Goal: Task Accomplishment & Management: Complete application form

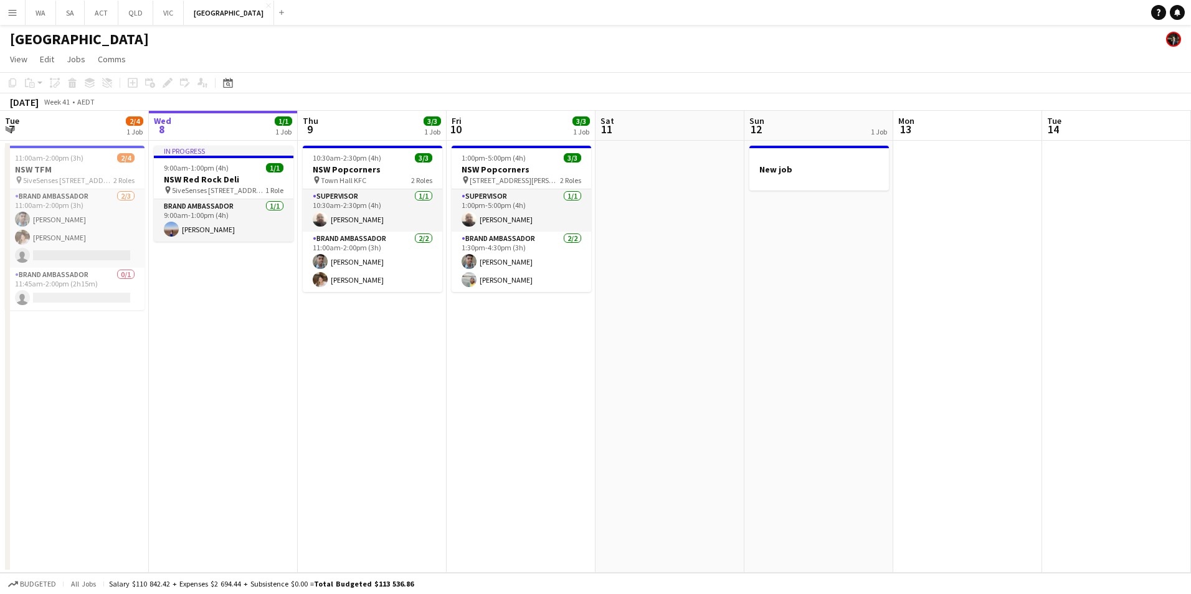
click at [0, 16] on html "Menu Boards Boards Boards All jobs Status Workforce Workforce My Workforce Recr…" at bounding box center [595, 297] width 1191 height 594
click at [4, 15] on button "Menu" at bounding box center [12, 12] width 25 height 25
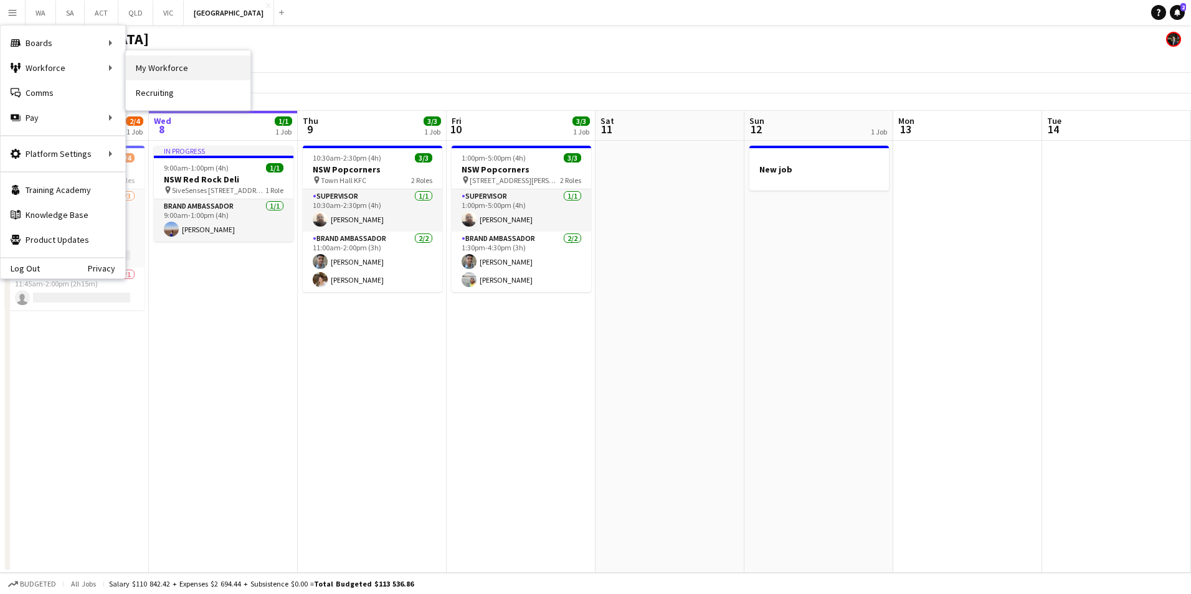
click at [164, 74] on link "My Workforce" at bounding box center [188, 67] width 125 height 25
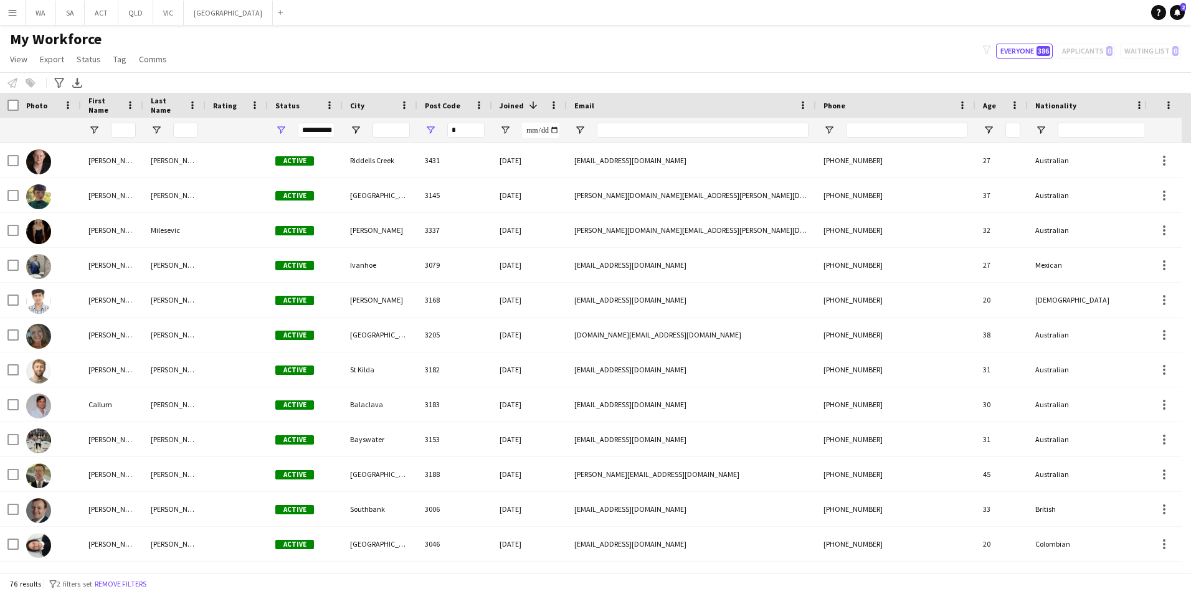
click at [326, 131] on div "**********" at bounding box center [316, 130] width 37 height 15
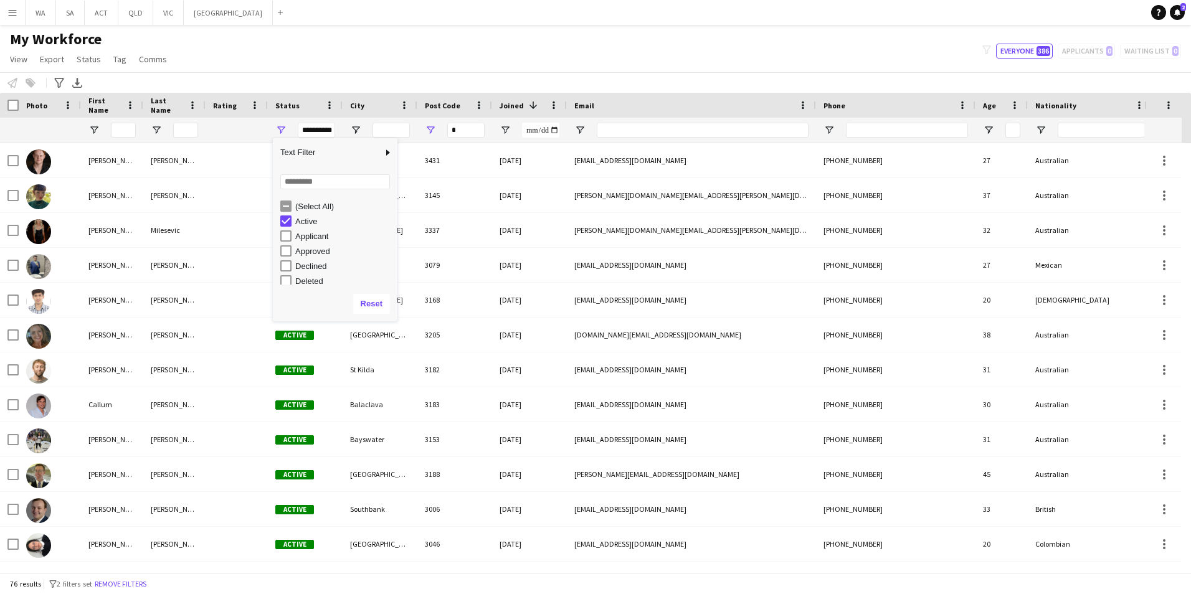
click at [304, 225] on div "Active" at bounding box center [344, 221] width 98 height 9
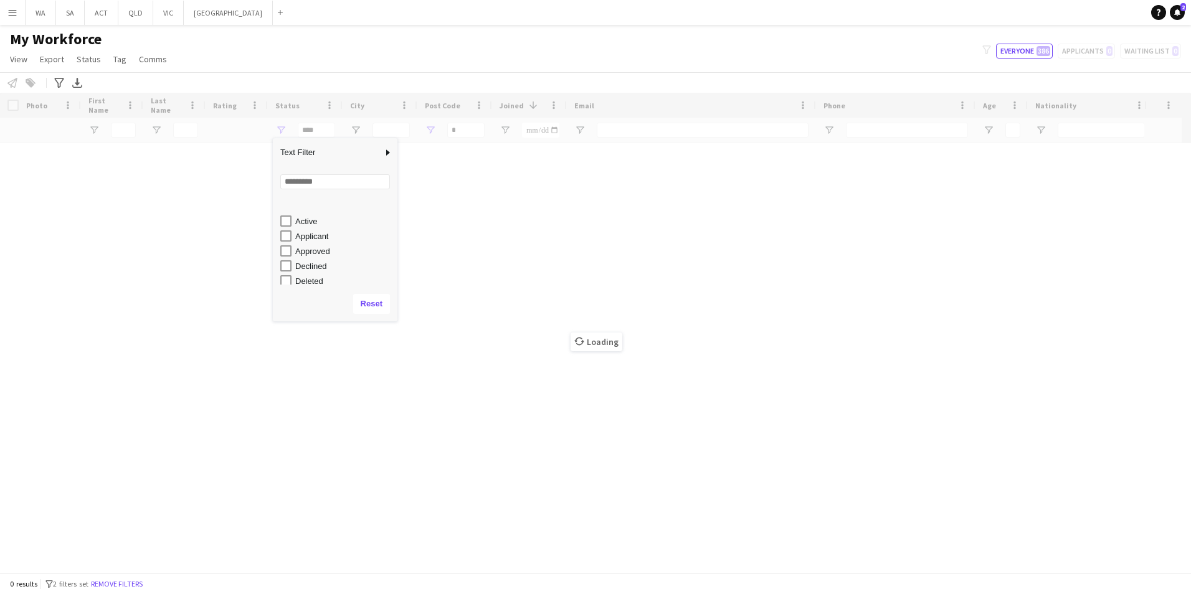
scroll to position [78, 0]
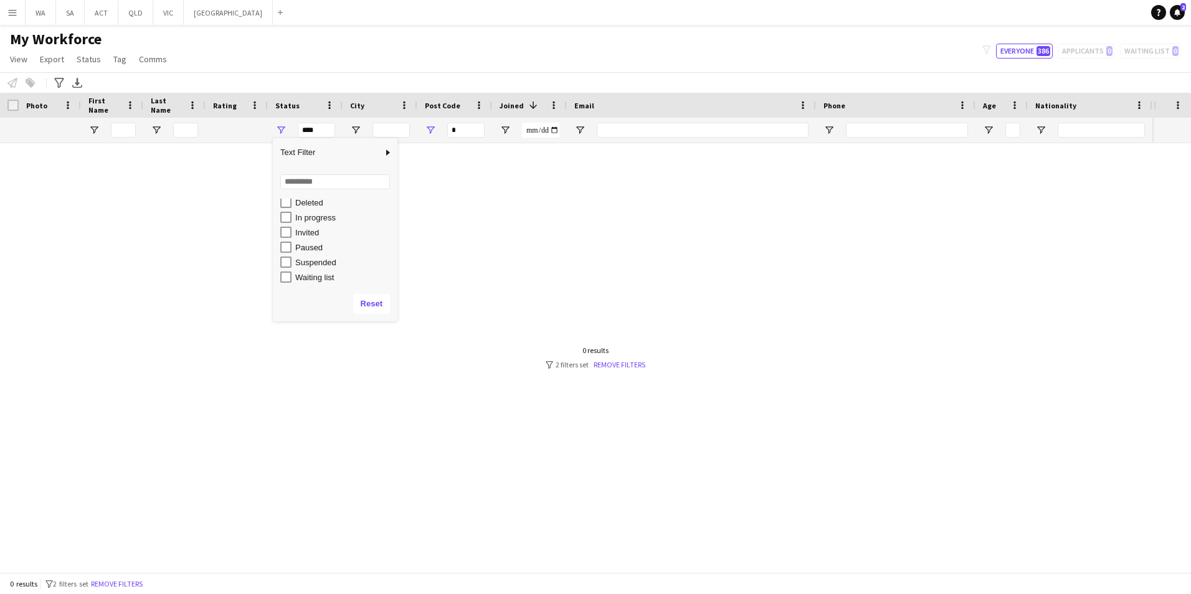
click at [325, 222] on div "In progress" at bounding box center [344, 217] width 98 height 9
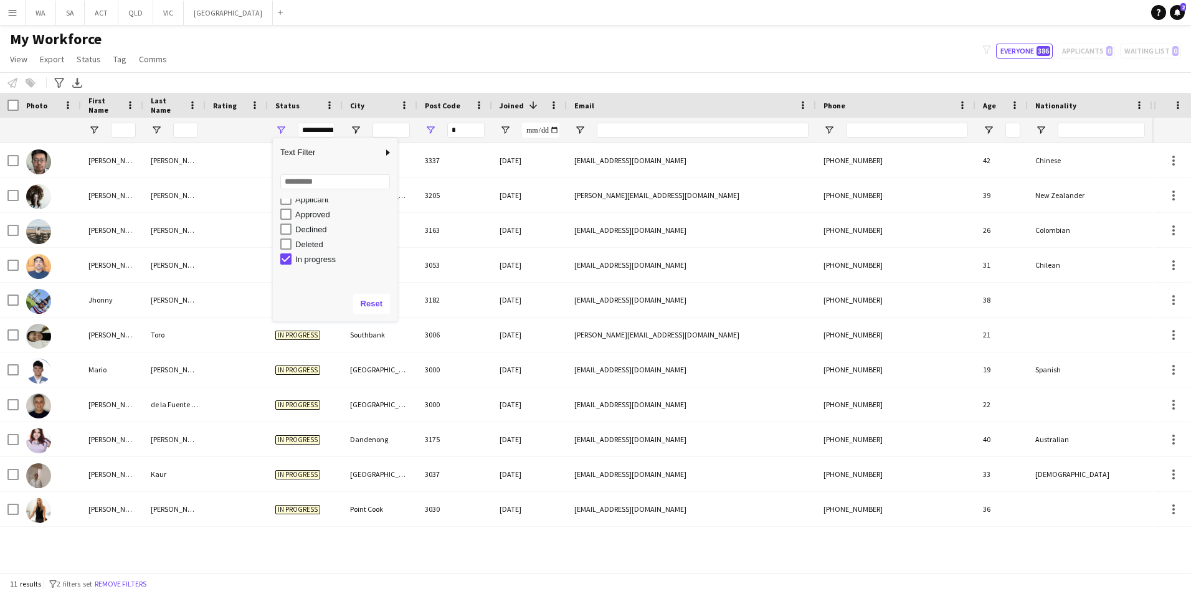
scroll to position [0, 0]
click at [323, 240] on div "Applicant" at bounding box center [344, 236] width 98 height 9
click at [513, 45] on div "My Workforce View Views Default view New view Update view Delete view Edit name…" at bounding box center [595, 51] width 1191 height 42
click at [515, 107] on span "Joined" at bounding box center [511, 105] width 24 height 9
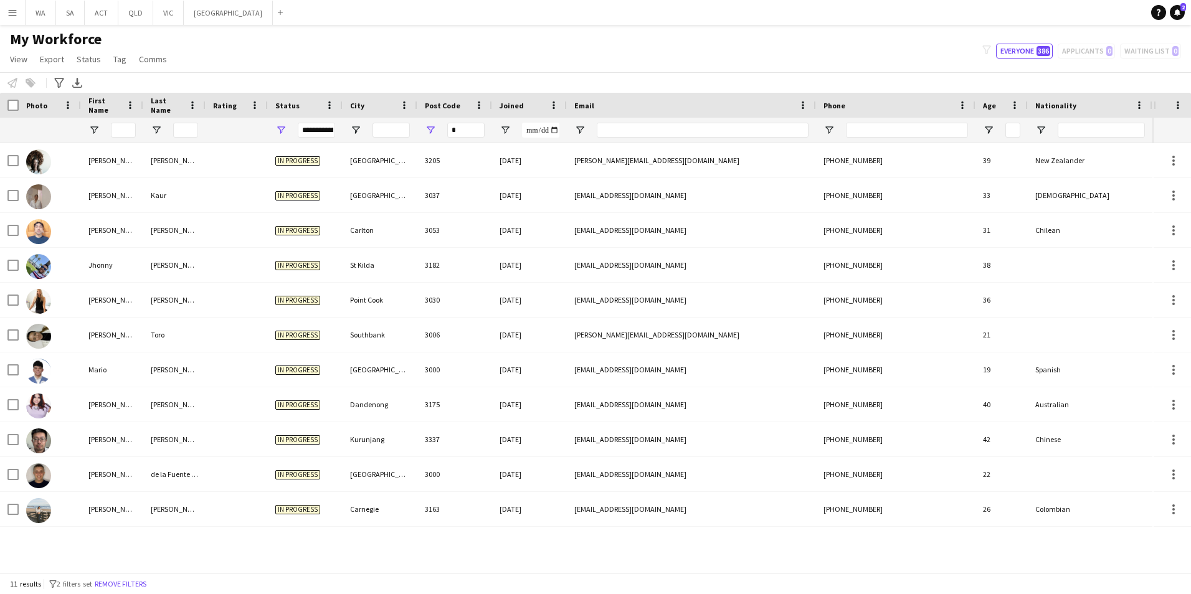
click at [515, 107] on span "Joined" at bounding box center [511, 105] width 24 height 9
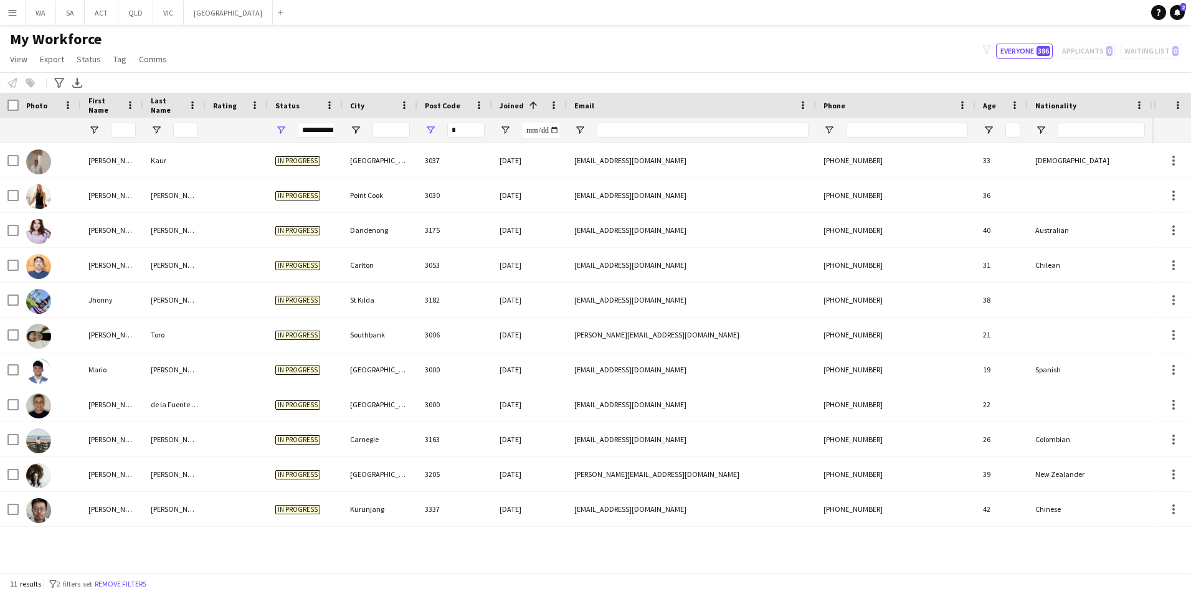
click at [314, 130] on div "**********" at bounding box center [316, 130] width 37 height 15
click at [303, 235] on div "Applicant" at bounding box center [344, 236] width 98 height 9
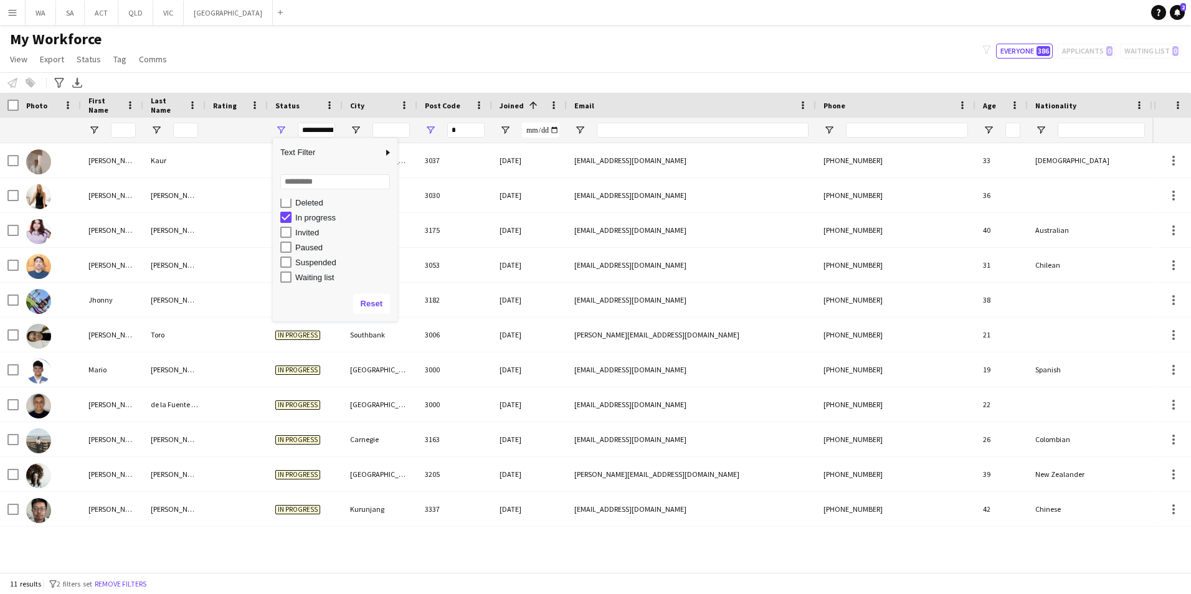
click at [319, 219] on div "In progress" at bounding box center [344, 217] width 98 height 9
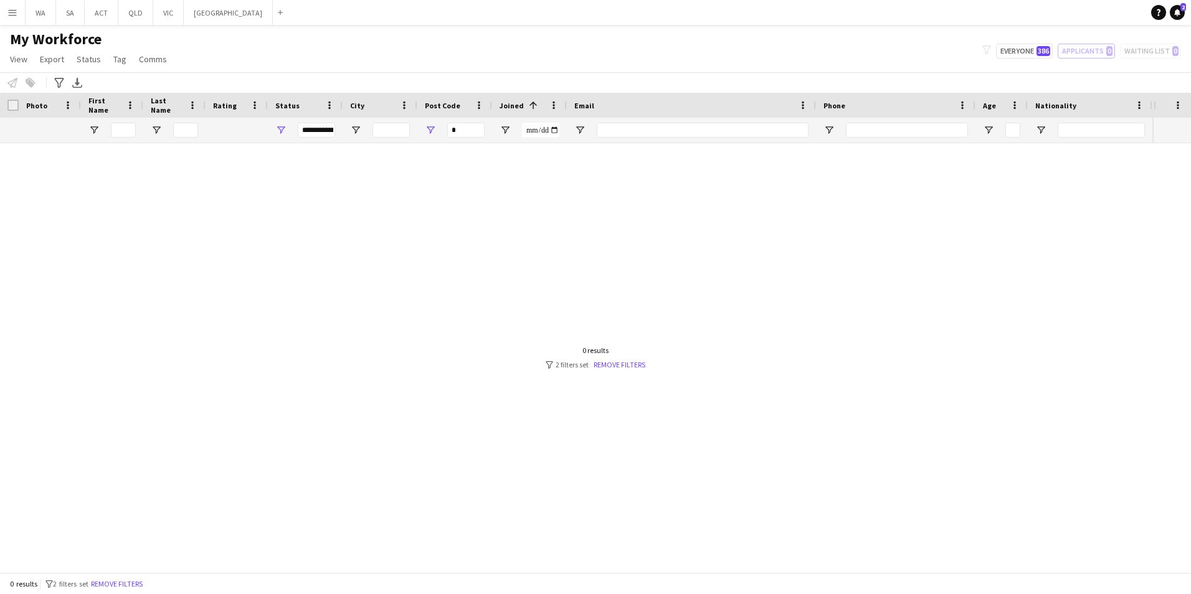
click at [630, 51] on div "My Workforce View Views Default view New view Update view Delete view Edit name…" at bounding box center [595, 51] width 1191 height 42
click at [308, 134] on div "**********" at bounding box center [316, 130] width 37 height 15
click at [311, 219] on div "Active" at bounding box center [344, 221] width 98 height 9
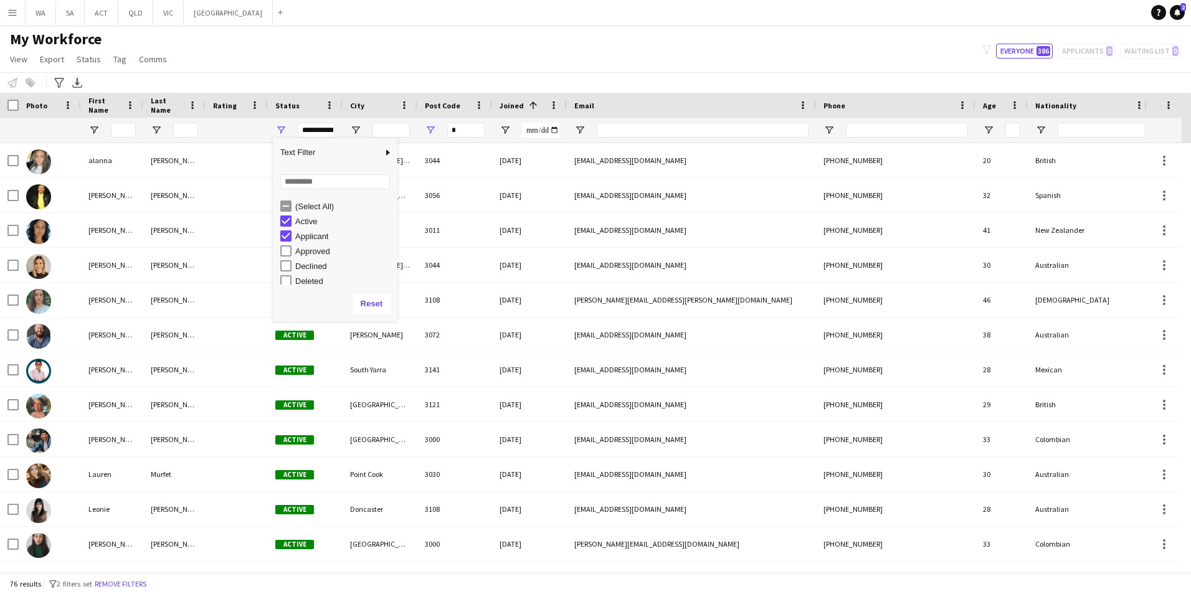
click at [311, 219] on div "Active" at bounding box center [344, 221] width 98 height 9
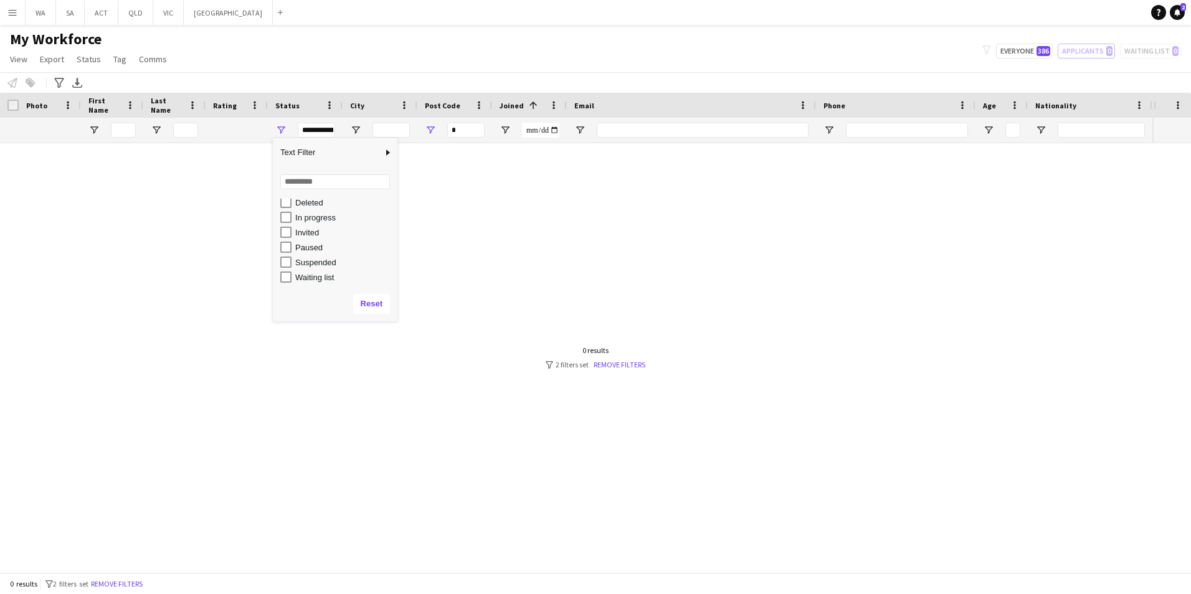
click at [314, 243] on div "Paused" at bounding box center [344, 247] width 98 height 9
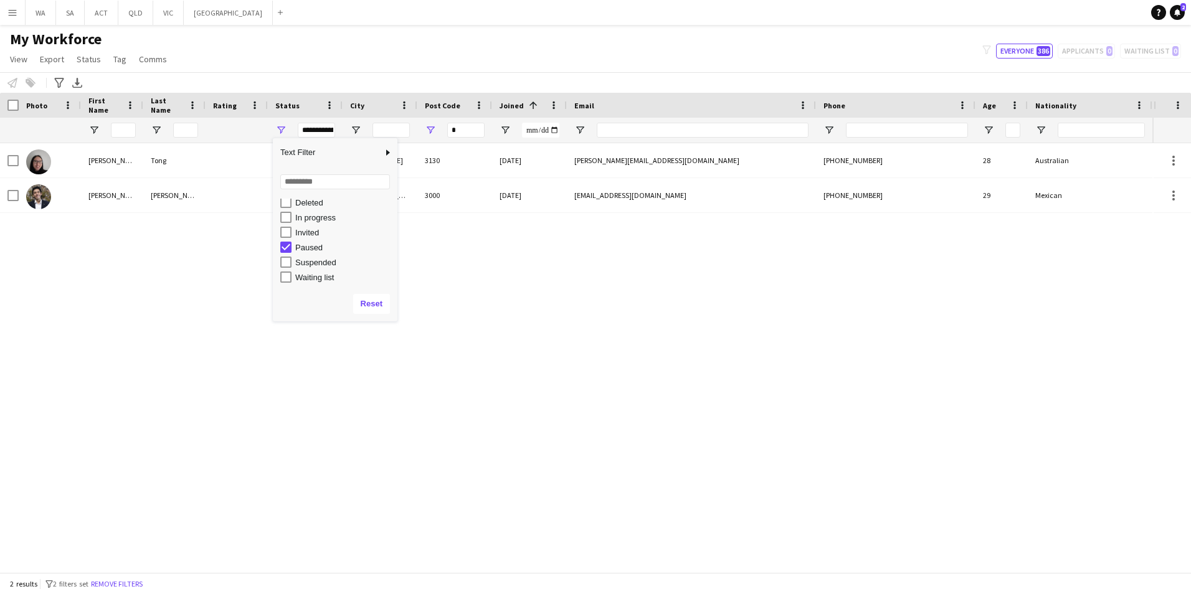
click at [314, 243] on div "Paused" at bounding box center [344, 247] width 98 height 9
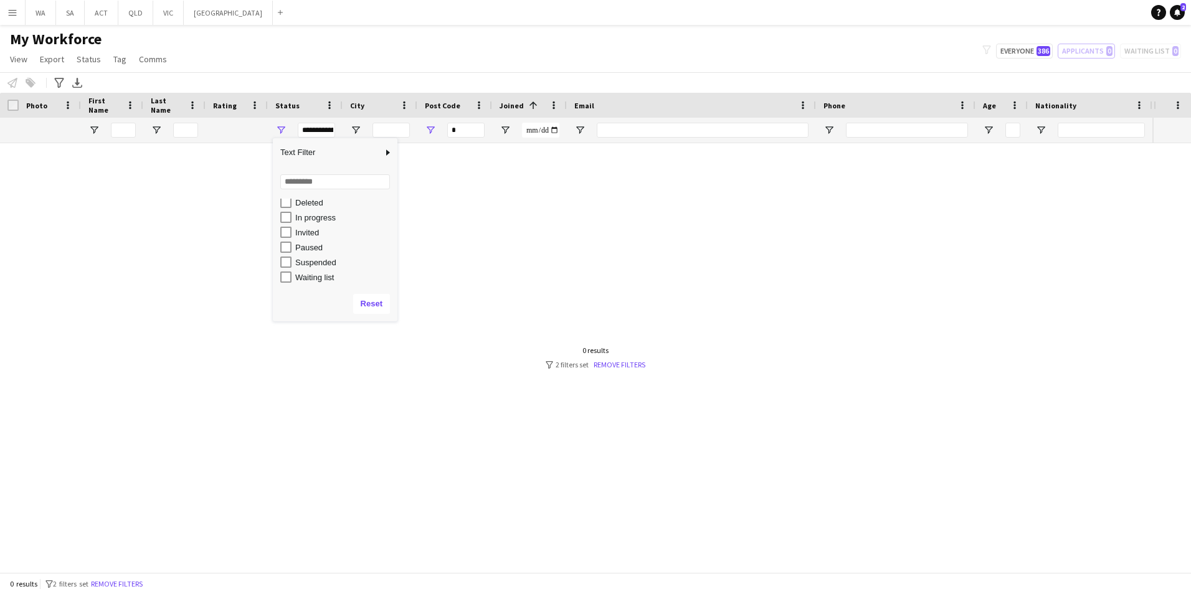
click at [326, 214] on div "In progress" at bounding box center [344, 217] width 98 height 9
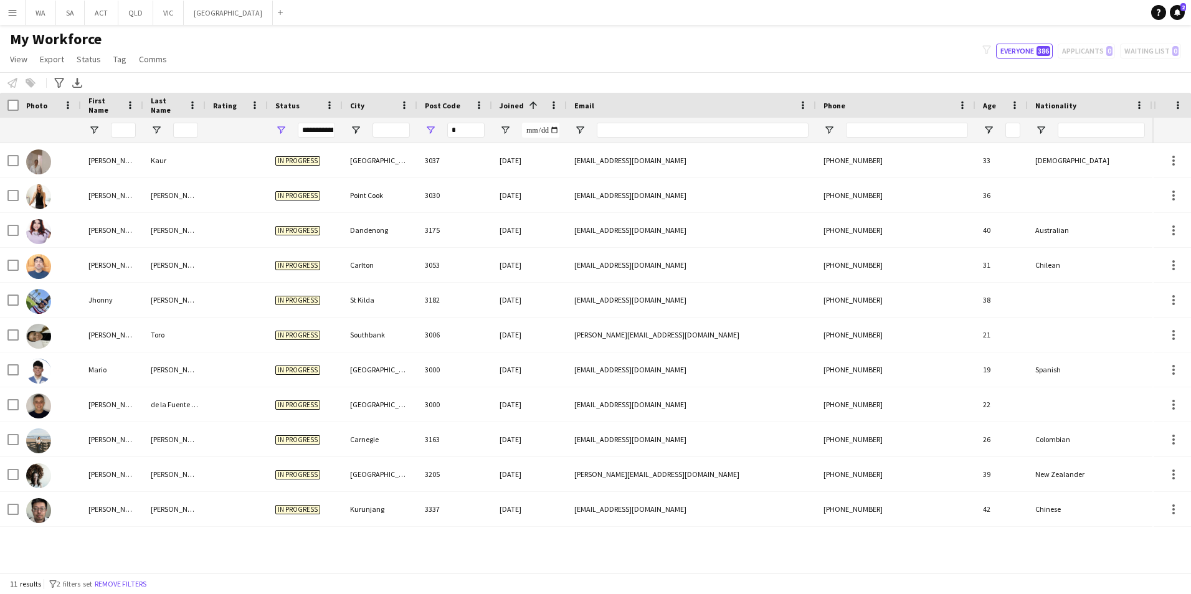
click at [499, 27] on main "My Workforce View Views Default view New view Update view Delete view Edit name…" at bounding box center [595, 301] width 1191 height 552
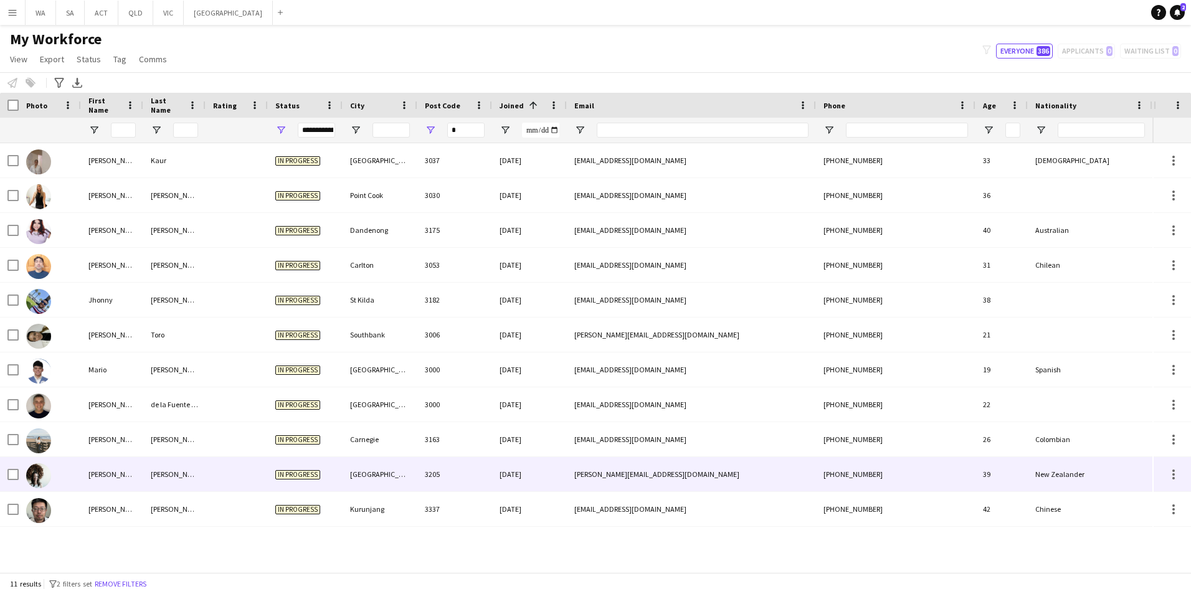
click at [415, 470] on div "[GEOGRAPHIC_DATA]" at bounding box center [379, 474] width 75 height 34
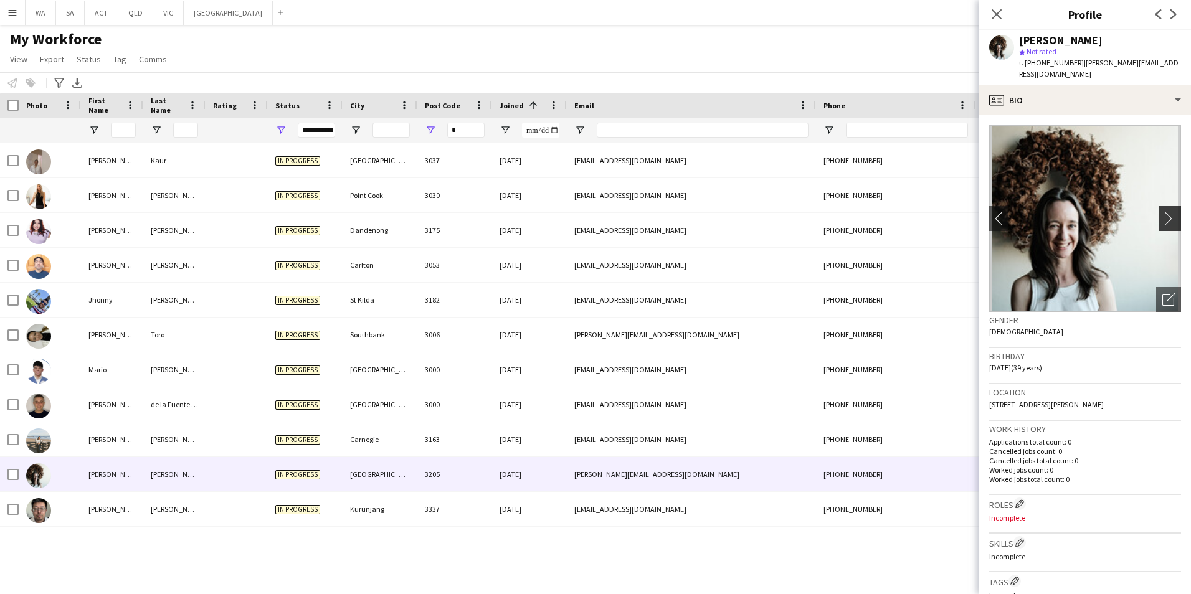
click at [1166, 212] on app-icon "chevron-right" at bounding box center [1171, 218] width 19 height 13
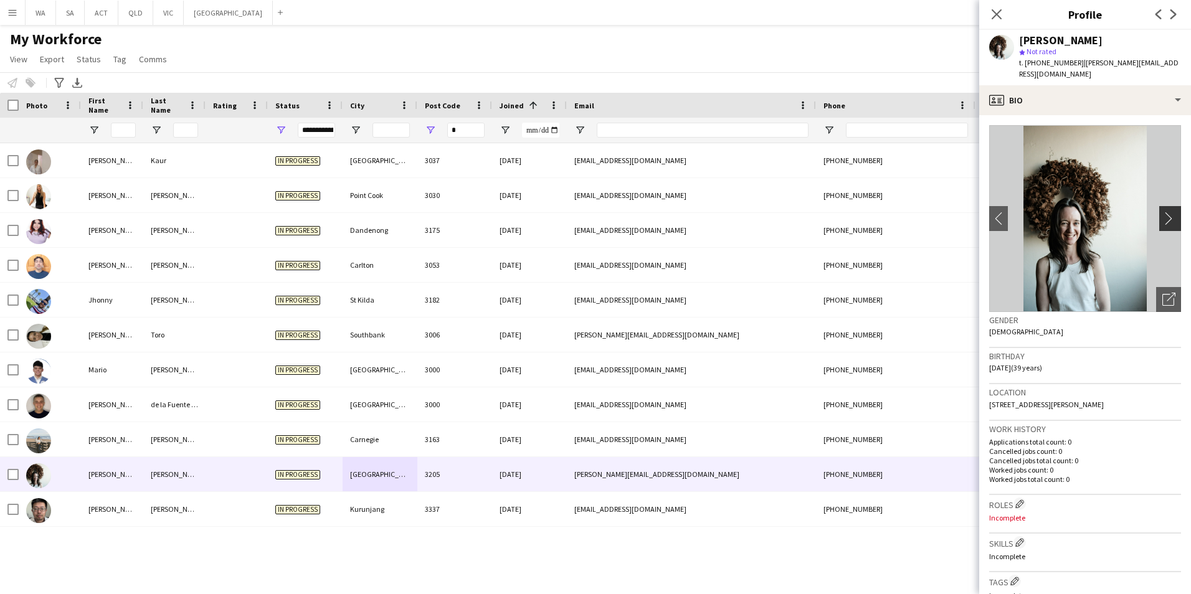
click at [1166, 212] on app-icon "chevron-right" at bounding box center [1171, 218] width 19 height 13
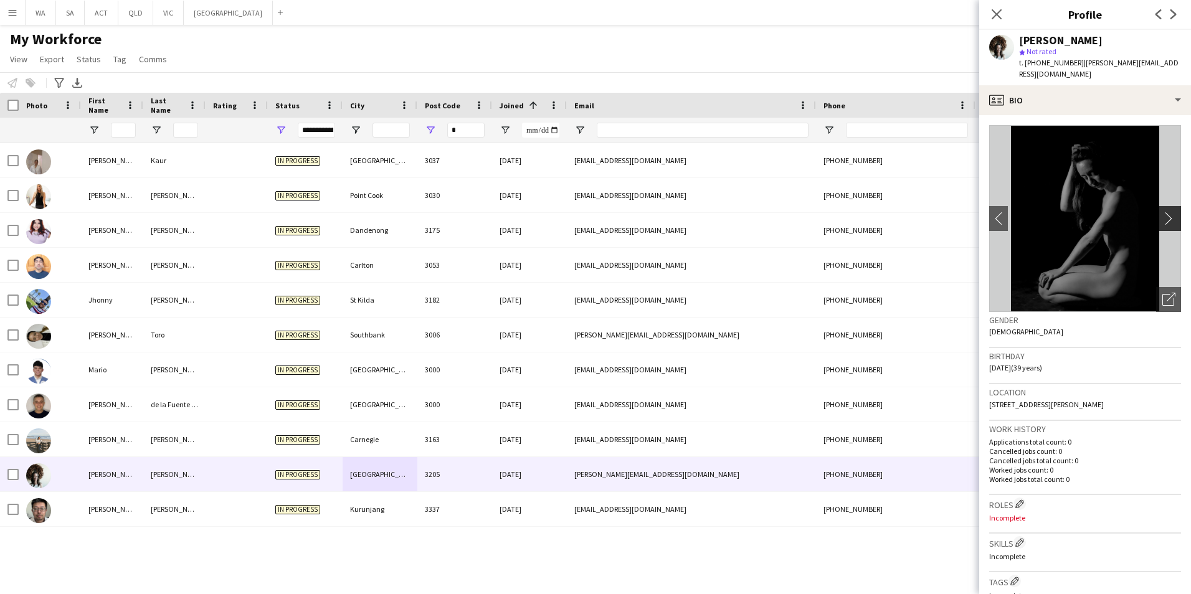
click at [1166, 212] on app-icon "chevron-right" at bounding box center [1171, 218] width 19 height 13
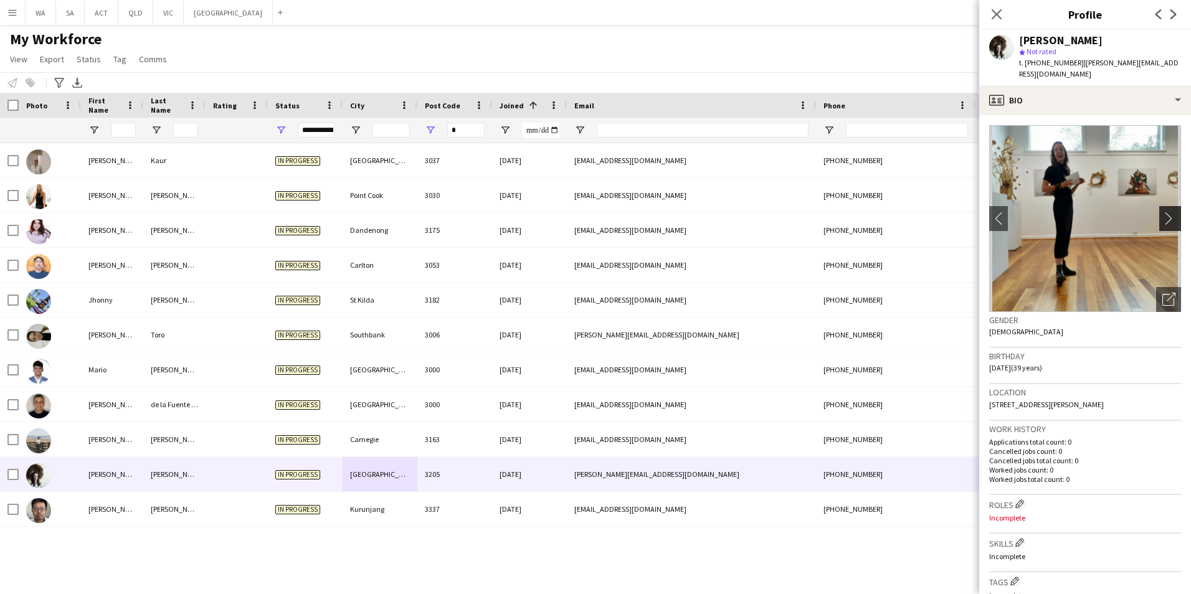
click at [1166, 212] on app-icon "chevron-right" at bounding box center [1171, 218] width 19 height 13
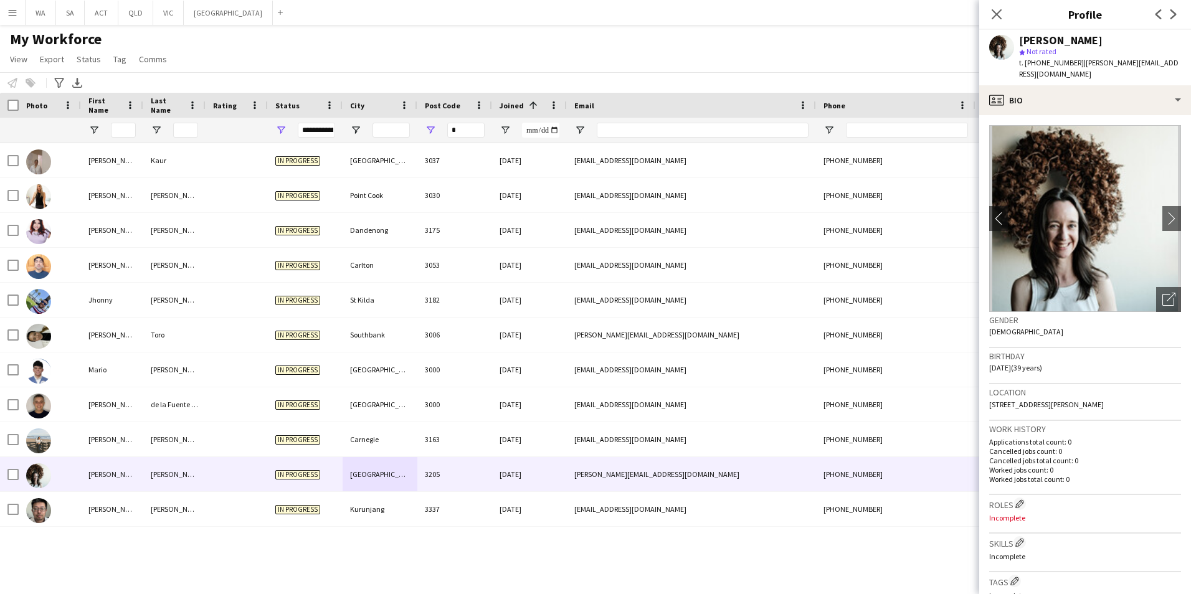
click at [347, 22] on app-navbar "Menu Boards Boards Boards All jobs Status Workforce Workforce My Workforce Recr…" at bounding box center [595, 12] width 1191 height 25
click at [311, 128] on div "**********" at bounding box center [316, 130] width 37 height 15
click at [307, 245] on div "Approved" at bounding box center [338, 250] width 117 height 15
click at [308, 233] on div "Applicant" at bounding box center [344, 236] width 98 height 9
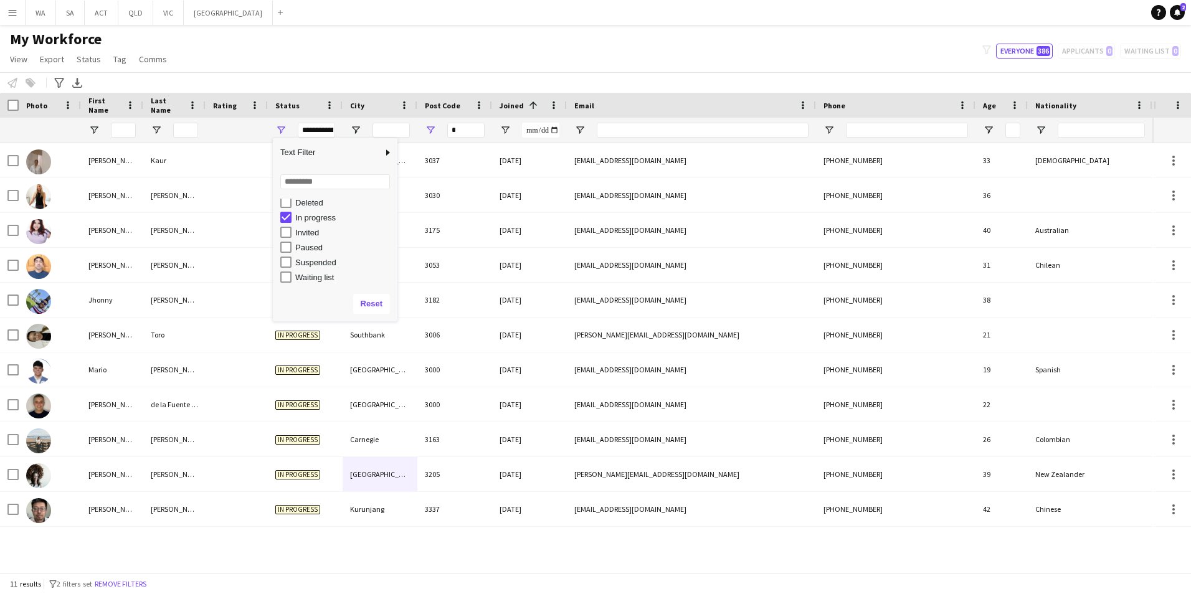
click at [321, 216] on div "In progress" at bounding box center [344, 217] width 98 height 9
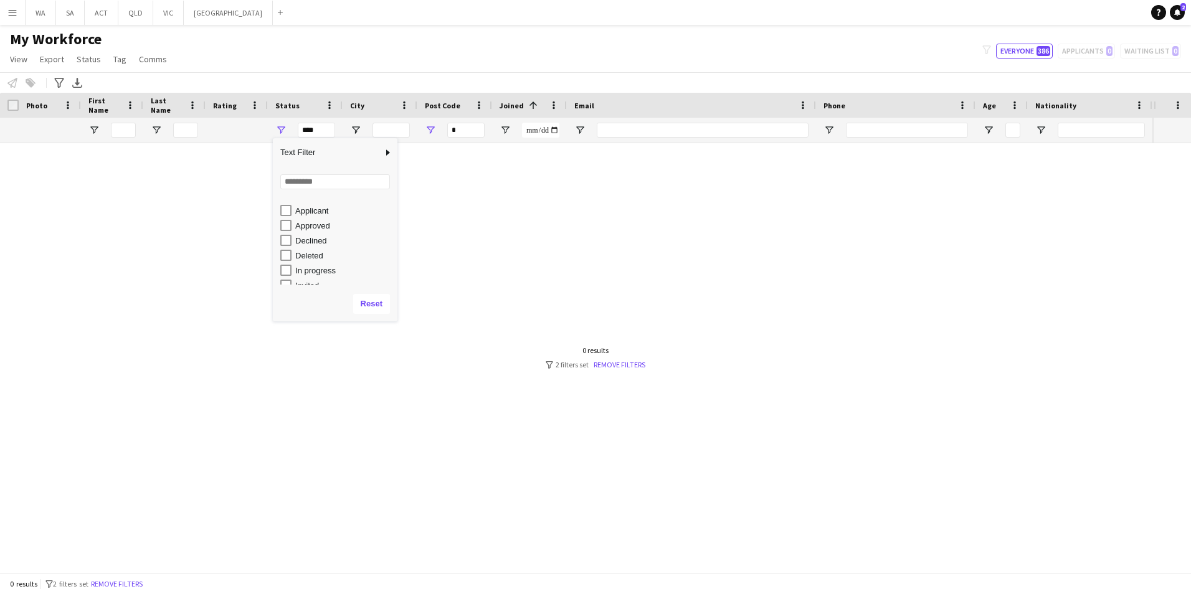
scroll to position [0, 0]
click at [319, 222] on div "Active" at bounding box center [344, 221] width 98 height 9
type input "**********"
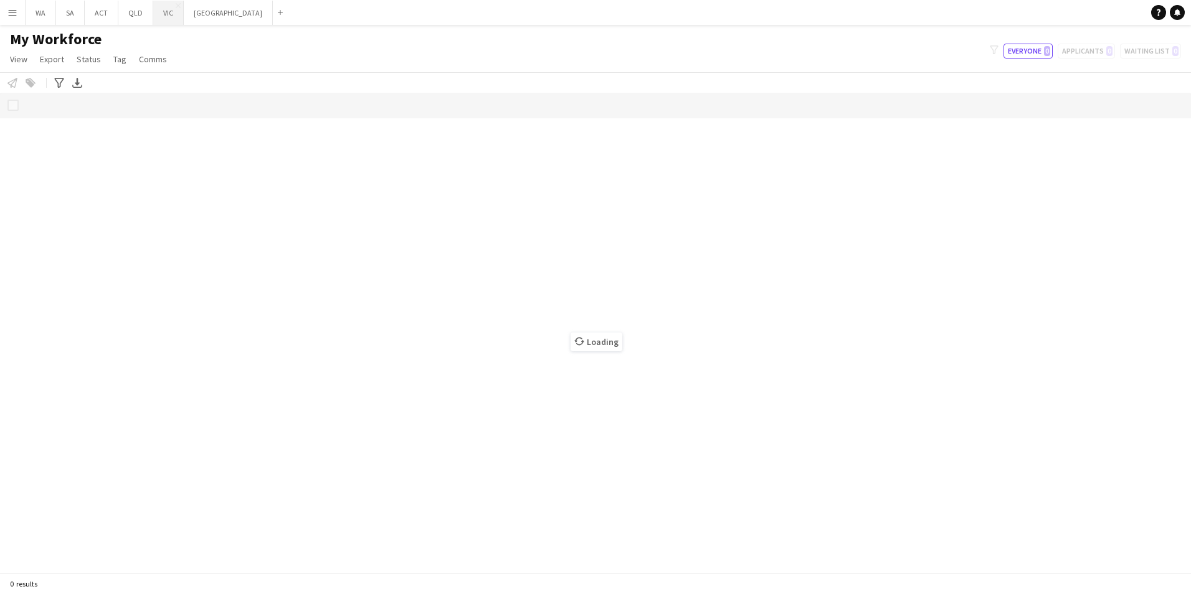
click at [164, 19] on button "VIC Close" at bounding box center [168, 13] width 31 height 24
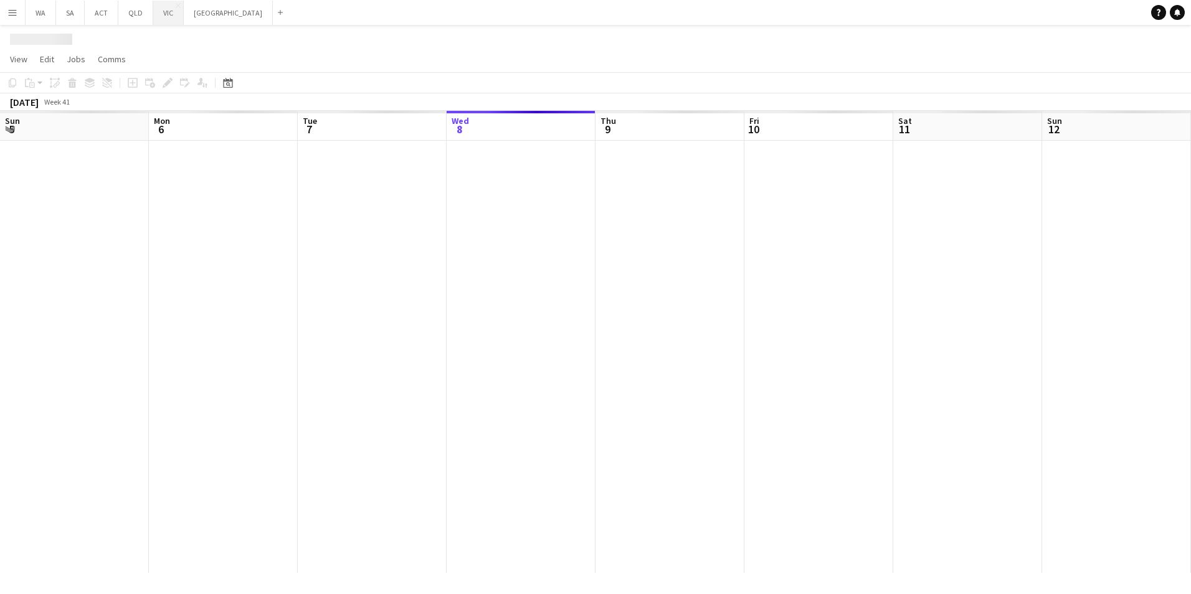
scroll to position [0, 298]
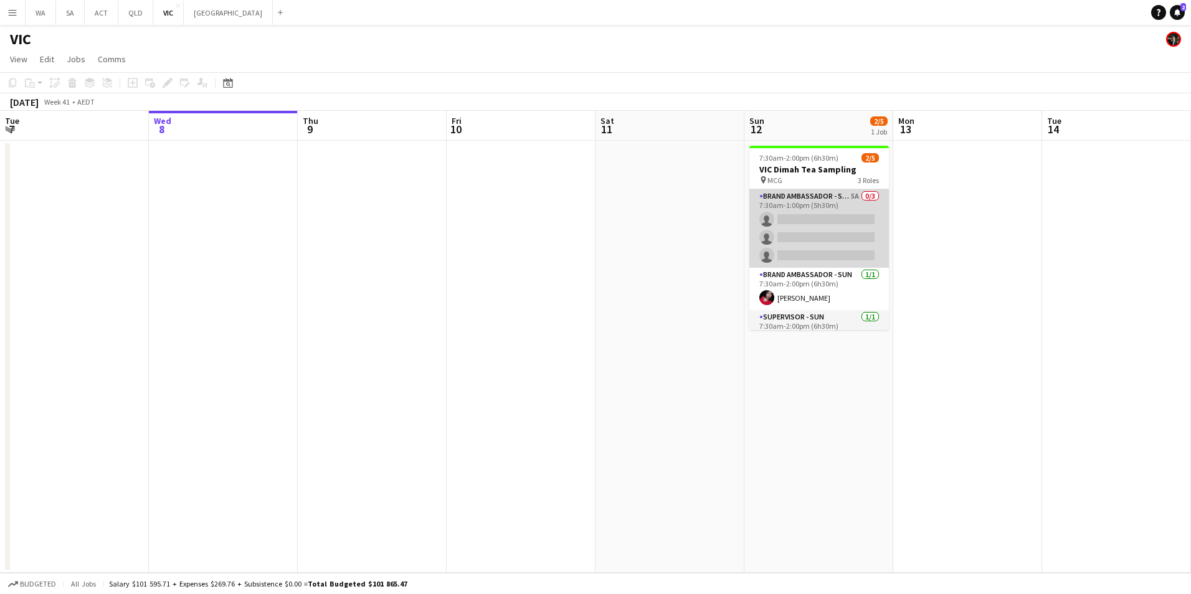
click at [809, 202] on app-card-role "Brand Ambassador - SUN 5A 0/3 7:30am-1:00pm (5h30m) single-neutral-actions sing…" at bounding box center [818, 228] width 139 height 78
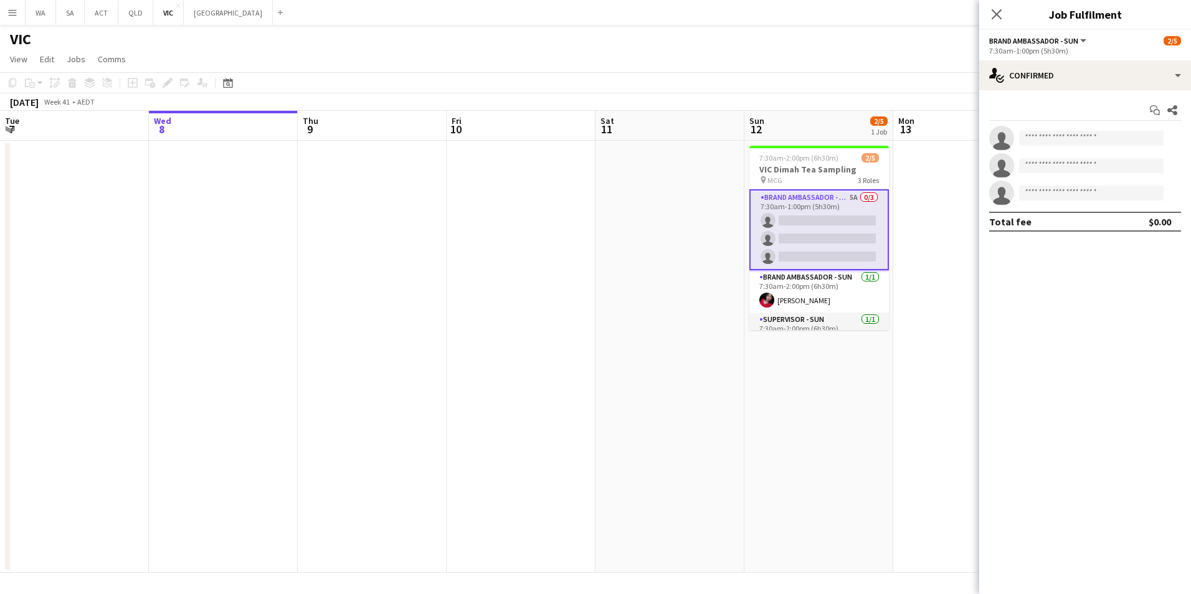
click at [1029, 92] on div "Start chat Share single-neutral-actions single-neutral-actions single-neutral-a…" at bounding box center [1085, 165] width 212 height 151
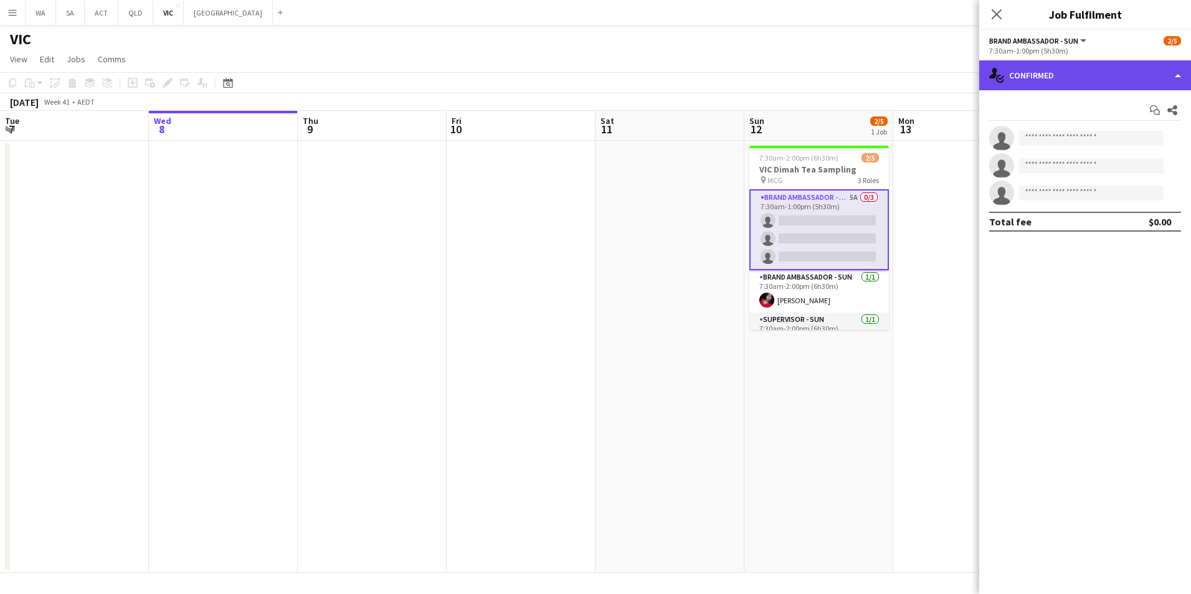
click at [1029, 83] on div "single-neutral-actions-check-2 Confirmed" at bounding box center [1085, 75] width 212 height 30
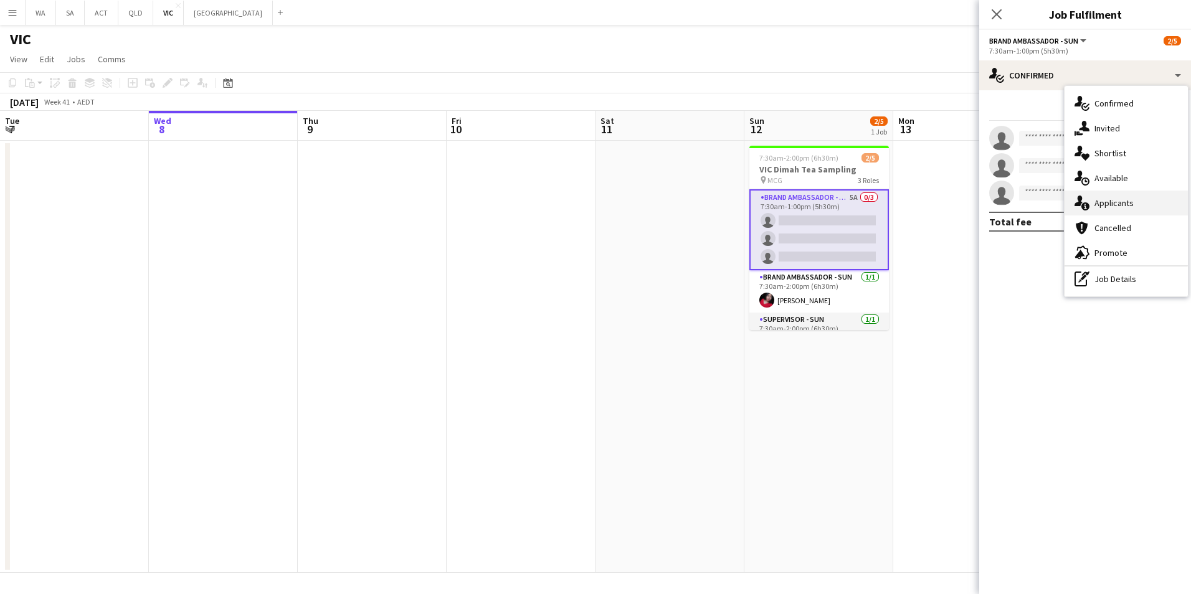
click at [1115, 196] on div "single-neutral-actions-information Applicants" at bounding box center [1125, 203] width 123 height 25
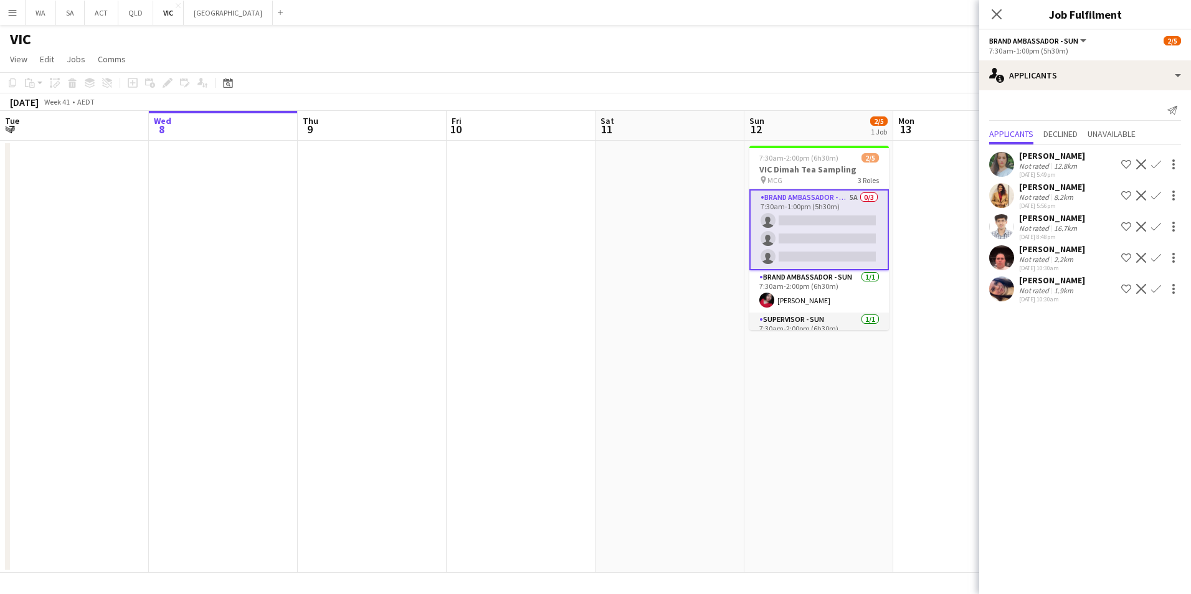
scroll to position [25, 0]
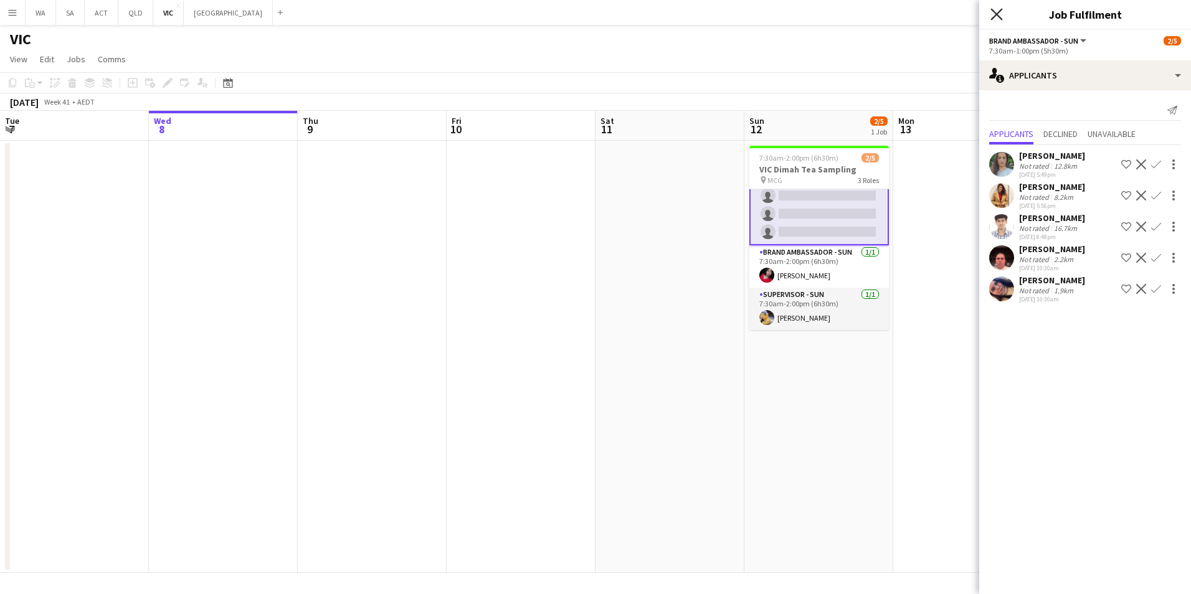
click at [998, 14] on icon "Close pop-in" at bounding box center [996, 14] width 12 height 12
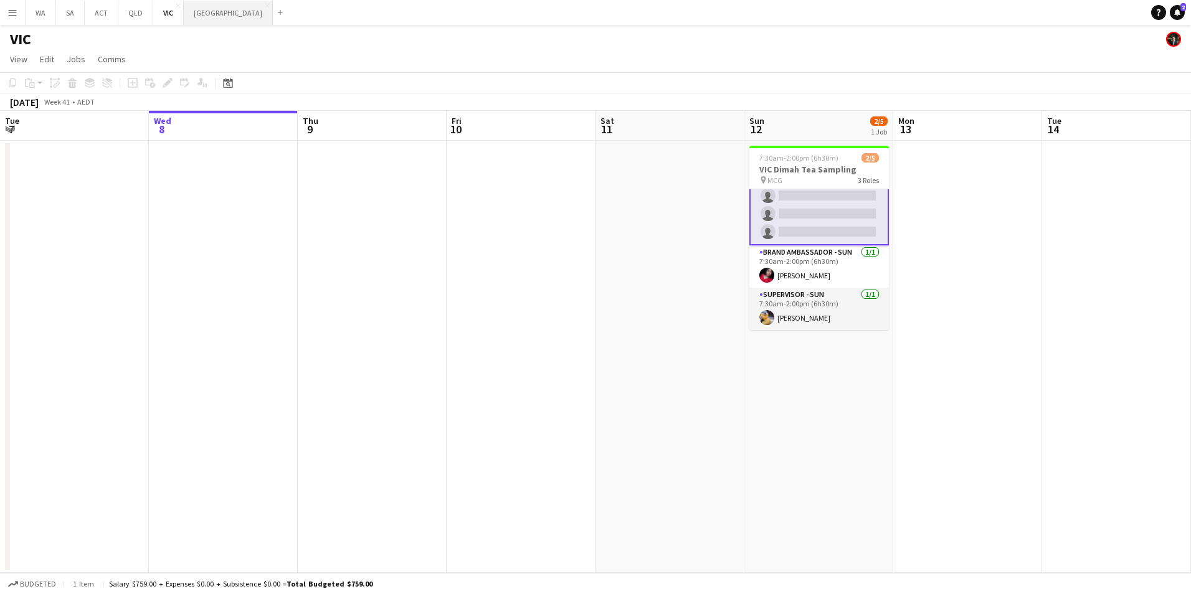
click at [201, 17] on button "NSW Close" at bounding box center [228, 13] width 89 height 24
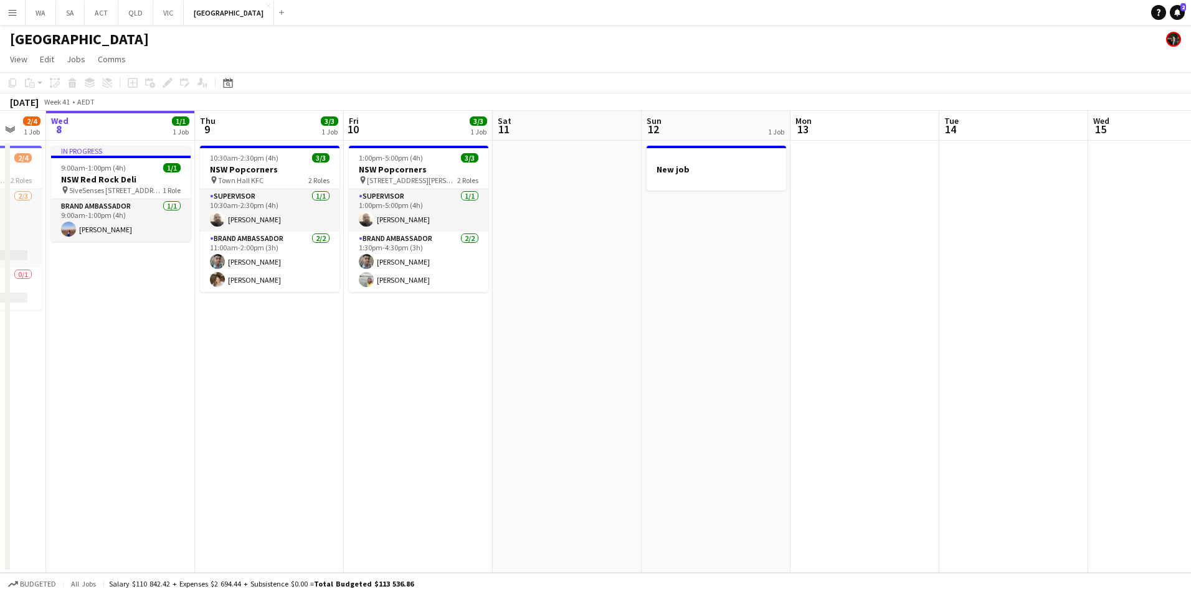
scroll to position [0, 423]
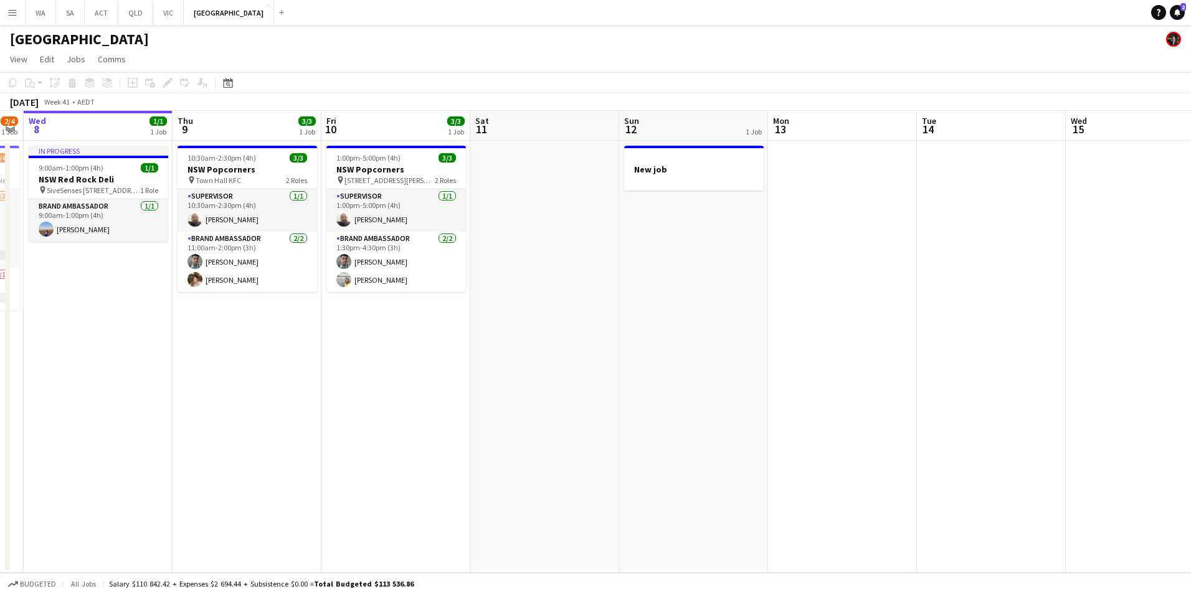
drag, startPoint x: 857, startPoint y: 324, endPoint x: 583, endPoint y: 337, distance: 274.3
click at [583, 337] on app-calendar-viewport "Sun 5 Mon 6 Tue 7 2/4 1 Job Wed 8 1/1 1 Job Thu 9 3/3 1 Job Fri 10 3/3 1 Job Sa…" at bounding box center [595, 342] width 1191 height 462
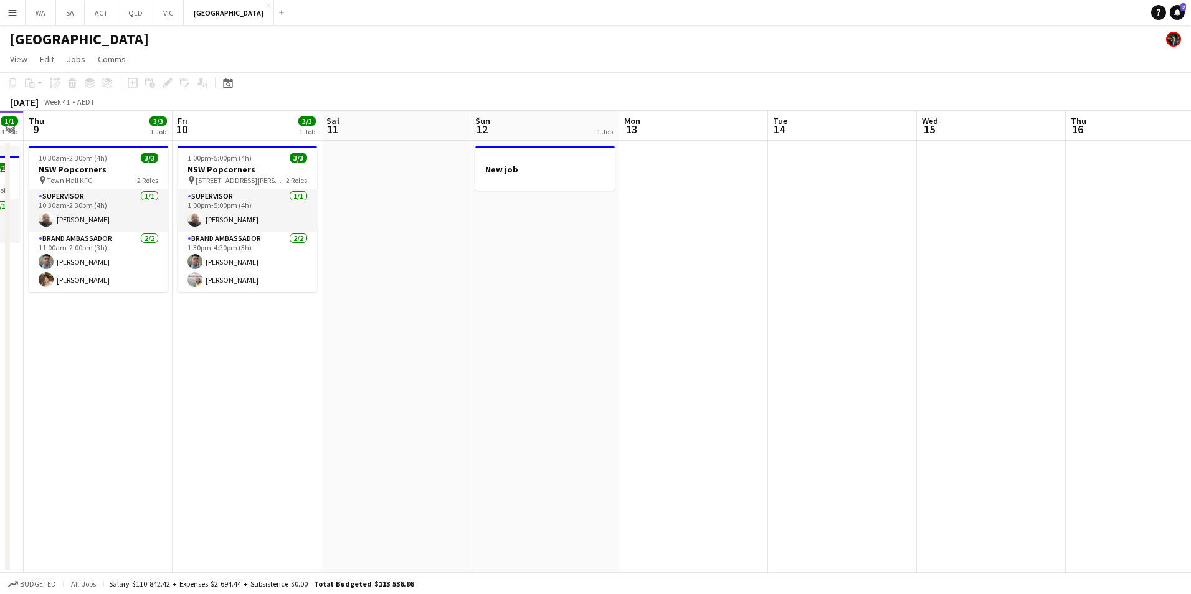
click at [821, 158] on app-date-cell at bounding box center [842, 357] width 149 height 432
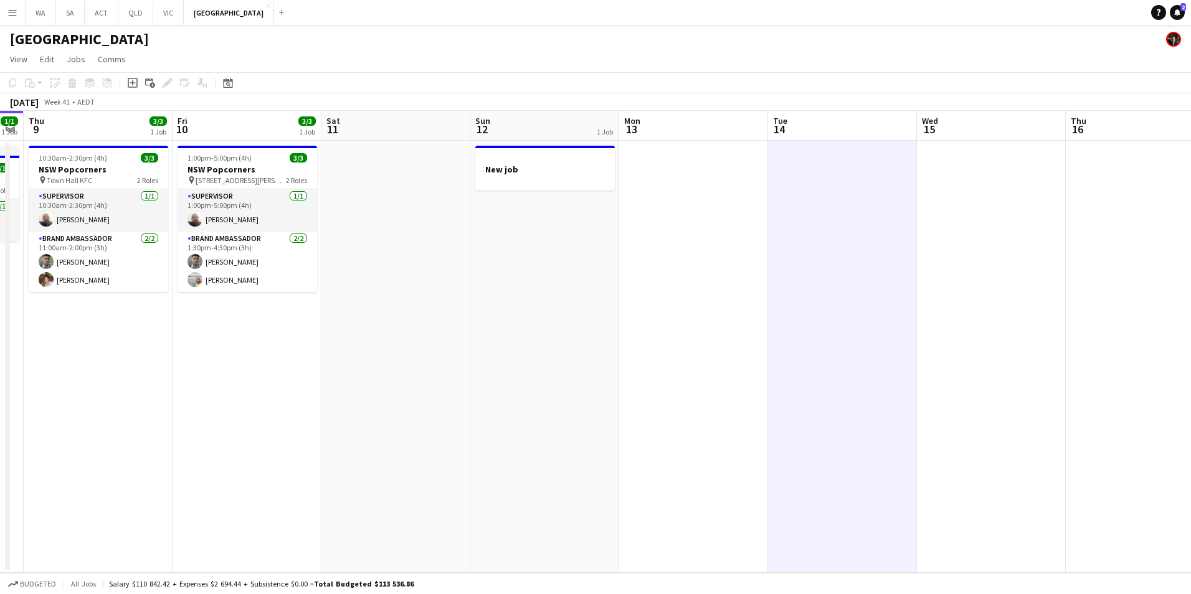
drag, startPoint x: 135, startPoint y: 86, endPoint x: 143, endPoint y: 86, distance: 7.5
click at [135, 86] on icon "Add job" at bounding box center [133, 83] width 10 height 10
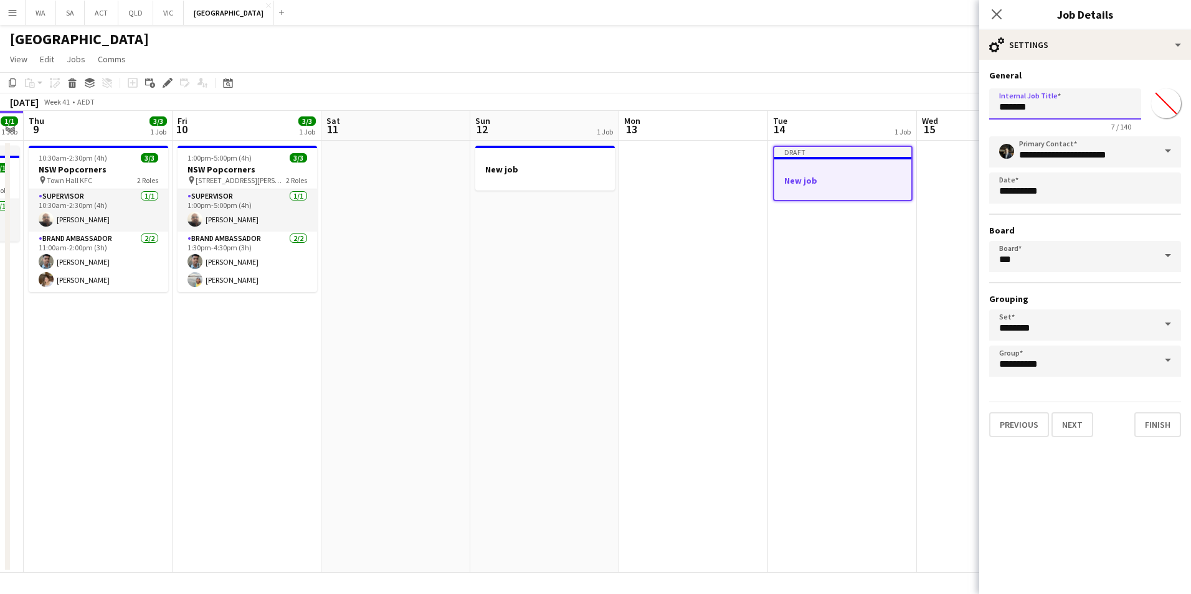
click at [1047, 108] on input "*******" at bounding box center [1065, 103] width 152 height 31
type input "**********"
click at [1088, 429] on button "Next" at bounding box center [1072, 424] width 42 height 25
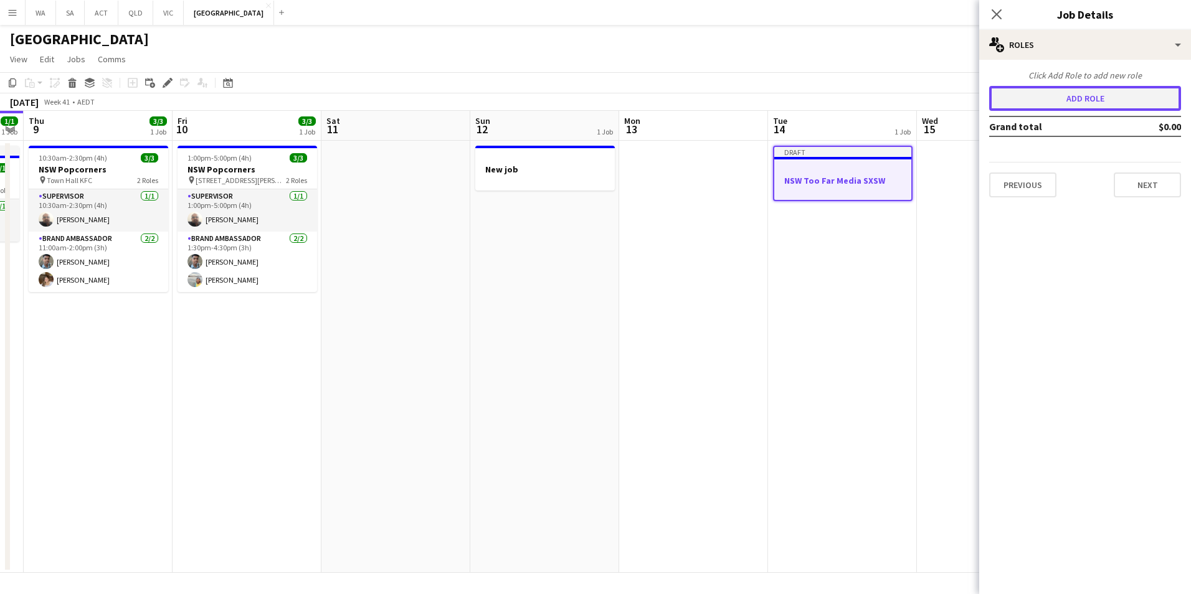
click at [1099, 95] on button "Add role" at bounding box center [1085, 98] width 192 height 25
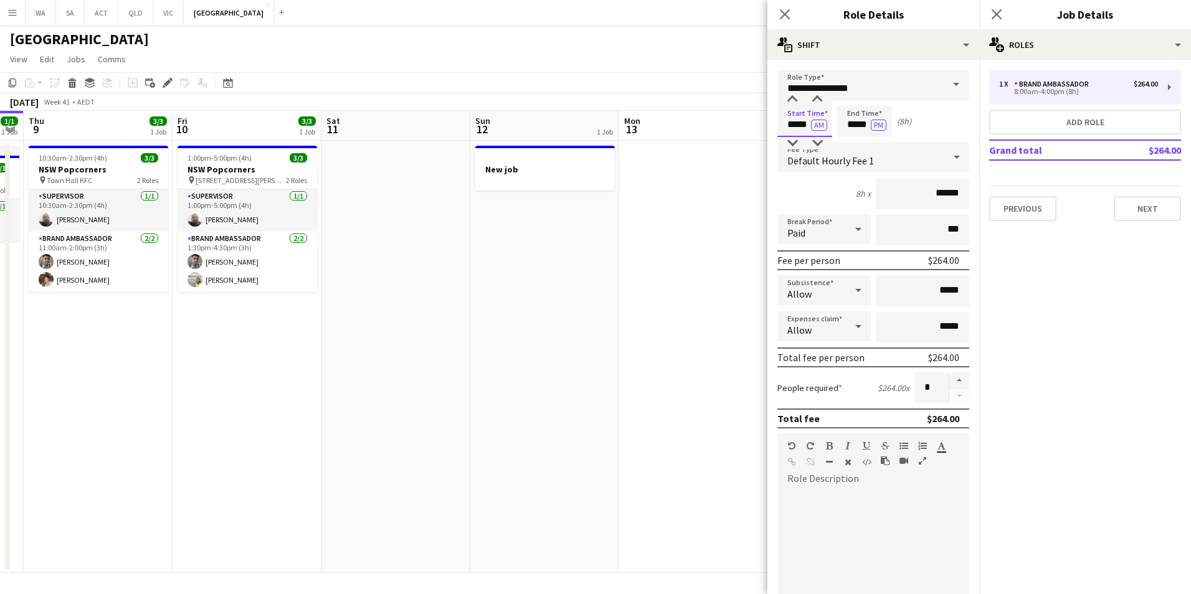
click at [793, 120] on input "*****" at bounding box center [804, 121] width 55 height 31
type input "*****"
click at [944, 131] on div "Start Time ***** AM End Time ***** PM (6h)" at bounding box center [873, 121] width 192 height 31
click at [912, 154] on div "Default Hourly Fee 1" at bounding box center [860, 157] width 167 height 30
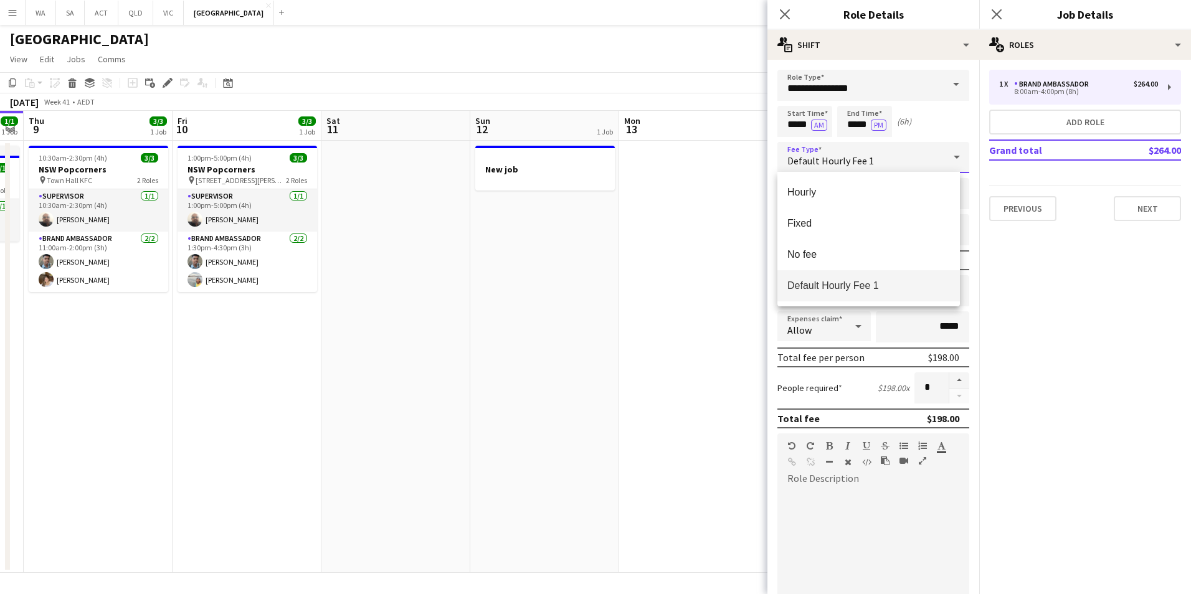
click at [937, 121] on div at bounding box center [595, 297] width 1191 height 594
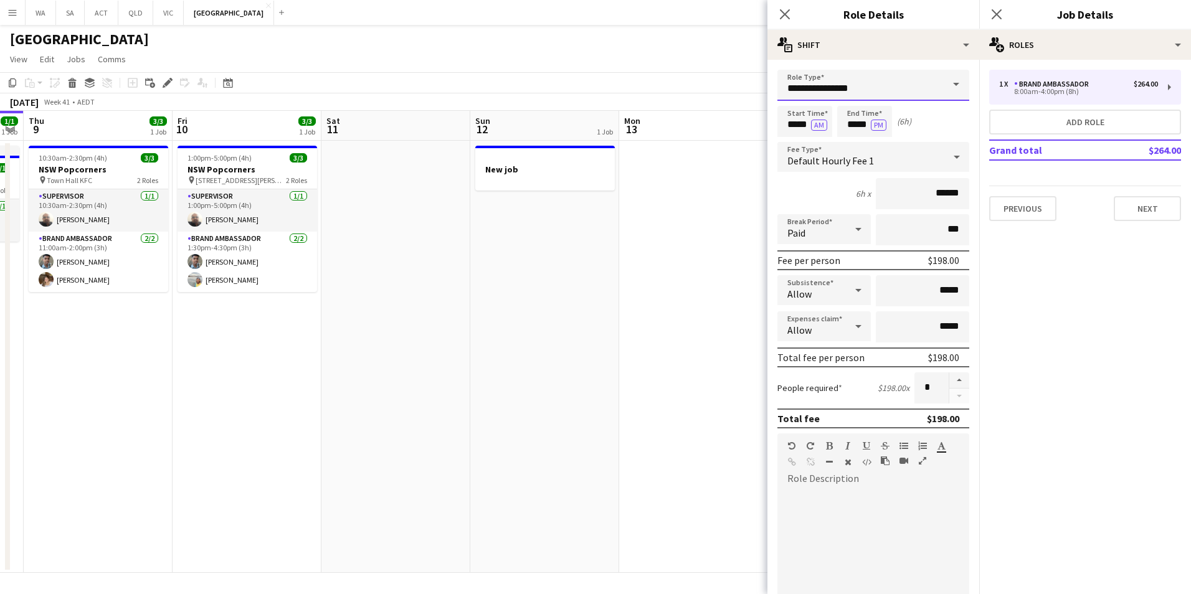
click at [924, 91] on input "**********" at bounding box center [873, 85] width 192 height 31
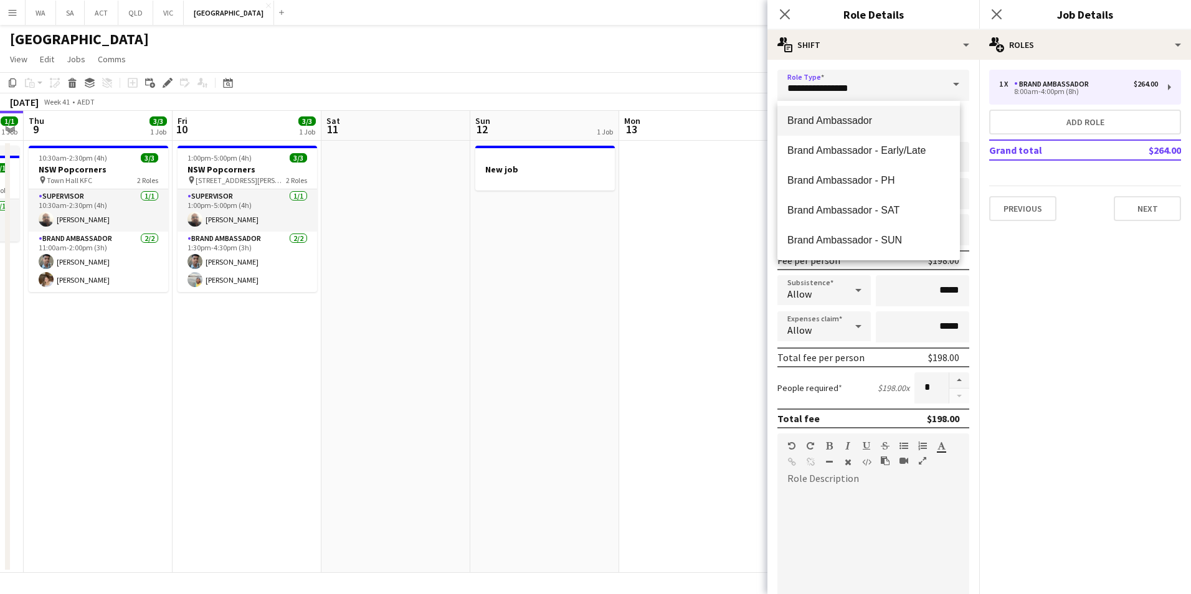
click at [902, 119] on span "Brand Ambassador" at bounding box center [868, 121] width 163 height 12
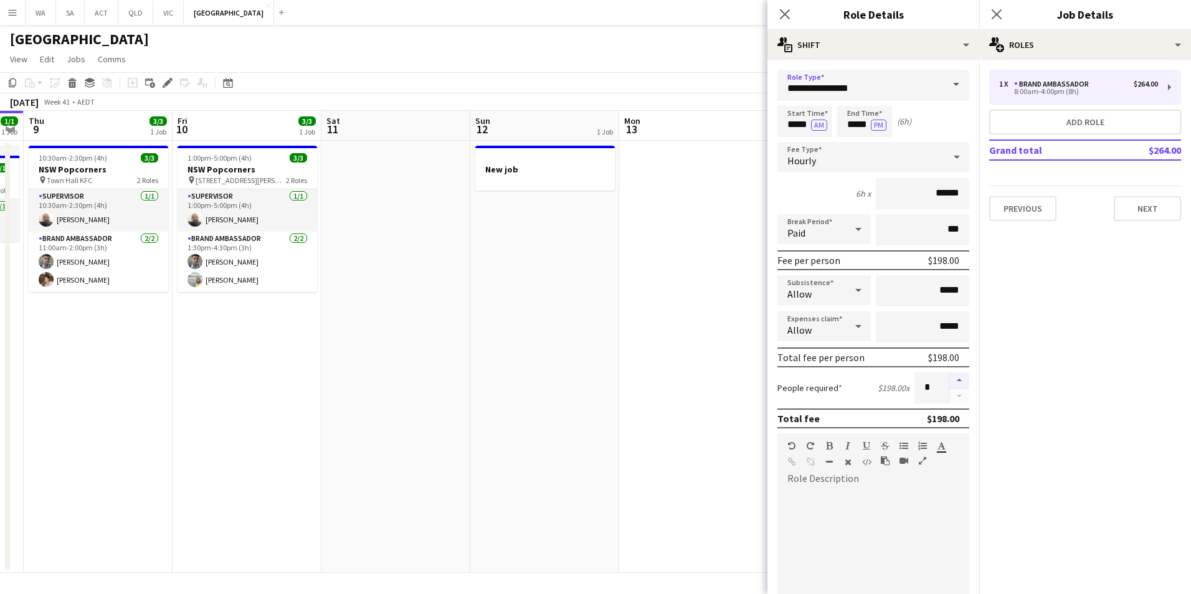
click at [949, 382] on button "button" at bounding box center [959, 380] width 20 height 16
type input "*"
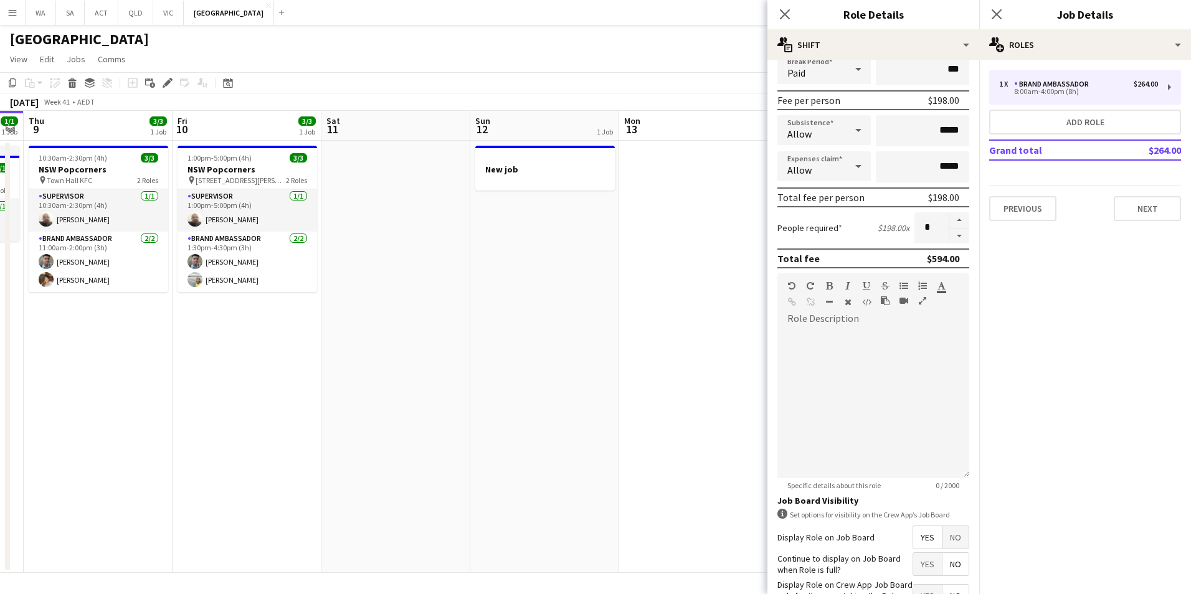
scroll to position [250, 0]
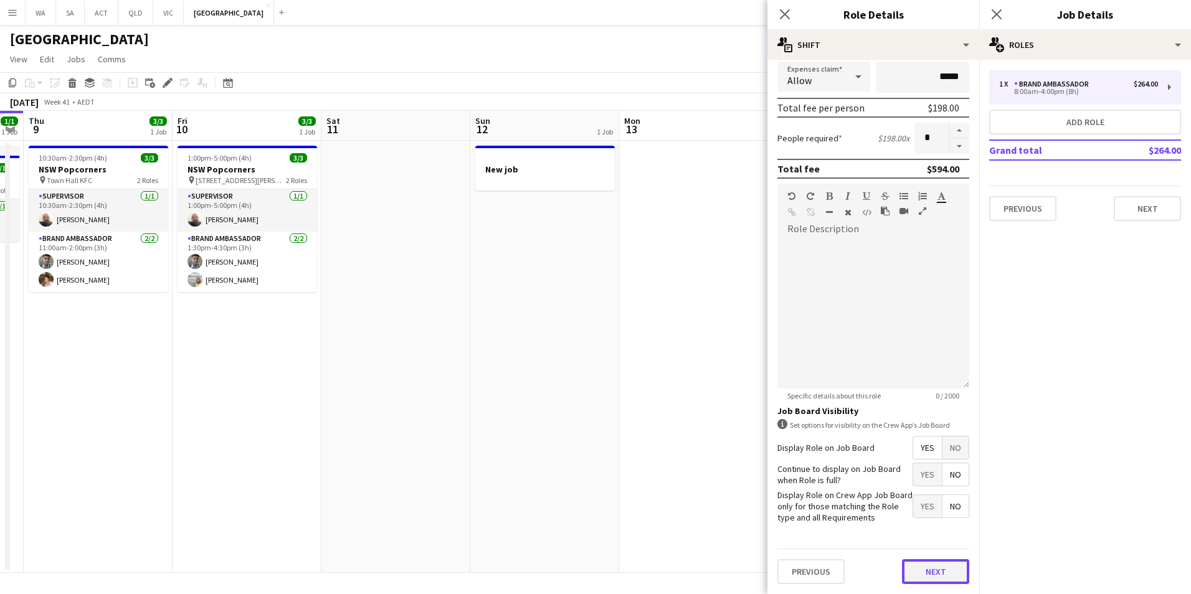
click at [918, 576] on button "Next" at bounding box center [935, 571] width 67 height 25
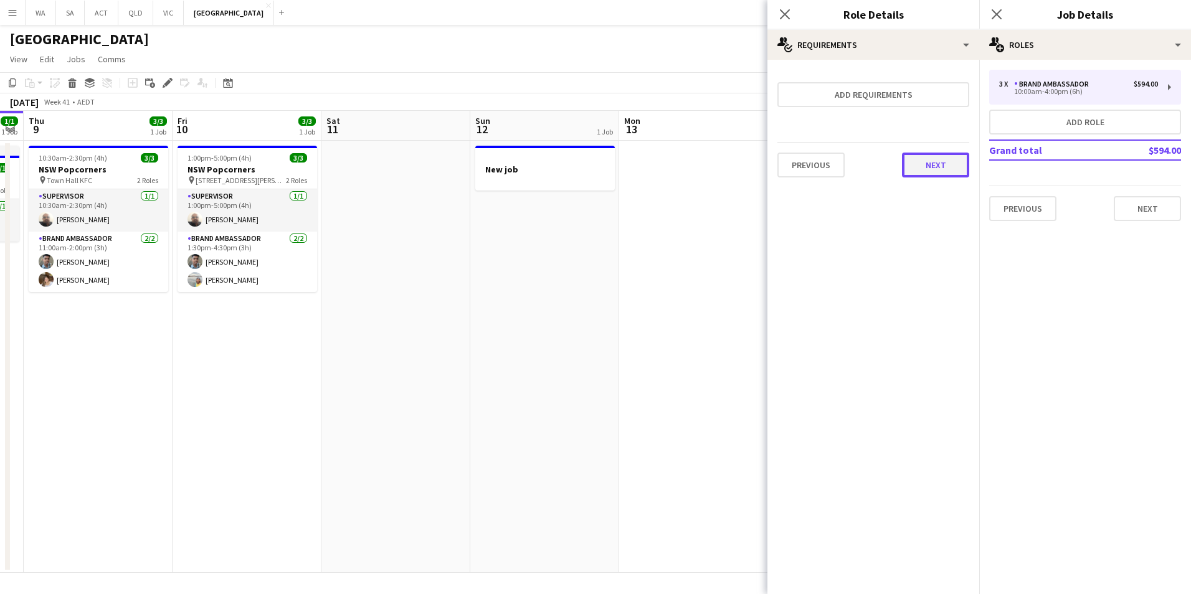
click at [944, 159] on button "Next" at bounding box center [935, 165] width 67 height 25
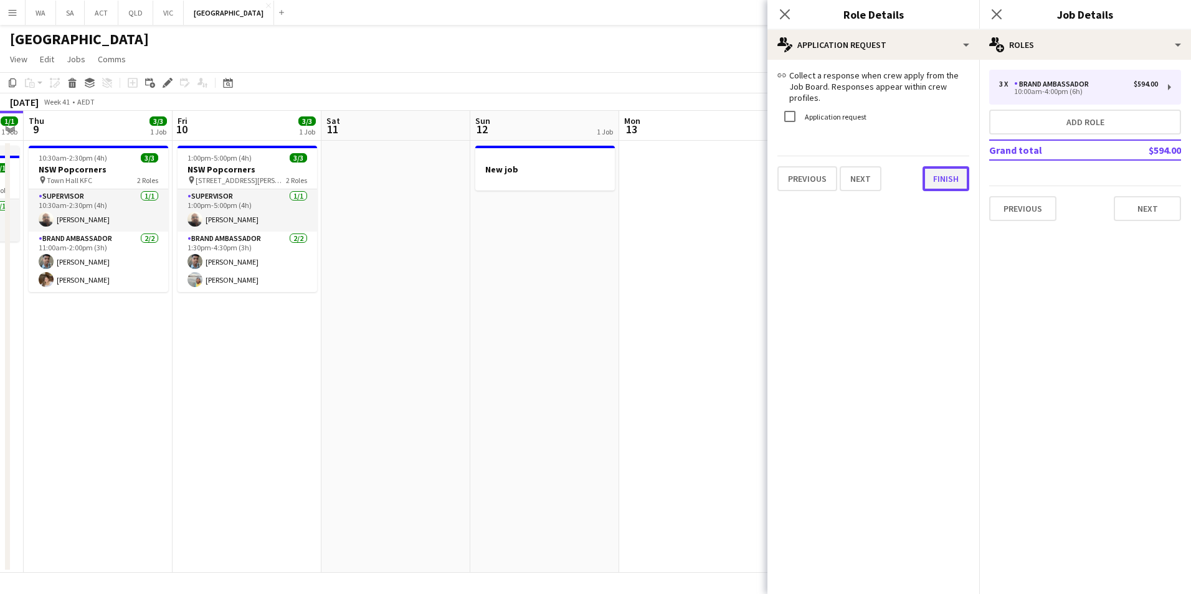
click at [944, 179] on button "Finish" at bounding box center [945, 178] width 47 height 25
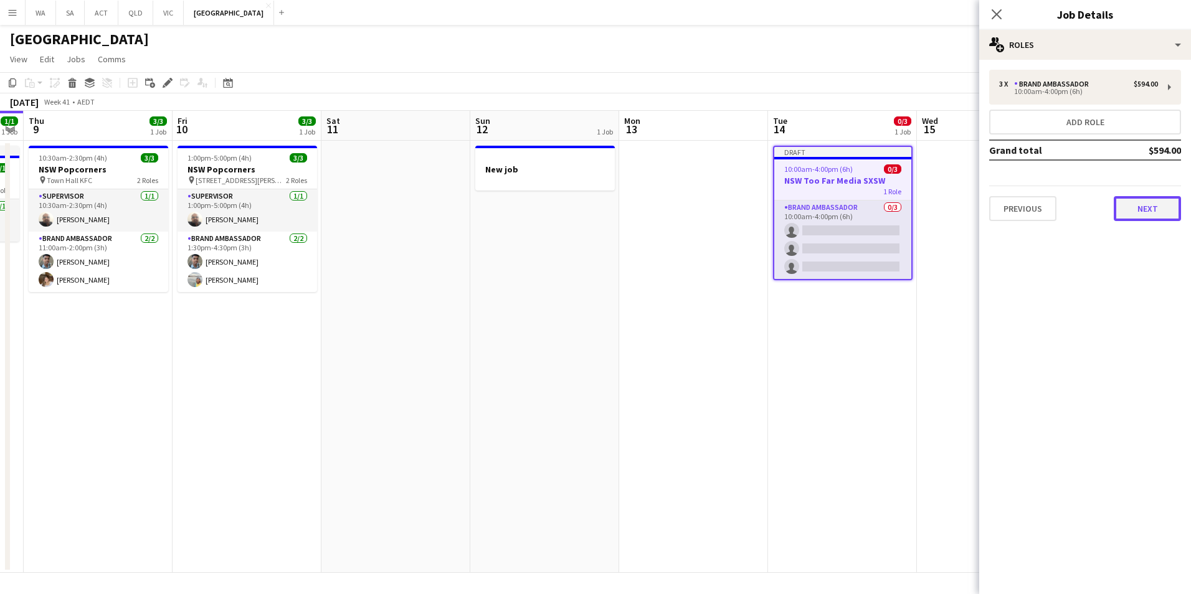
click at [1151, 209] on button "Next" at bounding box center [1146, 208] width 67 height 25
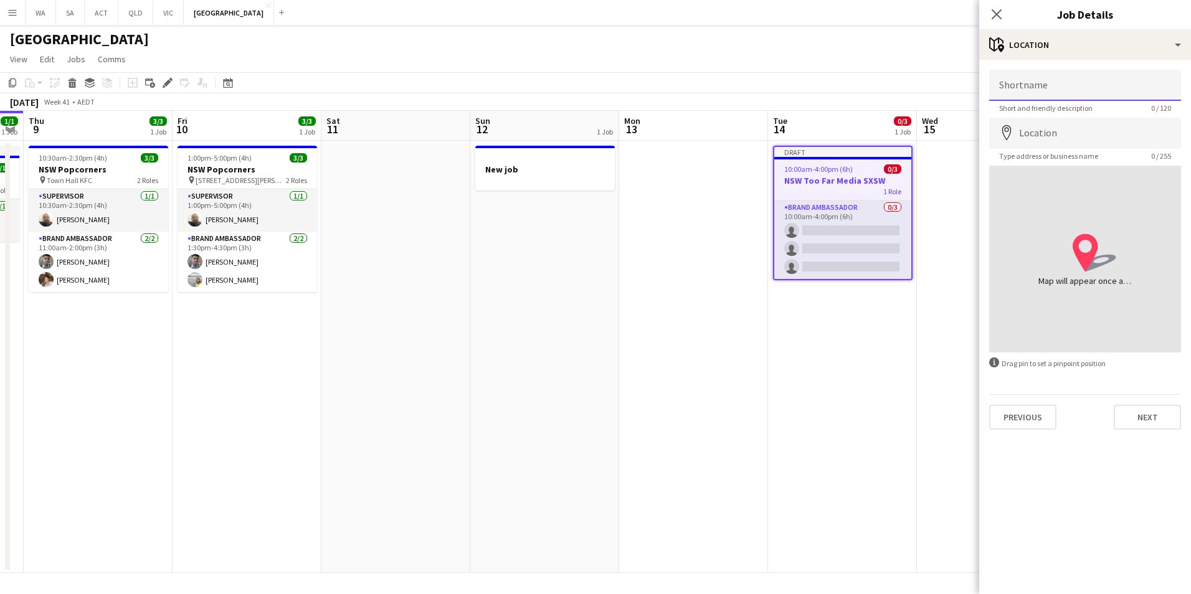
click at [1100, 90] on input "Shortname" at bounding box center [1085, 85] width 192 height 31
type input "***"
type input "**********"
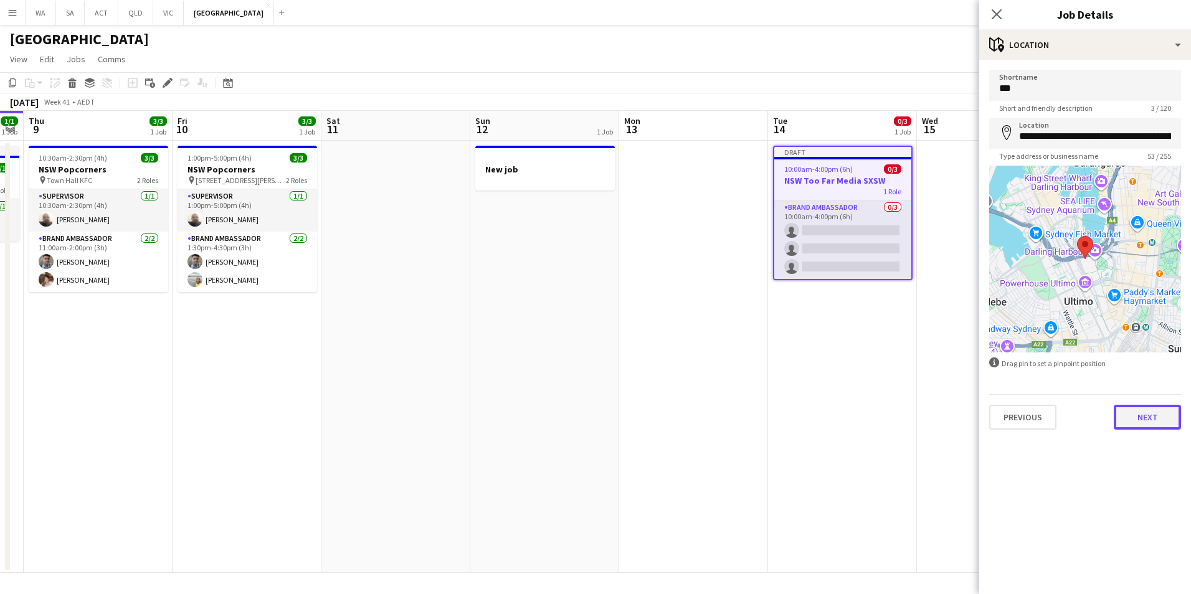
click at [1162, 427] on button "Next" at bounding box center [1146, 417] width 67 height 25
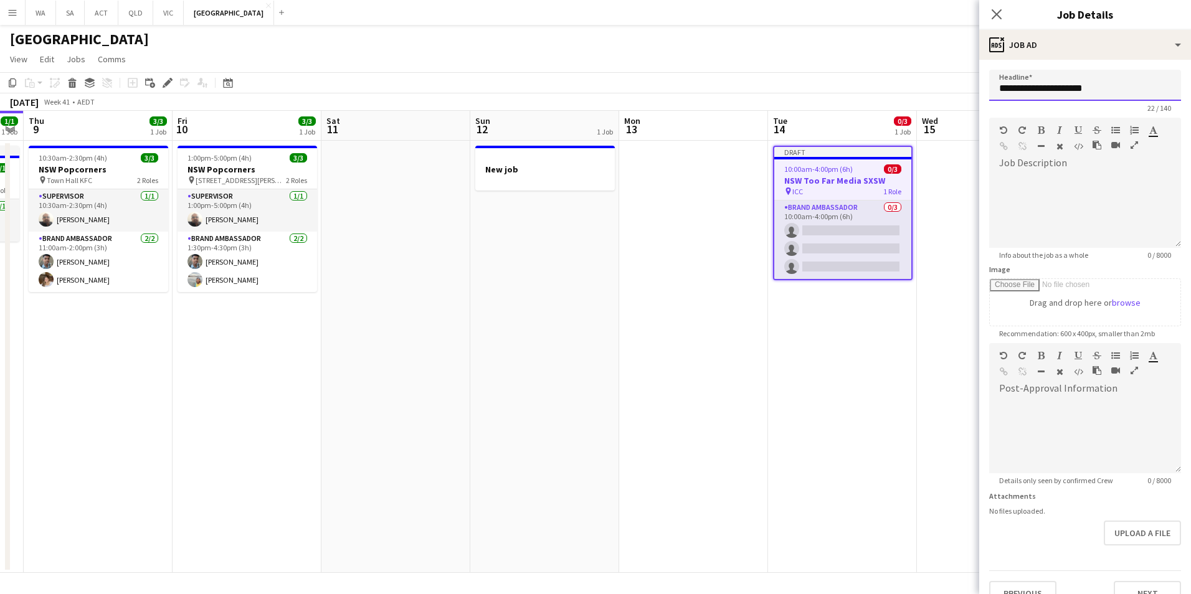
click at [1112, 91] on input "**********" at bounding box center [1085, 85] width 192 height 31
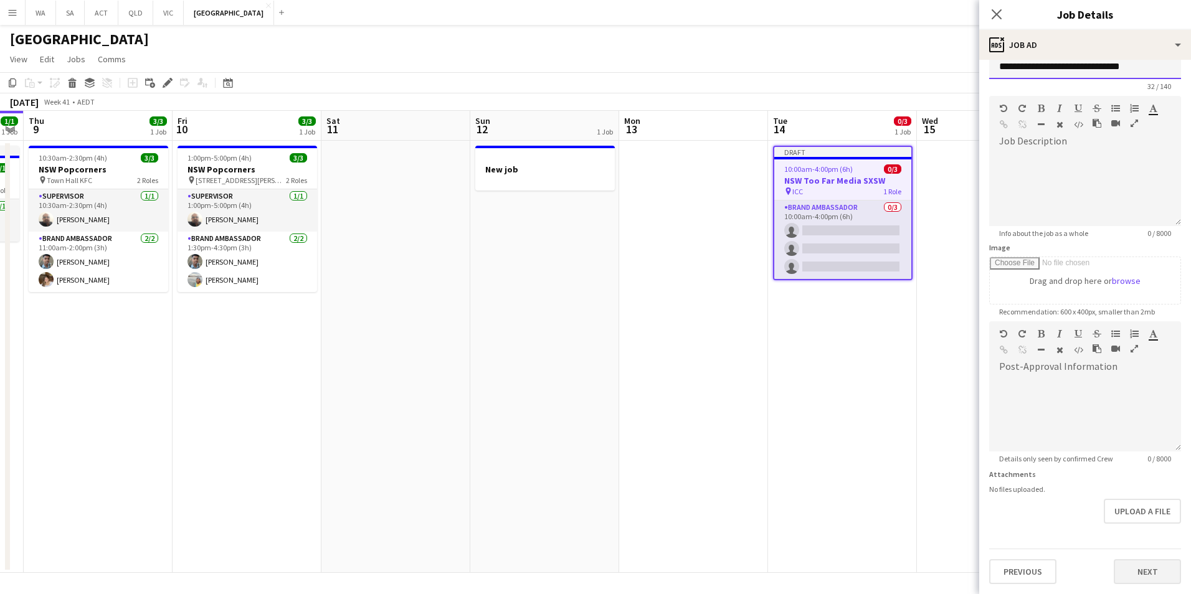
type input "**********"
click at [1160, 573] on button "Next" at bounding box center [1146, 571] width 67 height 25
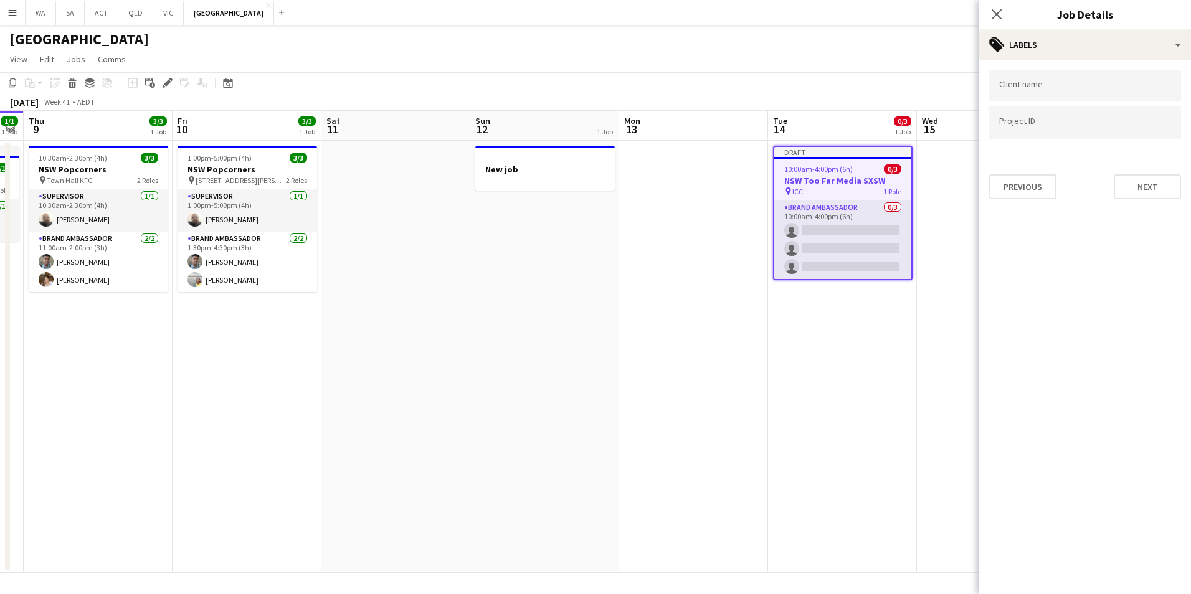
scroll to position [0, 0]
click at [1077, 83] on form at bounding box center [1085, 88] width 172 height 13
type input "***"
click at [1060, 131] on div "TFM" at bounding box center [1085, 124] width 192 height 30
click at [1060, 131] on div at bounding box center [1085, 123] width 192 height 32
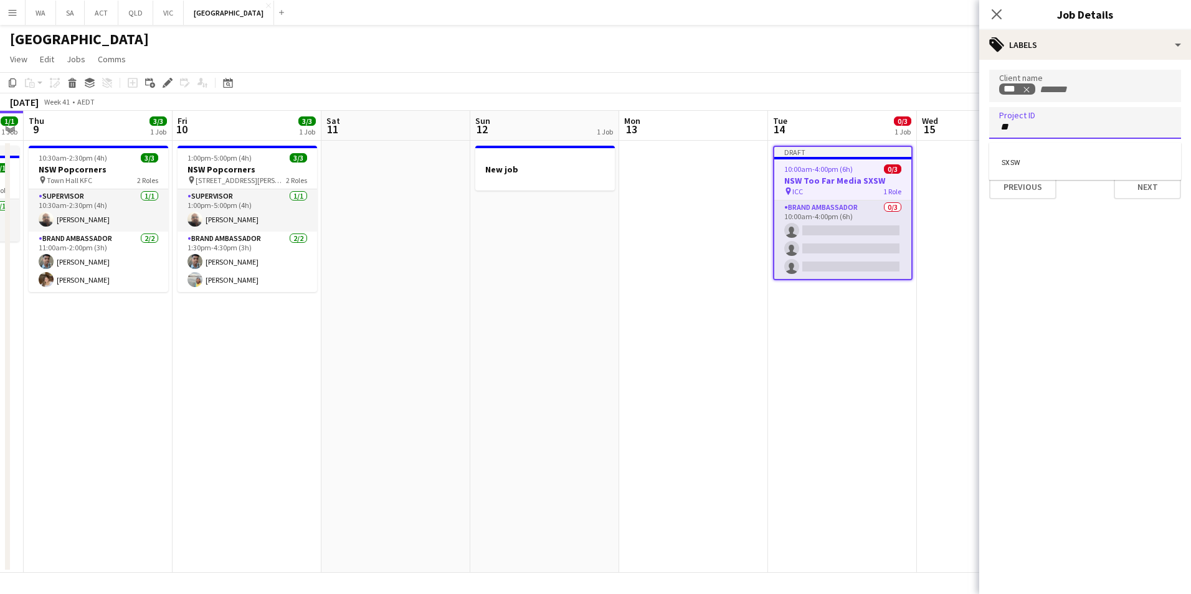
type input "**"
click at [1057, 167] on div "SXSW" at bounding box center [1085, 161] width 192 height 30
click at [1139, 187] on button "Next" at bounding box center [1146, 186] width 67 height 25
type input "*******"
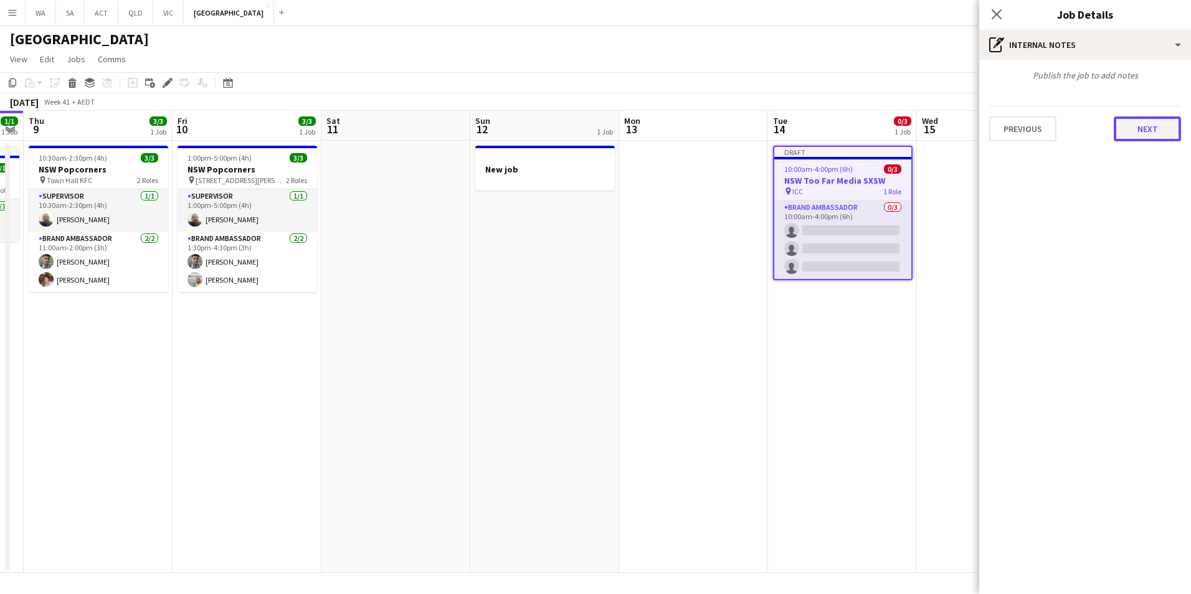
click at [1170, 131] on button "Next" at bounding box center [1146, 128] width 67 height 25
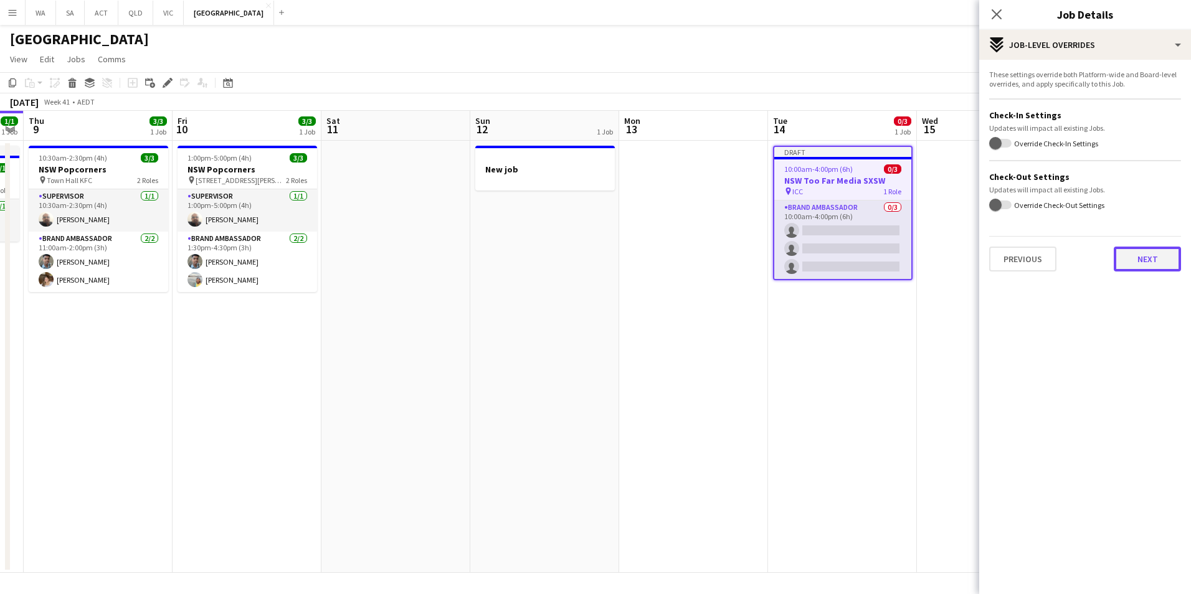
click at [1153, 263] on button "Next" at bounding box center [1146, 259] width 67 height 25
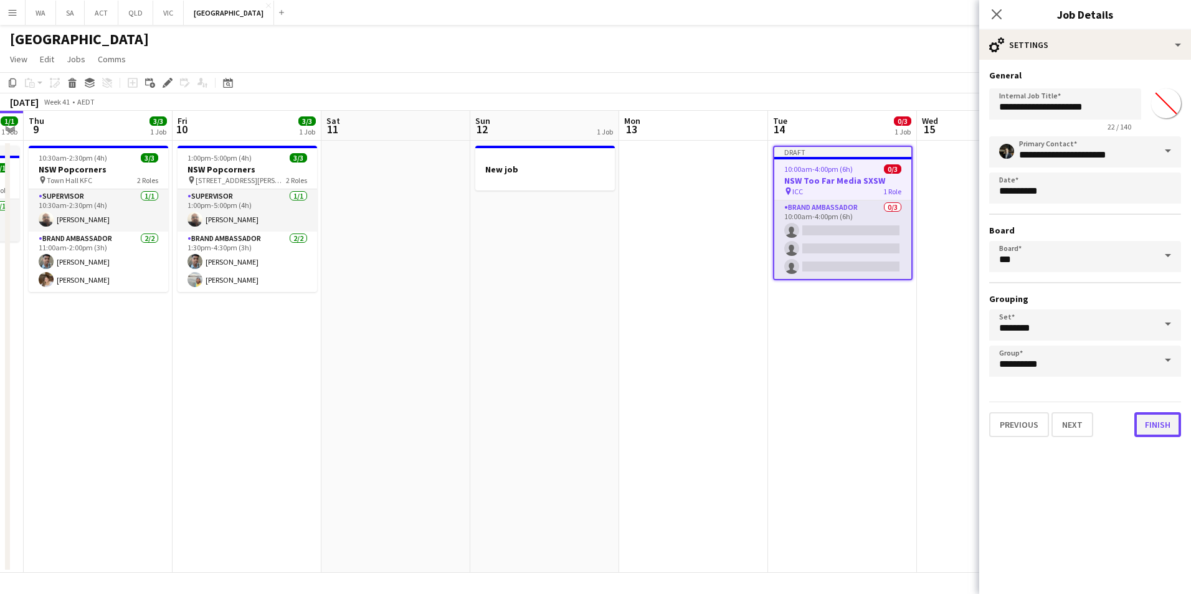
click at [1167, 433] on button "Finish" at bounding box center [1157, 424] width 47 height 25
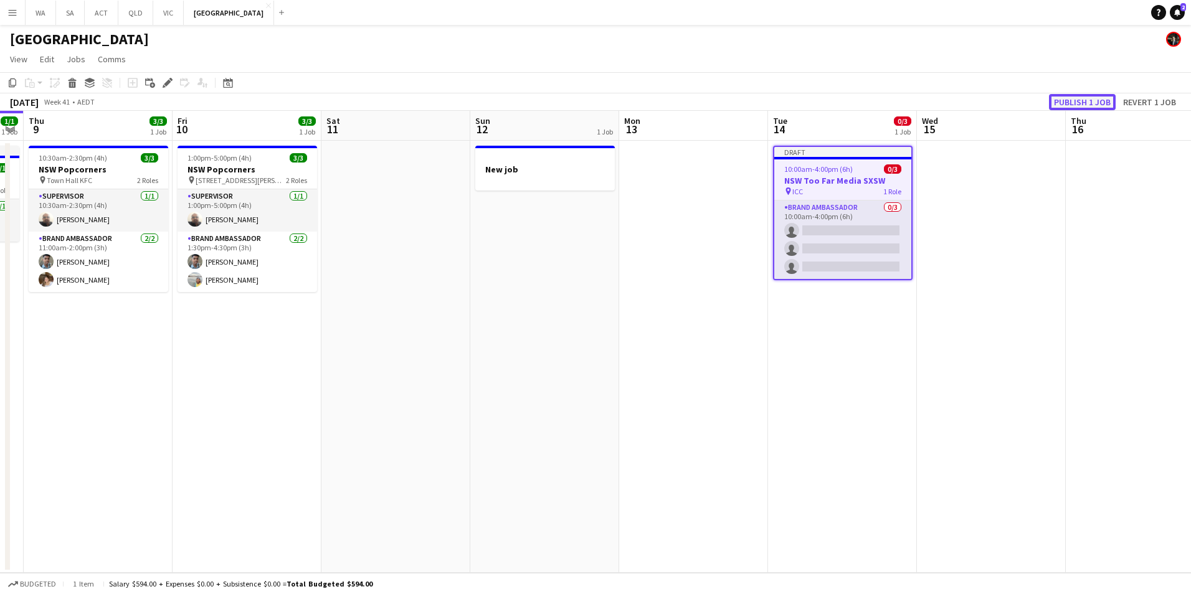
click at [1099, 107] on button "Publish 1 job" at bounding box center [1082, 102] width 67 height 16
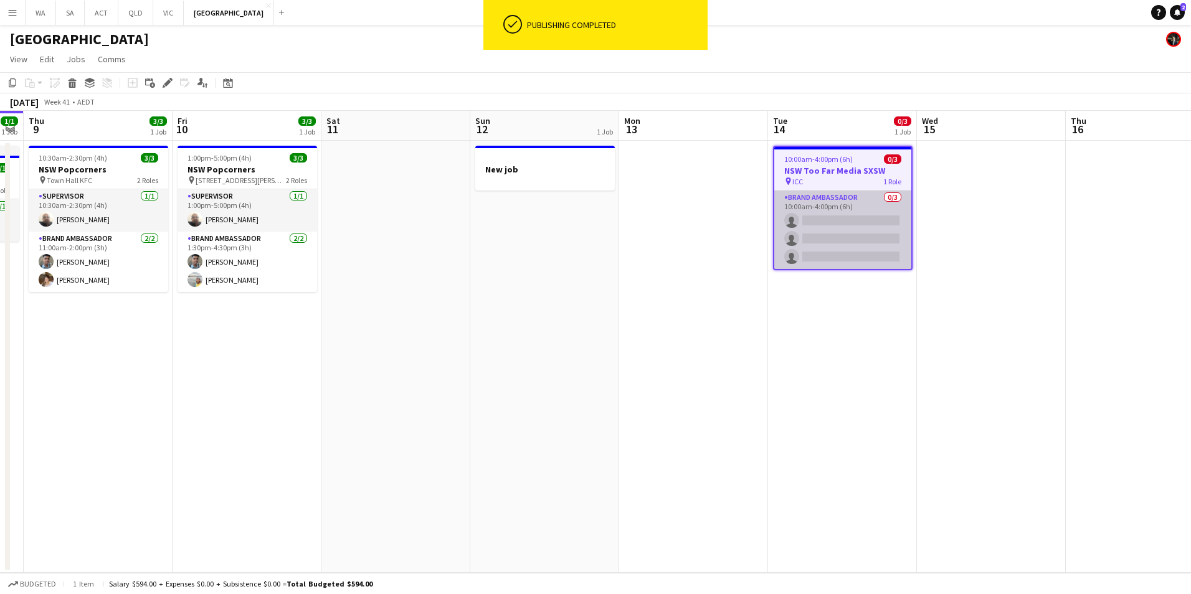
click at [840, 195] on app-card-role "Brand Ambassador 0/3 10:00am-4:00pm (6h) single-neutral-actions single-neutral-…" at bounding box center [842, 230] width 137 height 78
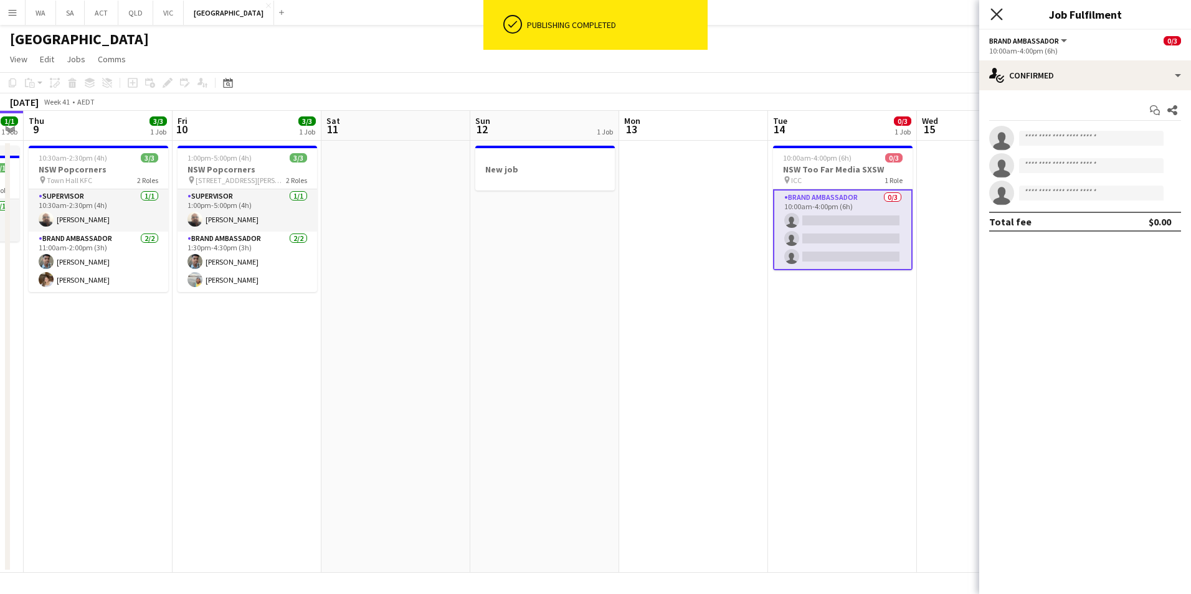
click at [994, 13] on icon "Close pop-in" at bounding box center [996, 14] width 12 height 12
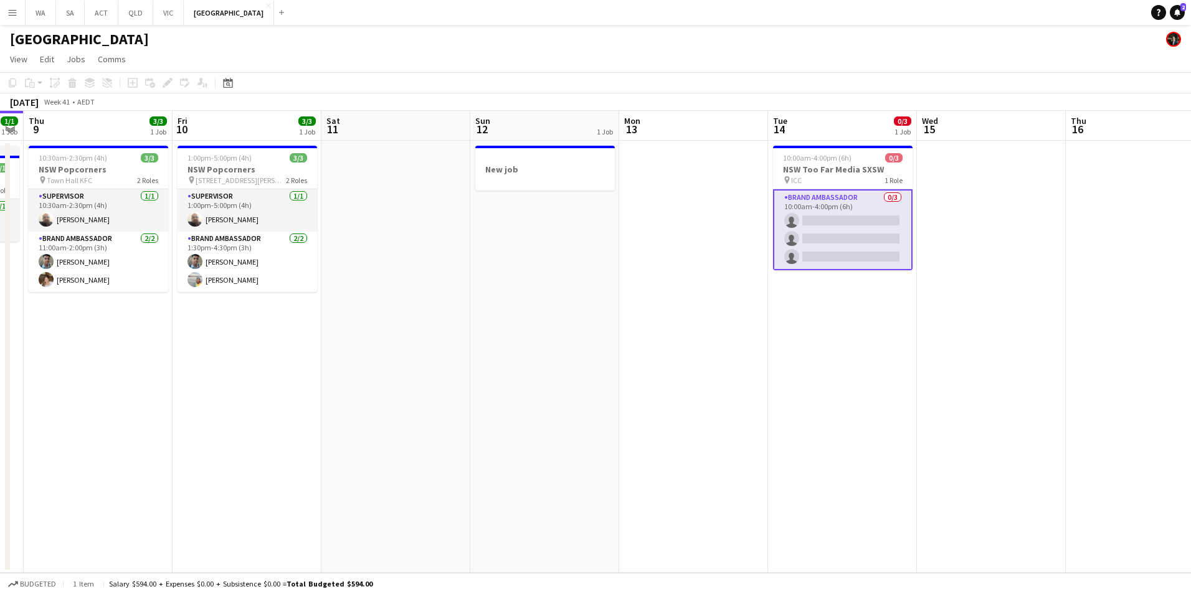
click at [844, 198] on app-card-role "Brand Ambassador 0/3 10:00am-4:00pm (6h) single-neutral-actions single-neutral-…" at bounding box center [842, 229] width 139 height 81
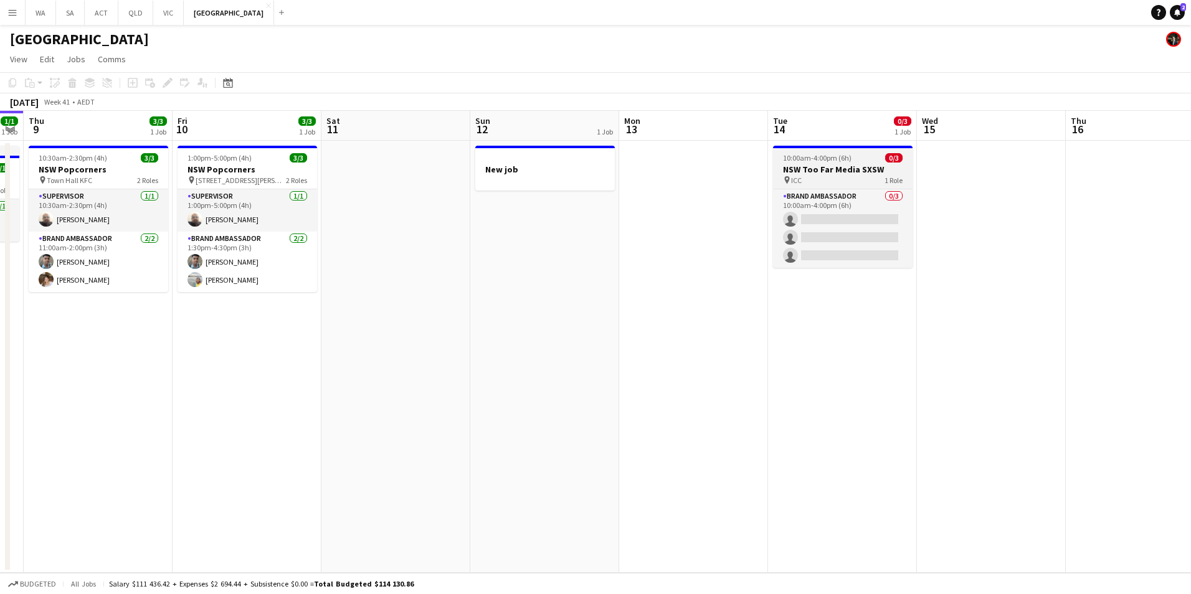
click at [802, 163] on app-job-card "10:00am-4:00pm (6h) 0/3 NSW Too Far Media SXSW pin ICC 1 Role Brand Ambassador …" at bounding box center [842, 207] width 139 height 122
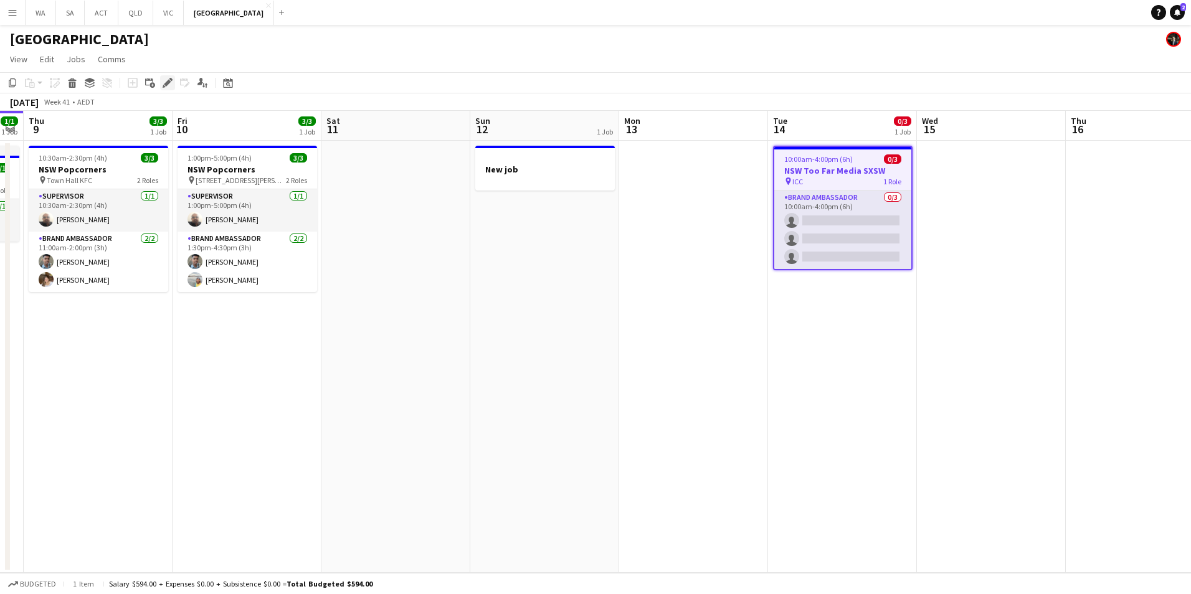
click at [167, 86] on icon "Edit" at bounding box center [168, 83] width 10 height 10
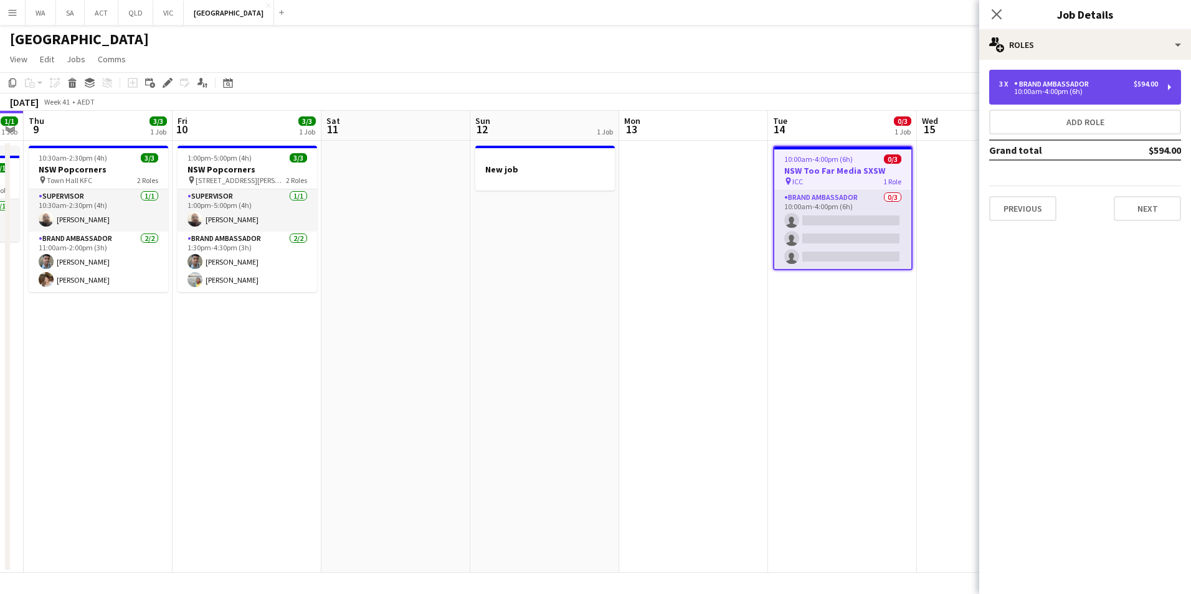
click at [1085, 90] on div "10:00am-4:00pm (6h)" at bounding box center [1078, 91] width 159 height 6
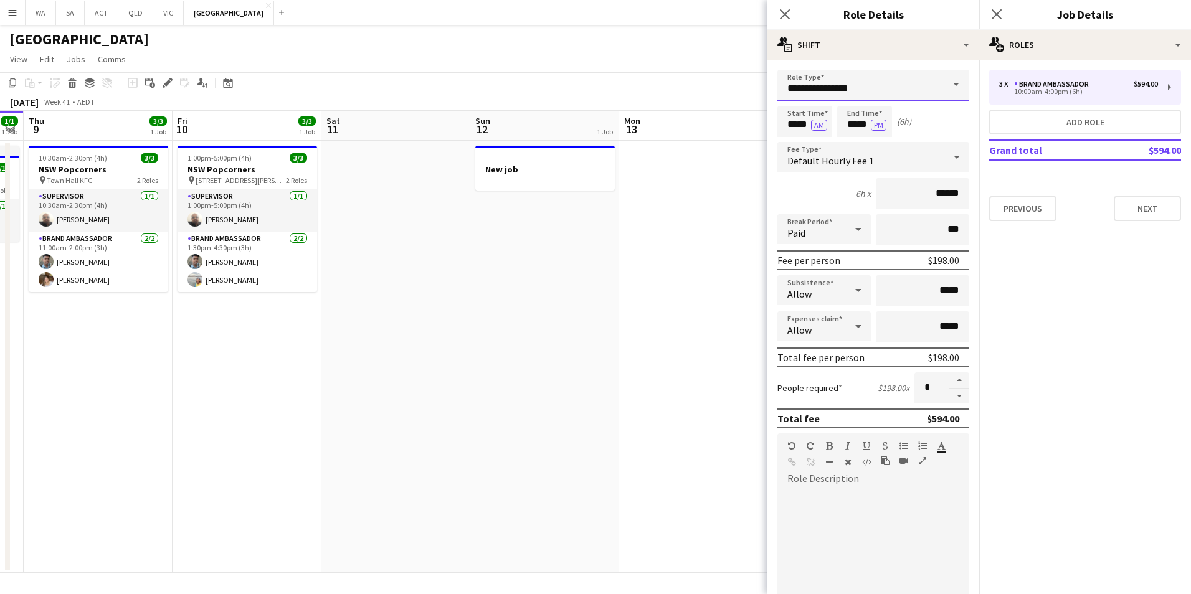
click at [887, 95] on input "**********" at bounding box center [873, 85] width 192 height 31
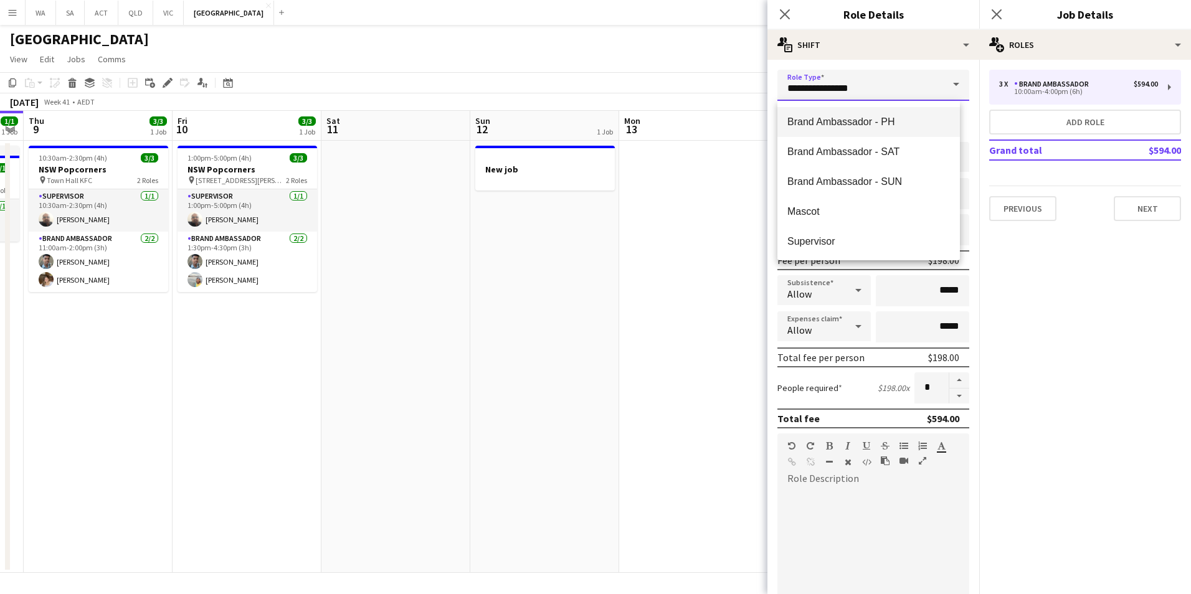
scroll to position [179, 0]
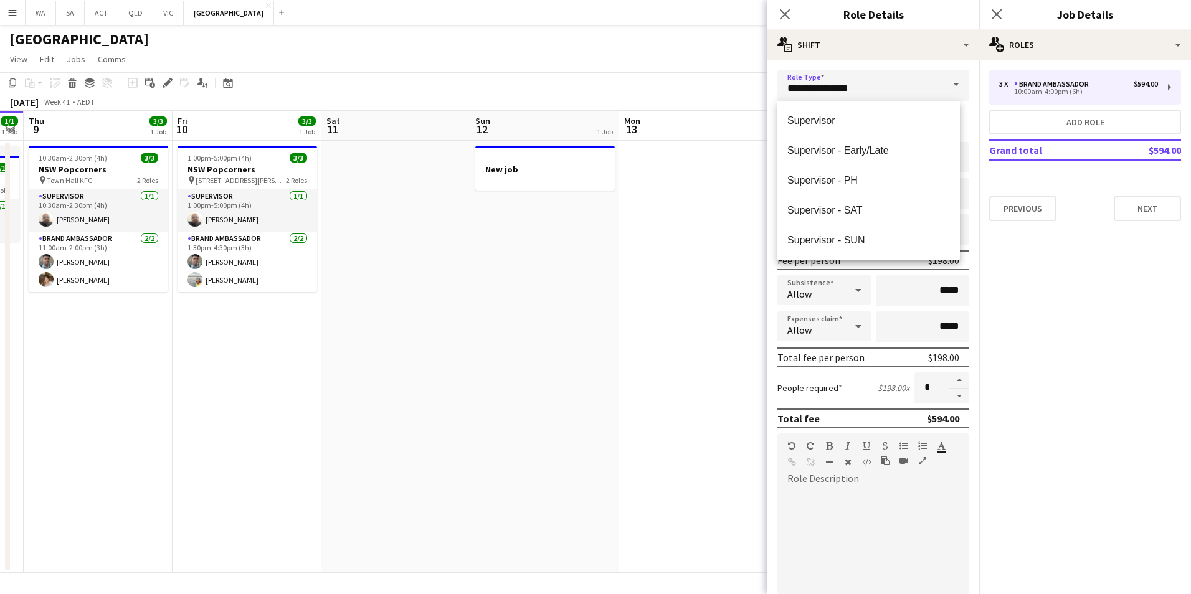
click at [793, 11] on div "Close pop-in" at bounding box center [784, 14] width 35 height 29
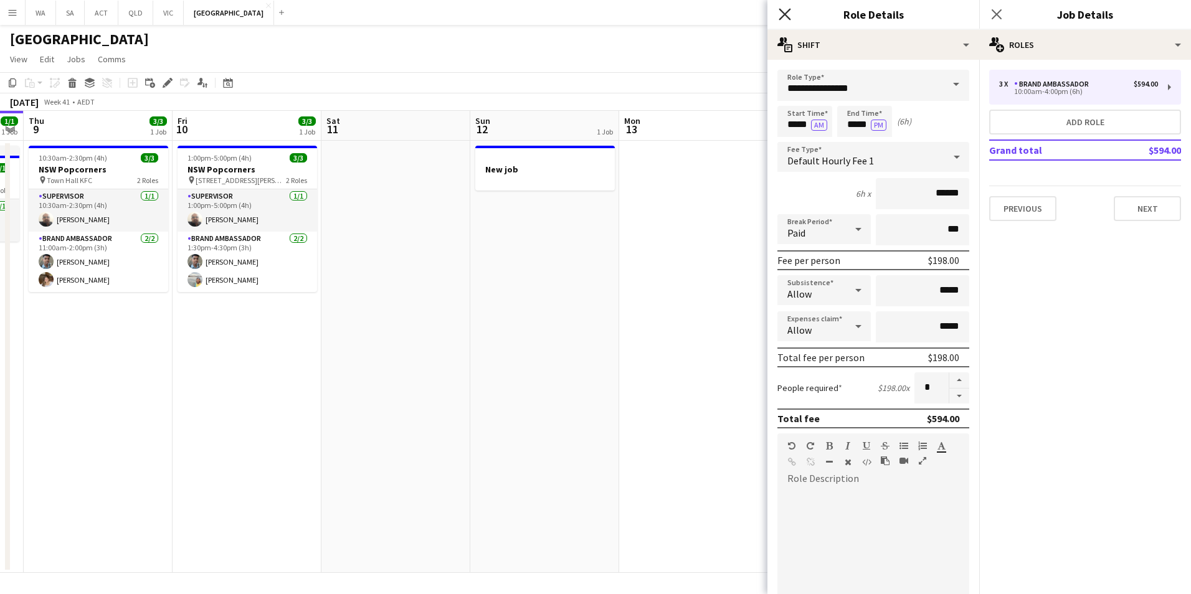
click at [788, 11] on icon at bounding box center [784, 14] width 12 height 12
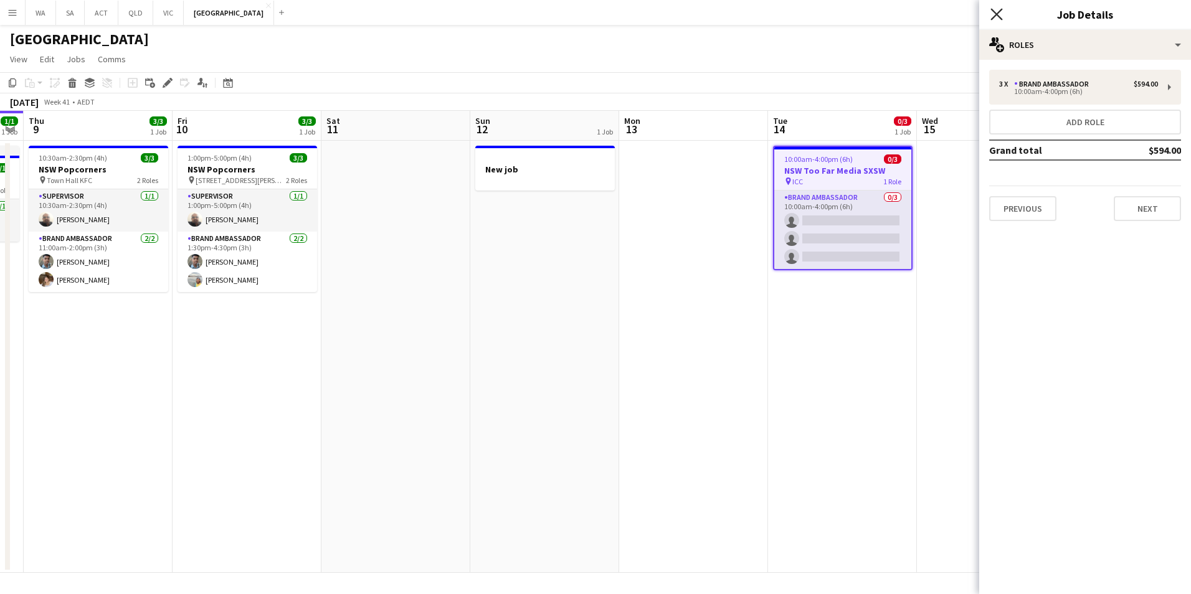
click at [996, 12] on icon "Close pop-in" at bounding box center [996, 14] width 12 height 12
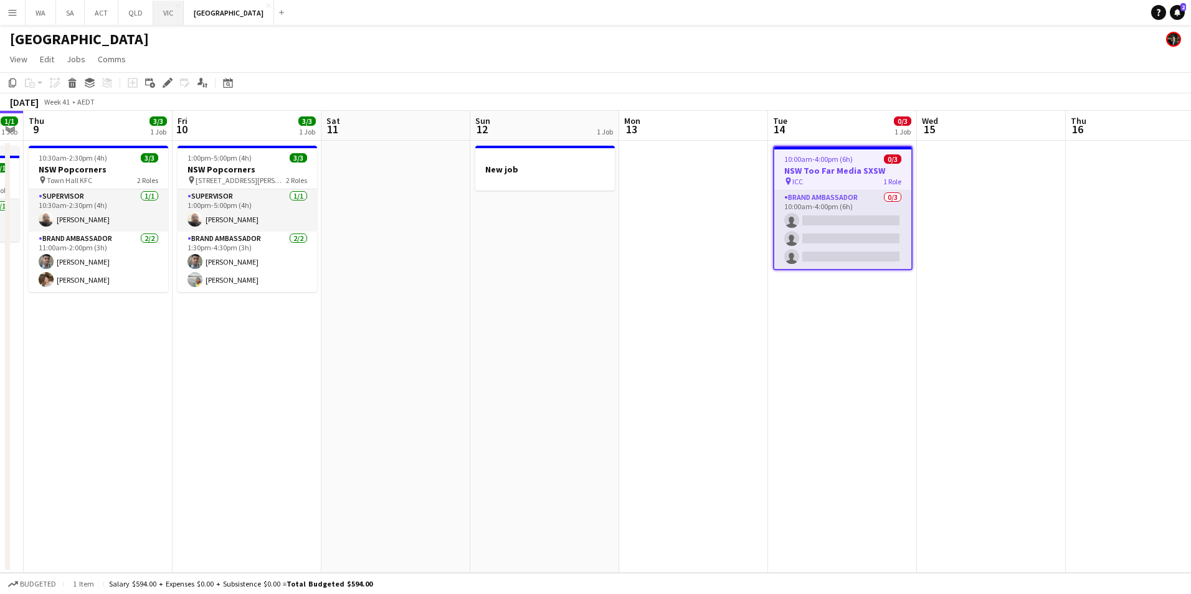
click at [171, 14] on button "VIC Close" at bounding box center [168, 13] width 31 height 24
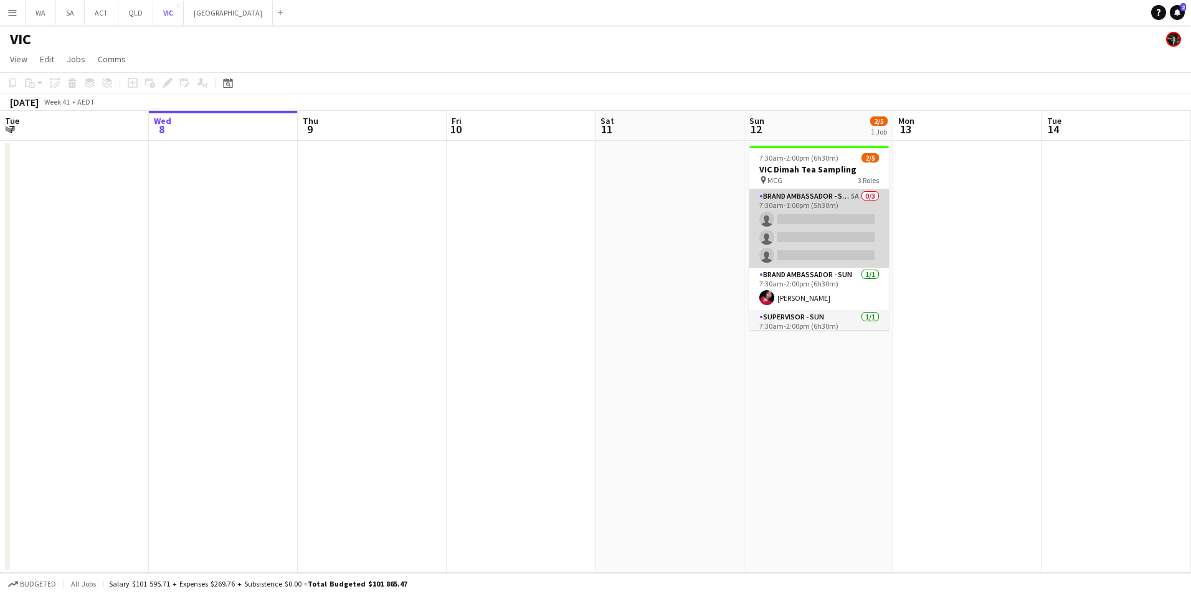
scroll to position [22, 0]
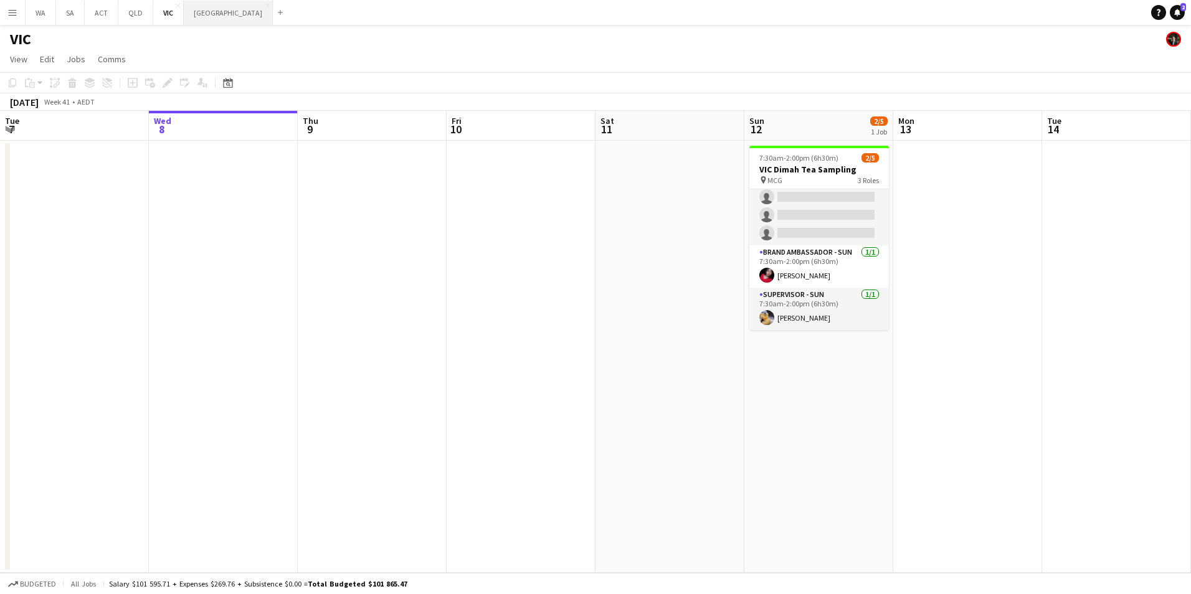
click at [206, 18] on button "NSW Close" at bounding box center [228, 13] width 89 height 24
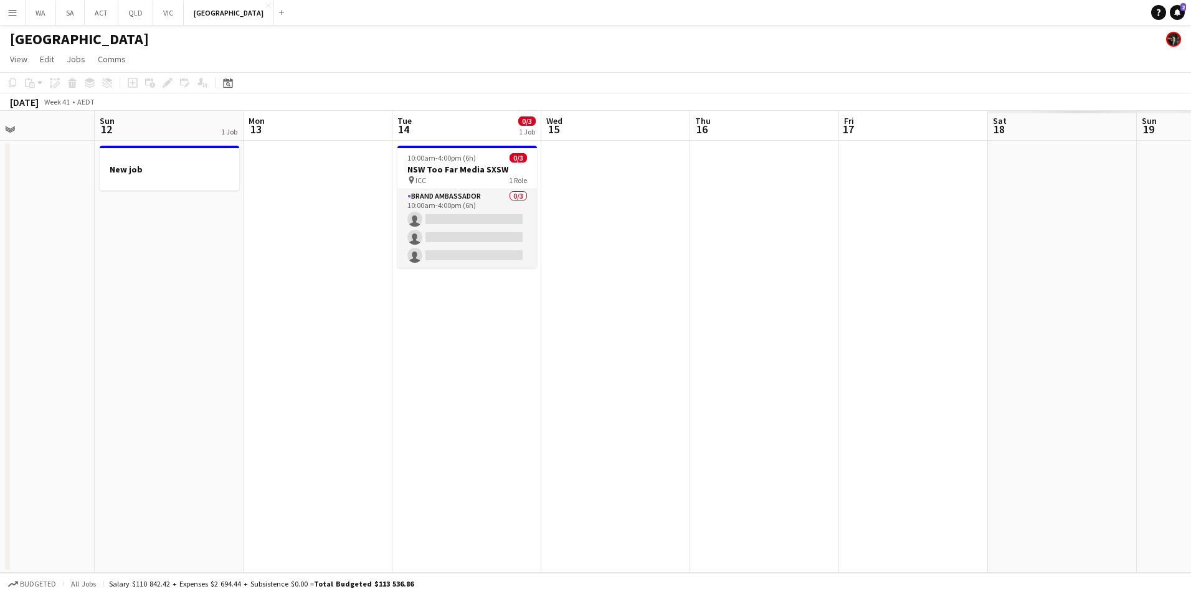
scroll to position [0, 417]
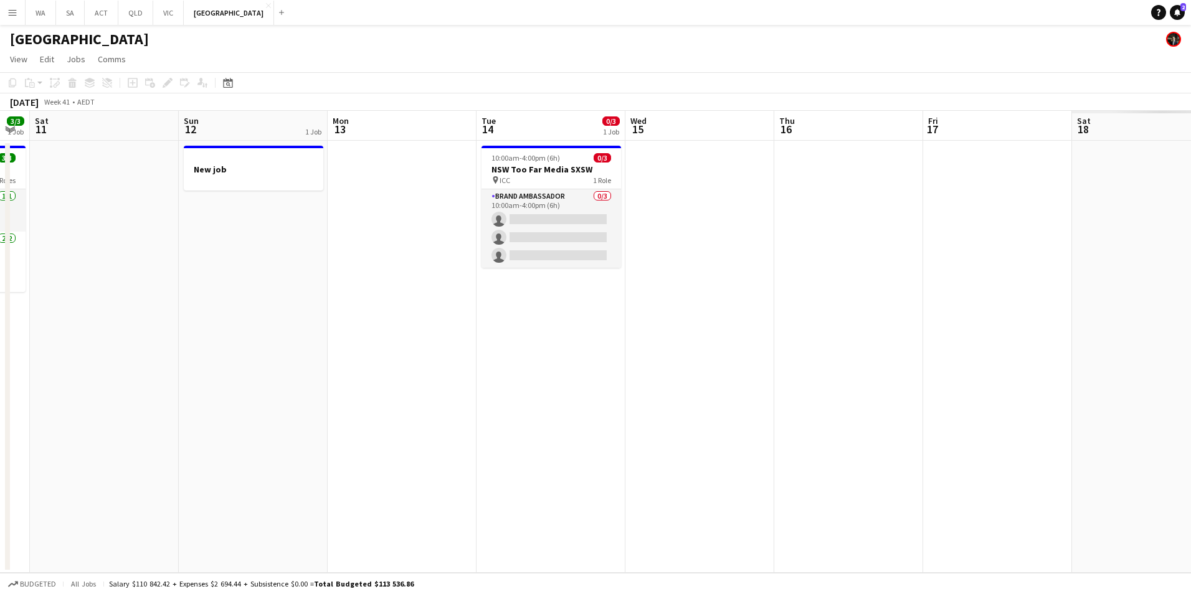
drag, startPoint x: 1066, startPoint y: 341, endPoint x: 352, endPoint y: 380, distance: 715.2
click at [352, 380] on app-calendar-viewport "Wed 8 1/1 1 Job Thu 9 3/3 1 Job Fri 10 3/3 1 Job Sat 11 Sun 12 1 Job Mon 13 Tue…" at bounding box center [595, 342] width 1191 height 462
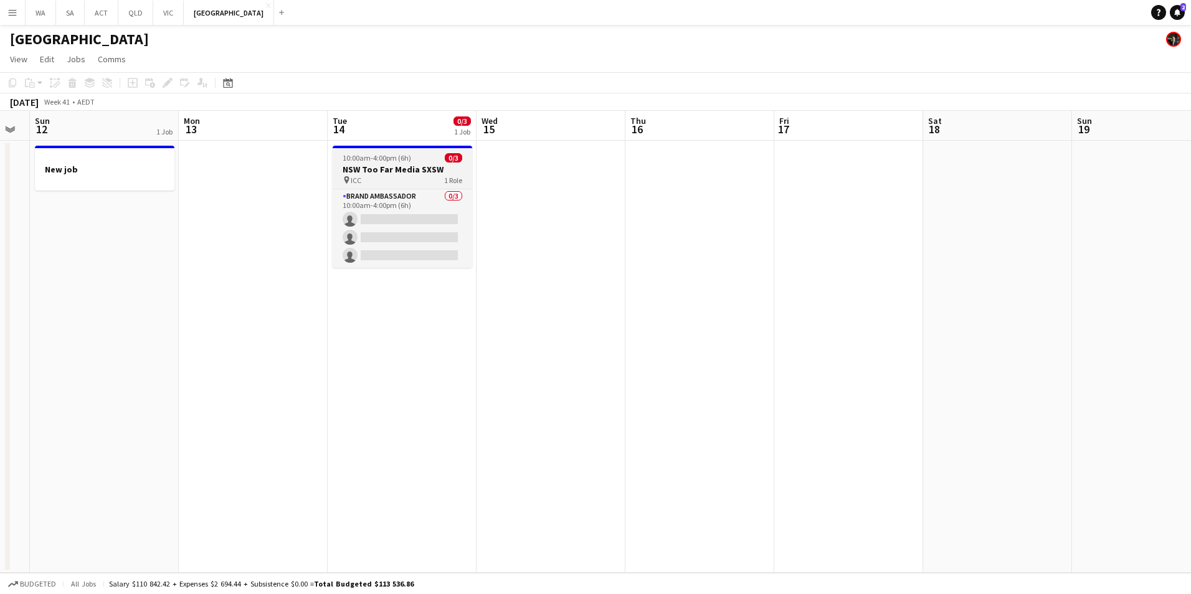
click at [402, 163] on app-job-card "10:00am-4:00pm (6h) 0/3 NSW Too Far Media SXSW pin ICC 1 Role Brand Ambassador …" at bounding box center [401, 207] width 139 height 122
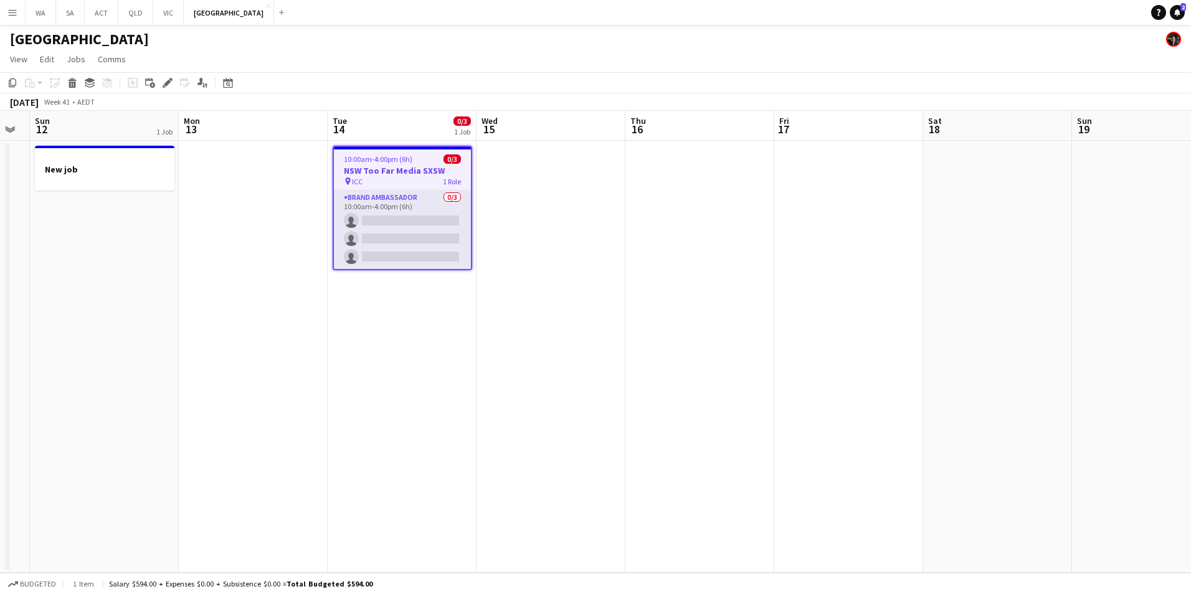
click at [510, 154] on app-date-cell at bounding box center [550, 357] width 149 height 432
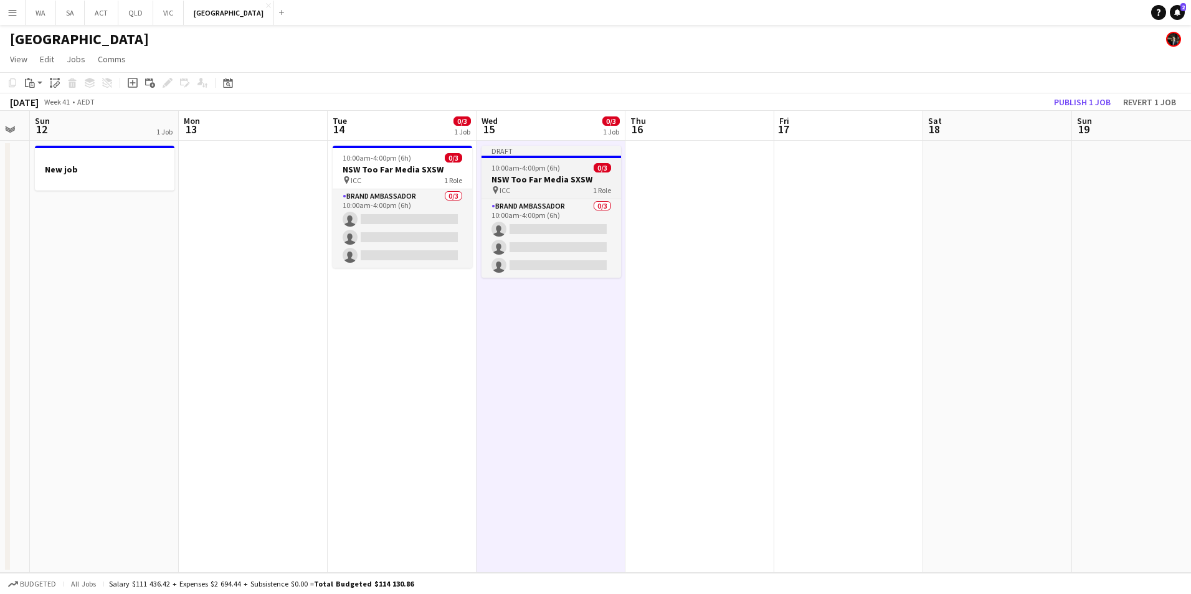
click at [535, 169] on span "10:00am-4:00pm (6h)" at bounding box center [525, 167] width 68 height 9
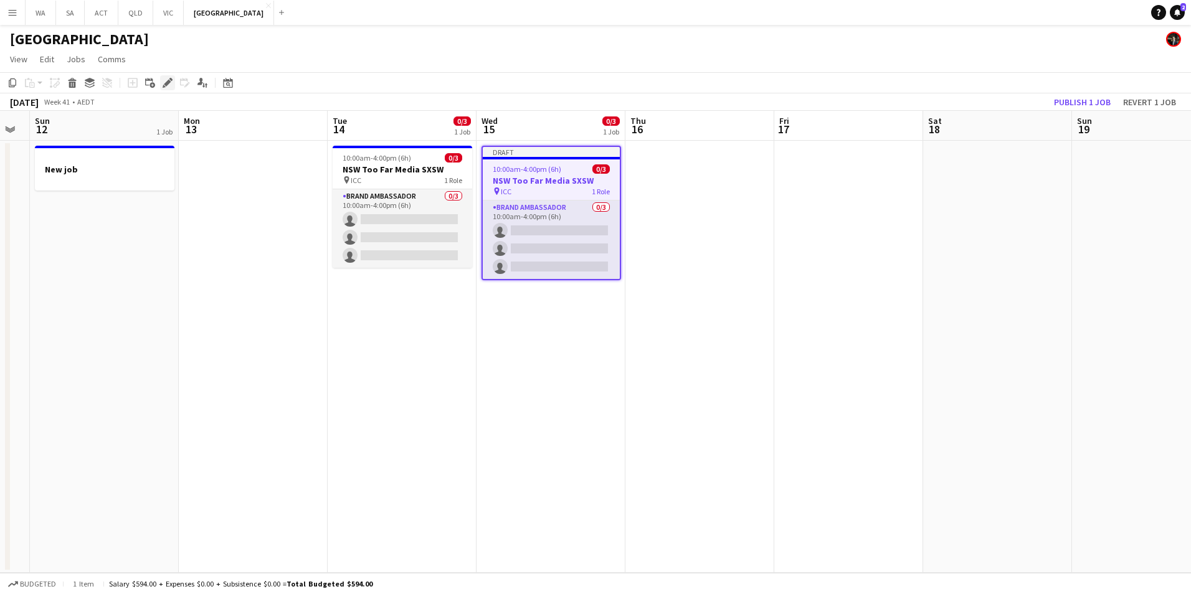
click at [163, 84] on icon "Edit" at bounding box center [168, 83] width 10 height 10
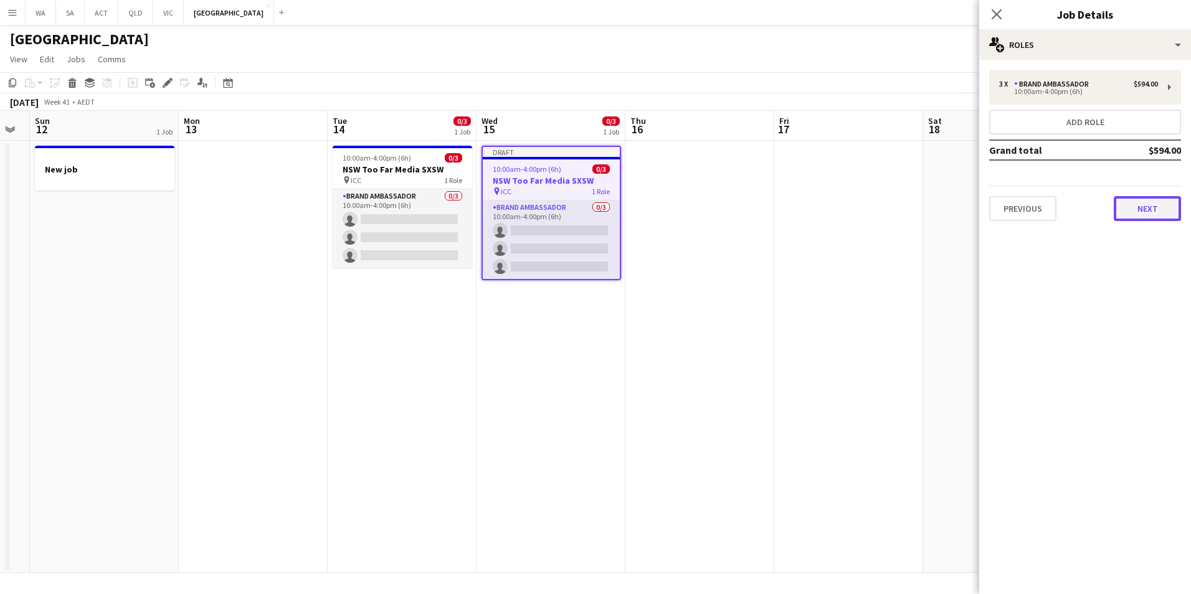
click at [1124, 202] on button "Next" at bounding box center [1146, 208] width 67 height 25
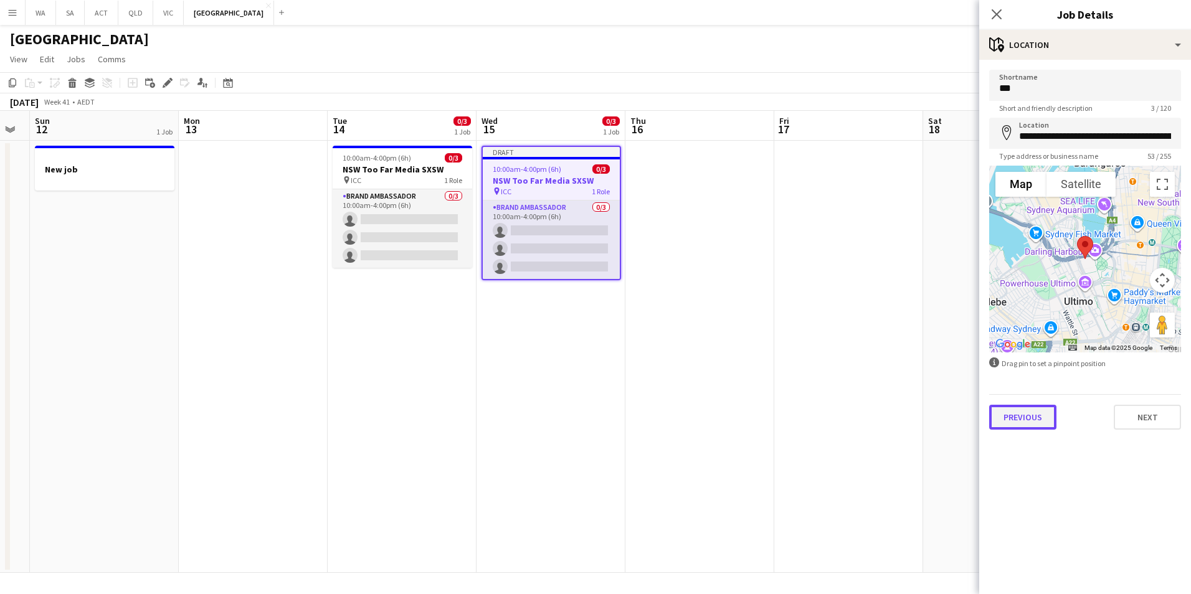
click at [1034, 410] on button "Previous" at bounding box center [1022, 417] width 67 height 25
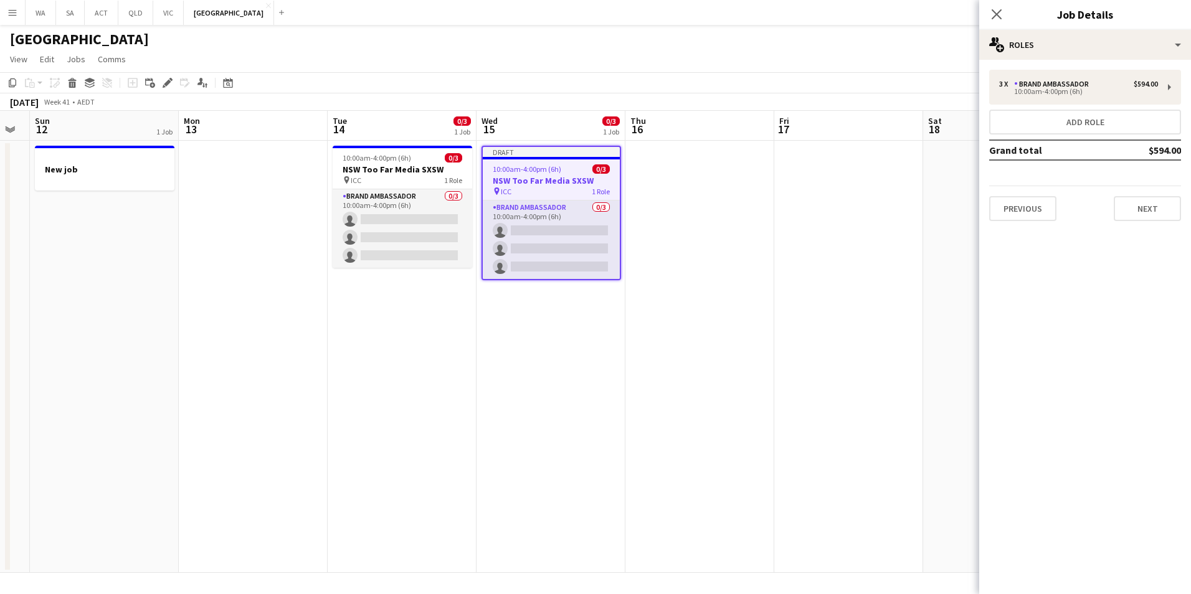
click at [1034, 410] on mat-expansion-panel "pencil3 General details 3 x Brand Ambassador $594.00 10:00am-4:00pm (6h) Add ro…" at bounding box center [1085, 327] width 212 height 534
drag, startPoint x: 1034, startPoint y: 410, endPoint x: 1032, endPoint y: 210, distance: 199.9
click at [1032, 210] on button "Previous" at bounding box center [1022, 208] width 67 height 25
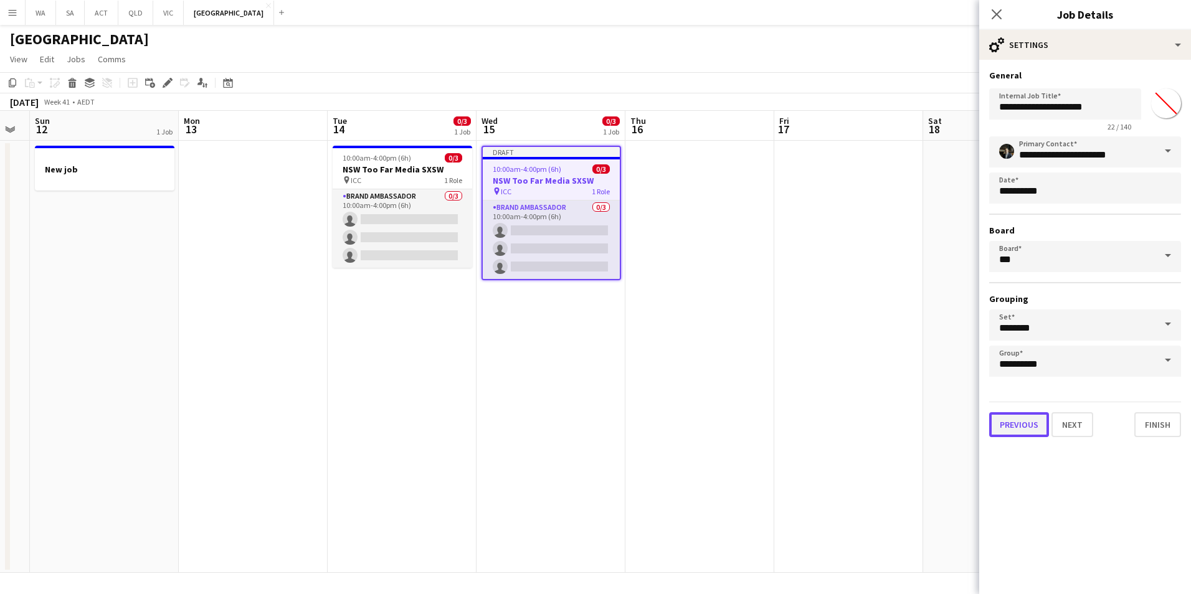
click at [1013, 430] on button "Previous" at bounding box center [1019, 424] width 60 height 25
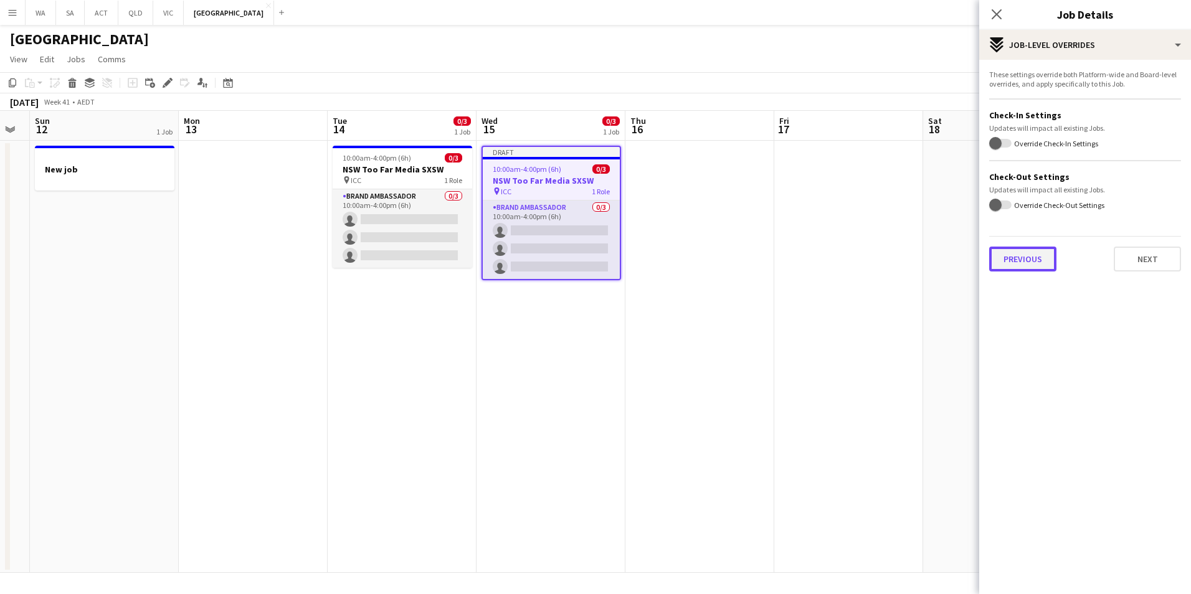
click at [1041, 257] on button "Previous" at bounding box center [1022, 259] width 67 height 25
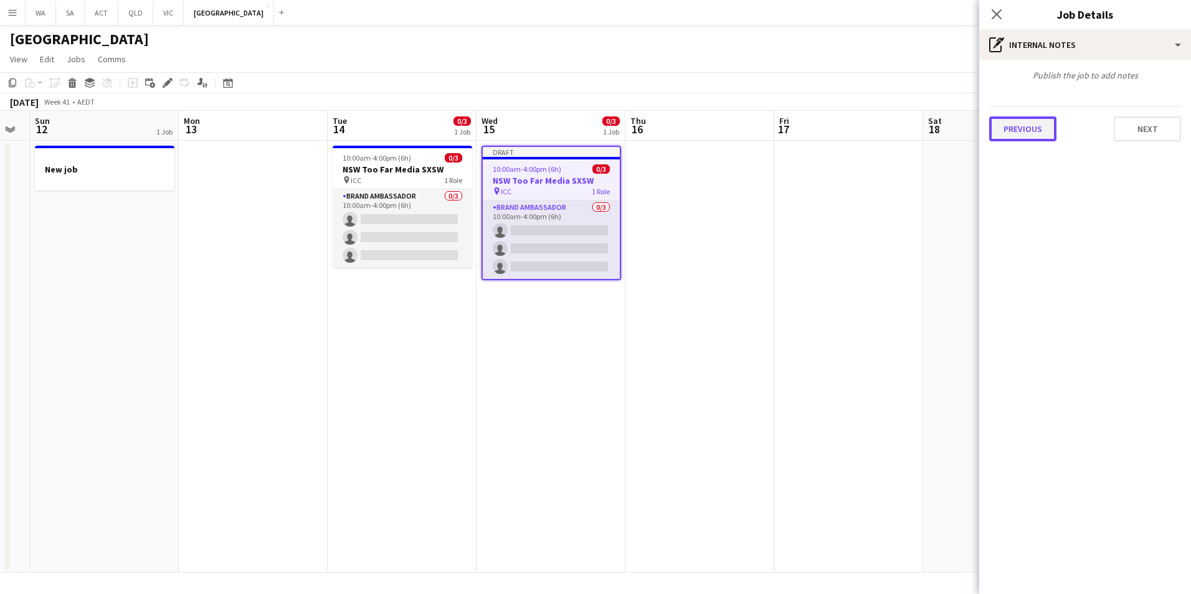
click at [1034, 116] on button "Previous" at bounding box center [1022, 128] width 67 height 25
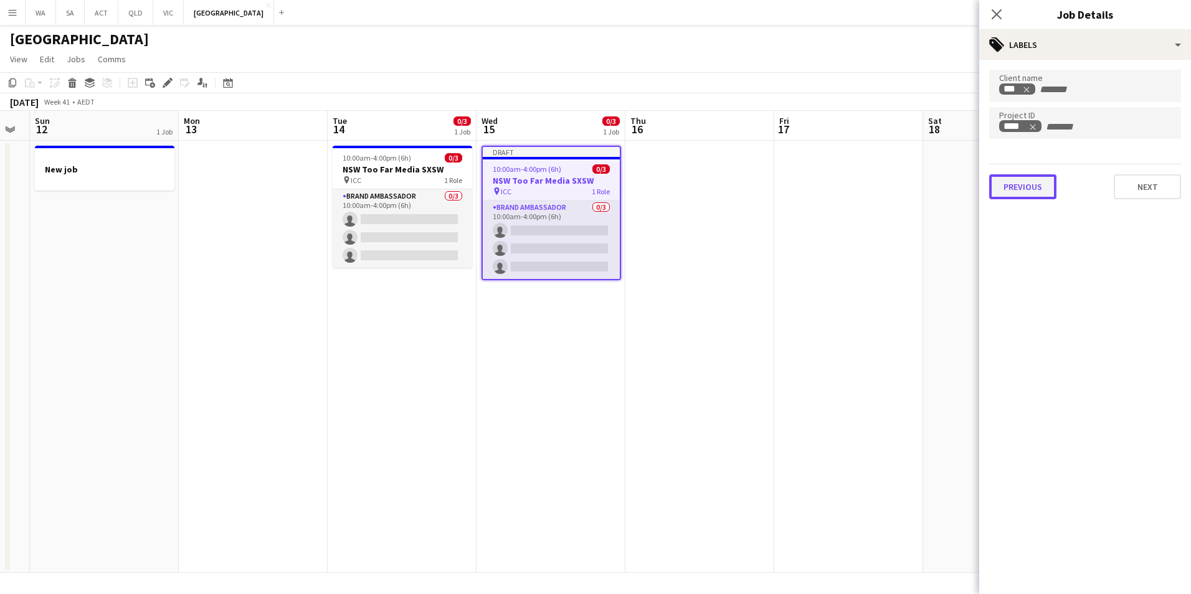
click at [1029, 197] on button "Previous" at bounding box center [1022, 186] width 67 height 25
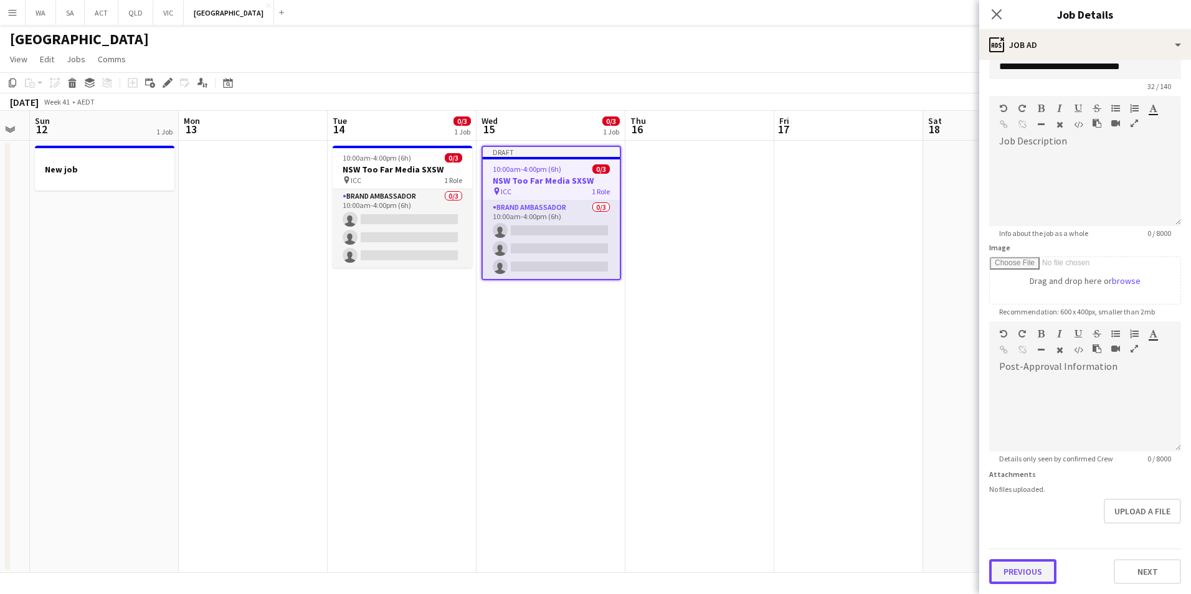
scroll to position [22, 0]
click at [1033, 539] on form "**********" at bounding box center [1085, 316] width 212 height 536
click at [1022, 565] on button "Previous" at bounding box center [1022, 571] width 67 height 25
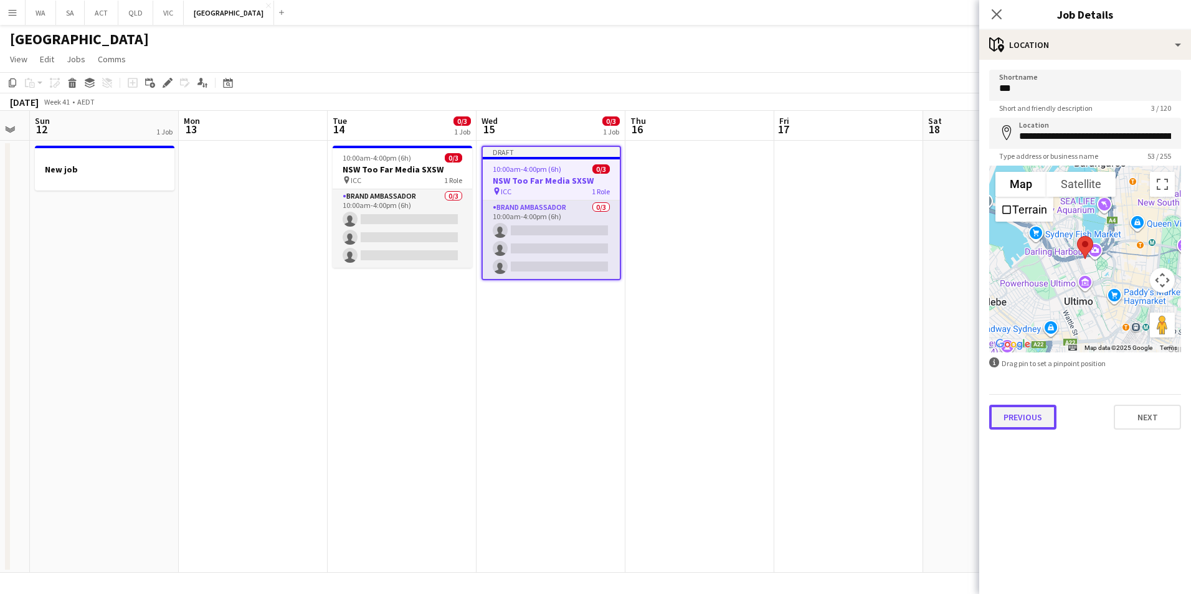
click at [1019, 423] on button "Previous" at bounding box center [1022, 417] width 67 height 25
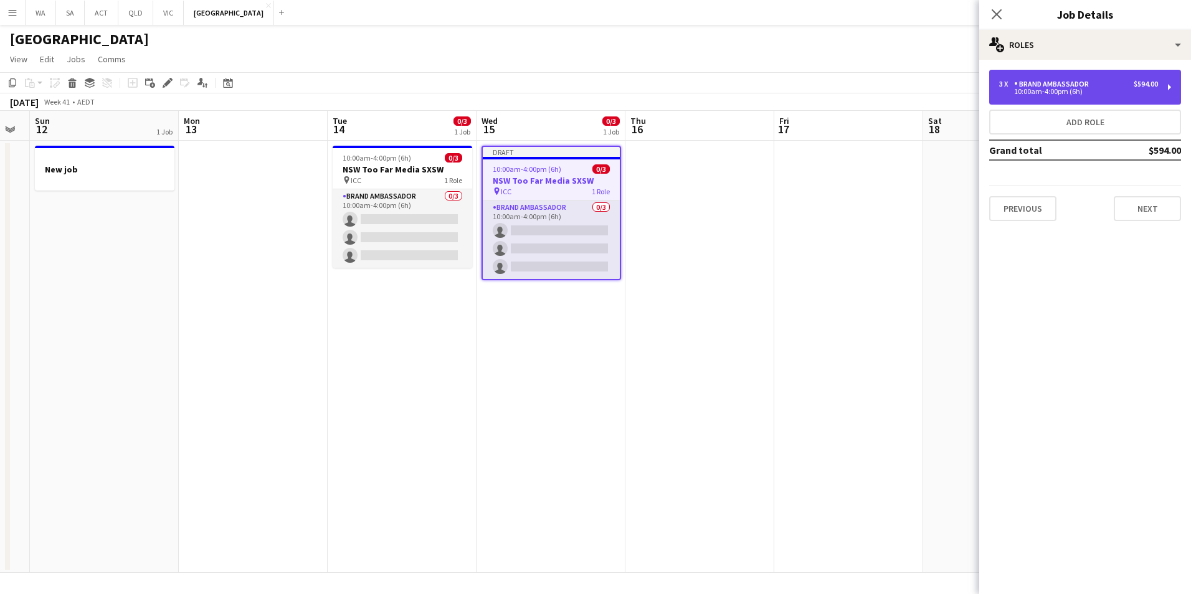
click at [1059, 95] on div "10:00am-4:00pm (6h)" at bounding box center [1078, 91] width 159 height 6
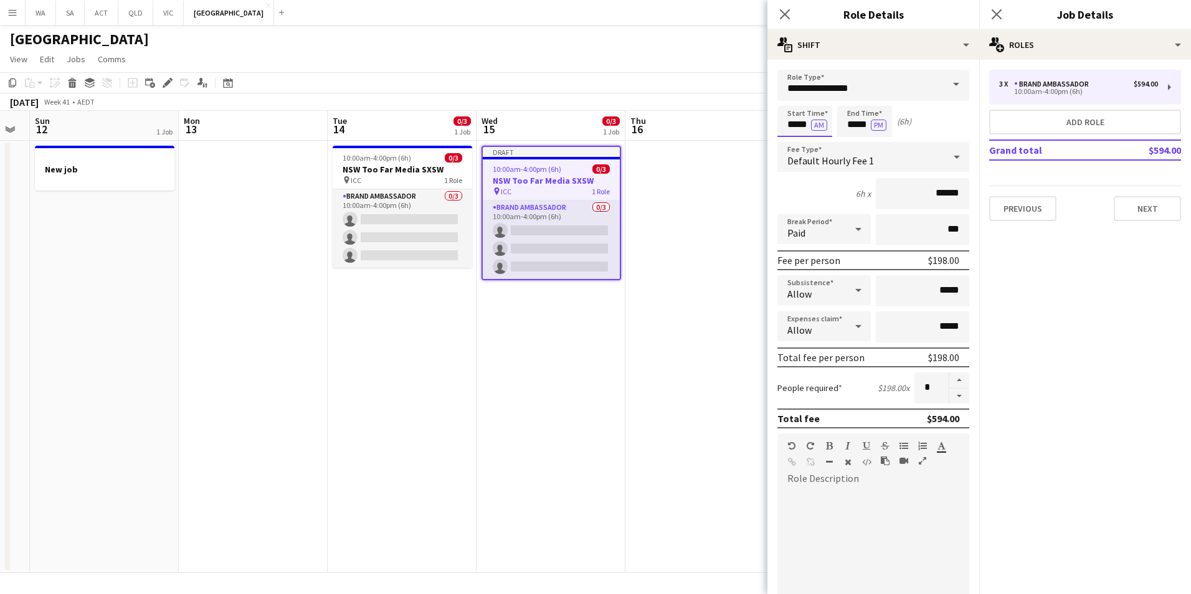
click at [793, 120] on input "*****" at bounding box center [804, 121] width 55 height 31
click at [806, 126] on input "*****" at bounding box center [804, 121] width 55 height 31
type input "*****"
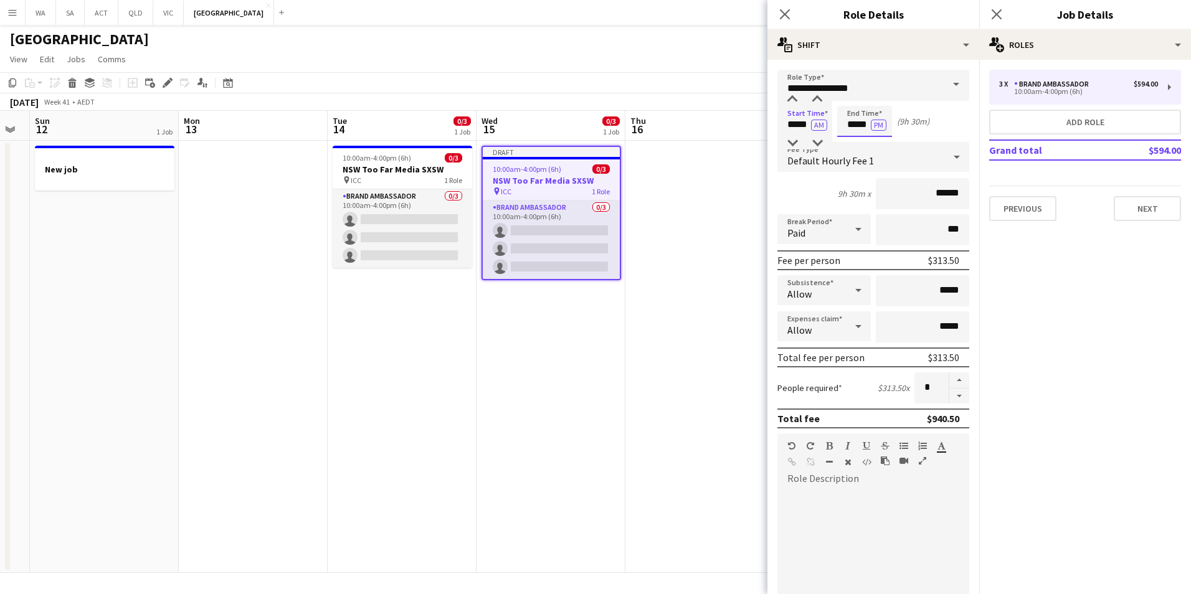
click at [854, 133] on input "*****" at bounding box center [864, 121] width 55 height 31
click at [864, 125] on input "*****" at bounding box center [864, 121] width 55 height 31
type input "*****"
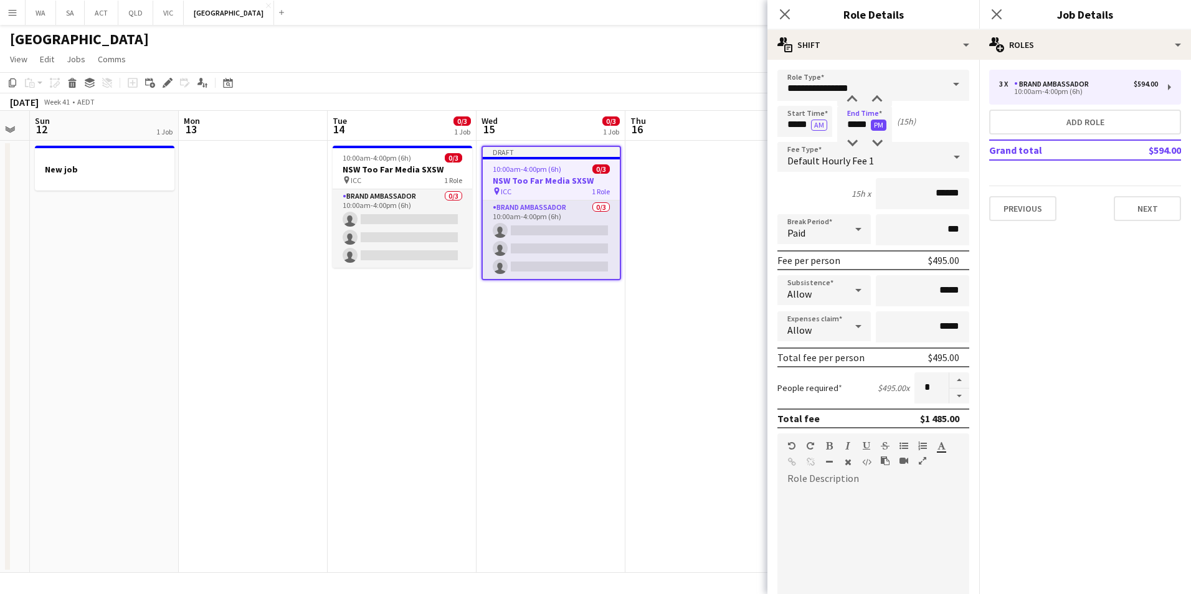
click at [885, 128] on button "PM" at bounding box center [878, 125] width 16 height 11
click at [918, 85] on input "**********" at bounding box center [873, 85] width 192 height 31
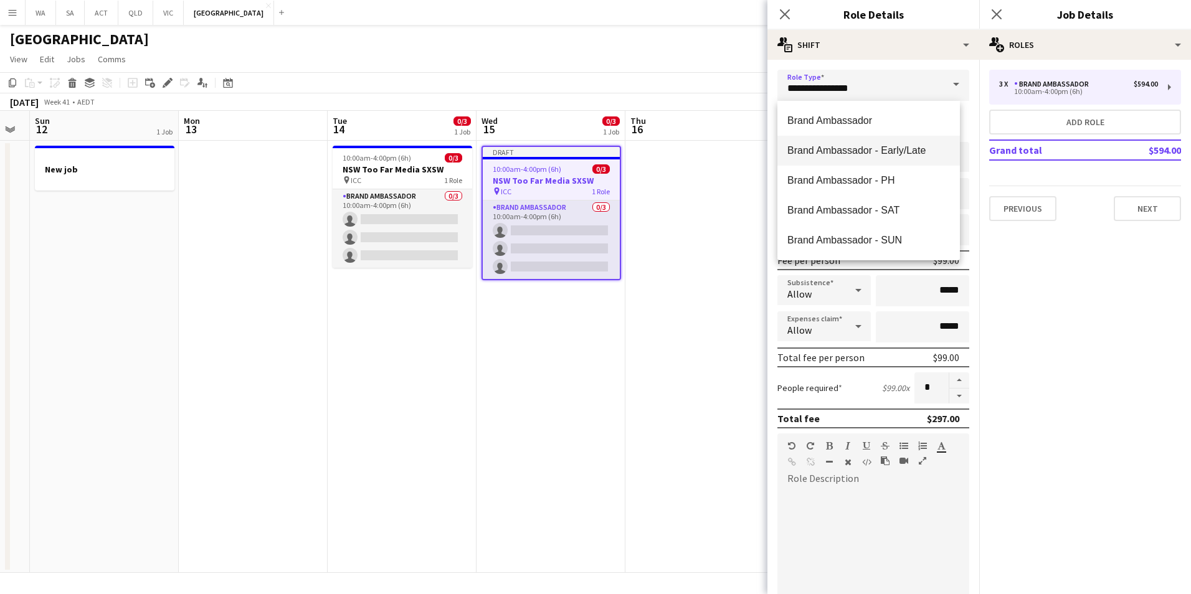
click at [926, 158] on mat-option "Brand Ambassador - Early/Late" at bounding box center [868, 151] width 182 height 30
type input "**********"
type input "******"
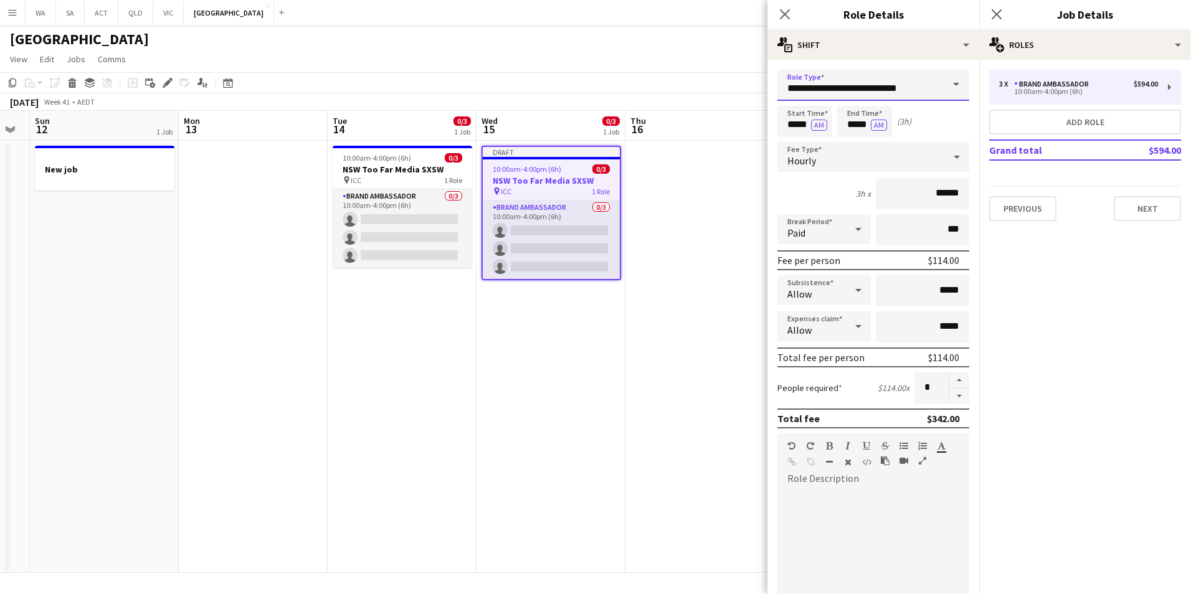
click at [915, 95] on input "**********" at bounding box center [873, 85] width 192 height 31
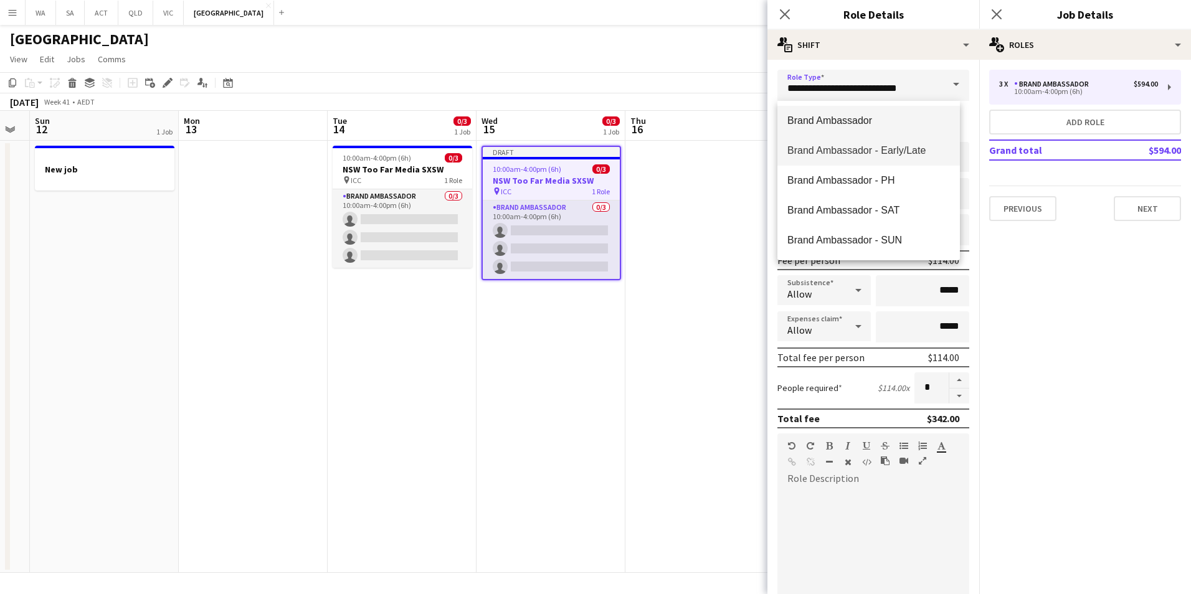
click at [924, 115] on span "Brand Ambassador" at bounding box center [868, 121] width 163 height 12
type input "**********"
type input "******"
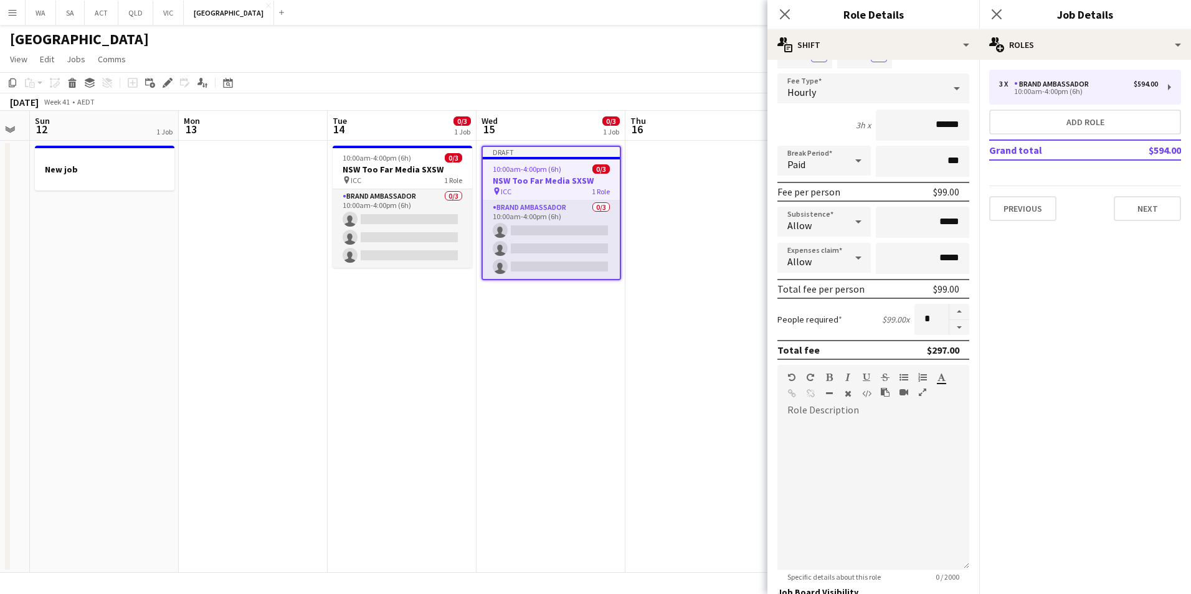
scroll to position [250, 0]
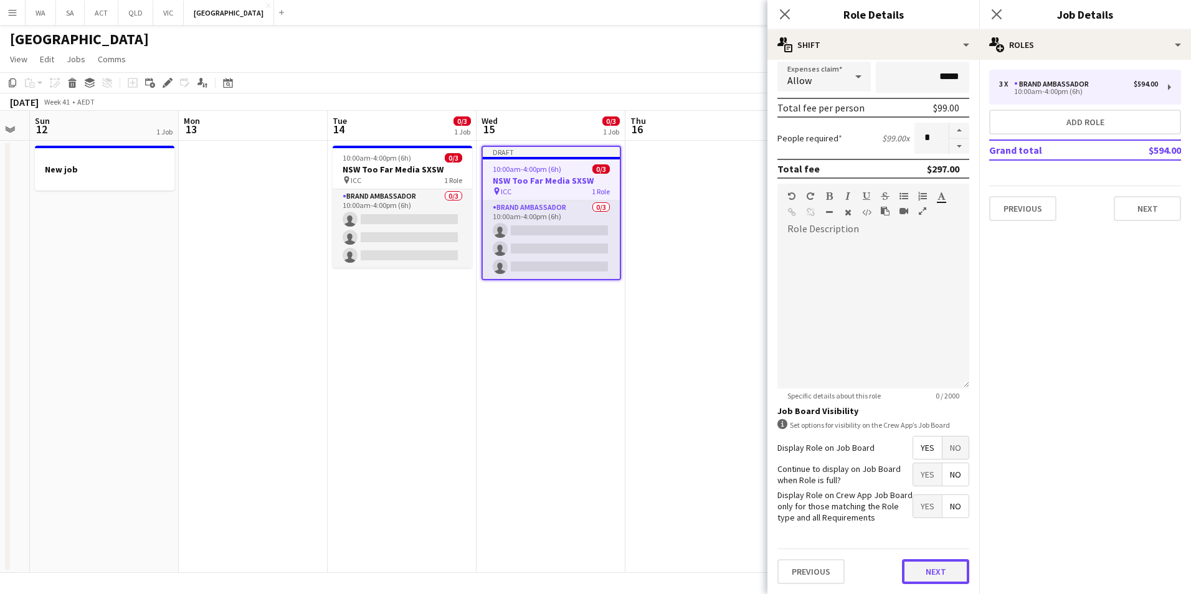
click at [957, 570] on button "Next" at bounding box center [935, 571] width 67 height 25
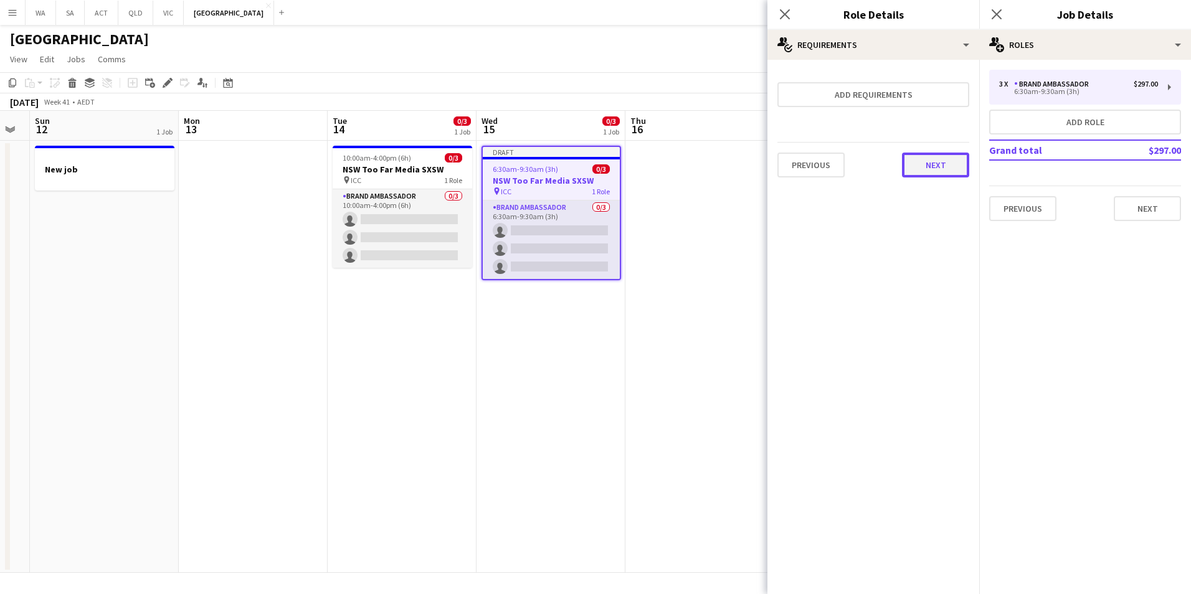
click at [936, 176] on button "Next" at bounding box center [935, 165] width 67 height 25
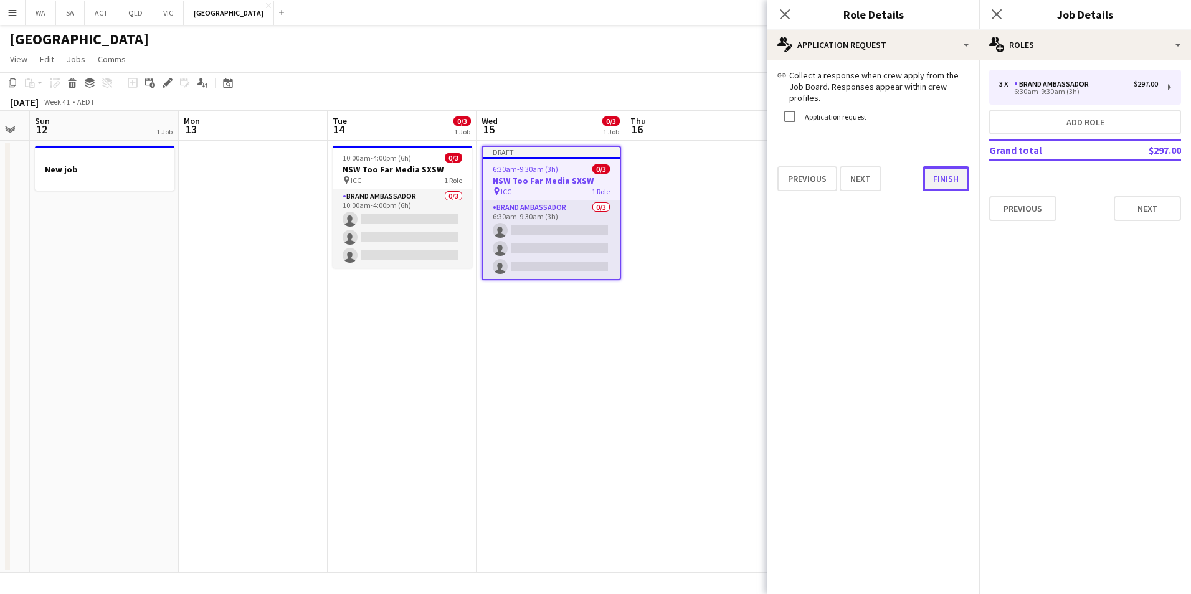
click at [933, 175] on button "Finish" at bounding box center [945, 178] width 47 height 25
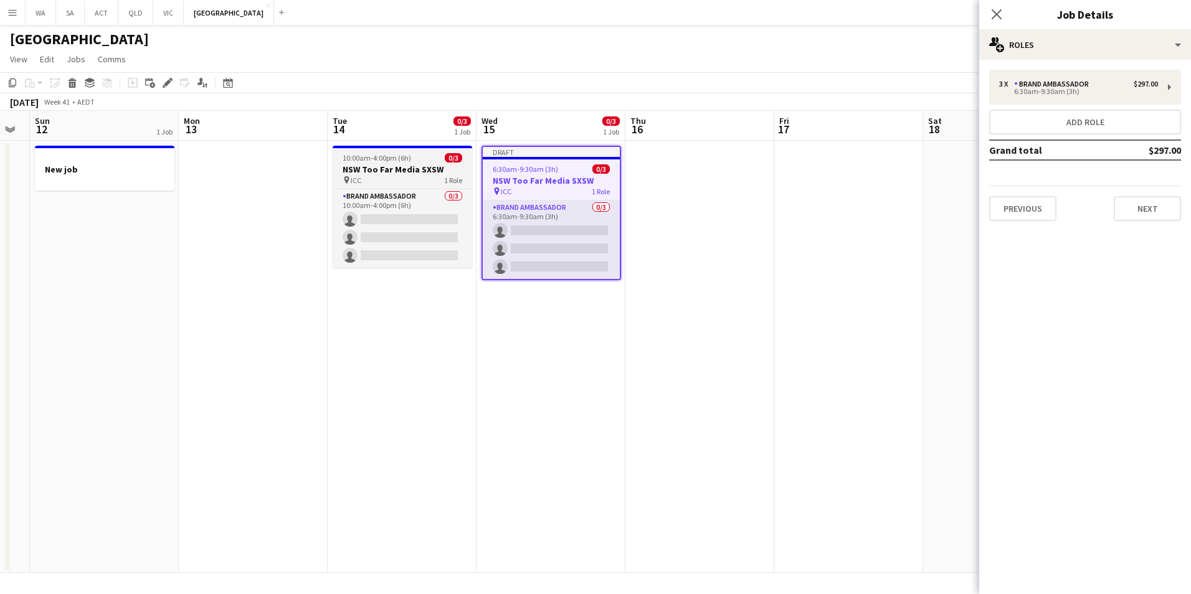
click at [412, 176] on div "pin ICC 1 Role" at bounding box center [401, 180] width 139 height 10
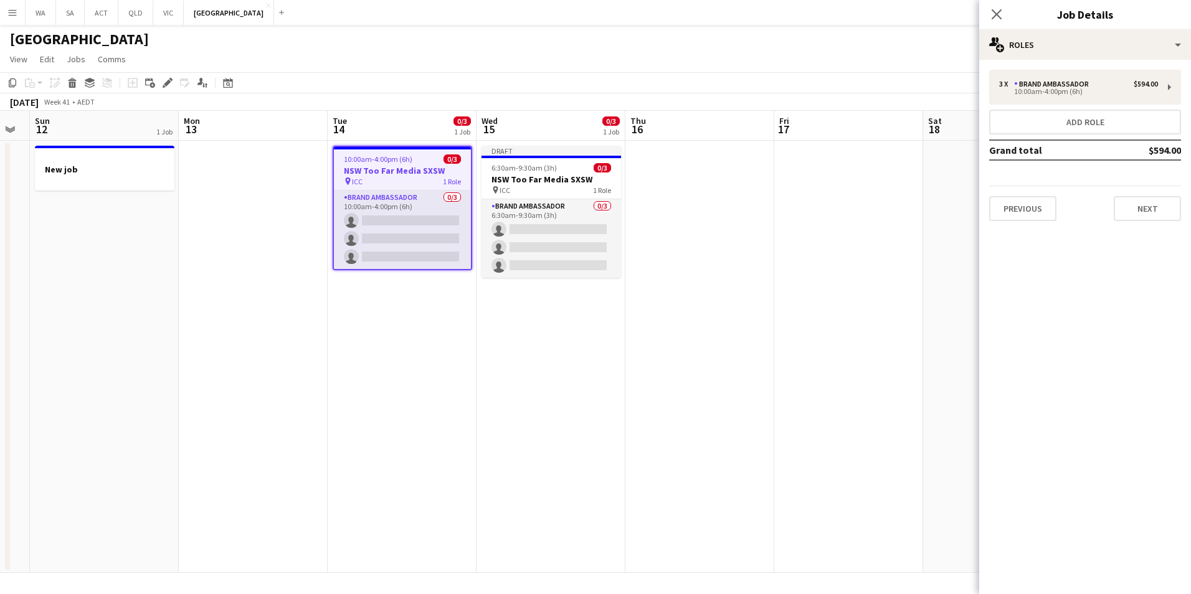
scroll to position [0, 417]
click at [166, 89] on div "Edit" at bounding box center [167, 82] width 15 height 15
click at [997, 10] on icon "Close pop-in" at bounding box center [996, 14] width 12 height 12
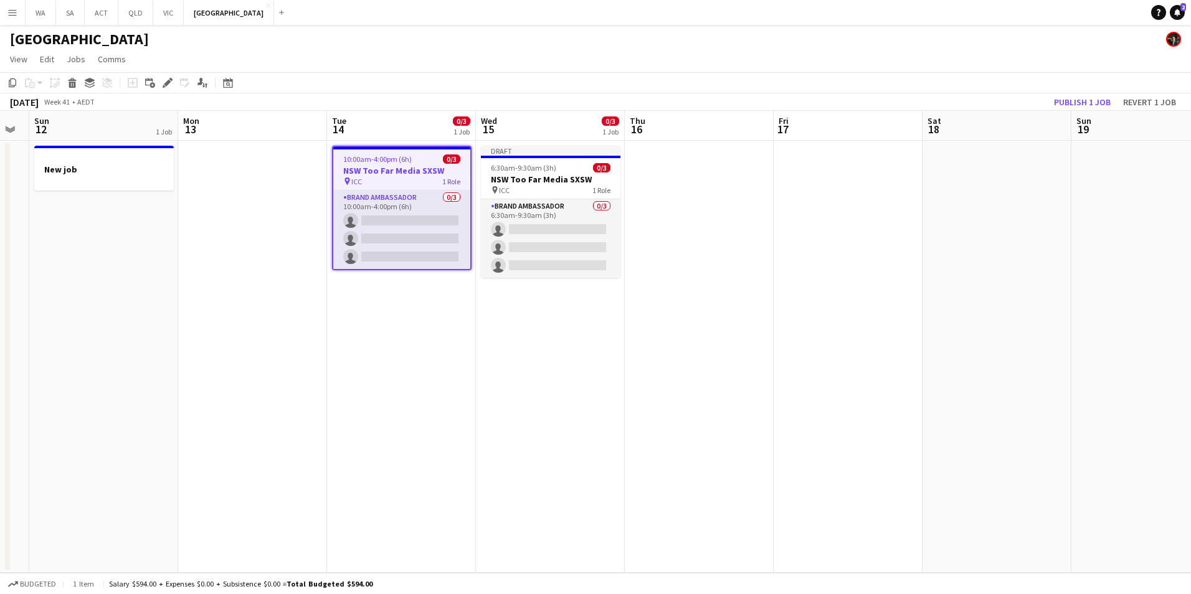
click at [406, 178] on app-job-card "10:00am-4:00pm (6h) 0/3 NSW Too Far Media SXSW pin ICC 1 Role Brand Ambassador …" at bounding box center [401, 208] width 139 height 125
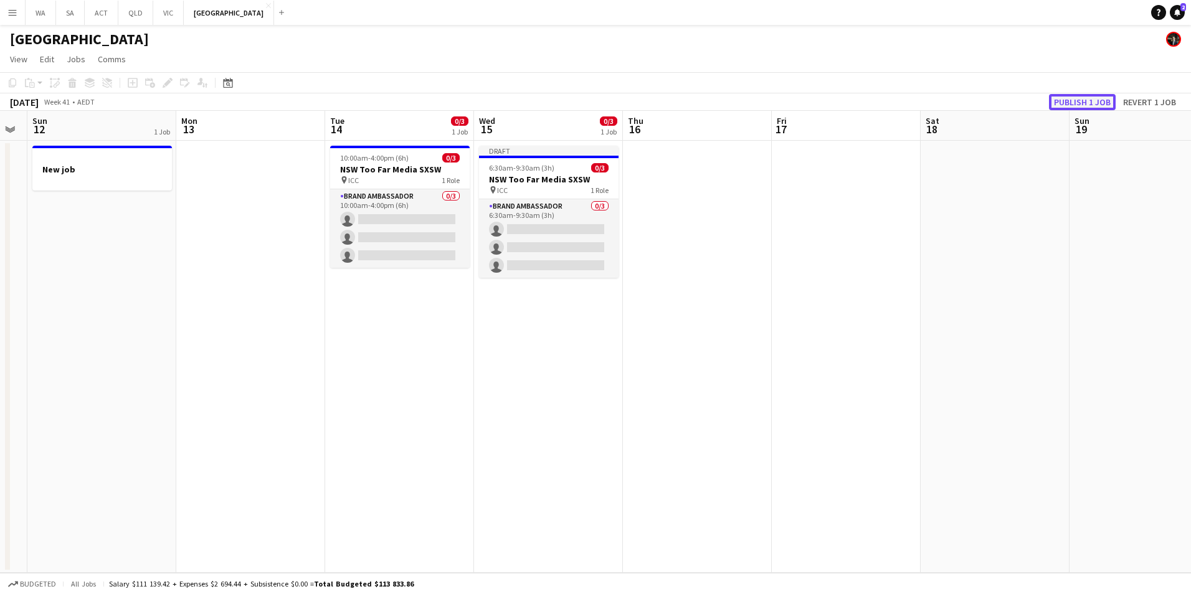
click at [1086, 104] on button "Publish 1 job" at bounding box center [1082, 102] width 67 height 16
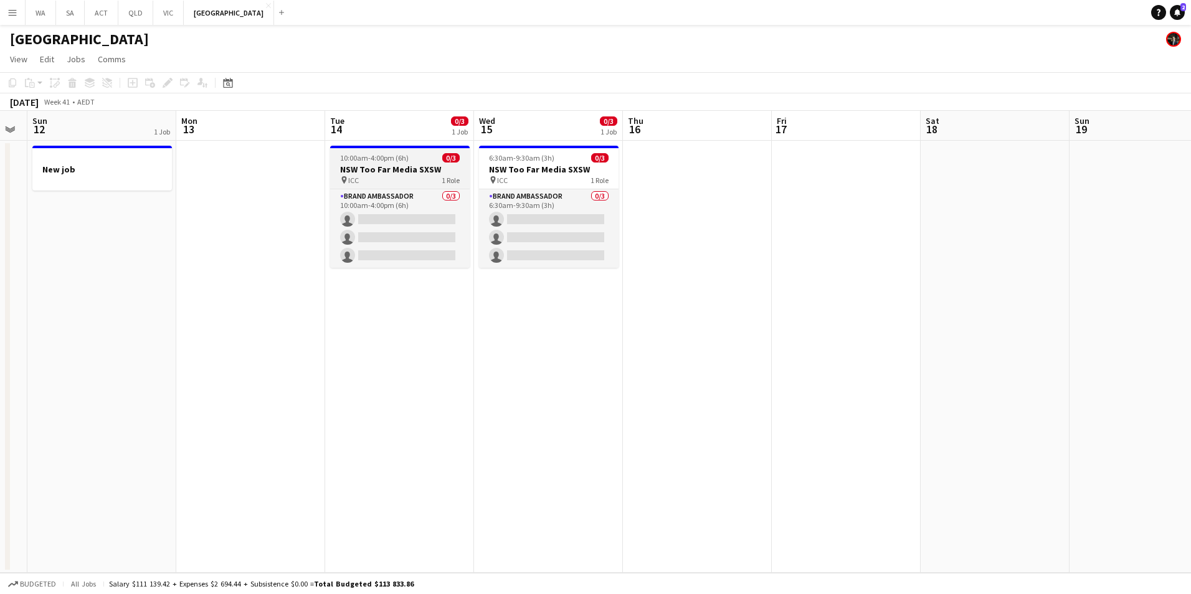
click at [405, 167] on h3 "NSW Too Far Media SXSW" at bounding box center [399, 169] width 139 height 11
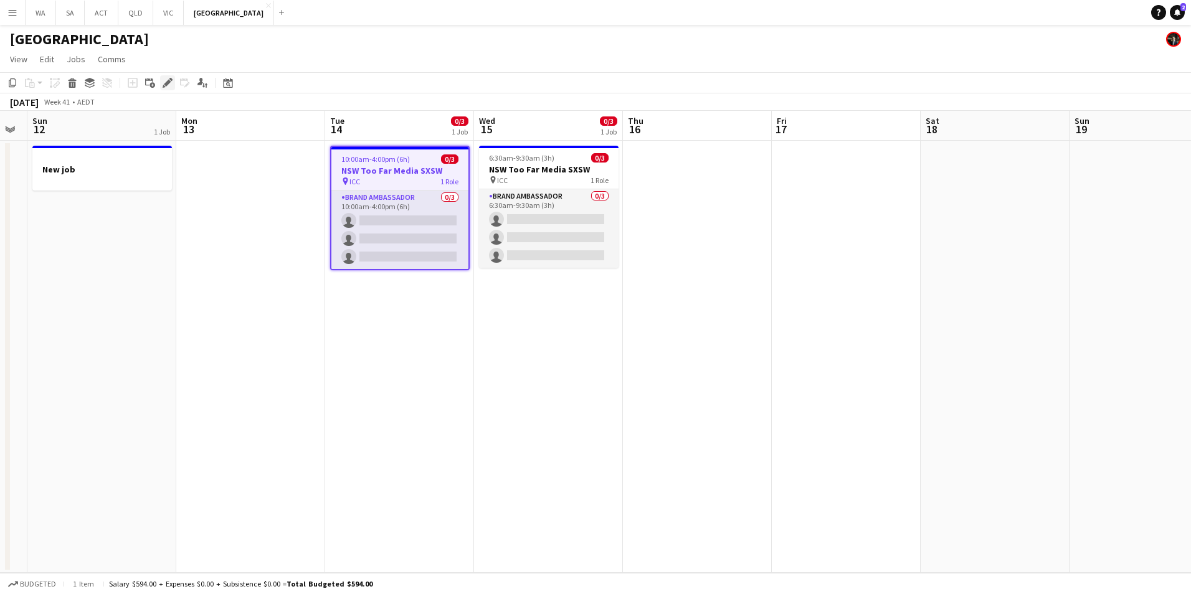
click at [172, 86] on div "Edit" at bounding box center [167, 82] width 15 height 15
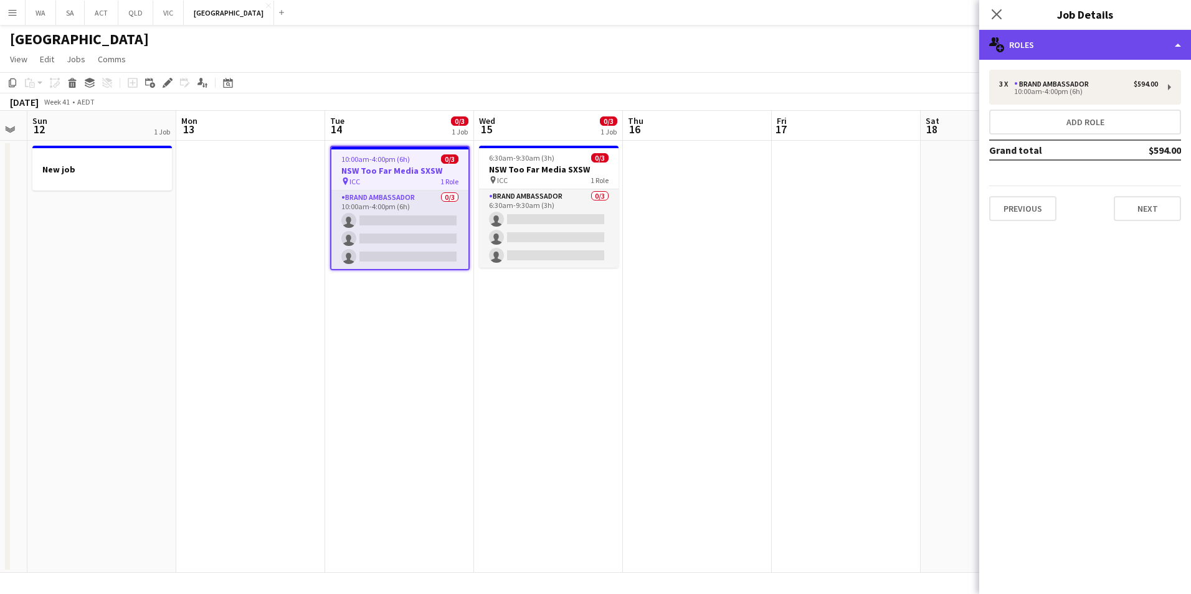
click at [1029, 50] on div "multiple-users-add Roles" at bounding box center [1085, 45] width 212 height 30
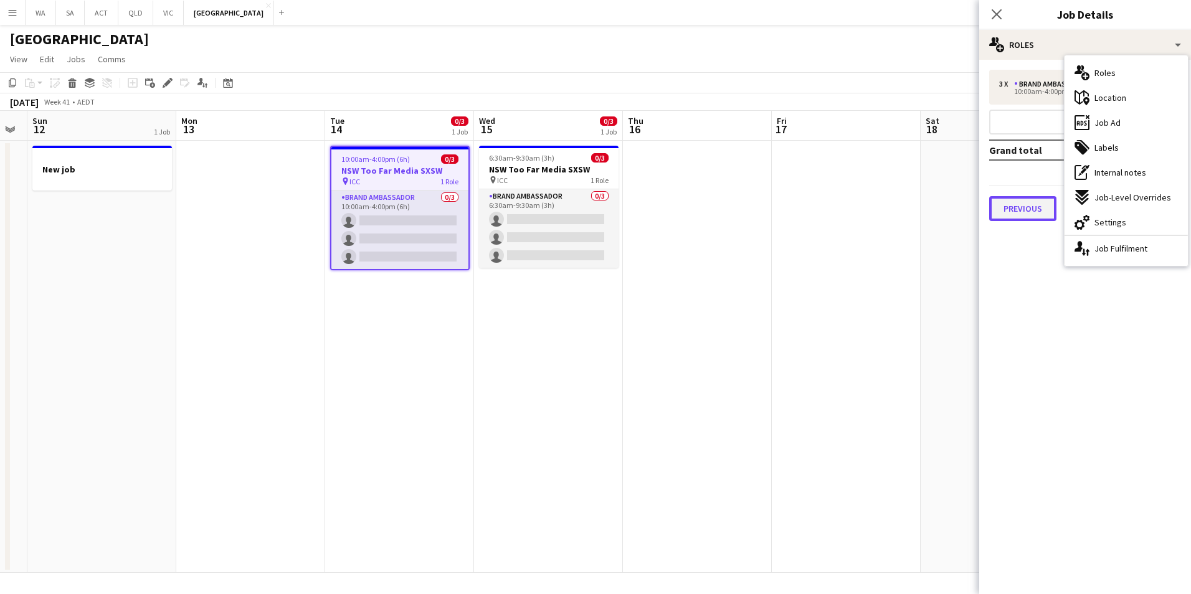
click at [1030, 211] on button "Previous" at bounding box center [1022, 208] width 67 height 25
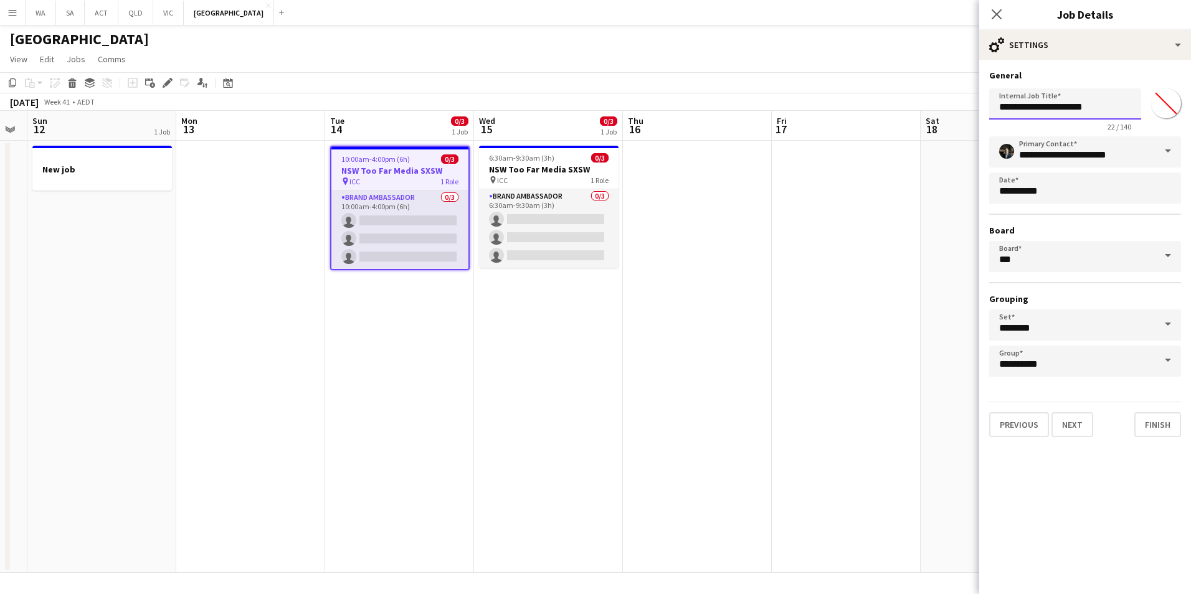
click at [1115, 108] on input "**********" at bounding box center [1065, 103] width 152 height 31
drag, startPoint x: 1097, startPoint y: 108, endPoint x: 1139, endPoint y: 110, distance: 41.7
click at [1139, 110] on input "**********" at bounding box center [1065, 103] width 152 height 31
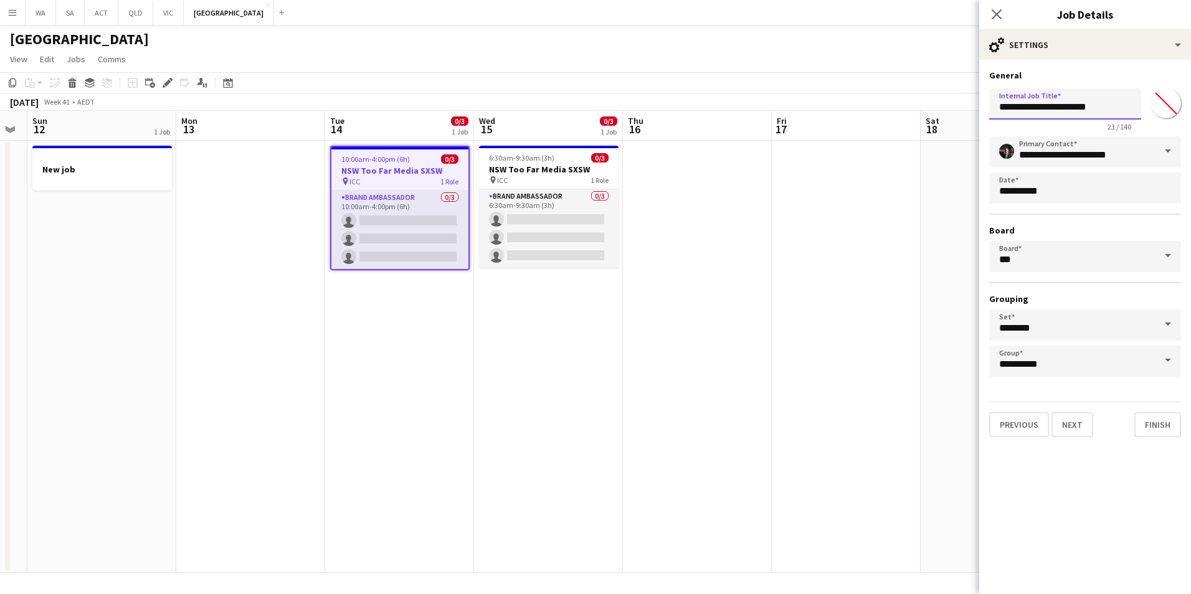
click at [1020, 109] on input "**********" at bounding box center [1065, 103] width 152 height 31
paste input "*******"
type input "**********"
click at [1149, 424] on button "Finish" at bounding box center [1157, 424] width 47 height 25
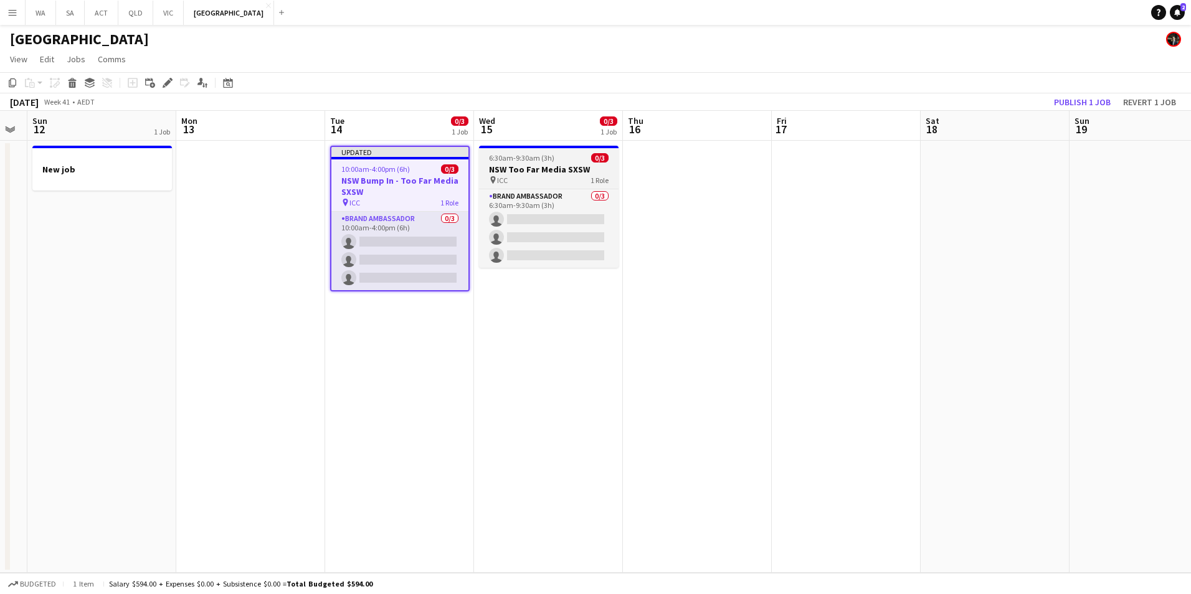
click at [552, 163] on app-job-card "6:30am-9:30am (3h) 0/3 NSW Too Far Media SXSW pin ICC 1 Role Brand Ambassador 0…" at bounding box center [548, 207] width 139 height 122
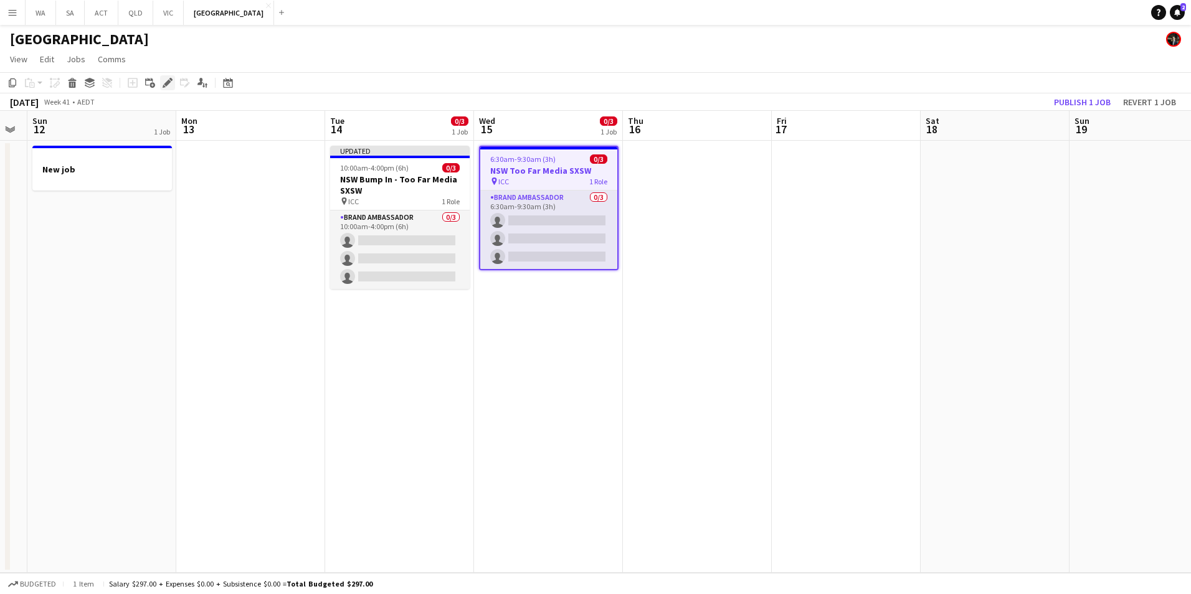
click at [171, 84] on icon "Edit" at bounding box center [168, 83] width 10 height 10
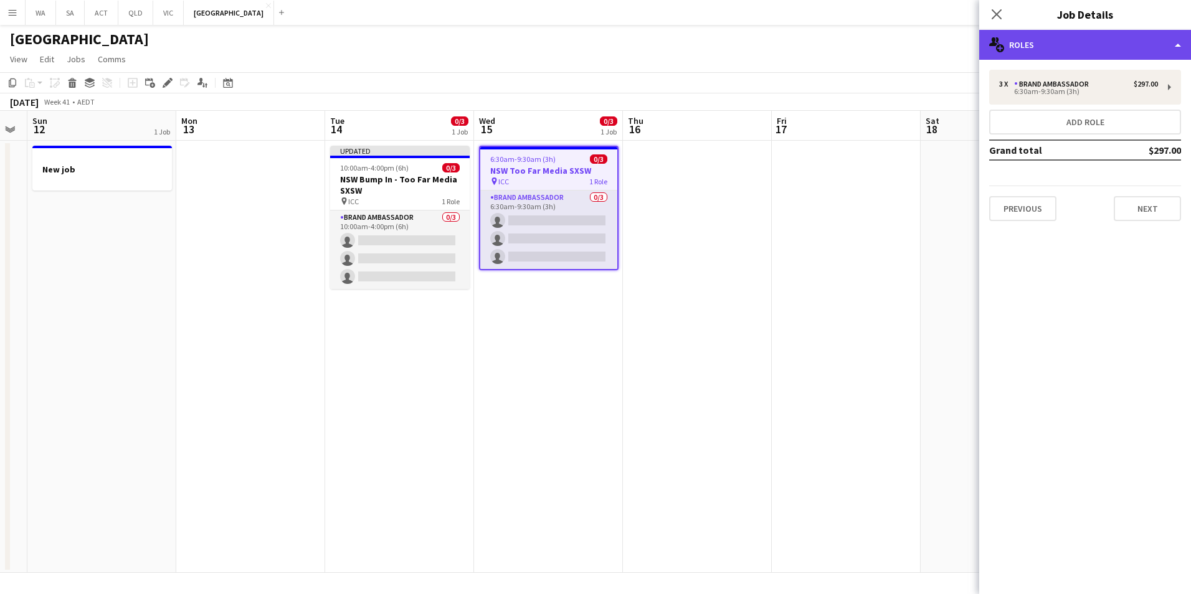
click at [1045, 55] on div "multiple-users-add Roles" at bounding box center [1085, 45] width 212 height 30
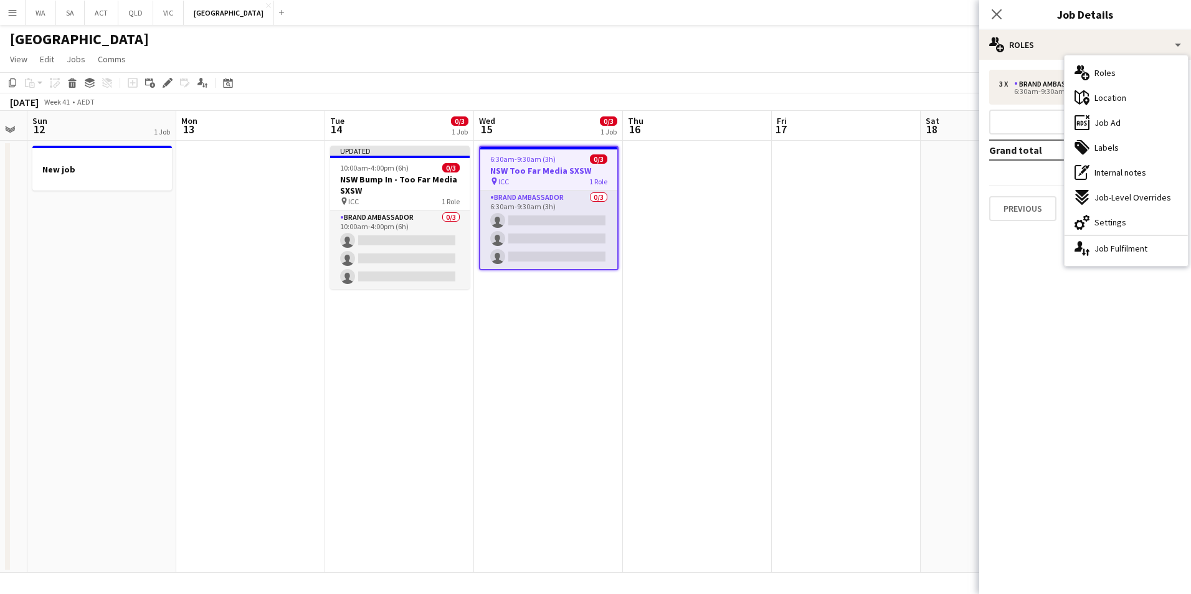
click at [1029, 370] on mat-expansion-panel "pencil3 General details 3 x Brand Ambassador $297.00 6:30am-9:30am (3h) Add rol…" at bounding box center [1085, 327] width 212 height 534
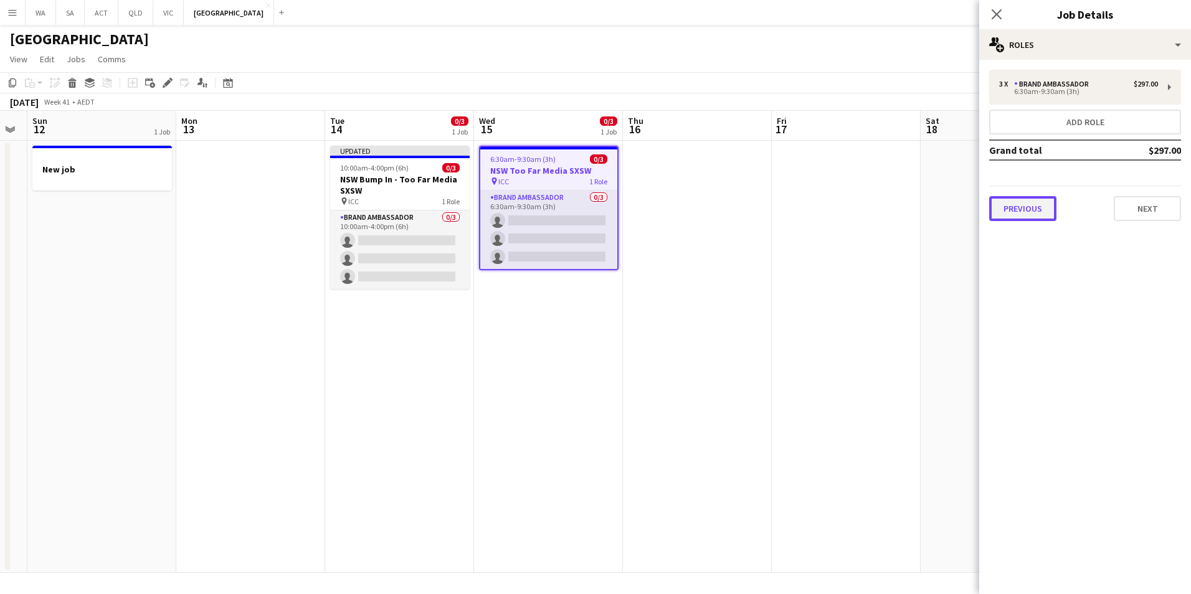
click at [1033, 217] on button "Previous" at bounding box center [1022, 208] width 67 height 25
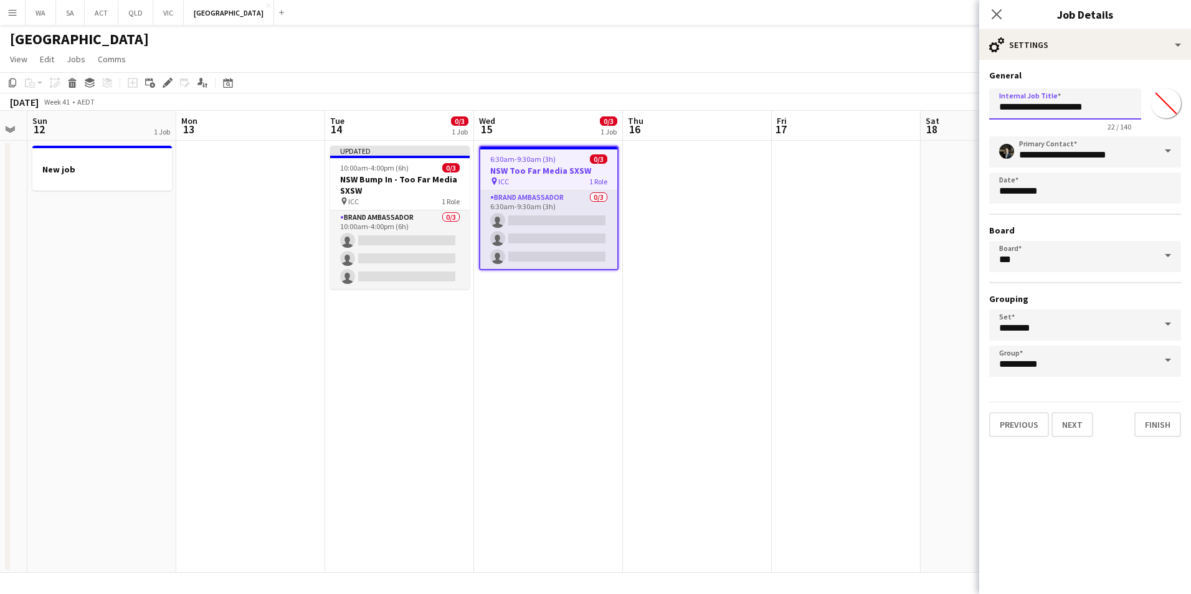
click at [1022, 106] on input "**********" at bounding box center [1065, 103] width 152 height 31
paste input "*******"
type input "**********"
click at [1161, 432] on button "Finish" at bounding box center [1157, 424] width 47 height 25
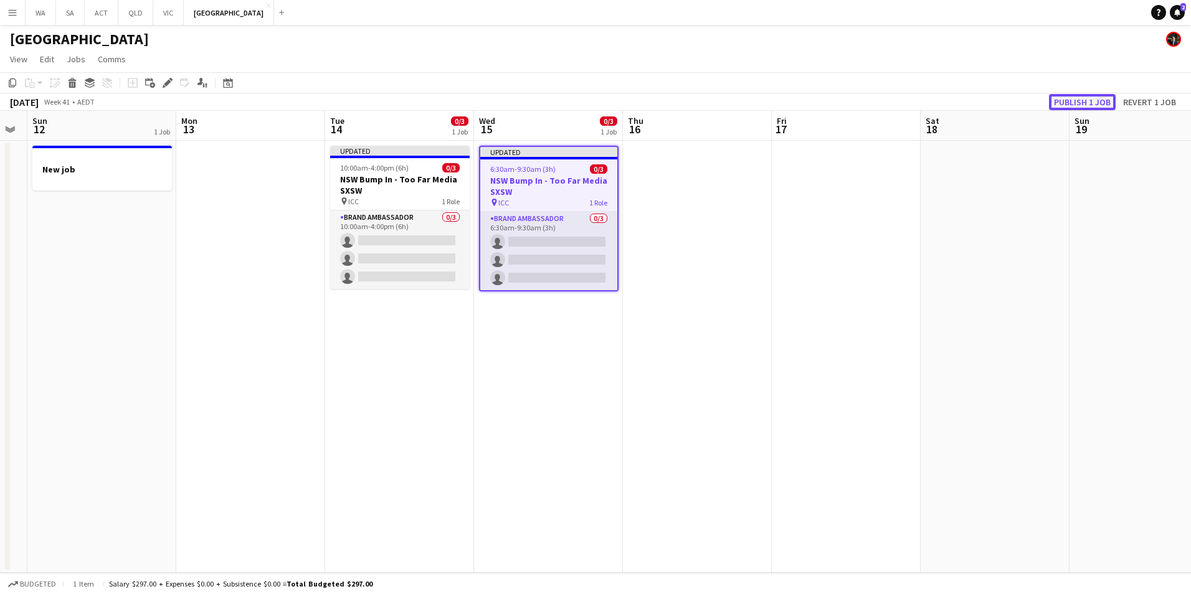
click at [1104, 100] on button "Publish 1 job" at bounding box center [1082, 102] width 67 height 16
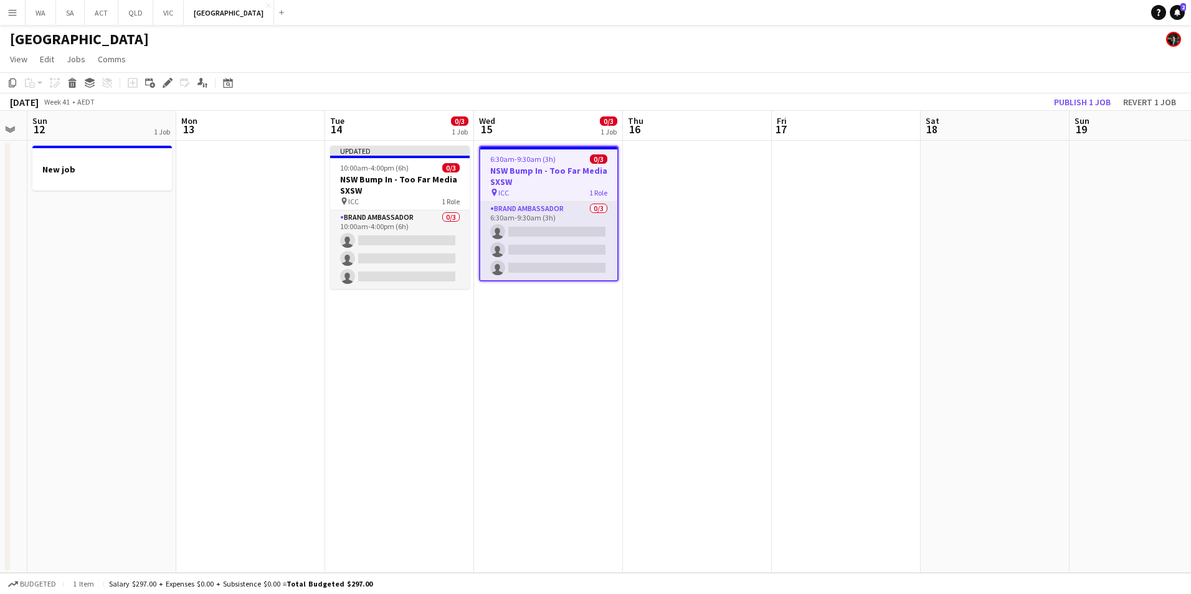
click at [532, 184] on h3 "NSW Bump In - Too Far Media SXSW" at bounding box center [548, 176] width 137 height 22
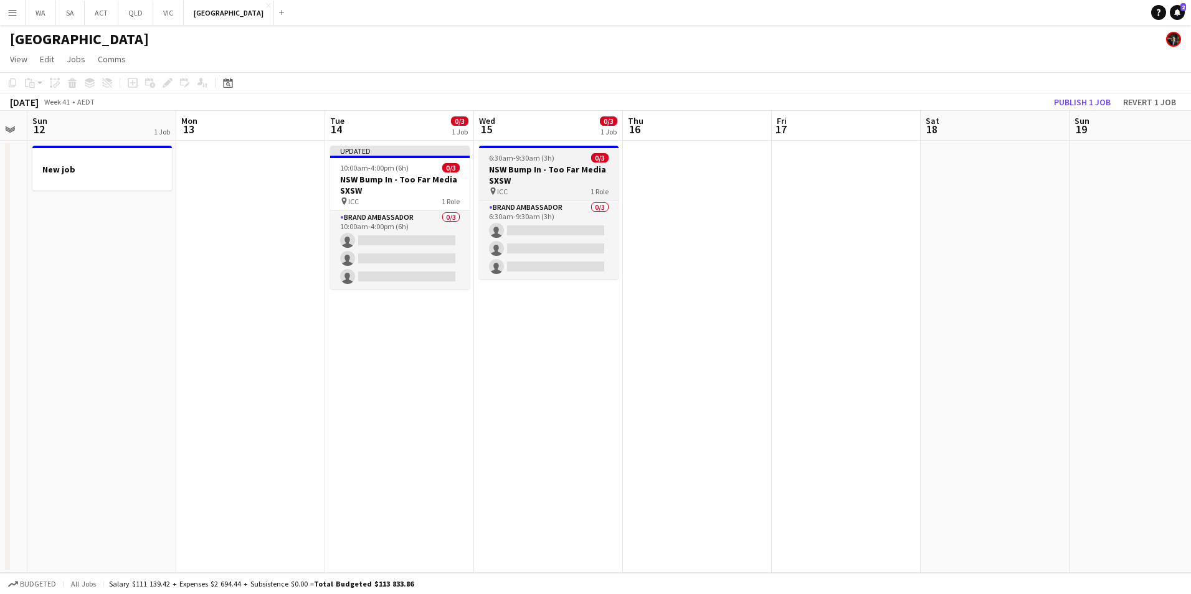
click at [572, 161] on div "6:30am-9:30am (3h) 0/3" at bounding box center [548, 157] width 139 height 9
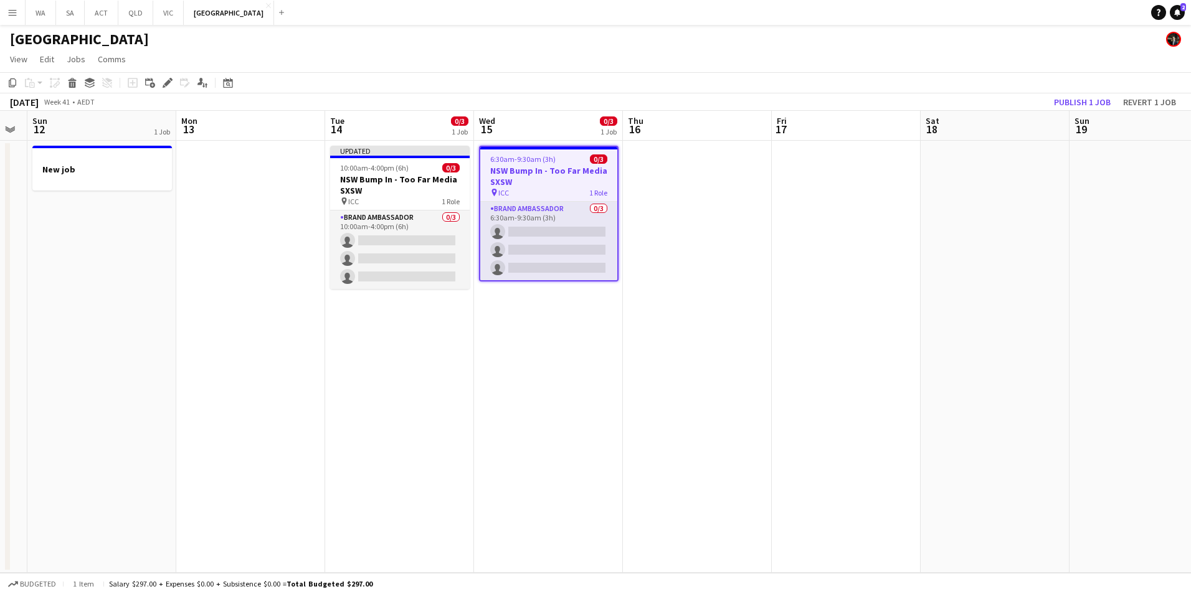
click at [537, 313] on app-date-cell "6:30am-9:30am (3h) 0/3 NSW Bump In - Too Far Media SXSW pin ICC 1 Role Brand Am…" at bounding box center [548, 357] width 149 height 432
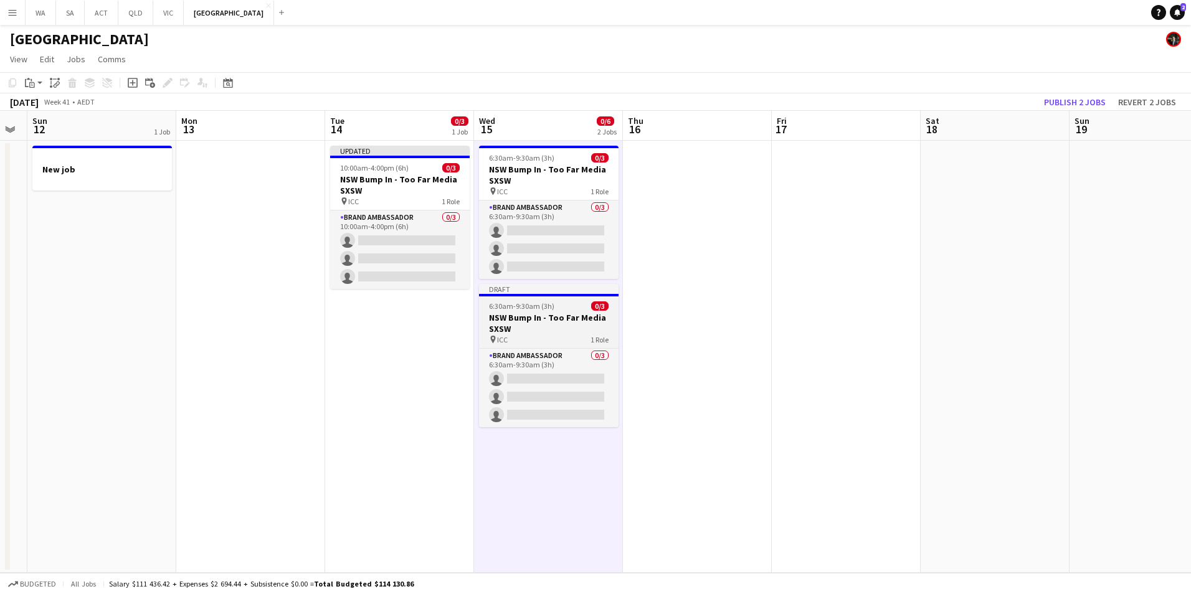
click at [565, 308] on div "6:30am-9:30am (3h) 0/3" at bounding box center [548, 305] width 139 height 9
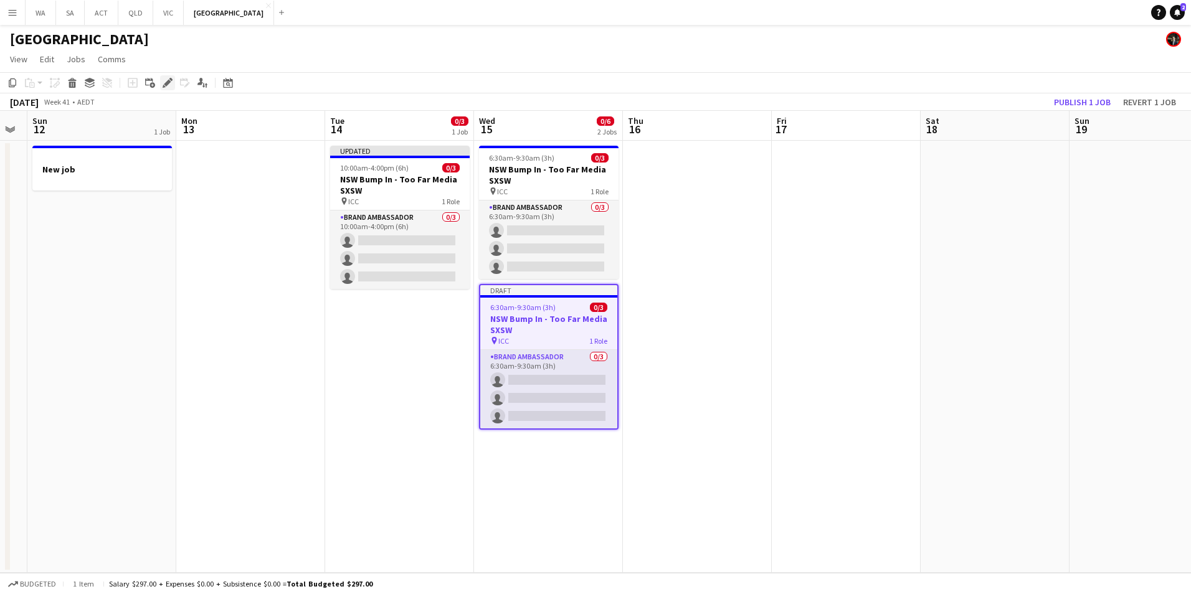
click at [161, 82] on div "Edit" at bounding box center [167, 82] width 15 height 15
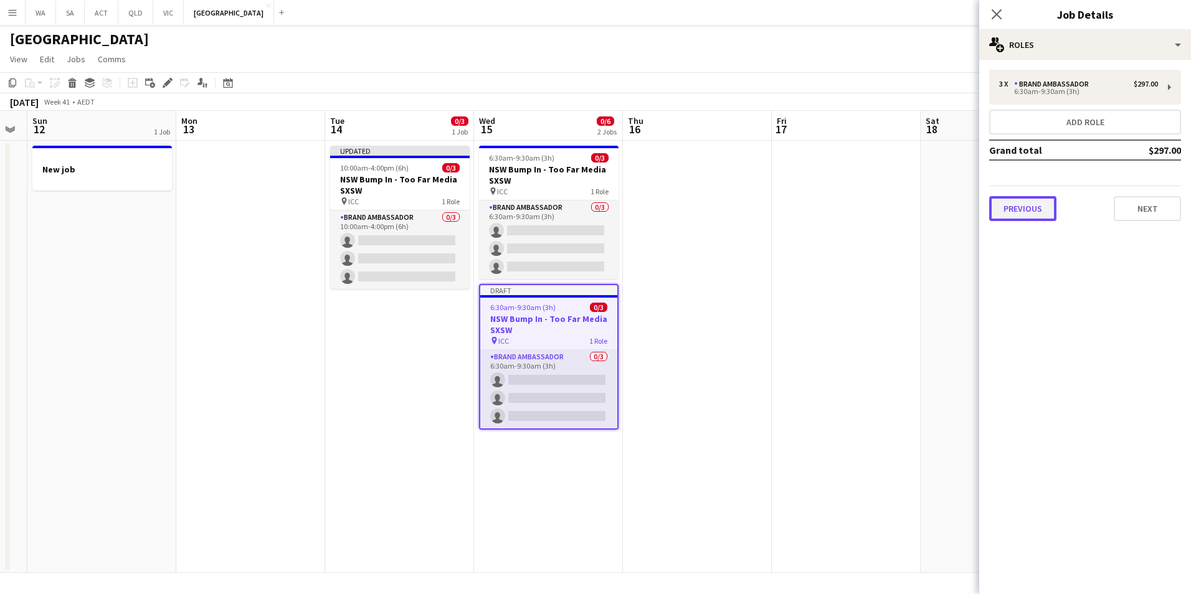
click at [1019, 202] on button "Previous" at bounding box center [1022, 208] width 67 height 25
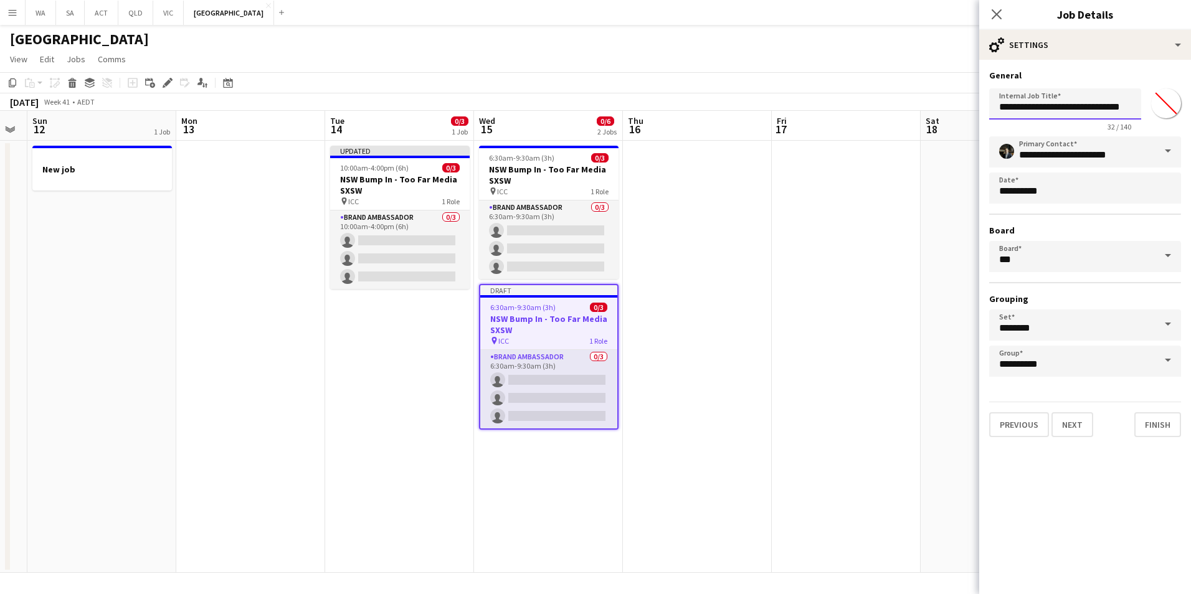
drag, startPoint x: 1062, startPoint y: 109, endPoint x: 1134, endPoint y: 117, distance: 72.7
click at [1062, 109] on input "**********" at bounding box center [1065, 103] width 152 height 31
type input "**********"
click at [1073, 427] on button "Next" at bounding box center [1072, 424] width 42 height 25
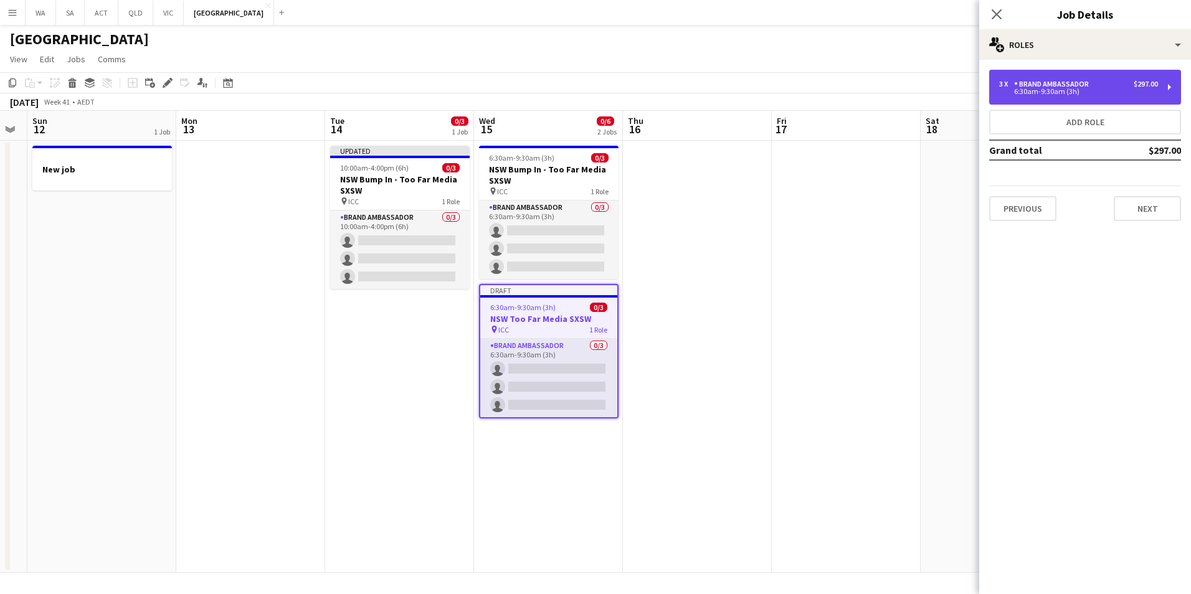
click at [1073, 89] on div "6:30am-9:30am (3h)" at bounding box center [1078, 91] width 159 height 6
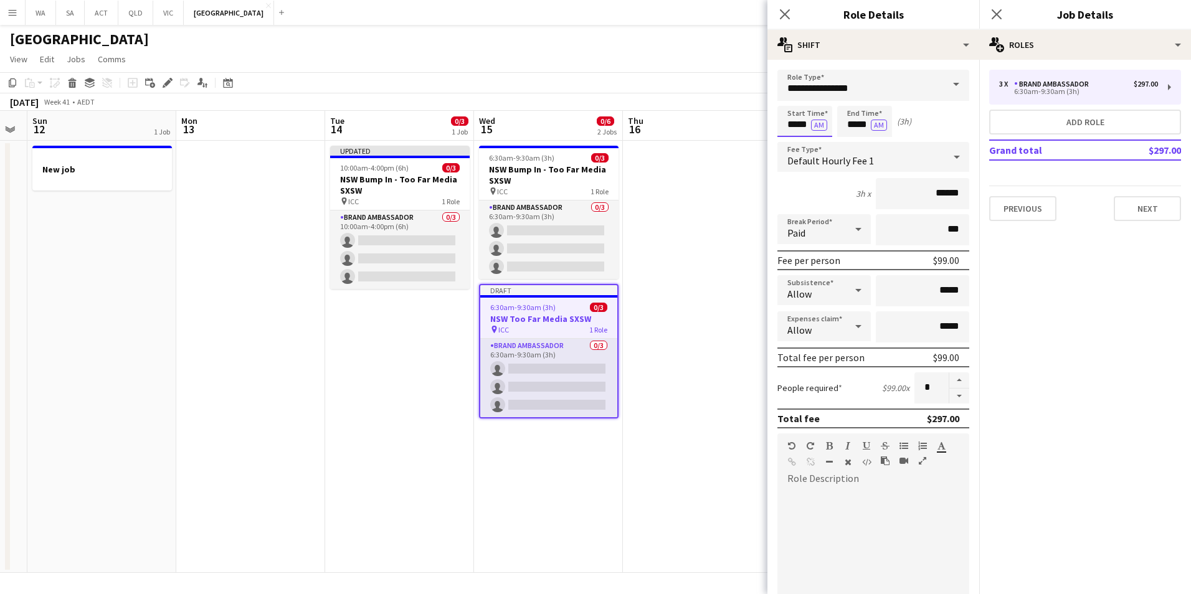
click at [791, 126] on input "*****" at bounding box center [804, 121] width 55 height 31
click at [801, 124] on input "*****" at bounding box center [804, 121] width 55 height 31
type input "*****"
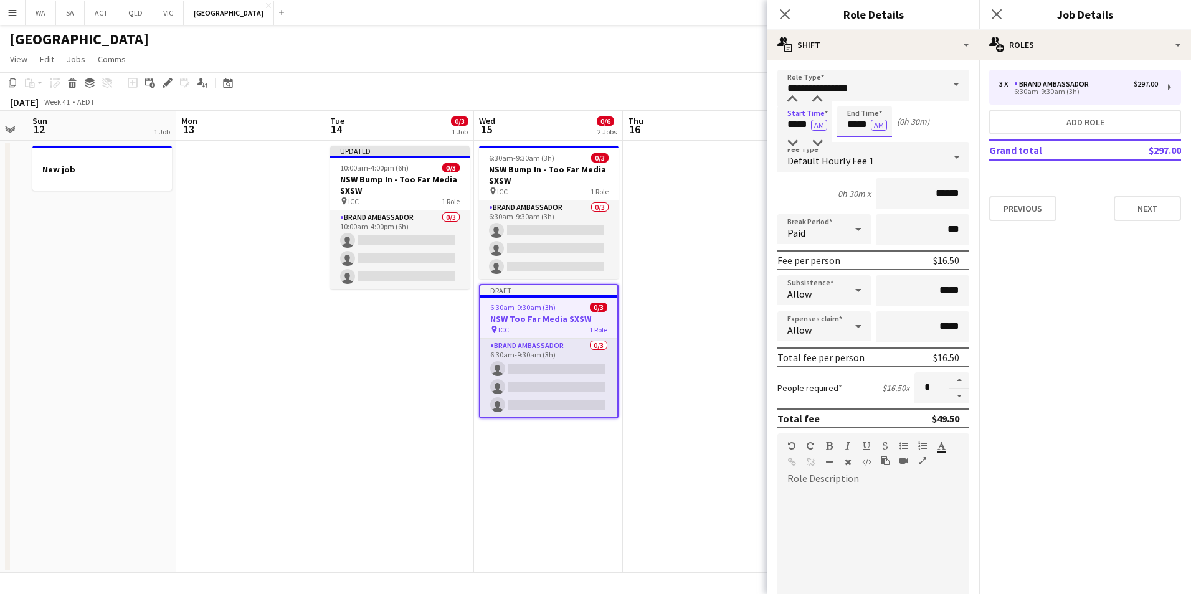
click at [851, 129] on input "*****" at bounding box center [864, 121] width 55 height 31
type input "*****"
click at [880, 125] on button "AM" at bounding box center [878, 125] width 16 height 11
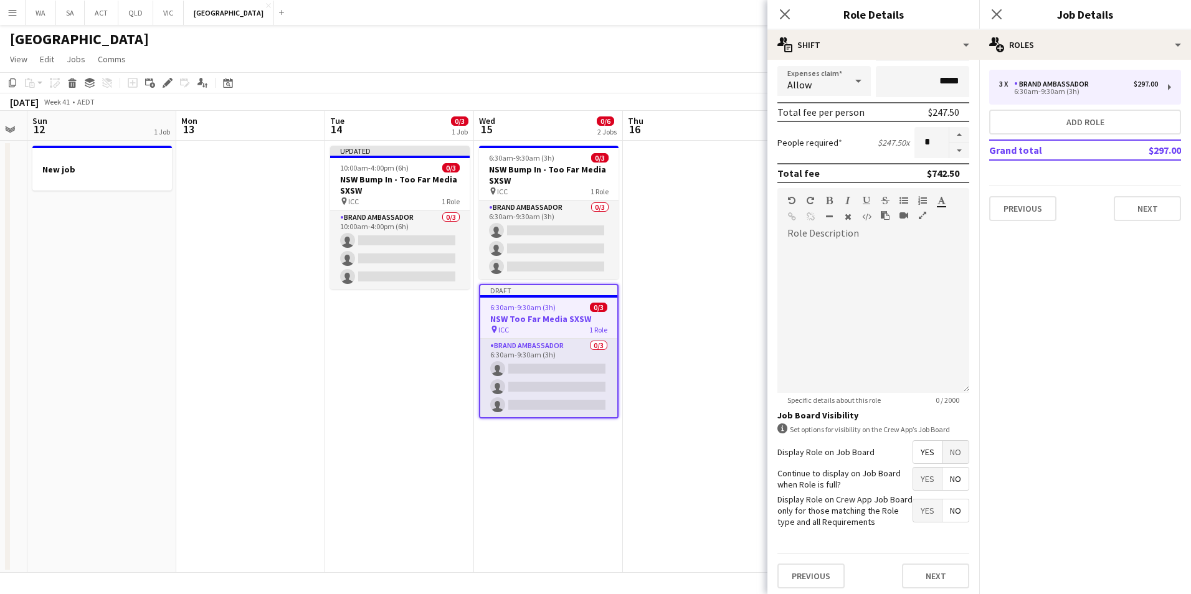
scroll to position [250, 0]
click at [932, 567] on button "Next" at bounding box center [935, 571] width 67 height 25
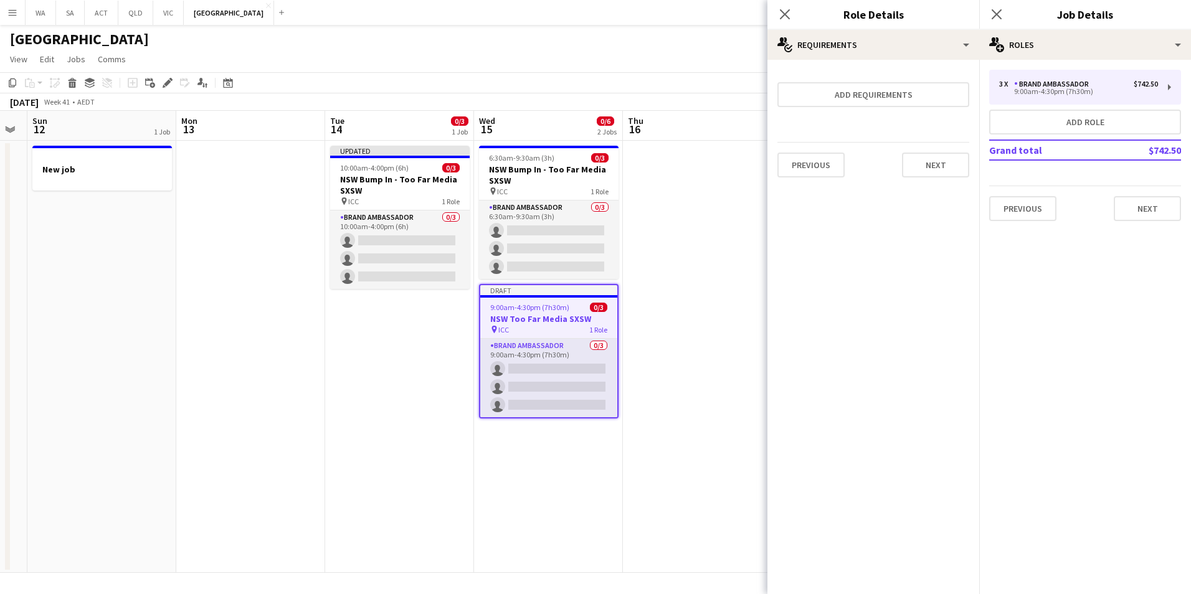
scroll to position [0, 0]
click at [918, 161] on button "Next" at bounding box center [935, 165] width 67 height 25
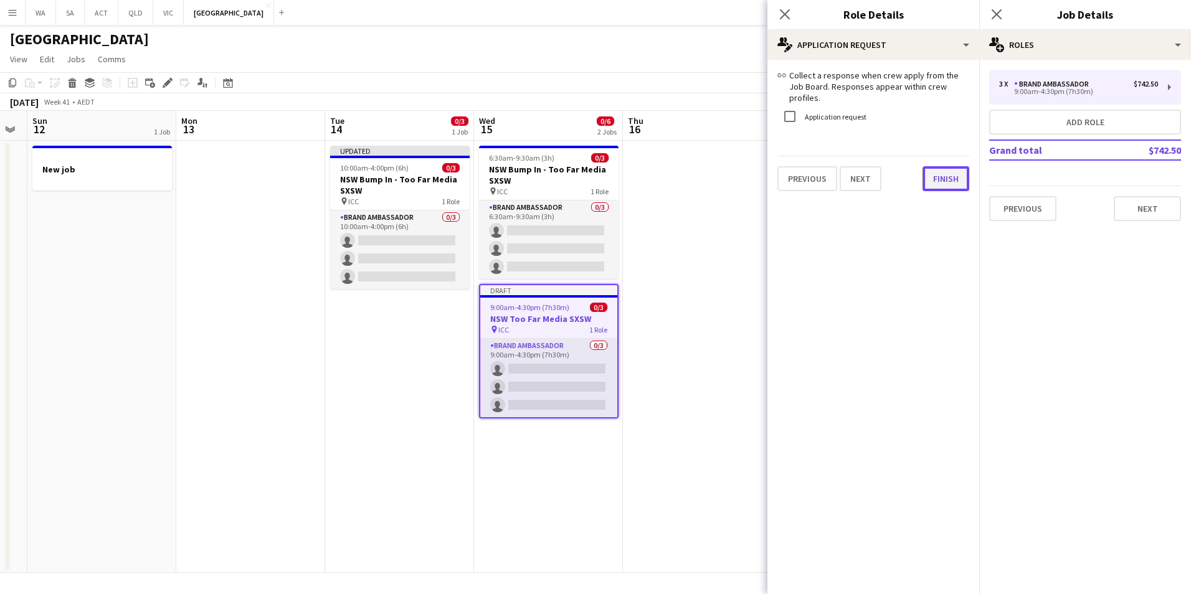
click at [945, 180] on div "link Collect a response when crew apply from the Job Board. Responses appear wi…" at bounding box center [873, 130] width 212 height 141
click at [955, 171] on button "Finish" at bounding box center [945, 178] width 47 height 25
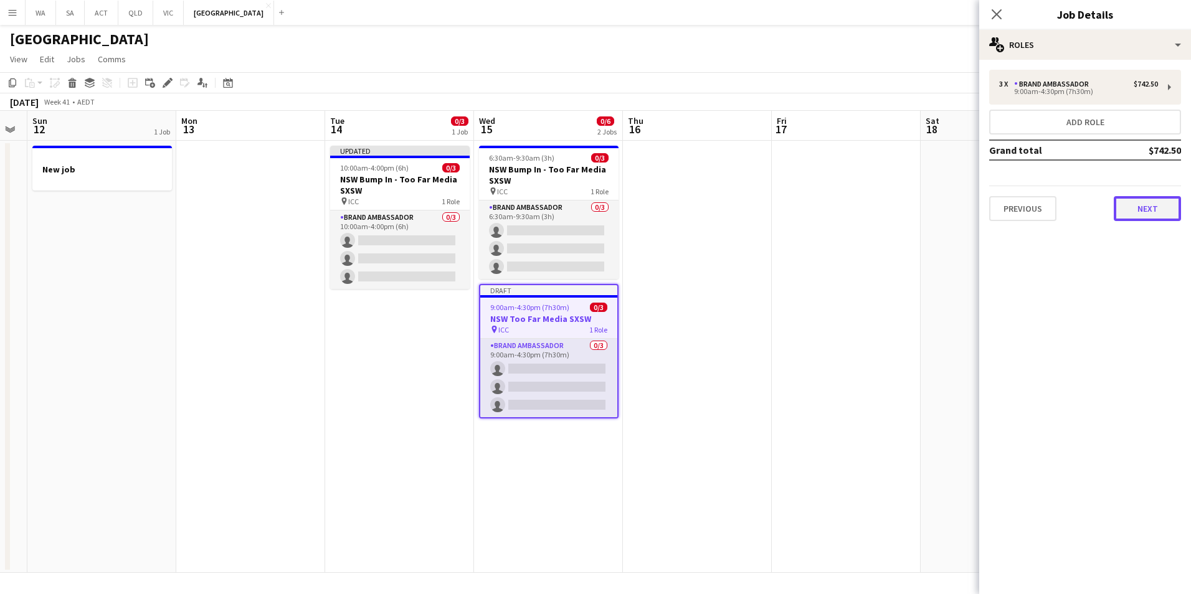
click at [1171, 217] on button "Next" at bounding box center [1146, 208] width 67 height 25
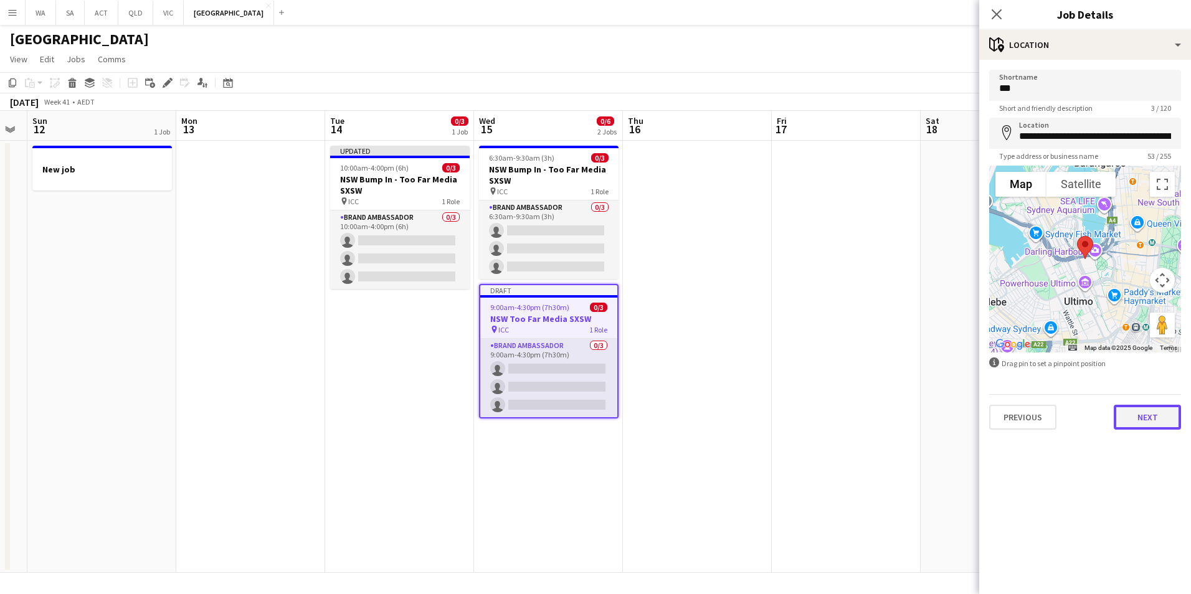
click at [1162, 416] on button "Next" at bounding box center [1146, 417] width 67 height 25
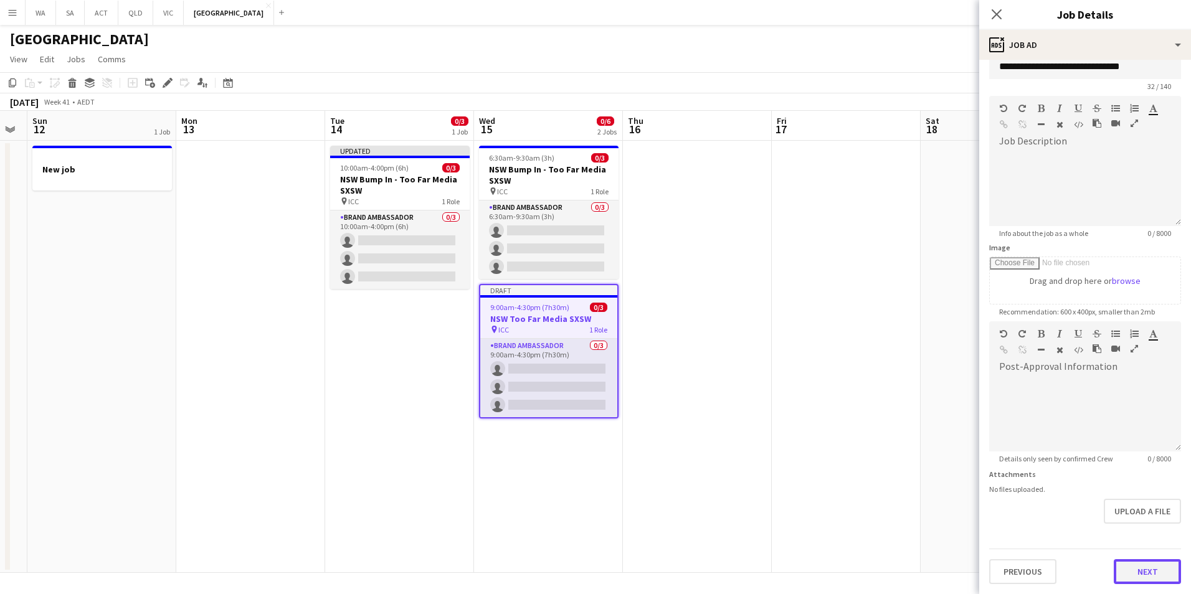
scroll to position [22, 0]
click at [1138, 539] on form "**********" at bounding box center [1085, 316] width 212 height 536
click at [1140, 572] on button "Next" at bounding box center [1146, 571] width 67 height 25
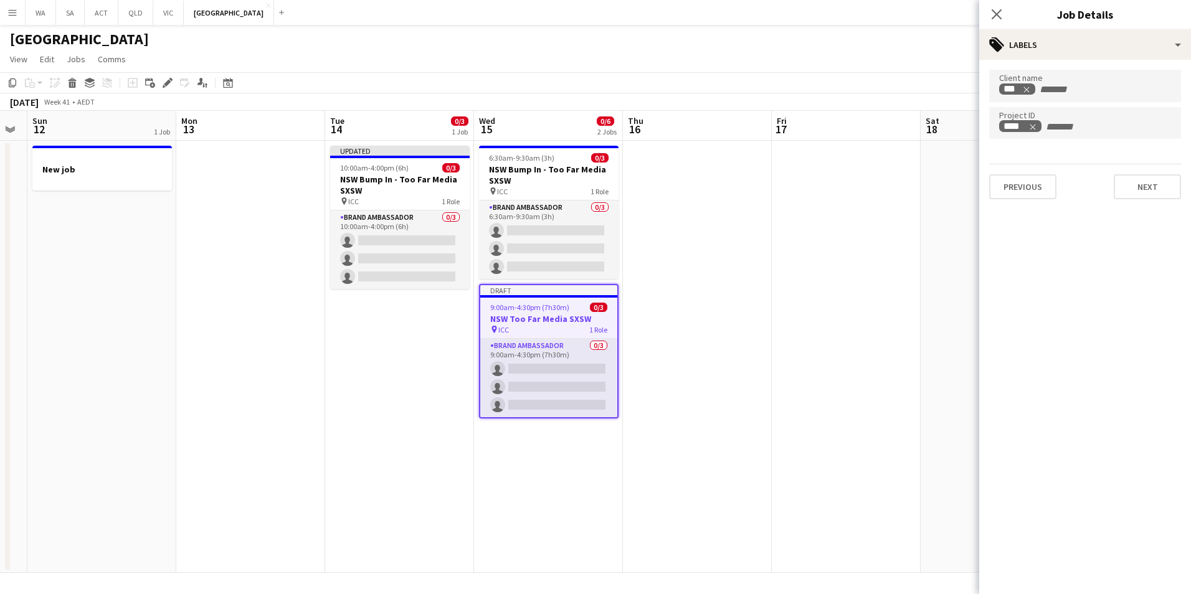
scroll to position [0, 0]
click at [1141, 184] on button "Next" at bounding box center [1146, 186] width 67 height 25
click at [1141, 142] on div "Publish the job to add notes Previous Next" at bounding box center [1085, 106] width 212 height 92
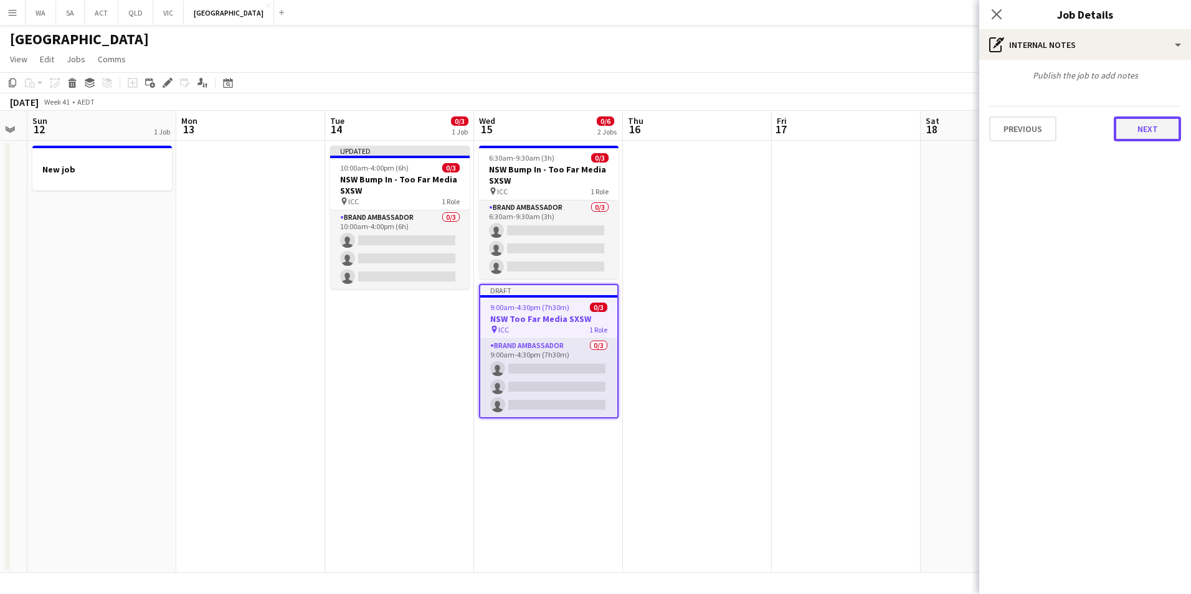
click at [1143, 128] on button "Next" at bounding box center [1146, 128] width 67 height 25
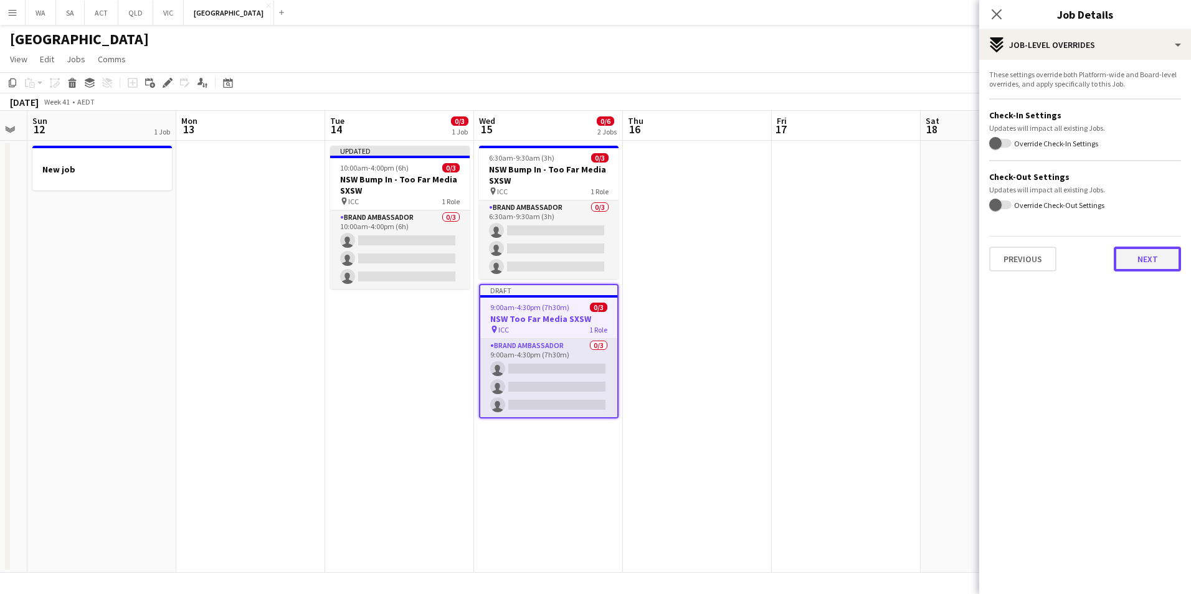
click at [1151, 247] on button "Next" at bounding box center [1146, 259] width 67 height 25
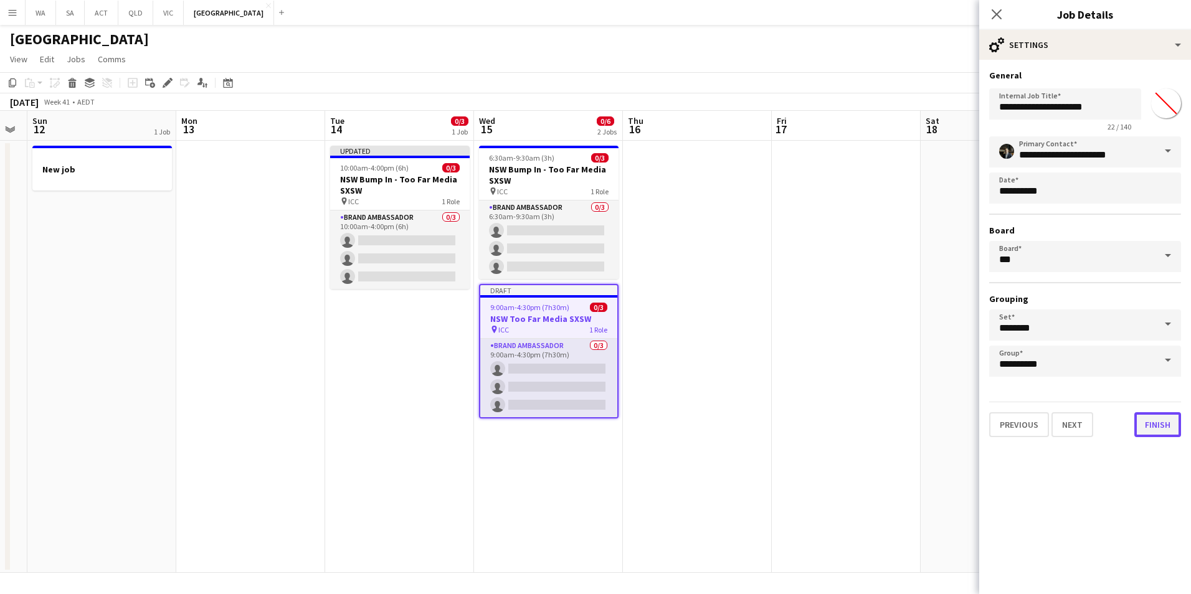
click at [1162, 423] on button "Finish" at bounding box center [1157, 424] width 47 height 25
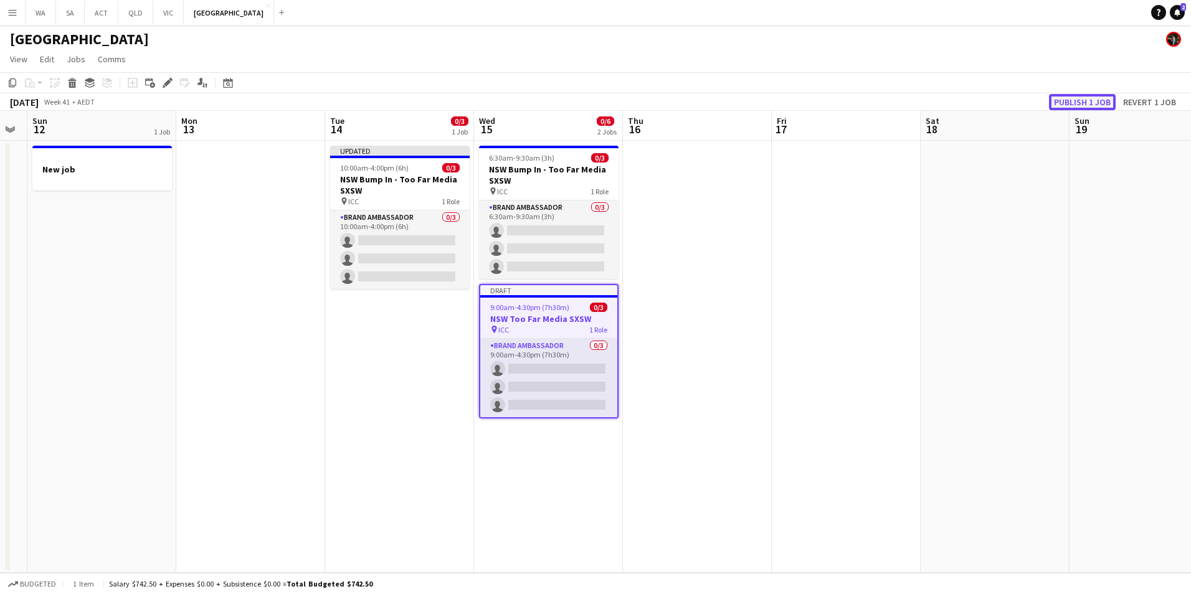
click at [1072, 101] on button "Publish 1 job" at bounding box center [1082, 102] width 67 height 16
click at [1093, 97] on button "Publish 1 job" at bounding box center [1082, 102] width 67 height 16
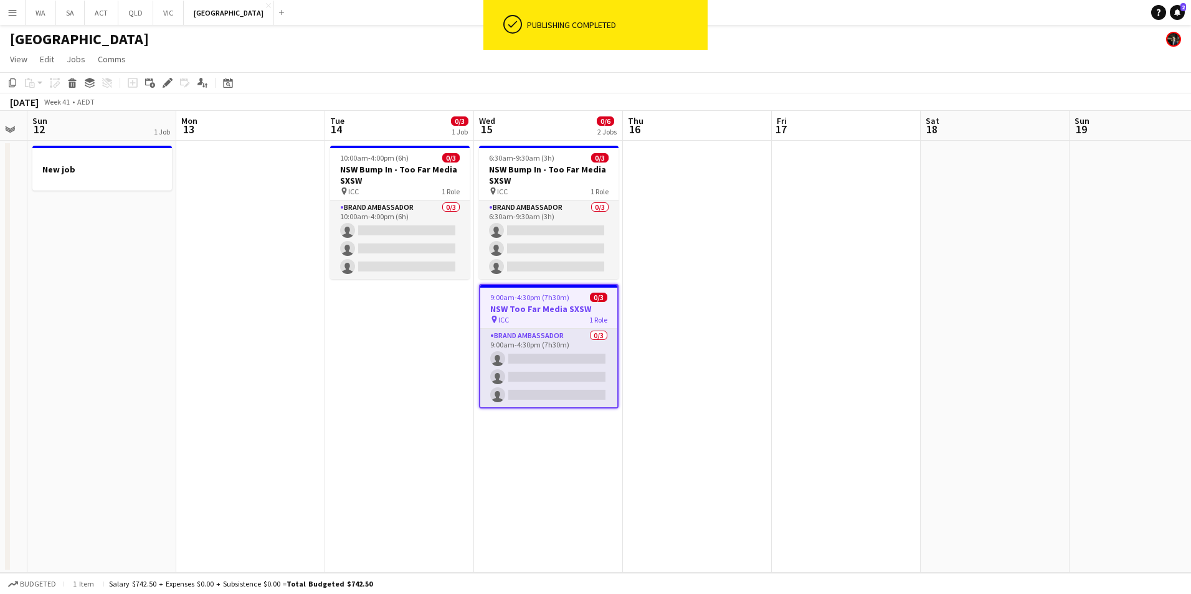
click at [547, 296] on span "9:00am-4:30pm (7h30m)" at bounding box center [529, 297] width 79 height 9
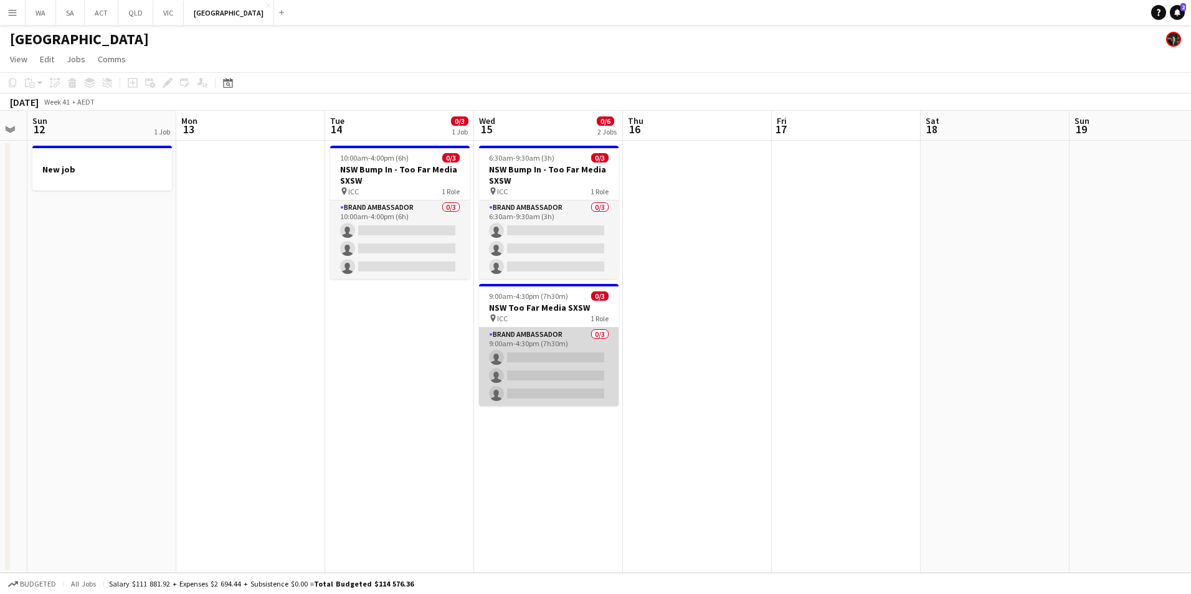
click at [557, 336] on app-card-role "Brand Ambassador 0/3 9:00am-4:30pm (7h30m) single-neutral-actions single-neutra…" at bounding box center [548, 367] width 139 height 78
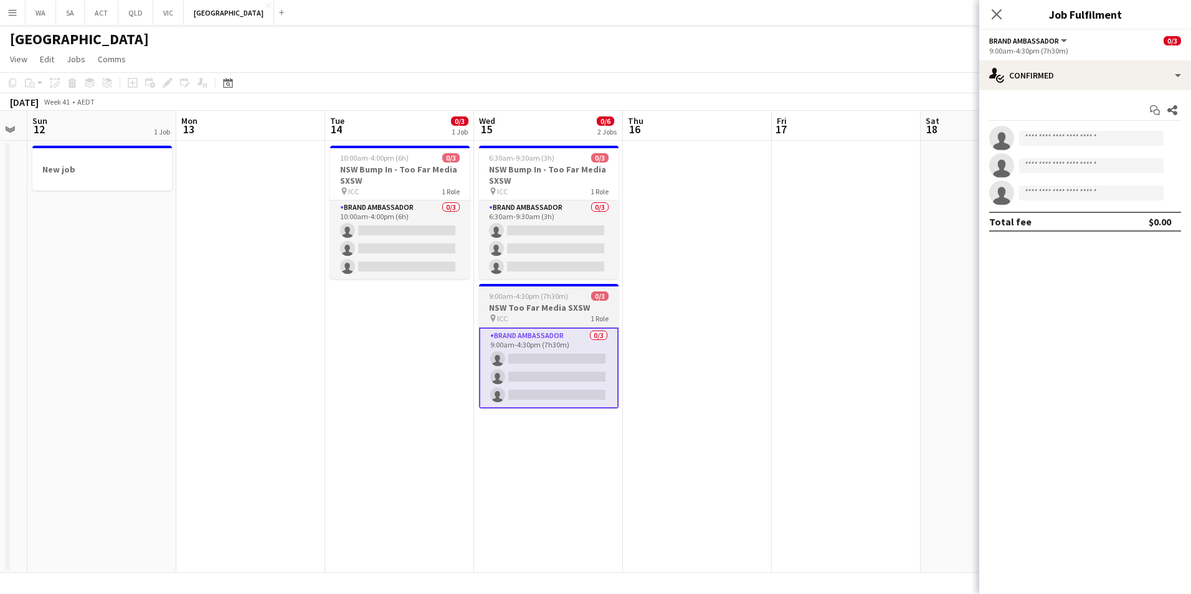
click at [512, 307] on h3 "NSW Too Far Media SXSW" at bounding box center [548, 307] width 139 height 11
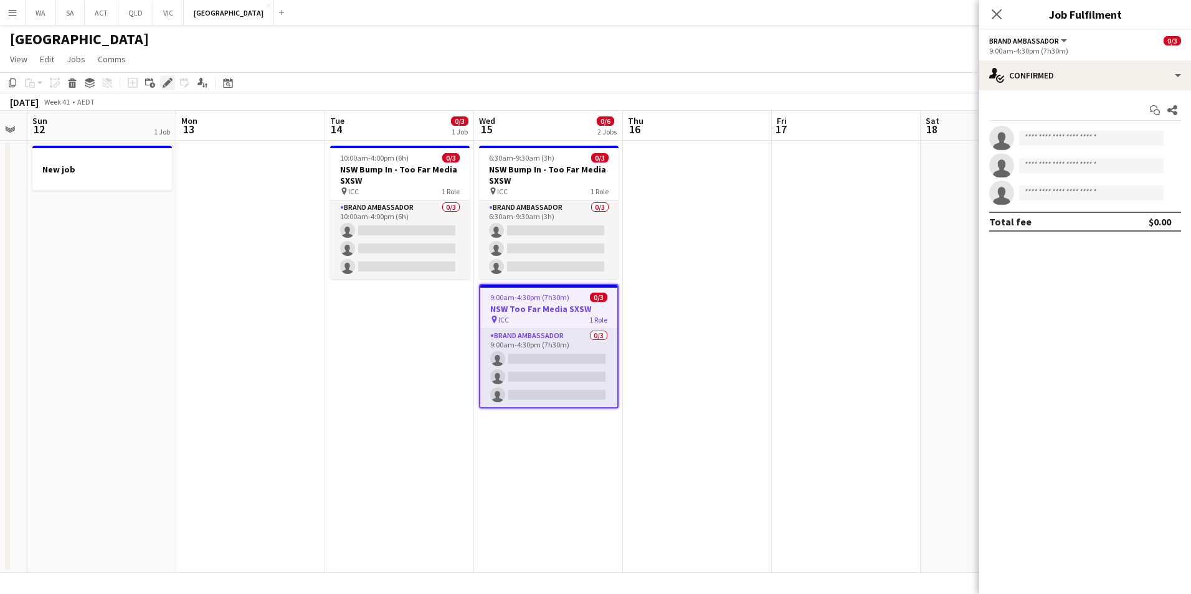
click at [164, 89] on div "Edit" at bounding box center [167, 82] width 15 height 15
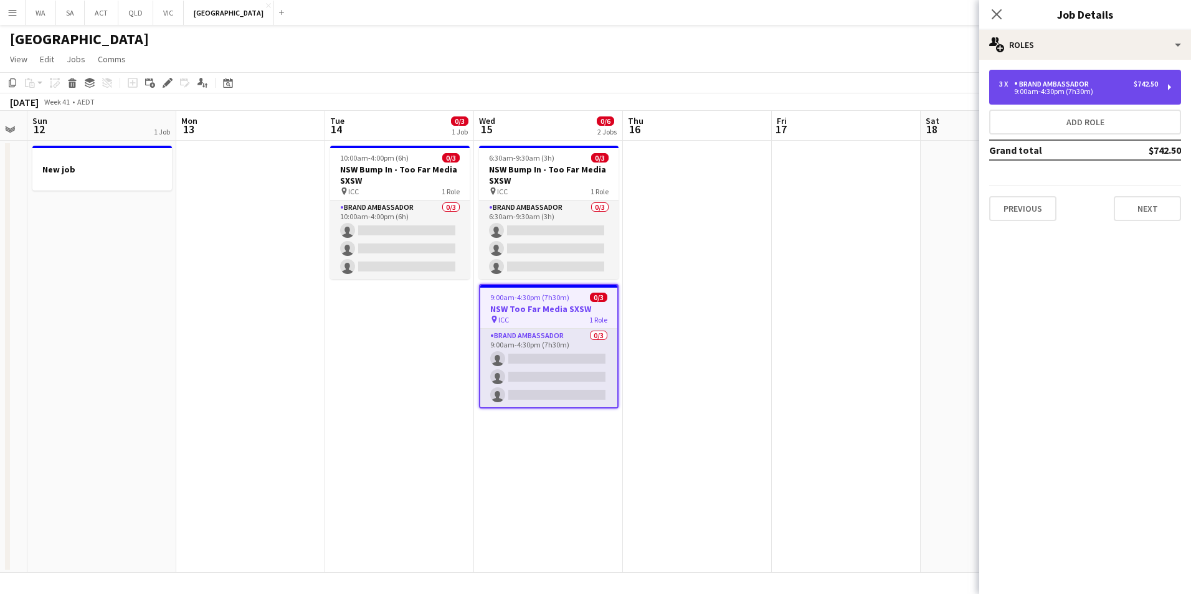
click at [1086, 78] on div "3 x Brand Ambassador $742.50 9:00am-4:30pm (7h30m)" at bounding box center [1085, 87] width 192 height 35
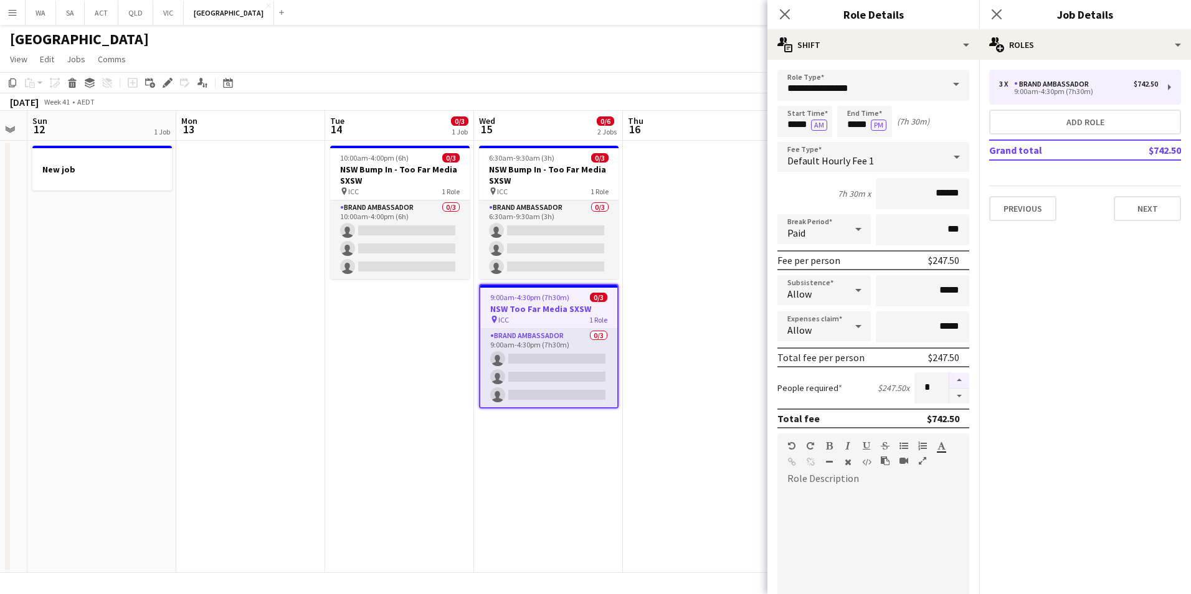
click at [951, 378] on button "button" at bounding box center [959, 380] width 20 height 16
type input "*"
click at [1159, 214] on button "Next" at bounding box center [1146, 208] width 67 height 25
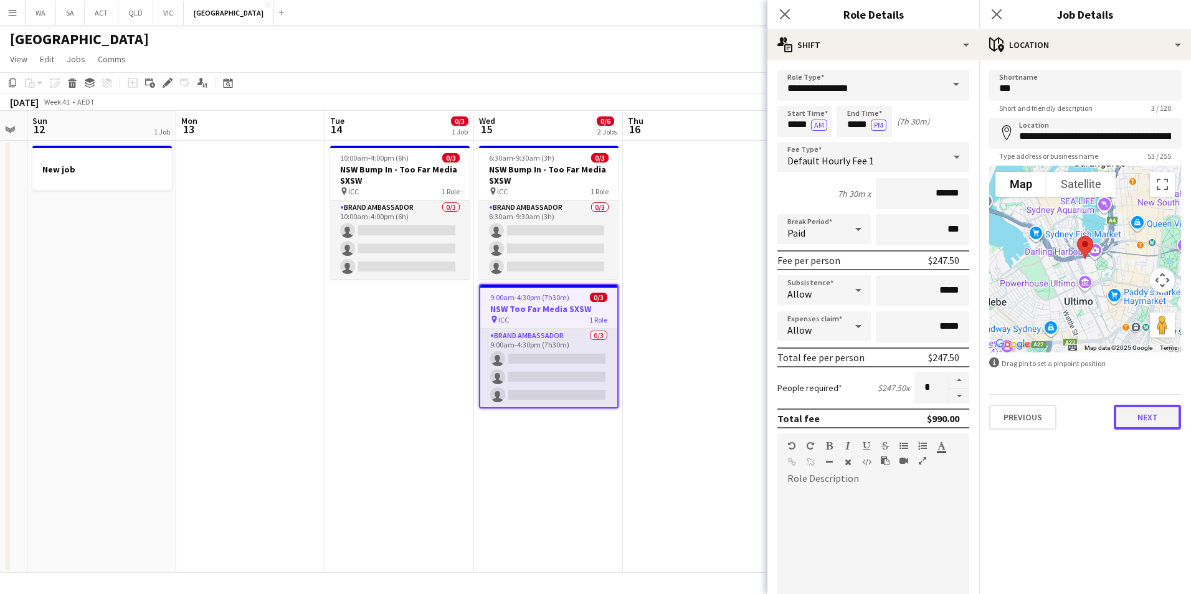
click at [1144, 419] on button "Next" at bounding box center [1146, 417] width 67 height 25
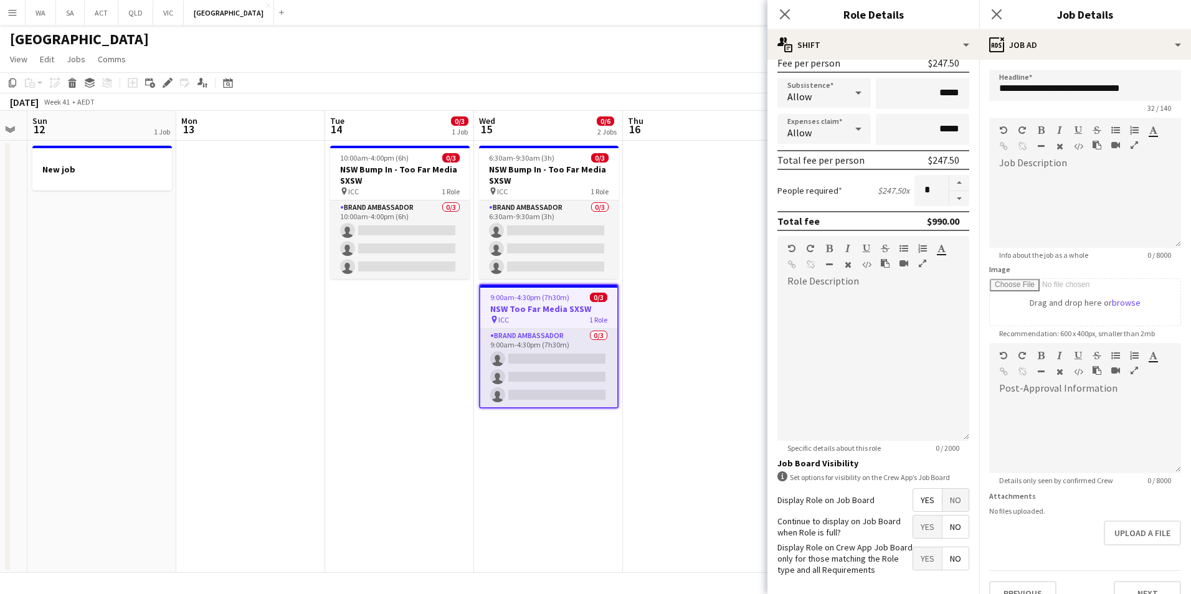
scroll to position [250, 0]
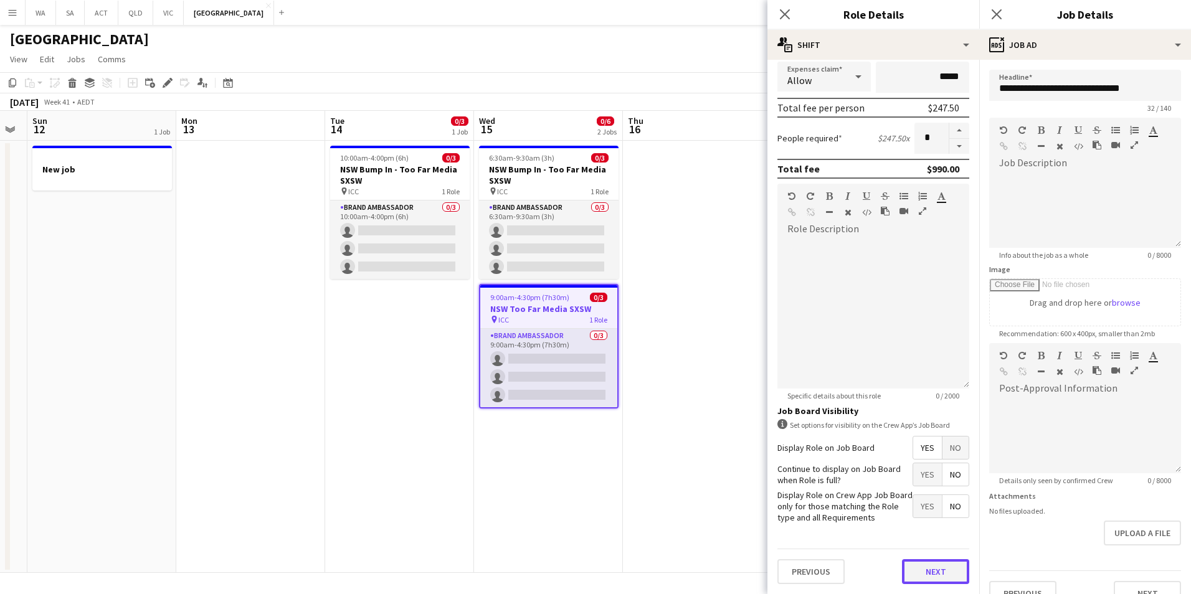
click at [943, 572] on button "Next" at bounding box center [935, 571] width 67 height 25
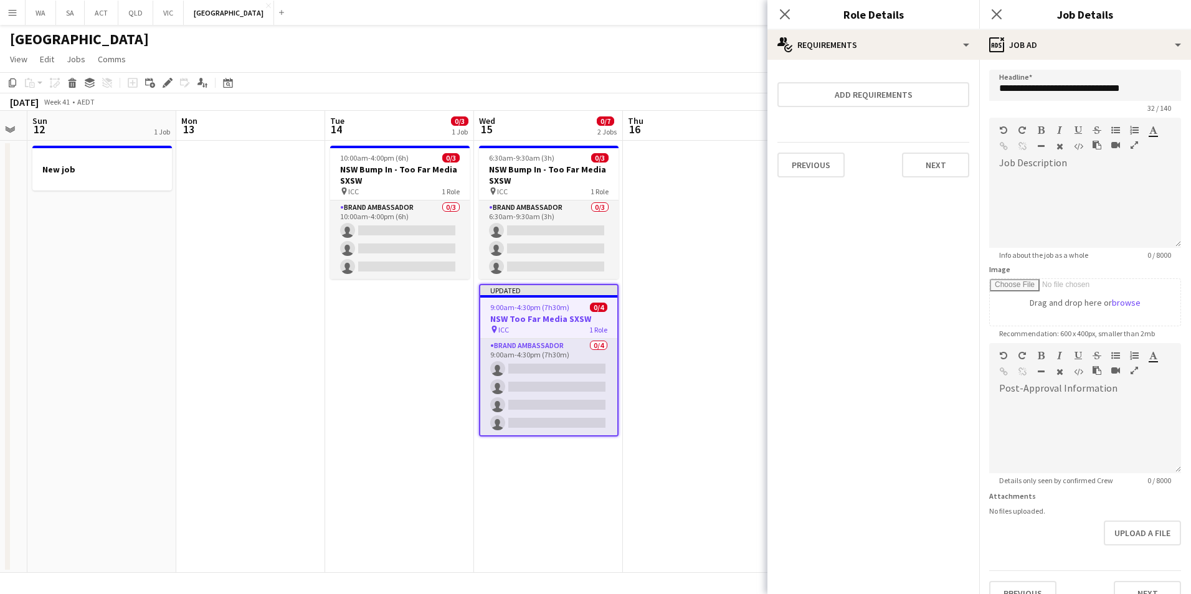
scroll to position [0, 0]
click at [947, 171] on button "Next" at bounding box center [935, 165] width 67 height 25
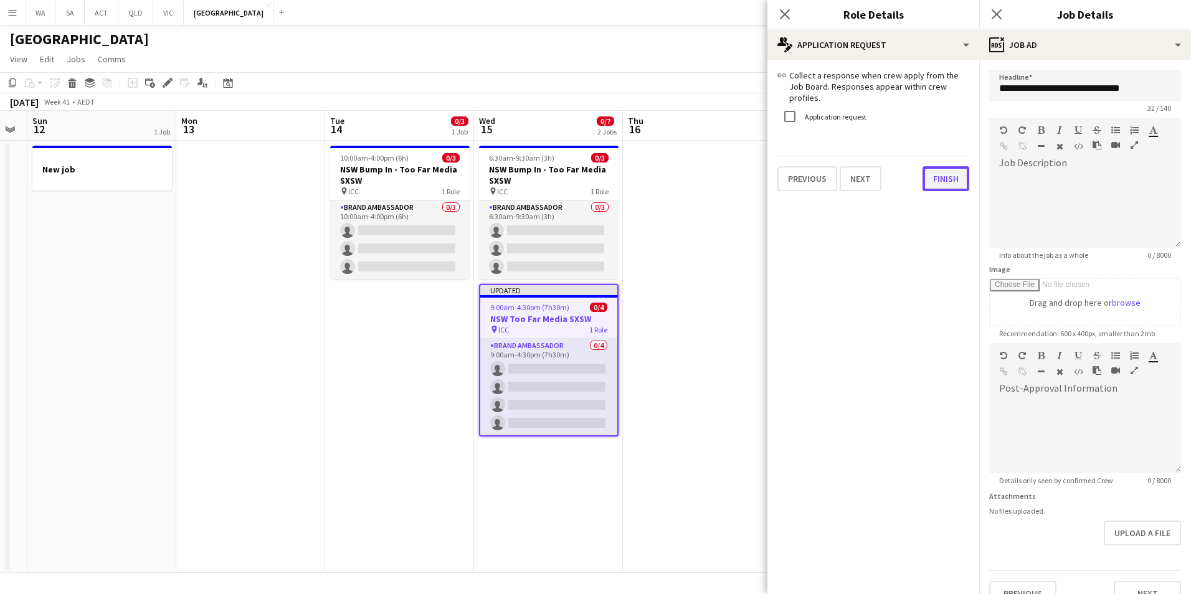
click at [950, 179] on button "Finish" at bounding box center [945, 178] width 47 height 25
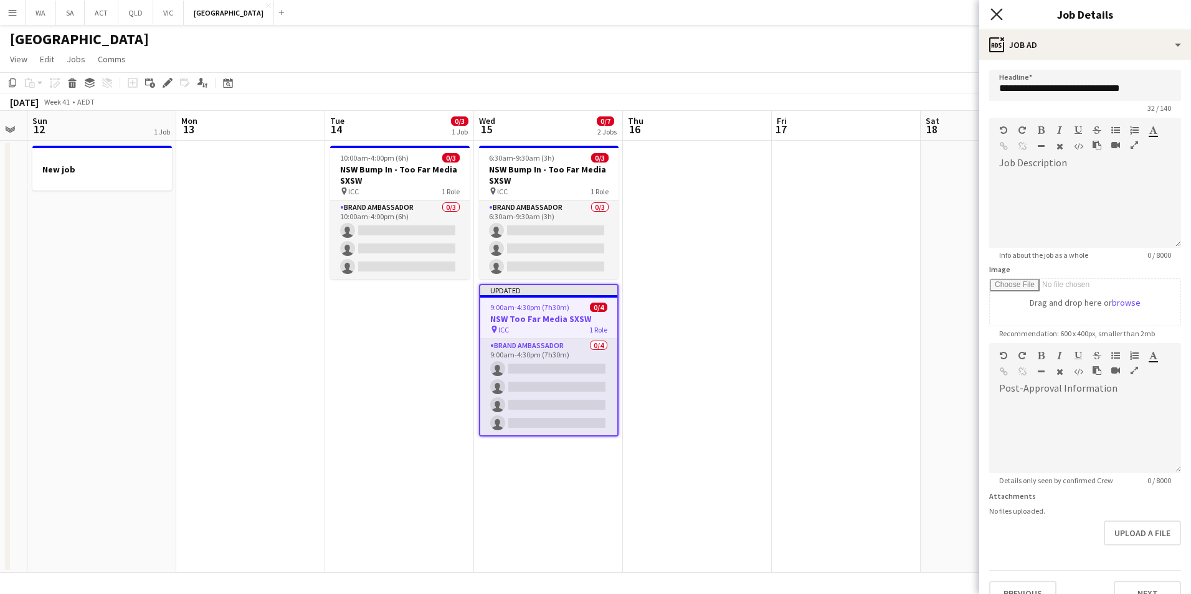
click at [992, 9] on icon at bounding box center [996, 14] width 12 height 12
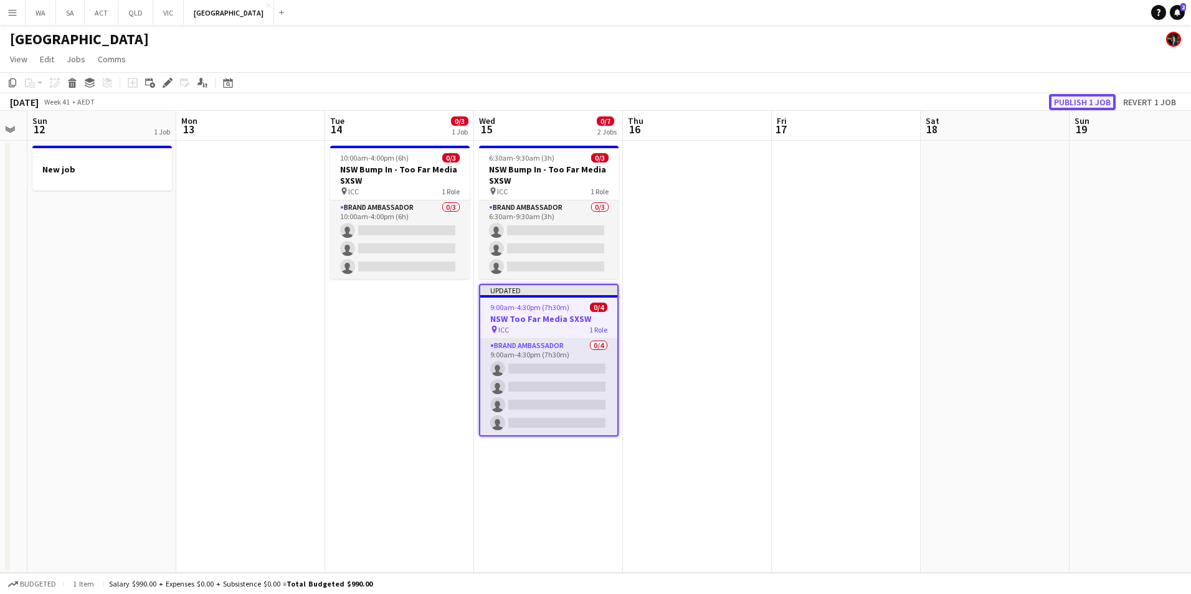
click at [1087, 105] on button "Publish 1 job" at bounding box center [1082, 102] width 67 height 16
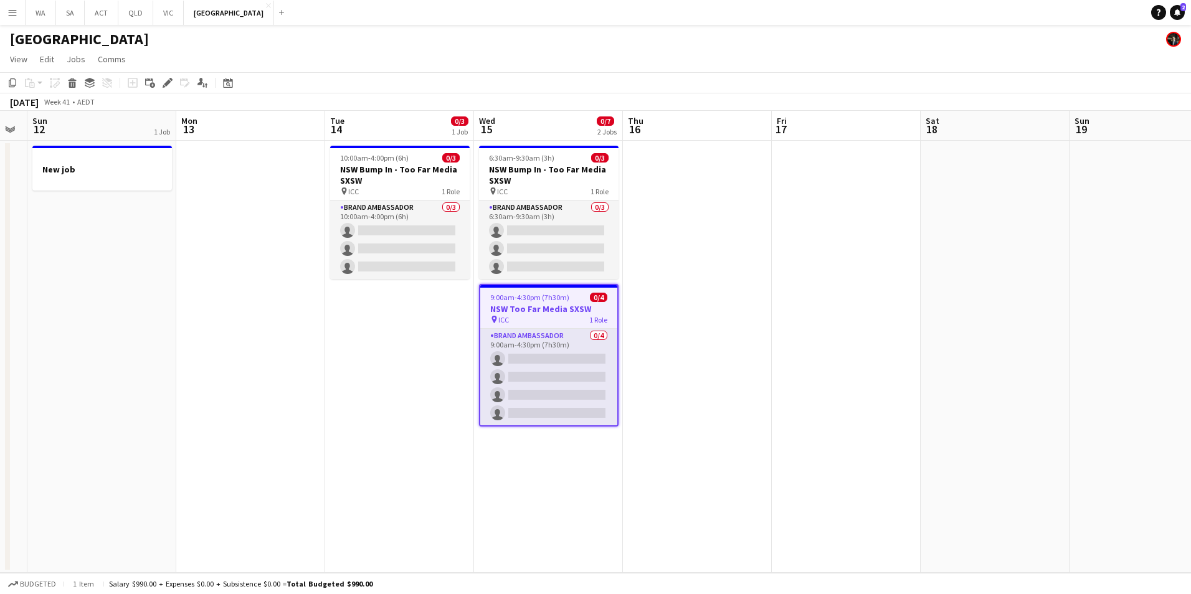
click at [567, 299] on div "9:00am-4:30pm (7h30m) 0/4" at bounding box center [548, 297] width 137 height 9
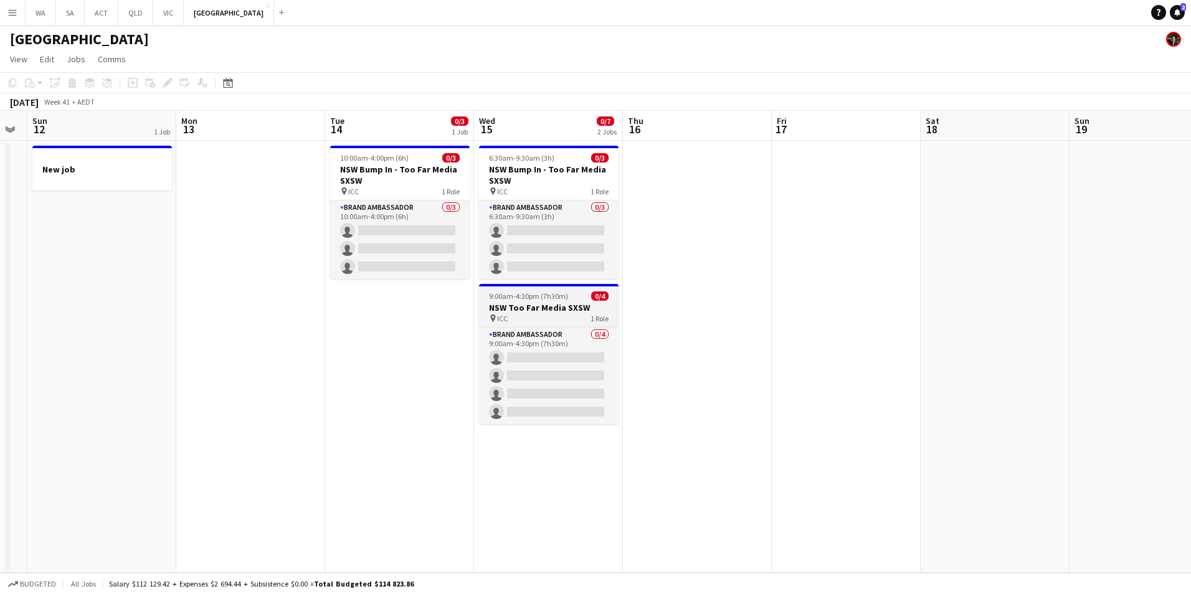
click at [567, 299] on div "9:00am-4:30pm (7h30m) 0/4" at bounding box center [548, 295] width 139 height 9
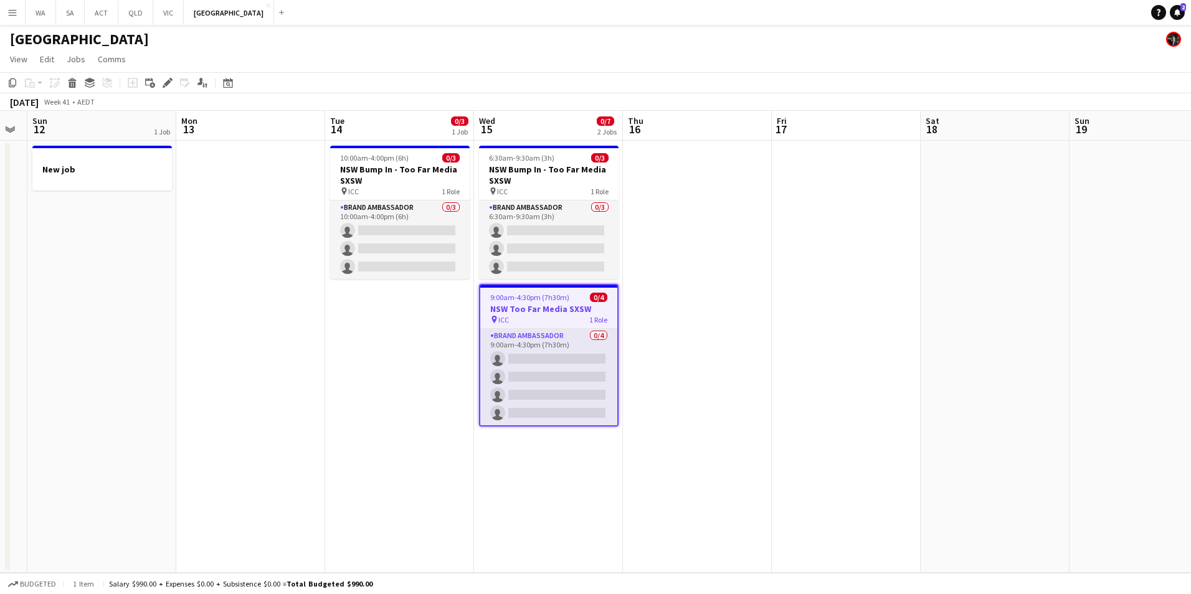
click at [712, 200] on app-date-cell at bounding box center [697, 357] width 149 height 432
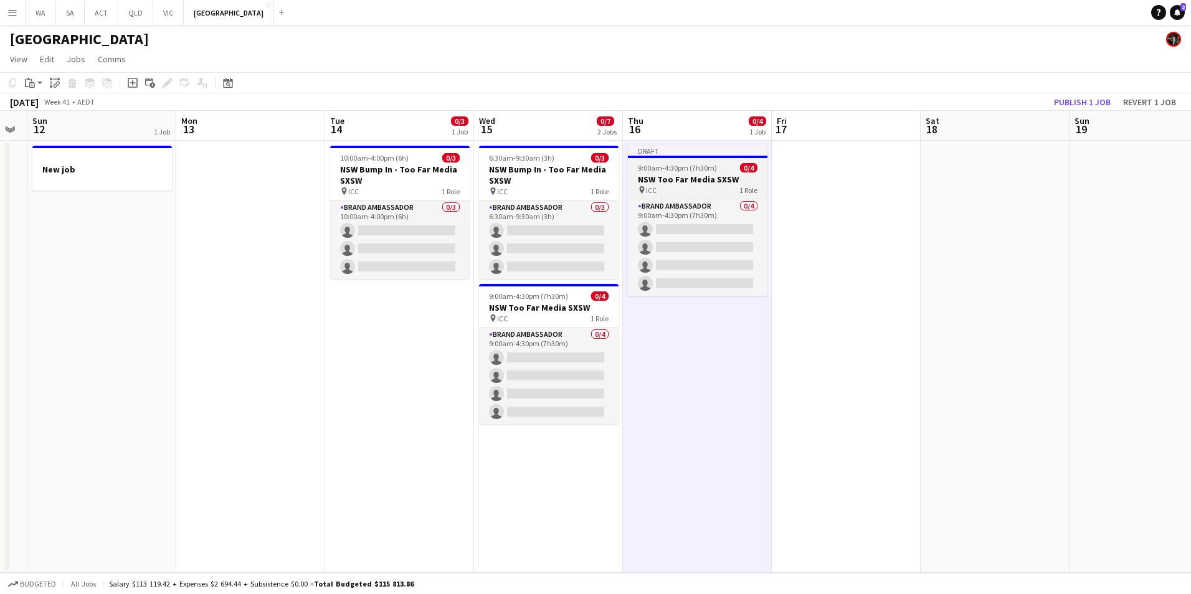
click at [700, 170] on span "9:00am-4:30pm (7h30m)" at bounding box center [677, 167] width 79 height 9
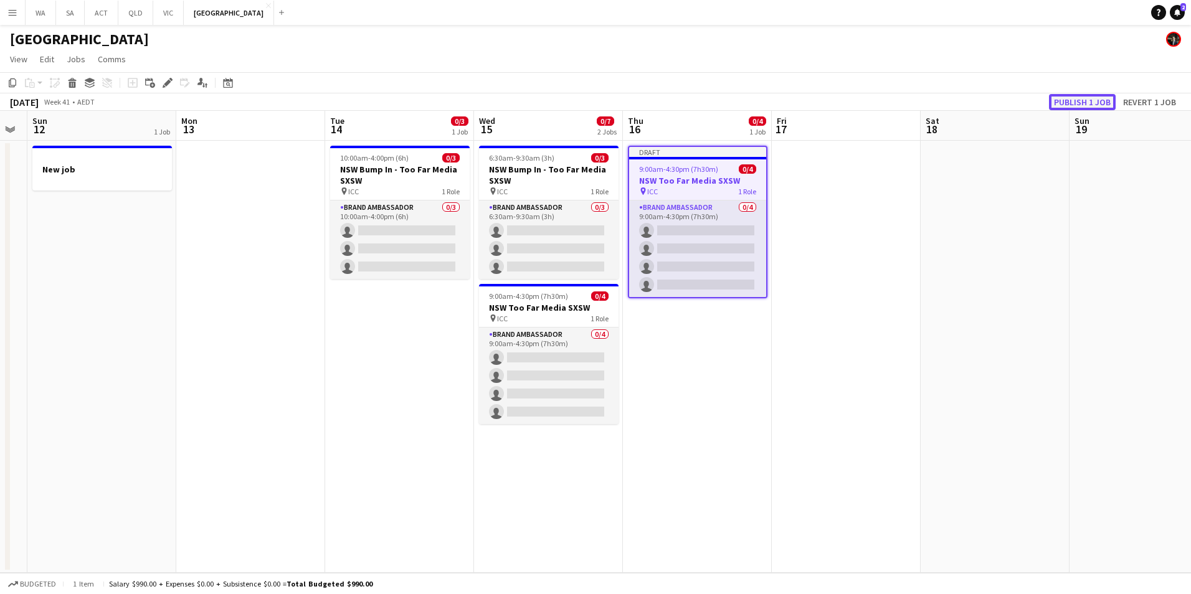
click at [1070, 101] on button "Publish 1 job" at bounding box center [1082, 102] width 67 height 16
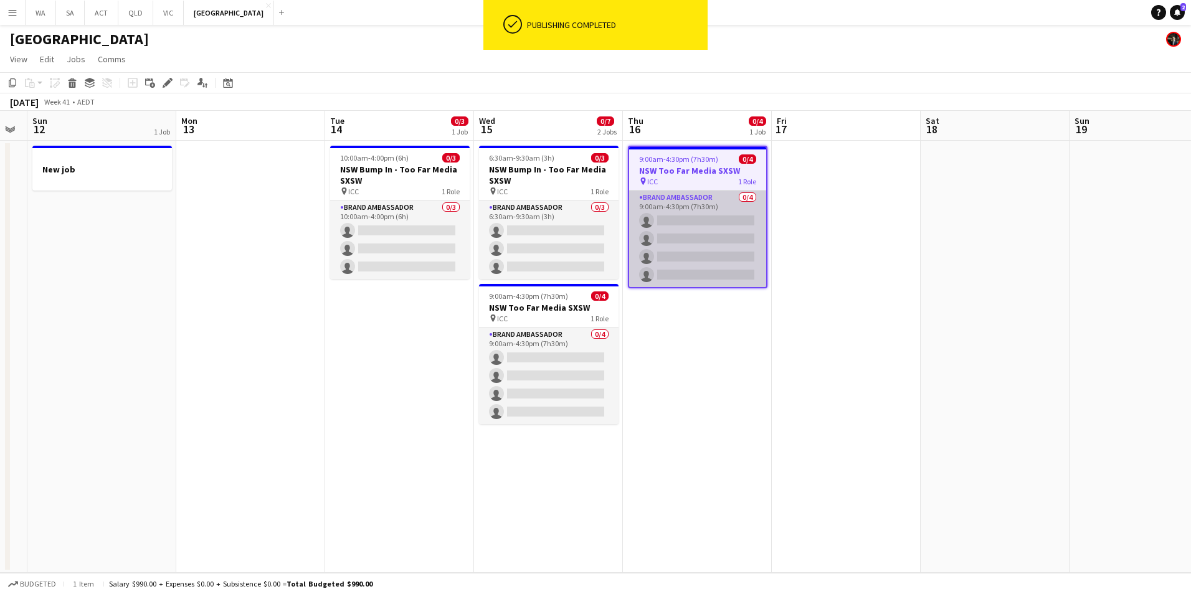
click at [692, 194] on app-card-role "Brand Ambassador 0/4 9:00am-4:30pm (7h30m) single-neutral-actions single-neutra…" at bounding box center [697, 239] width 137 height 97
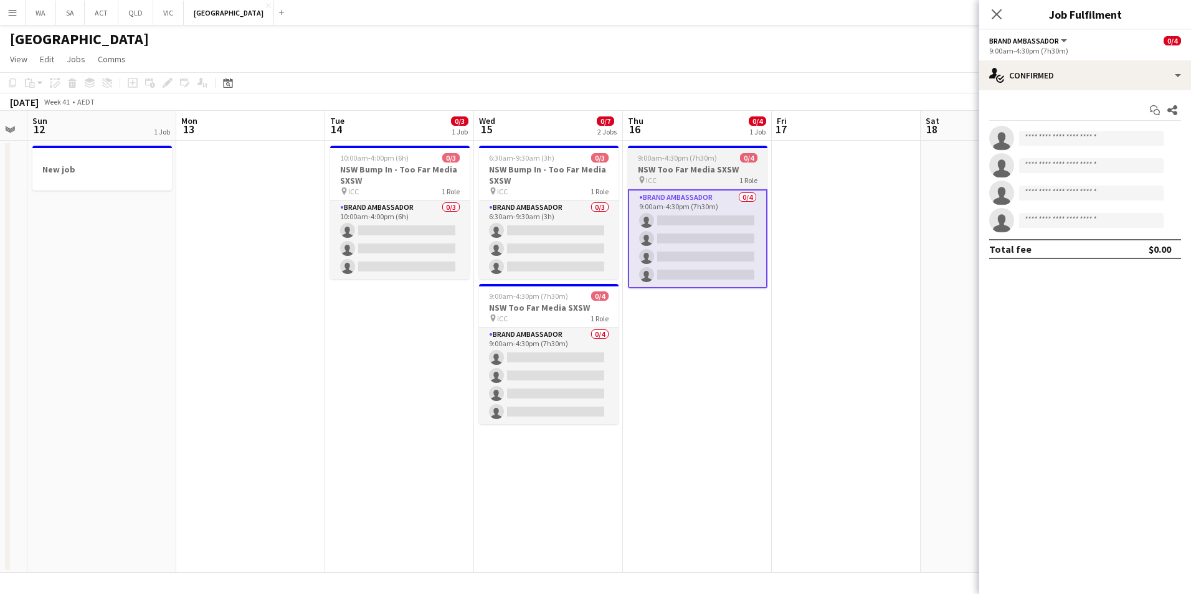
click at [700, 172] on h3 "NSW Too Far Media SXSW" at bounding box center [697, 169] width 139 height 11
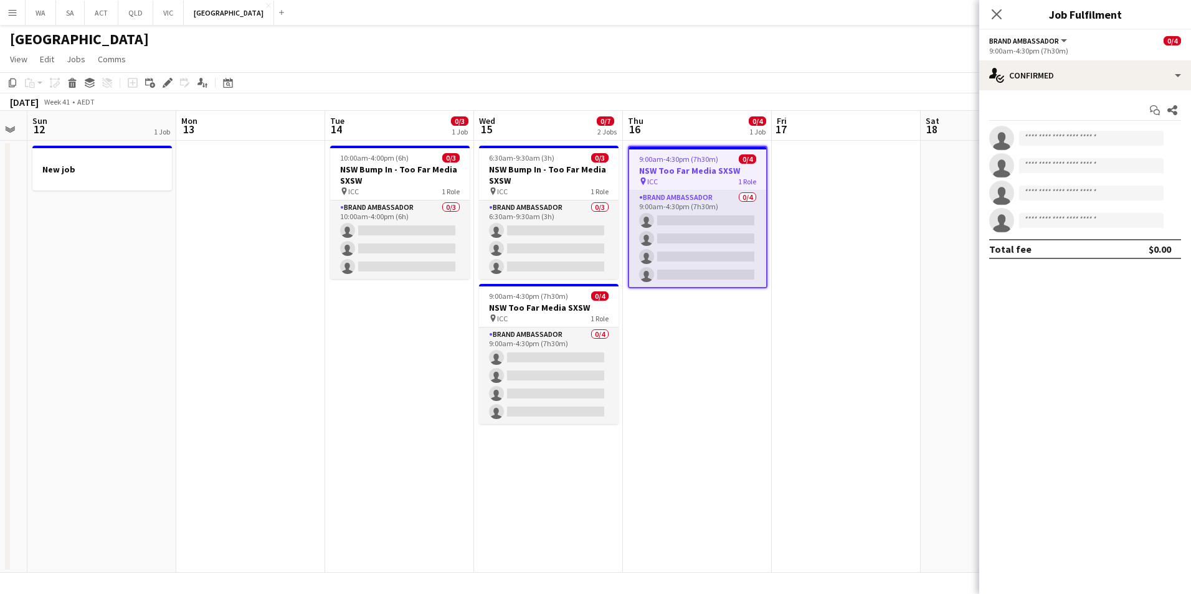
click at [175, 86] on div "Add job Add linked Job Edit Edit linked Job Applicants" at bounding box center [162, 82] width 95 height 15
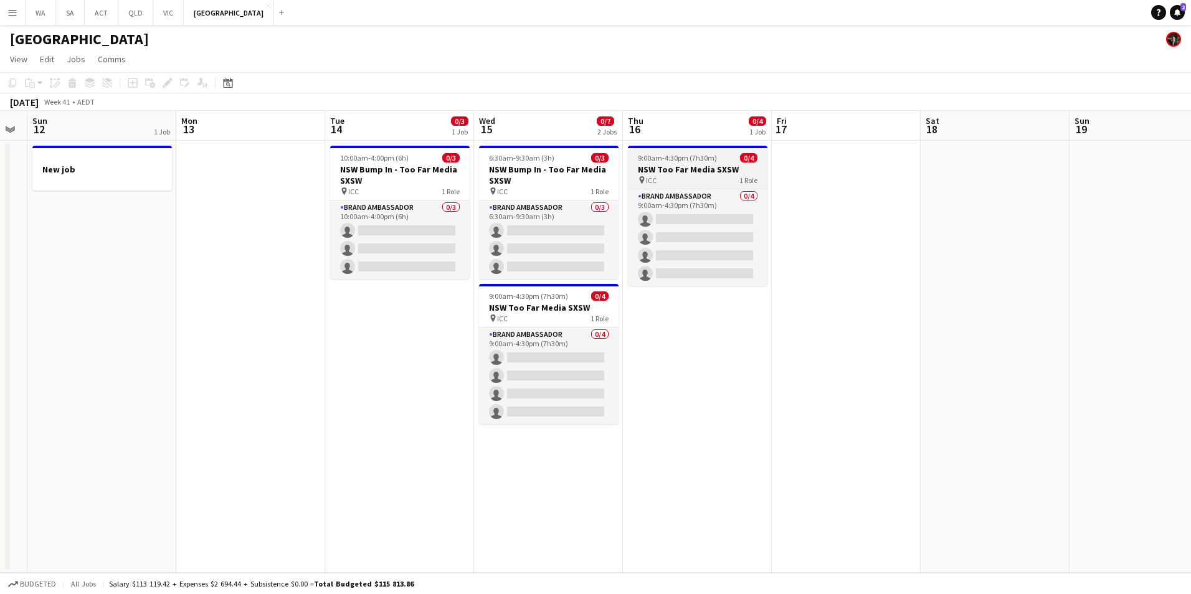
click at [707, 179] on div "pin ICC 1 Role" at bounding box center [697, 180] width 139 height 10
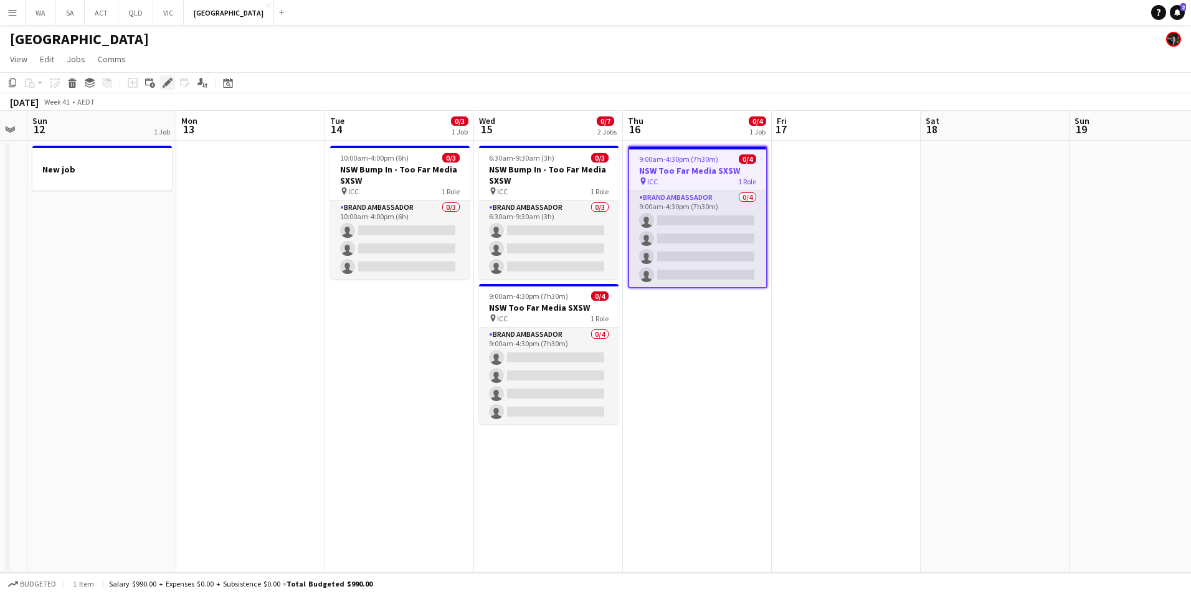
click at [166, 82] on icon "Edit" at bounding box center [168, 83] width 10 height 10
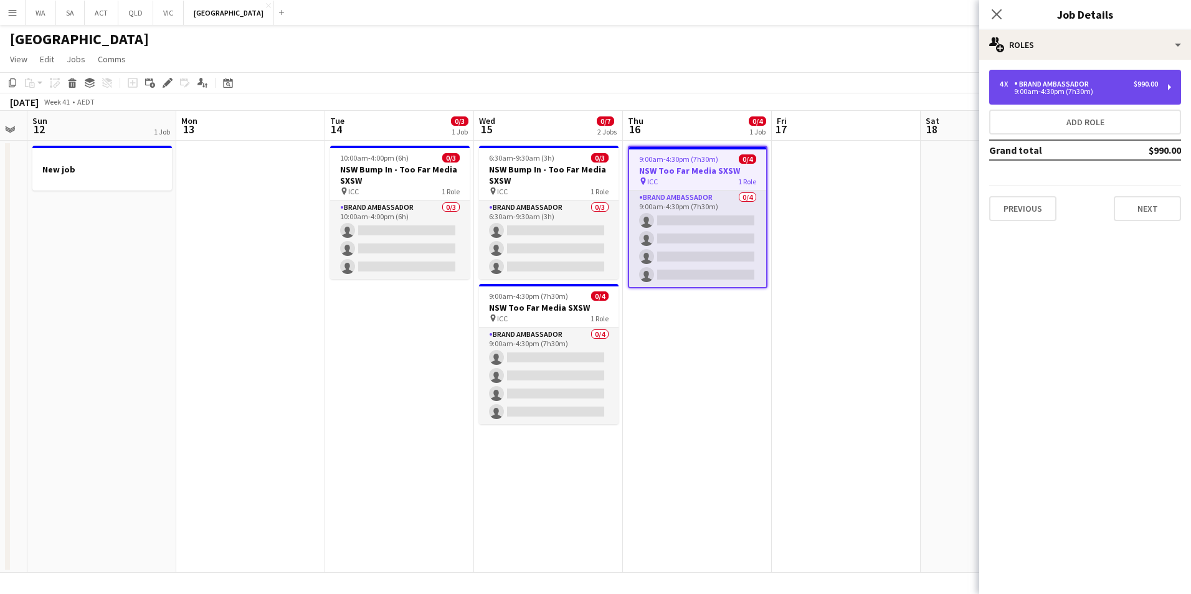
click at [1034, 93] on div "9:00am-4:30pm (7h30m)" at bounding box center [1078, 91] width 159 height 6
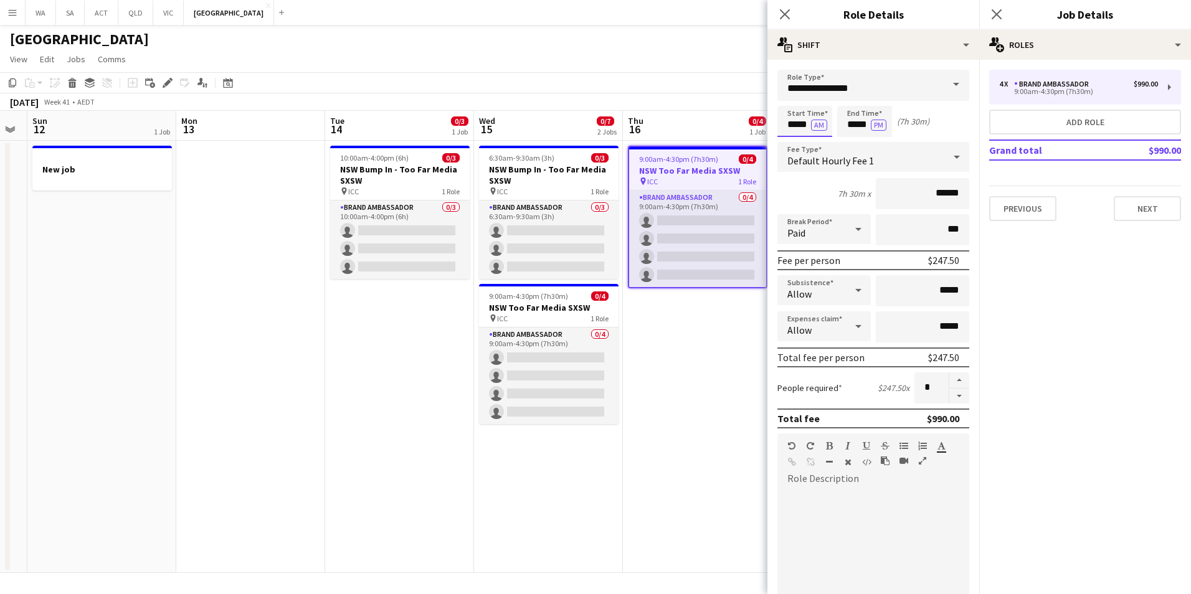
click at [802, 125] on input "*****" at bounding box center [804, 121] width 55 height 31
click at [804, 125] on input "*****" at bounding box center [804, 121] width 55 height 31
type input "*****"
click at [941, 128] on div "Start Time ***** AM End Time ***** PM (7h)" at bounding box center [873, 121] width 192 height 31
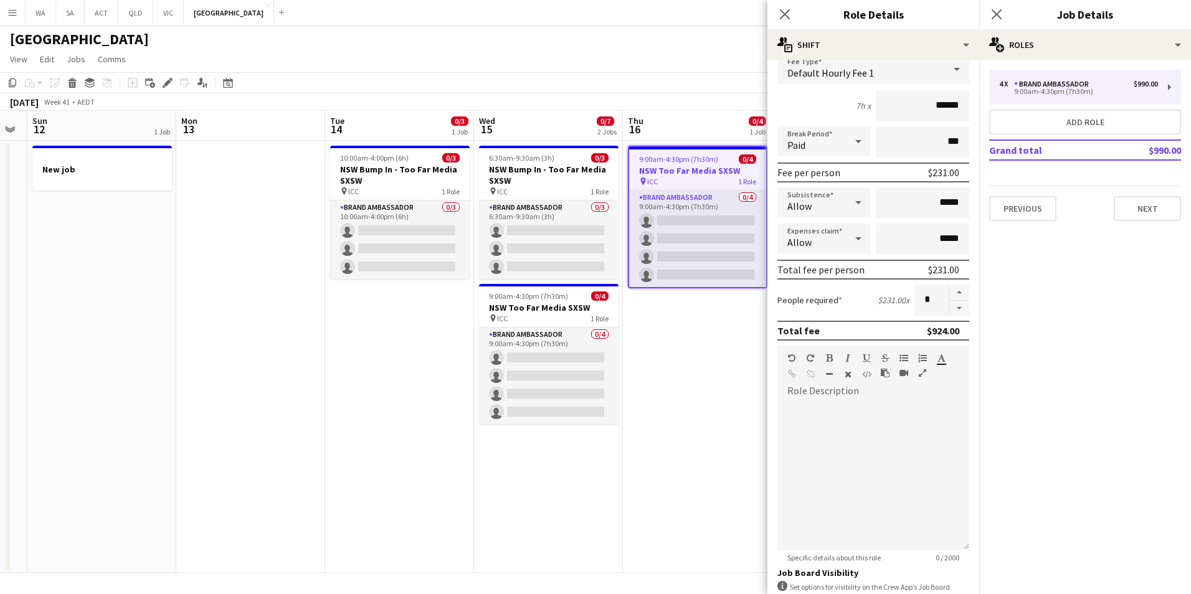
scroll to position [250, 0]
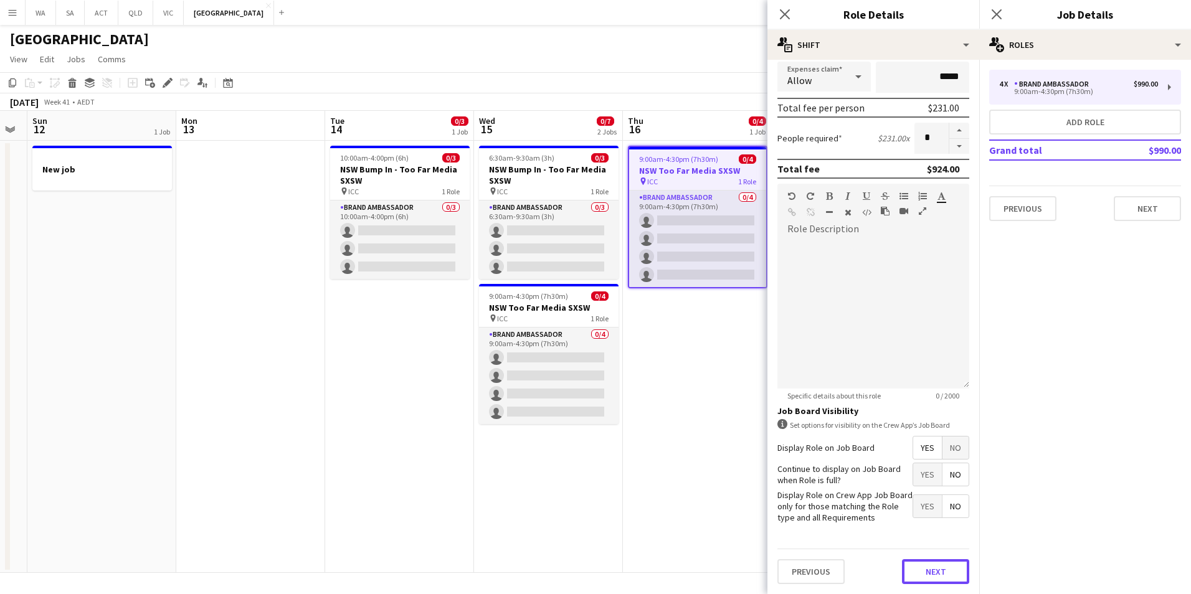
click at [945, 578] on button "Next" at bounding box center [935, 571] width 67 height 25
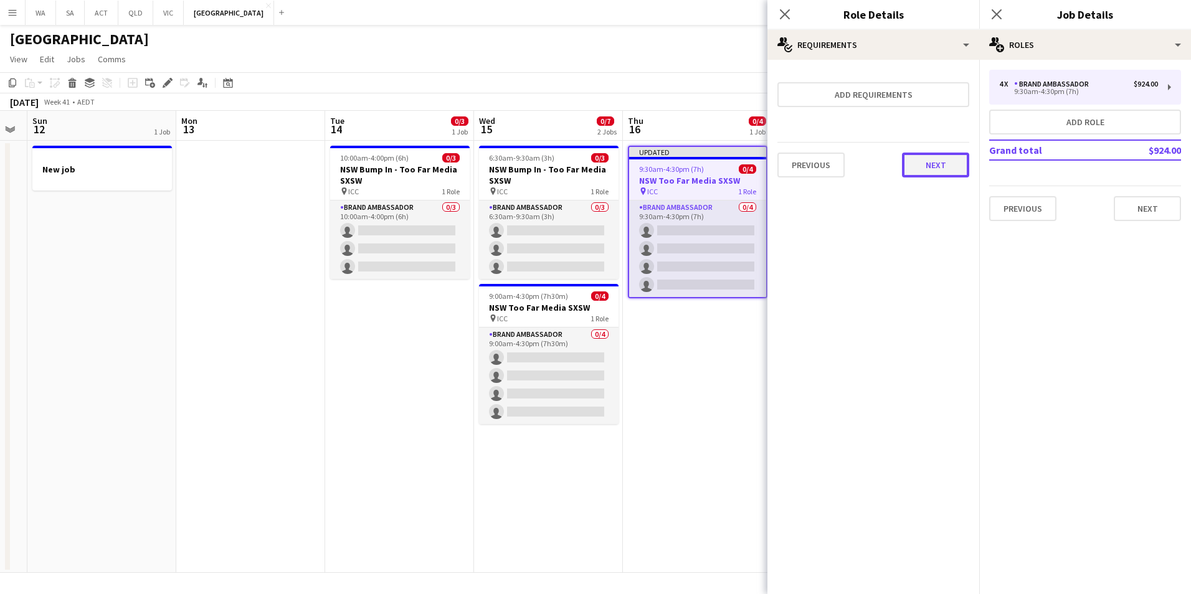
click at [947, 175] on button "Next" at bounding box center [935, 165] width 67 height 25
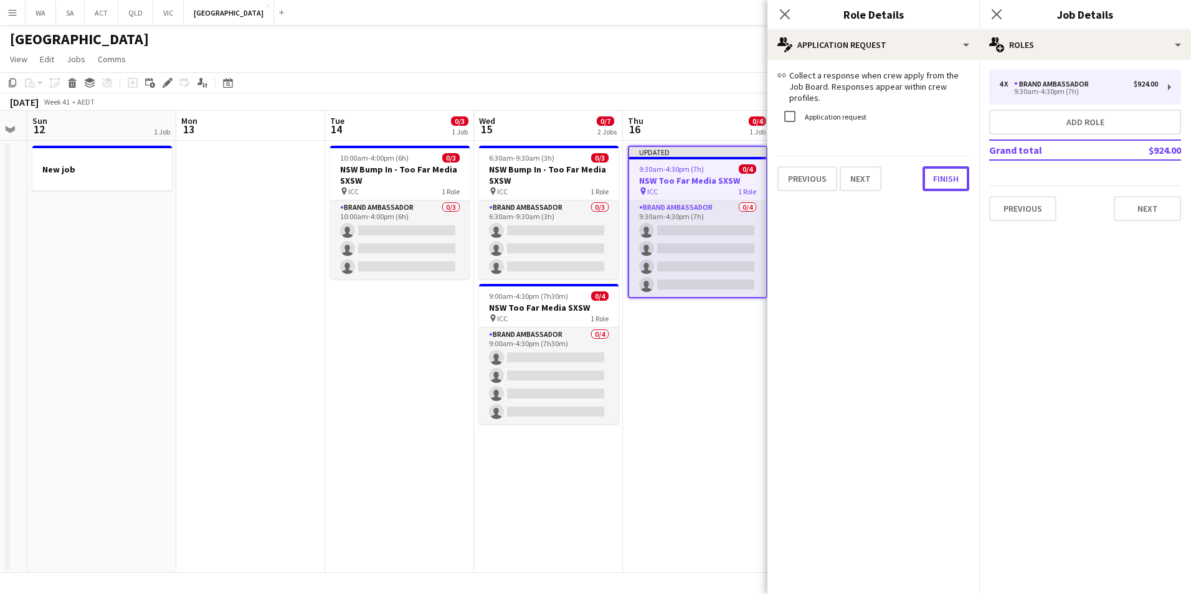
click at [947, 175] on button "Finish" at bounding box center [945, 178] width 47 height 25
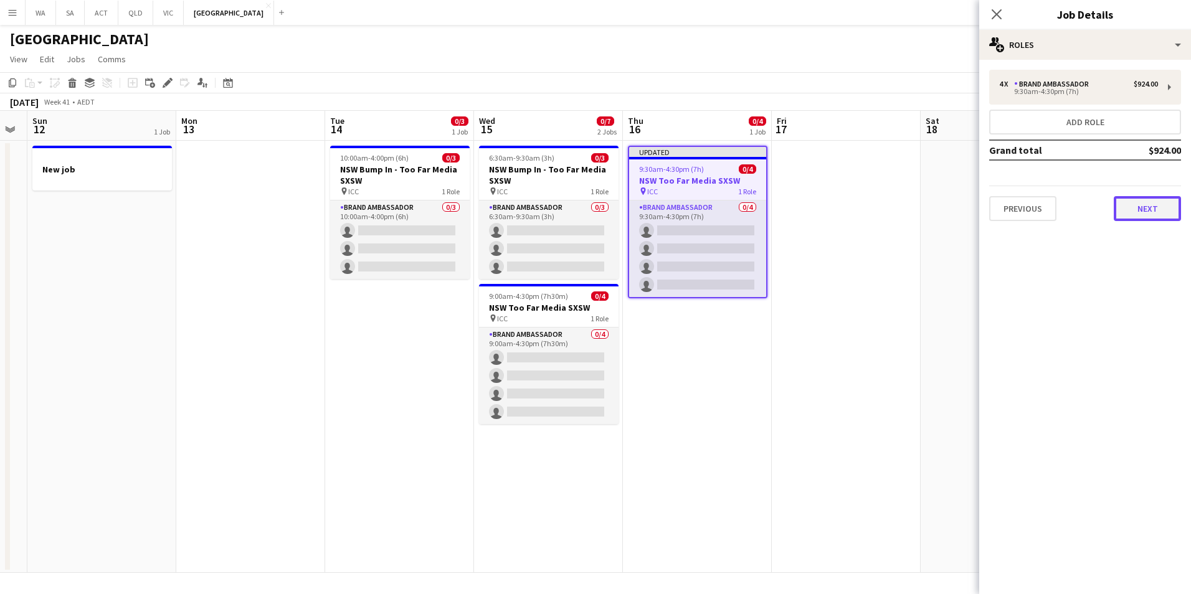
click at [1146, 204] on button "Next" at bounding box center [1146, 208] width 67 height 25
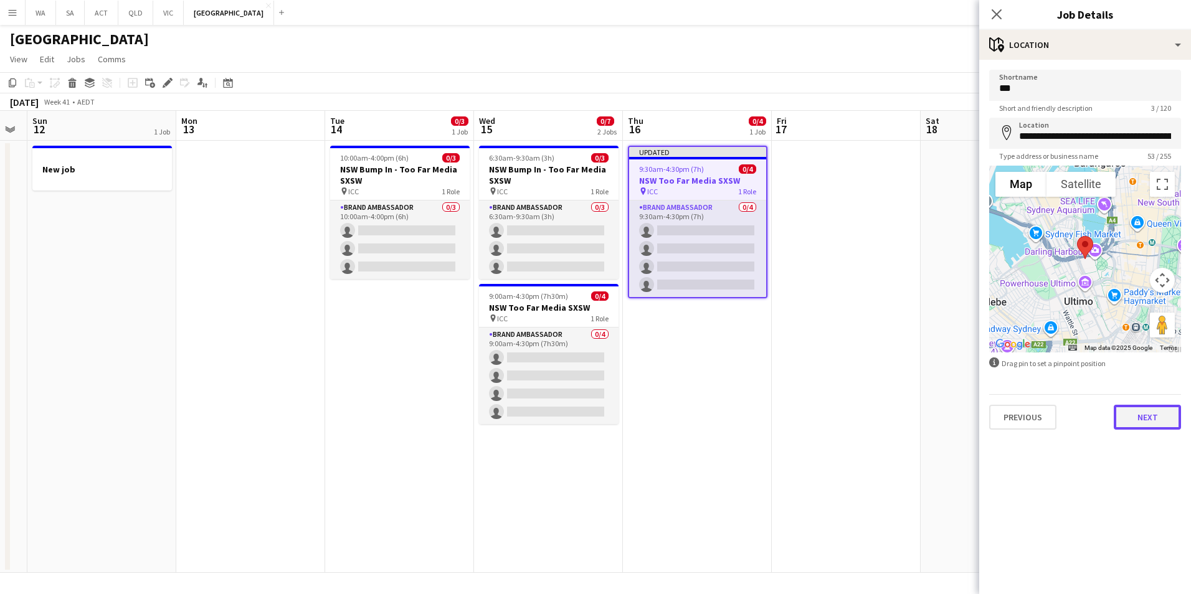
click at [1153, 420] on button "Next" at bounding box center [1146, 417] width 67 height 25
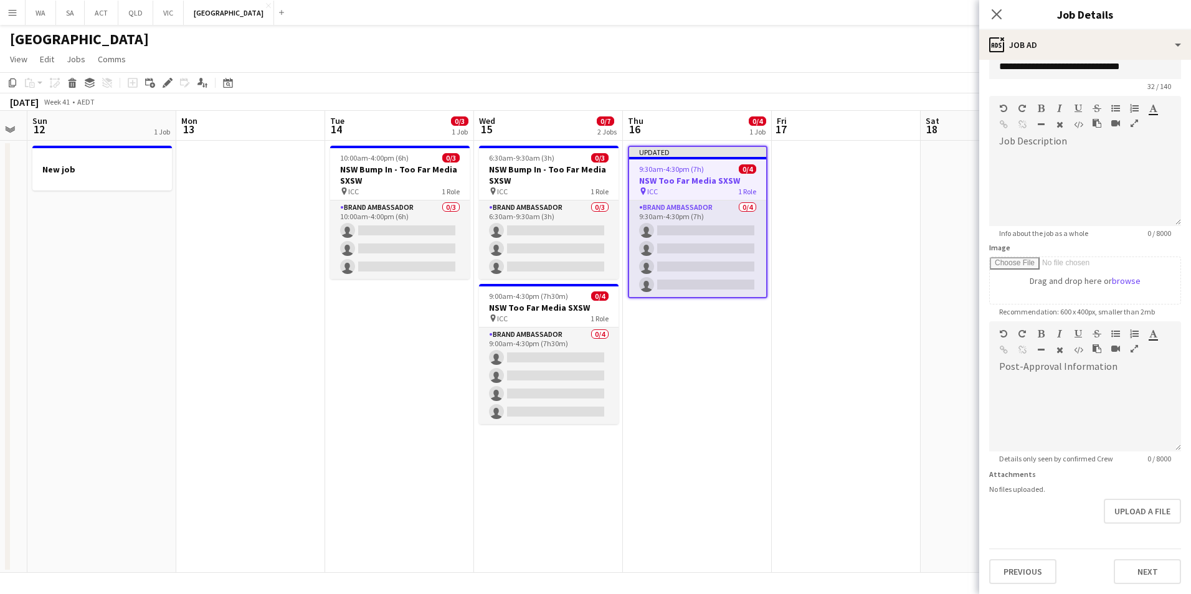
click at [1146, 551] on div "**********" at bounding box center [1085, 316] width 212 height 556
click at [1146, 525] on form "**********" at bounding box center [1085, 316] width 212 height 536
click at [1133, 587] on div "**********" at bounding box center [1085, 316] width 212 height 556
click at [1135, 578] on button "Next" at bounding box center [1146, 571] width 67 height 25
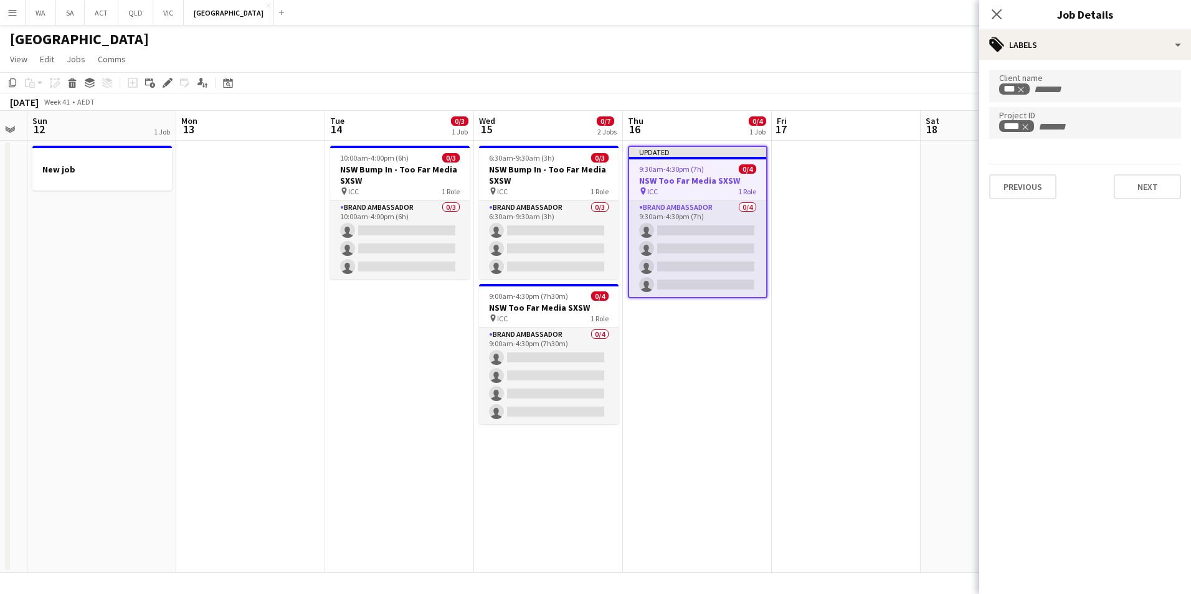
scroll to position [0, 0]
click at [1150, 179] on button "Next" at bounding box center [1146, 186] width 67 height 25
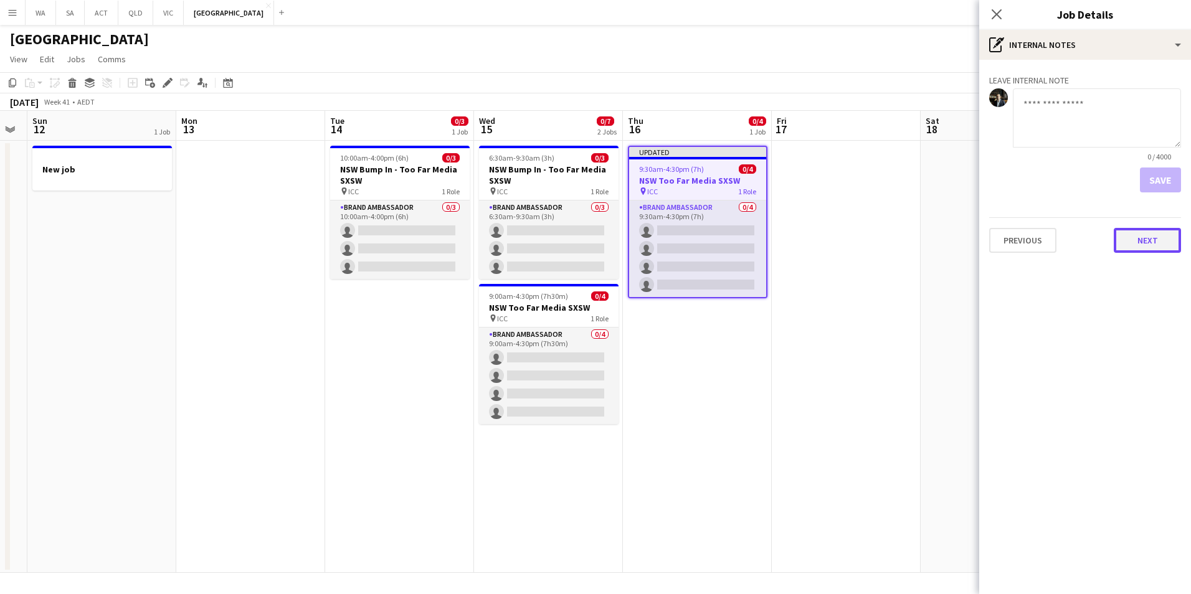
click at [1161, 247] on button "Next" at bounding box center [1146, 240] width 67 height 25
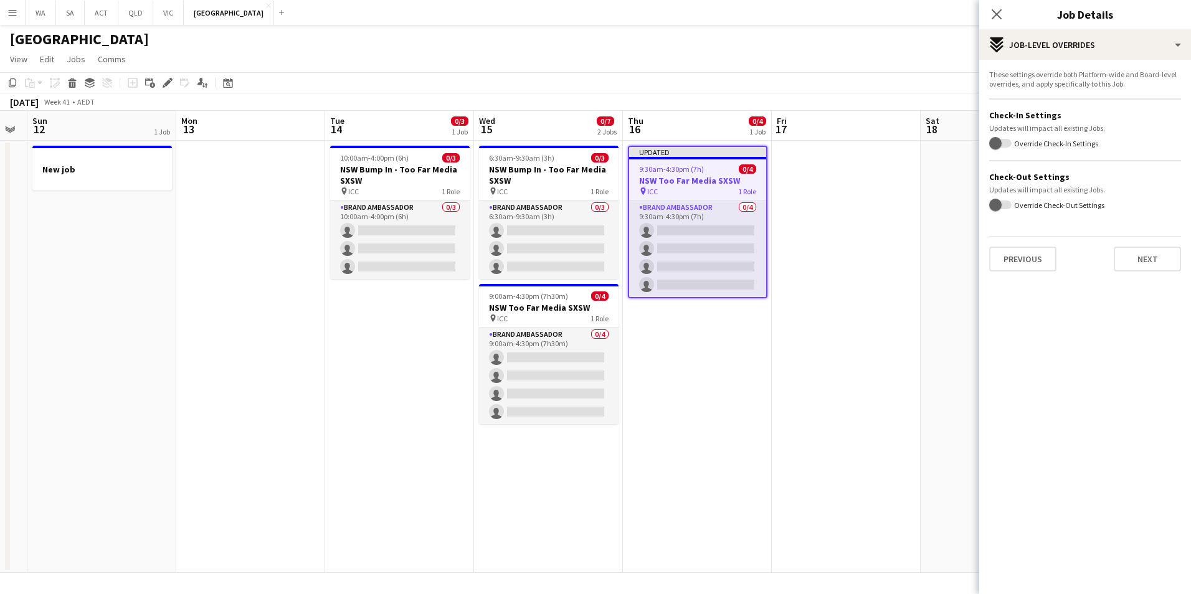
click at [1154, 274] on div "These settings override both Platform-wide and Board-level overrides, and apply…" at bounding box center [1085, 171] width 212 height 222
click at [1156, 264] on button "Next" at bounding box center [1146, 259] width 67 height 25
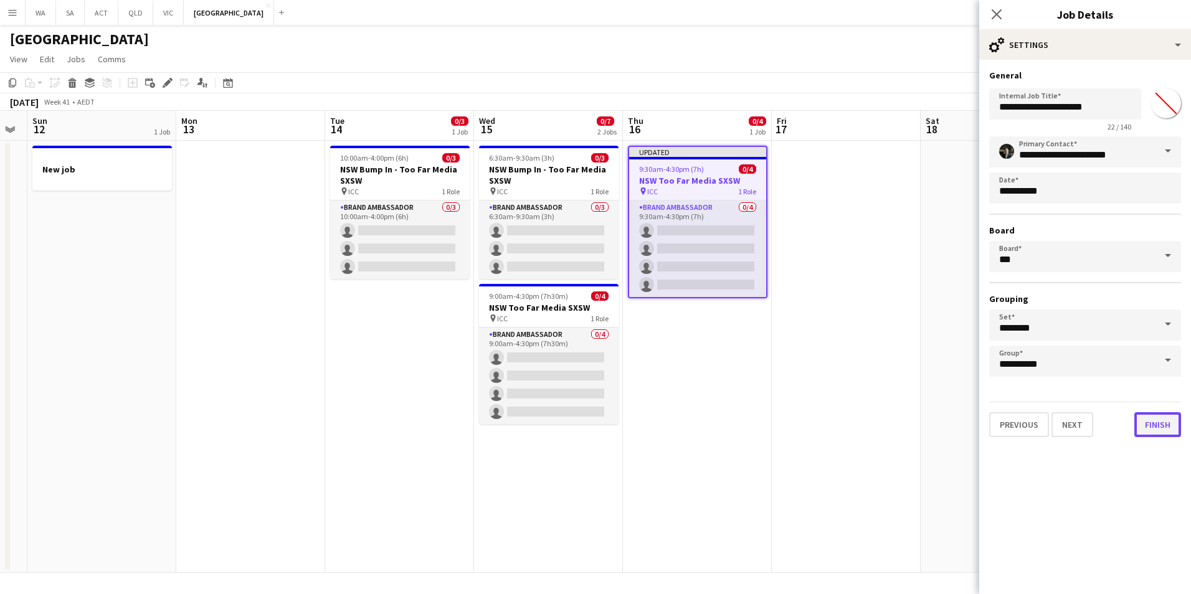
click at [1144, 419] on button "Finish" at bounding box center [1157, 424] width 47 height 25
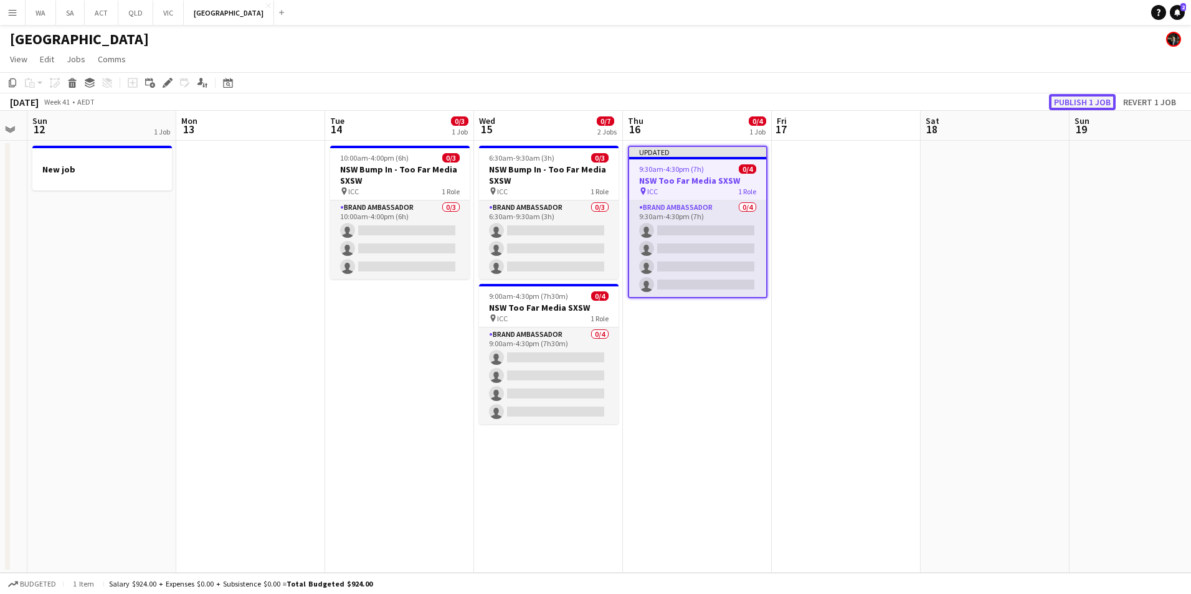
click at [1084, 95] on button "Publish 1 job" at bounding box center [1082, 102] width 67 height 16
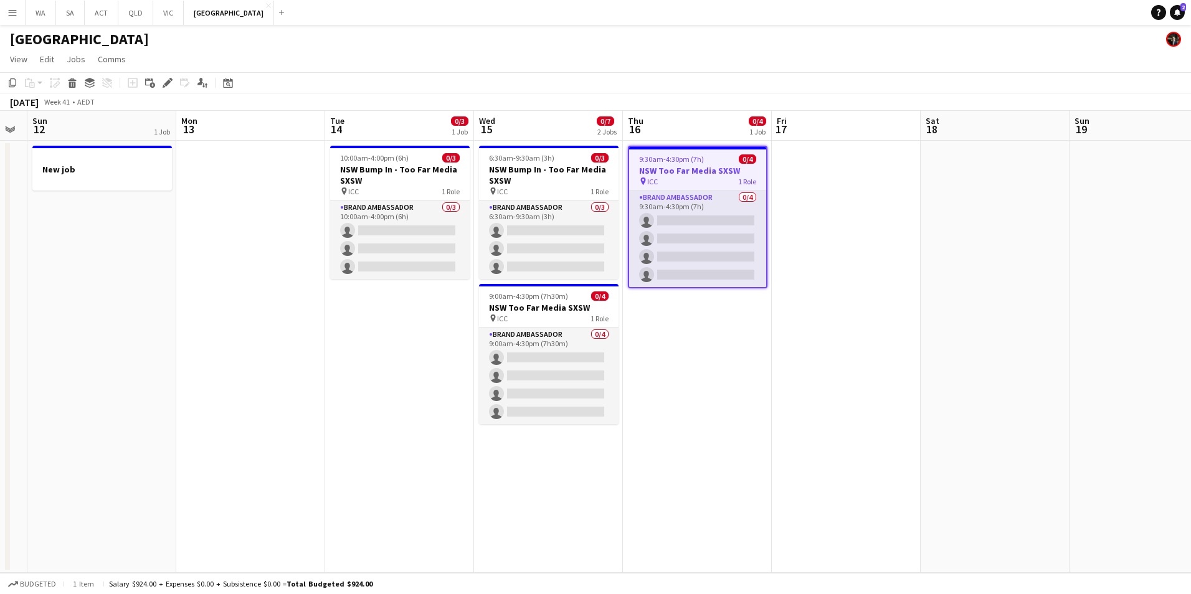
click at [702, 169] on h3 "NSW Too Far Media SXSW" at bounding box center [697, 170] width 137 height 11
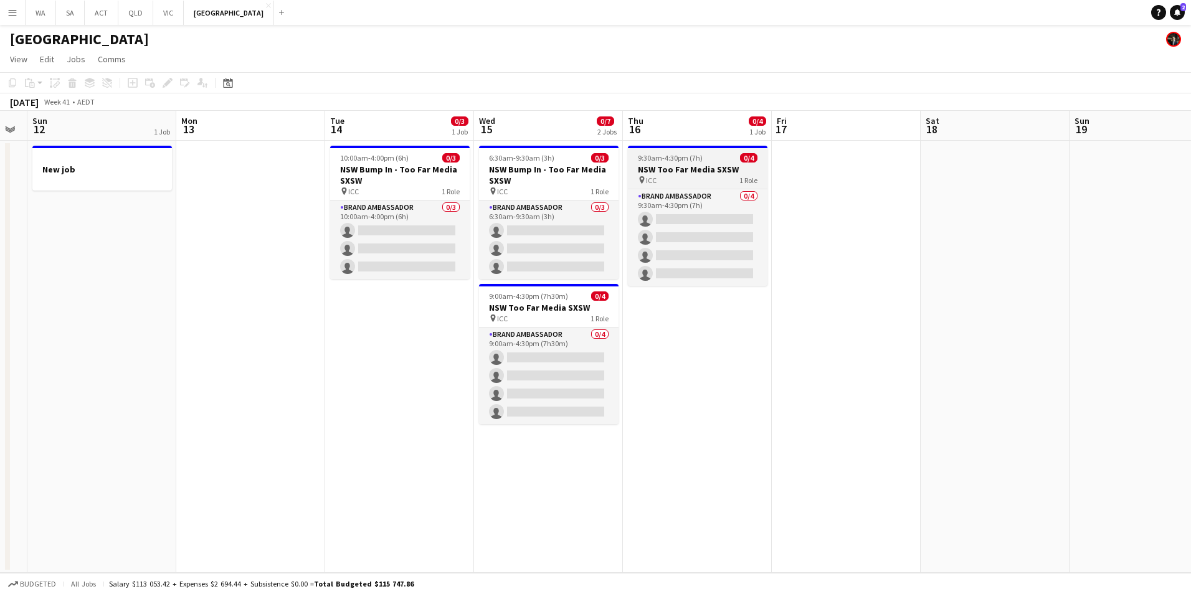
click at [702, 169] on h3 "NSW Too Far Media SXSW" at bounding box center [697, 169] width 139 height 11
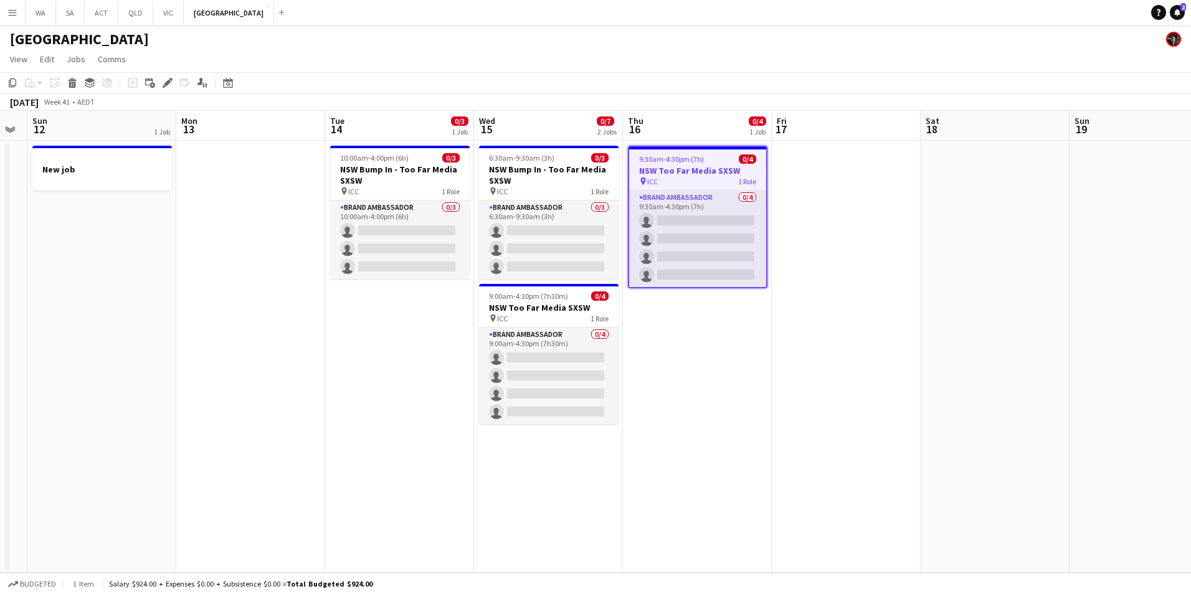
click at [879, 158] on app-date-cell at bounding box center [845, 357] width 149 height 432
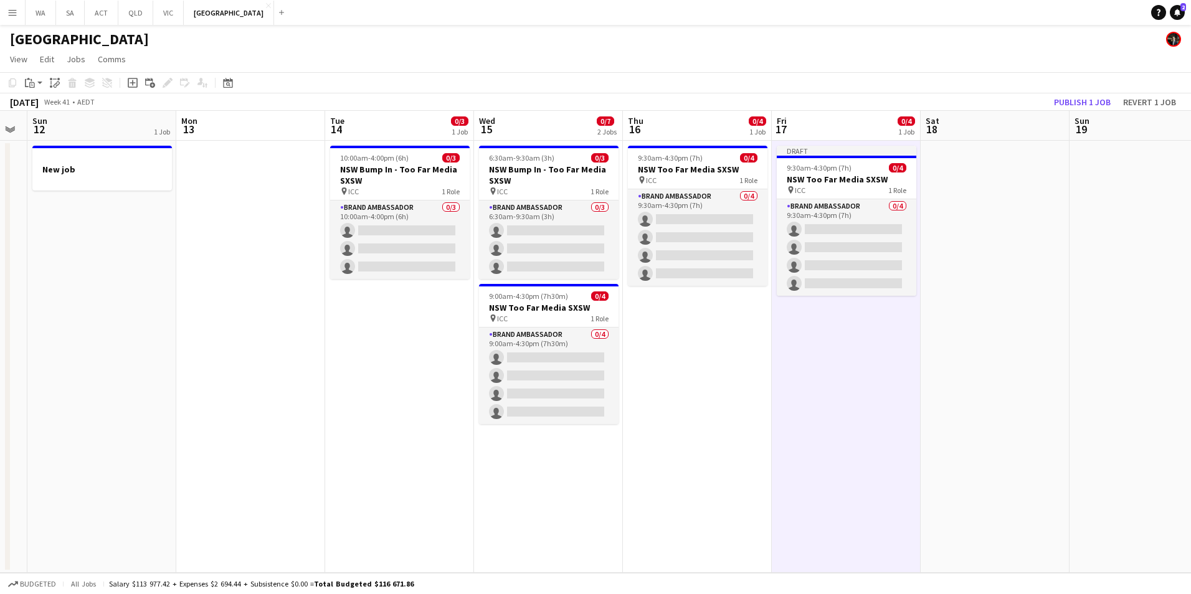
click at [1026, 165] on app-date-cell at bounding box center [994, 357] width 149 height 432
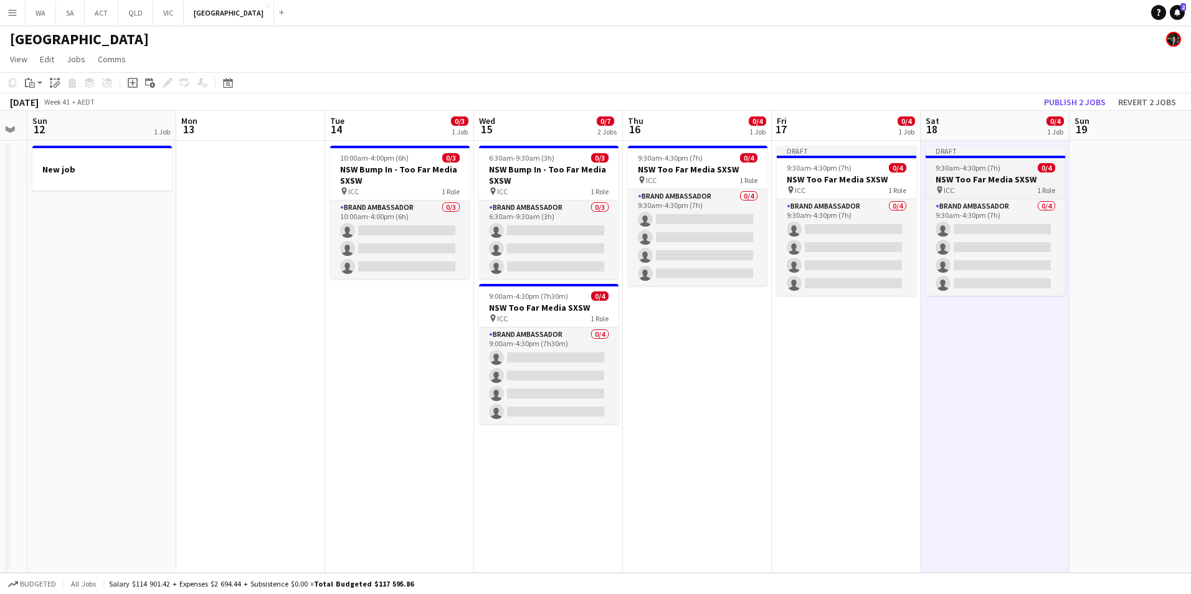
click at [981, 164] on span "9:30am-4:30pm (7h)" at bounding box center [967, 167] width 65 height 9
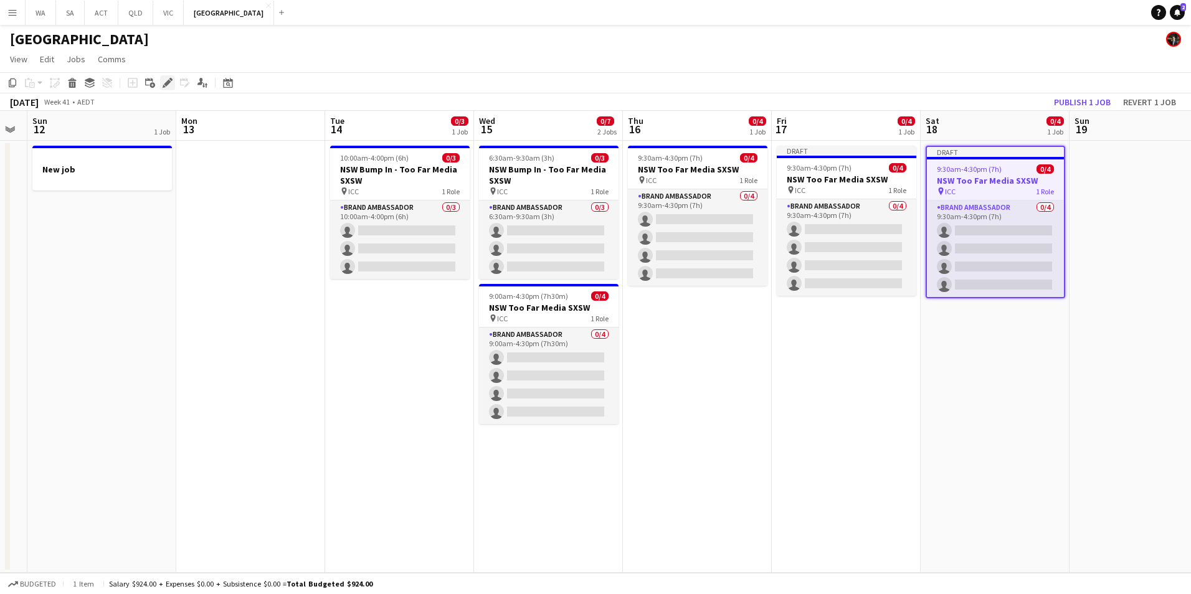
click at [168, 82] on icon at bounding box center [167, 83] width 7 height 7
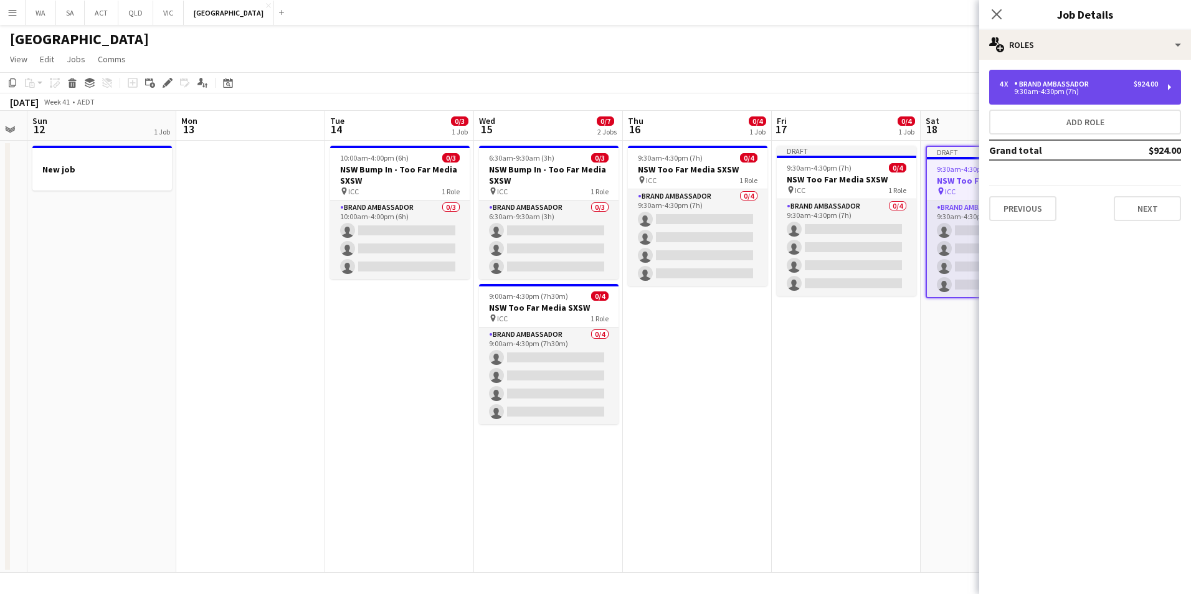
click at [1057, 93] on div "9:30am-4:30pm (7h)" at bounding box center [1078, 91] width 159 height 6
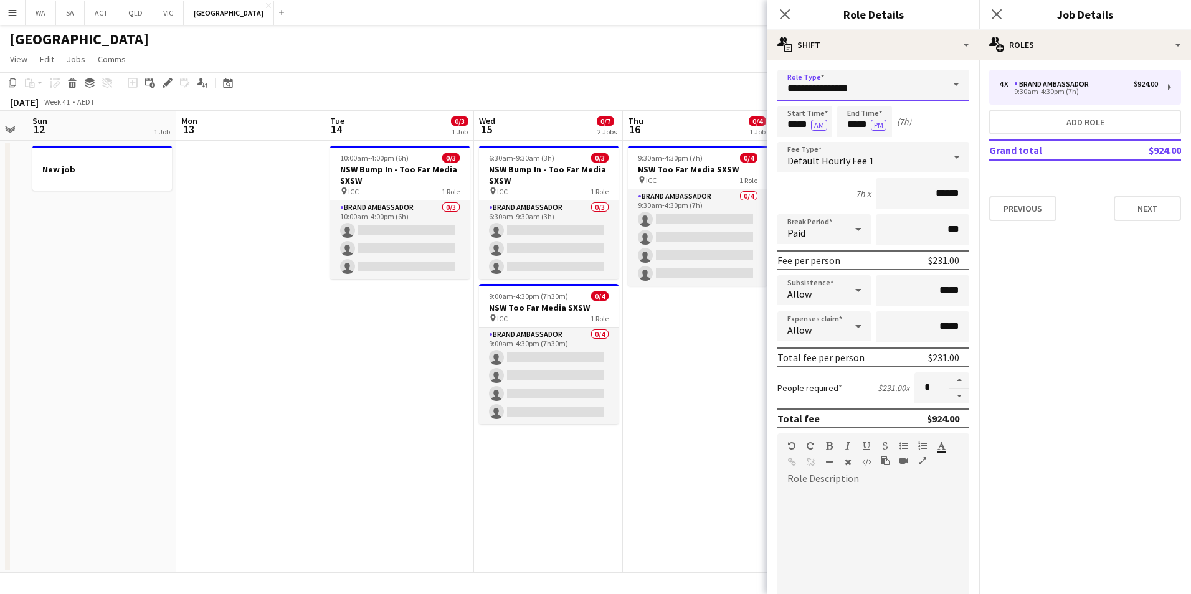
click at [929, 78] on input "**********" at bounding box center [873, 85] width 192 height 31
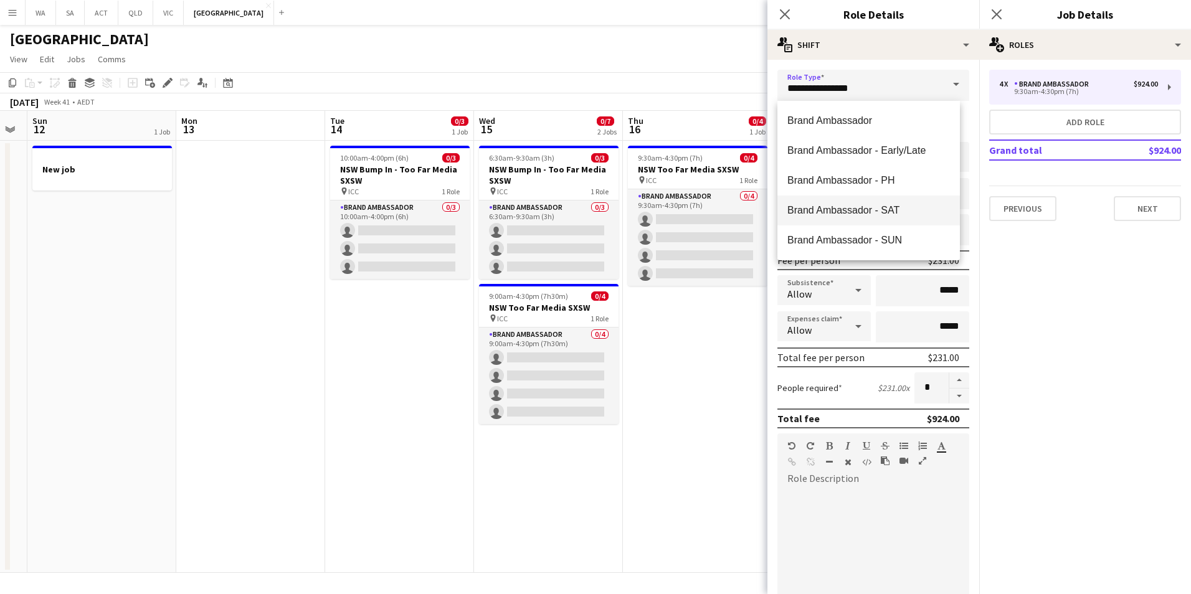
click at [907, 202] on mat-option "Brand Ambassador - SAT" at bounding box center [868, 211] width 182 height 30
type input "**********"
type input "******"
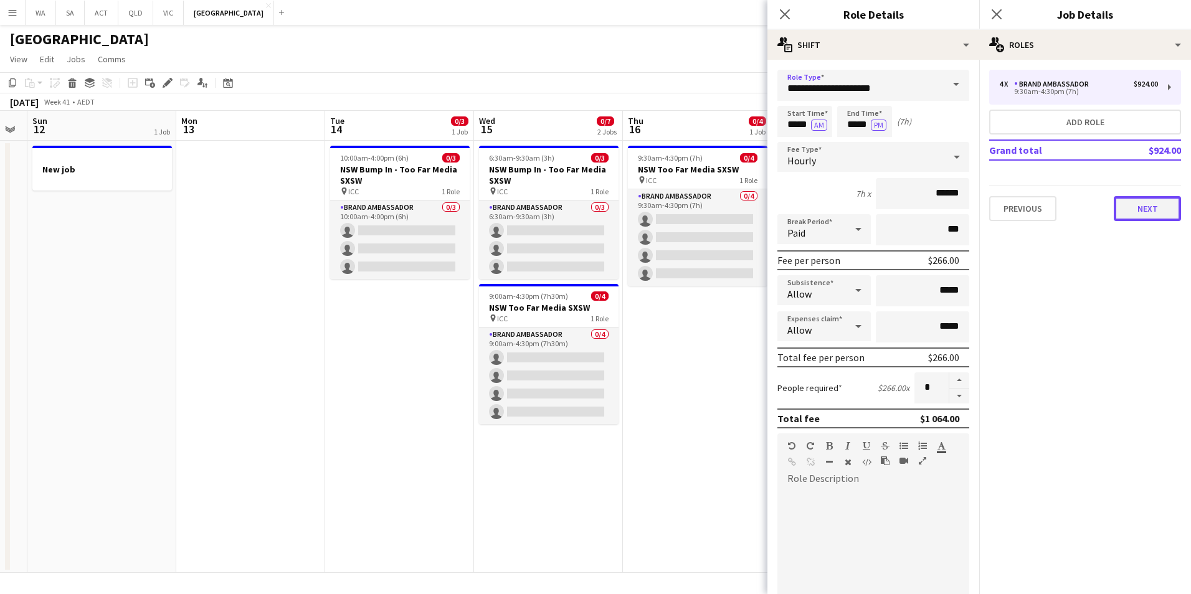
click at [1139, 205] on button "Next" at bounding box center [1146, 208] width 67 height 25
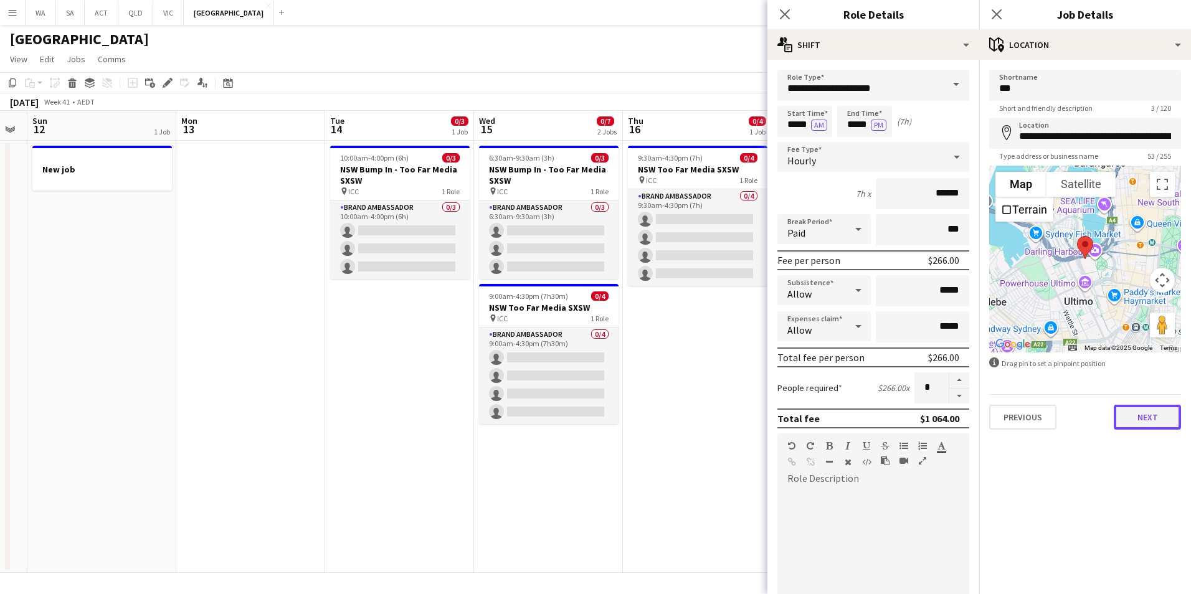
click at [1153, 425] on button "Next" at bounding box center [1146, 417] width 67 height 25
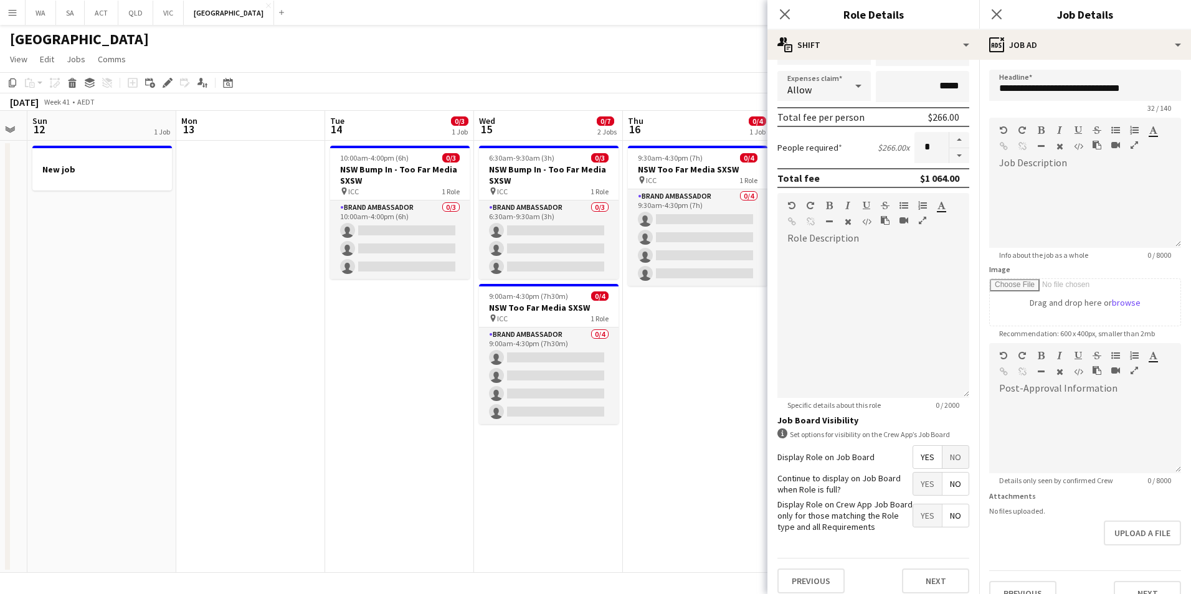
scroll to position [250, 0]
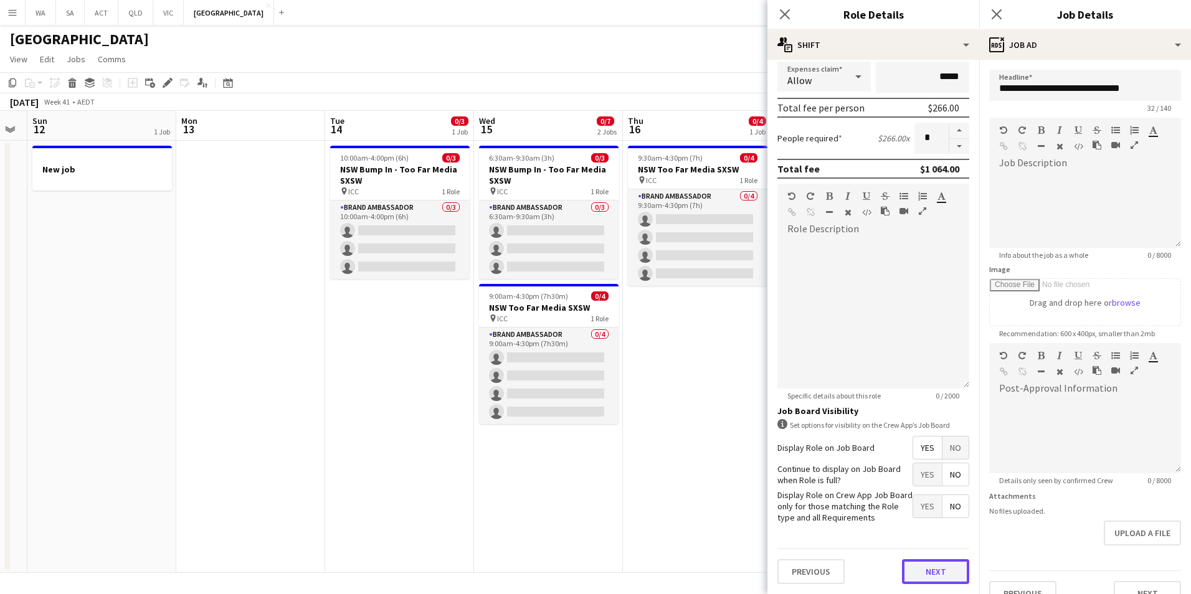
click at [942, 578] on button "Next" at bounding box center [935, 571] width 67 height 25
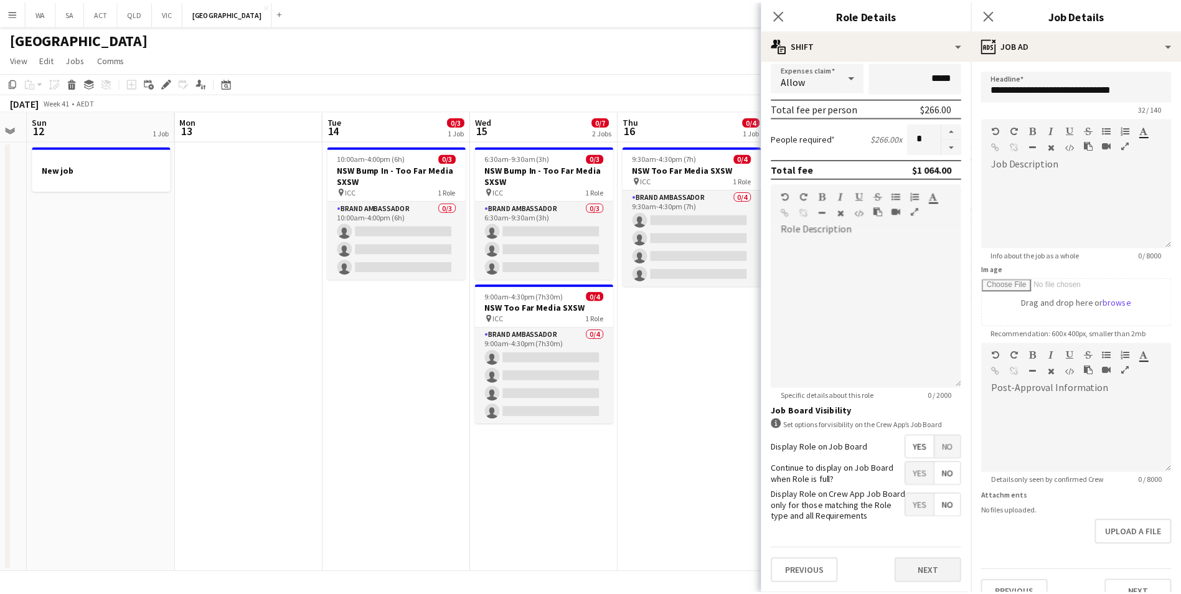
scroll to position [0, 0]
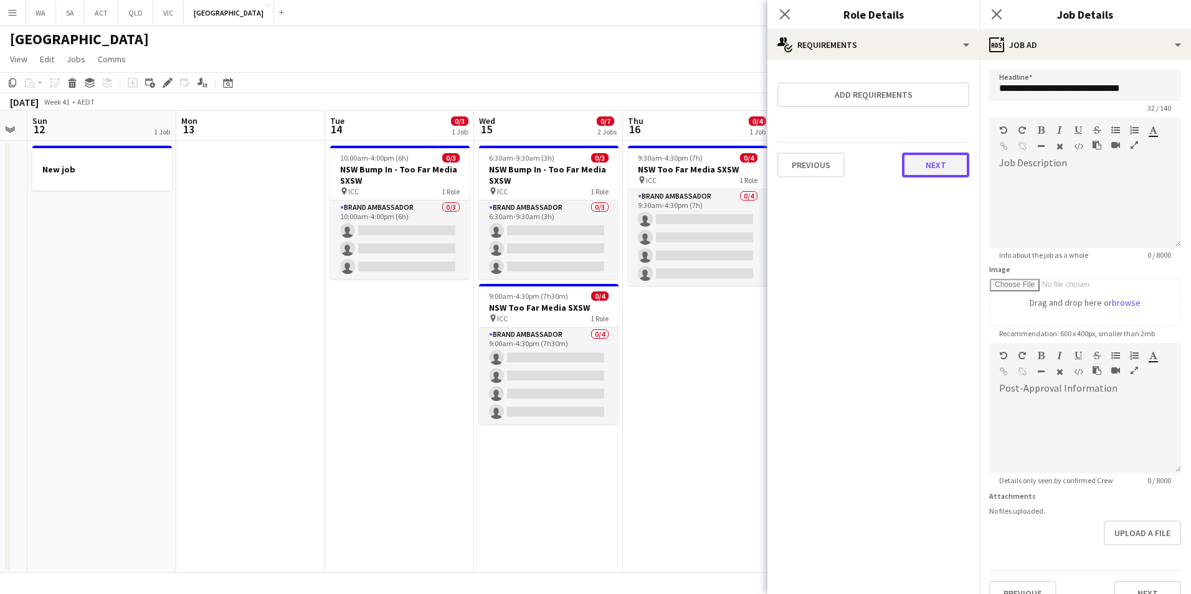
click at [956, 165] on button "Next" at bounding box center [935, 165] width 67 height 25
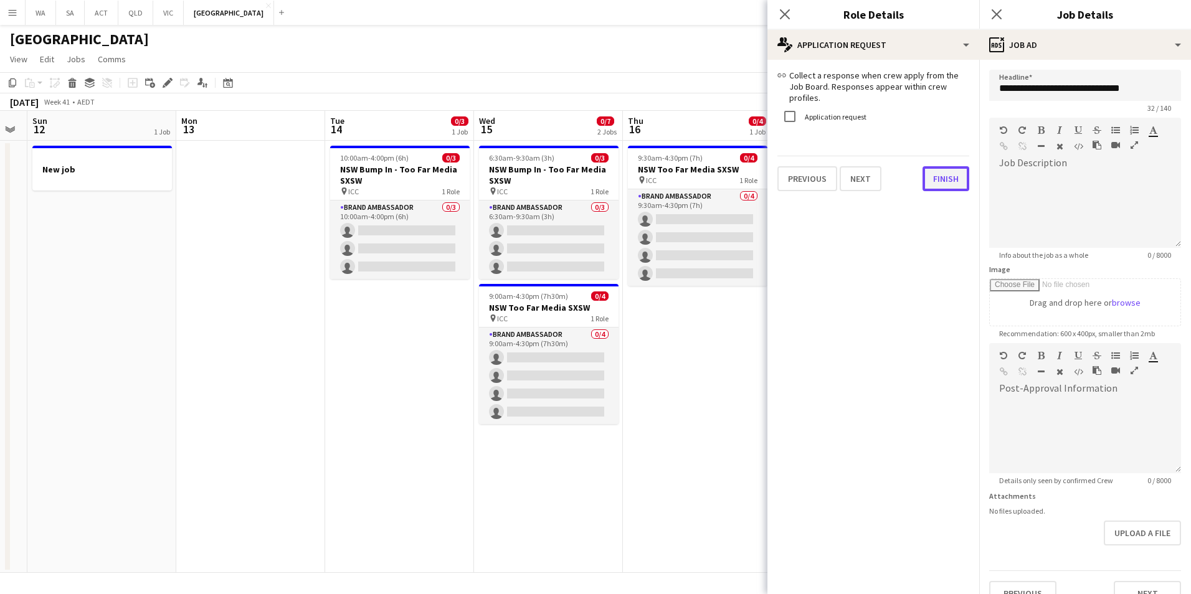
click at [939, 181] on div "link Collect a response when crew apply from the Job Board. Responses appear wi…" at bounding box center [873, 130] width 212 height 141
click at [1153, 591] on button "Next" at bounding box center [1146, 593] width 67 height 25
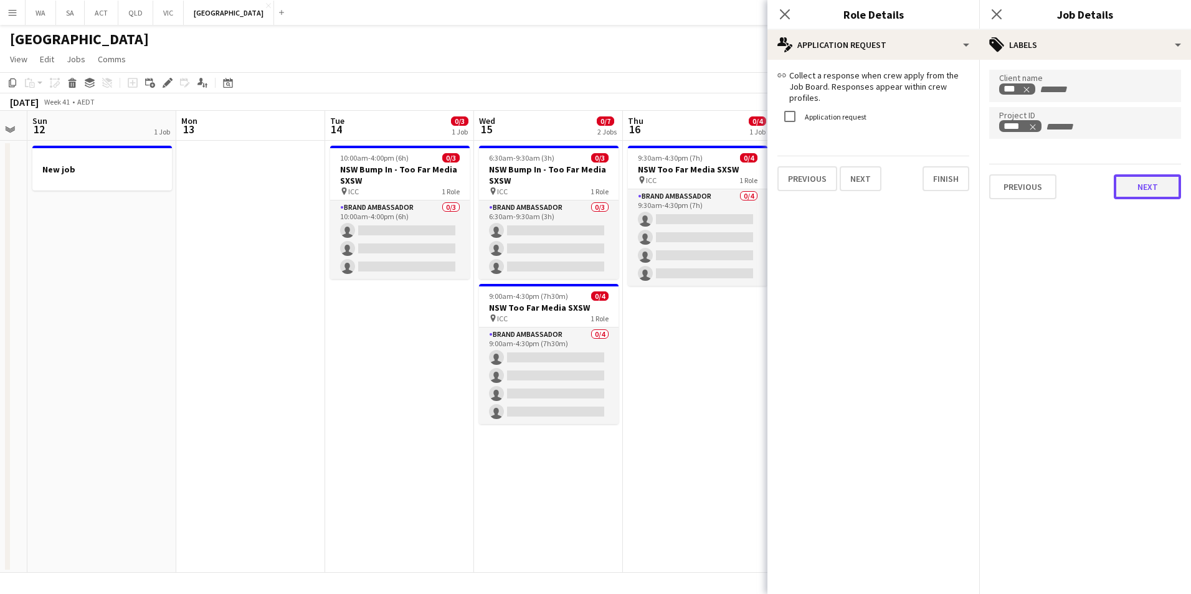
click at [1163, 189] on button "Next" at bounding box center [1146, 186] width 67 height 25
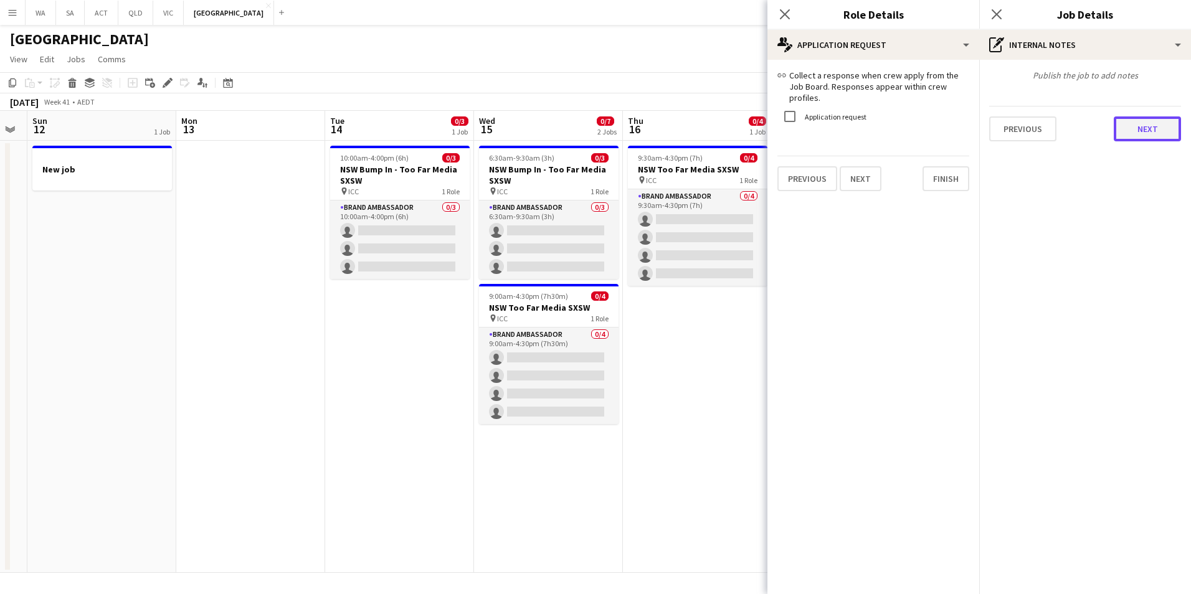
click at [1160, 126] on button "Next" at bounding box center [1146, 128] width 67 height 25
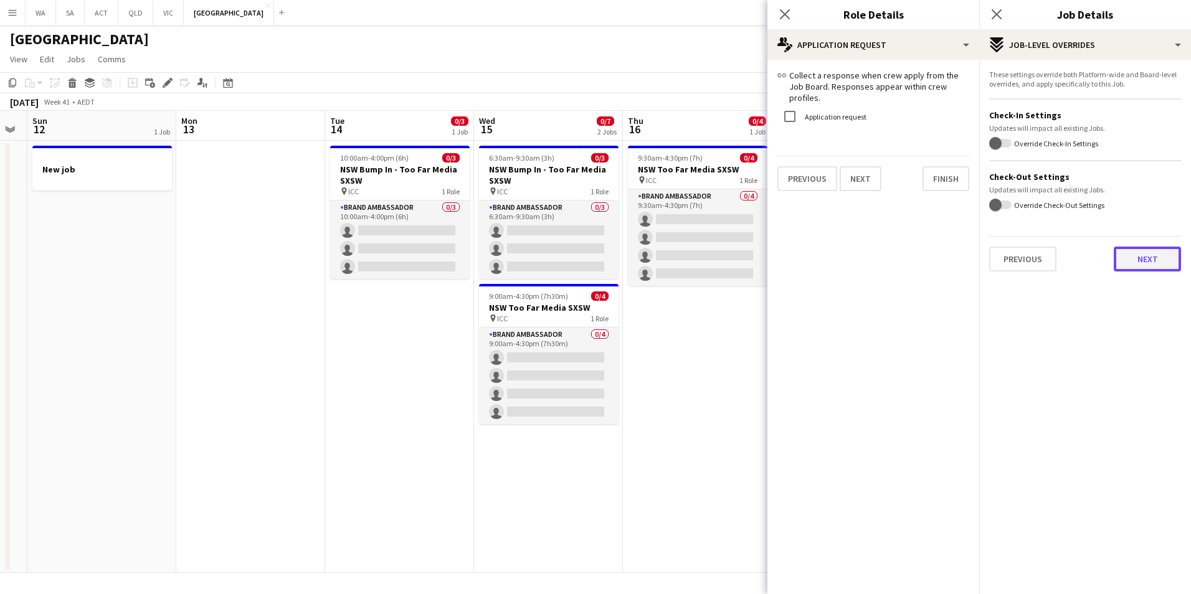
click at [1155, 255] on button "Next" at bounding box center [1146, 259] width 67 height 25
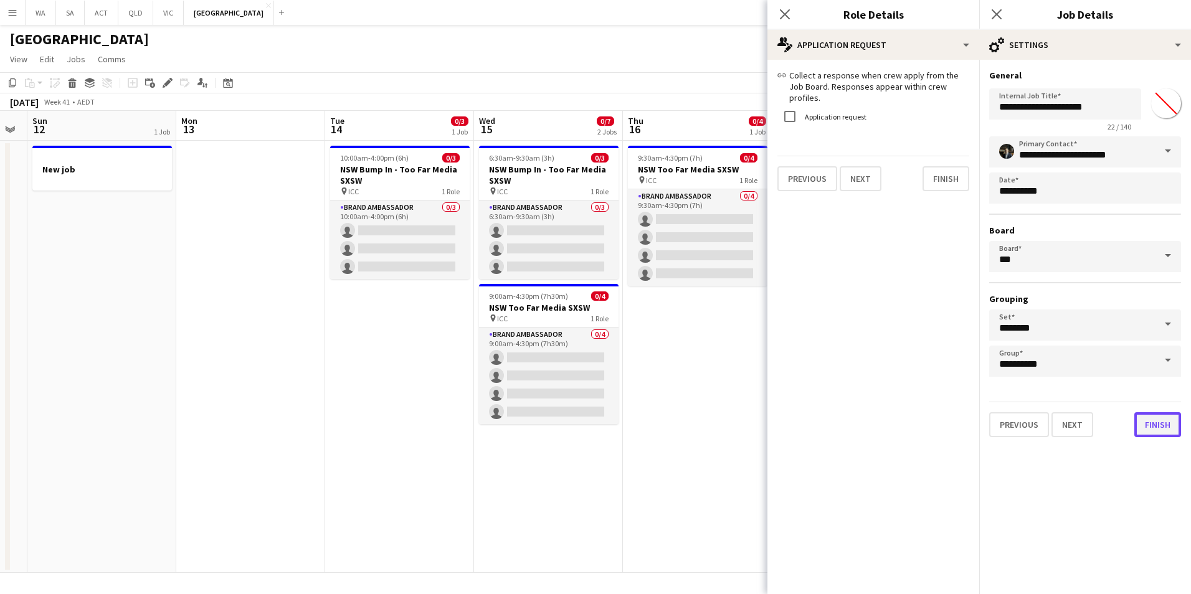
click at [1161, 413] on button "Finish" at bounding box center [1157, 424] width 47 height 25
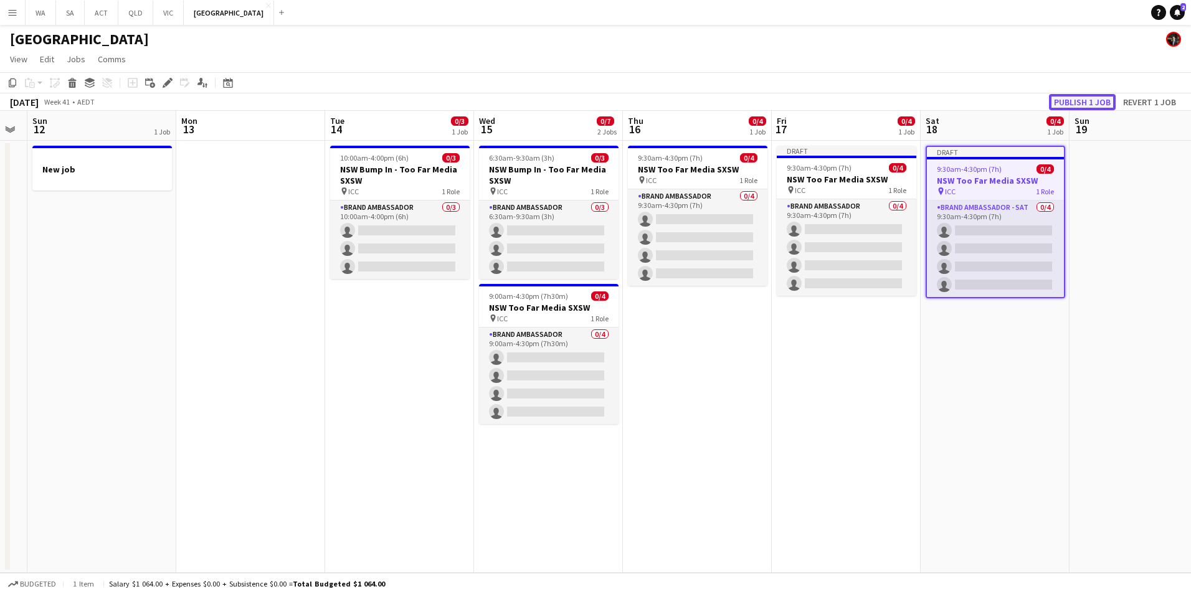
click at [1077, 98] on button "Publish 1 job" at bounding box center [1082, 102] width 67 height 16
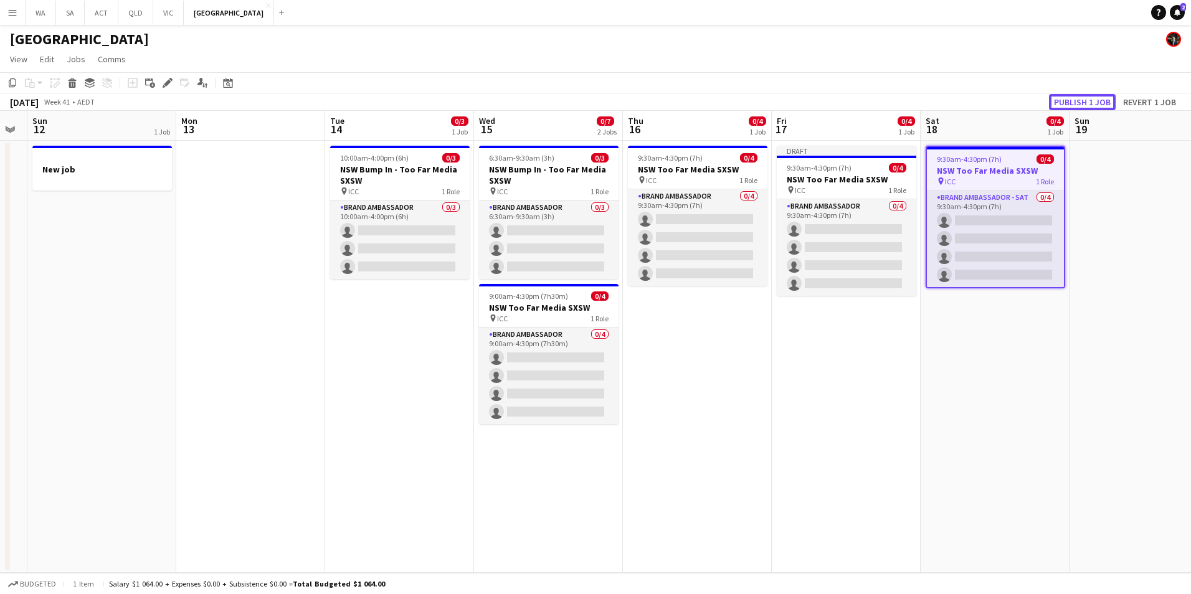
click at [1077, 100] on button "Publish 1 job" at bounding box center [1082, 102] width 67 height 16
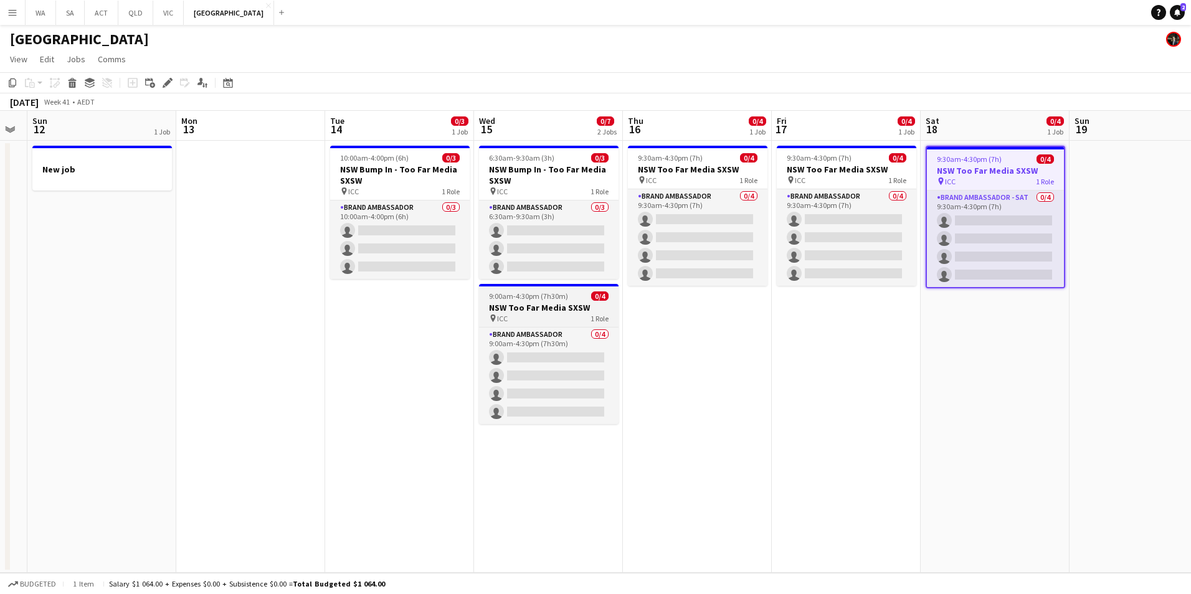
click at [535, 301] on app-job-card "9:00am-4:30pm (7h30m) 0/4 NSW Too Far Media SXSW pin ICC 1 Role Brand Ambassado…" at bounding box center [548, 354] width 139 height 140
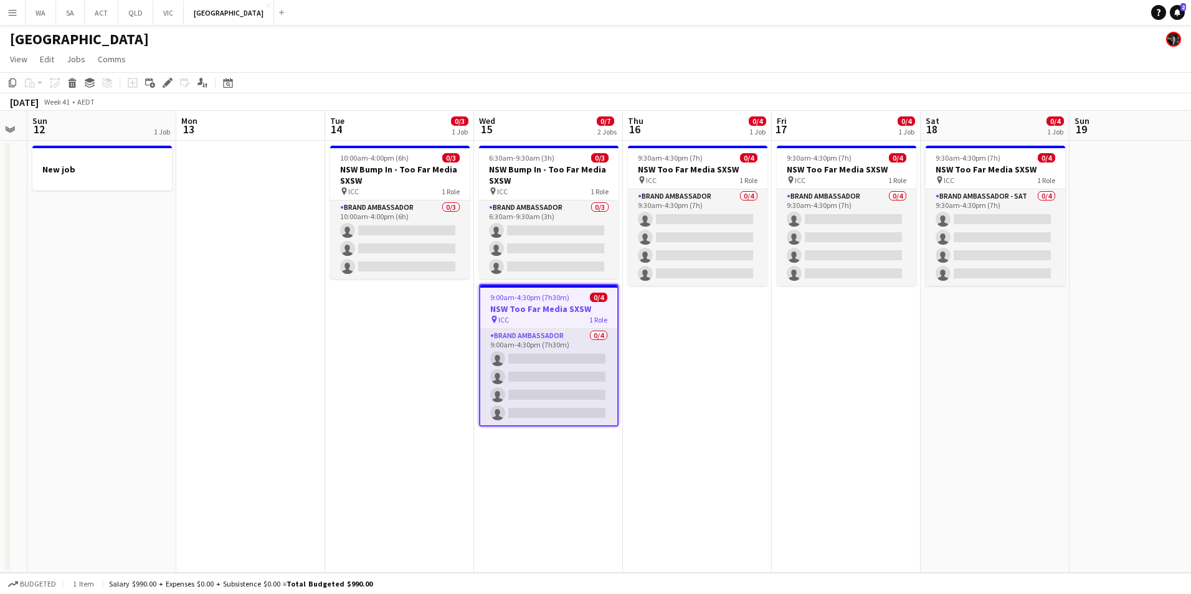
click at [504, 458] on app-date-cell "6:30am-9:30am (3h) 0/3 NSW Bump In - Too Far Media SXSW pin ICC 1 Role Brand Am…" at bounding box center [548, 357] width 149 height 432
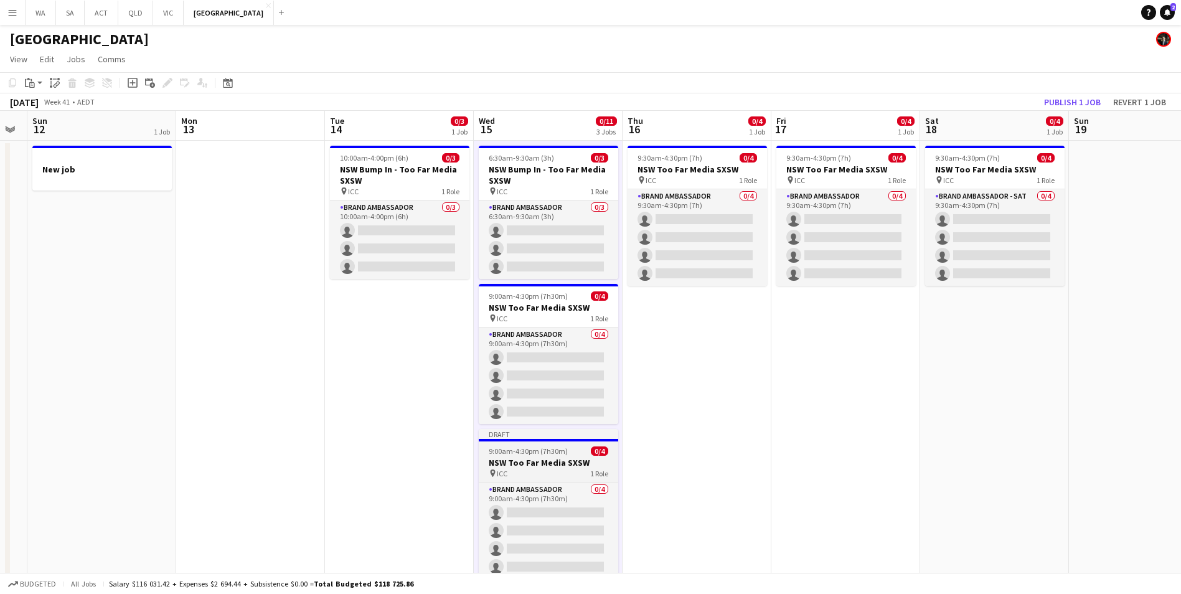
click at [554, 466] on h3 "NSW Too Far Media SXSW" at bounding box center [548, 462] width 139 height 11
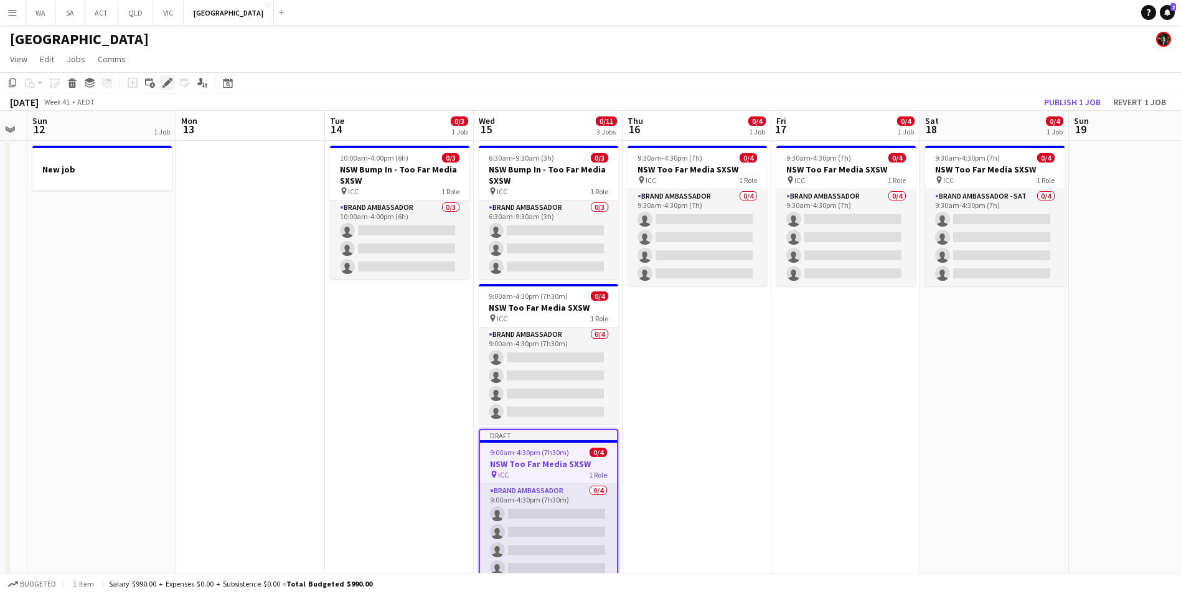
click at [171, 85] on icon "Edit" at bounding box center [168, 83] width 10 height 10
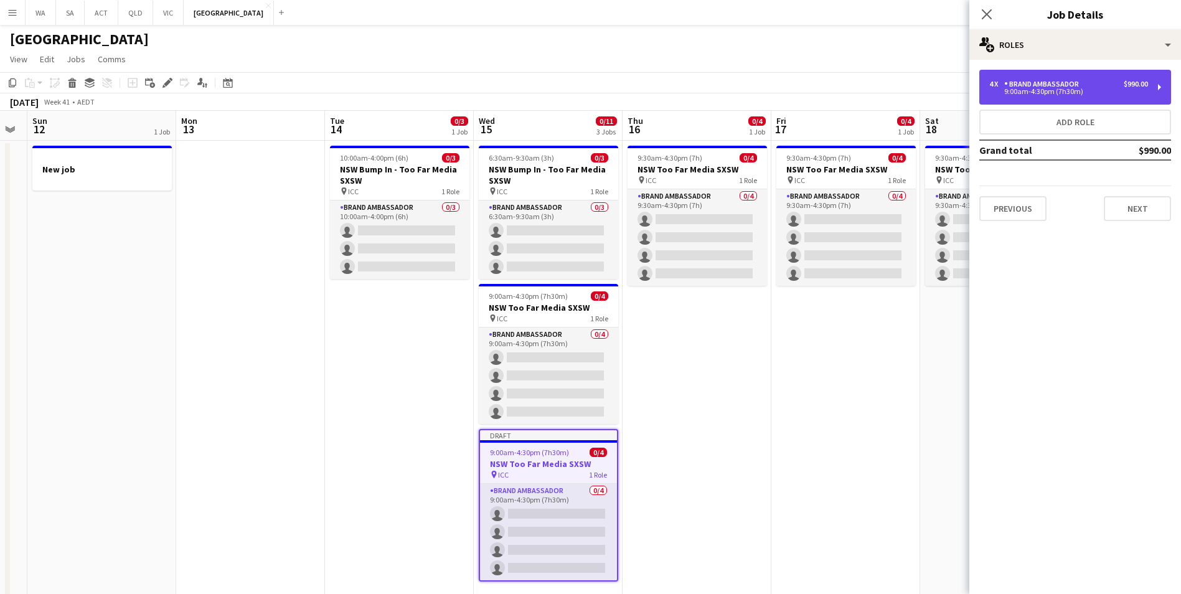
click at [1048, 77] on div "4 x Brand Ambassador $990.00 9:00am-4:30pm (7h30m)" at bounding box center [1075, 87] width 192 height 35
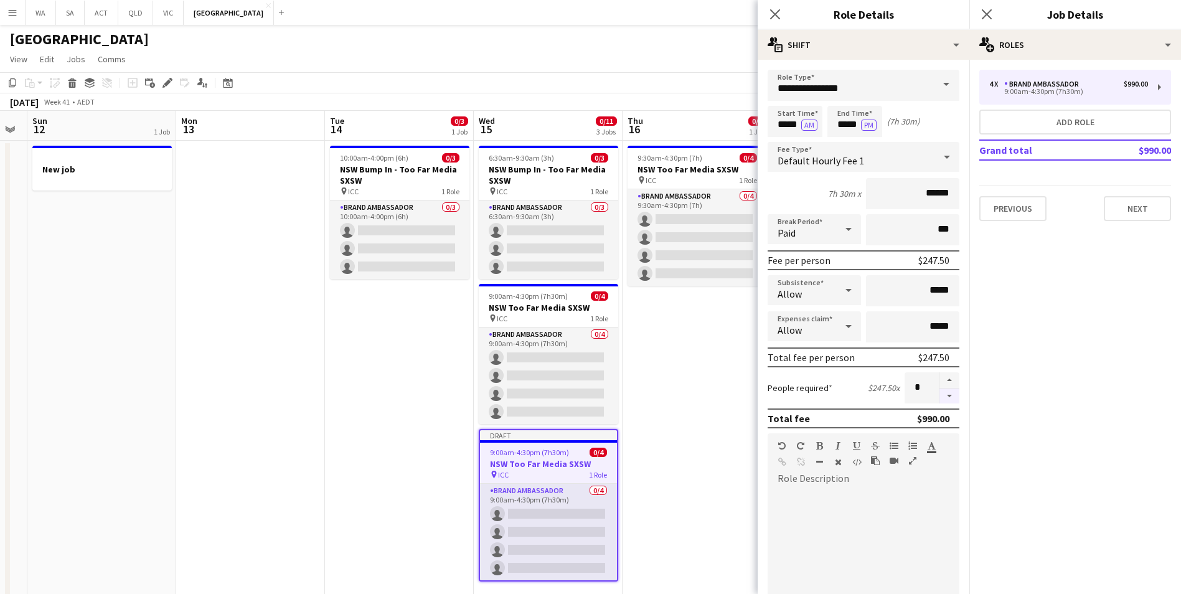
click at [940, 400] on button "button" at bounding box center [950, 397] width 20 height 16
type input "*"
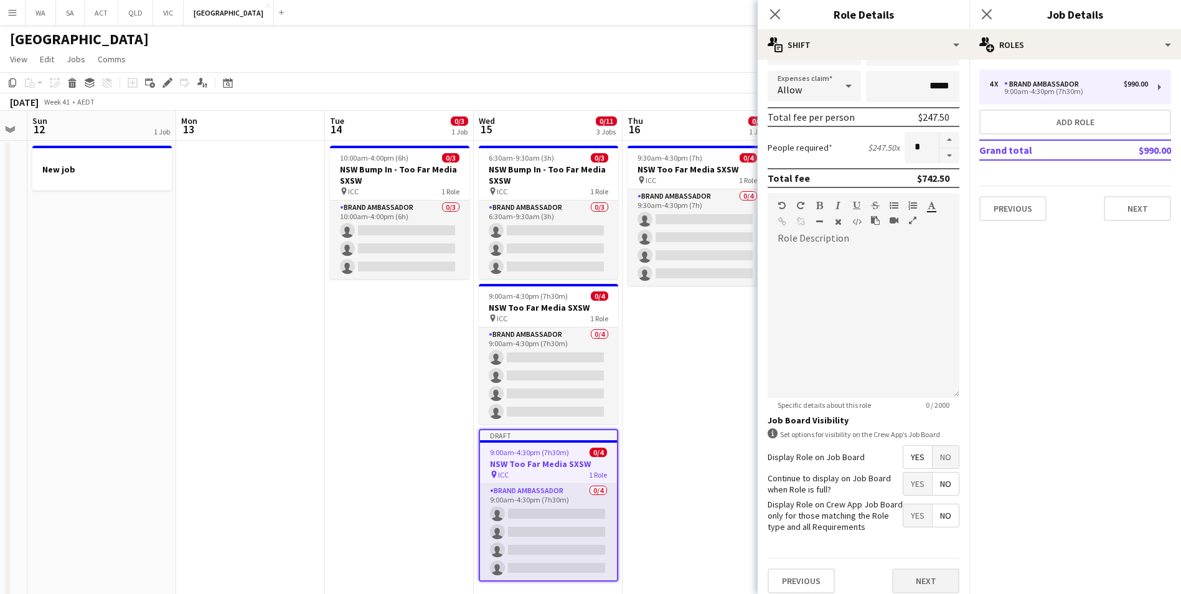
scroll to position [250, 0]
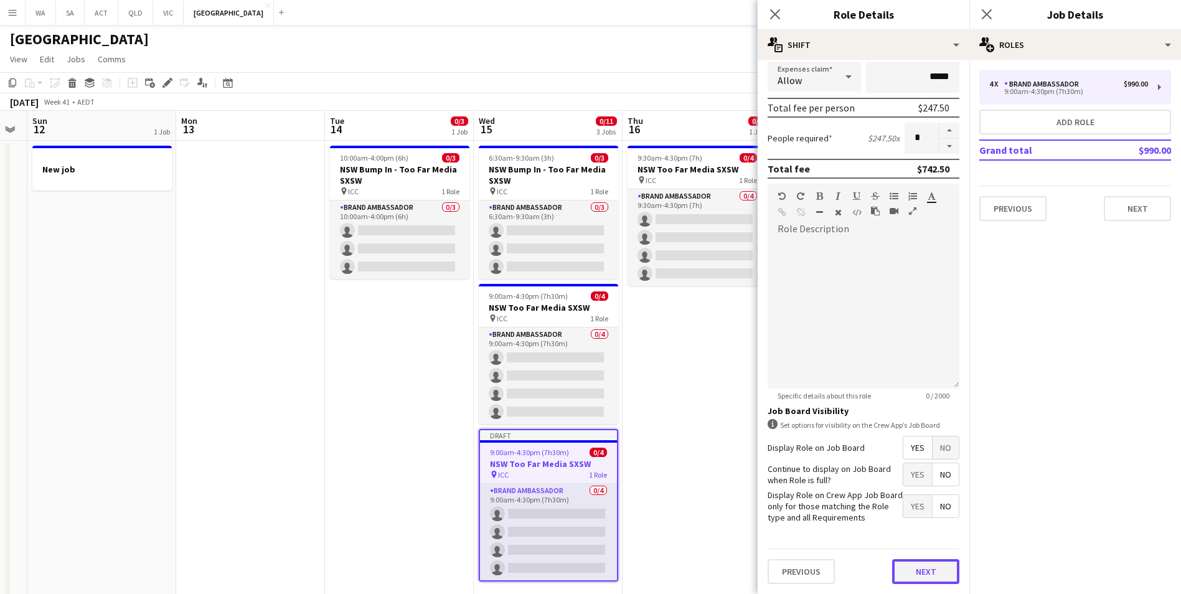
click at [916, 564] on button "Next" at bounding box center [925, 571] width 67 height 25
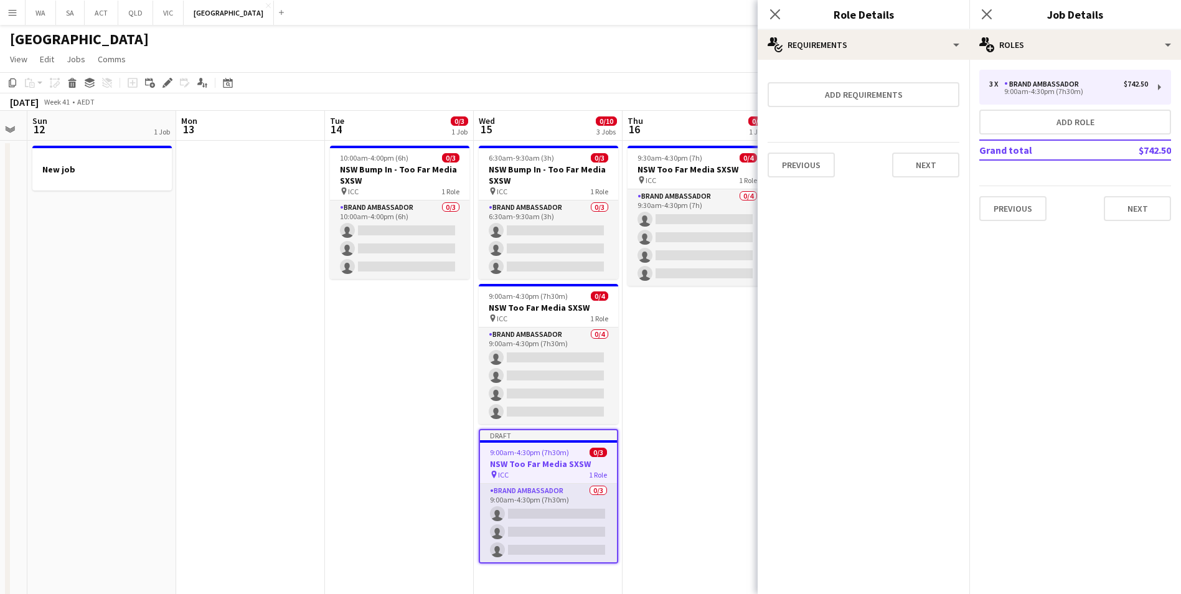
scroll to position [0, 0]
click at [946, 176] on button "Next" at bounding box center [925, 165] width 67 height 25
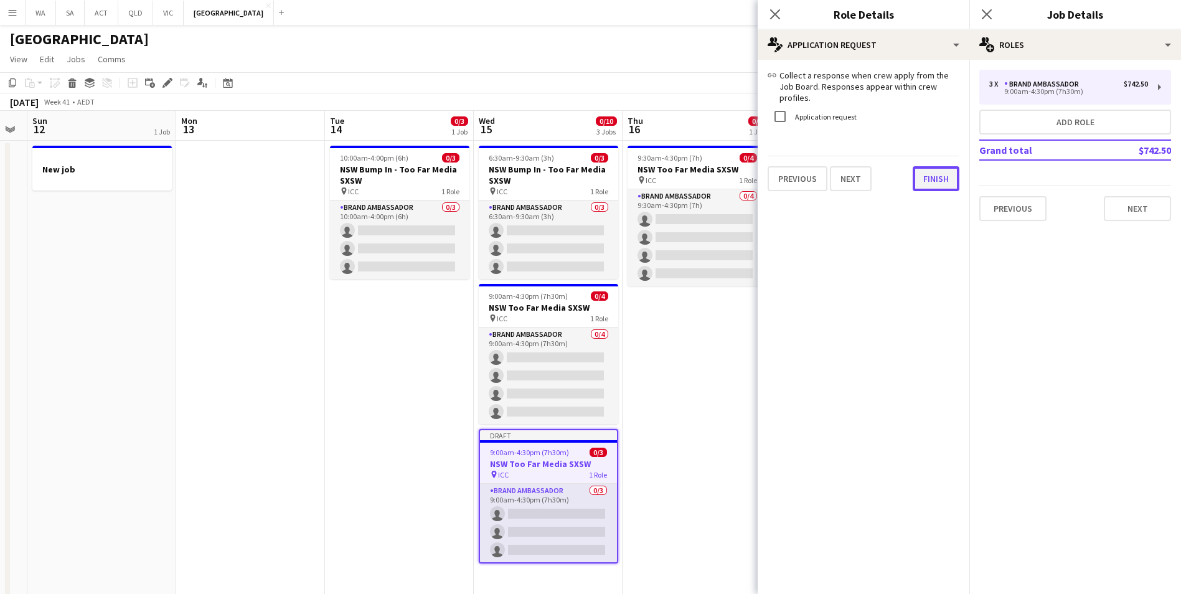
click at [938, 181] on div "link Collect a response when crew apply from the Job Board. Responses appear wi…" at bounding box center [864, 130] width 212 height 141
click at [931, 171] on button "Finish" at bounding box center [936, 178] width 47 height 25
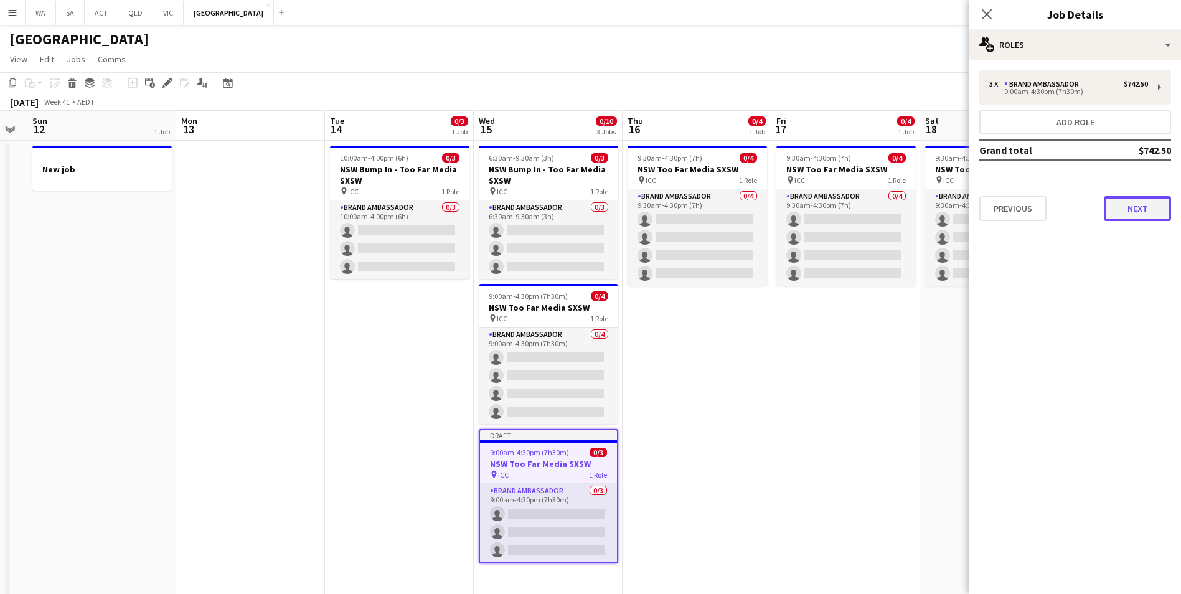
click at [1134, 202] on button "Next" at bounding box center [1137, 208] width 67 height 25
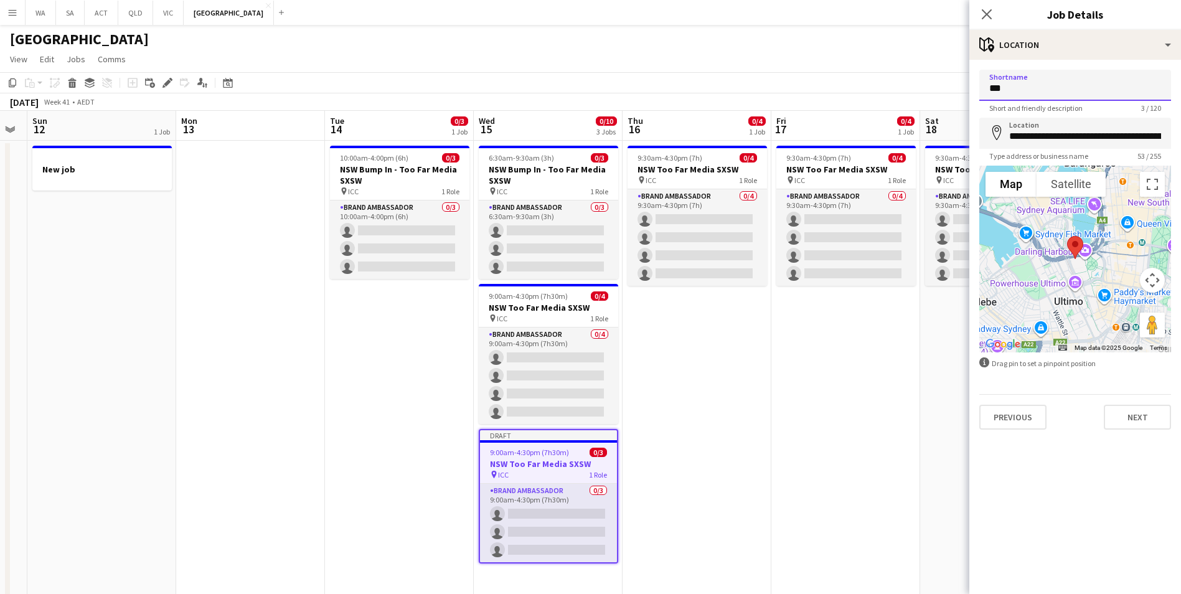
click at [1098, 89] on input "***" at bounding box center [1075, 85] width 192 height 31
paste input "**********"
click at [1074, 88] on input "**********" at bounding box center [1075, 85] width 192 height 31
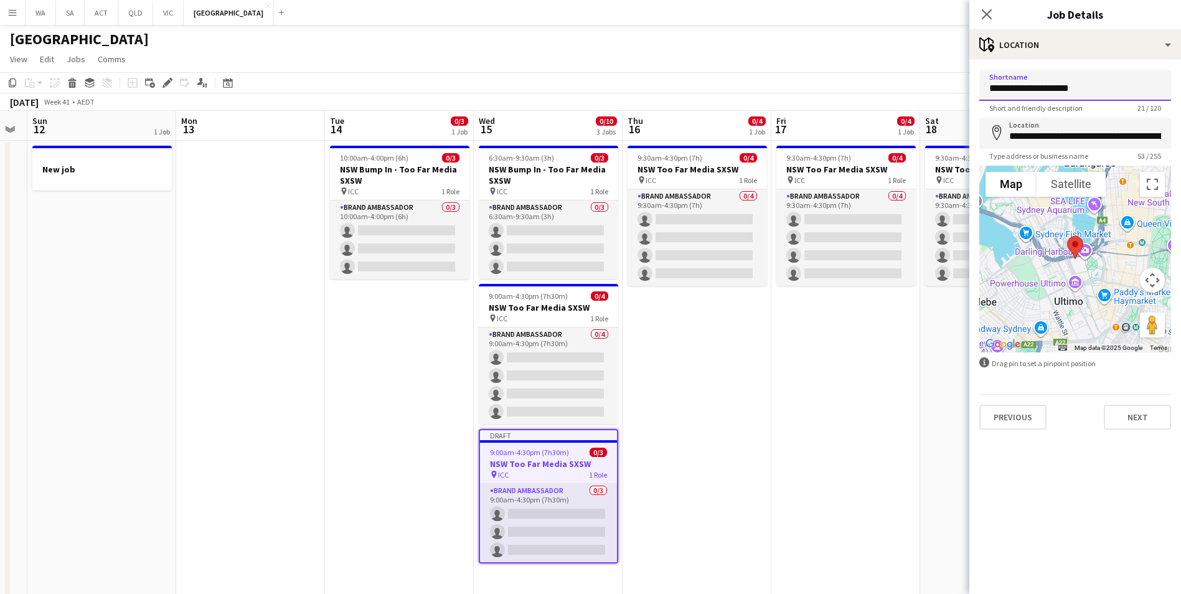
click at [1074, 88] on input "**********" at bounding box center [1075, 85] width 192 height 31
type input "**********"
click at [1108, 134] on input "**********" at bounding box center [1075, 133] width 192 height 31
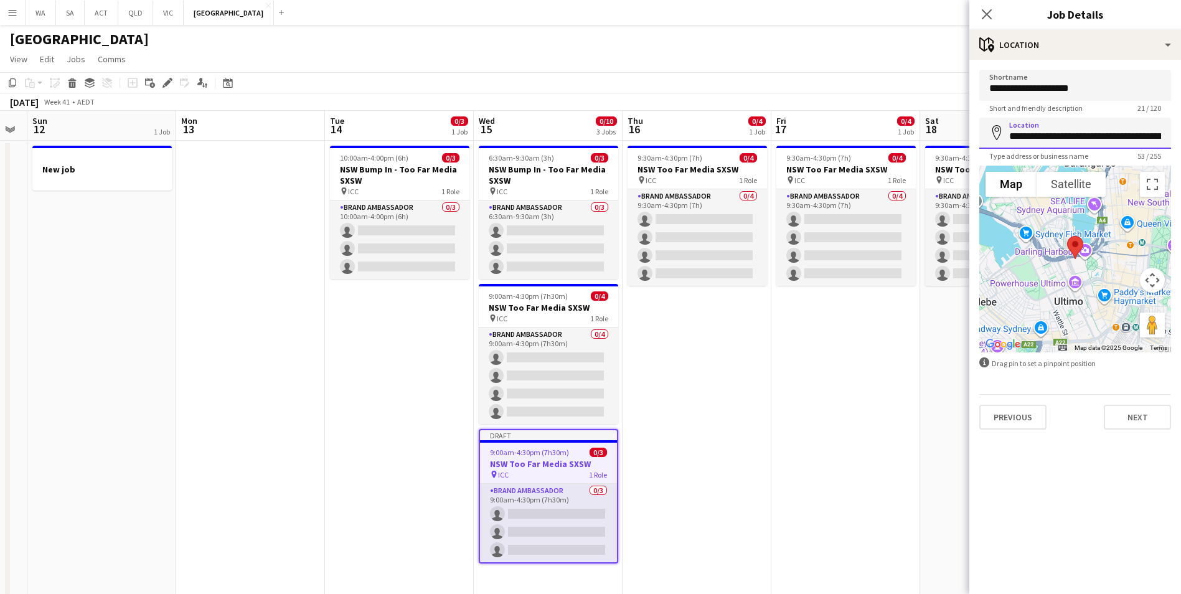
click at [1108, 134] on input "**********" at bounding box center [1075, 133] width 192 height 31
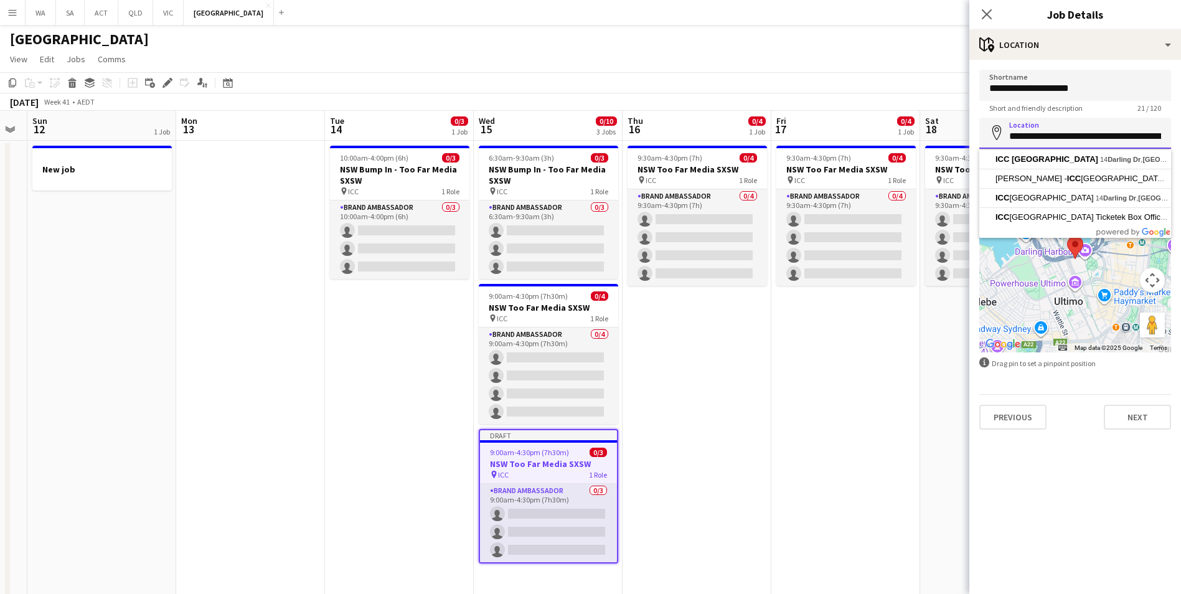
paste input
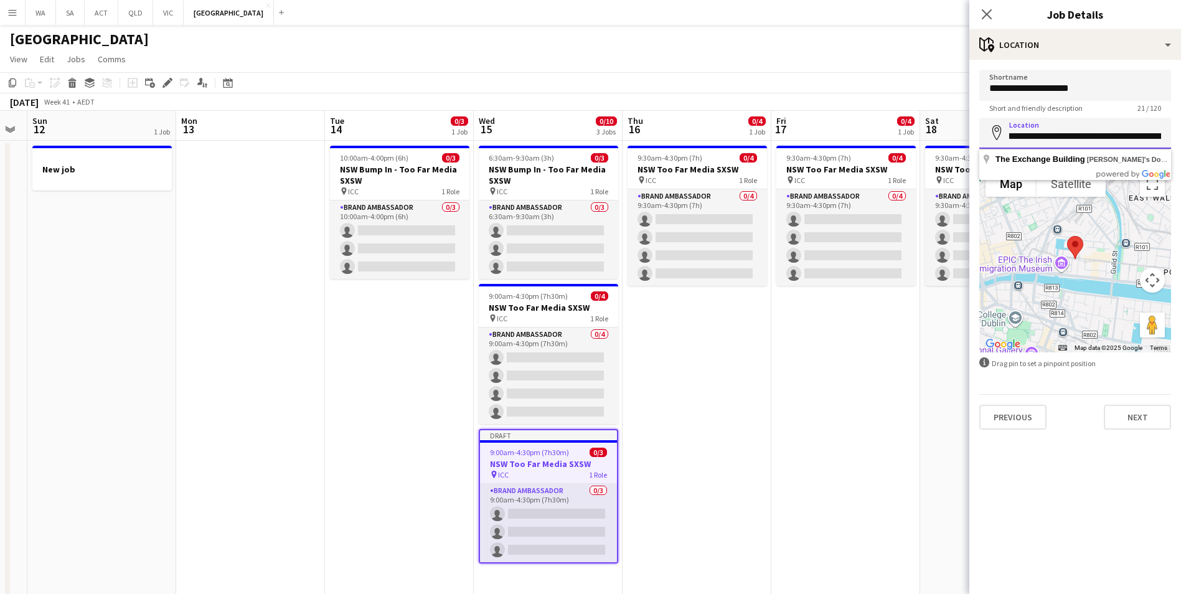
scroll to position [0, 286]
drag, startPoint x: 1071, startPoint y: 136, endPoint x: 1195, endPoint y: 137, distance: 123.9
click at [1181, 137] on html "Menu Boards Boards Boards All jobs Status Workforce Workforce My Workforce Recr…" at bounding box center [590, 316] width 1181 height 633
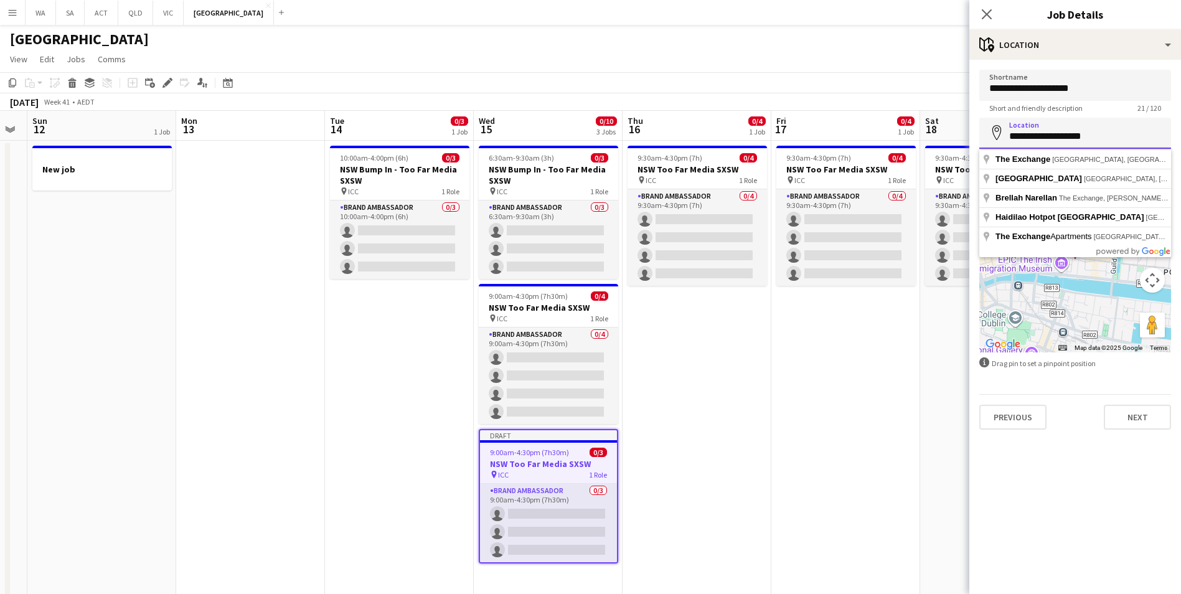
click at [1075, 138] on input "**********" at bounding box center [1075, 133] width 192 height 31
paste input "**********"
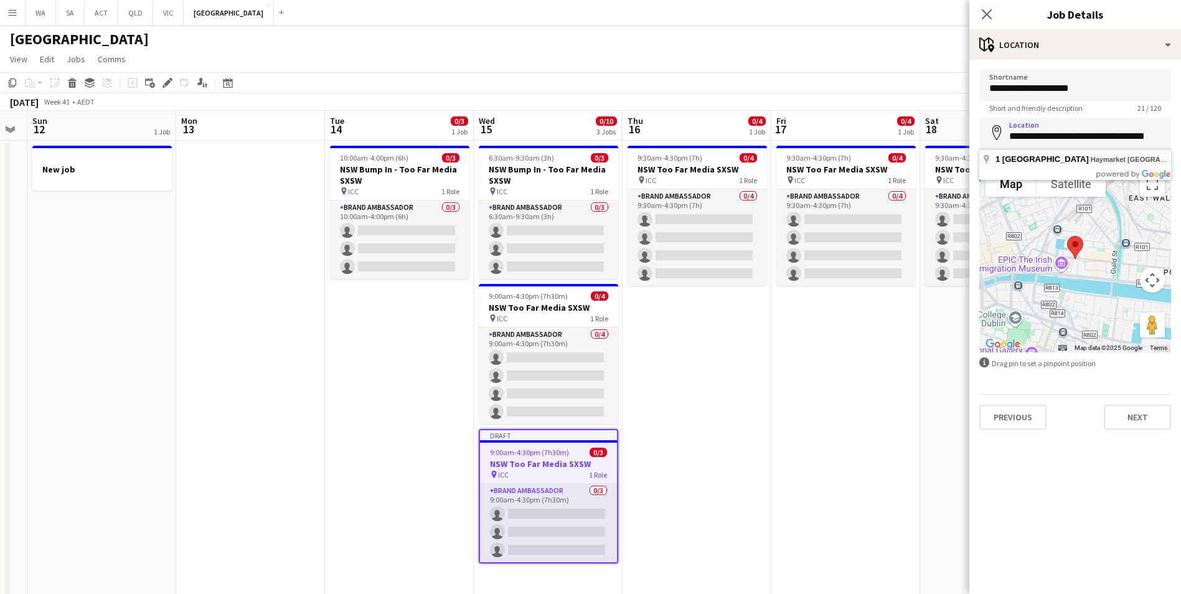
type input "**********"
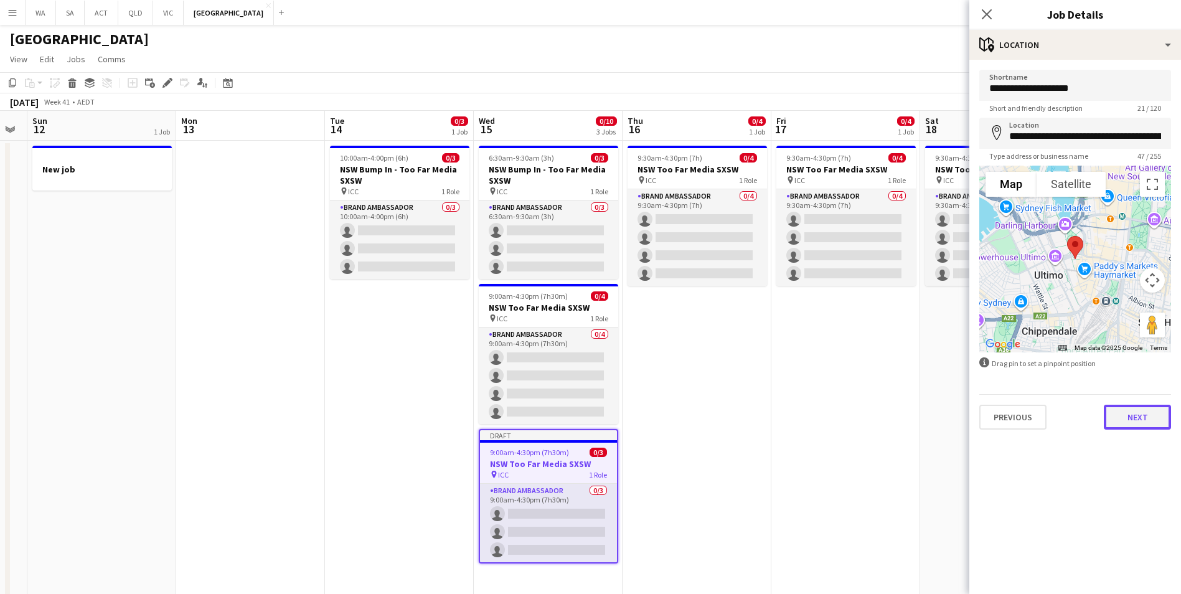
click at [1151, 425] on button "Next" at bounding box center [1137, 417] width 67 height 25
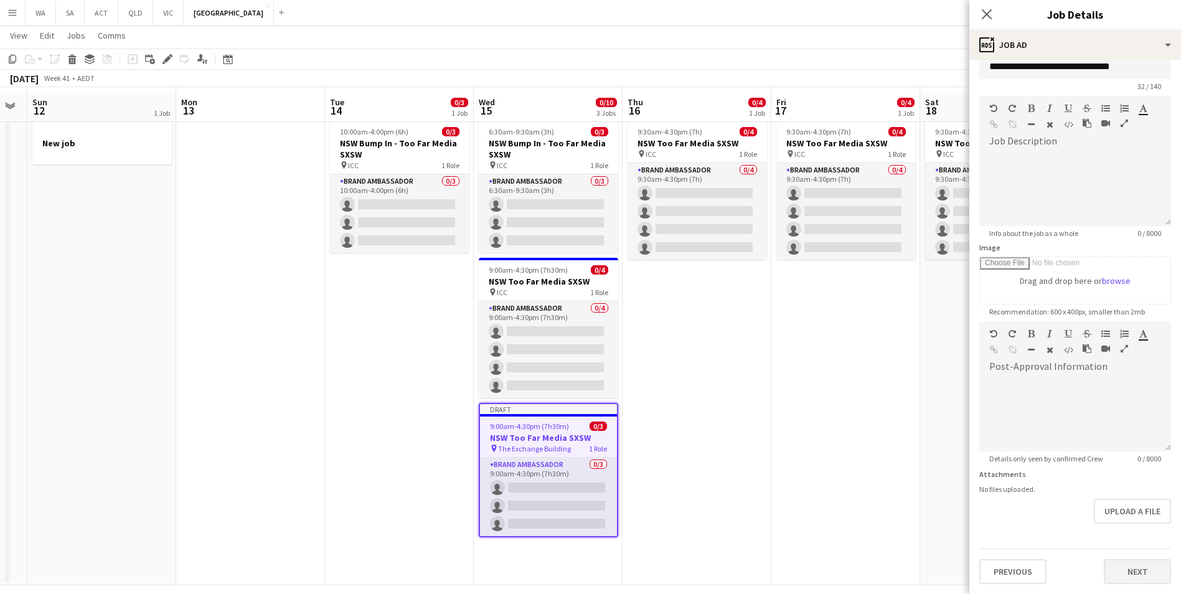
scroll to position [37, 0]
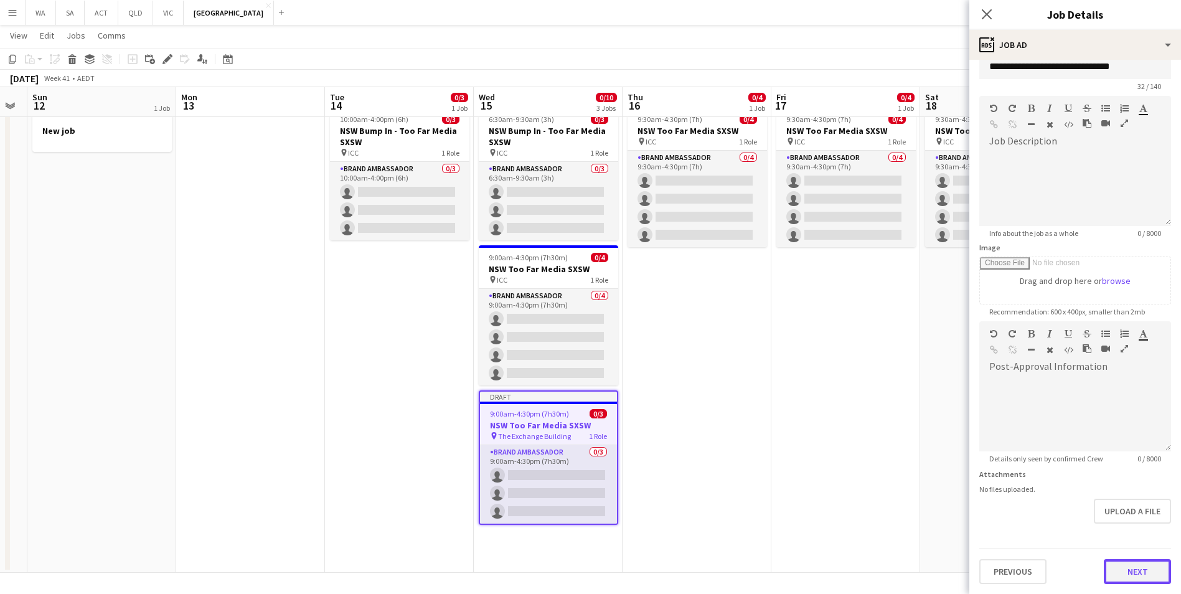
click at [1144, 531] on form "**********" at bounding box center [1075, 316] width 212 height 536
click at [1146, 563] on button "Next" at bounding box center [1137, 571] width 67 height 25
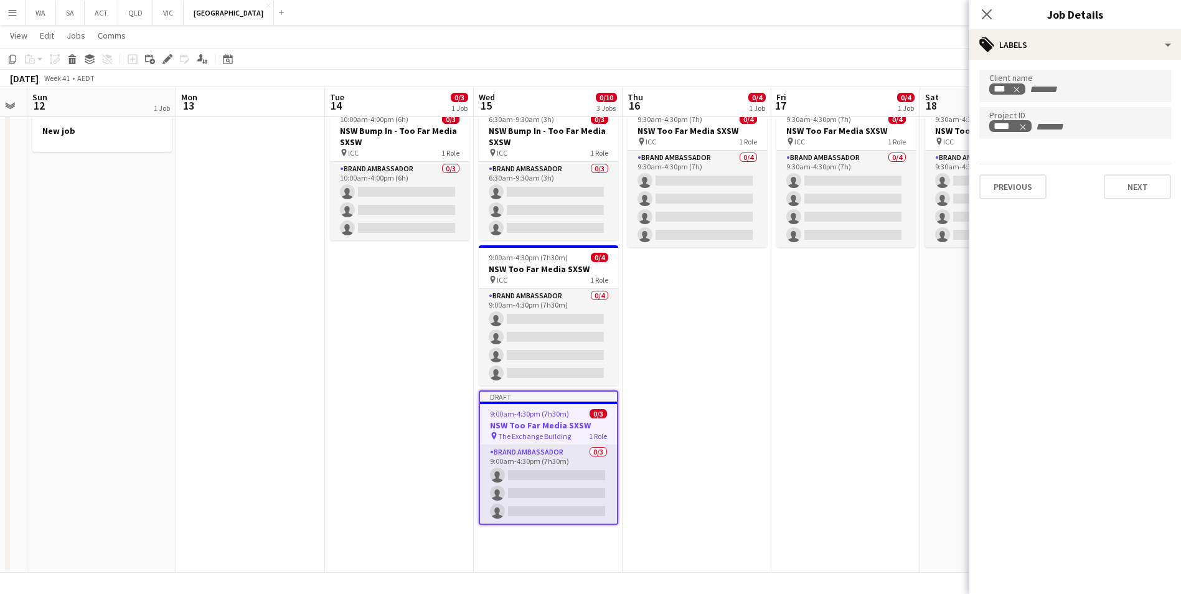
scroll to position [0, 0]
click at [1141, 183] on button "Next" at bounding box center [1137, 186] width 67 height 25
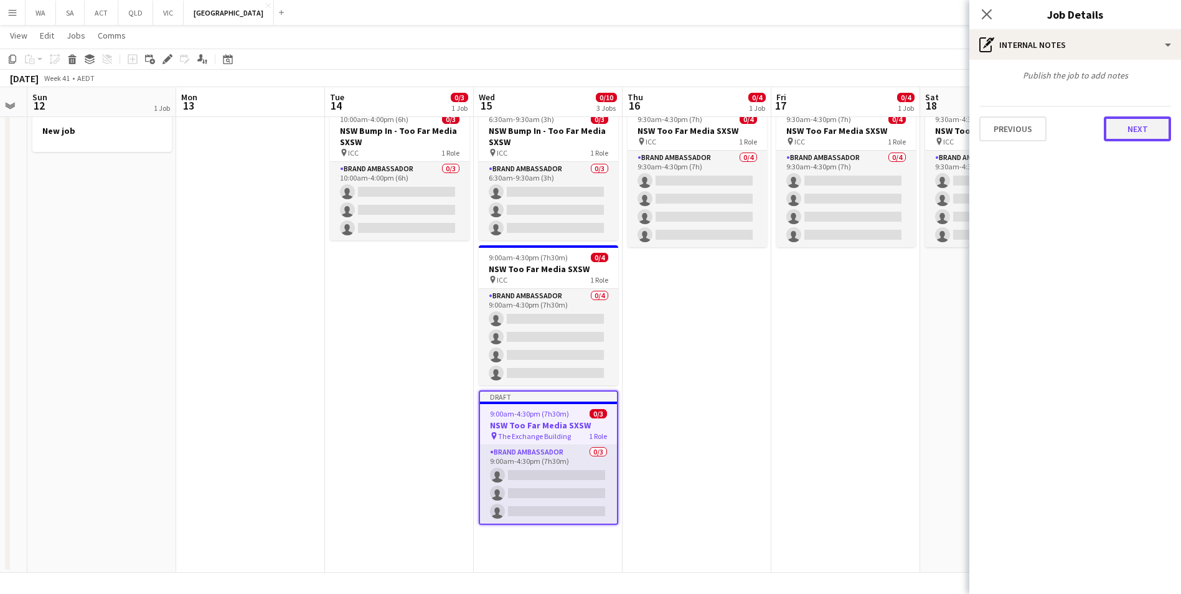
click at [1140, 136] on button "Next" at bounding box center [1137, 128] width 67 height 25
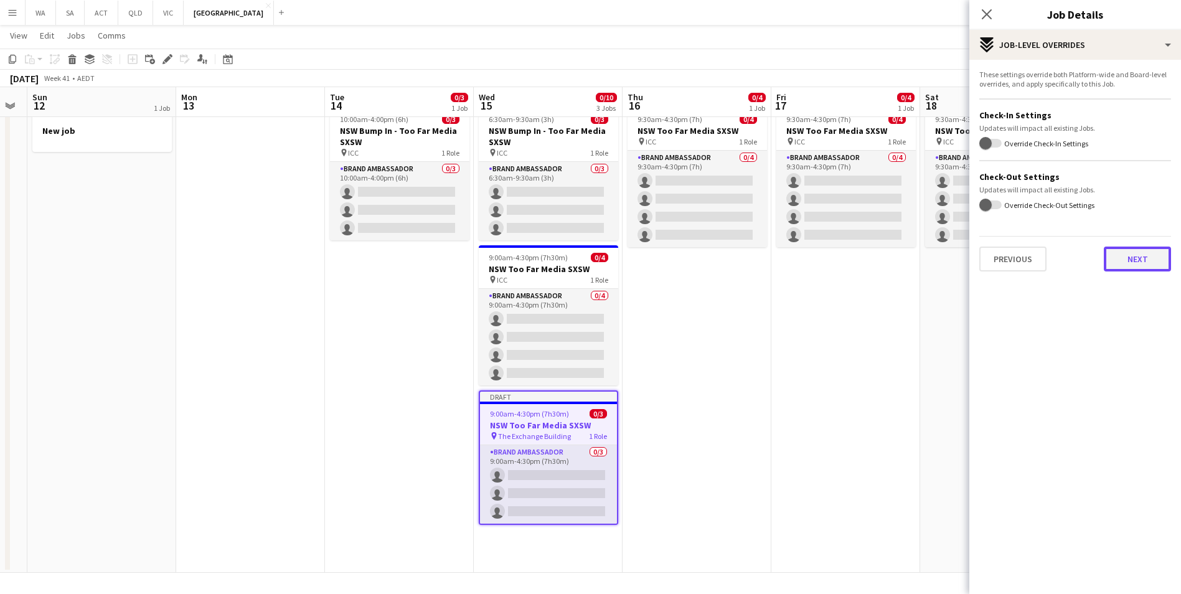
click at [1131, 247] on button "Next" at bounding box center [1137, 259] width 67 height 25
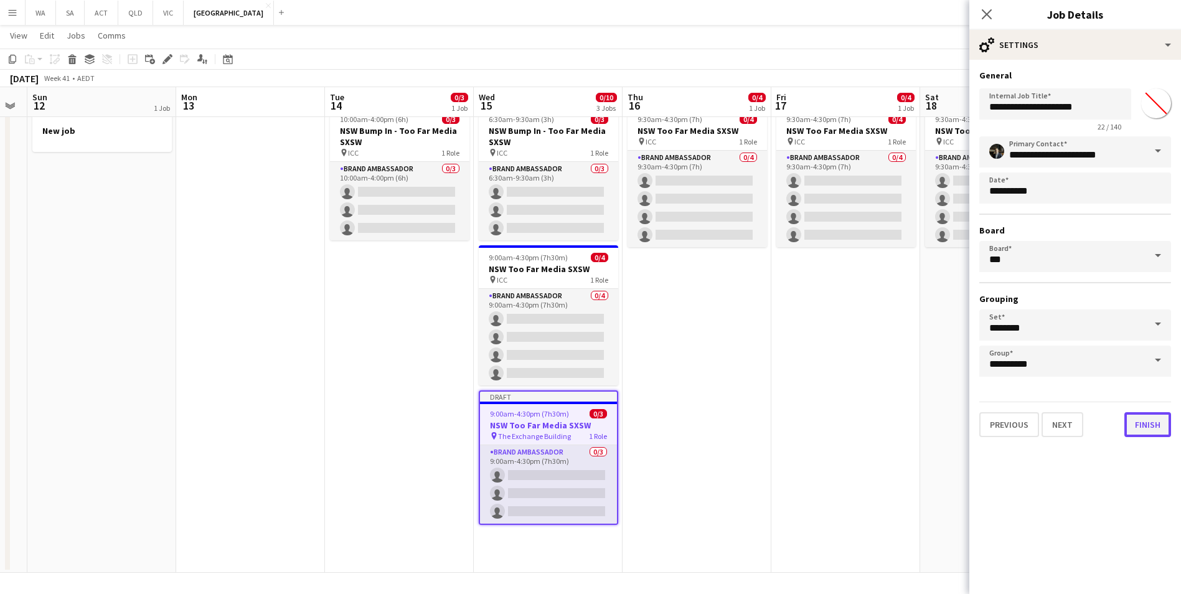
click at [1160, 422] on button "Finish" at bounding box center [1148, 424] width 47 height 25
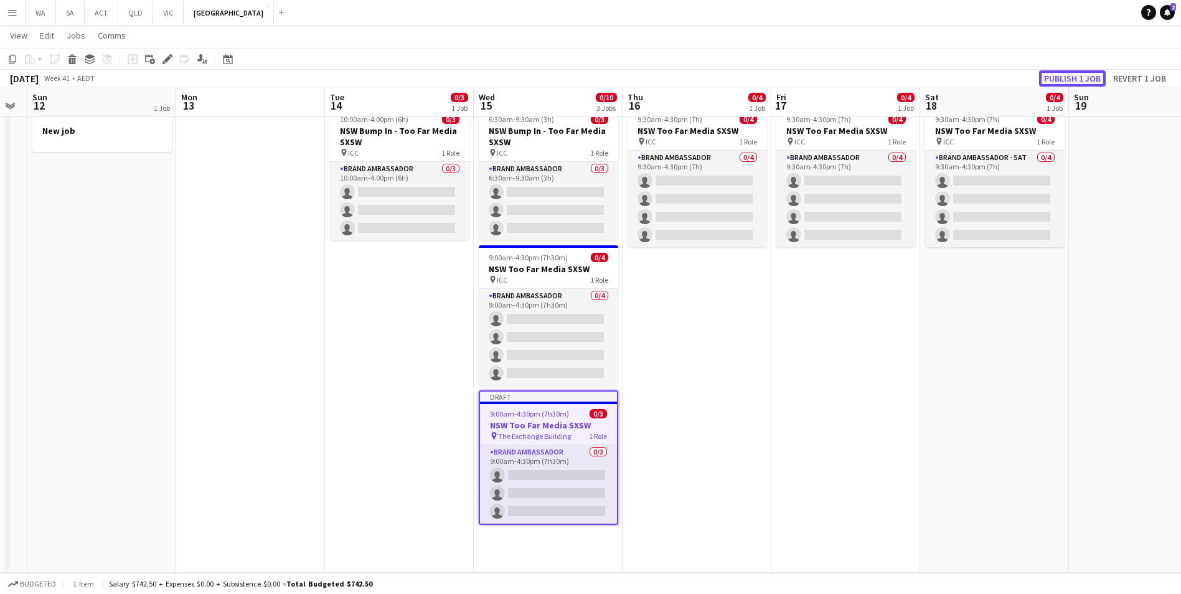
click at [1068, 81] on button "Publish 1 job" at bounding box center [1072, 78] width 67 height 16
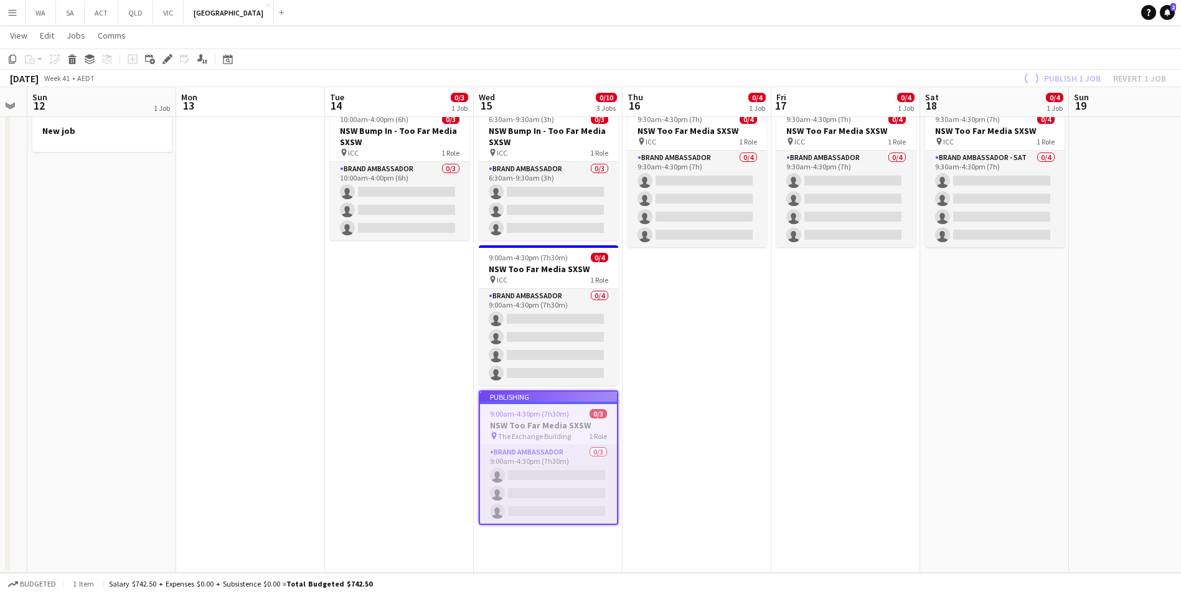
scroll to position [27, 0]
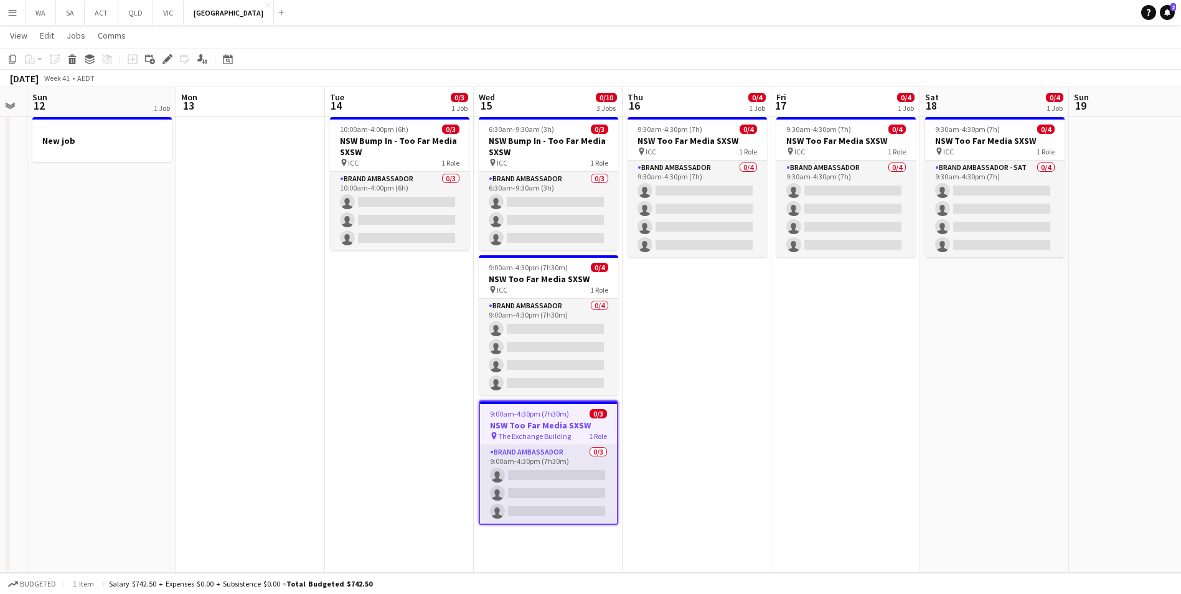
click at [570, 423] on h3 "NSW Too Far Media SXSW" at bounding box center [548, 425] width 137 height 11
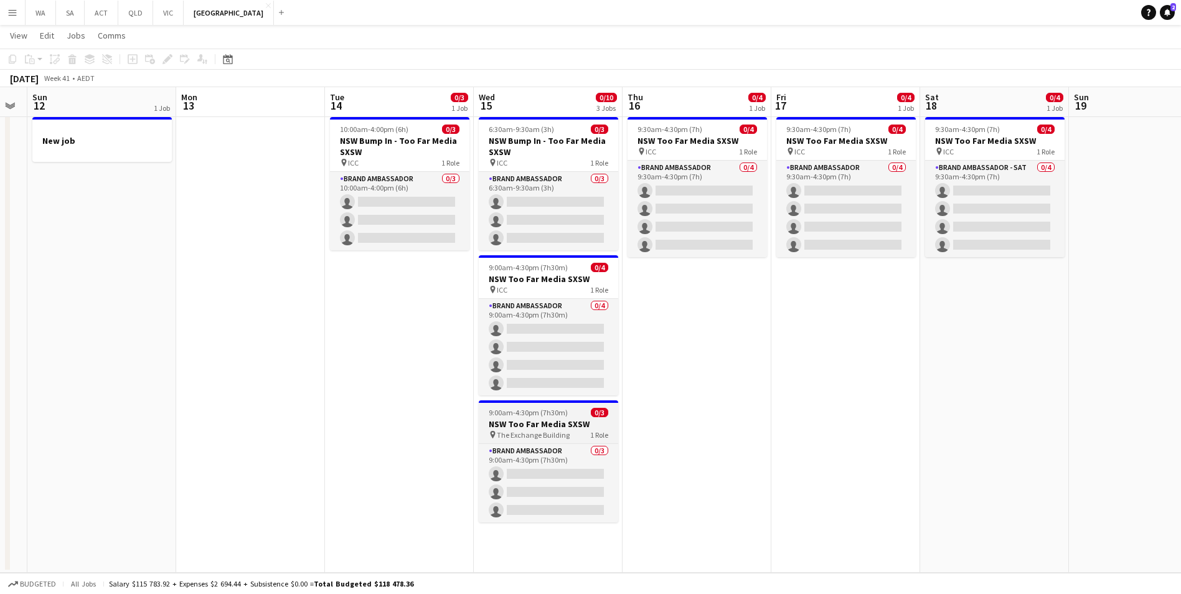
click at [573, 418] on h3 "NSW Too Far Media SXSW" at bounding box center [548, 423] width 139 height 11
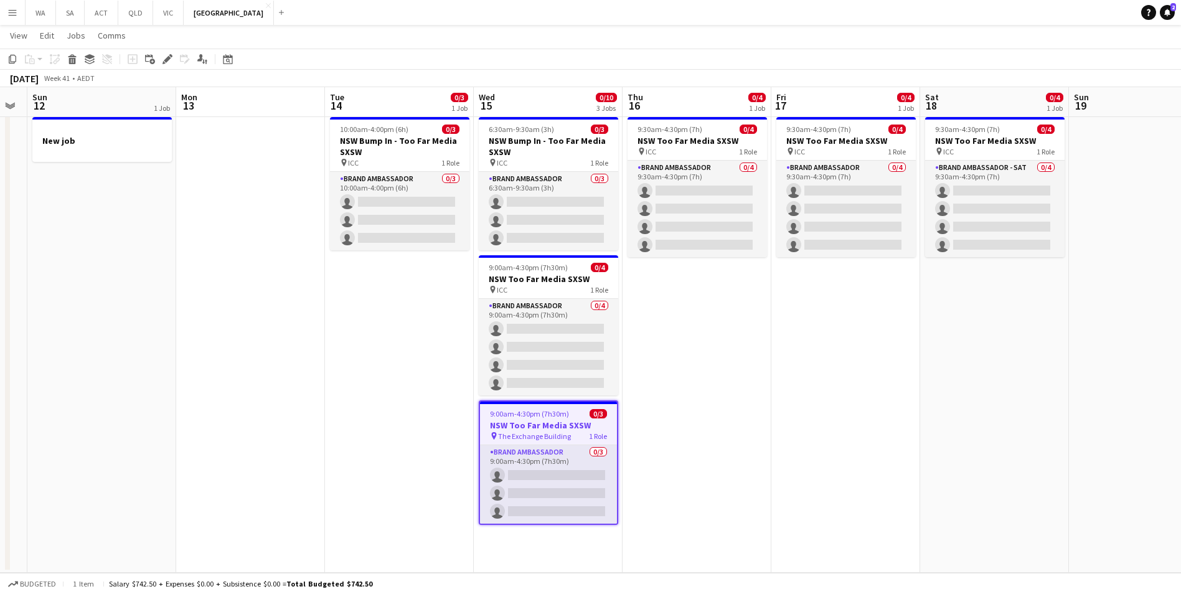
click at [733, 326] on app-date-cell "9:30am-4:30pm (7h) 0/4 NSW Too Far Media SXSW pin ICC 1 Role Brand Ambassador 0…" at bounding box center [697, 342] width 149 height 461
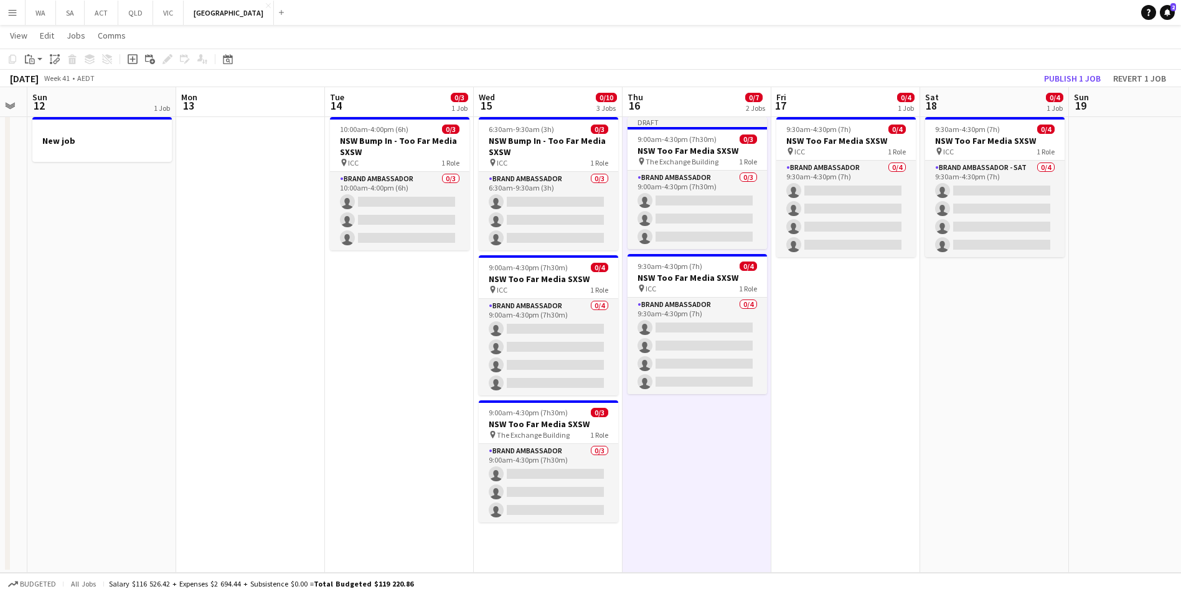
click at [753, 467] on app-date-cell "Draft 9:00am-4:30pm (7h30m) 0/3 NSW Too Far Media SXSW pin The Exchange Buildin…" at bounding box center [697, 342] width 149 height 461
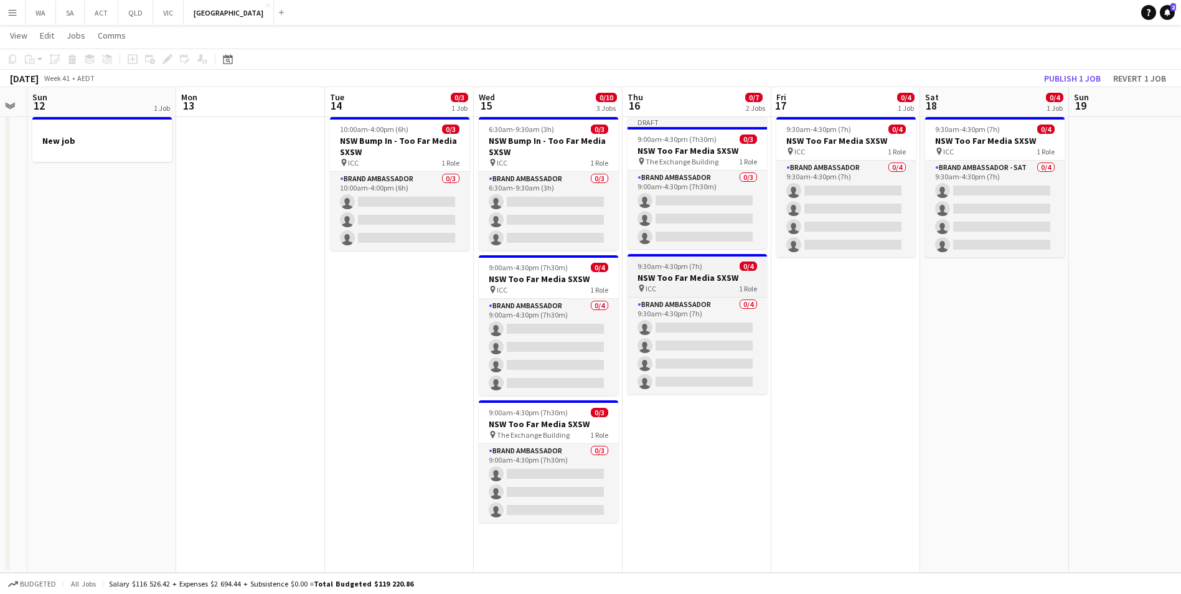
click at [704, 277] on h3 "NSW Too Far Media SXSW" at bounding box center [697, 277] width 139 height 11
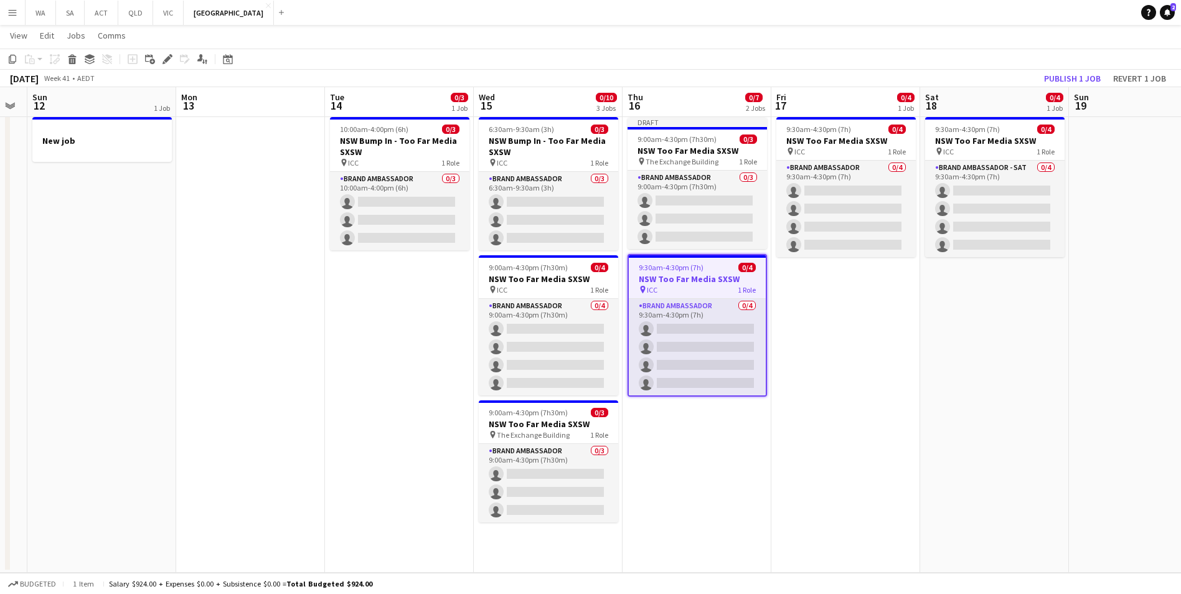
drag, startPoint x: 704, startPoint y: 277, endPoint x: 692, endPoint y: 271, distance: 13.7
click at [692, 271] on span "9:30am-4:30pm (7h)" at bounding box center [671, 267] width 65 height 9
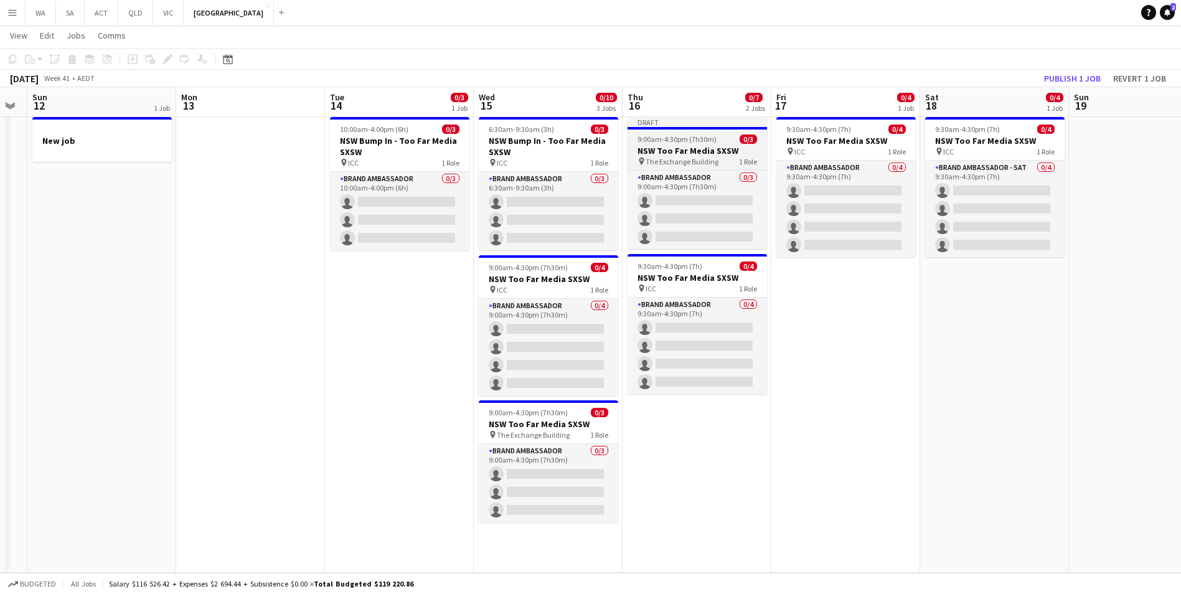
click at [711, 141] on span "9:00am-4:30pm (7h30m)" at bounding box center [677, 138] width 79 height 9
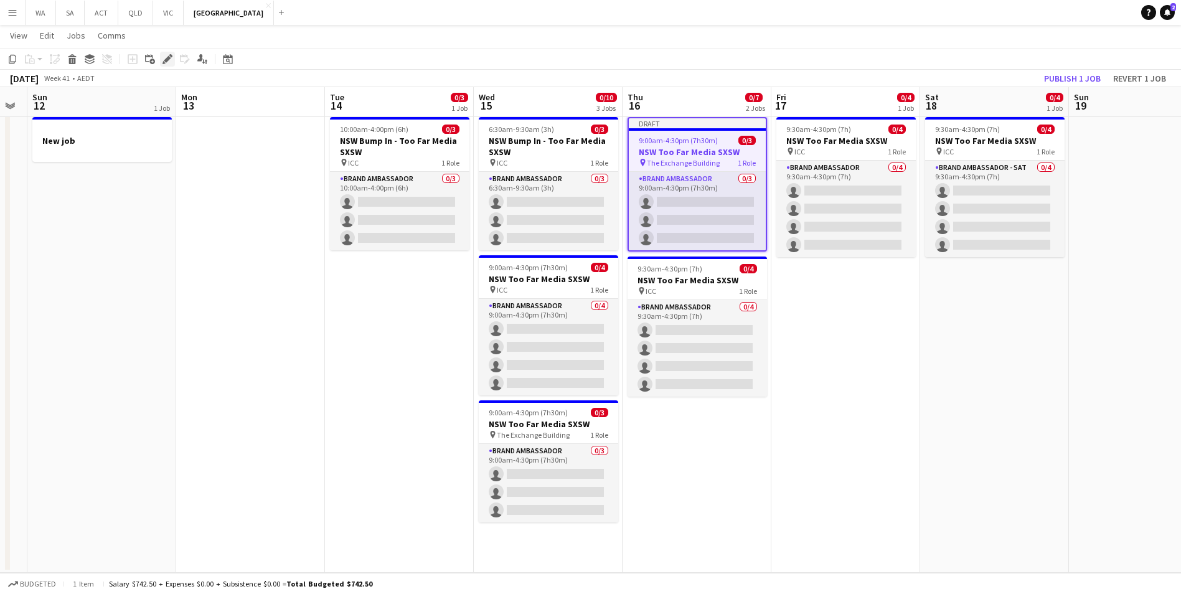
click at [169, 60] on icon at bounding box center [167, 59] width 7 height 7
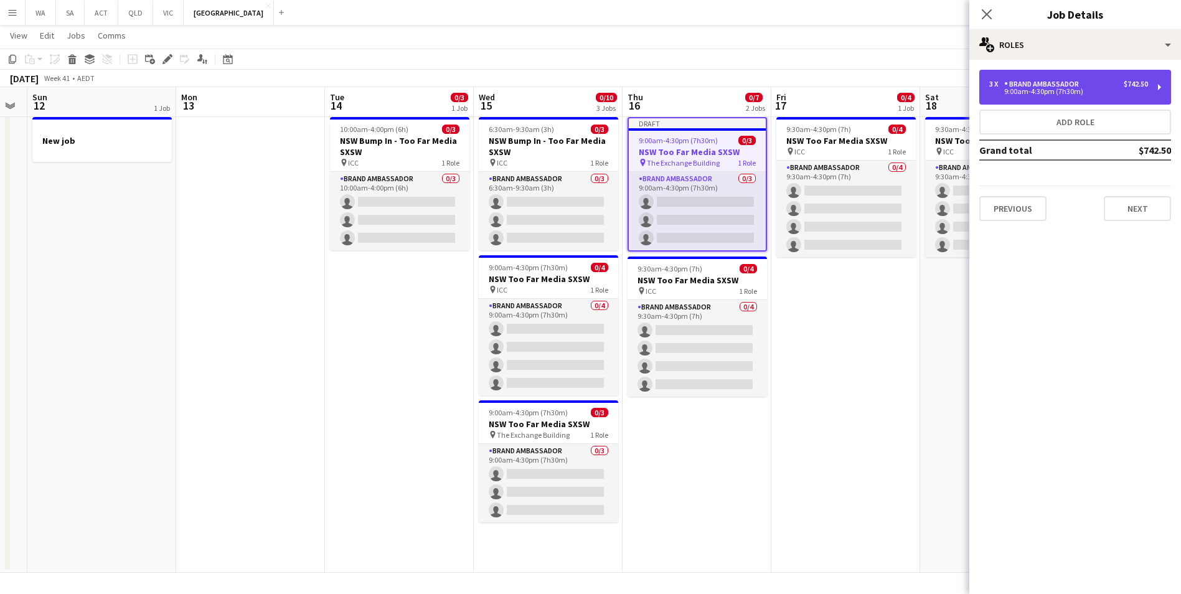
click at [1044, 87] on div "Brand Ambassador" at bounding box center [1044, 84] width 80 height 9
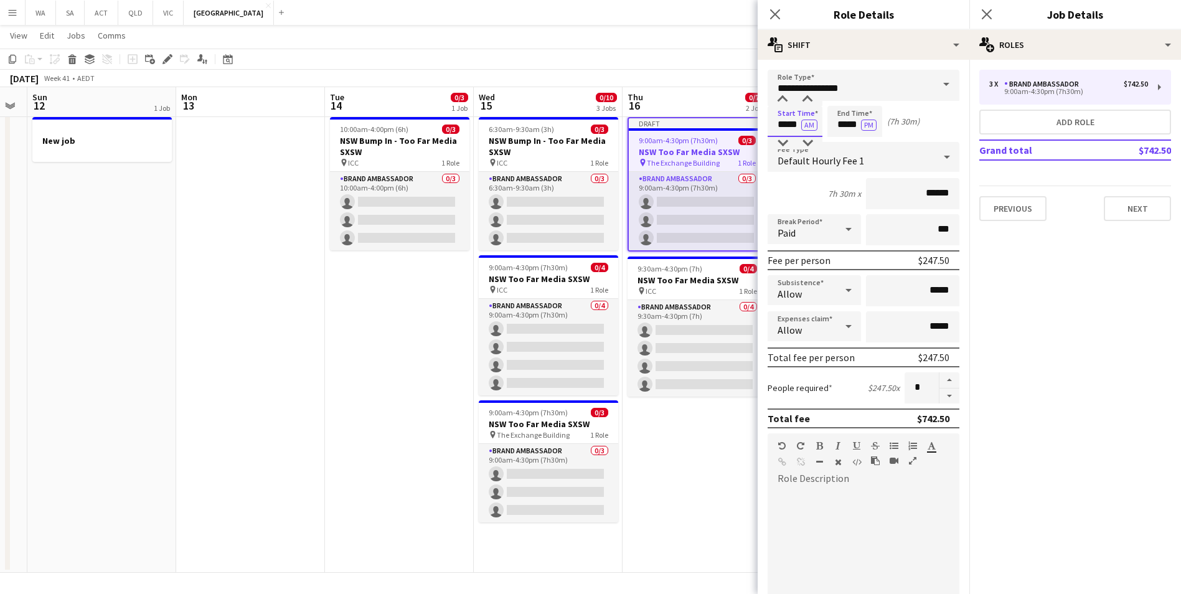
click at [797, 123] on input "*****" at bounding box center [795, 121] width 55 height 31
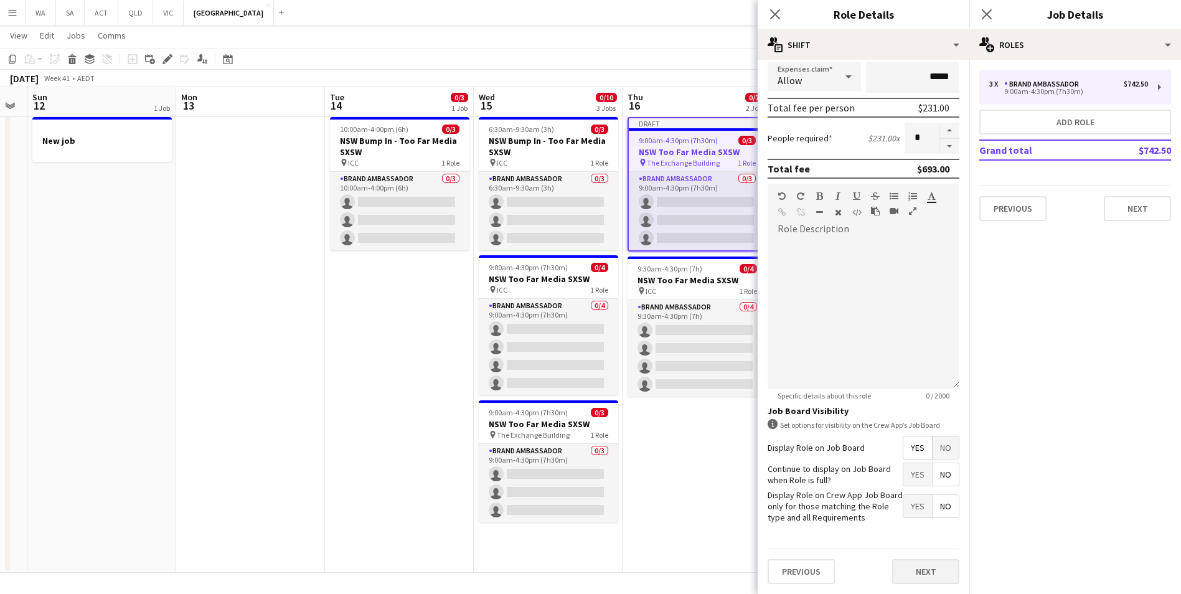
type input "*****"
click at [912, 577] on button "Next" at bounding box center [925, 571] width 67 height 25
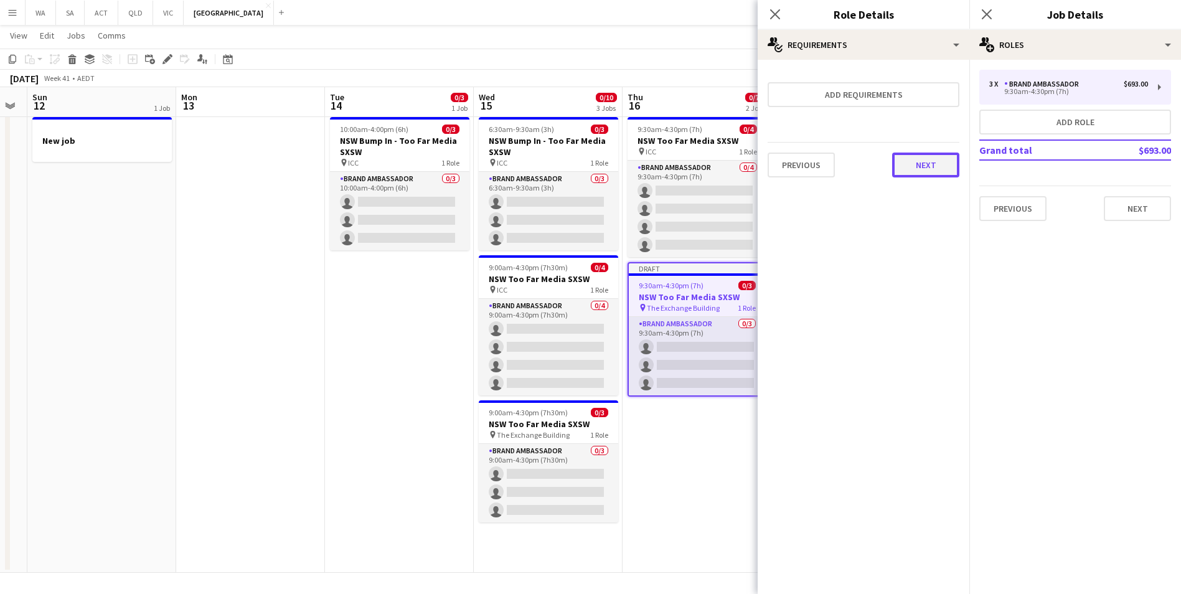
click at [931, 167] on button "Next" at bounding box center [925, 165] width 67 height 25
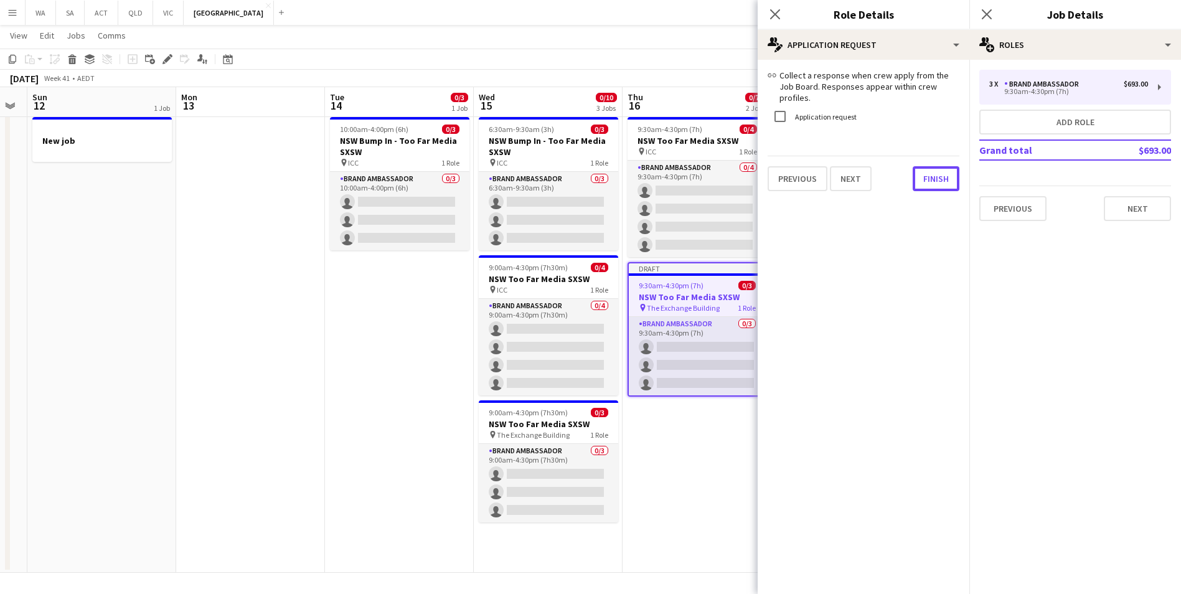
click at [932, 184] on div "link Collect a response when crew apply from the Job Board. Responses appear wi…" at bounding box center [864, 130] width 212 height 141
click at [937, 166] on button "Finish" at bounding box center [936, 178] width 47 height 25
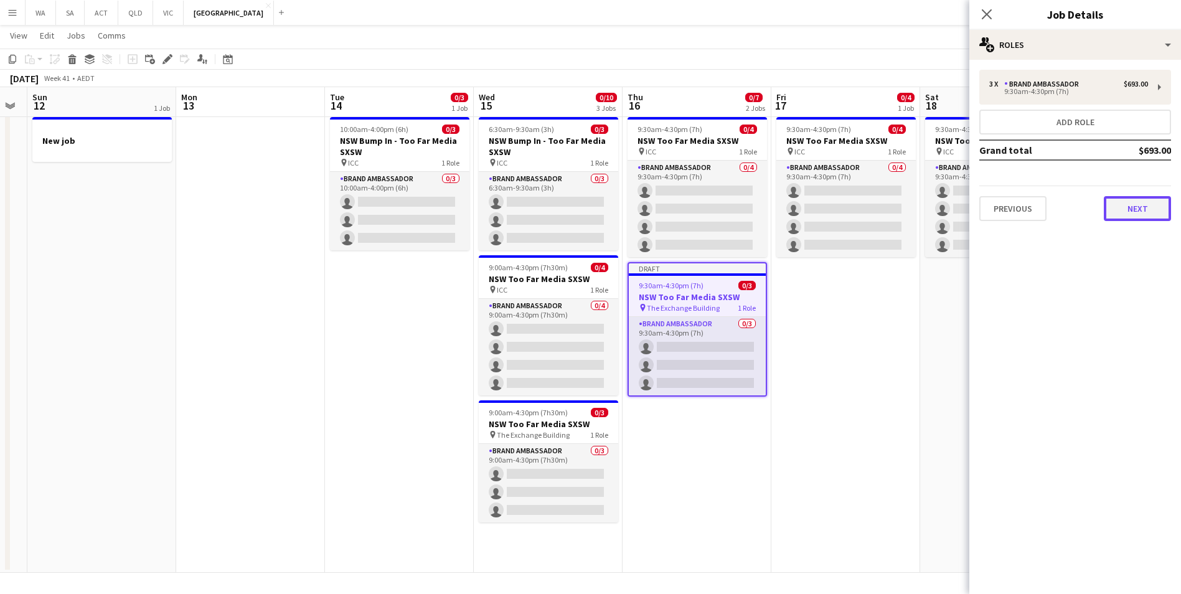
click at [1146, 210] on button "Next" at bounding box center [1137, 208] width 67 height 25
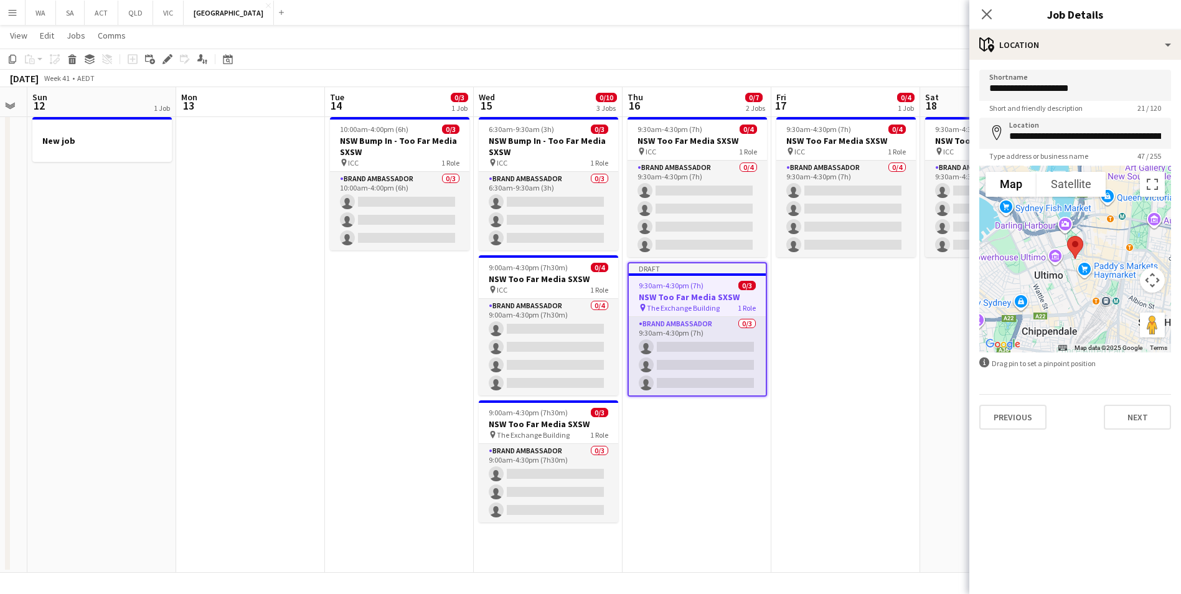
click at [1153, 430] on div "**********" at bounding box center [1075, 250] width 212 height 380
click at [1153, 422] on button "Next" at bounding box center [1137, 417] width 67 height 25
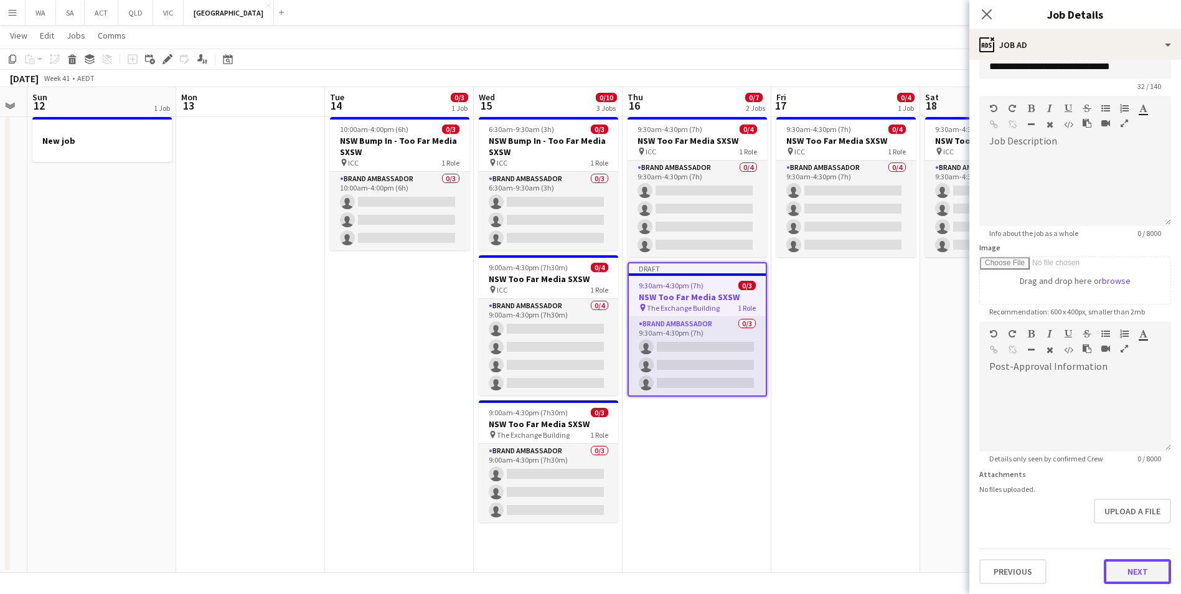
click at [1138, 526] on form "**********" at bounding box center [1075, 316] width 212 height 536
click at [1118, 573] on button "Next" at bounding box center [1137, 571] width 67 height 25
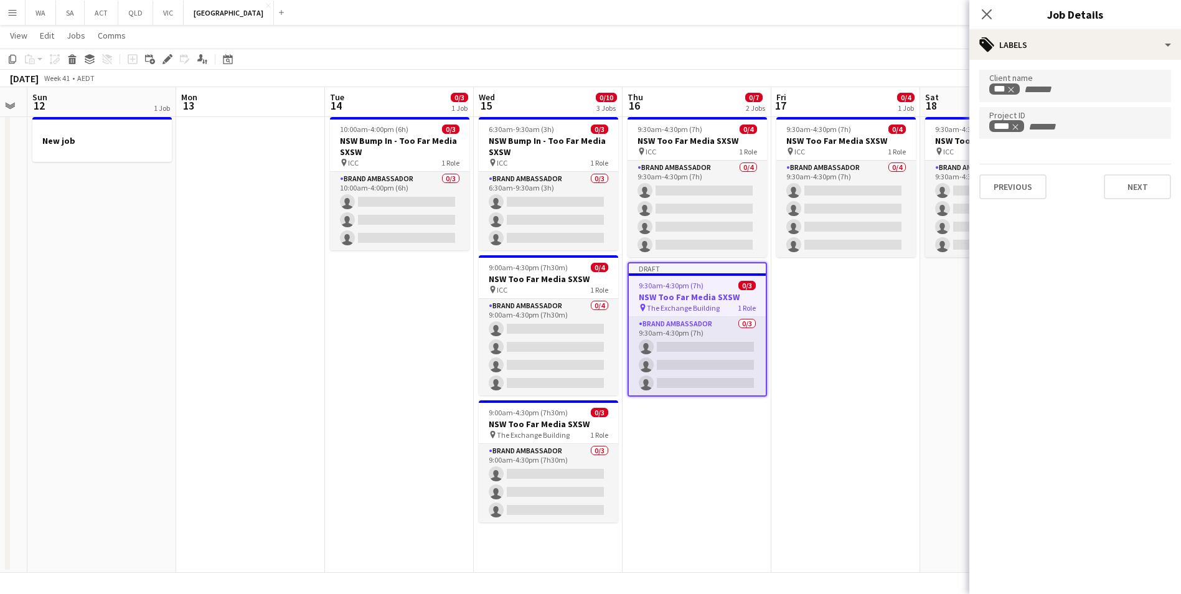
scroll to position [0, 0]
click at [1126, 186] on button "Next" at bounding box center [1137, 186] width 67 height 25
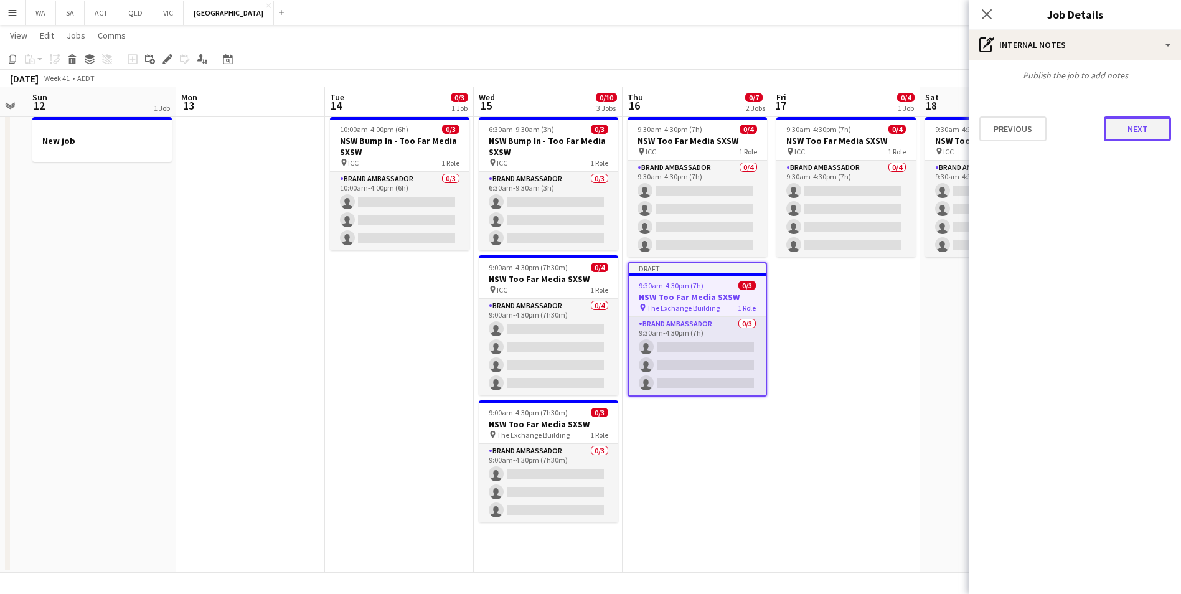
click at [1147, 123] on button "Next" at bounding box center [1137, 128] width 67 height 25
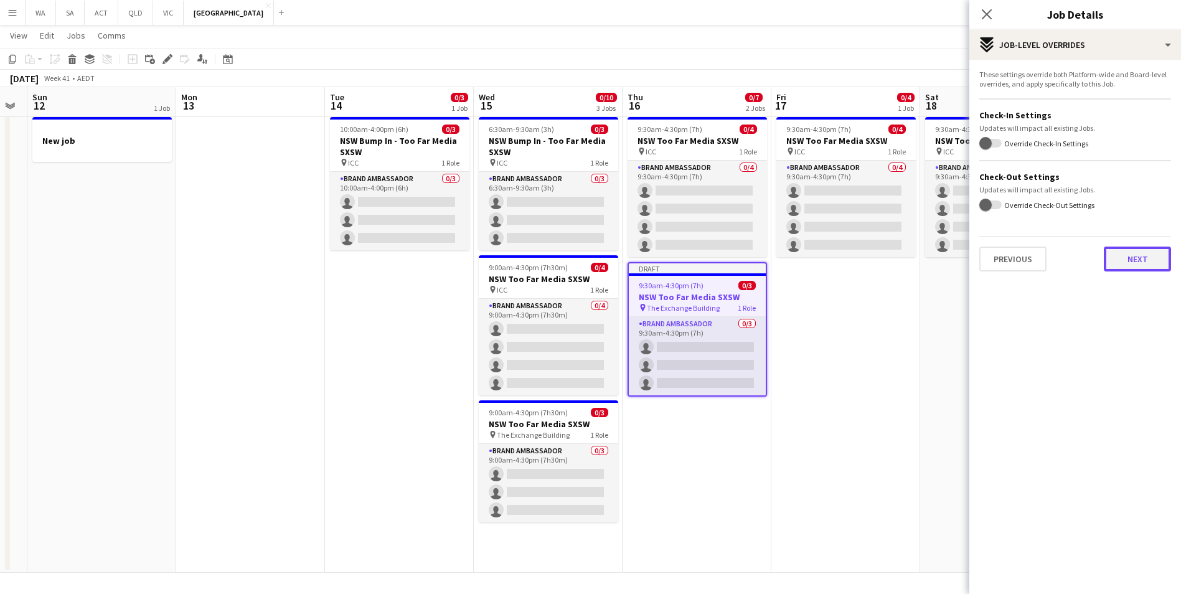
click at [1146, 255] on button "Next" at bounding box center [1137, 259] width 67 height 25
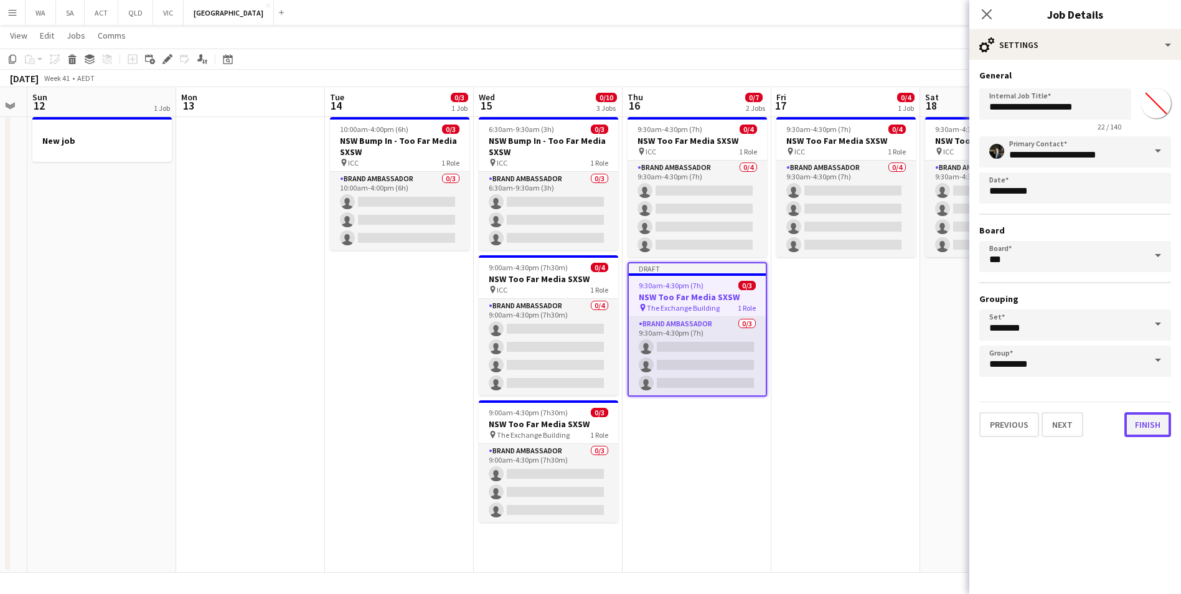
click at [1145, 427] on button "Finish" at bounding box center [1148, 424] width 47 height 25
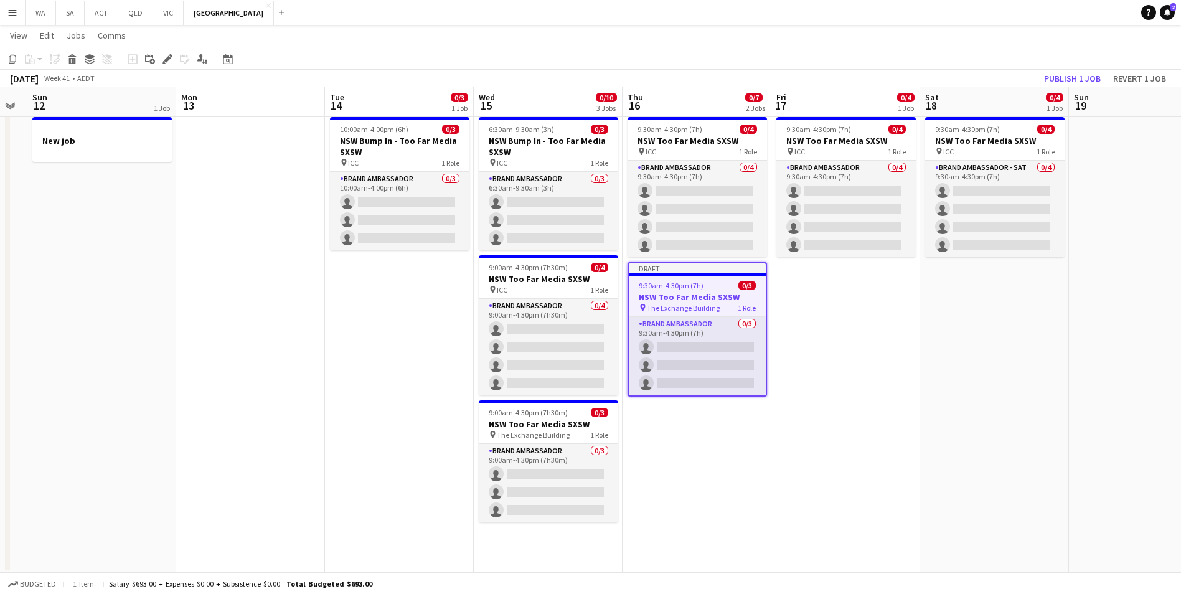
click at [691, 285] on span "9:30am-4:30pm (7h)" at bounding box center [671, 285] width 65 height 9
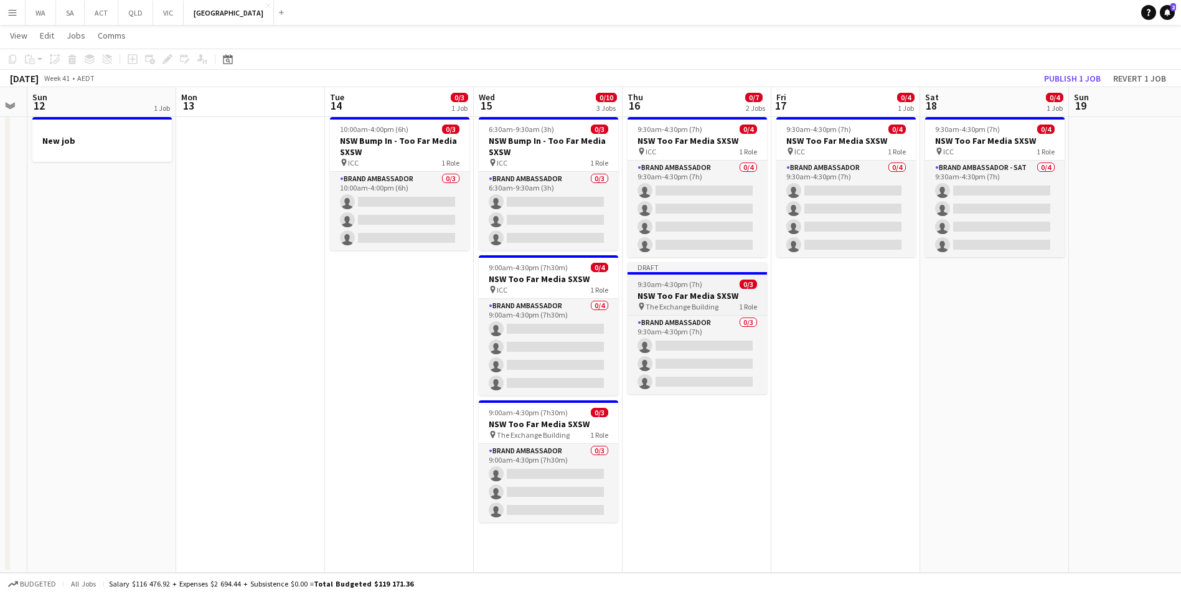
click at [691, 285] on span "9:30am-4:30pm (7h)" at bounding box center [670, 284] width 65 height 9
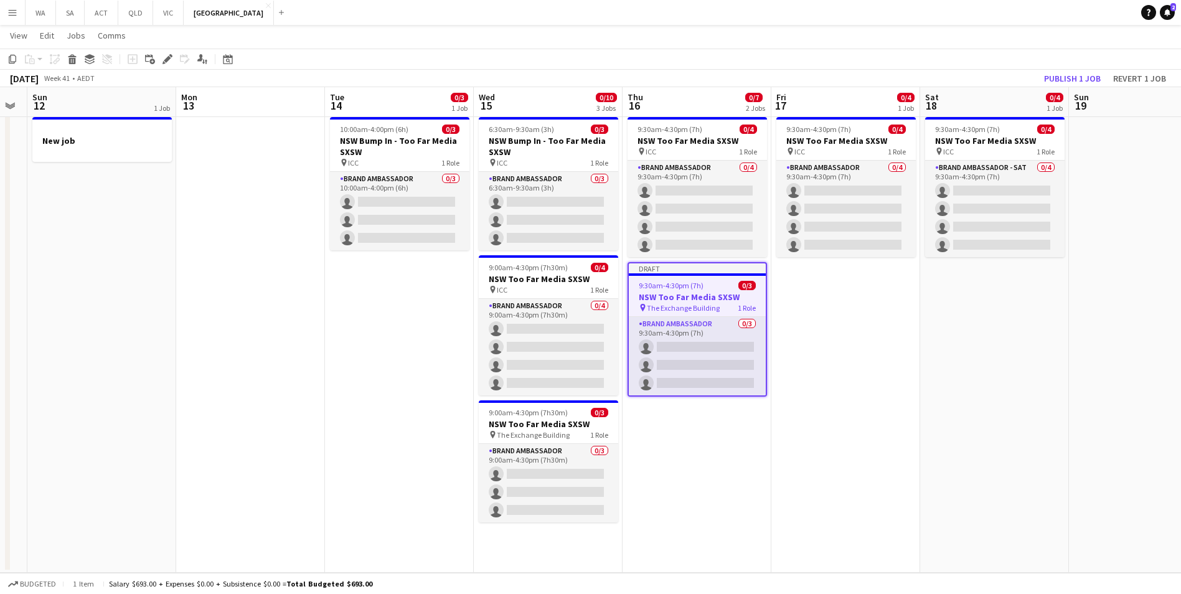
click at [841, 306] on app-date-cell "9:30am-4:30pm (7h) 0/4 NSW Too Far Media SXSW pin ICC 1 Role Brand Ambassador 0…" at bounding box center [845, 342] width 149 height 461
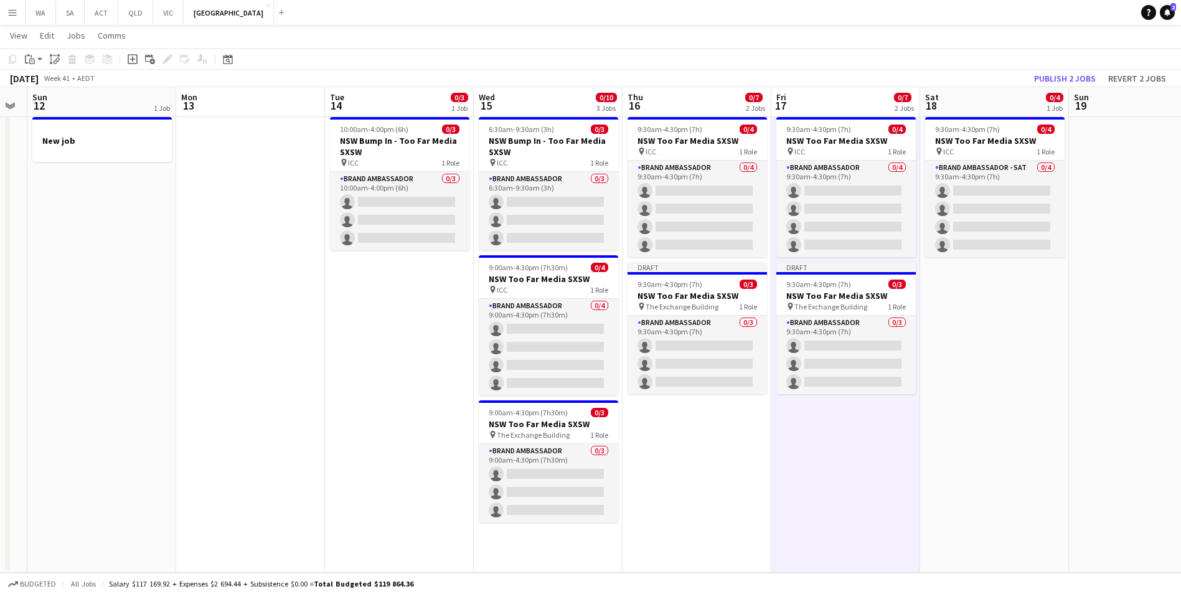
click at [976, 283] on app-date-cell "9:30am-4:30pm (7h) 0/4 NSW Too Far Media SXSW pin ICC 1 Role Brand Ambassador -…" at bounding box center [994, 342] width 149 height 461
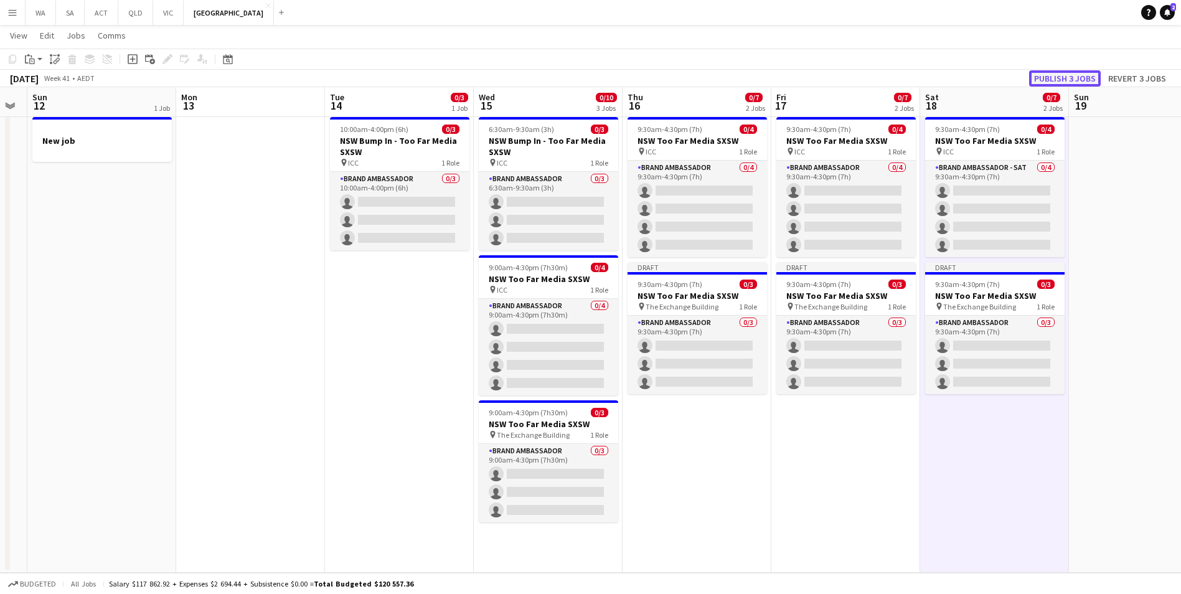
click at [1082, 79] on button "Publish 3 jobs" at bounding box center [1065, 78] width 72 height 16
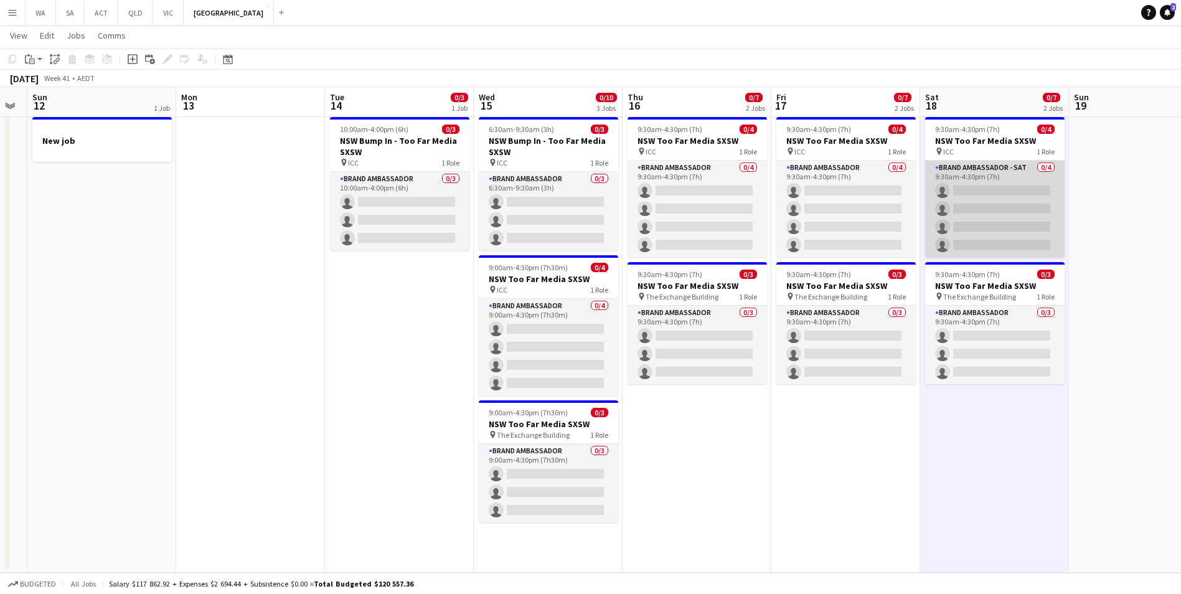
click at [969, 186] on app-card-role "Brand Ambassador - SAT 0/4 9:30am-4:30pm (7h) single-neutral-actions single-neu…" at bounding box center [994, 209] width 139 height 97
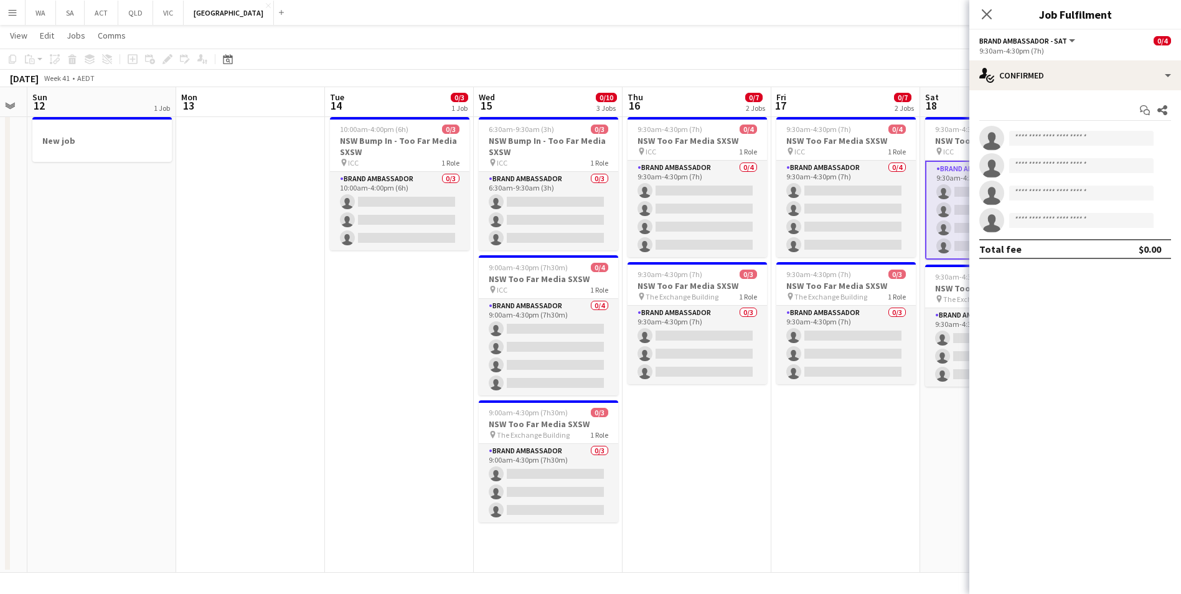
click at [904, 414] on app-date-cell "9:30am-4:30pm (7h) 0/4 NSW Too Far Media SXSW pin ICC 1 Role Brand Ambassador 0…" at bounding box center [845, 342] width 149 height 461
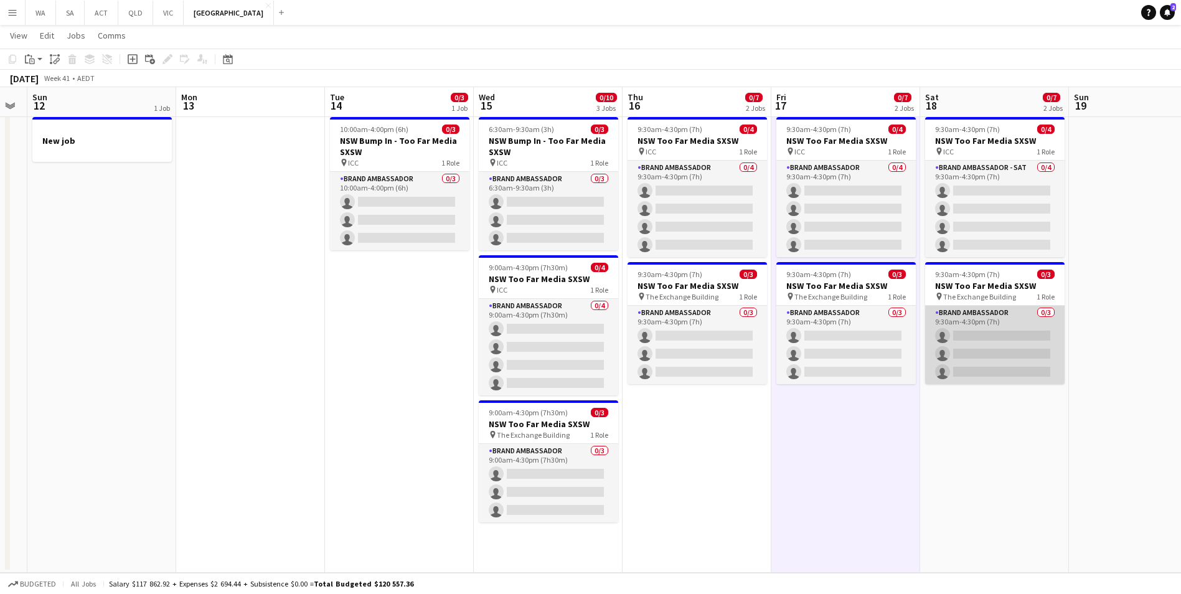
click at [1001, 336] on app-card-role "Brand Ambassador 0/3 9:30am-4:30pm (7h) single-neutral-actions single-neutral-a…" at bounding box center [994, 345] width 139 height 78
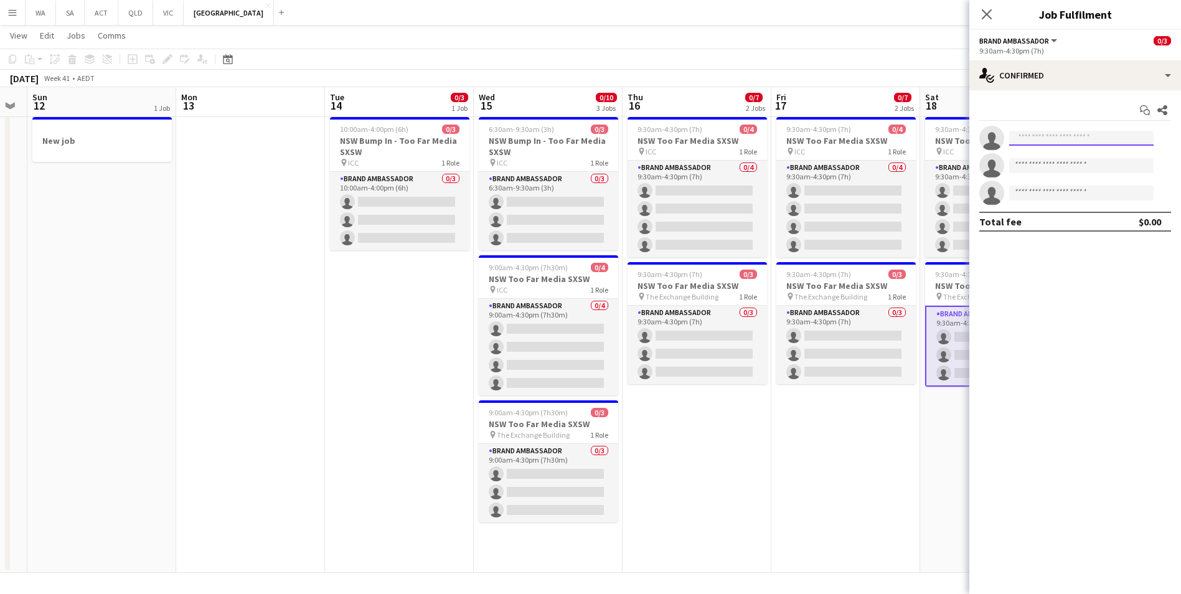
click at [1060, 139] on input at bounding box center [1081, 138] width 144 height 15
type input "***"
click at [1067, 154] on span "[PERSON_NAME]" at bounding box center [1055, 156] width 72 height 11
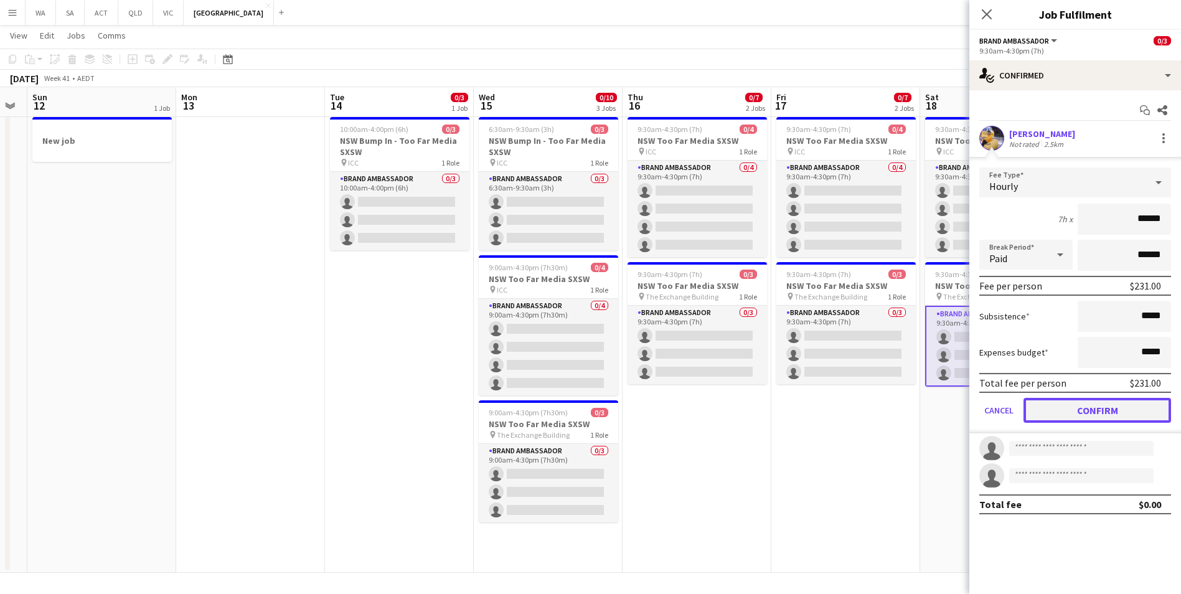
click at [1116, 405] on button "Confirm" at bounding box center [1098, 410] width 148 height 25
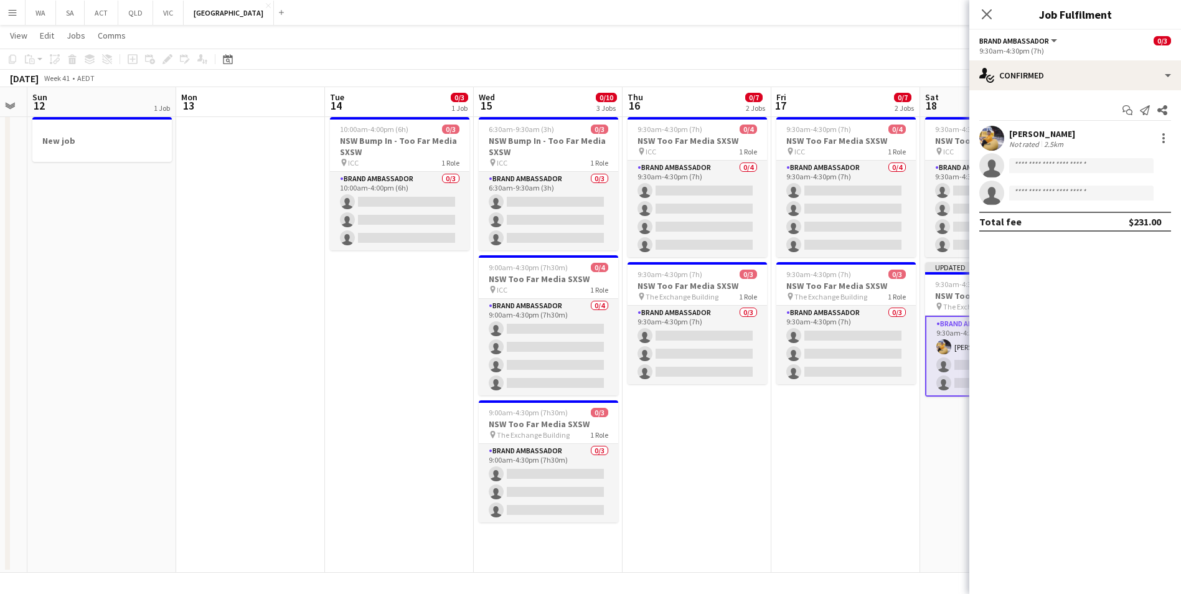
click at [975, 16] on div "Close pop-in" at bounding box center [986, 14] width 35 height 29
click at [981, 14] on icon "Close pop-in" at bounding box center [987, 14] width 12 height 12
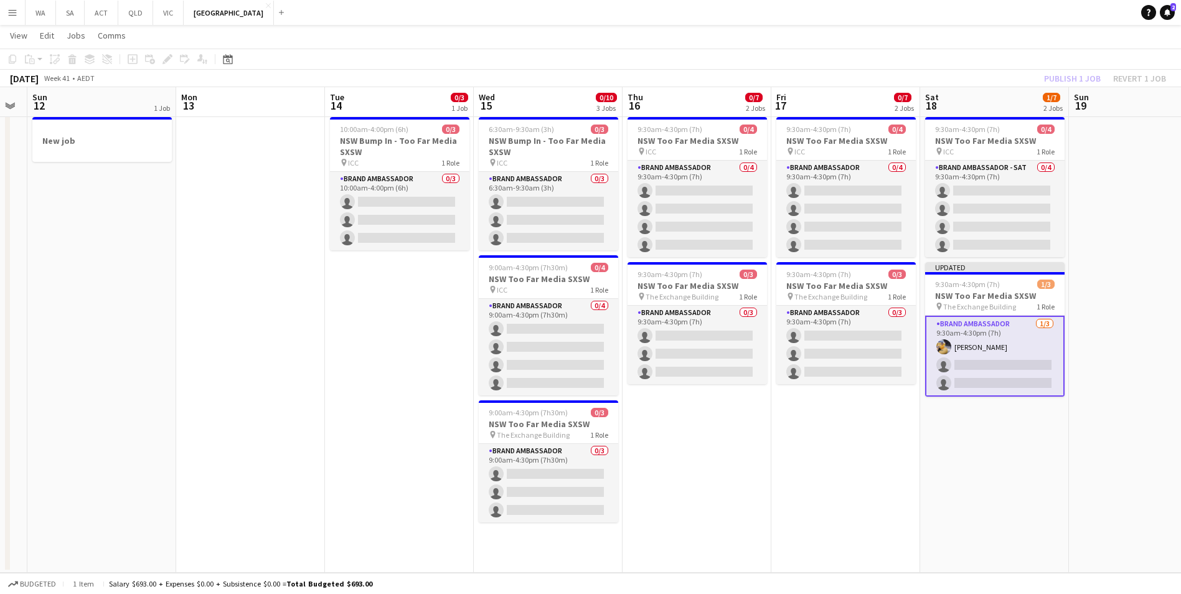
click at [1085, 70] on div "Publish 1 job Revert 1 job" at bounding box center [1105, 78] width 152 height 16
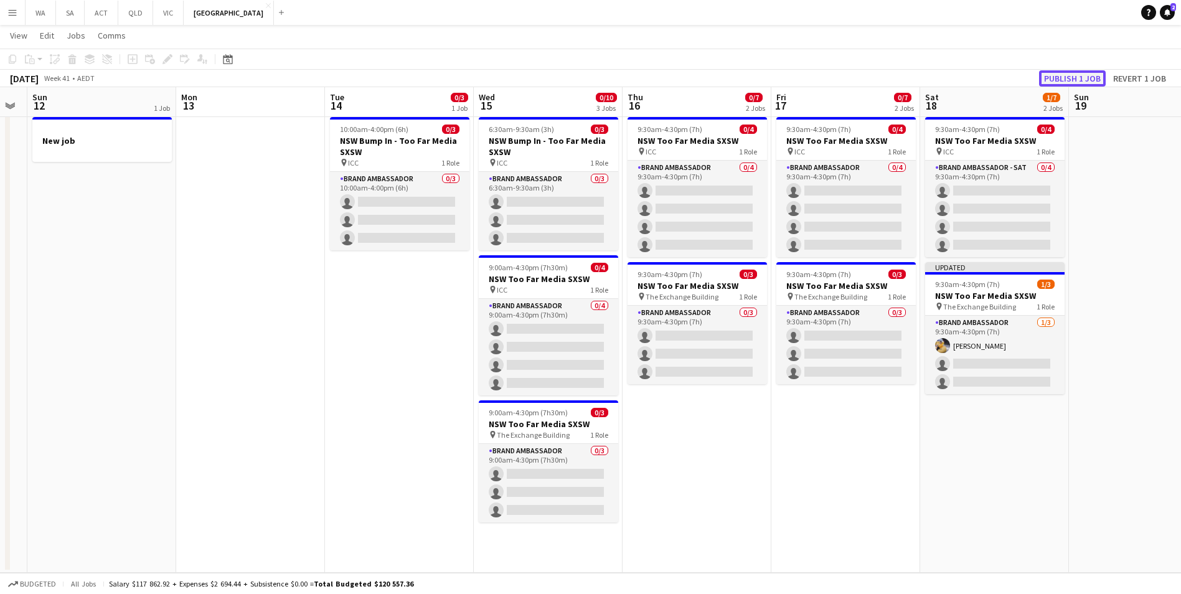
click at [1085, 75] on button "Publish 1 job" at bounding box center [1072, 78] width 67 height 16
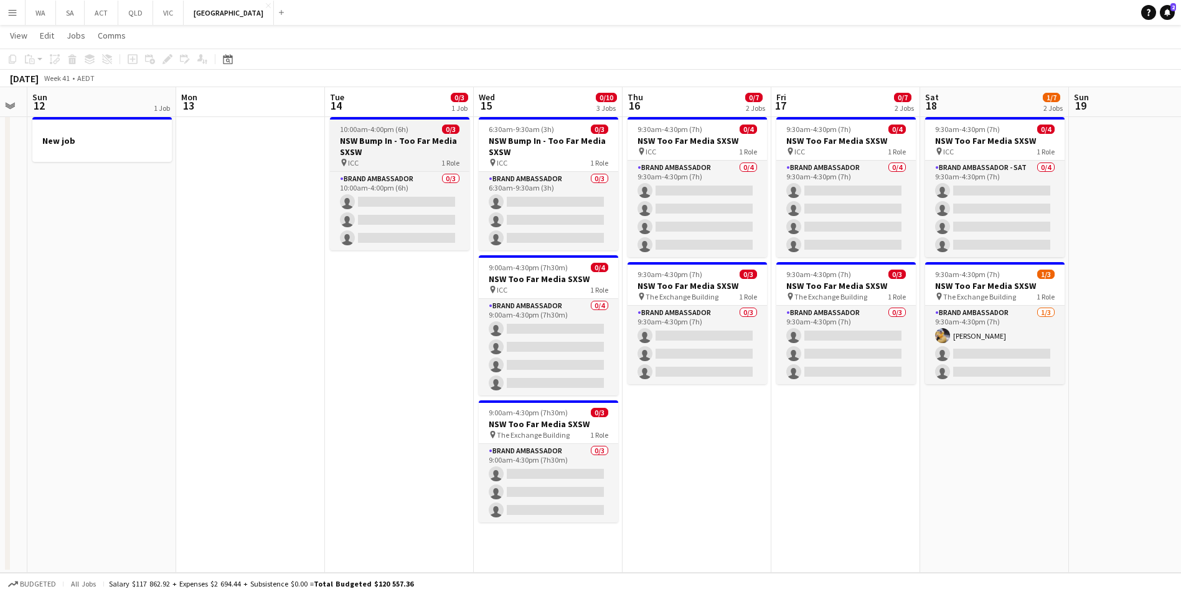
click at [404, 145] on h3 "NSW Bump In - Too Far Media SXSW" at bounding box center [399, 146] width 139 height 22
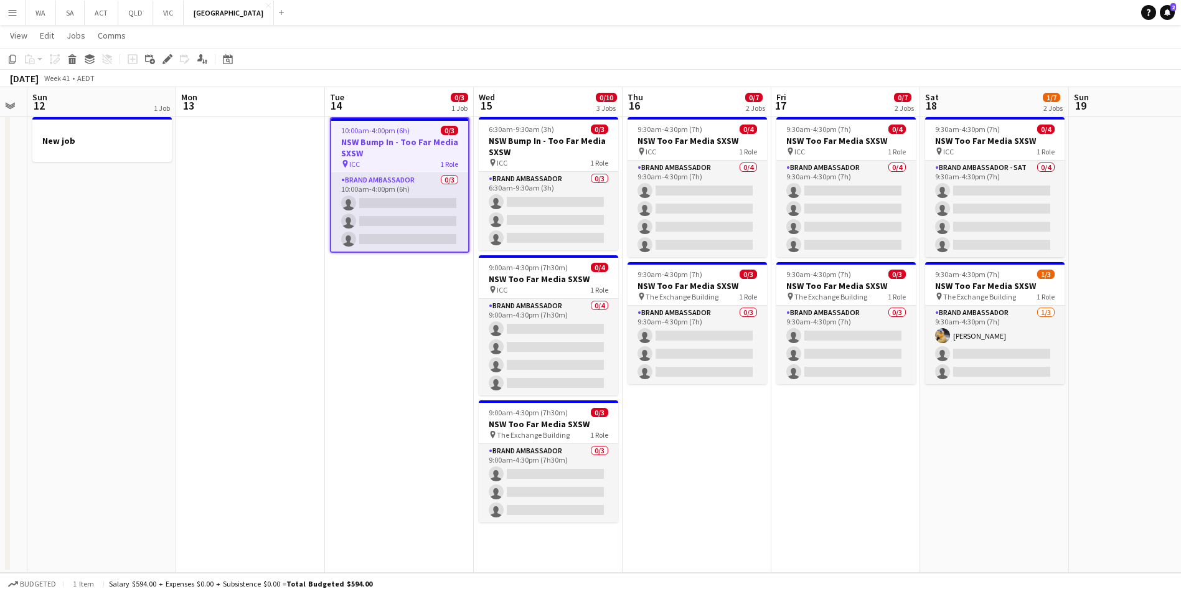
click at [768, 469] on app-date-cell "9:30am-4:30pm (7h) 0/4 NSW Too Far Media SXSW pin ICC 1 Role Brand Ambassador 0…" at bounding box center [697, 342] width 149 height 461
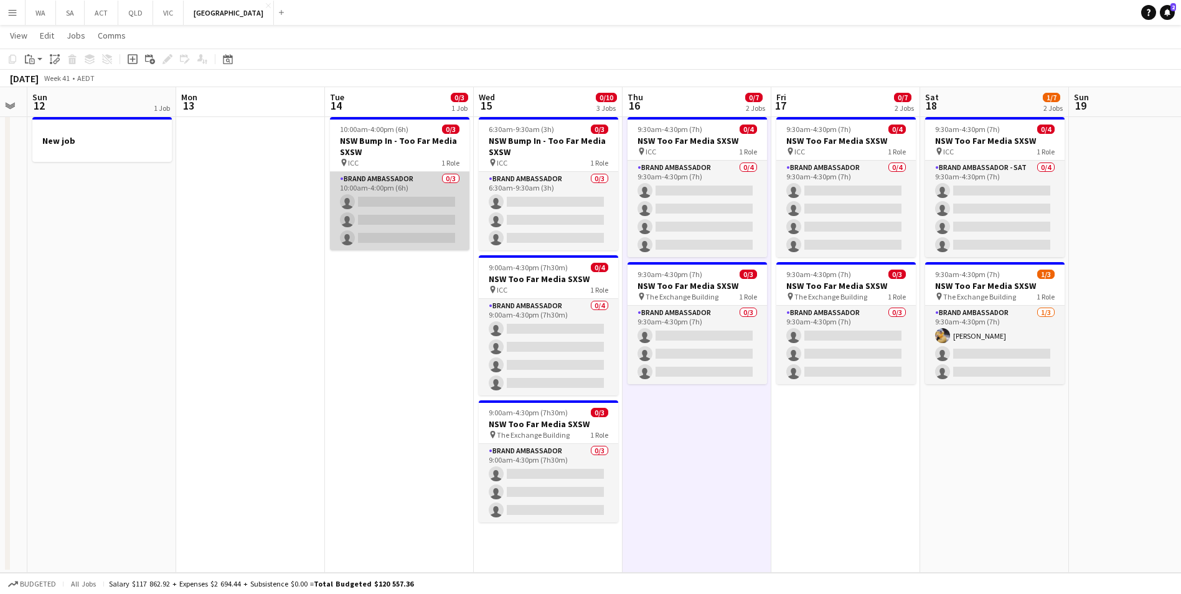
click at [391, 174] on app-card-role "Brand Ambassador 0/3 10:00am-4:00pm (6h) single-neutral-actions single-neutral-…" at bounding box center [399, 211] width 139 height 78
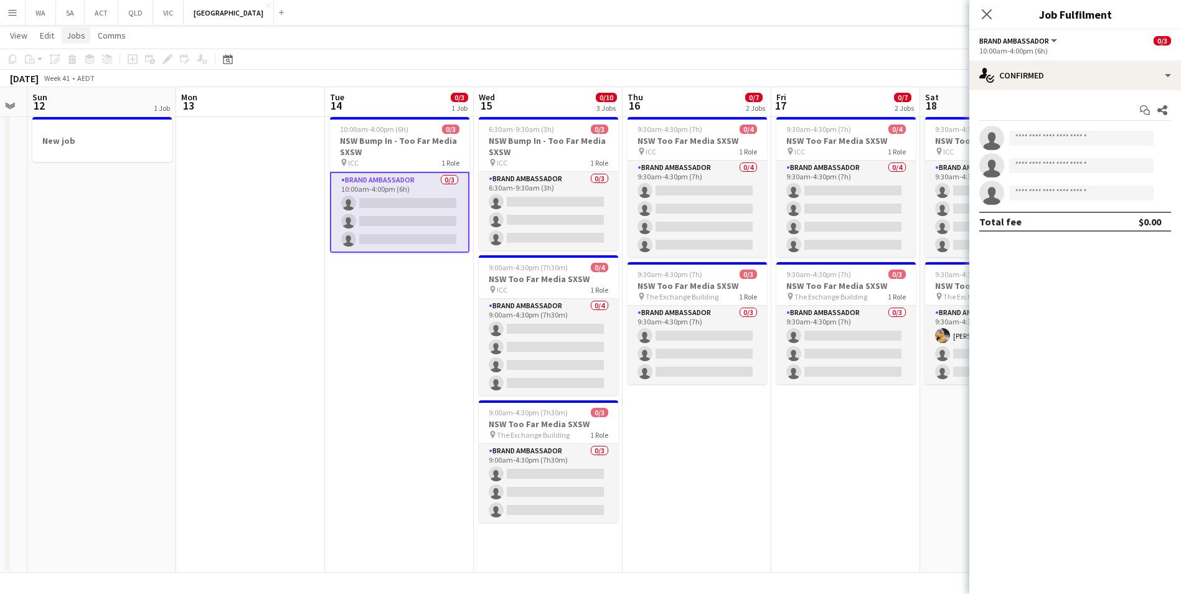
click at [78, 34] on span "Jobs" at bounding box center [76, 35] width 19 height 11
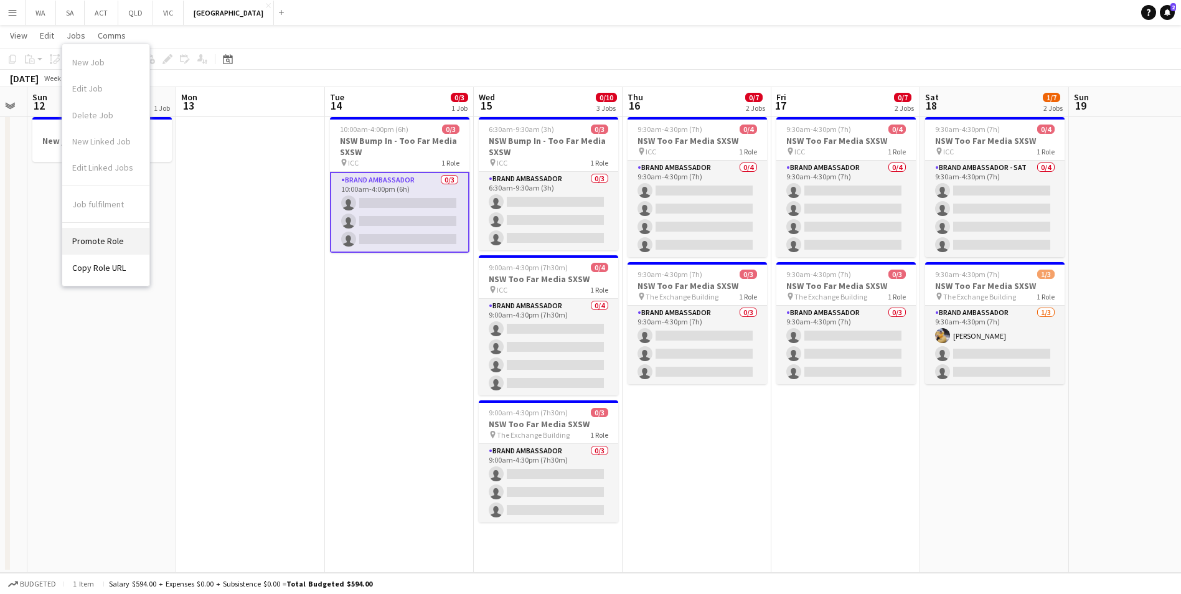
click at [116, 238] on span "Promote Role" at bounding box center [98, 240] width 52 height 11
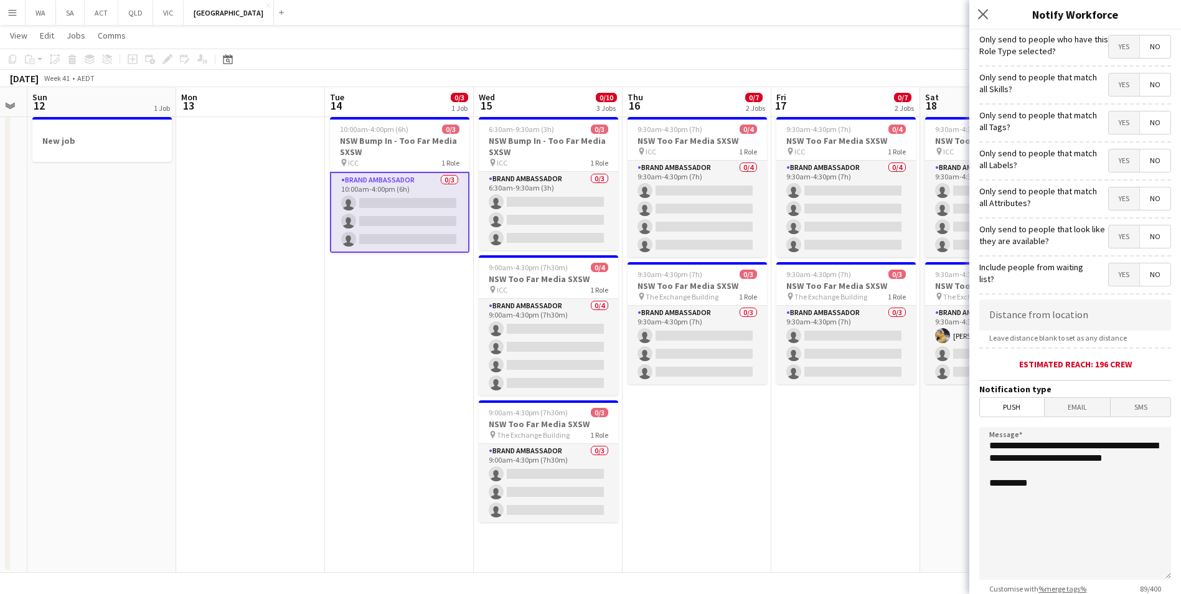
click at [1082, 405] on span "Email" at bounding box center [1078, 407] width 66 height 19
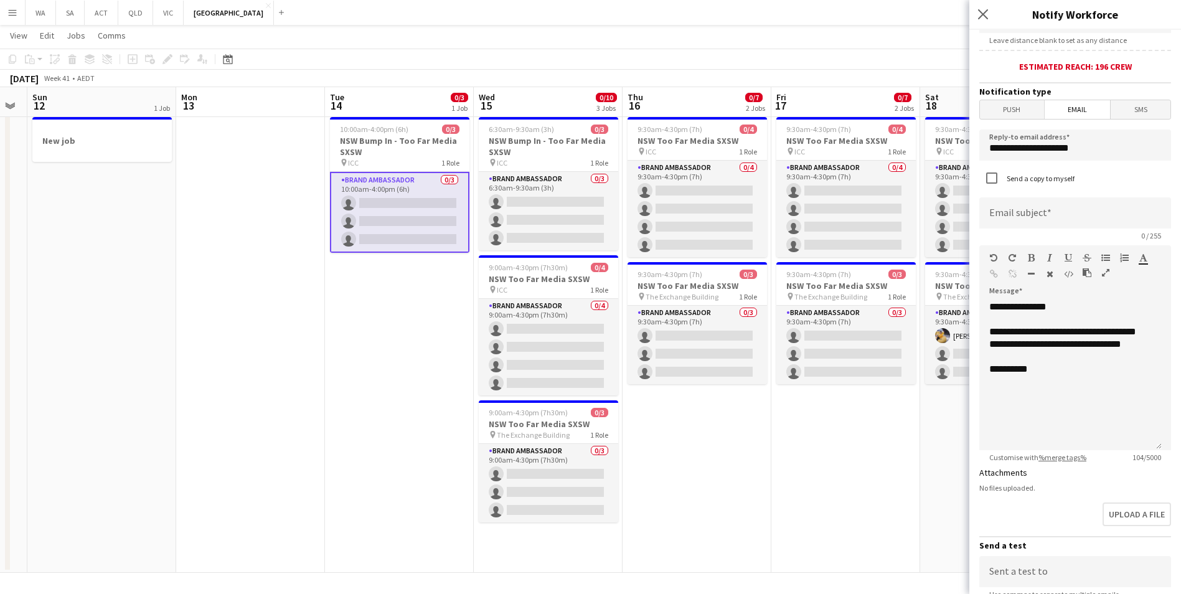
scroll to position [311, 0]
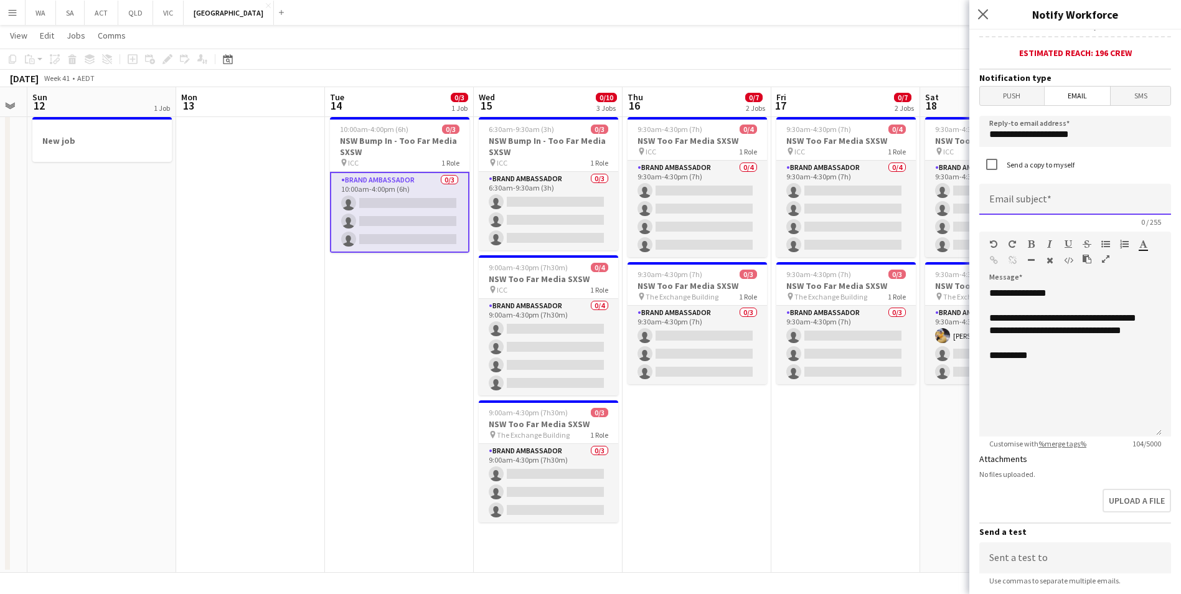
click at [1050, 185] on input at bounding box center [1075, 199] width 192 height 31
type input "*"
type input "**********"
drag, startPoint x: 1067, startPoint y: 318, endPoint x: 1083, endPoint y: 329, distance: 19.7
click at [1083, 329] on div "**********" at bounding box center [1070, 361] width 182 height 149
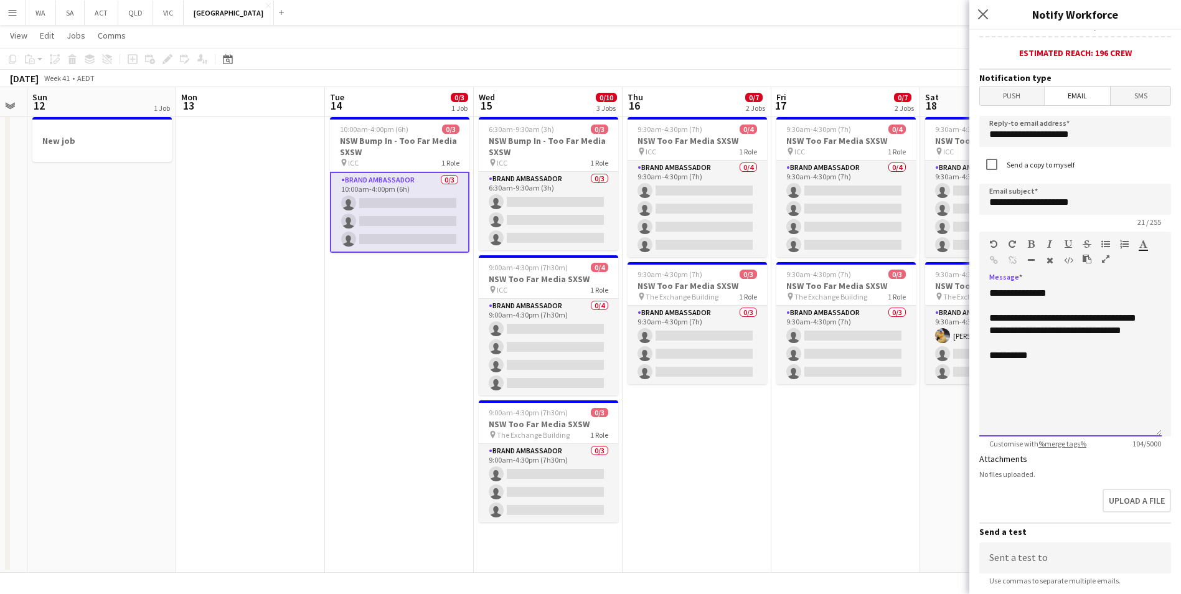
click at [1087, 369] on div "**********" at bounding box center [1070, 361] width 182 height 149
drag, startPoint x: 1065, startPoint y: 319, endPoint x: 1080, endPoint y: 344, distance: 28.7
click at [1080, 344] on div "**********" at bounding box center [1070, 361] width 182 height 149
drag, startPoint x: 1151, startPoint y: 345, endPoint x: 986, endPoint y: 319, distance: 167.0
click at [986, 319] on div "**********" at bounding box center [1070, 361] width 182 height 149
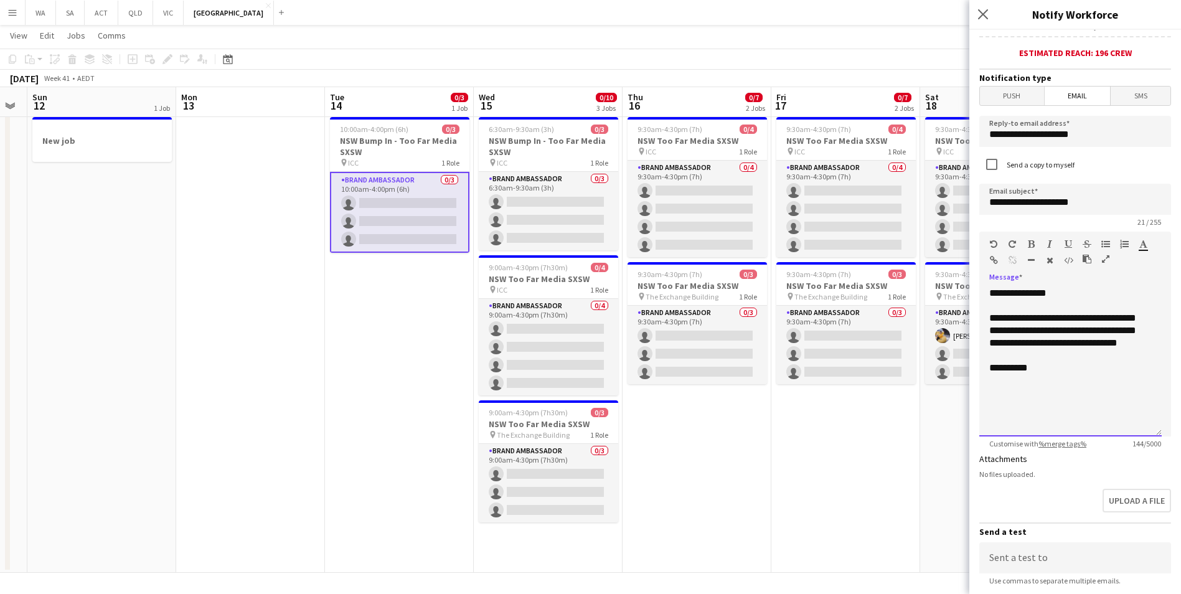
click at [1151, 342] on div "**********" at bounding box center [1070, 361] width 182 height 149
drag, startPoint x: 1148, startPoint y: 342, endPoint x: 992, endPoint y: 314, distance: 158.8
click at [992, 314] on div "**********" at bounding box center [1070, 361] width 182 height 149
click at [1024, 330] on div "**********" at bounding box center [1070, 361] width 182 height 149
click at [1068, 359] on div "**********" at bounding box center [1070, 361] width 182 height 149
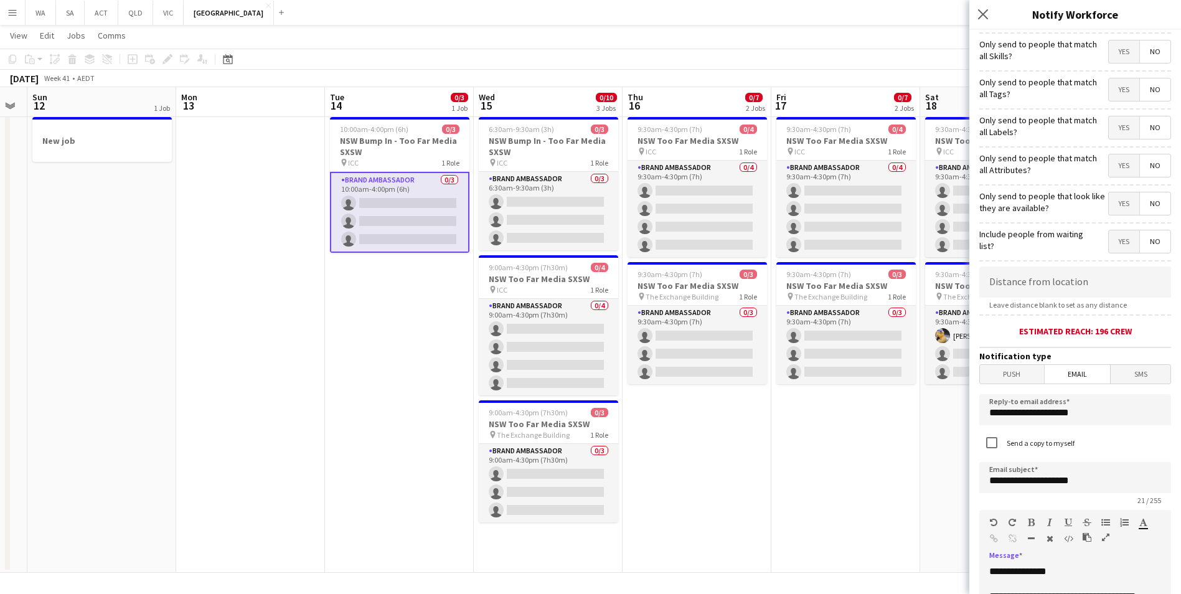
scroll to position [0, 0]
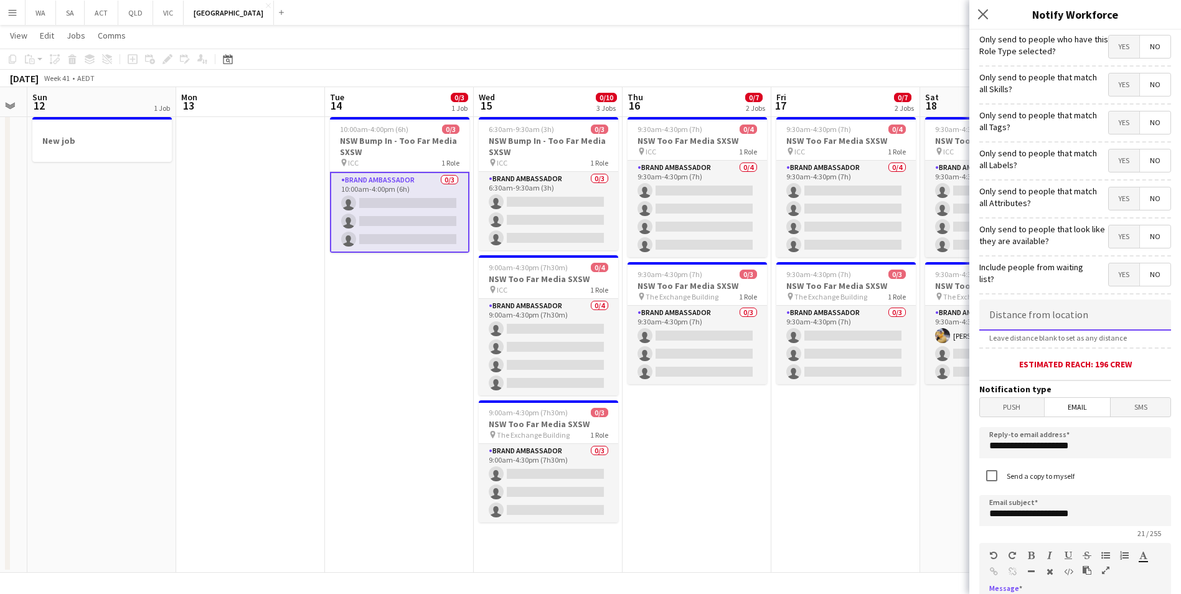
click at [1065, 319] on input at bounding box center [1075, 314] width 192 height 31
type input "*****"
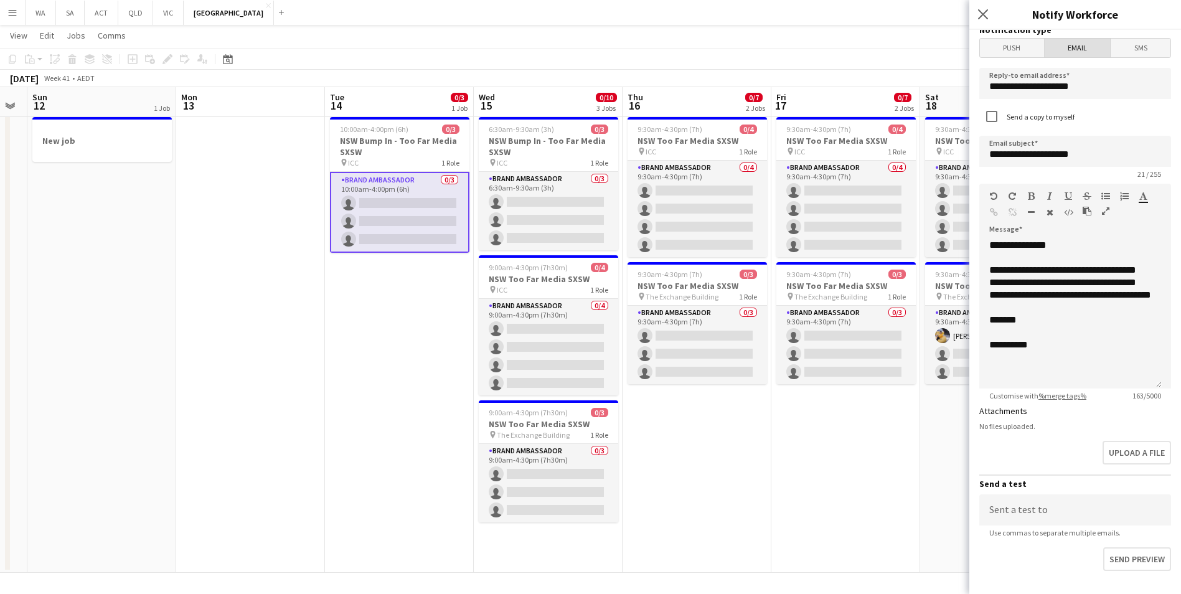
scroll to position [433, 0]
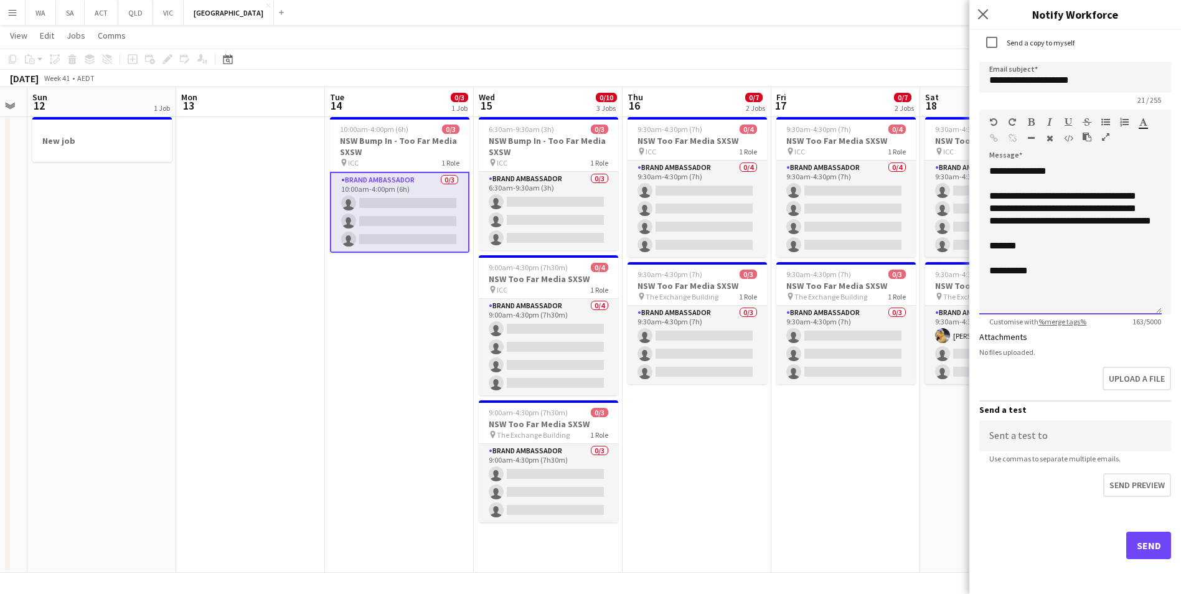
click at [1092, 212] on div "**********" at bounding box center [1070, 239] width 182 height 149
click at [1068, 214] on div "**********" at bounding box center [1070, 239] width 182 height 149
click at [1143, 543] on button "Send" at bounding box center [1148, 545] width 45 height 27
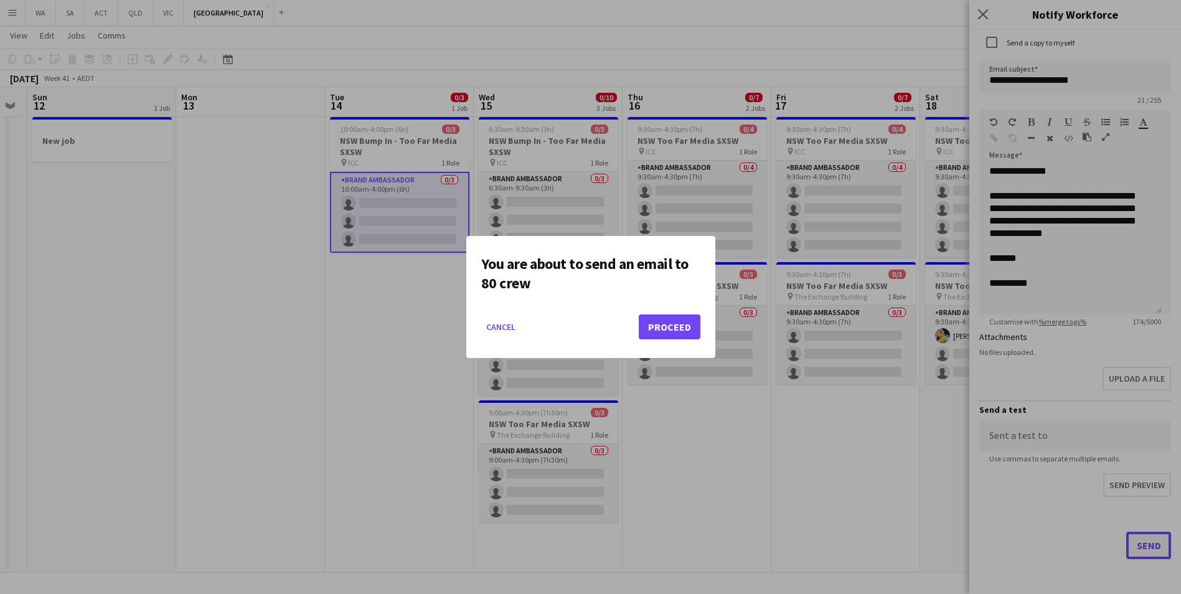
scroll to position [0, 0]
click at [688, 328] on button "Proceed" at bounding box center [670, 326] width 62 height 25
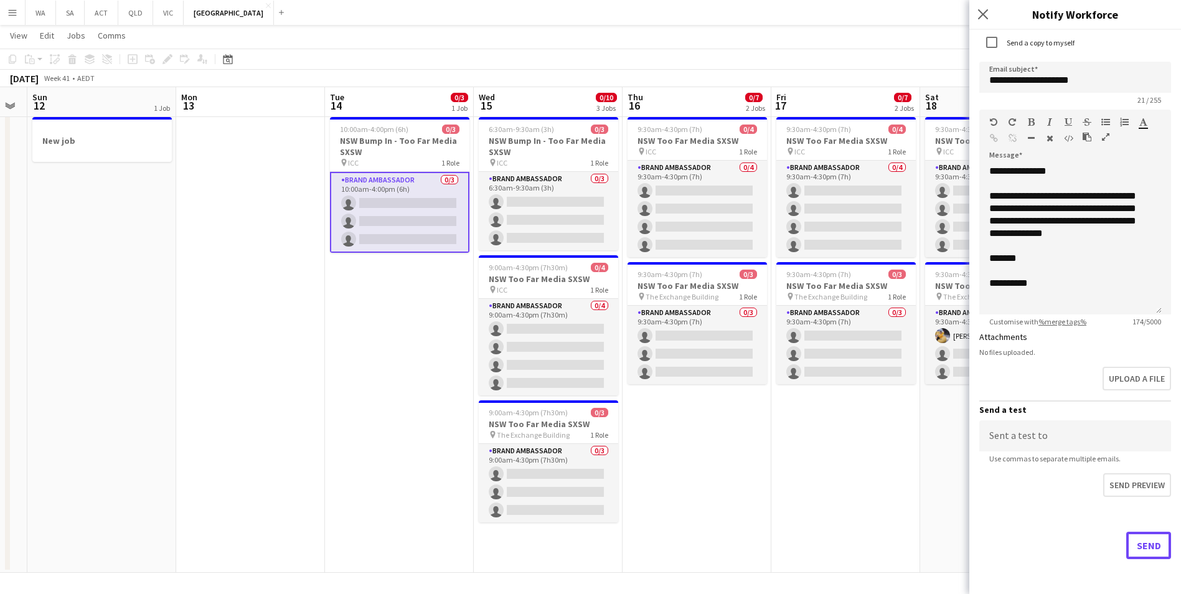
scroll to position [27, 0]
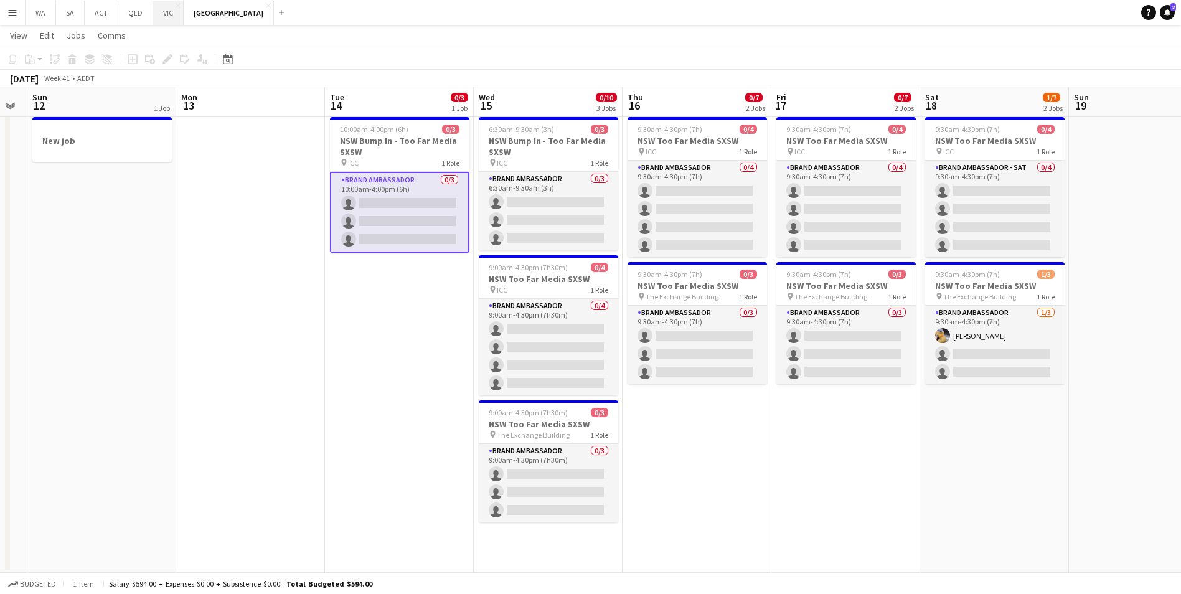
click at [171, 16] on button "VIC Close" at bounding box center [168, 13] width 31 height 24
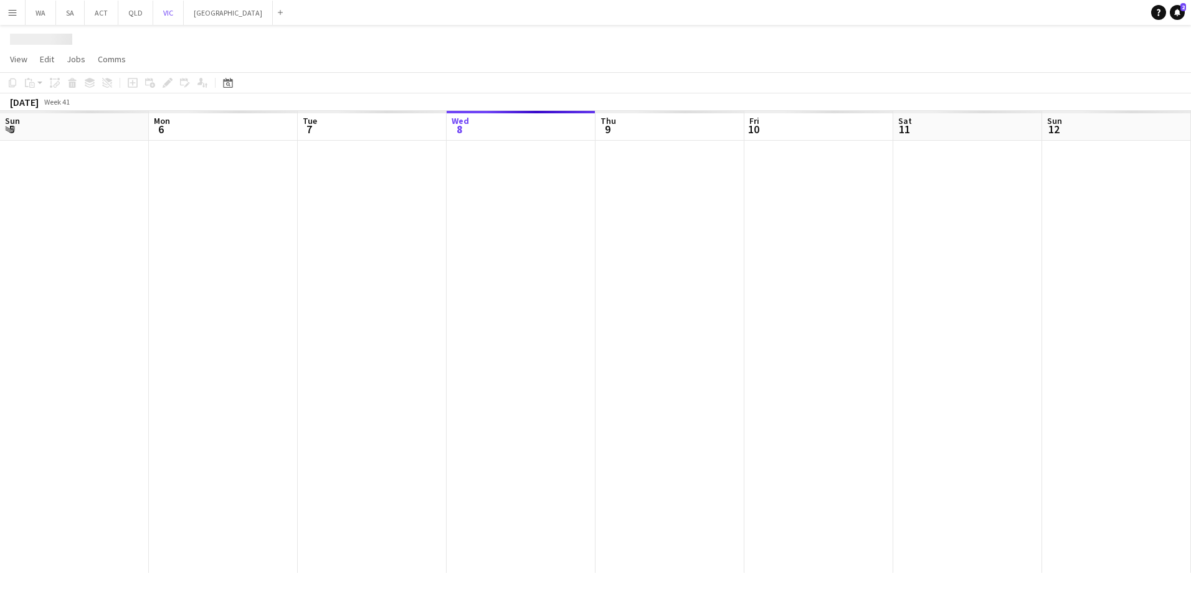
scroll to position [0, 298]
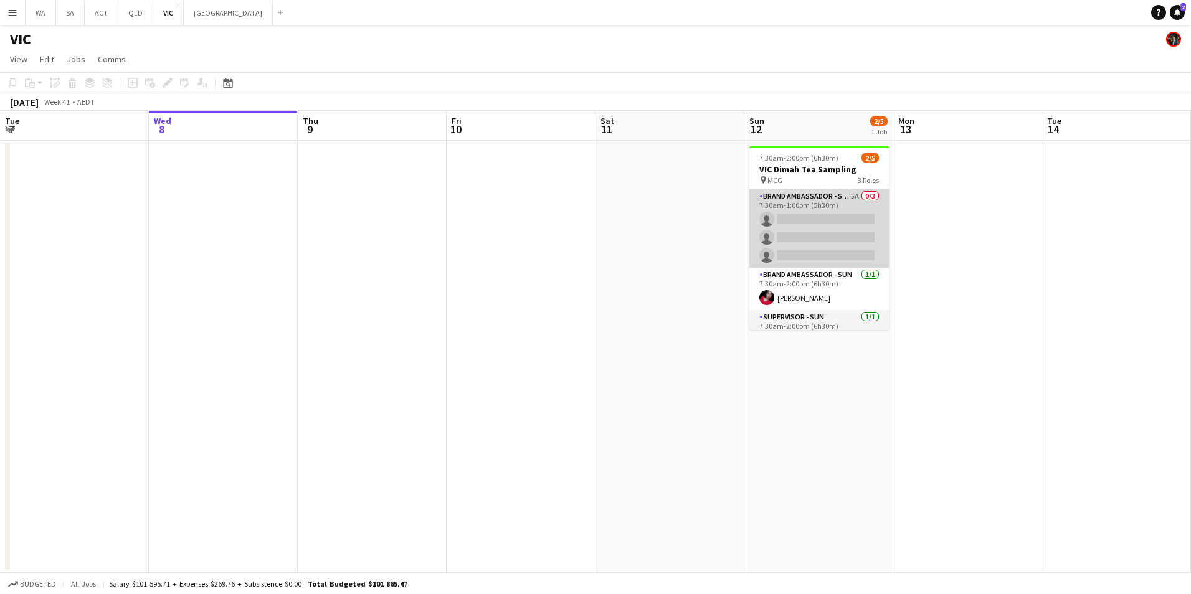
click at [820, 211] on app-card-role "Brand Ambassador - SUN 5A 0/3 7:30am-1:00pm (5h30m) single-neutral-actions sing…" at bounding box center [818, 228] width 139 height 78
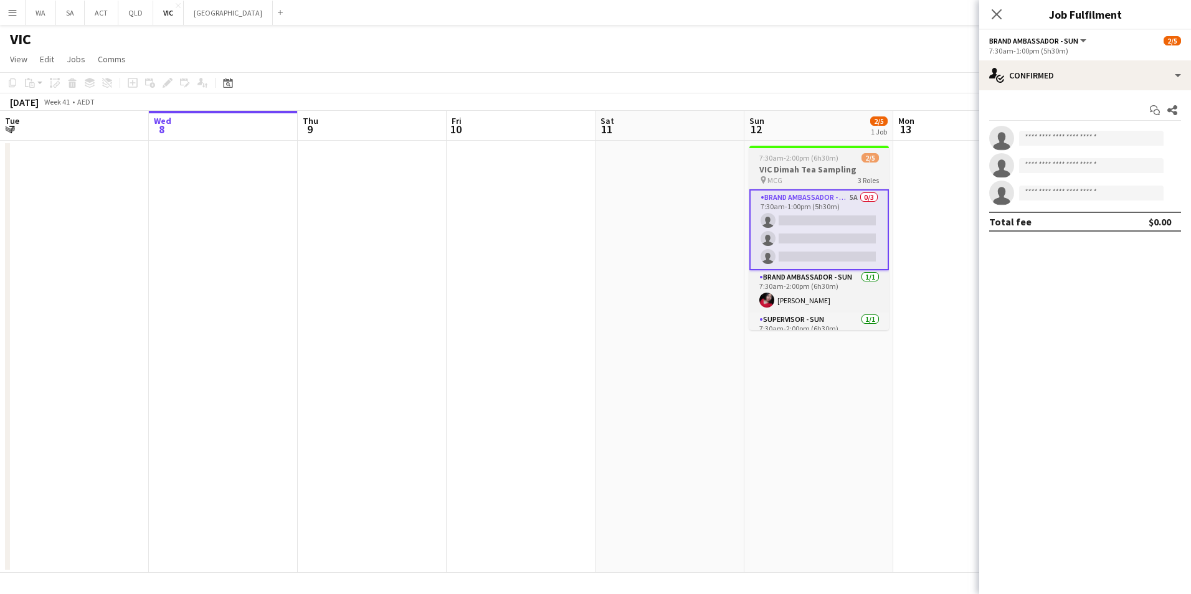
click at [829, 163] on app-job-card "7:30am-2:00pm (6h30m) 2/5 VIC Dimah Tea Sampling pin MCG 3 Roles Brand Ambassad…" at bounding box center [818, 238] width 139 height 184
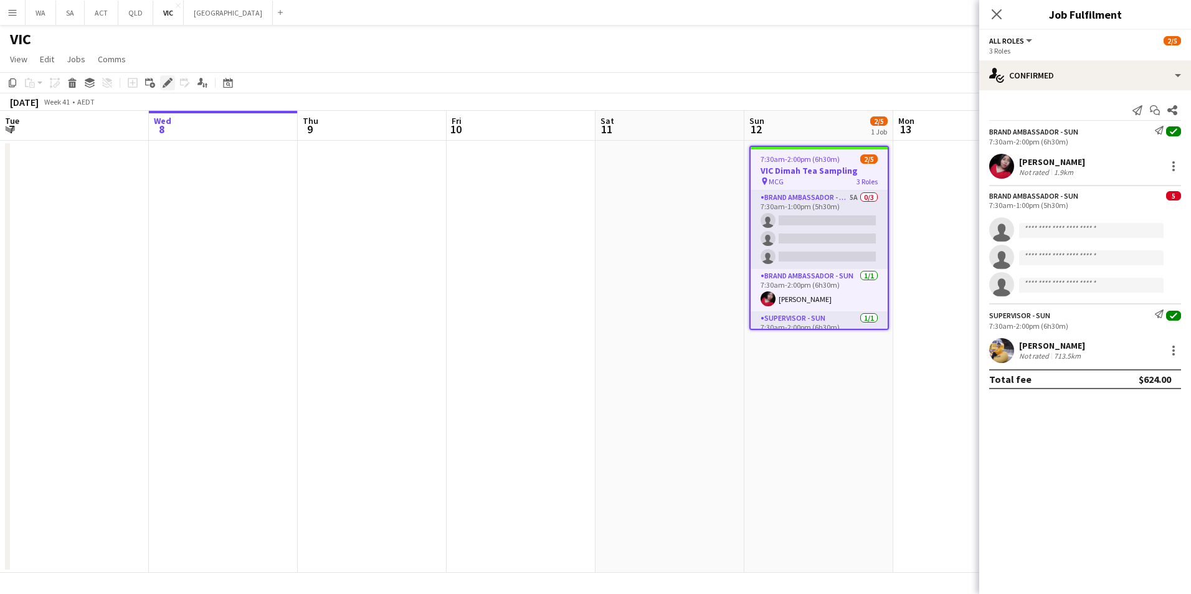
click at [167, 85] on icon "Edit" at bounding box center [168, 83] width 10 height 10
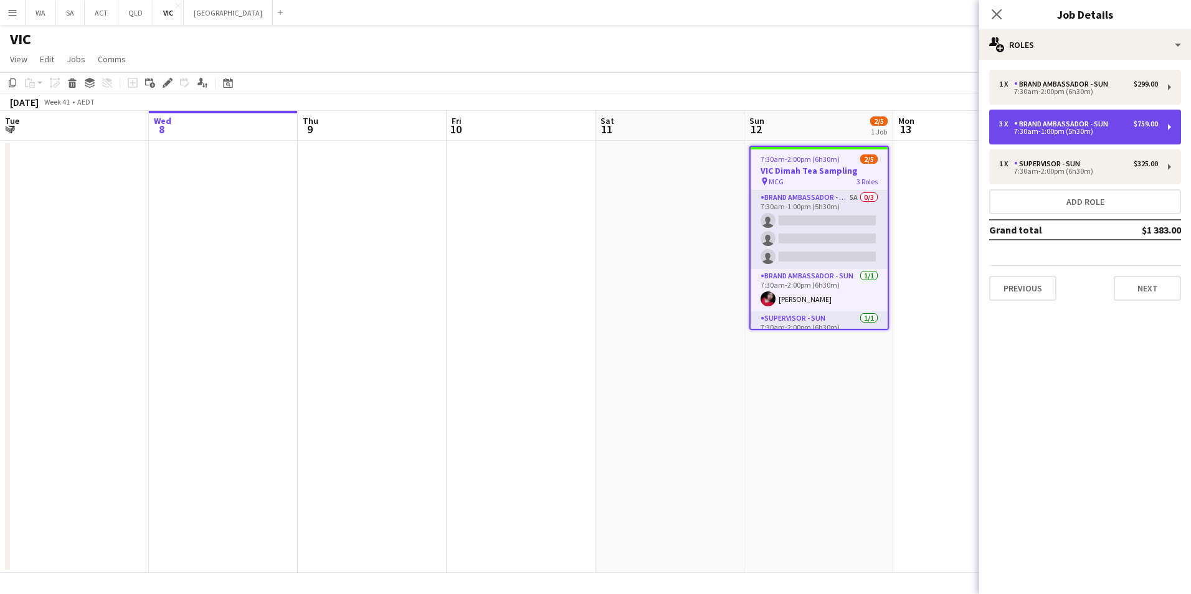
click at [1145, 140] on div "3 x Brand Ambassador - SUN $759.00 7:30am-1:00pm (5h30m)" at bounding box center [1085, 127] width 192 height 35
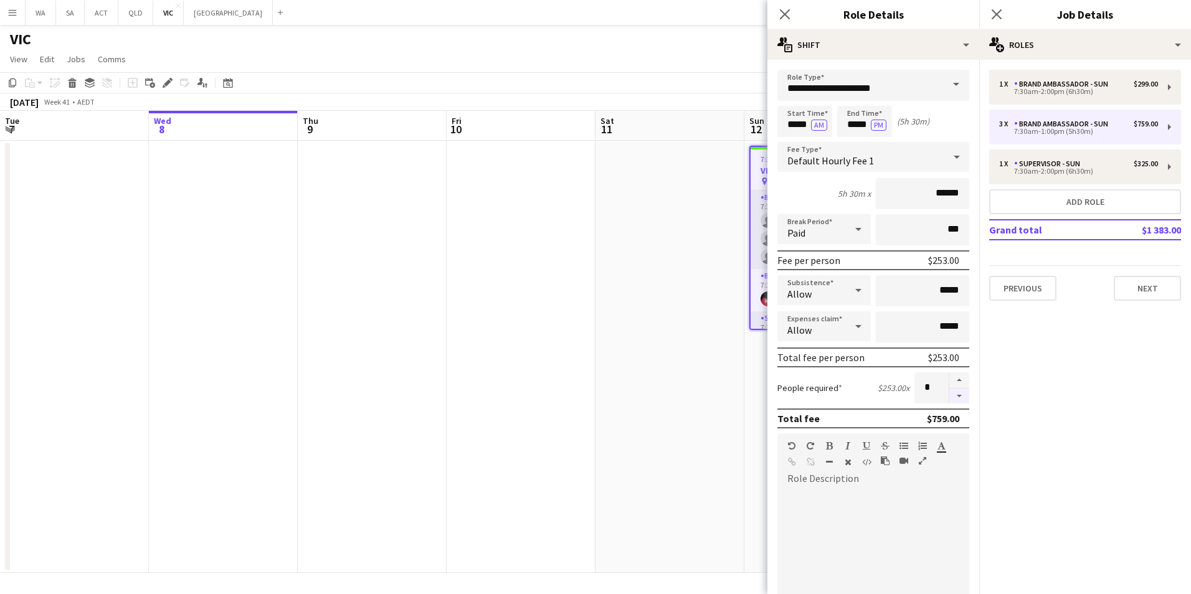
click at [949, 398] on button "button" at bounding box center [959, 397] width 20 height 16
type input "*"
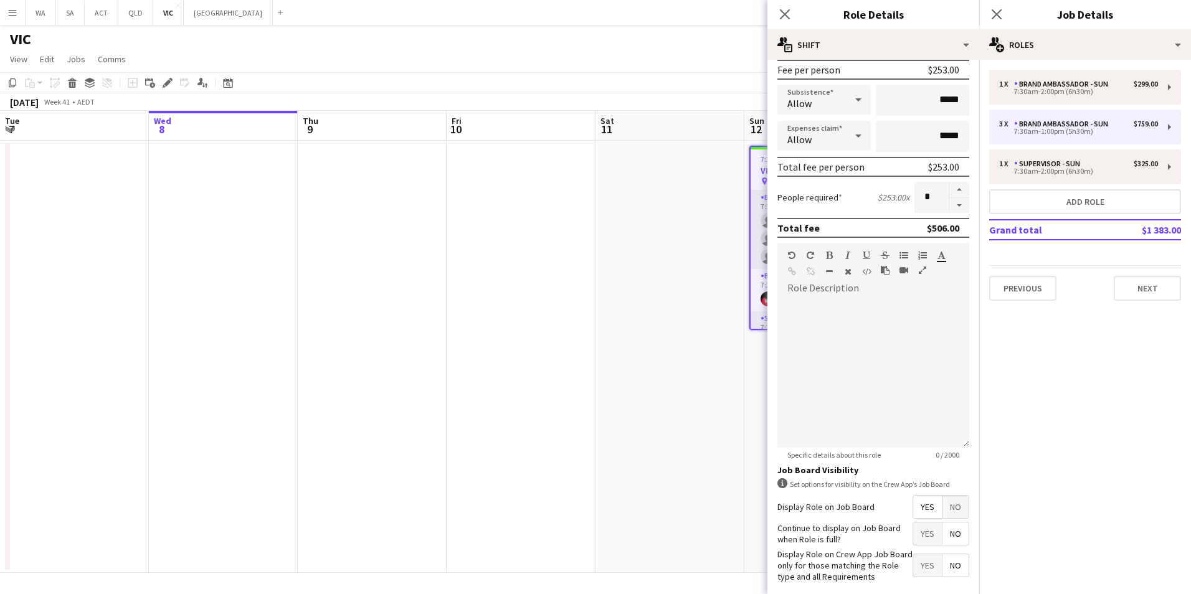
scroll to position [250, 0]
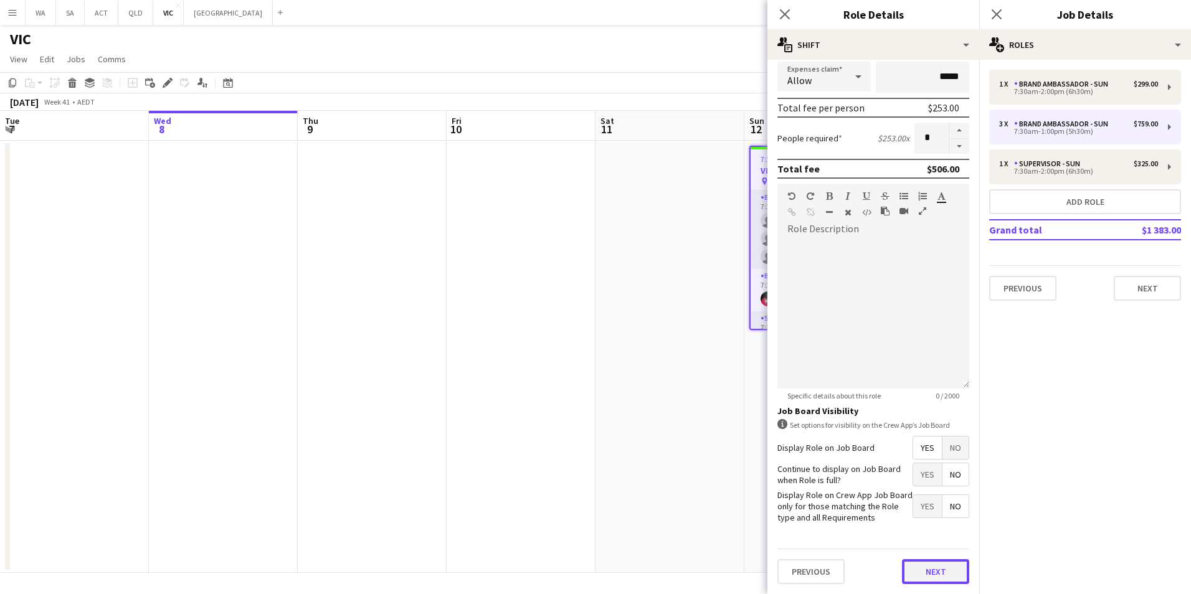
click at [920, 565] on button "Next" at bounding box center [935, 571] width 67 height 25
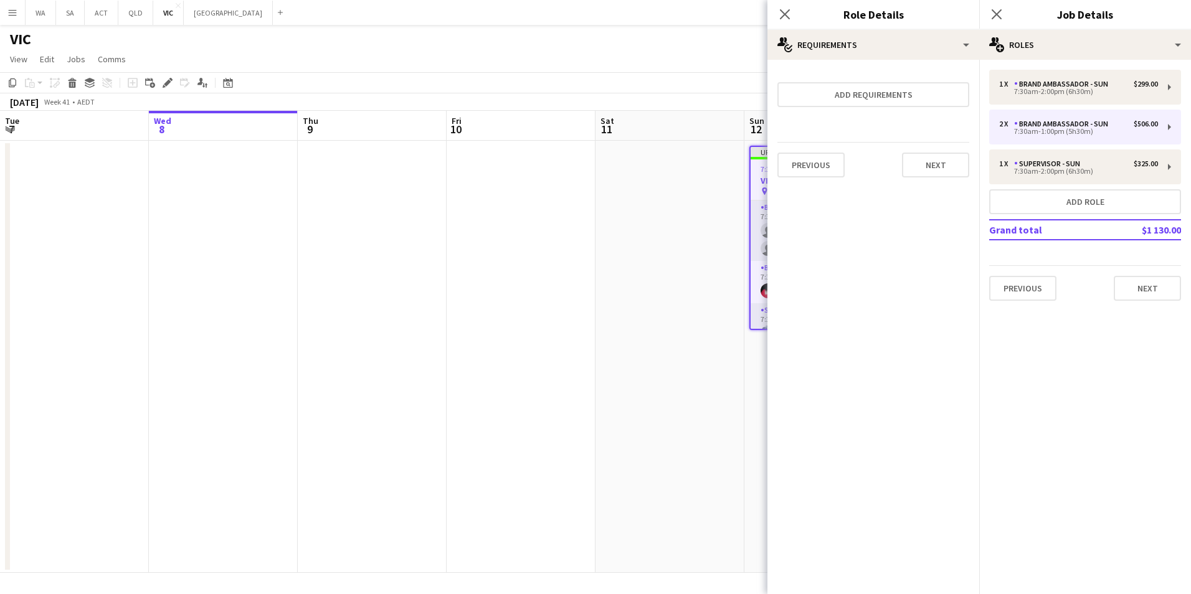
scroll to position [0, 0]
click at [938, 141] on form "Add requirements Previous Next" at bounding box center [873, 129] width 212 height 118
click at [940, 158] on button "Next" at bounding box center [935, 165] width 67 height 25
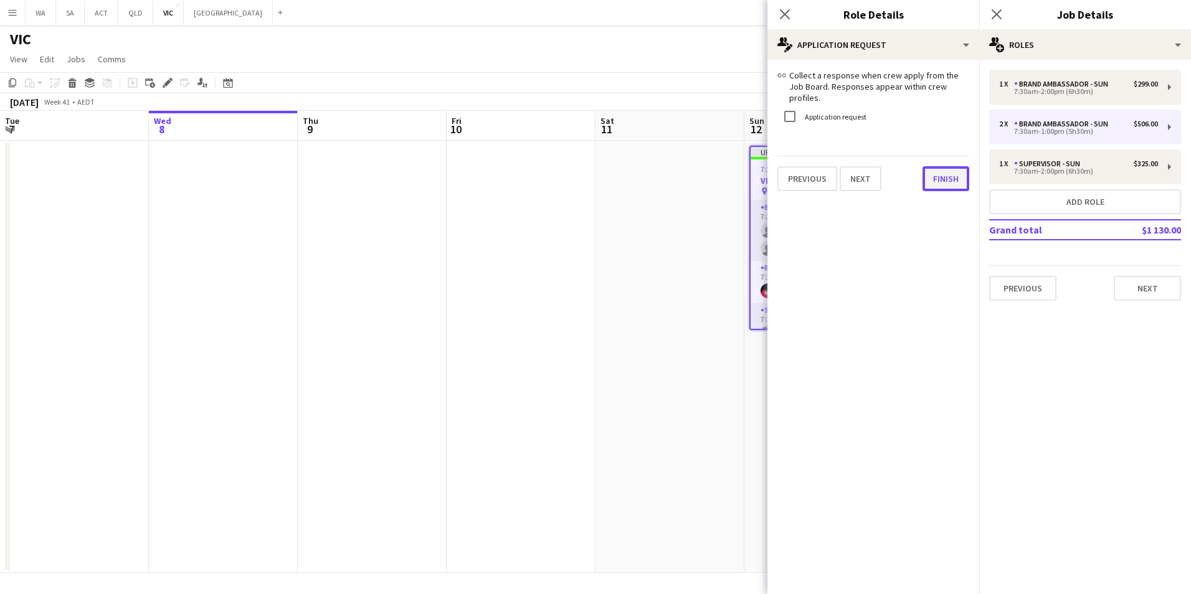
click at [946, 182] on div "link Collect a response when crew apply from the Job Board. Responses appear wi…" at bounding box center [873, 130] width 212 height 141
click at [951, 167] on button "Finish" at bounding box center [945, 178] width 47 height 25
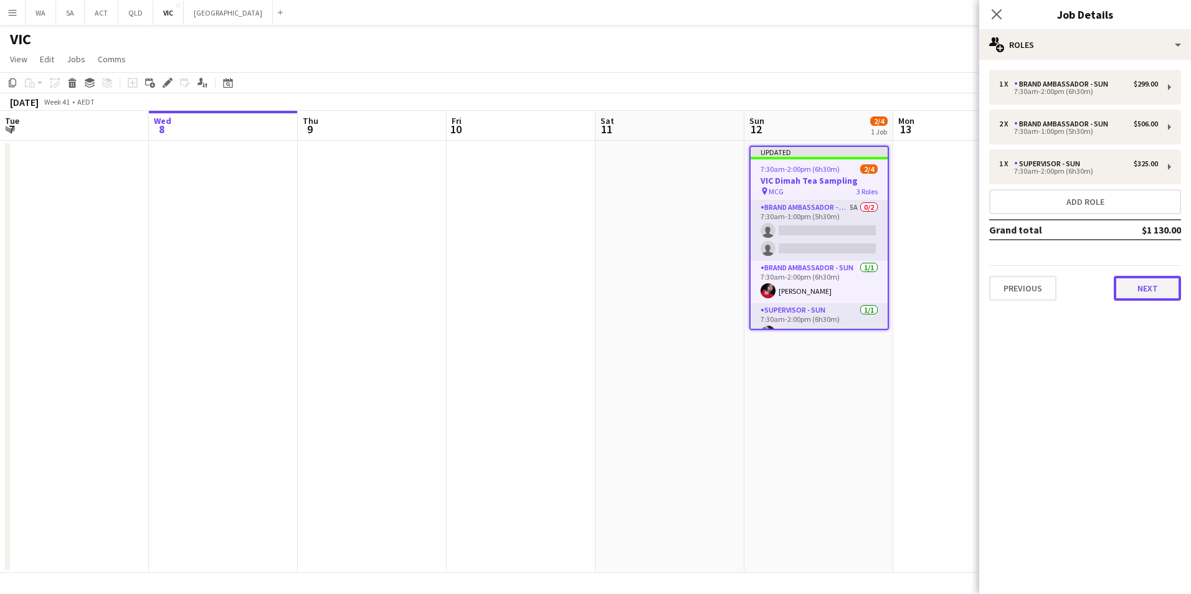
click at [1153, 287] on button "Next" at bounding box center [1146, 288] width 67 height 25
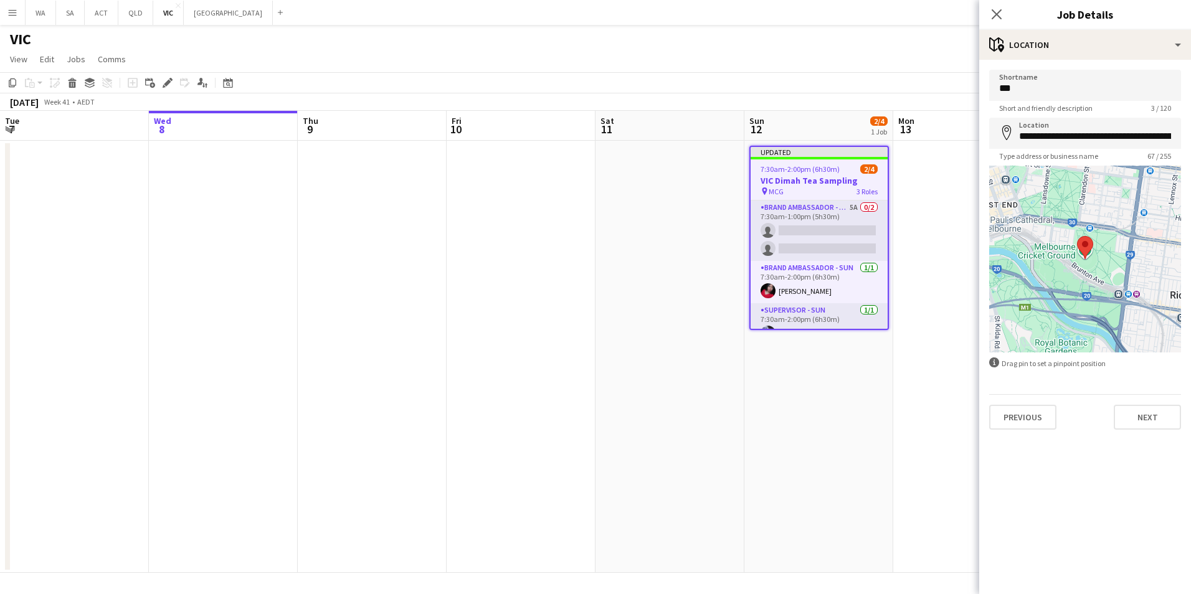
click at [1168, 404] on div "Previous Next" at bounding box center [1085, 411] width 192 height 35
click at [1168, 414] on button "Next" at bounding box center [1146, 417] width 67 height 25
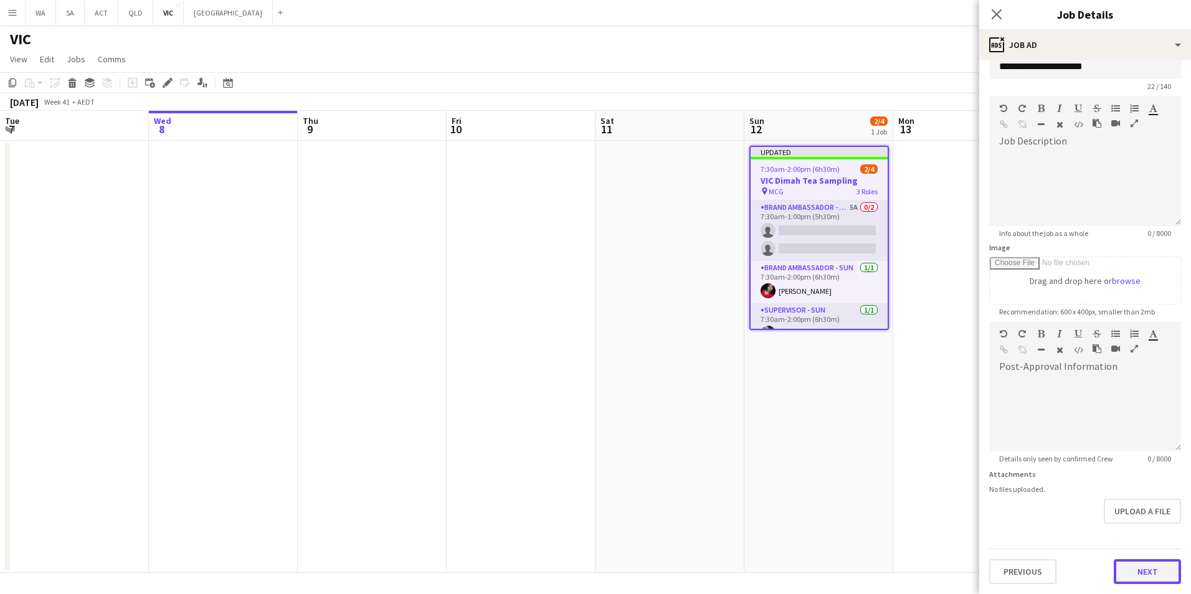
click at [1138, 529] on form "**********" at bounding box center [1085, 316] width 212 height 536
click at [1156, 578] on button "Next" at bounding box center [1146, 571] width 67 height 25
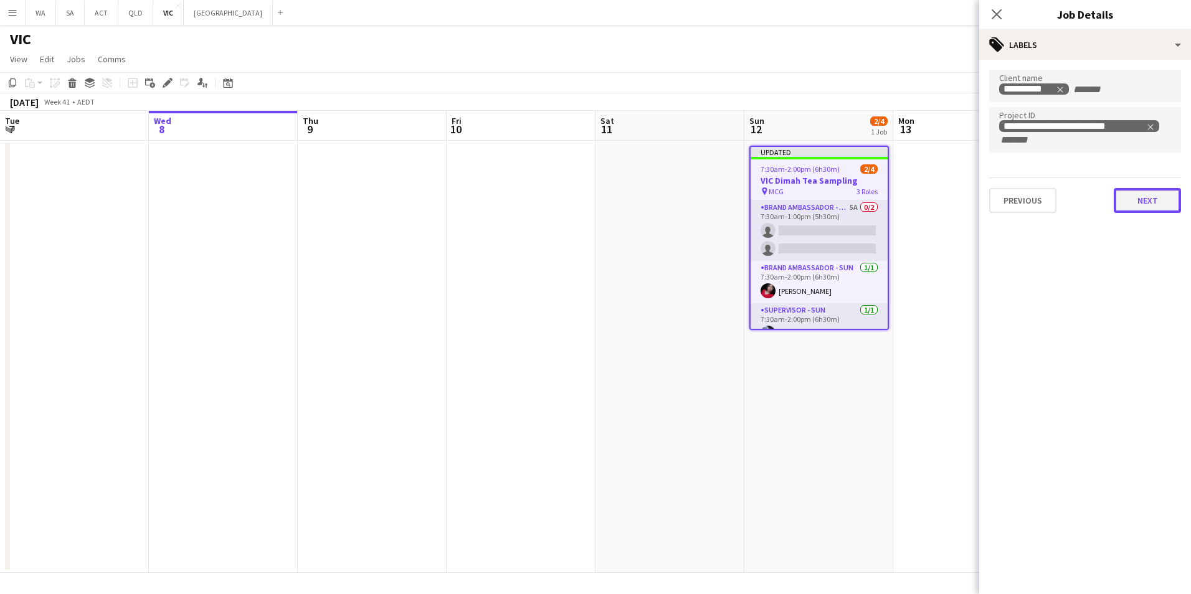
click at [1148, 205] on button "Next" at bounding box center [1146, 200] width 67 height 25
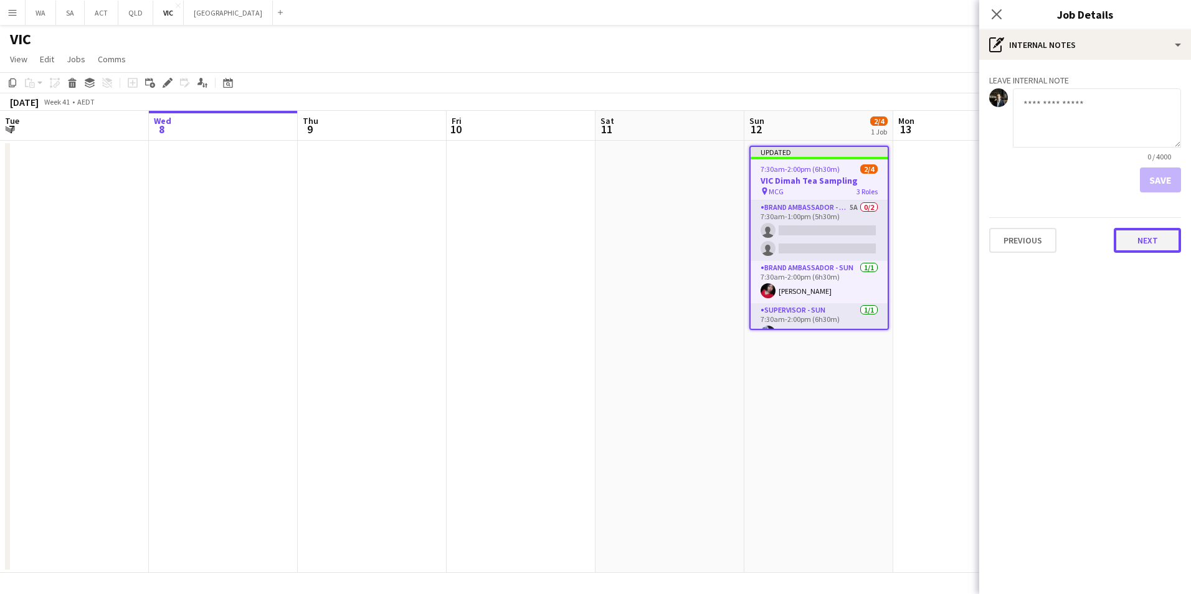
click at [1154, 242] on button "Next" at bounding box center [1146, 240] width 67 height 25
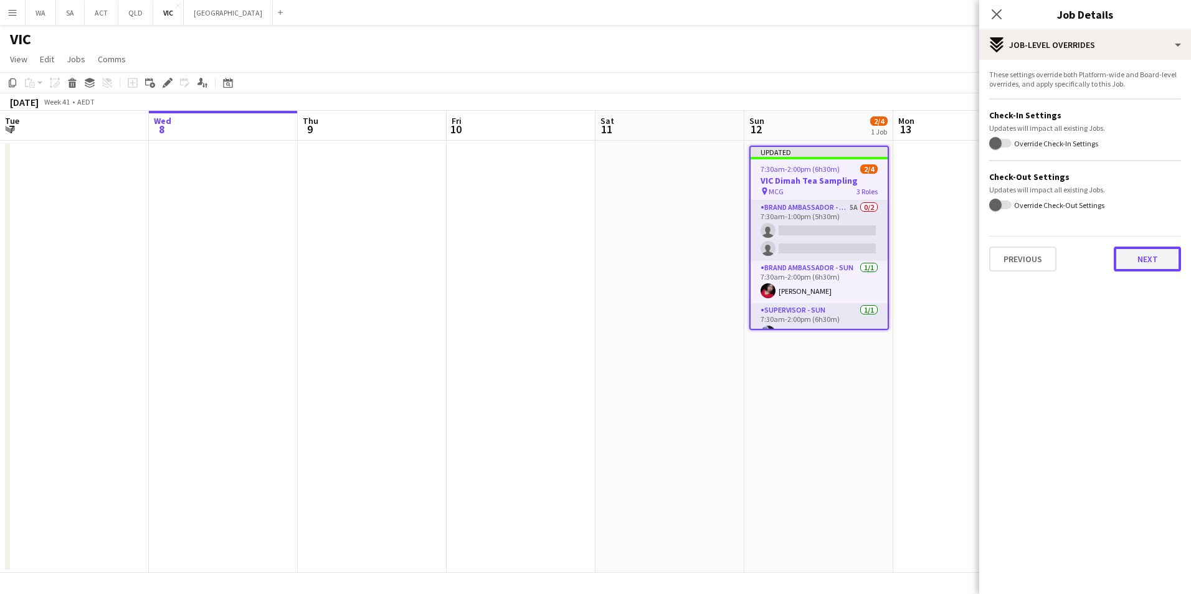
click at [1154, 257] on button "Next" at bounding box center [1146, 259] width 67 height 25
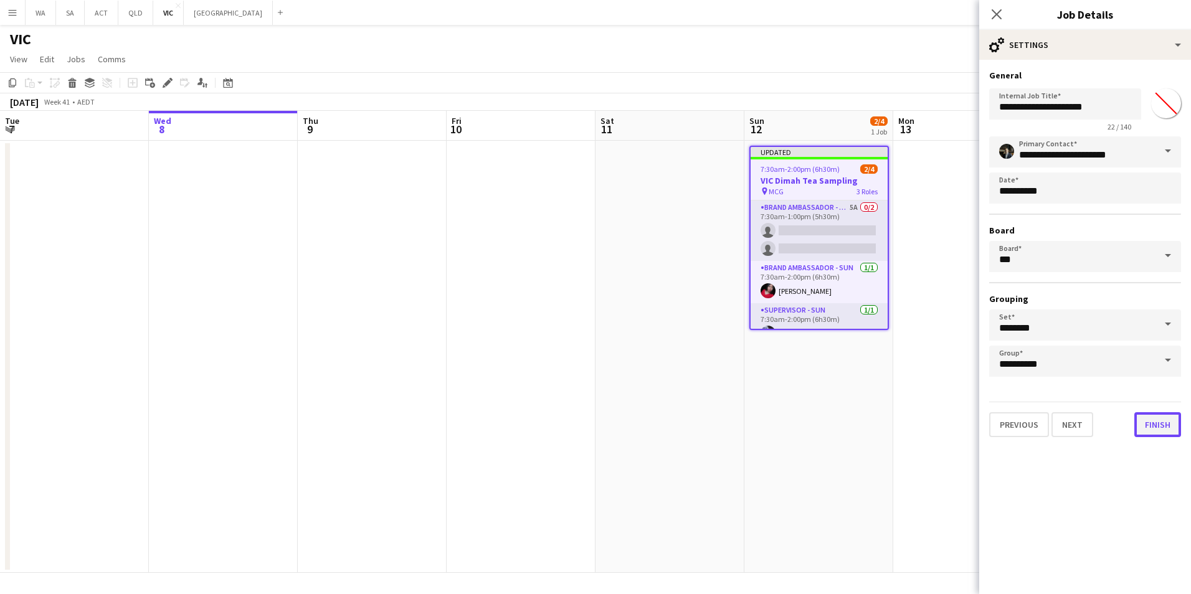
click at [1157, 420] on button "Finish" at bounding box center [1157, 424] width 47 height 25
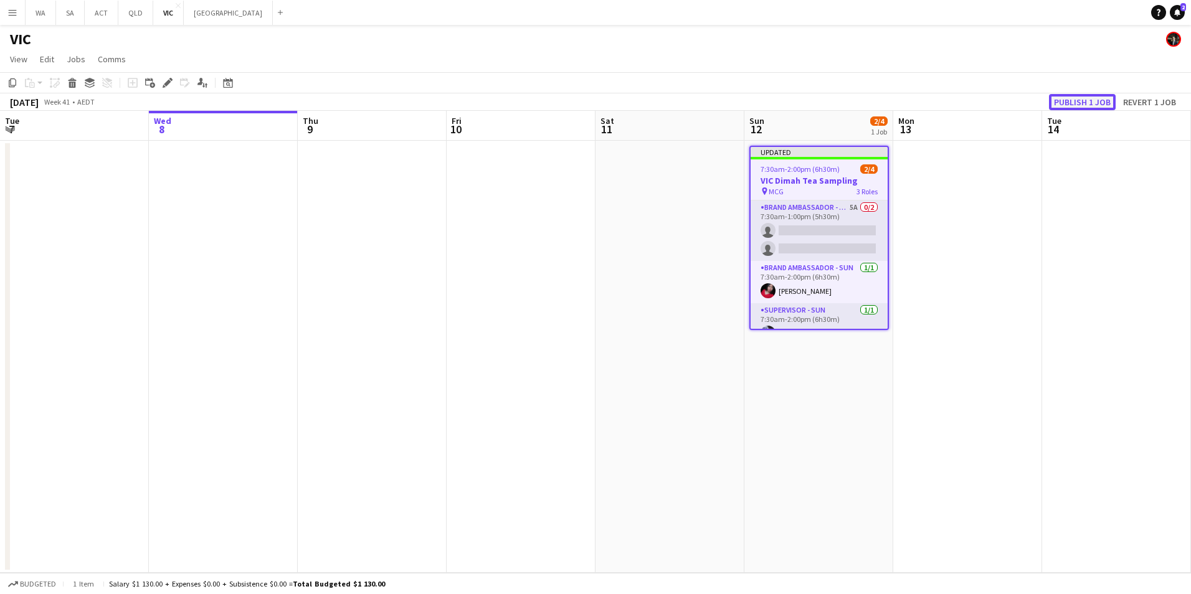
click at [1092, 101] on button "Publish 1 job" at bounding box center [1082, 102] width 67 height 16
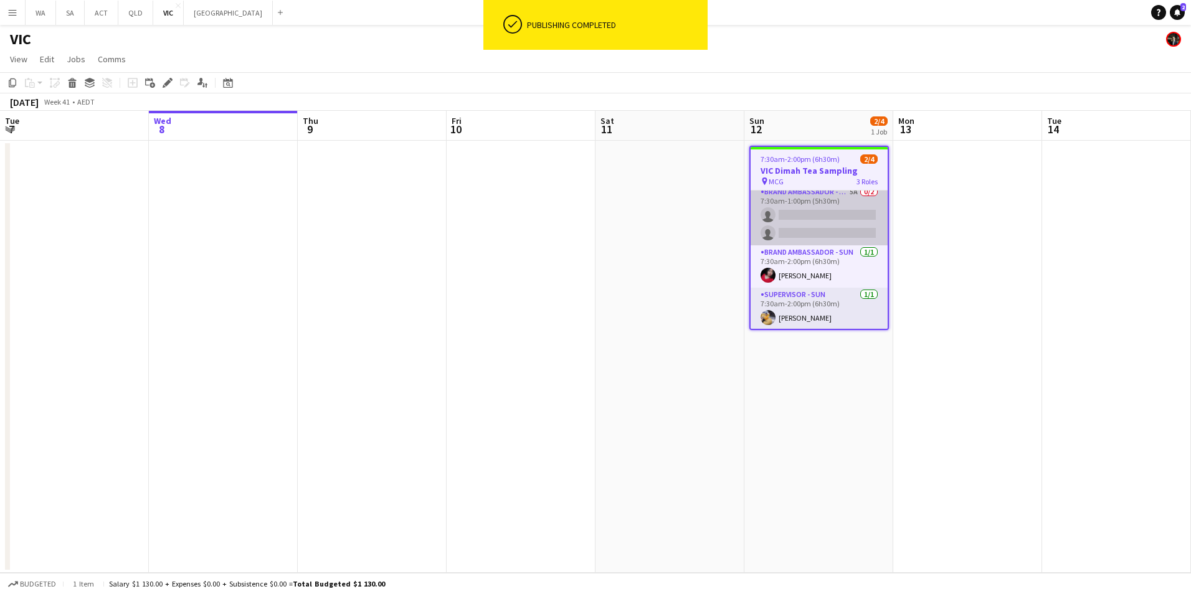
scroll to position [7, 0]
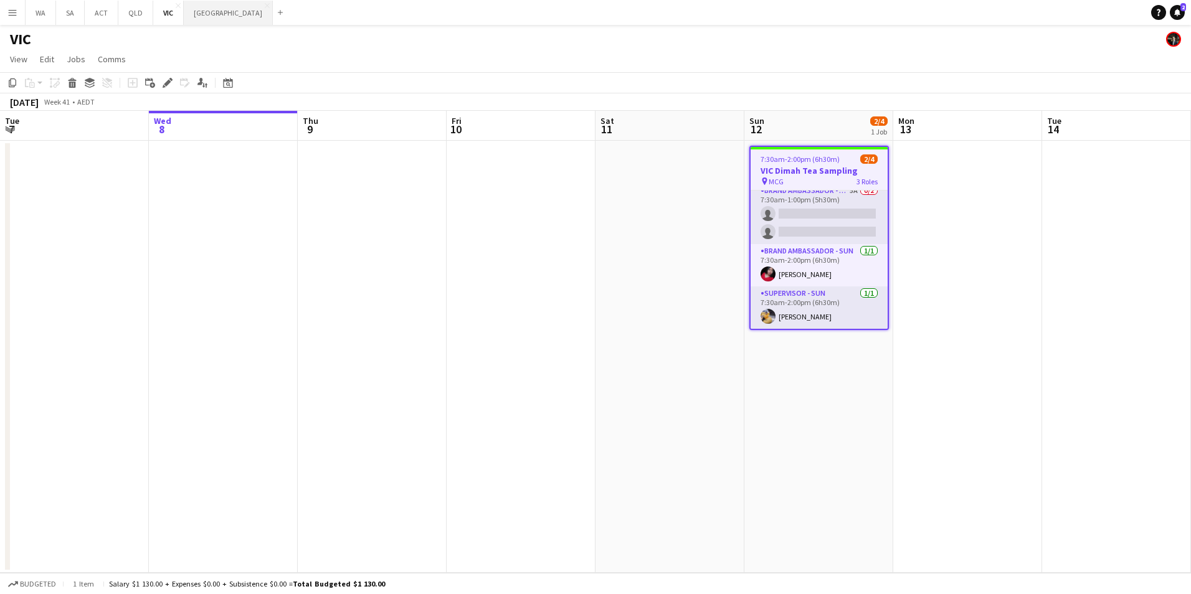
click at [197, 4] on button "NSW Close" at bounding box center [228, 13] width 89 height 24
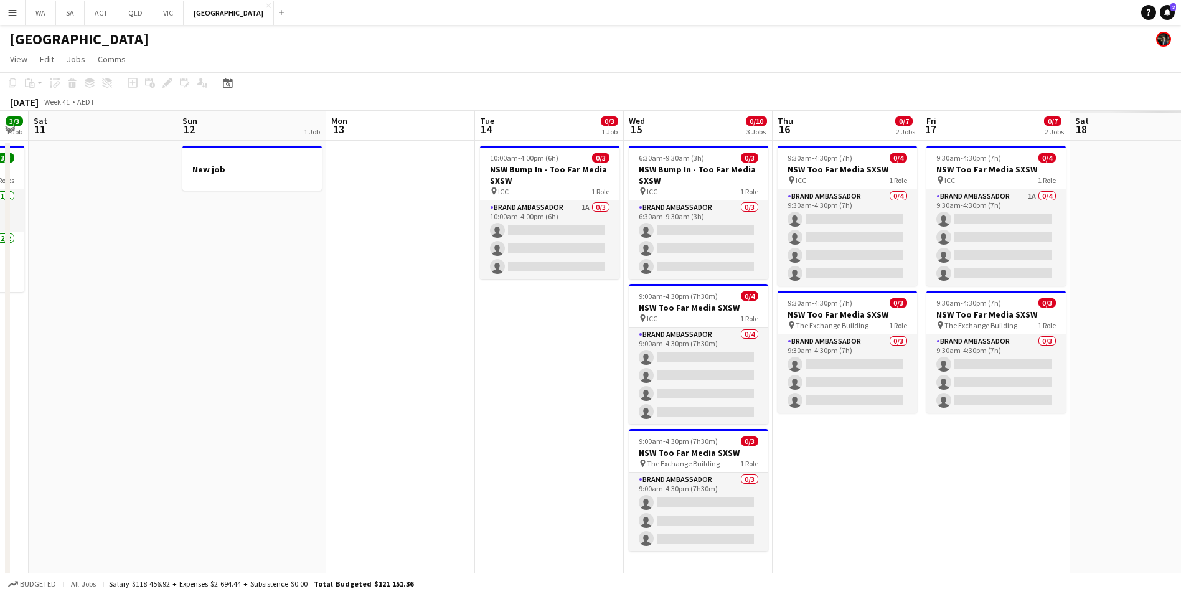
scroll to position [0, 420]
drag, startPoint x: 1048, startPoint y: 360, endPoint x: 479, endPoint y: 417, distance: 571.3
click at [479, 417] on app-calendar-viewport "Wed 8 1/1 1 Job Thu 9 3/3 1 Job Fri 10 3/3 1 Job Sat 11 Sun 12 1 Job Mon 13 Tue…" at bounding box center [590, 356] width 1181 height 491
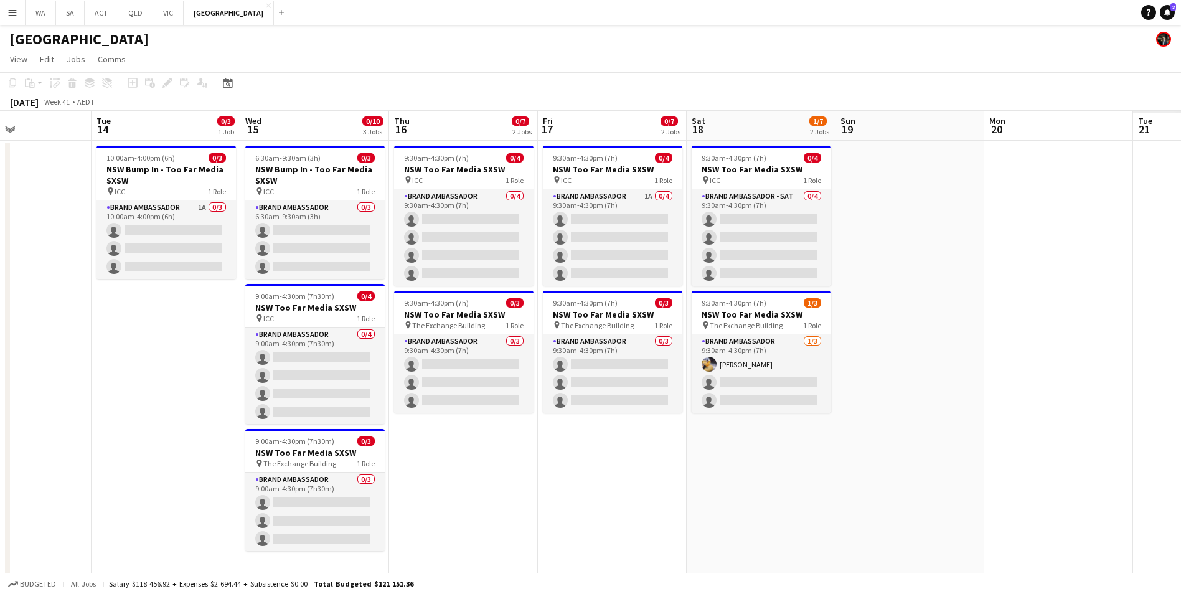
scroll to position [0, 374]
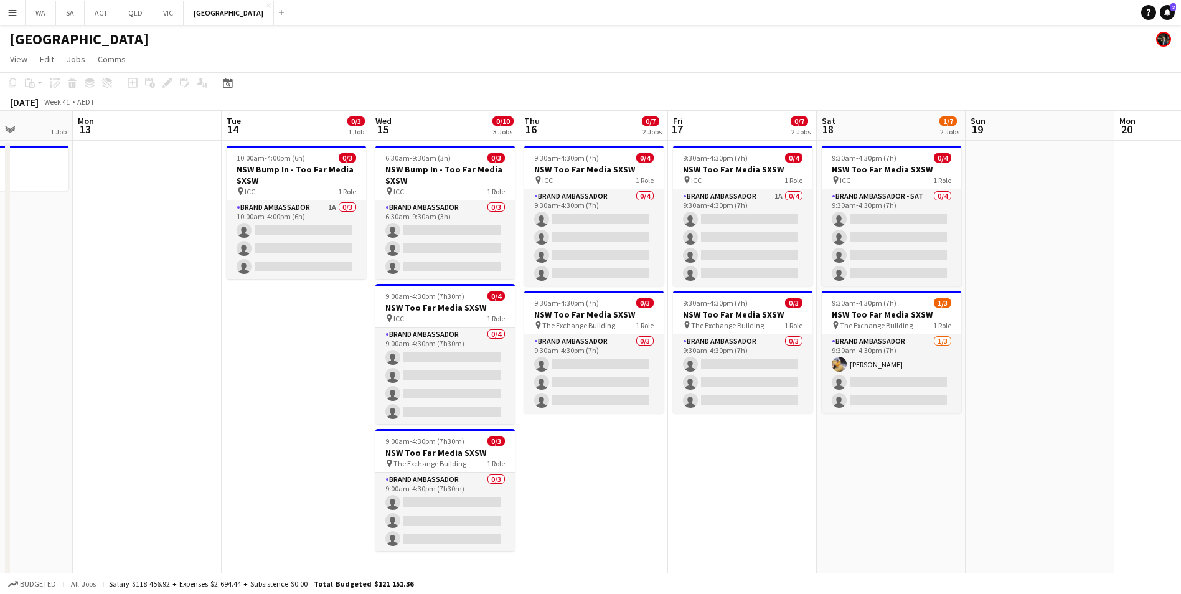
drag, startPoint x: 1048, startPoint y: 535, endPoint x: 796, endPoint y: 552, distance: 252.2
click at [796, 552] on app-calendar-viewport "Fri 10 3/3 1 Job Sat 11 Sun 12 1 Job Mon 13 Tue 14 0/3 1 Job Wed 15 0/10 3 Jobs…" at bounding box center [590, 356] width 1181 height 491
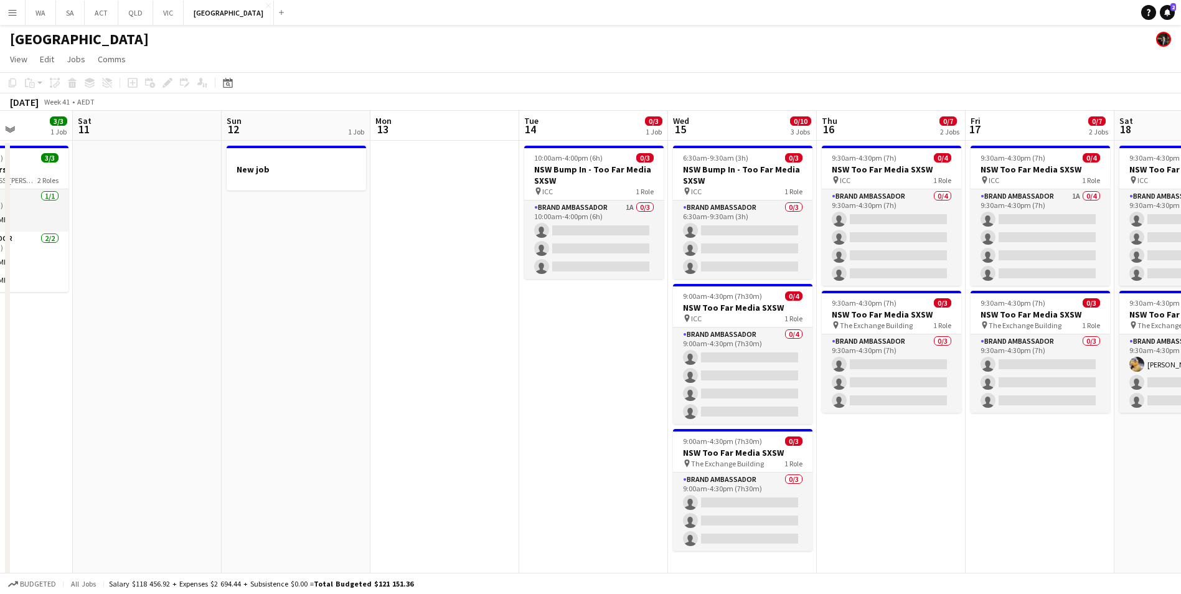
scroll to position [0, 271]
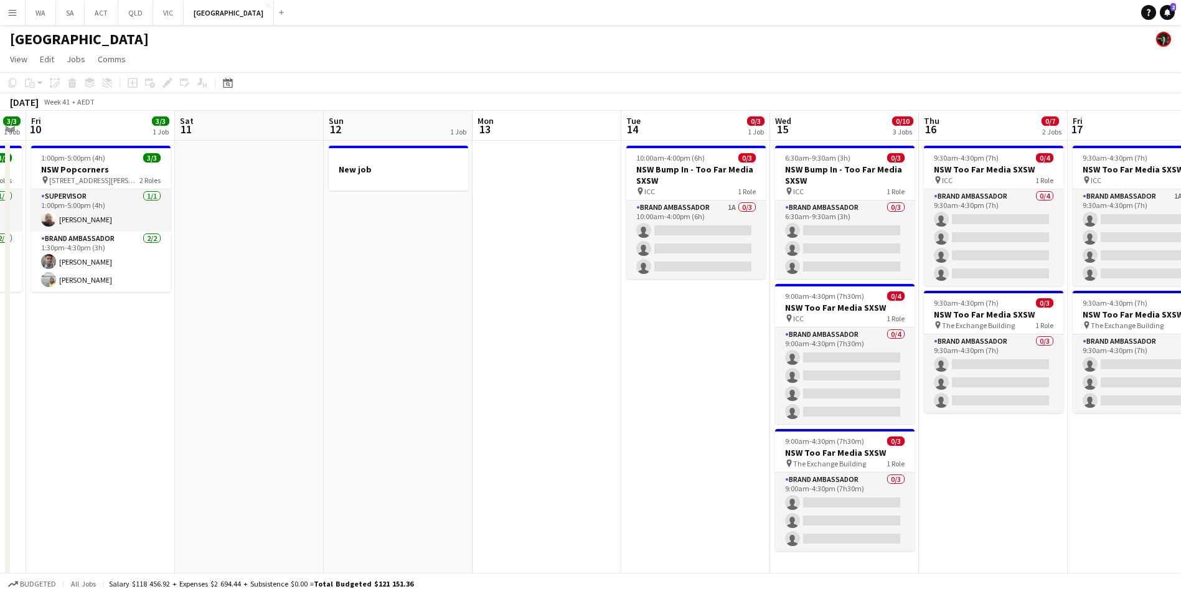
drag, startPoint x: 780, startPoint y: 470, endPoint x: 1184, endPoint y: 457, distance: 403.7
click at [1181, 457] on html "Menu Boards Boards Boards All jobs Status Workforce Workforce My Workforce Recr…" at bounding box center [590, 311] width 1181 height 623
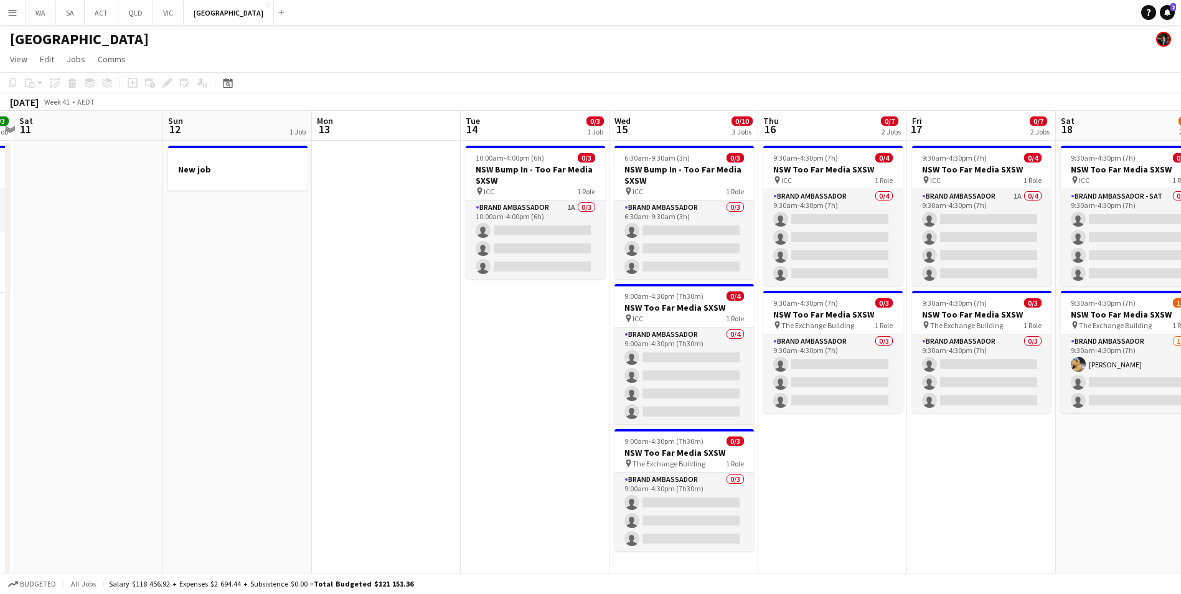
drag, startPoint x: 907, startPoint y: 509, endPoint x: 676, endPoint y: 486, distance: 232.2
click at [687, 489] on app-calendar-viewport "Wed 8 1/1 1 Job Thu 9 3/3 1 Job Fri 10 3/3 1 Job Sat 11 Sun 12 1 Job Mon 13 Tue…" at bounding box center [590, 356] width 1181 height 491
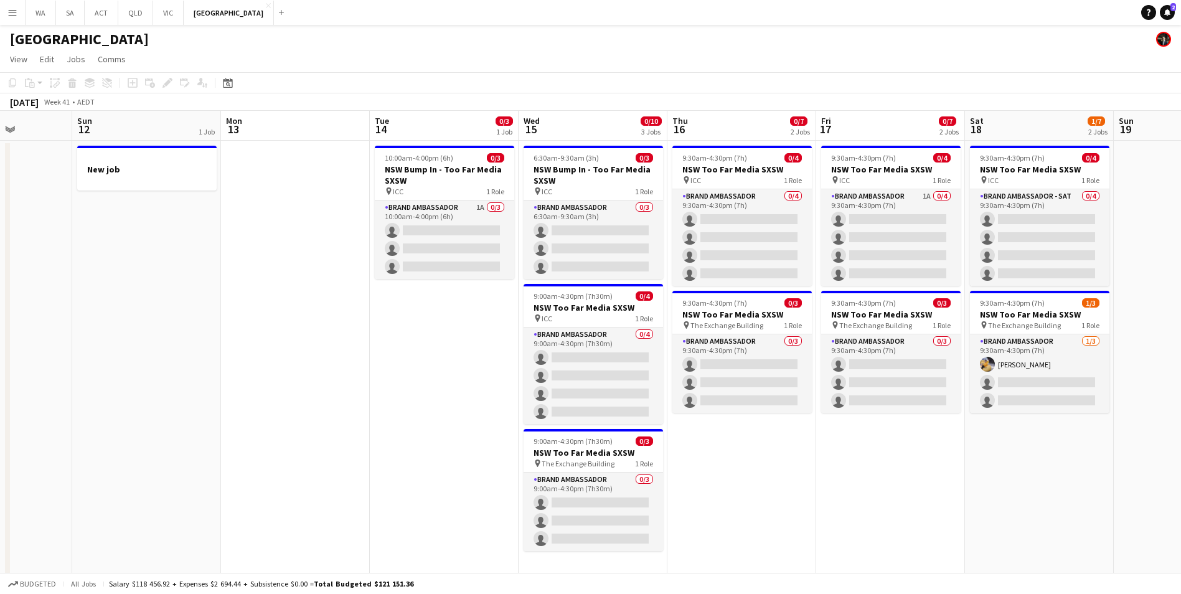
scroll to position [0, 369]
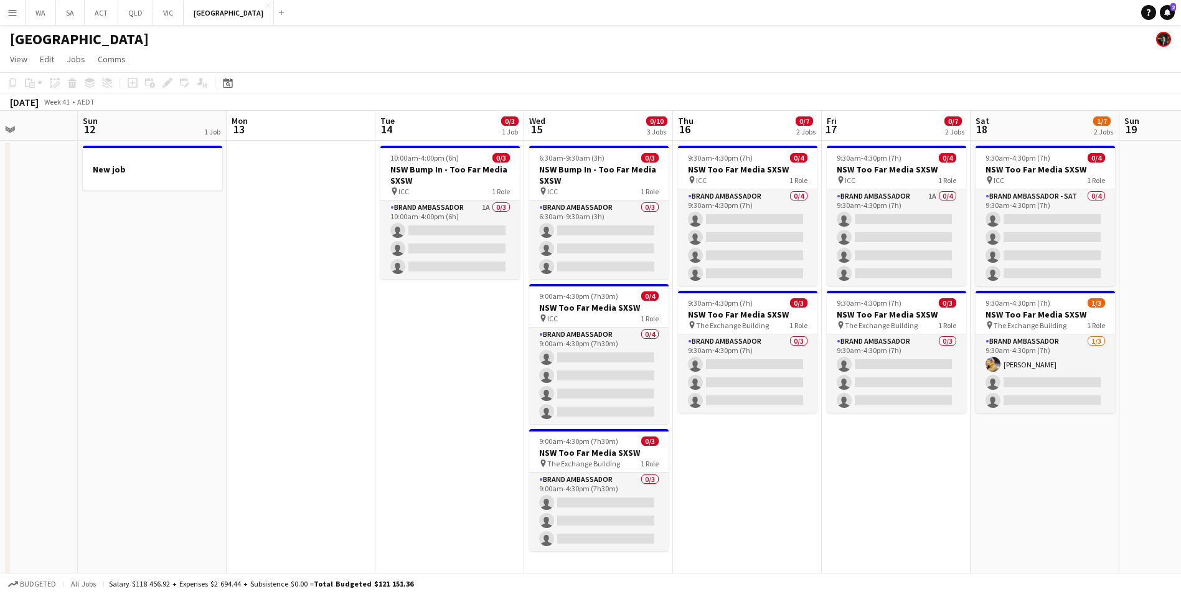
drag, startPoint x: 650, startPoint y: 482, endPoint x: 763, endPoint y: 441, distance: 119.7
click at [763, 441] on app-calendar-viewport "Thu 9 3/3 1 Job Fri 10 3/3 1 Job Sat 11 Sun 12 1 Job Mon 13 Tue 14 0/3 1 Job We…" at bounding box center [590, 356] width 1181 height 491
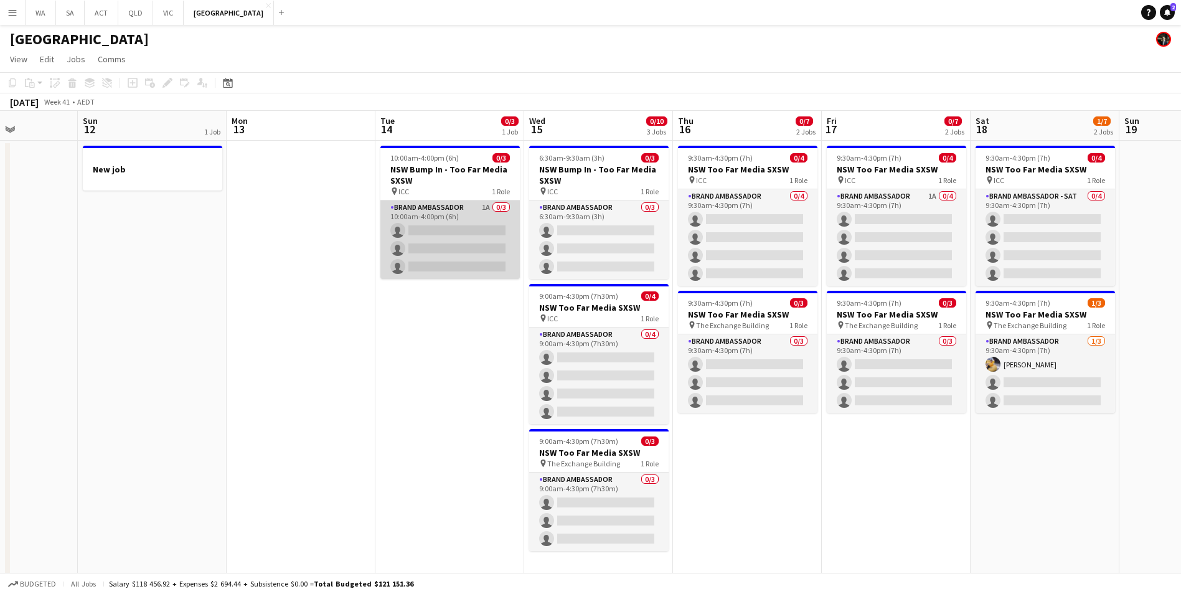
click at [445, 212] on app-card-role "Brand Ambassador 1A 0/3 10:00am-4:00pm (6h) single-neutral-actions single-neutr…" at bounding box center [449, 239] width 139 height 78
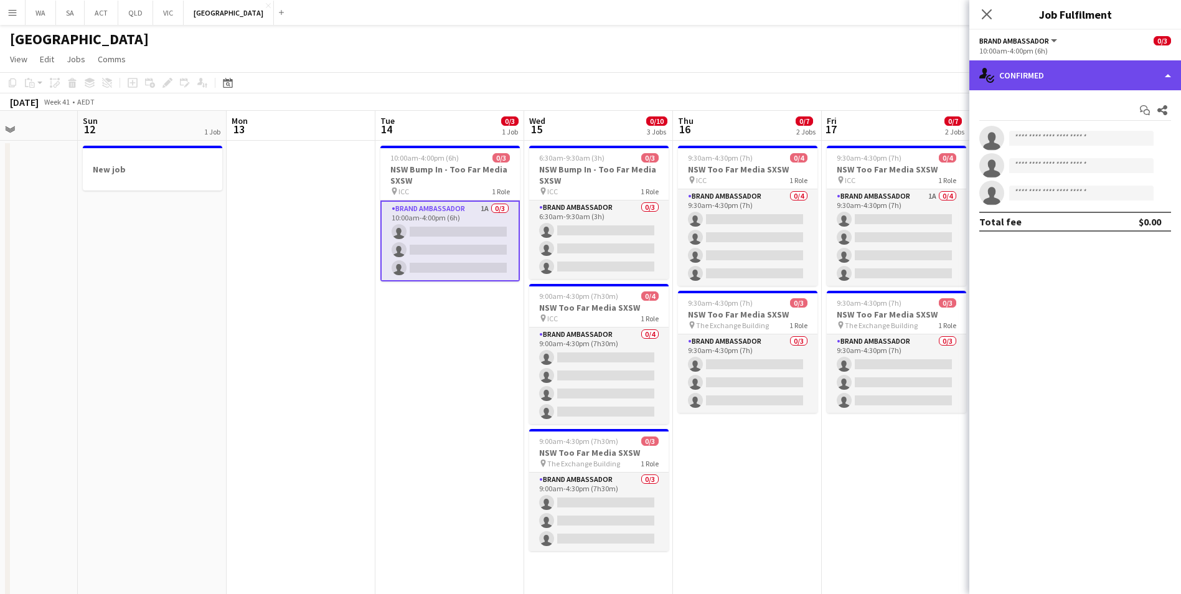
click at [1085, 79] on div "single-neutral-actions-check-2 Confirmed" at bounding box center [1075, 75] width 212 height 30
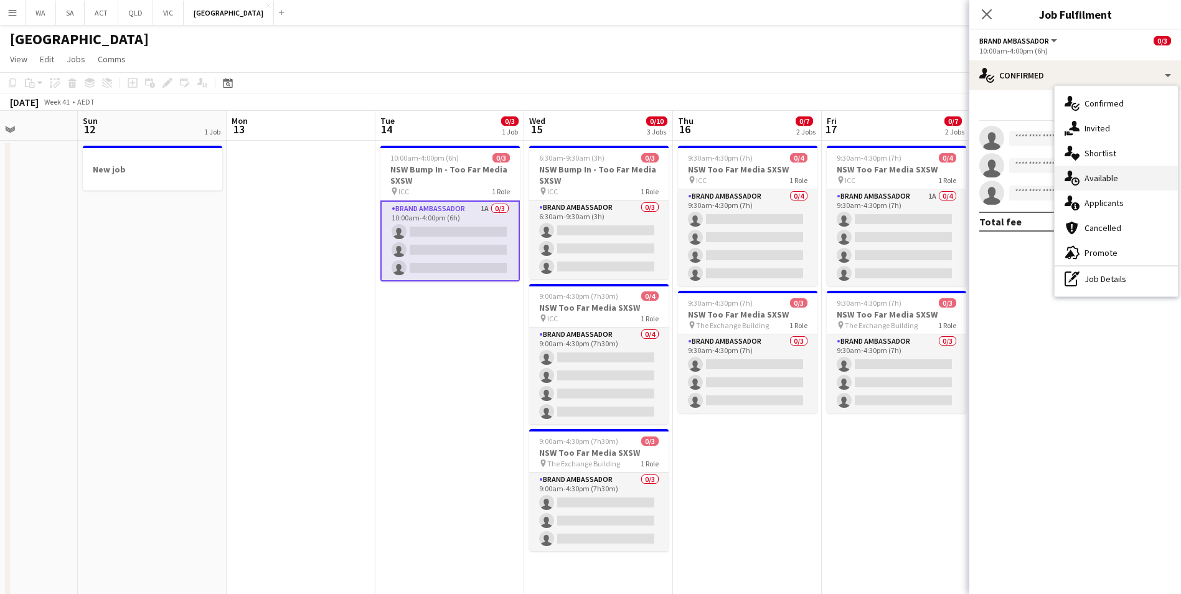
click at [1135, 177] on div "single-neutral-actions-upload Available" at bounding box center [1116, 178] width 123 height 25
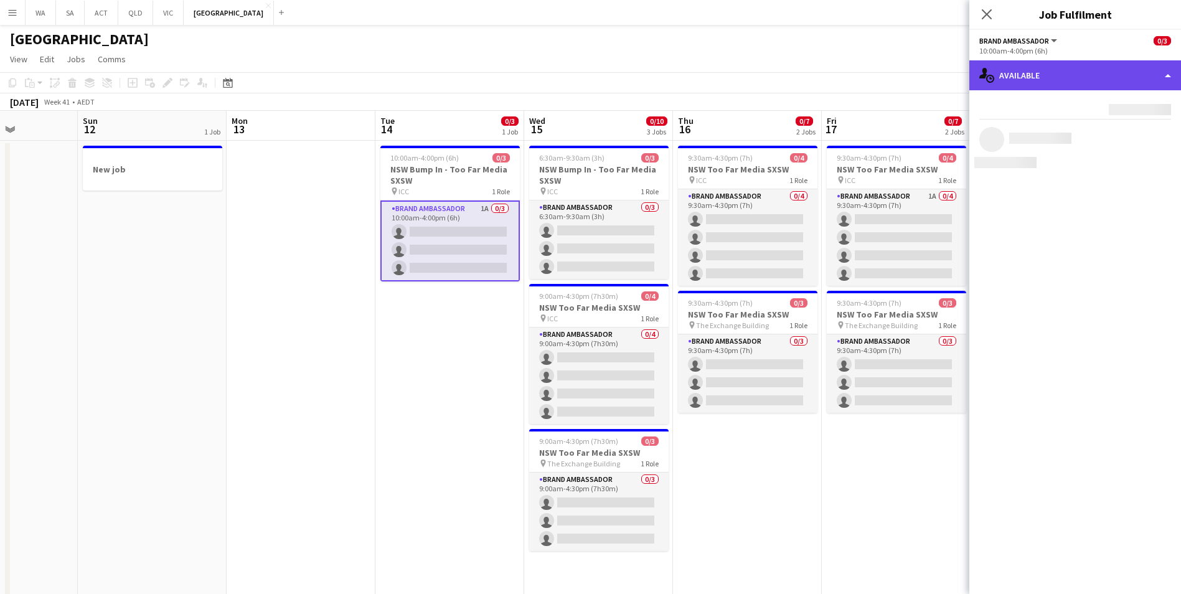
click at [1096, 78] on div "single-neutral-actions-upload Available" at bounding box center [1075, 75] width 212 height 30
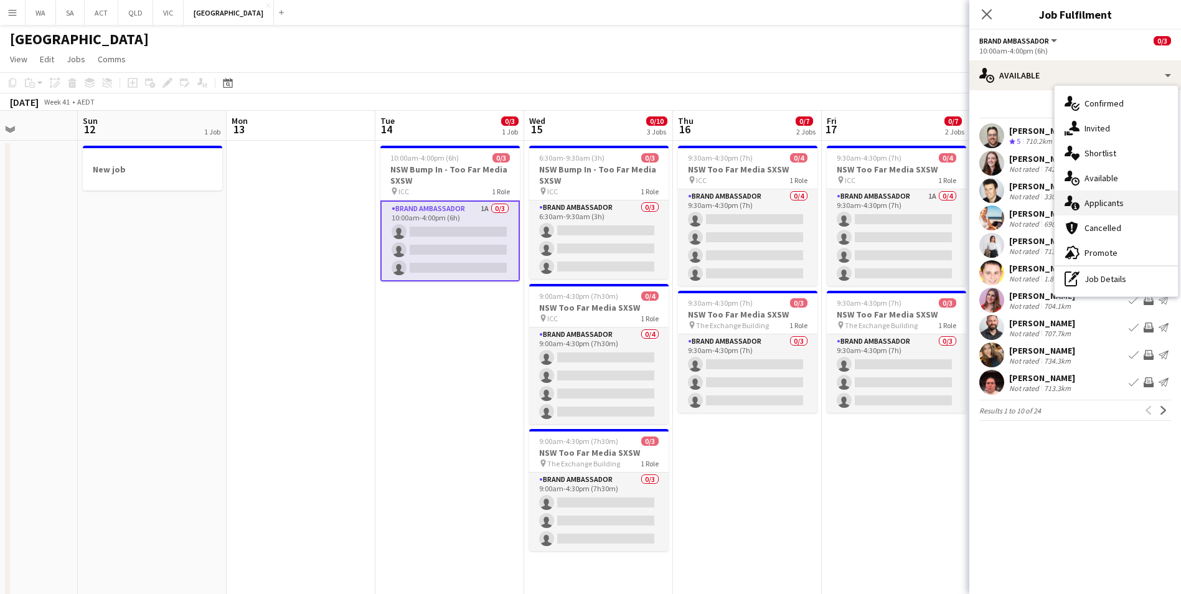
click at [1118, 207] on span "Applicants" at bounding box center [1104, 202] width 39 height 11
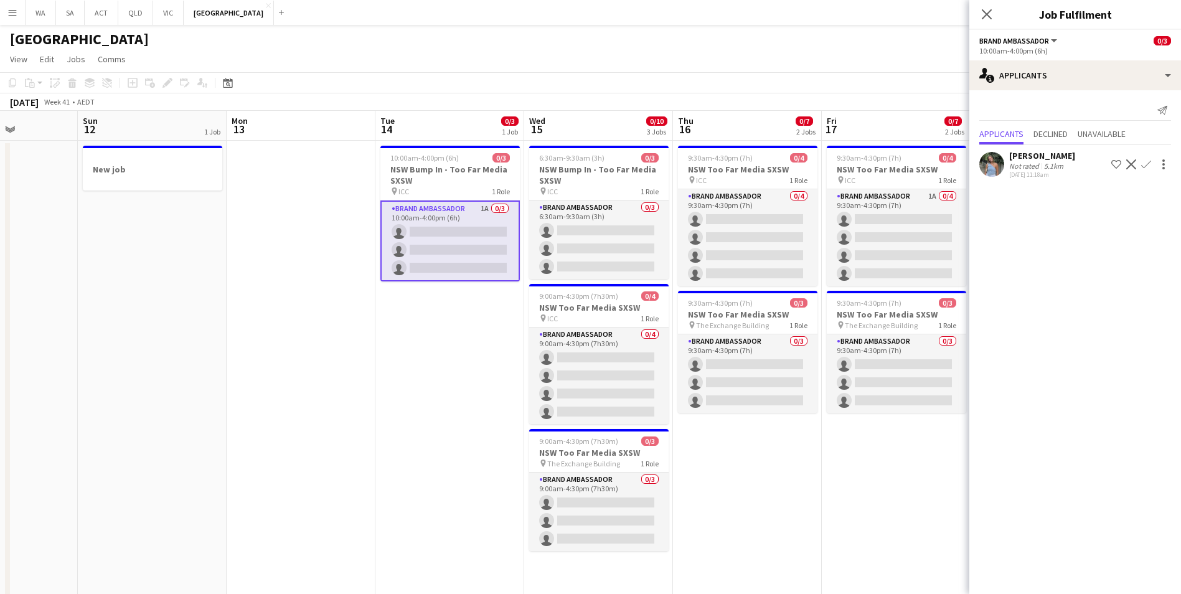
click at [1000, 165] on app-user-avatar at bounding box center [991, 164] width 25 height 25
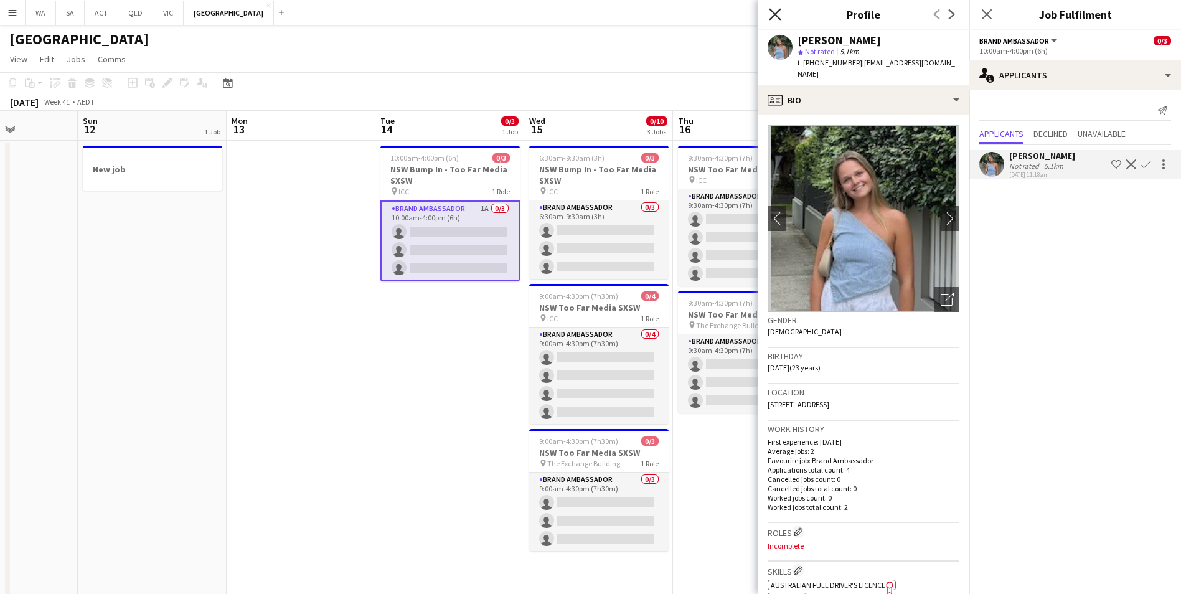
click at [776, 16] on icon at bounding box center [775, 14] width 12 height 12
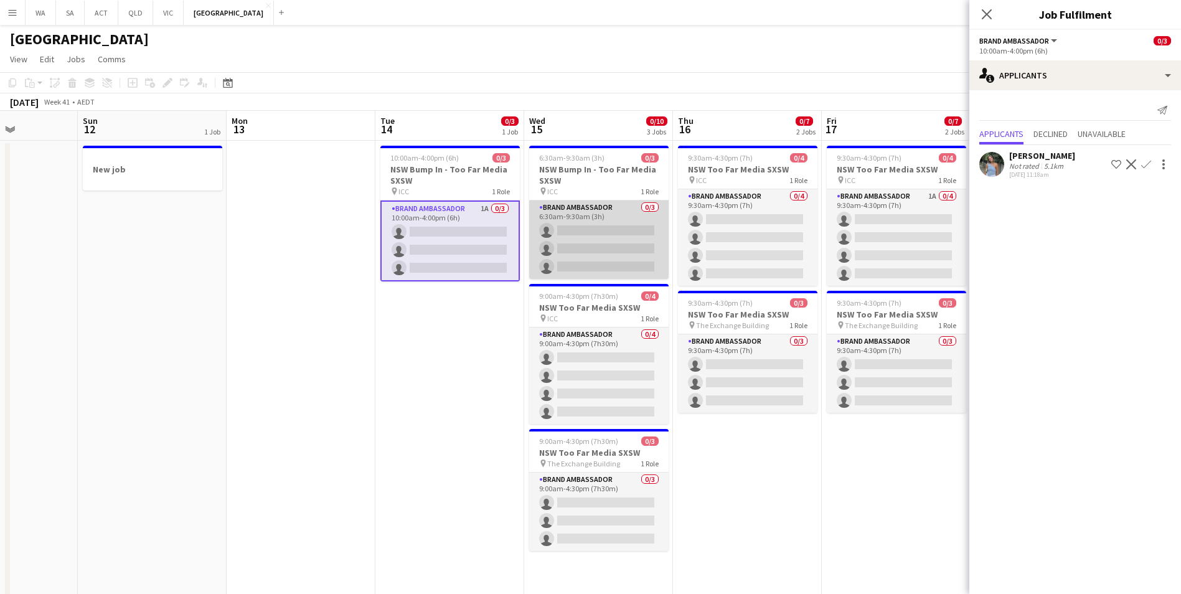
click at [603, 207] on app-card-role "Brand Ambassador 0/3 6:30am-9:30am (3h) single-neutral-actions single-neutral-a…" at bounding box center [598, 239] width 139 height 78
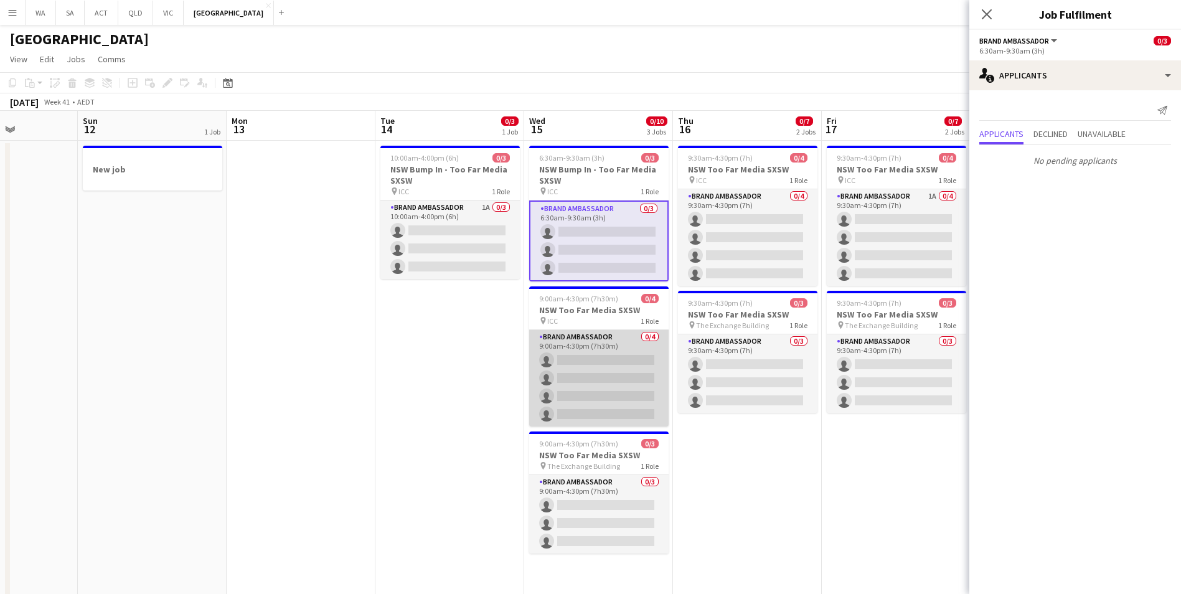
click at [596, 343] on app-card-role "Brand Ambassador 0/4 9:00am-4:30pm (7h30m) single-neutral-actions single-neutra…" at bounding box center [598, 378] width 139 height 97
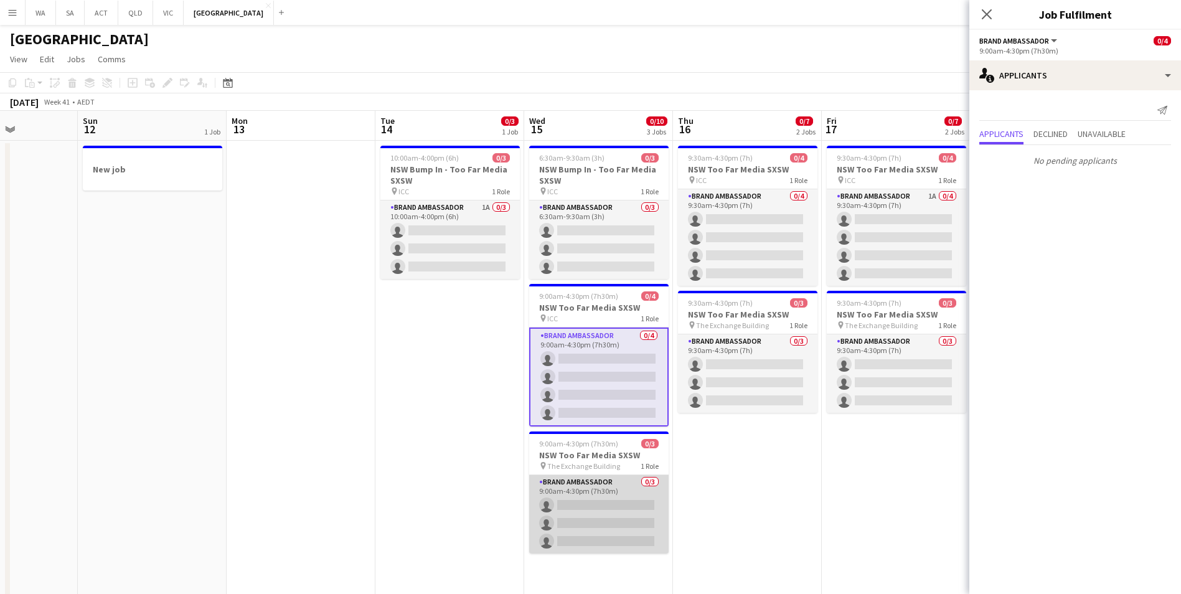
click at [608, 493] on app-card-role "Brand Ambassador 0/3 9:00am-4:30pm (7h30m) single-neutral-actions single-neutra…" at bounding box center [598, 514] width 139 height 78
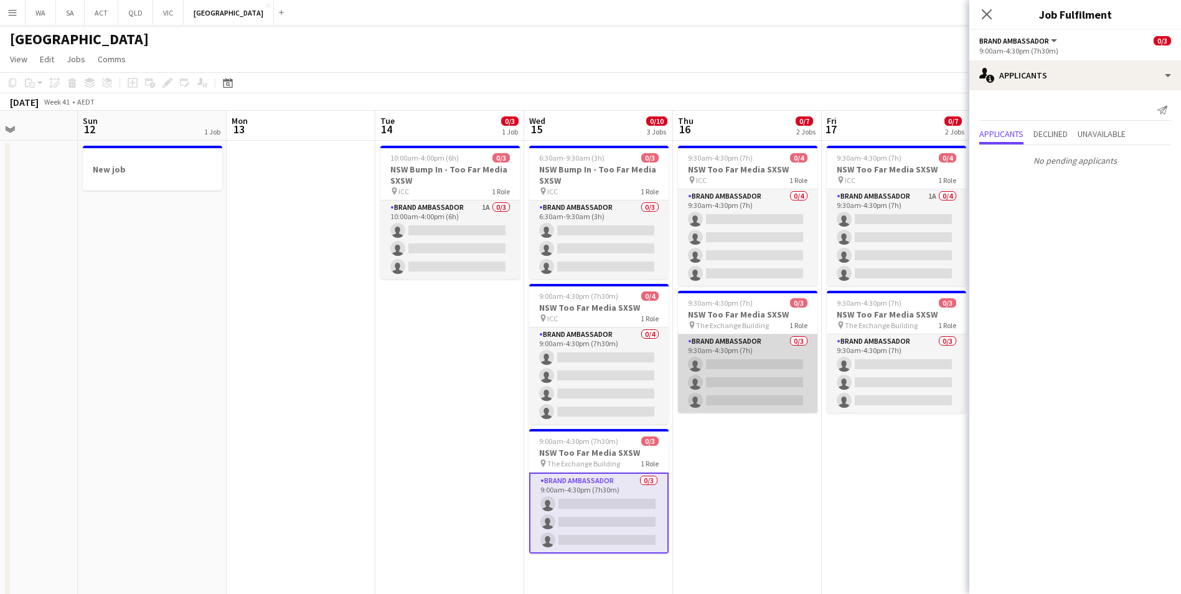
click at [729, 352] on app-card-role "Brand Ambassador 0/3 9:30am-4:30pm (7h) single-neutral-actions single-neutral-a…" at bounding box center [747, 373] width 139 height 78
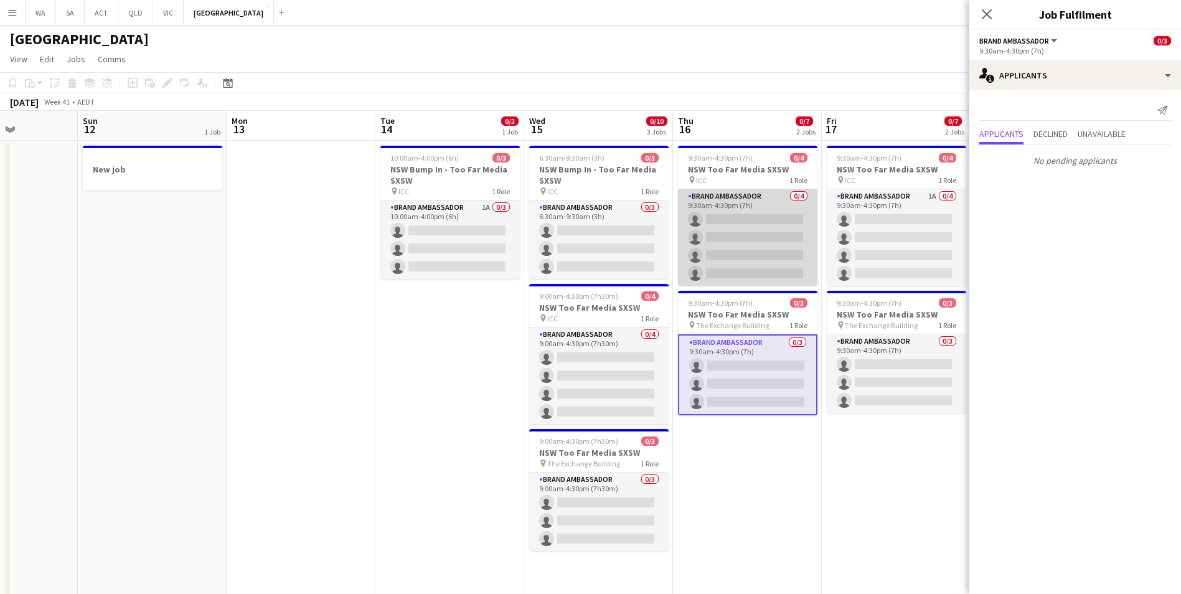
click at [725, 196] on app-card-role "Brand Ambassador 0/4 9:30am-4:30pm (7h) single-neutral-actions single-neutral-a…" at bounding box center [747, 237] width 139 height 97
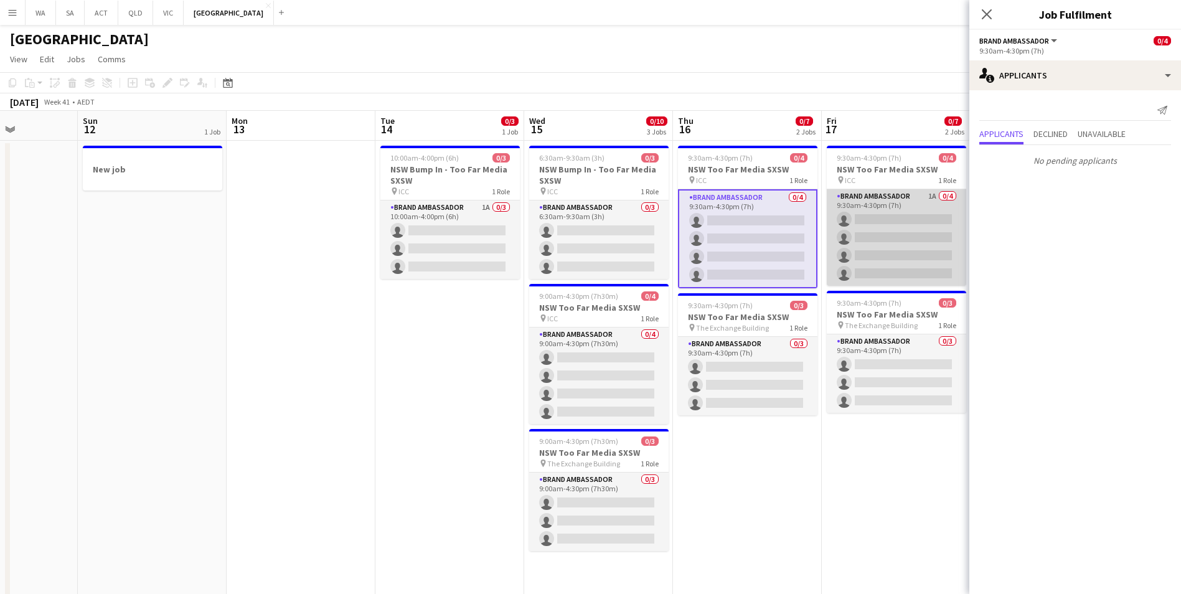
click at [879, 199] on app-card-role "Brand Ambassador 1A 0/4 9:30am-4:30pm (7h) single-neutral-actions single-neutra…" at bounding box center [896, 237] width 139 height 97
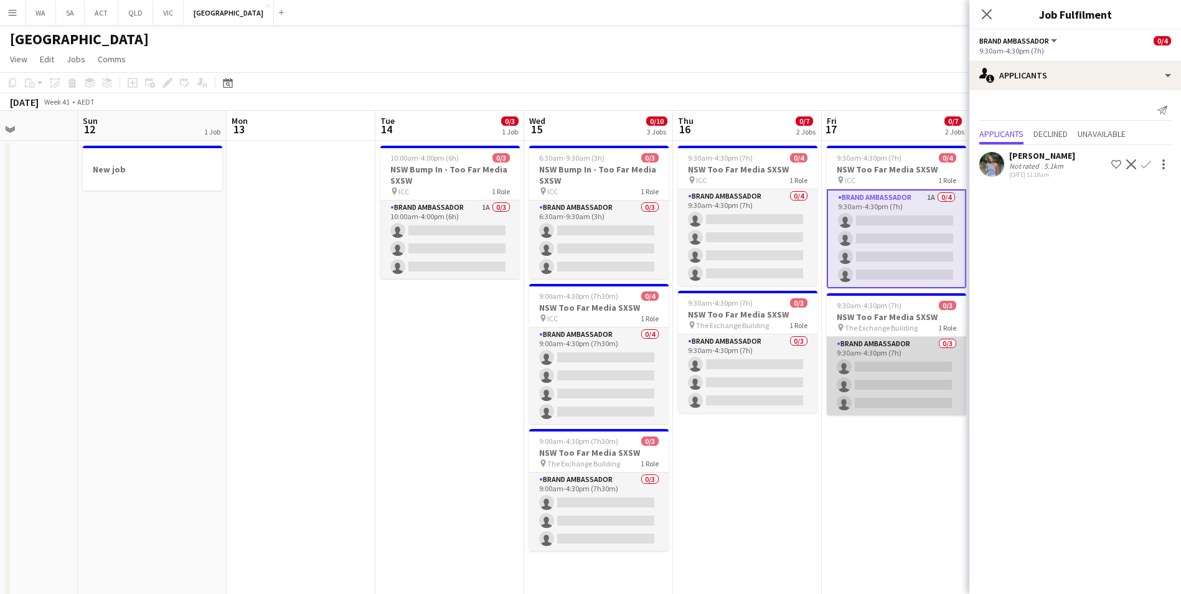
click at [857, 341] on app-card-role "Brand Ambassador 0/3 9:30am-4:30pm (7h) single-neutral-actions single-neutral-a…" at bounding box center [896, 376] width 139 height 78
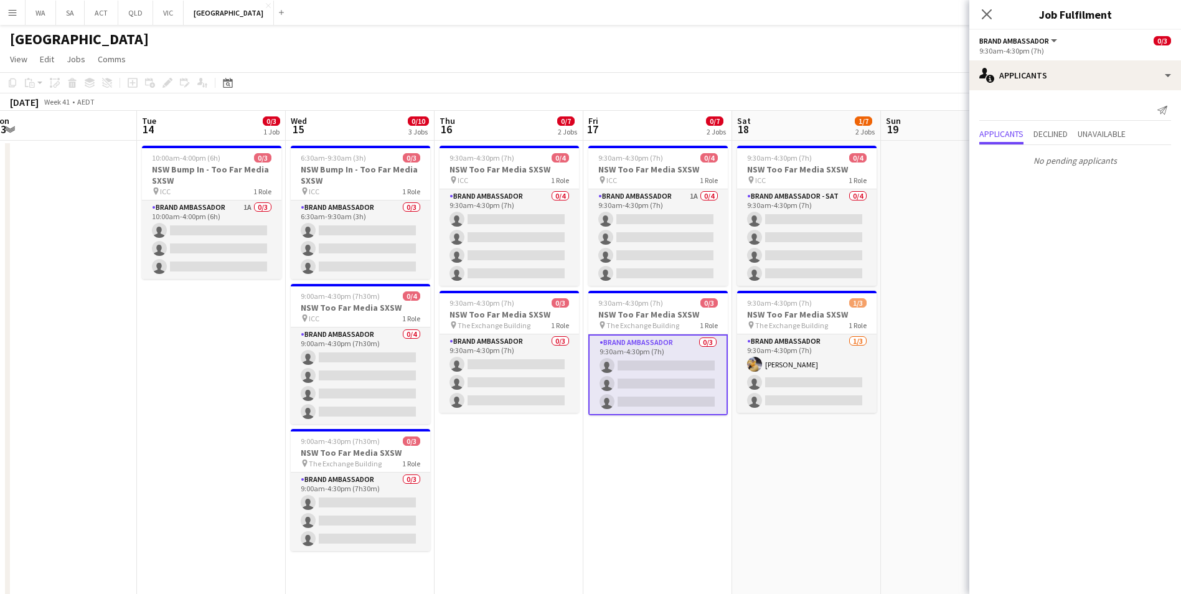
drag, startPoint x: 854, startPoint y: 470, endPoint x: 445, endPoint y: 483, distance: 409.3
click at [446, 484] on app-calendar-viewport "Fri 10 3/3 1 Job Sat 11 Sun 12 1 Job Mon 13 Tue 14 0/3 1 Job Wed 15 0/10 3 Jobs…" at bounding box center [590, 356] width 1181 height 491
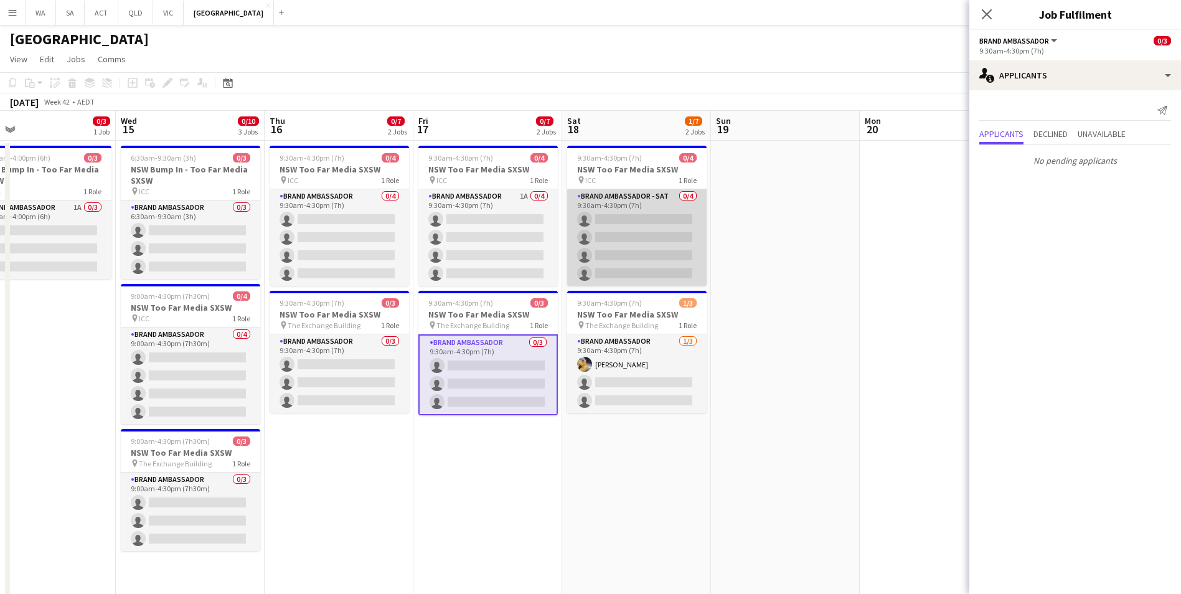
click at [614, 195] on app-card-role "Brand Ambassador - SAT 0/4 9:30am-4:30pm (7h) single-neutral-actions single-neu…" at bounding box center [636, 237] width 139 height 97
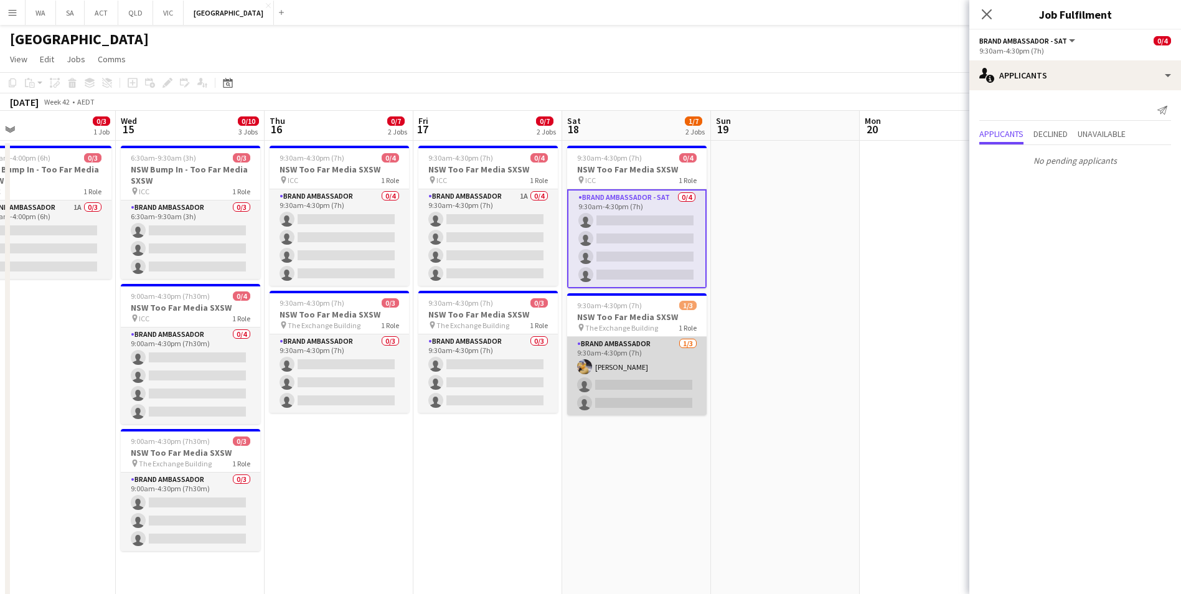
click at [610, 344] on app-card-role "Brand Ambassador [DATE] 9:30am-4:30pm (7h) [PERSON_NAME] single-neutral-actions…" at bounding box center [636, 376] width 139 height 78
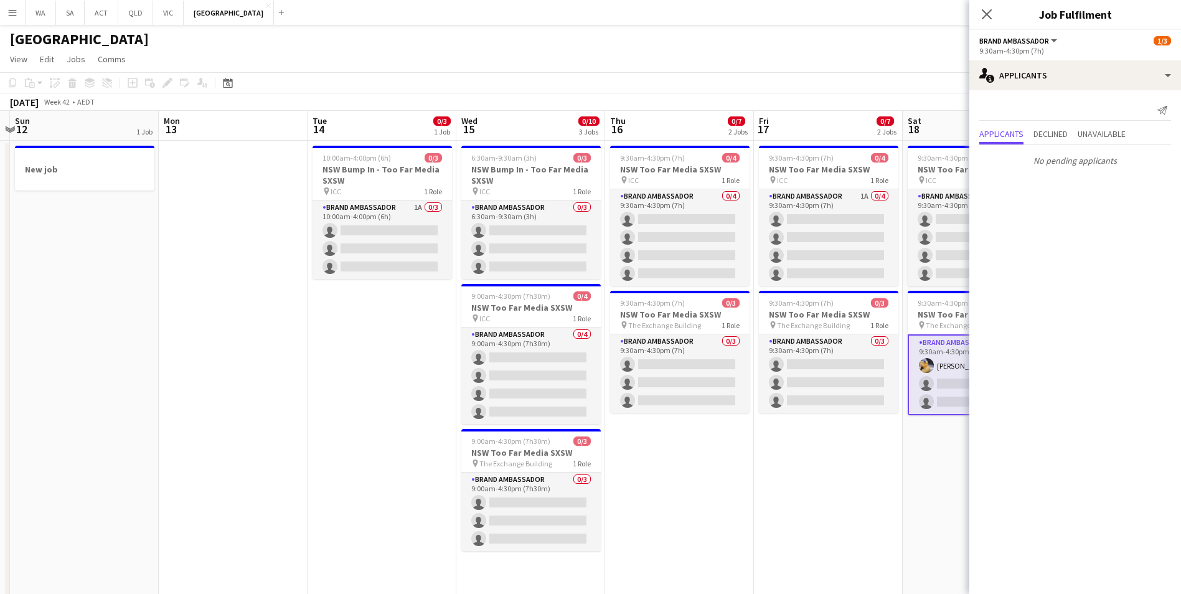
drag, startPoint x: 493, startPoint y: 437, endPoint x: 855, endPoint y: 398, distance: 363.8
click at [855, 398] on app-calendar-viewport "Fri 10 3/3 1 Job Sat 11 Sun 12 1 Job Mon 13 Tue 14 0/3 1 Job Wed 15 0/10 3 Jobs…" at bounding box center [590, 356] width 1181 height 491
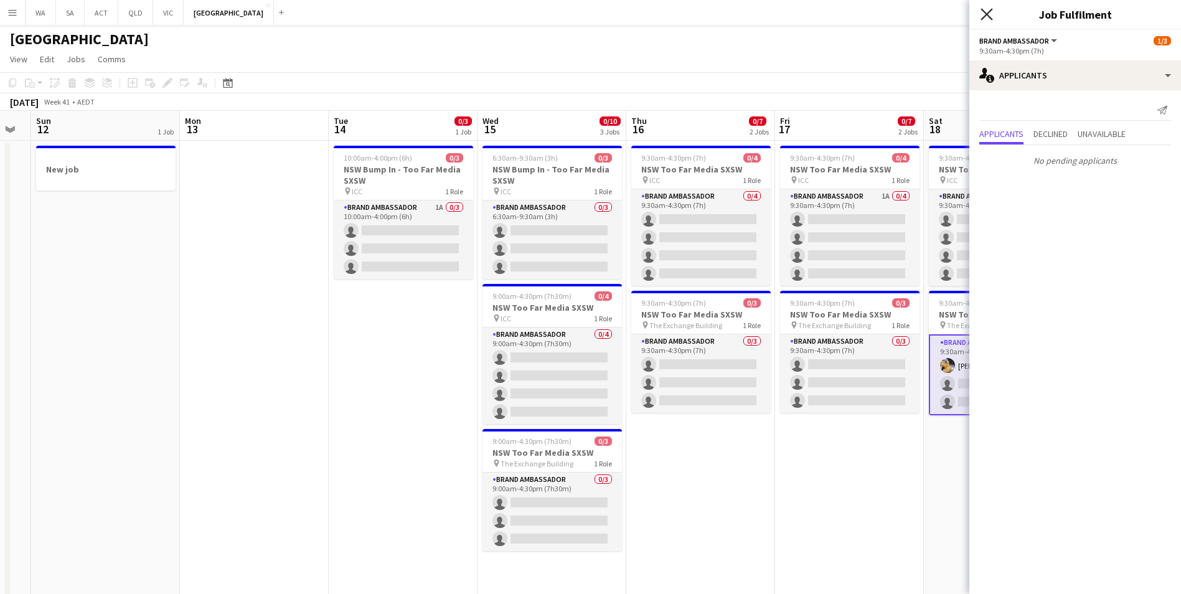
click at [986, 9] on icon "Close pop-in" at bounding box center [987, 14] width 12 height 12
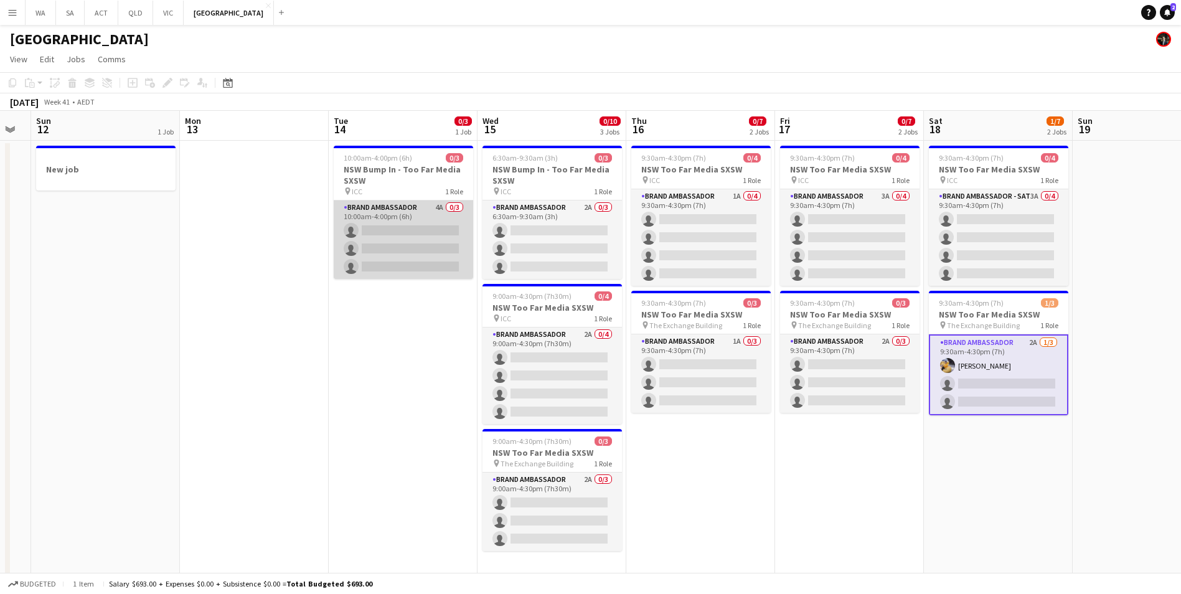
click at [418, 206] on app-card-role "Brand Ambassador 4A 0/3 10:00am-4:00pm (6h) single-neutral-actions single-neutr…" at bounding box center [403, 239] width 139 height 78
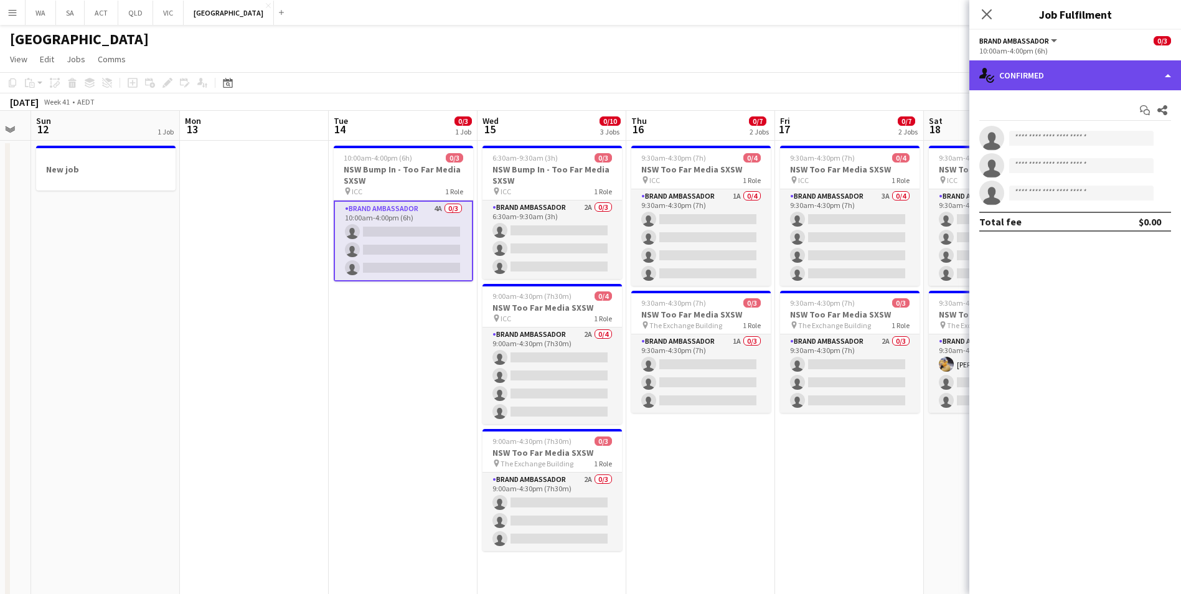
click at [1092, 70] on div "single-neutral-actions-check-2 Confirmed" at bounding box center [1075, 75] width 212 height 30
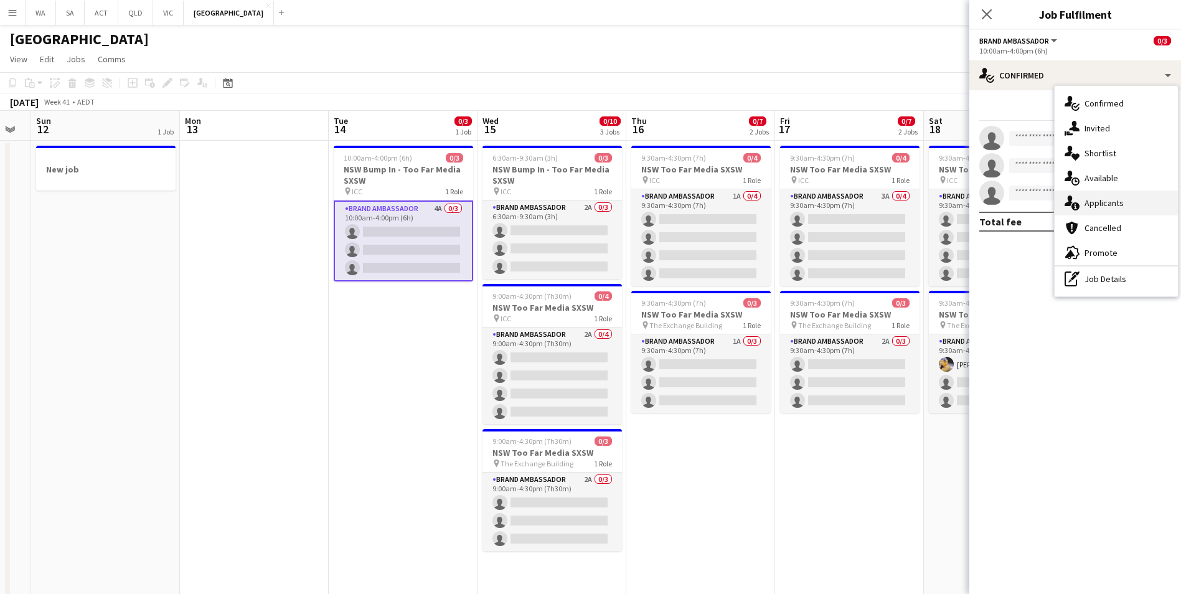
click at [1126, 198] on div "single-neutral-actions-information Applicants" at bounding box center [1116, 203] width 123 height 25
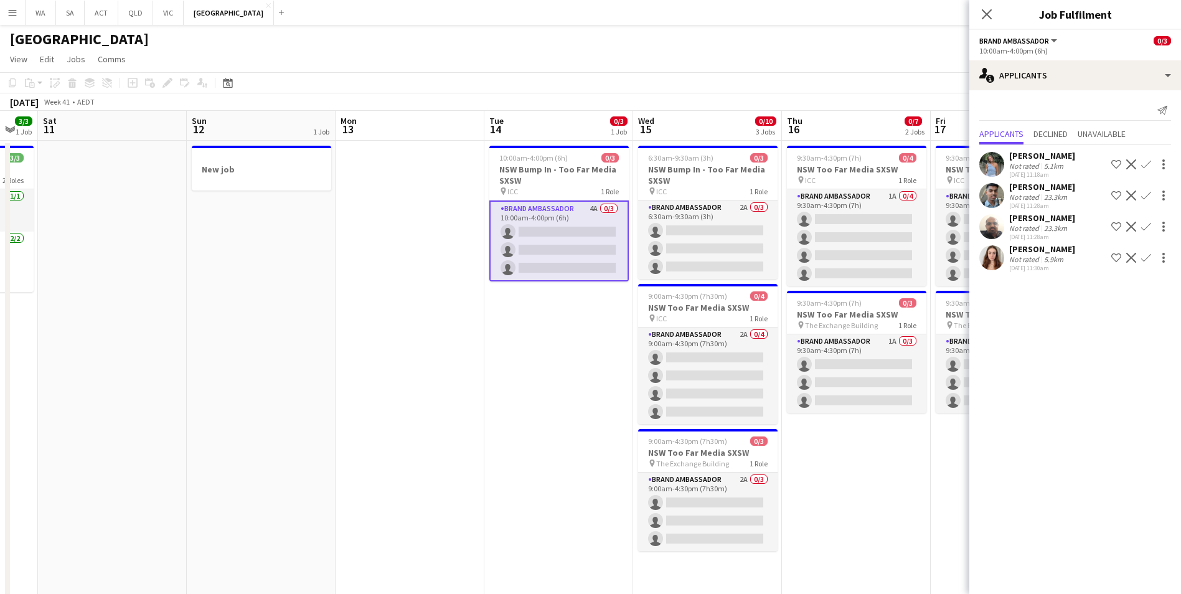
scroll to position [0, 369]
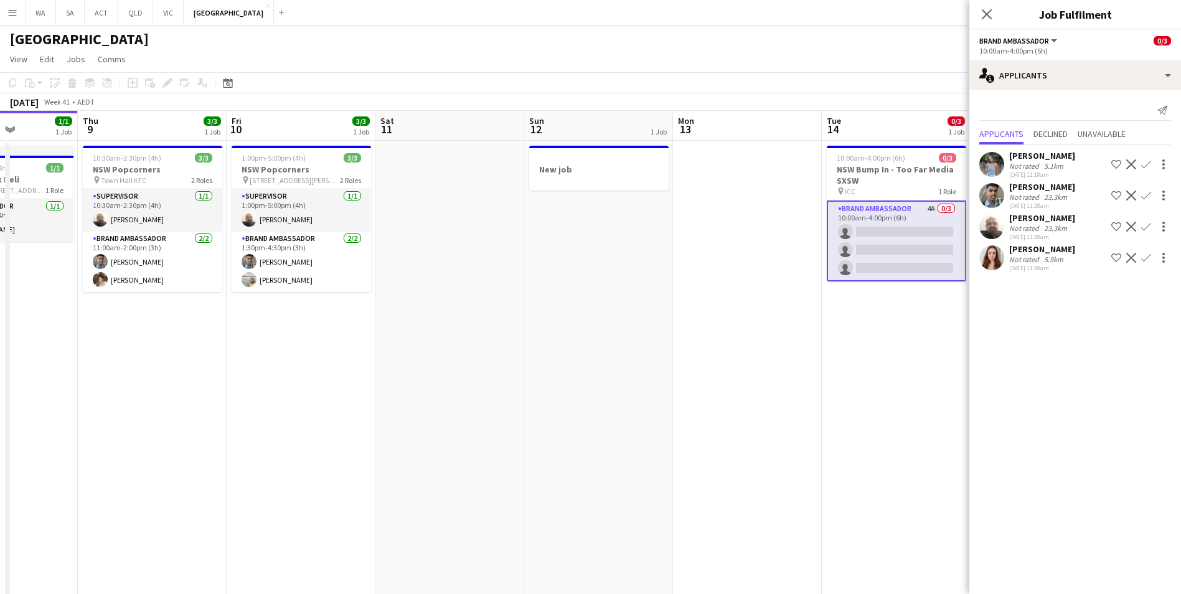
drag, startPoint x: 181, startPoint y: 447, endPoint x: 674, endPoint y: 375, distance: 498.3
click at [674, 375] on app-calendar-viewport "Mon 6 Tue 7 2/4 1 Job Wed 8 1/1 1 Job Thu 9 3/3 1 Job Fri 10 3/3 1 Job Sat 11 S…" at bounding box center [590, 356] width 1181 height 491
click at [991, 19] on icon at bounding box center [987, 14] width 10 height 10
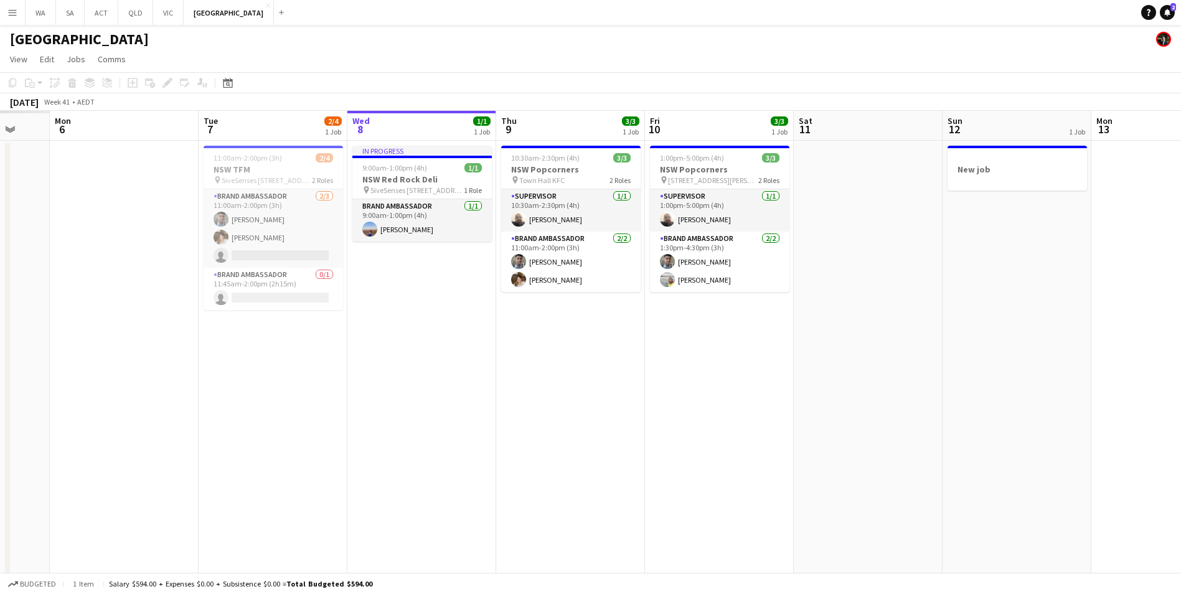
scroll to position [0, 353]
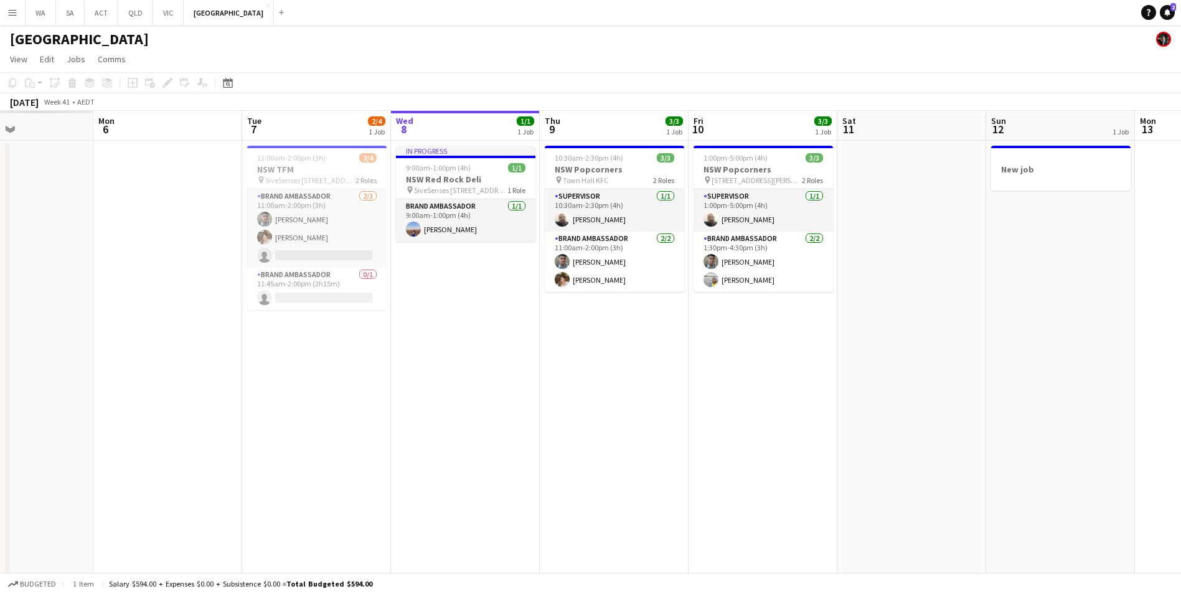
drag, startPoint x: 341, startPoint y: 356, endPoint x: 803, endPoint y: 370, distance: 462.2
click at [803, 370] on app-calendar-viewport "Fri 3 Sat 4 Sun 5 Mon 6 Tue 7 2/4 1 Job Wed 8 1/1 1 Job Thu 9 3/3 1 Job Fri 10 …" at bounding box center [590, 356] width 1181 height 491
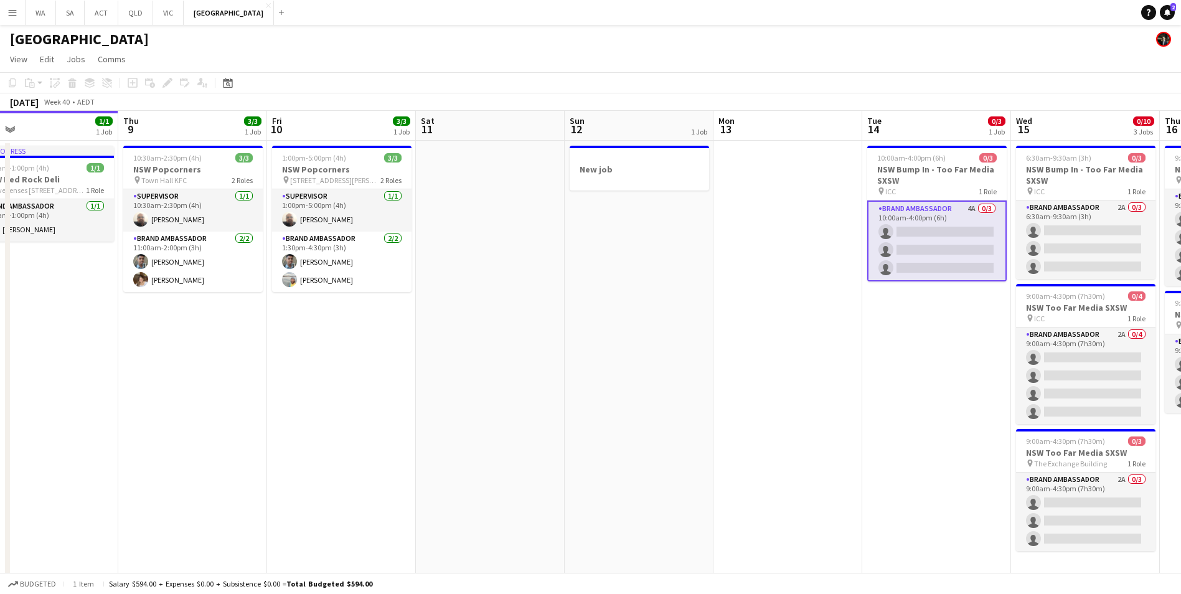
drag, startPoint x: 999, startPoint y: 422, endPoint x: 19, endPoint y: 405, distance: 980.2
click at [19, 405] on app-calendar-viewport "Sun 5 Mon 6 Tue 7 2/4 1 Job Wed 8 1/1 1 Job Thu 9 3/3 1 Job Fri 10 3/3 1 Job Sa…" at bounding box center [590, 356] width 1181 height 491
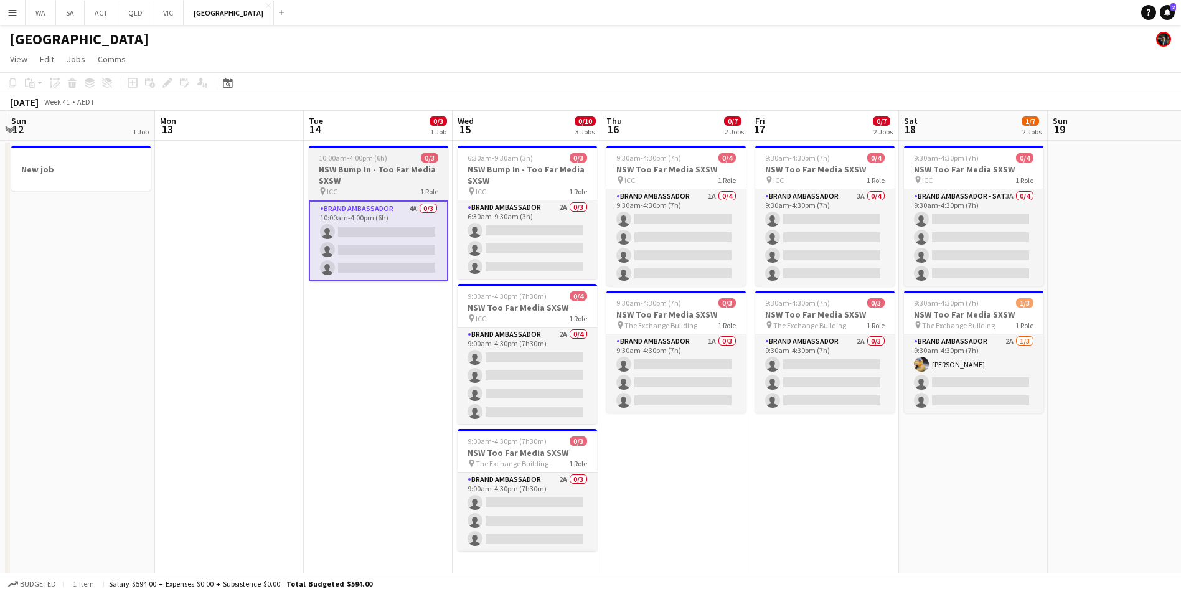
click at [380, 175] on h3 "NSW Bump In - Too Far Media SXSW" at bounding box center [378, 175] width 139 height 22
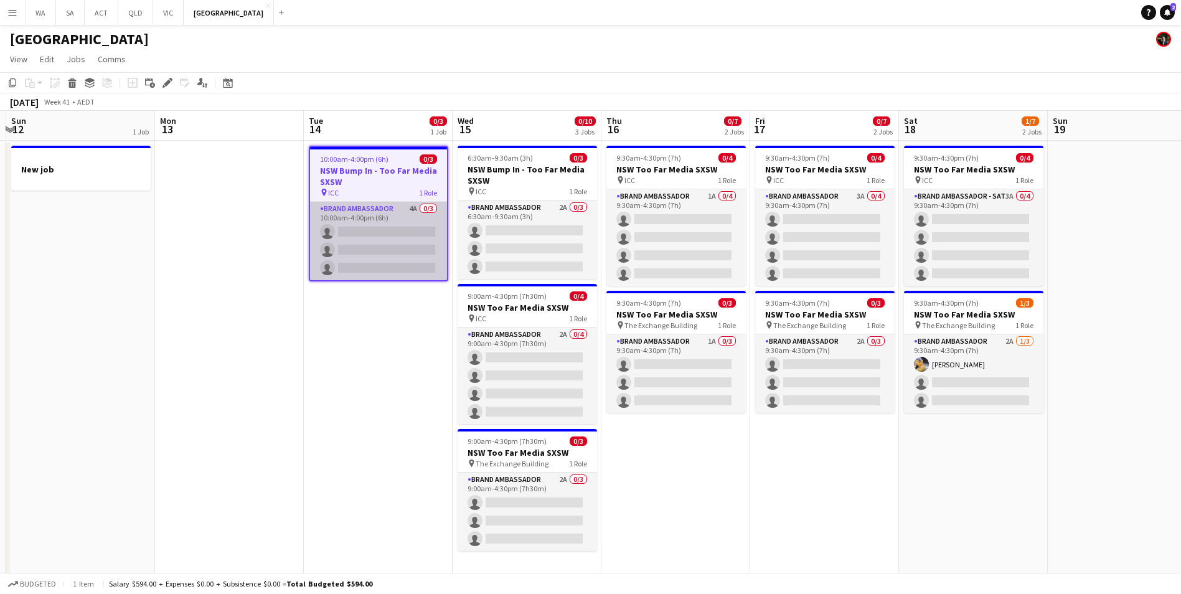
click at [387, 208] on app-card-role "Brand Ambassador 4A 0/3 10:00am-4:00pm (6h) single-neutral-actions single-neutr…" at bounding box center [378, 241] width 137 height 78
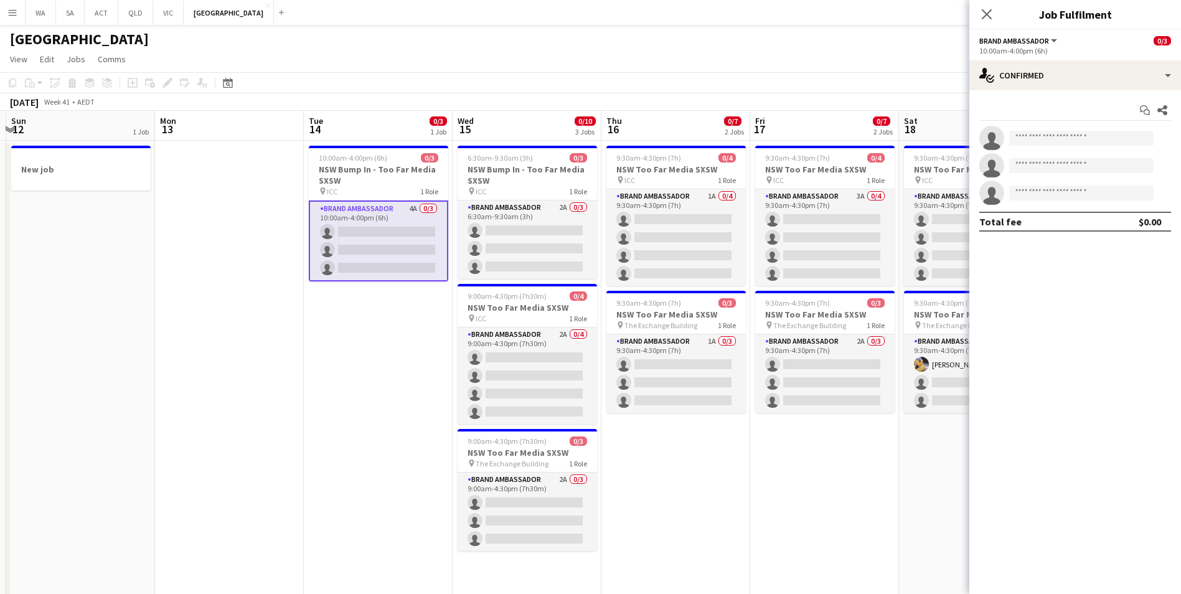
click at [1075, 60] on app-options-switcher "Brand Ambassador All roles Brand Ambassador 0/3 10:00am-4:00pm (6h)" at bounding box center [1075, 45] width 212 height 31
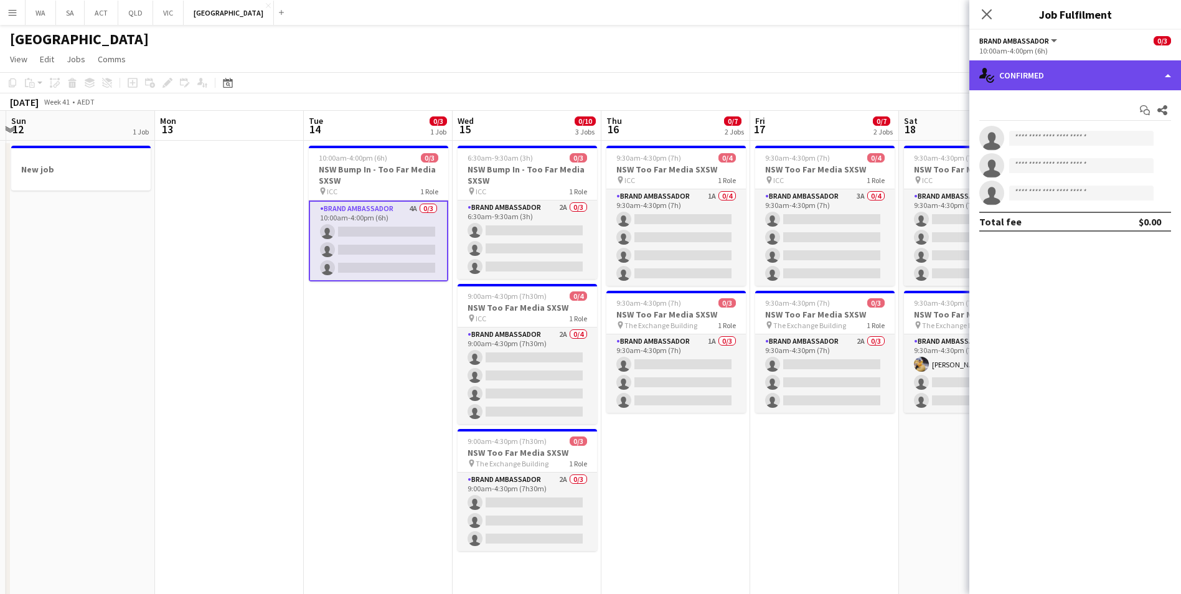
click at [1075, 72] on div "single-neutral-actions-check-2 Confirmed" at bounding box center [1075, 75] width 212 height 30
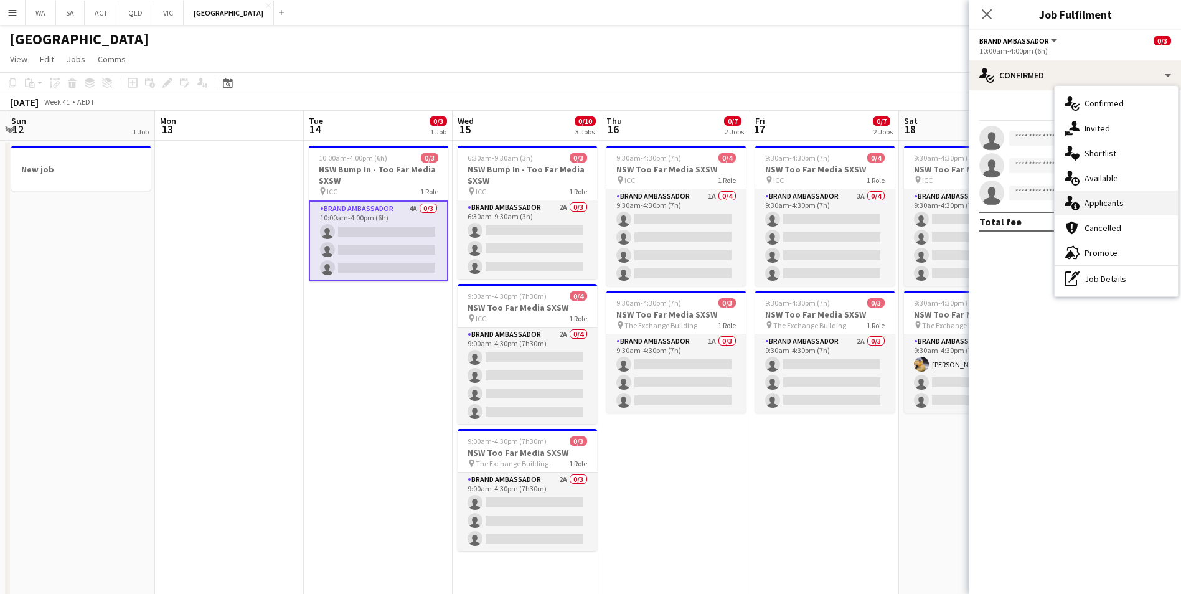
click at [1125, 200] on div "single-neutral-actions-information Applicants" at bounding box center [1116, 203] width 123 height 25
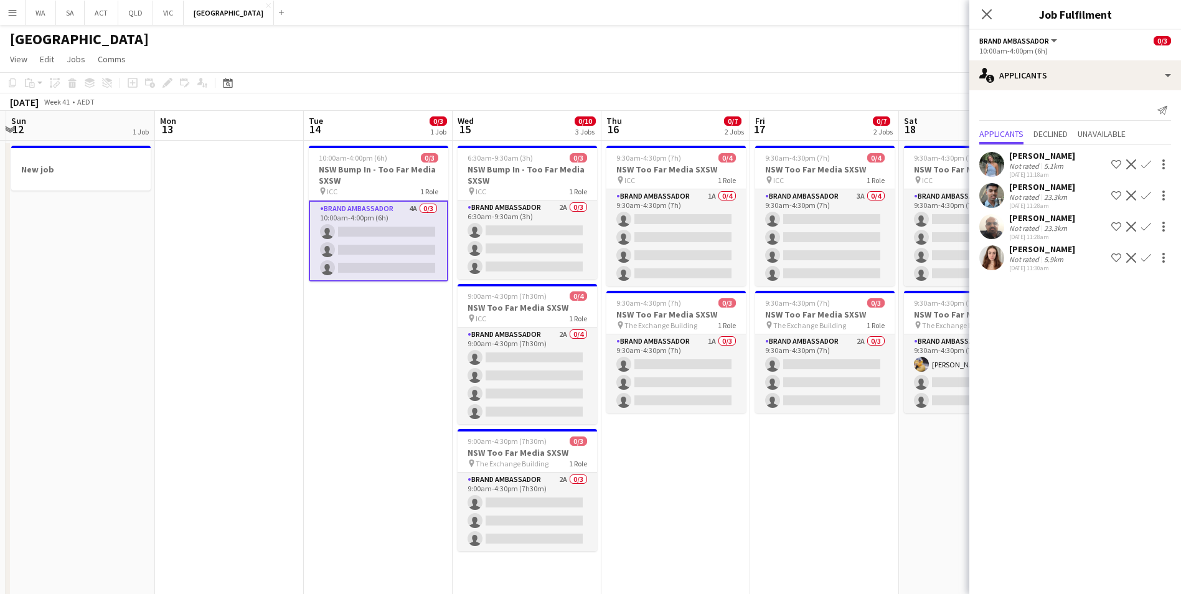
click at [993, 262] on app-user-avatar at bounding box center [991, 257] width 25 height 25
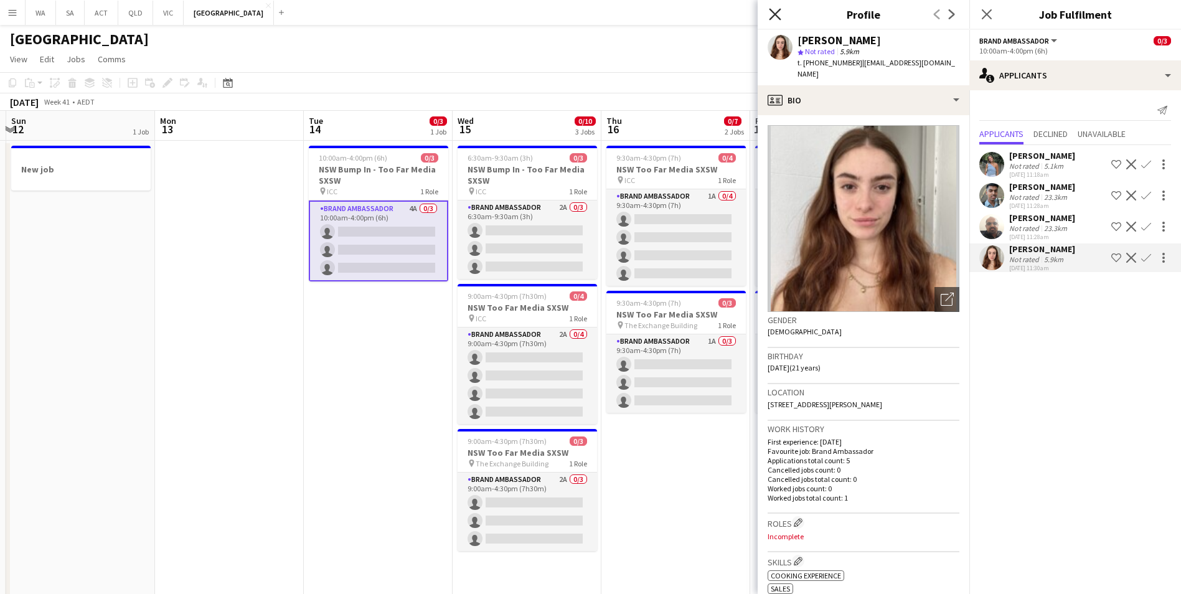
click at [777, 14] on icon "Close pop-in" at bounding box center [775, 14] width 12 height 12
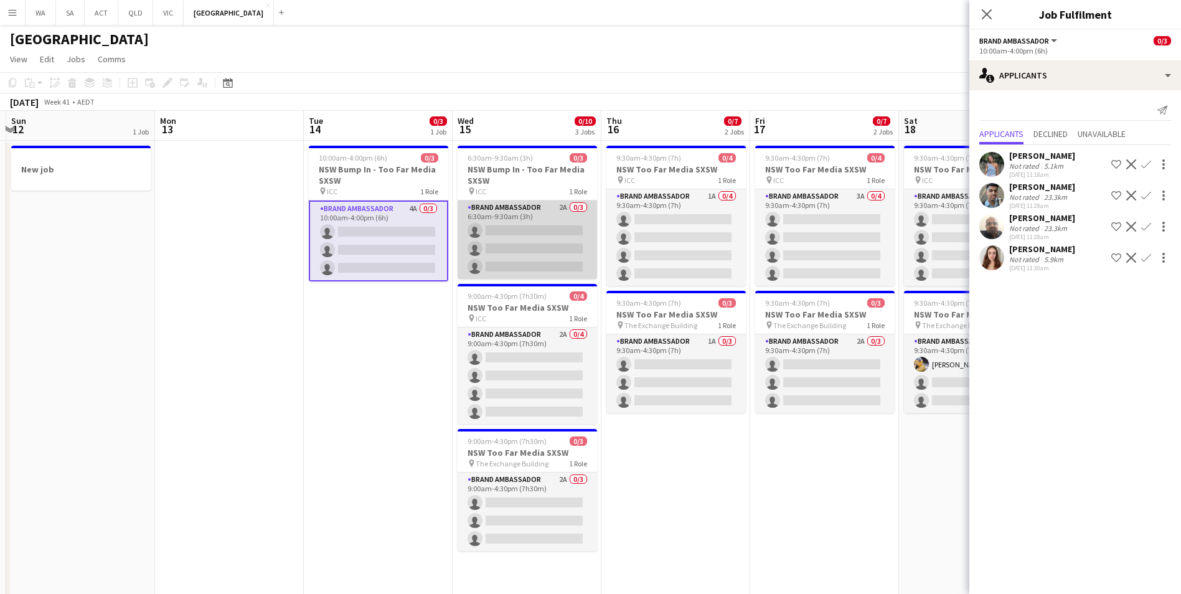
click at [514, 217] on app-card-role "Brand Ambassador 2A 0/3 6:30am-9:30am (3h) single-neutral-actions single-neutra…" at bounding box center [527, 239] width 139 height 78
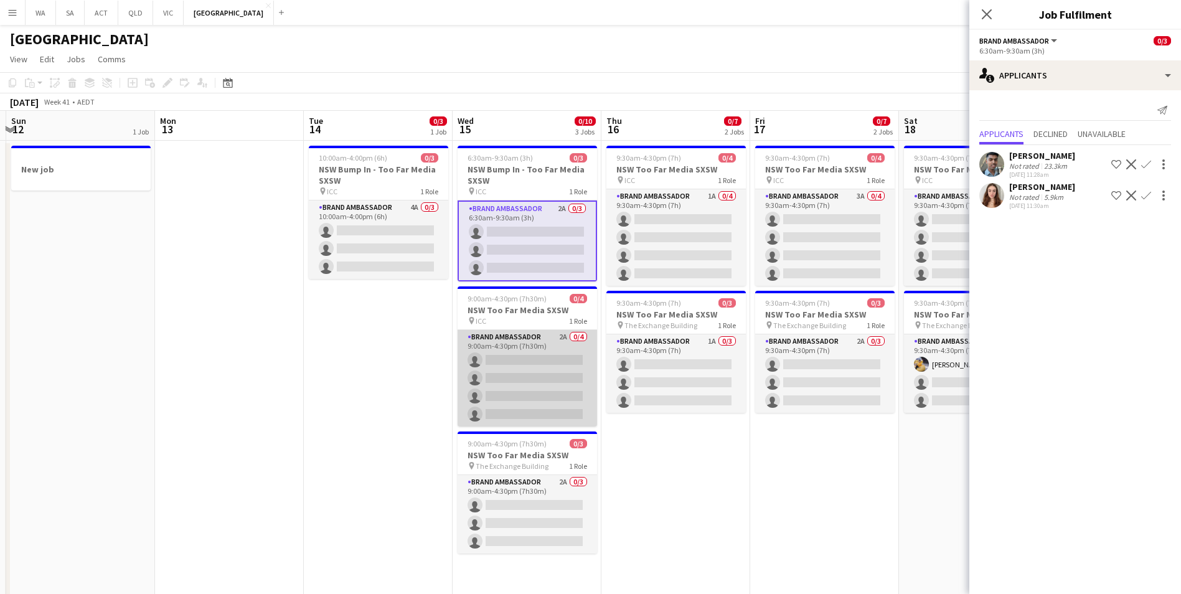
click at [532, 342] on app-card-role "Brand Ambassador 2A 0/4 9:00am-4:30pm (7h30m) single-neutral-actions single-neu…" at bounding box center [527, 378] width 139 height 97
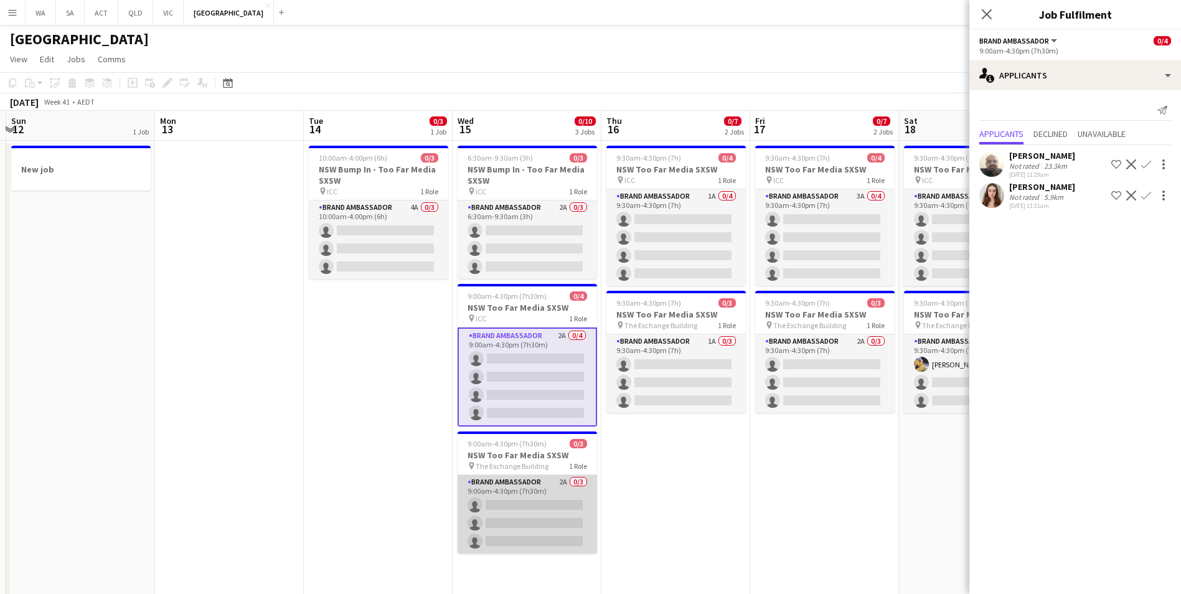
click at [541, 488] on app-card-role "Brand Ambassador 2A 0/3 9:00am-4:30pm (7h30m) single-neutral-actions single-neu…" at bounding box center [527, 514] width 139 height 78
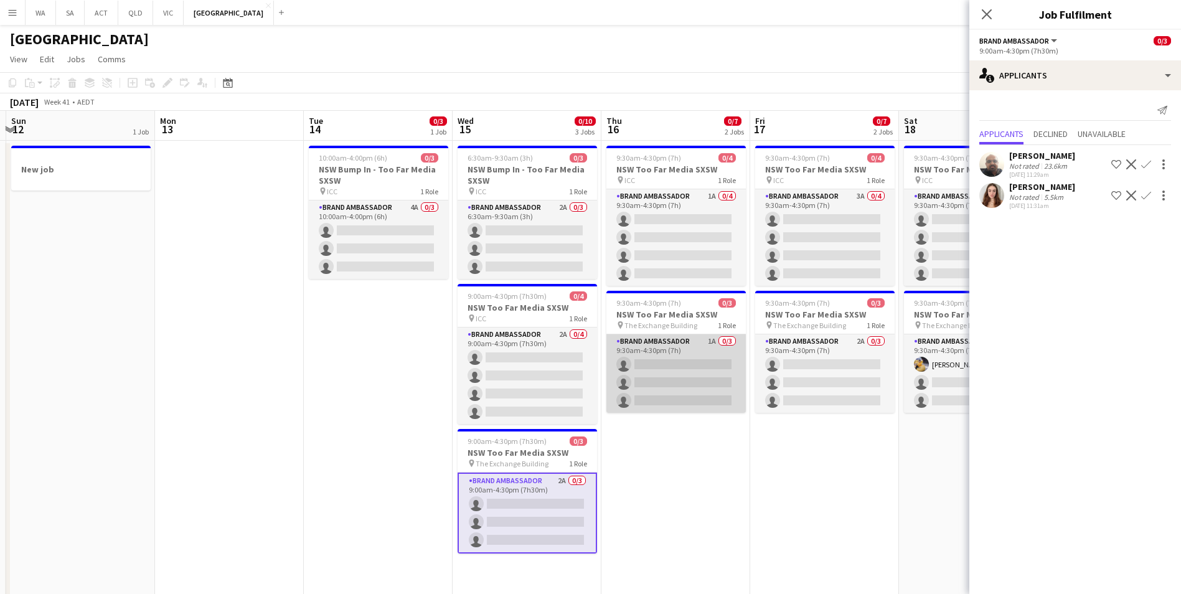
click at [658, 349] on app-card-role "Brand Ambassador 1A 0/3 9:30am-4:30pm (7h) single-neutral-actions single-neutra…" at bounding box center [675, 373] width 139 height 78
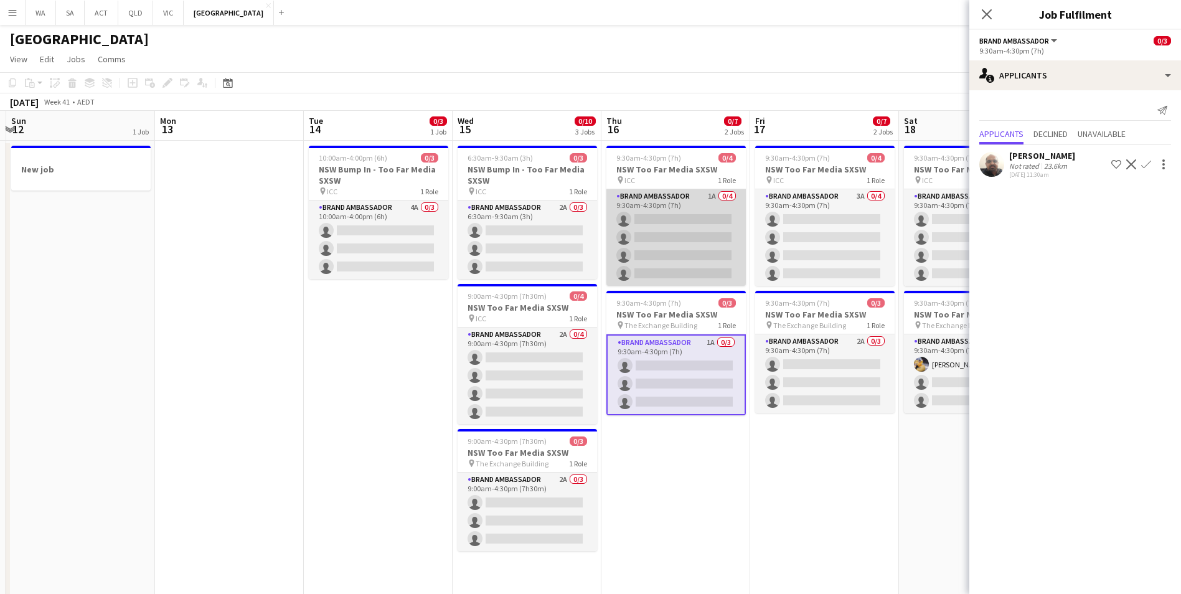
click at [652, 199] on app-card-role "Brand Ambassador 1A 0/4 9:30am-4:30pm (7h) single-neutral-actions single-neutra…" at bounding box center [675, 237] width 139 height 97
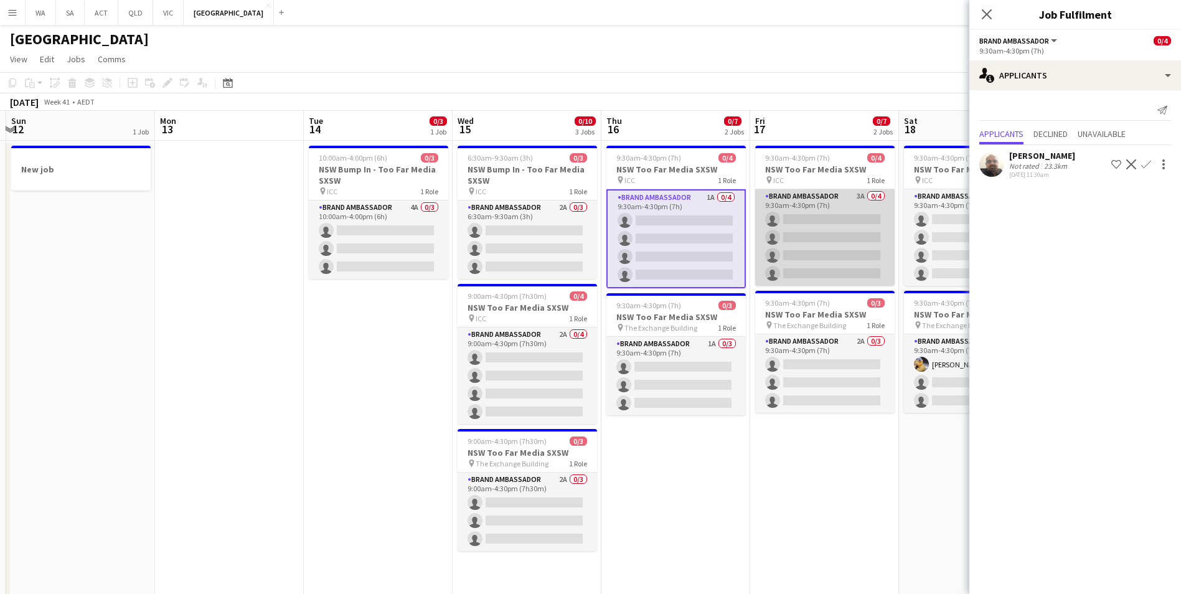
click at [806, 197] on app-card-role "Brand Ambassador 3A 0/4 9:30am-4:30pm (7h) single-neutral-actions single-neutra…" at bounding box center [824, 237] width 139 height 97
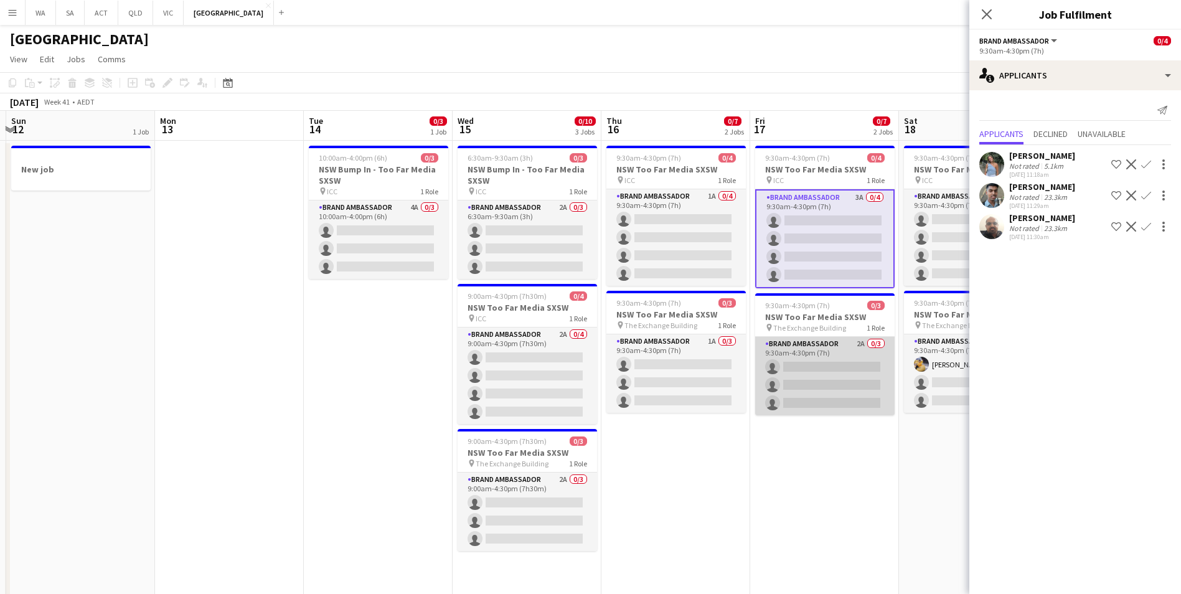
click at [828, 342] on app-card-role "Brand Ambassador 2A 0/3 9:30am-4:30pm (7h) single-neutral-actions single-neutra…" at bounding box center [824, 376] width 139 height 78
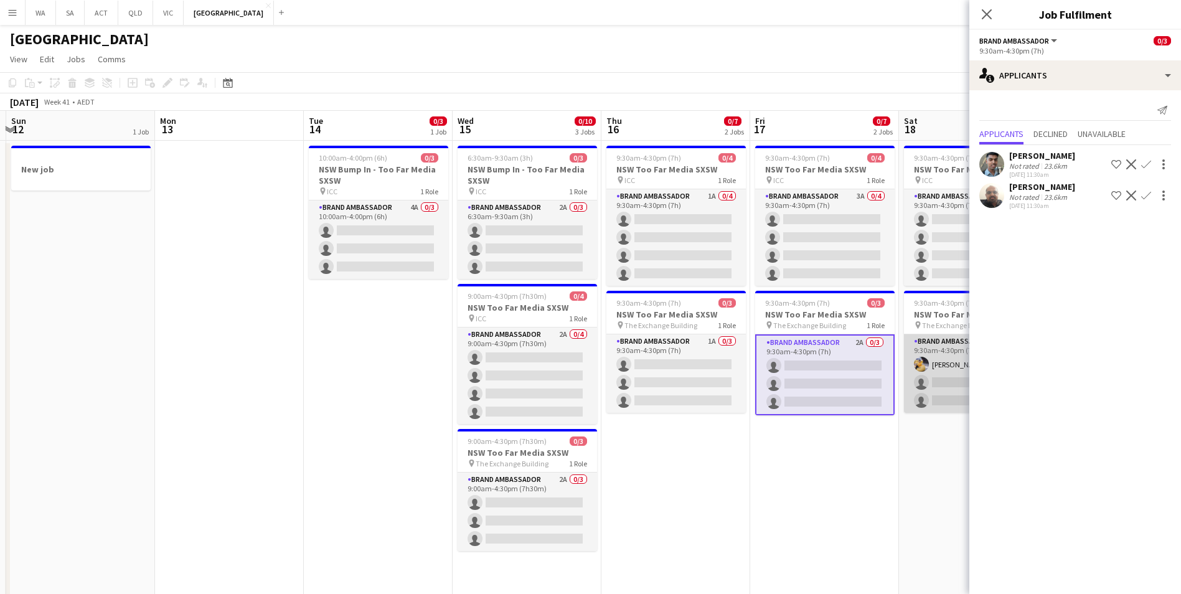
click at [939, 351] on app-card-role "Brand Ambassador 2A [DATE] 9:30am-4:30pm (7h) [PERSON_NAME] single-neutral-acti…" at bounding box center [973, 373] width 139 height 78
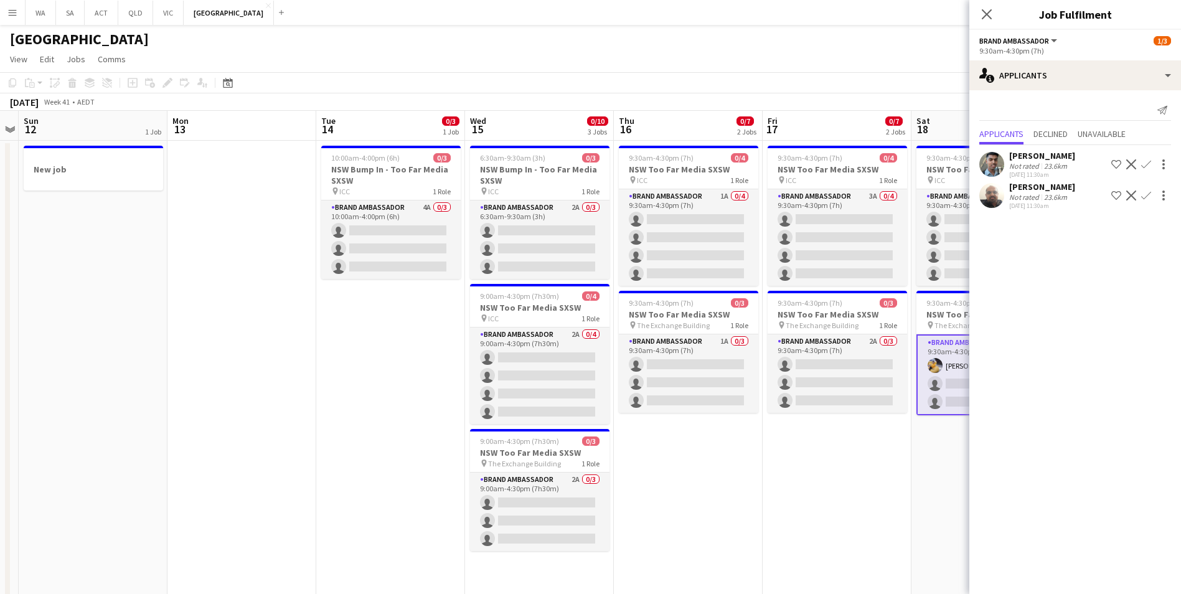
scroll to position [0, 486]
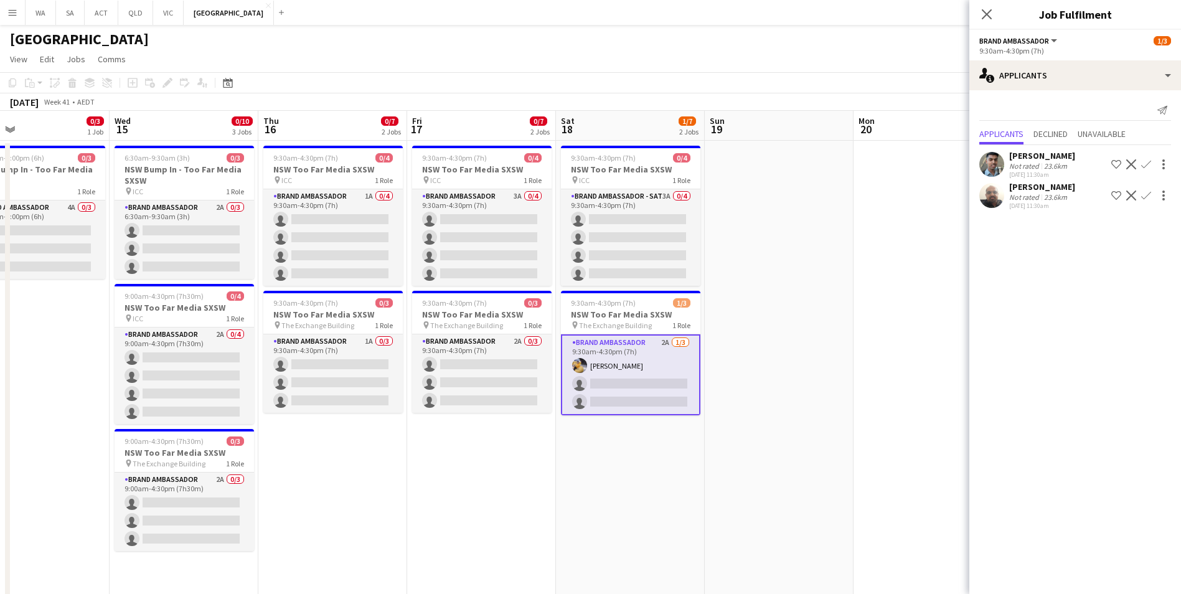
drag, startPoint x: 868, startPoint y: 540, endPoint x: 525, endPoint y: 510, distance: 344.4
click at [525, 510] on app-calendar-viewport "Sat 11 Sun 12 1 Job Mon 13 Tue 14 0/3 1 Job Wed 15 0/10 3 Jobs Thu 16 0/7 2 Job…" at bounding box center [590, 356] width 1181 height 491
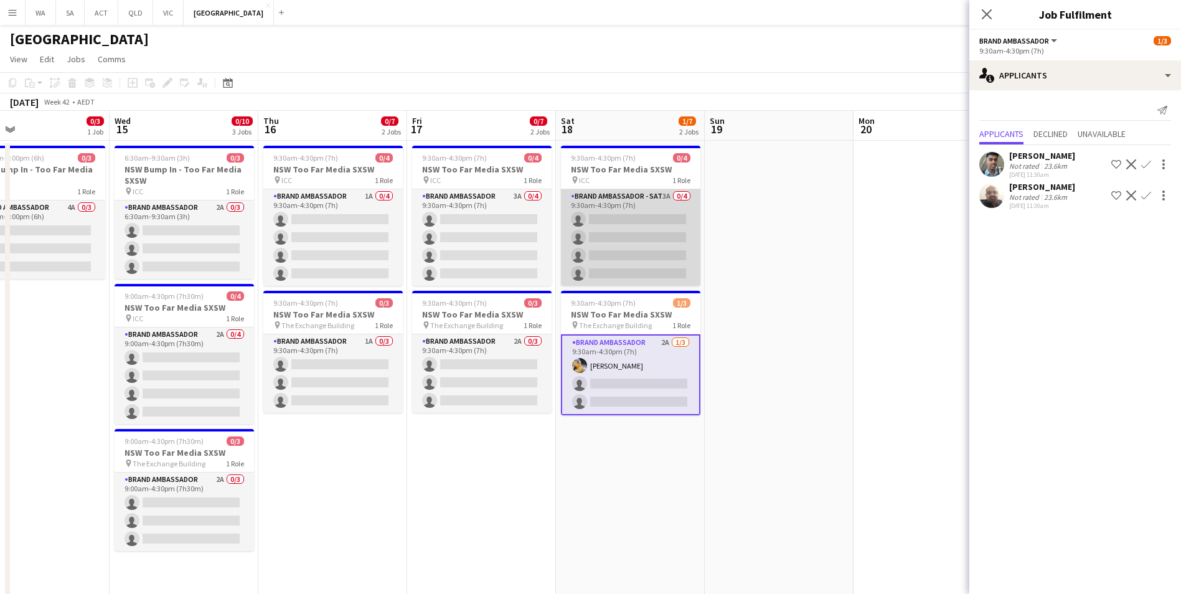
click at [646, 198] on app-card-role "Brand Ambassador - SAT 3A 0/4 9:30am-4:30pm (7h) single-neutral-actions single-…" at bounding box center [630, 237] width 139 height 97
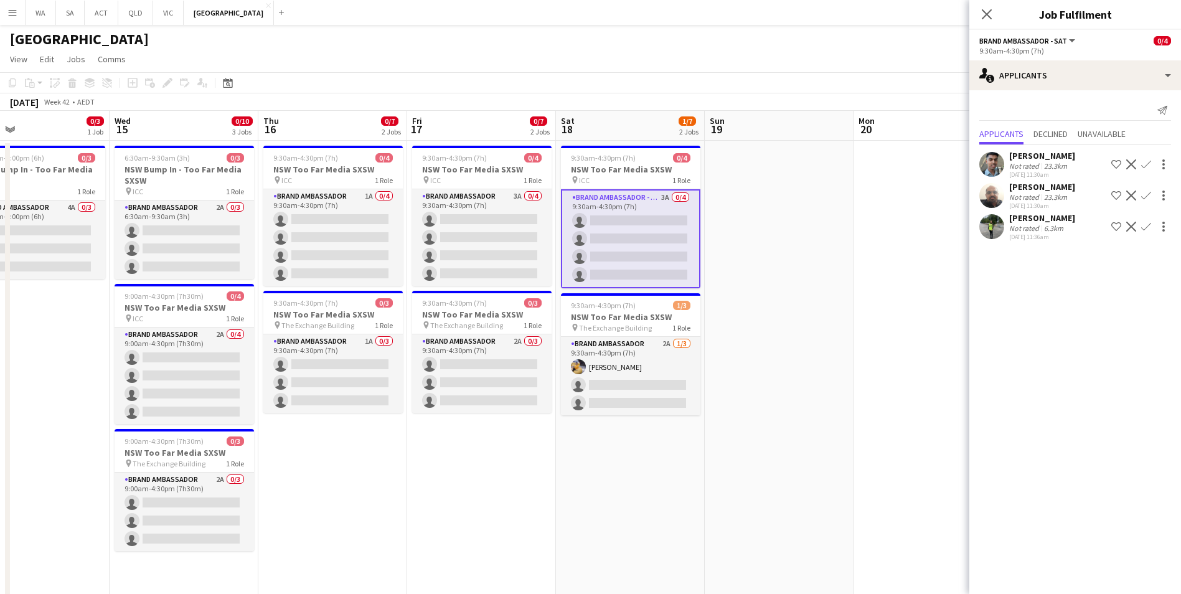
click at [1146, 227] on app-icon "Confirm" at bounding box center [1146, 227] width 10 height 10
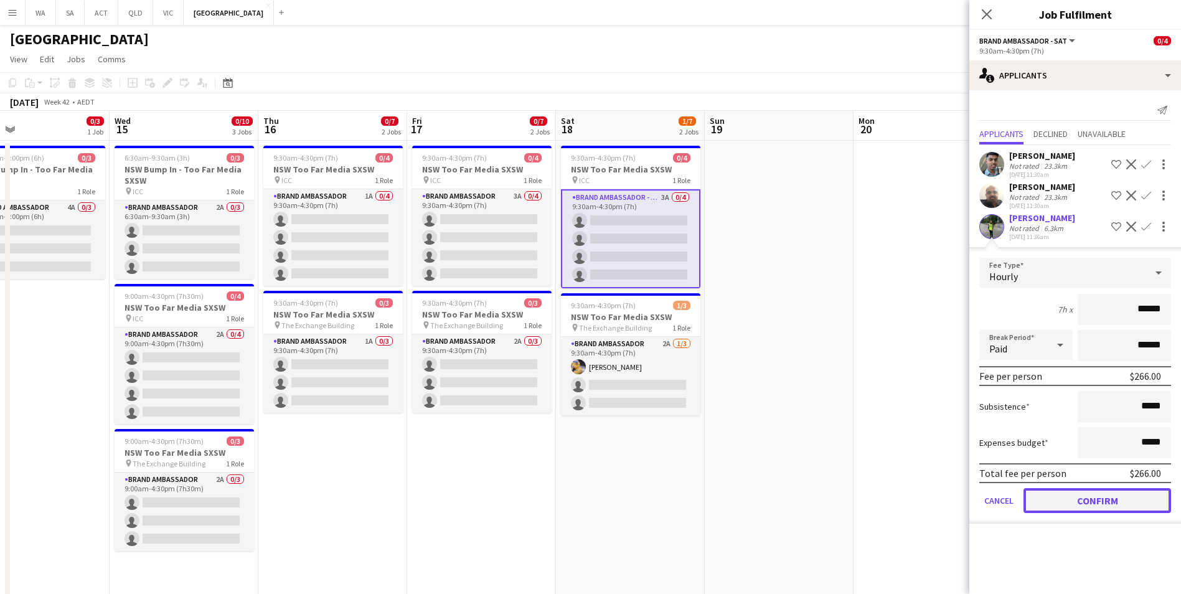
click at [1091, 506] on button "Confirm" at bounding box center [1098, 500] width 148 height 25
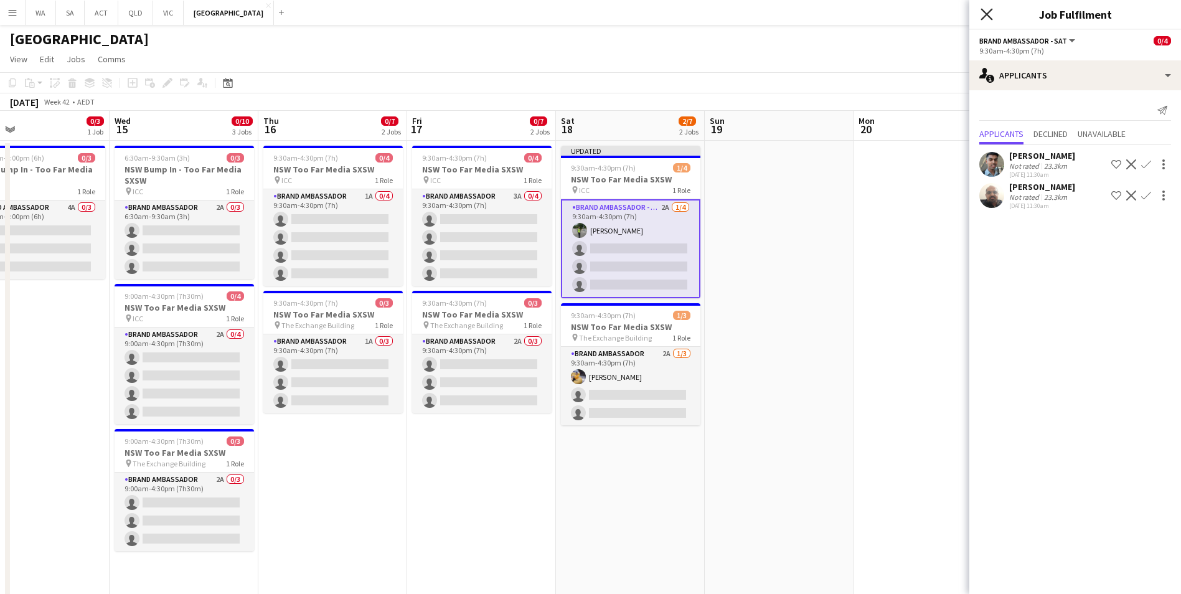
click at [987, 8] on icon "Close pop-in" at bounding box center [987, 14] width 12 height 12
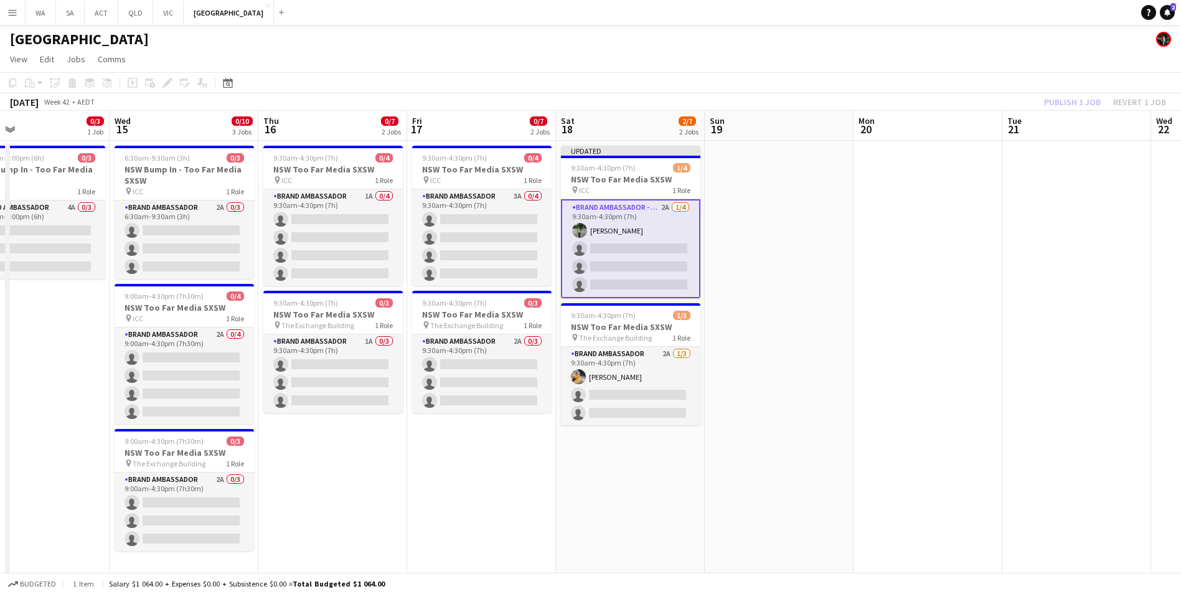
click at [1085, 103] on div "Publish 1 job Revert 1 job" at bounding box center [1105, 102] width 152 height 16
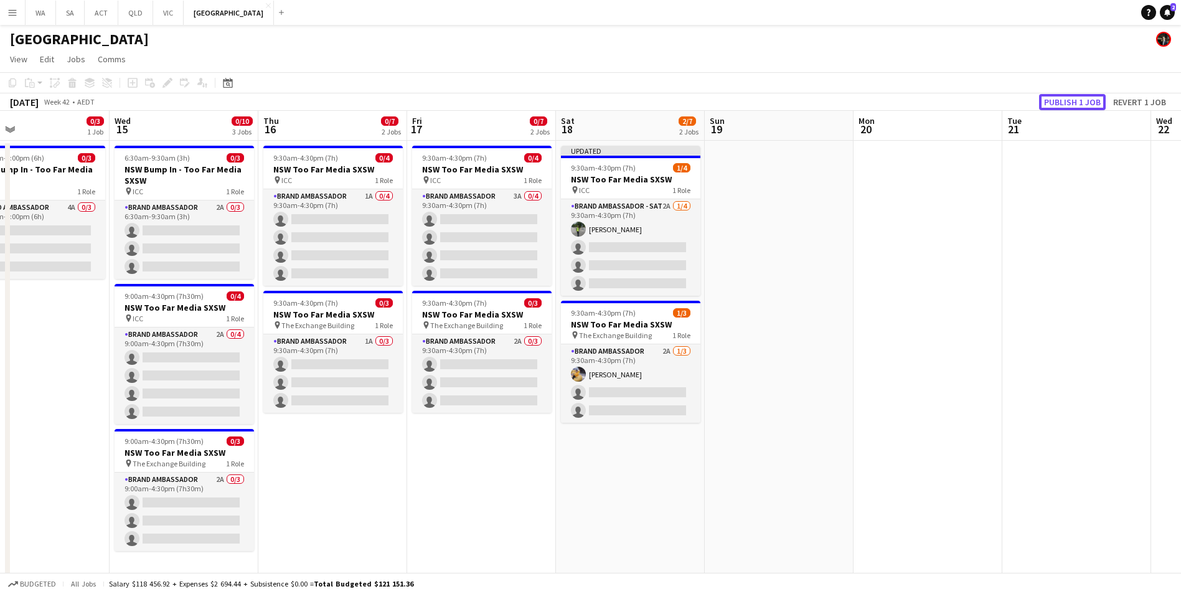
click at [1083, 103] on button "Publish 1 job" at bounding box center [1072, 102] width 67 height 16
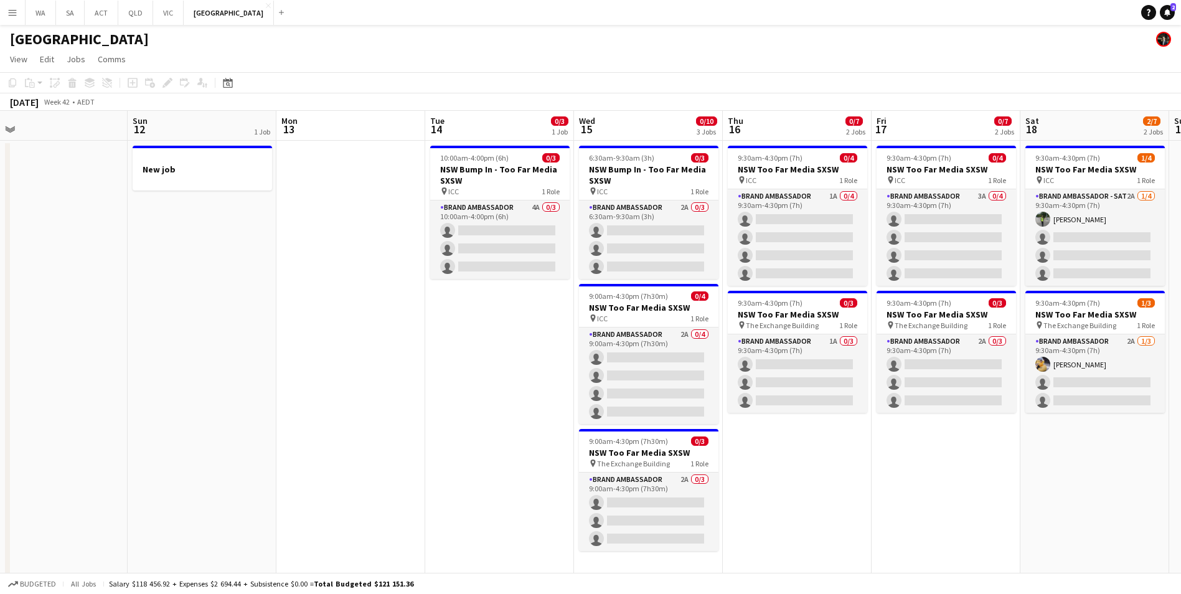
scroll to position [0, 318]
drag, startPoint x: 547, startPoint y: 524, endPoint x: 1012, endPoint y: 458, distance: 469.8
click at [1012, 458] on app-calendar-viewport "Thu 9 3/3 1 Job Fri 10 3/3 1 Job Sat 11 Sun 12 1 Job Mon 13 Tue 14 0/3 1 Job We…" at bounding box center [590, 356] width 1181 height 491
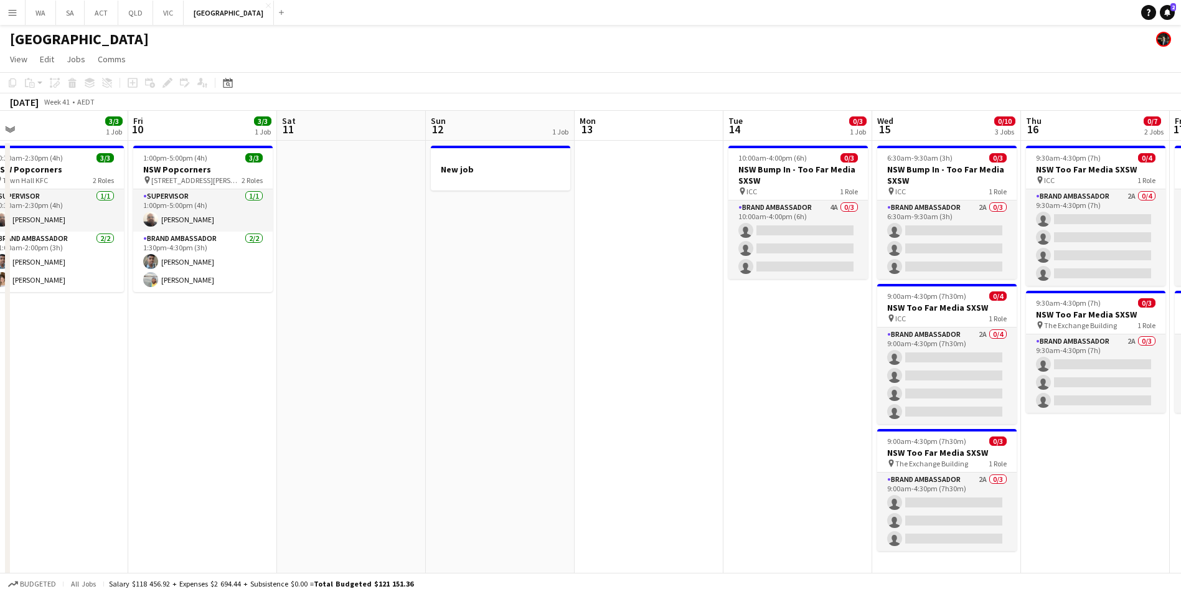
scroll to position [0, 397]
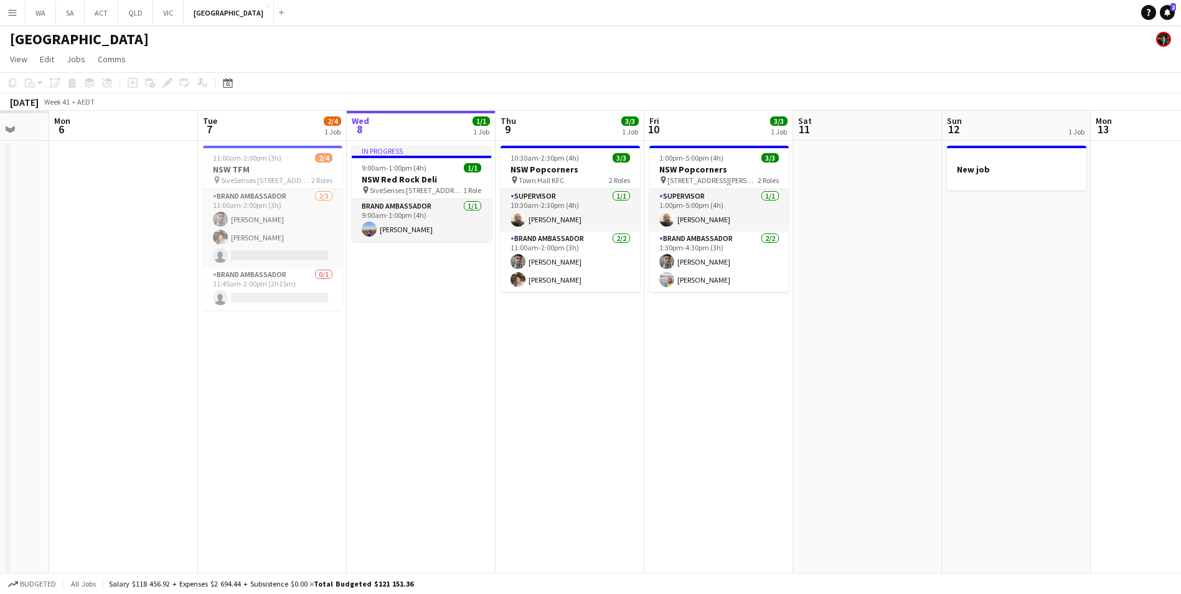
drag, startPoint x: 1041, startPoint y: 354, endPoint x: 1093, endPoint y: 353, distance: 52.3
click at [1093, 353] on app-calendar-viewport "Fri 3 Sat 4 Sun 5 Mon 6 Tue 7 2/4 1 Job Wed 8 1/1 1 Job Thu 9 3/3 1 Job Fri 10 …" at bounding box center [590, 356] width 1181 height 491
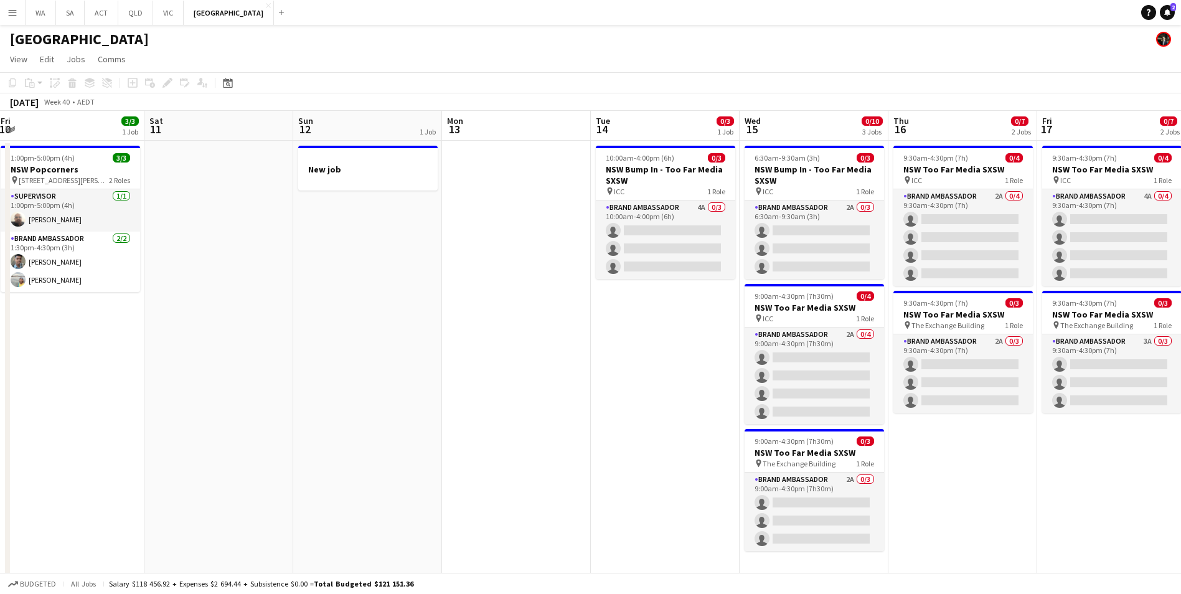
drag, startPoint x: 524, startPoint y: 418, endPoint x: 77, endPoint y: 422, distance: 446.5
click at [77, 422] on app-calendar-viewport "Tue 7 2/4 1 Job Wed 8 1/1 1 Job Thu 9 3/3 1 Job Fri 10 3/3 1 Job Sat 11 Sun 12 …" at bounding box center [590, 356] width 1181 height 491
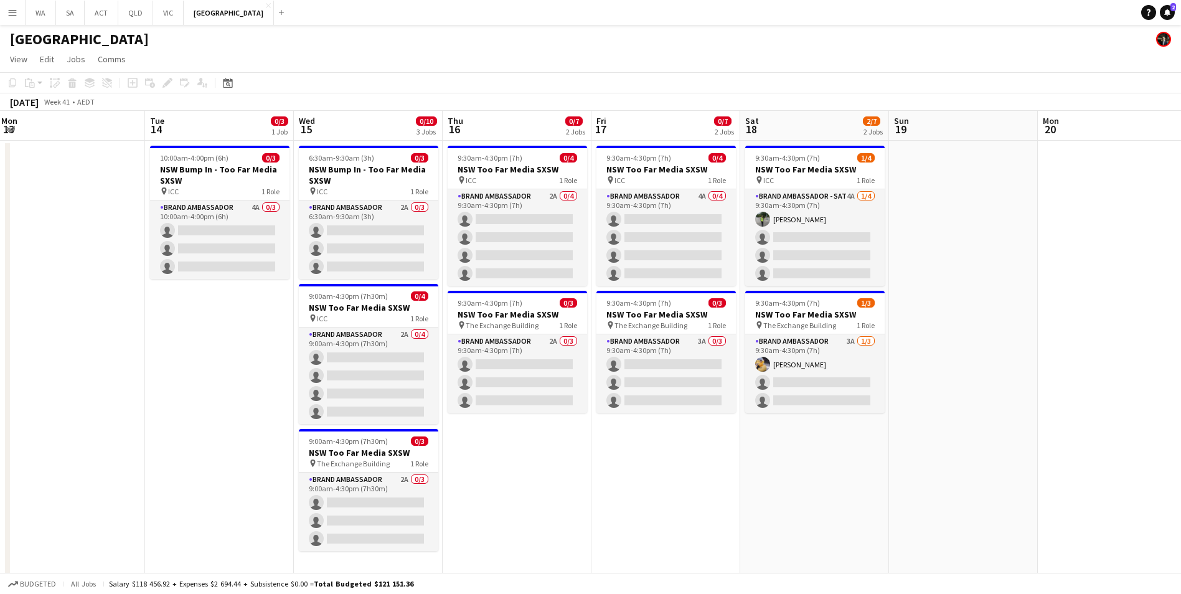
scroll to position [0, 484]
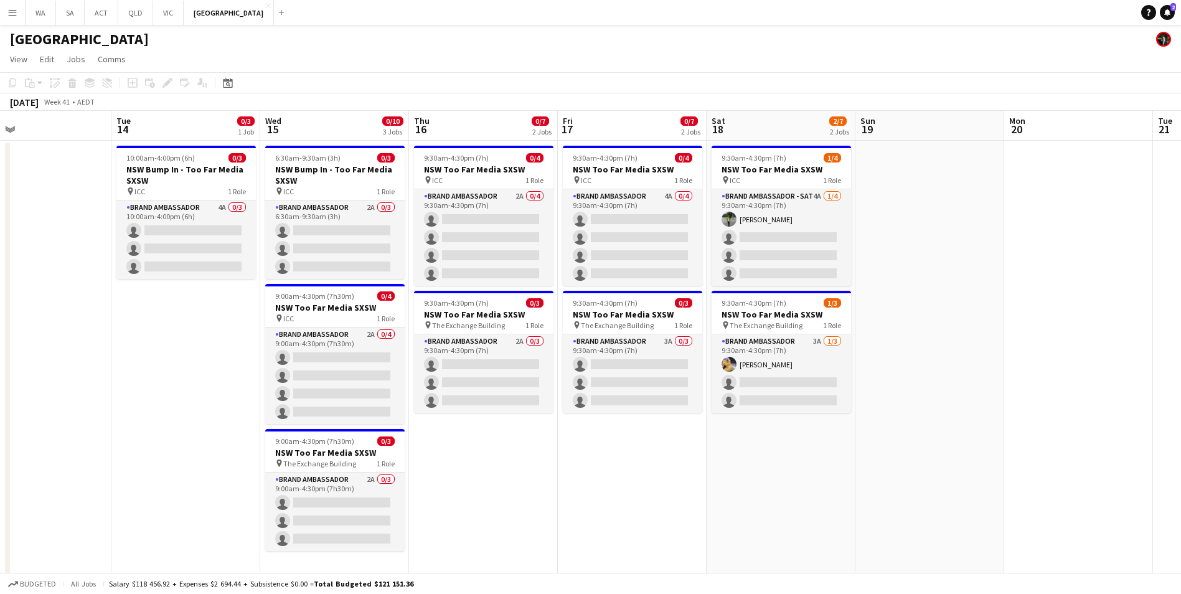
drag, startPoint x: 749, startPoint y: 455, endPoint x: 418, endPoint y: 423, distance: 332.2
click at [418, 423] on app-calendar-viewport "Fri 10 3/3 1 Job Sat 11 Sun 12 1 Job Mon 13 Tue 14 0/3 1 Job Wed 15 0/10 3 Jobs…" at bounding box center [590, 356] width 1181 height 491
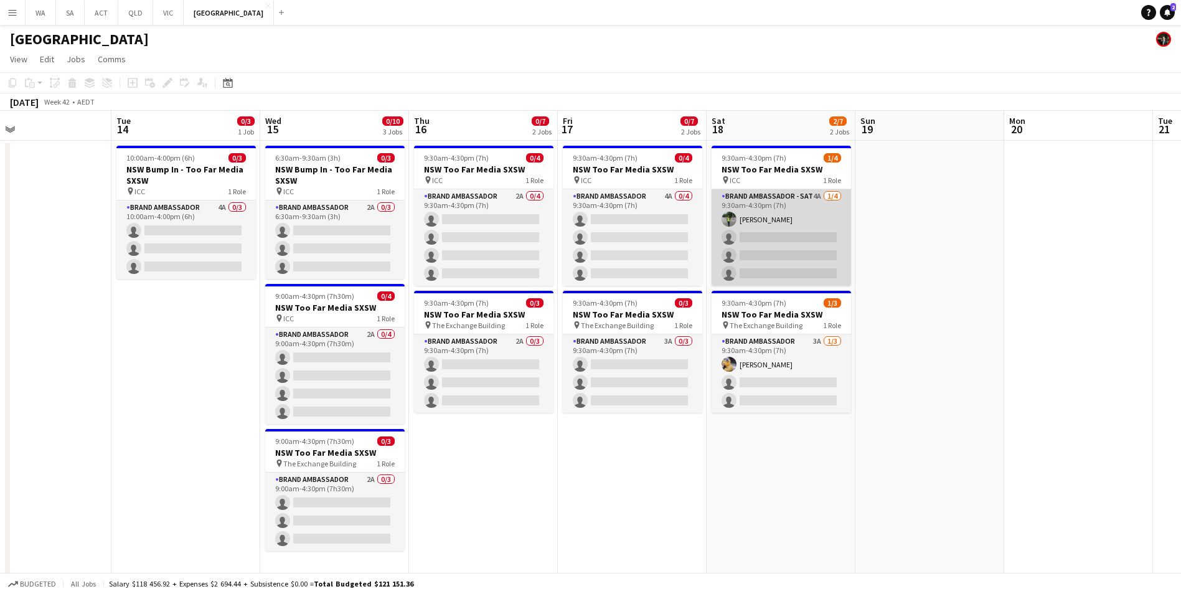
click at [760, 192] on app-card-role "Brand Ambassador - SAT 4A [DATE] 9:30am-4:30pm (7h) [PERSON_NAME] single-neutra…" at bounding box center [781, 237] width 139 height 97
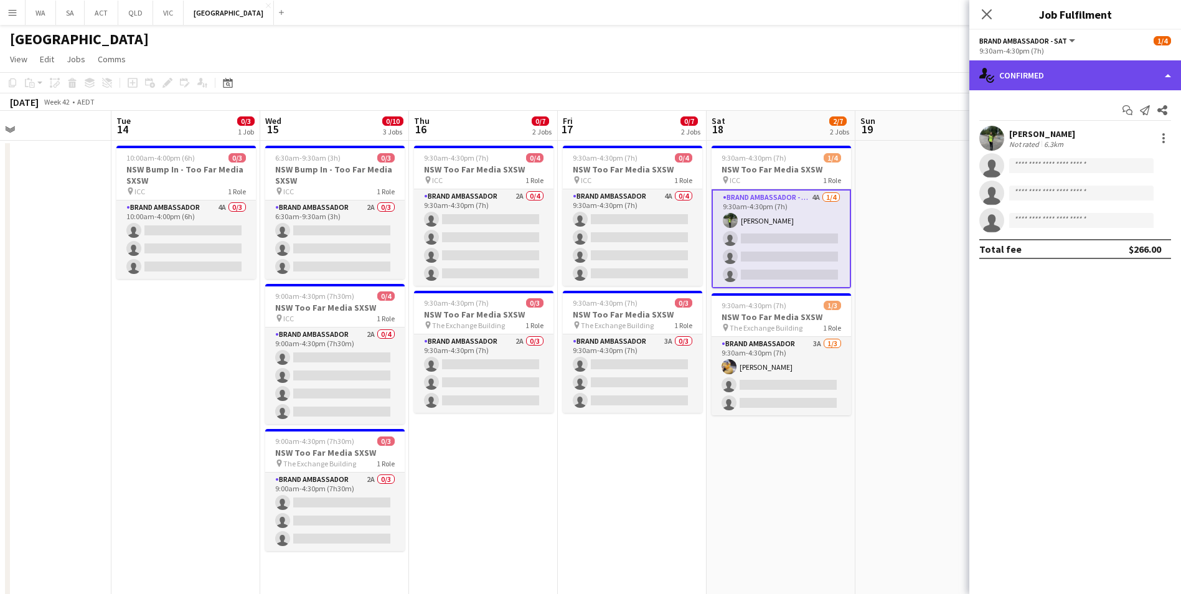
click at [1029, 71] on div "single-neutral-actions-check-2 Confirmed" at bounding box center [1075, 75] width 212 height 30
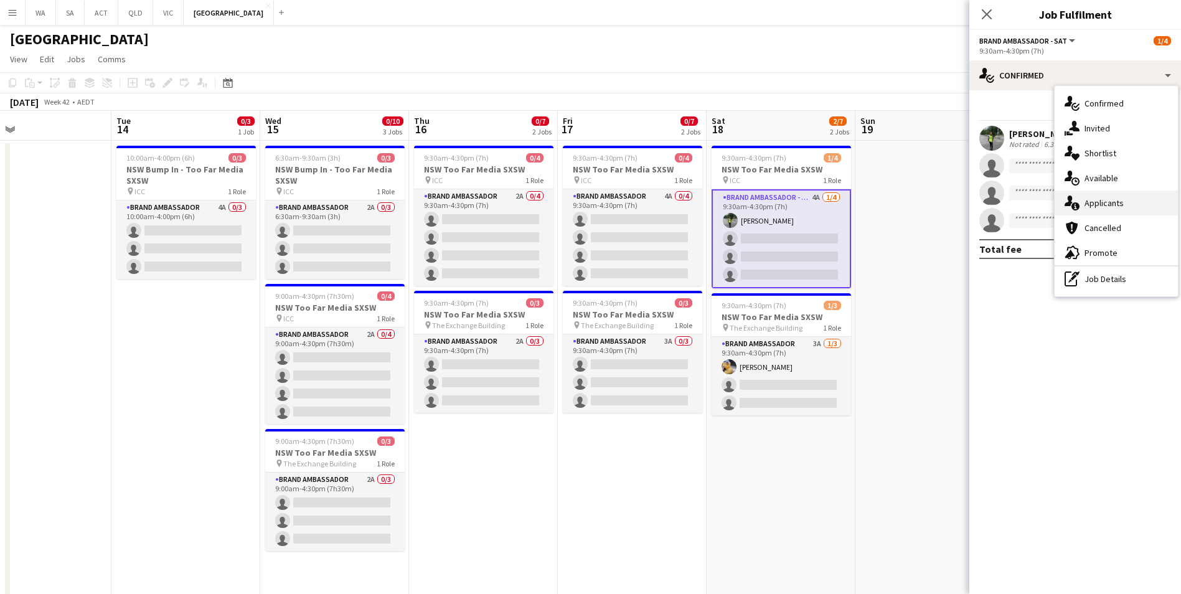
click at [1134, 205] on div "single-neutral-actions-information Applicants" at bounding box center [1116, 203] width 123 height 25
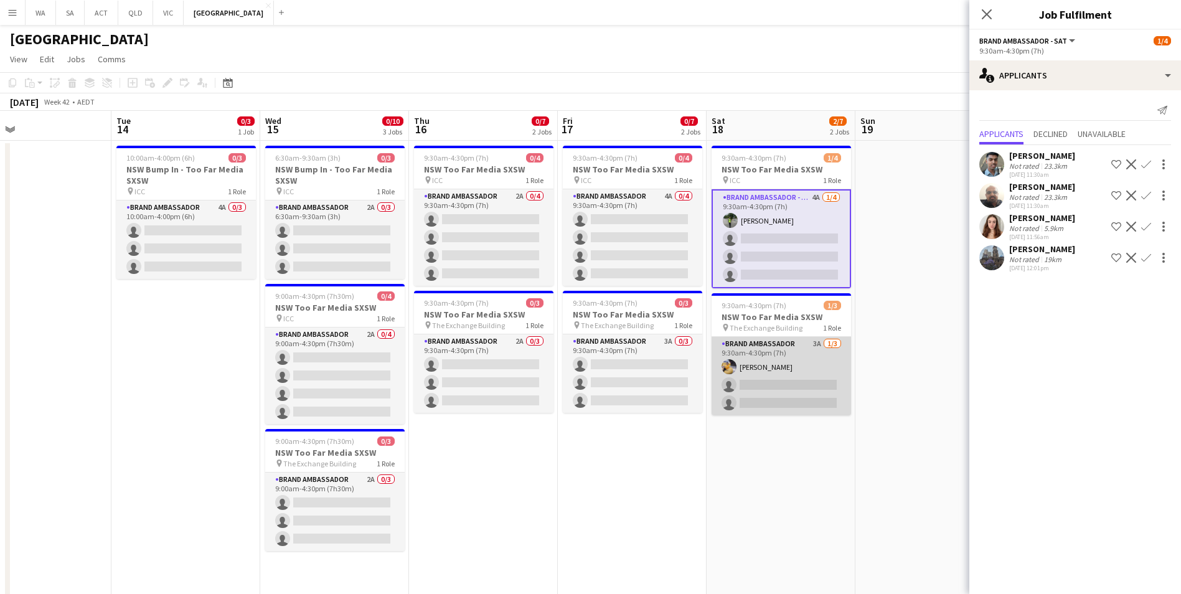
click at [768, 361] on app-card-role "Brand Ambassador 3A [DATE] 9:30am-4:30pm (7h) [PERSON_NAME] single-neutral-acti…" at bounding box center [781, 376] width 139 height 78
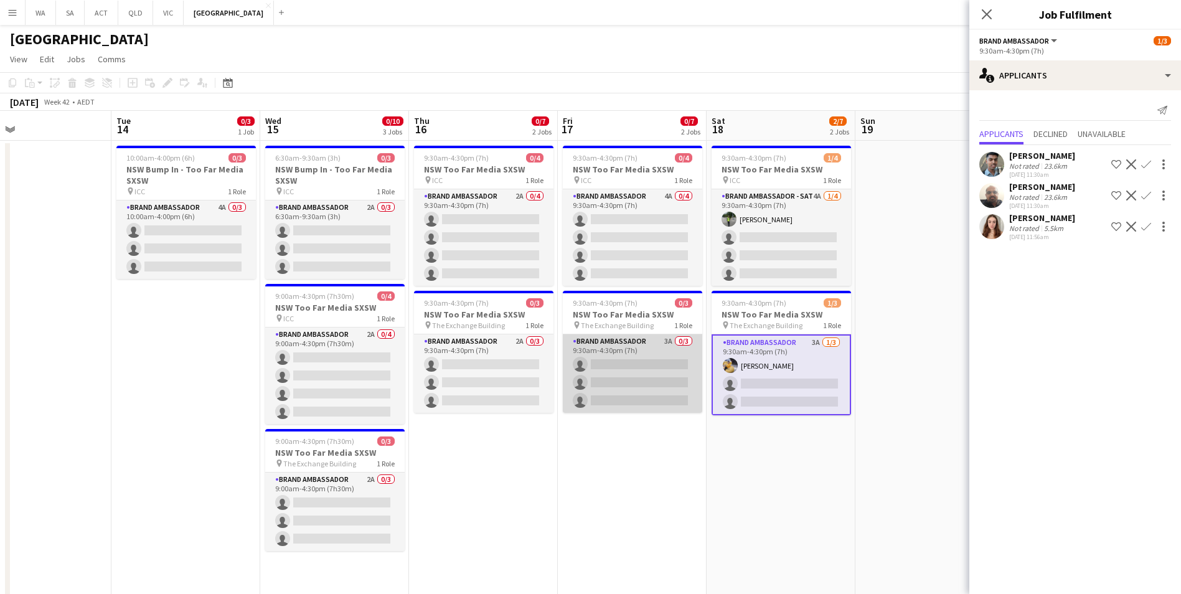
click at [626, 340] on app-card-role "Brand Ambassador 3A 0/3 9:30am-4:30pm (7h) single-neutral-actions single-neutra…" at bounding box center [632, 373] width 139 height 78
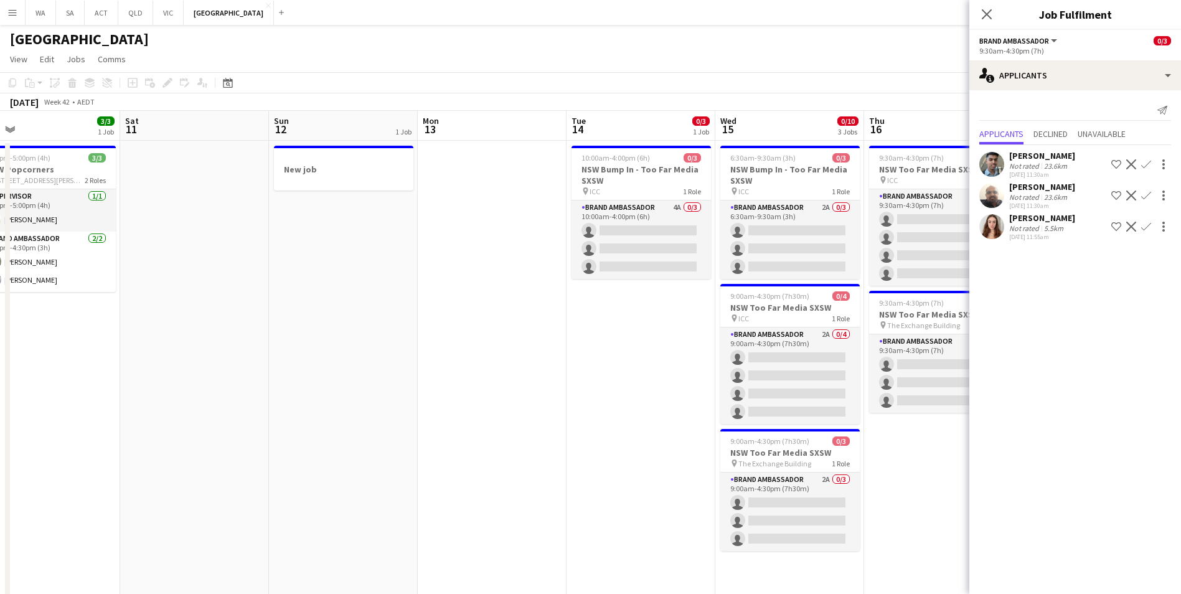
click at [914, 440] on app-calendar-viewport "Wed 8 1/1 1 Job Thu 9 3/3 1 Job Fri 10 3/3 1 Job Sat 11 Sun 12 1 Job Mon 13 Tue…" at bounding box center [590, 356] width 1181 height 491
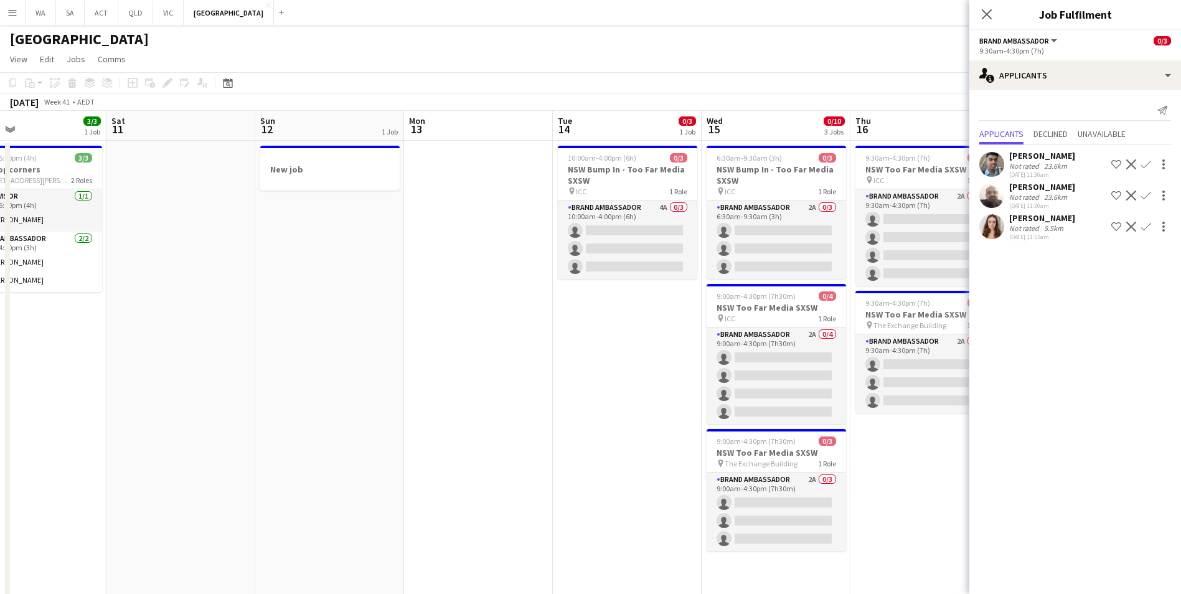
scroll to position [0, 292]
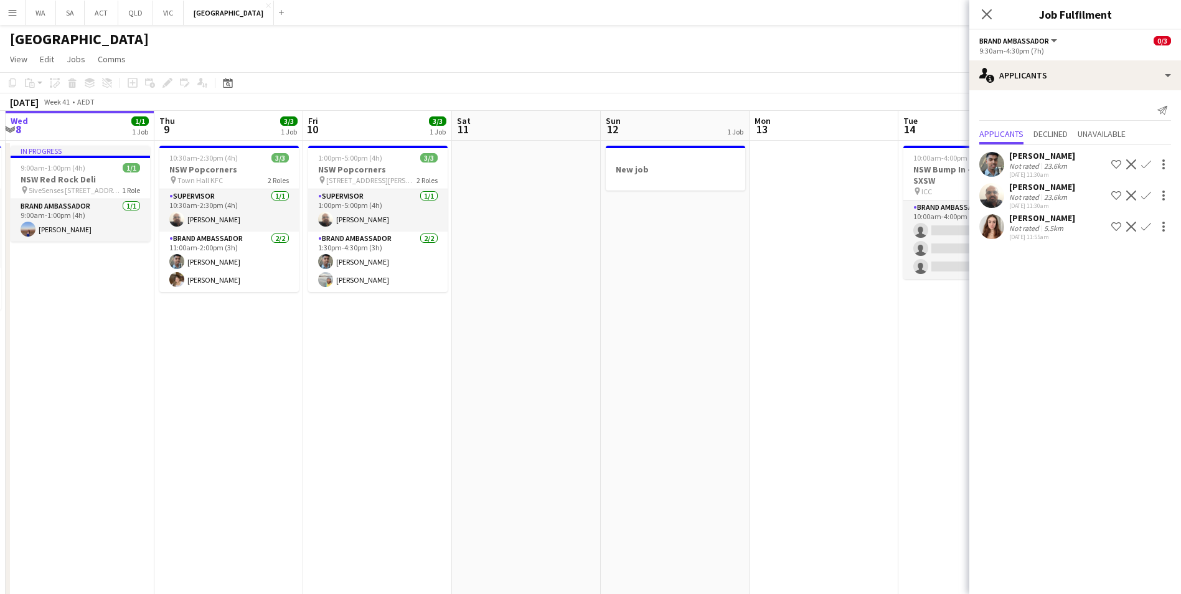
drag, startPoint x: 488, startPoint y: 431, endPoint x: 796, endPoint y: 366, distance: 314.3
click at [796, 366] on app-calendar-viewport "Mon 6 Tue 7 2/4 1 Job Wed 8 1/1 1 Job Thu 9 3/3 1 Job Fri 10 3/3 1 Job Sat 11 S…" at bounding box center [590, 356] width 1181 height 491
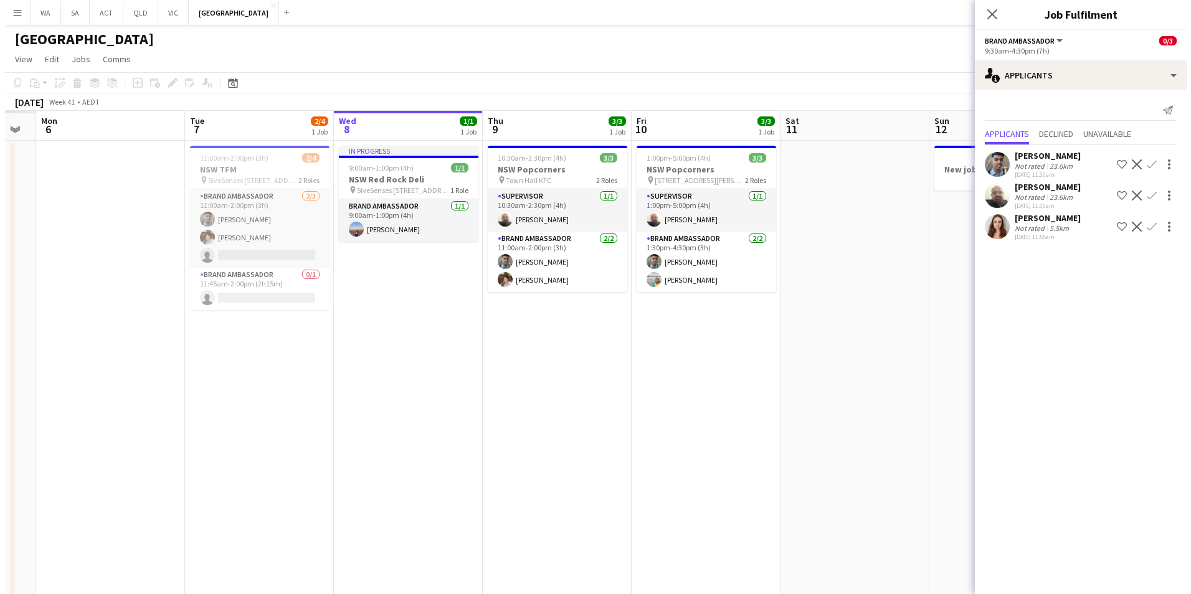
scroll to position [0, 265]
drag, startPoint x: 333, startPoint y: 365, endPoint x: 658, endPoint y: 343, distance: 325.8
click at [658, 343] on app-calendar-viewport "Sat 4 Sun 5 Mon 6 Tue 7 2/4 1 Job Wed 8 1/1 1 Job Thu 9 3/3 1 Job Fri 10 3/3 1 …" at bounding box center [590, 356] width 1181 height 491
click at [20, 11] on button "Menu" at bounding box center [12, 12] width 25 height 25
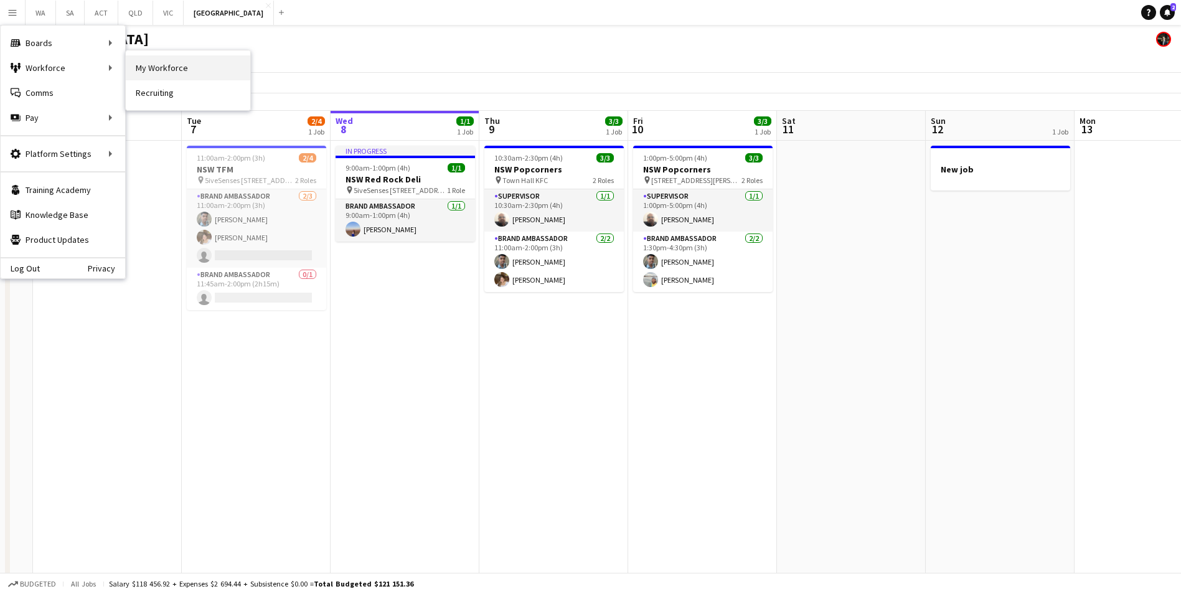
click at [223, 68] on link "My Workforce" at bounding box center [188, 67] width 125 height 25
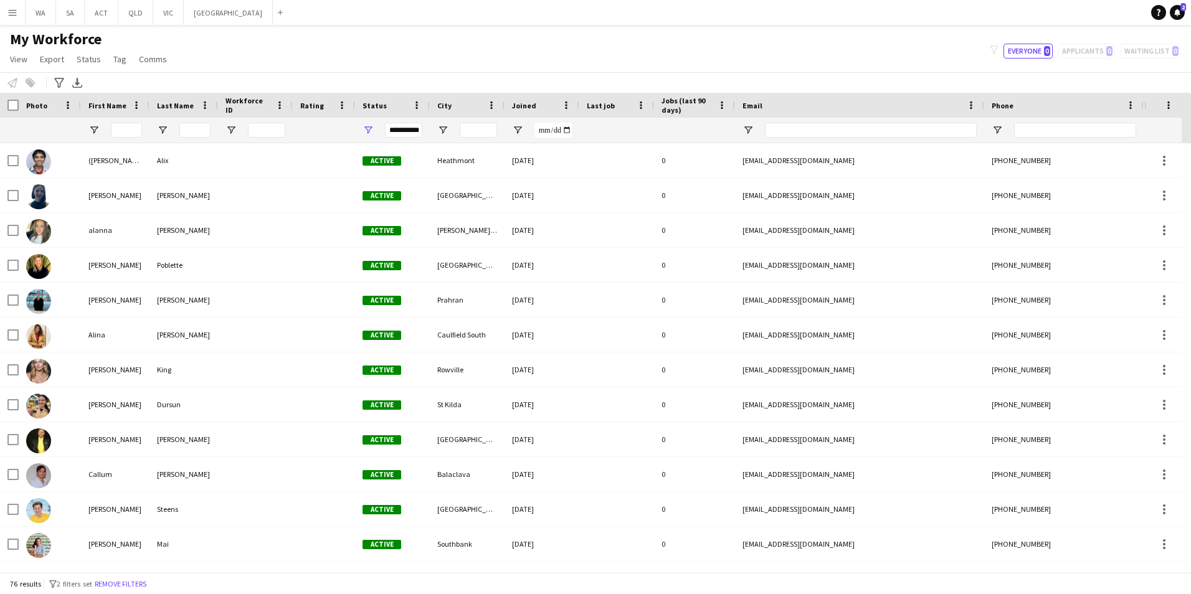
click at [524, 109] on span "Joined" at bounding box center [524, 105] width 24 height 9
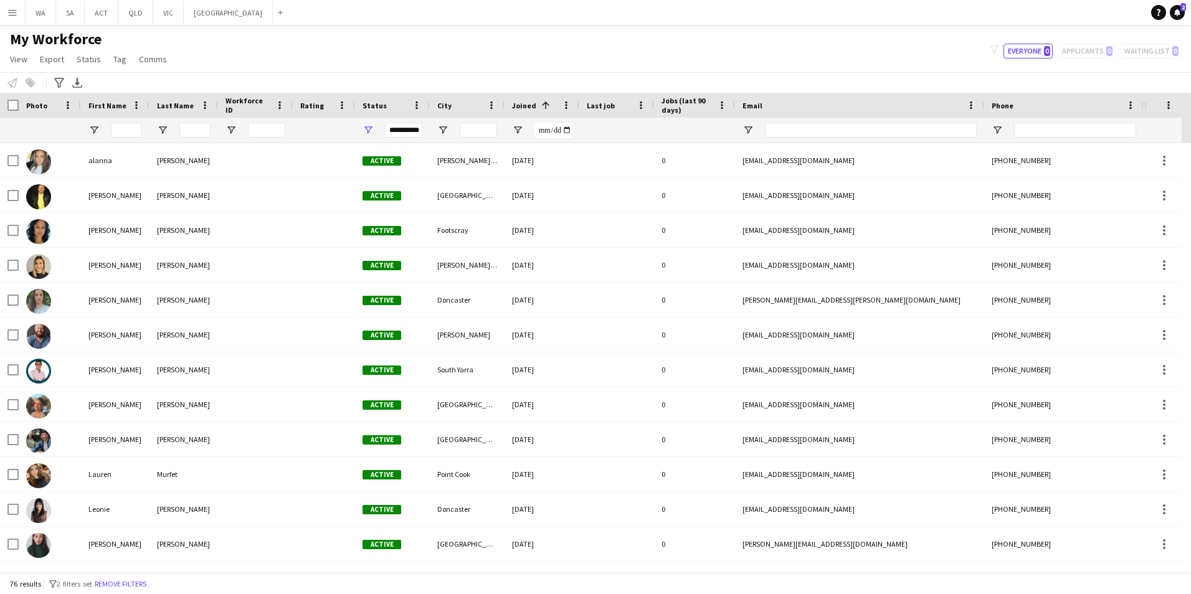
click at [524, 109] on span "Joined" at bounding box center [524, 105] width 24 height 9
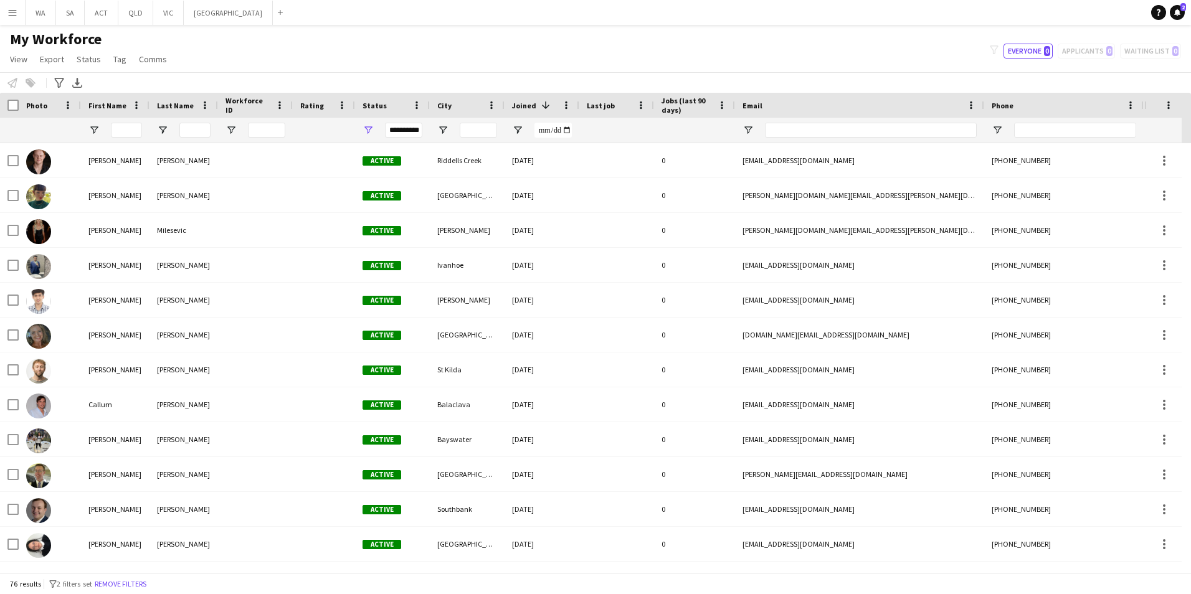
click at [413, 134] on div "**********" at bounding box center [403, 130] width 37 height 15
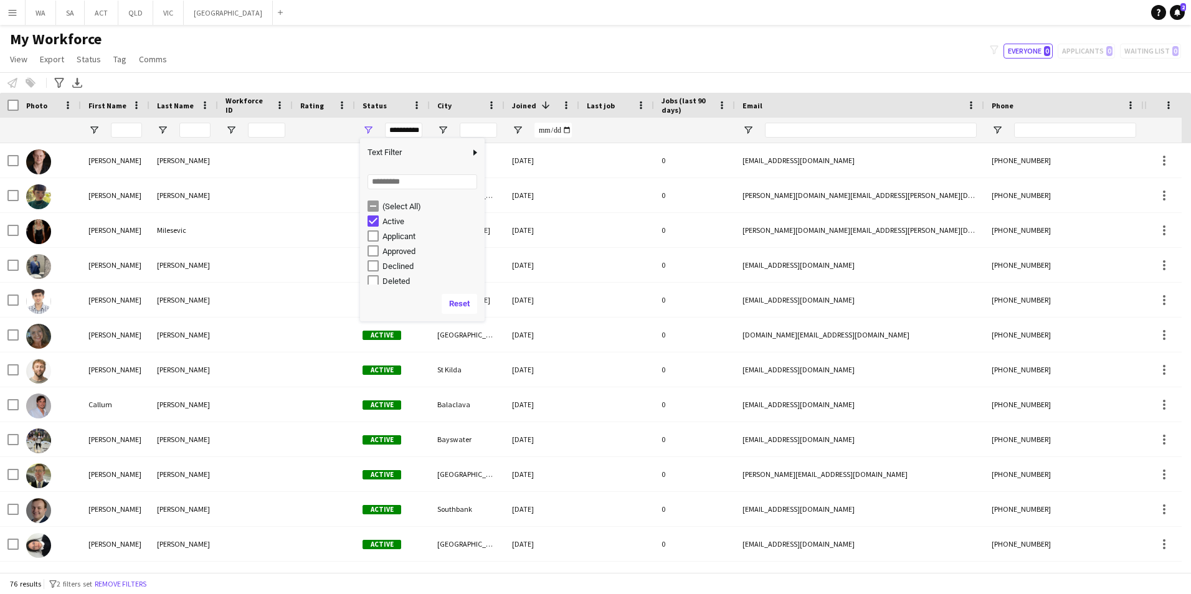
click at [407, 235] on div "Applicant" at bounding box center [431, 236] width 98 height 9
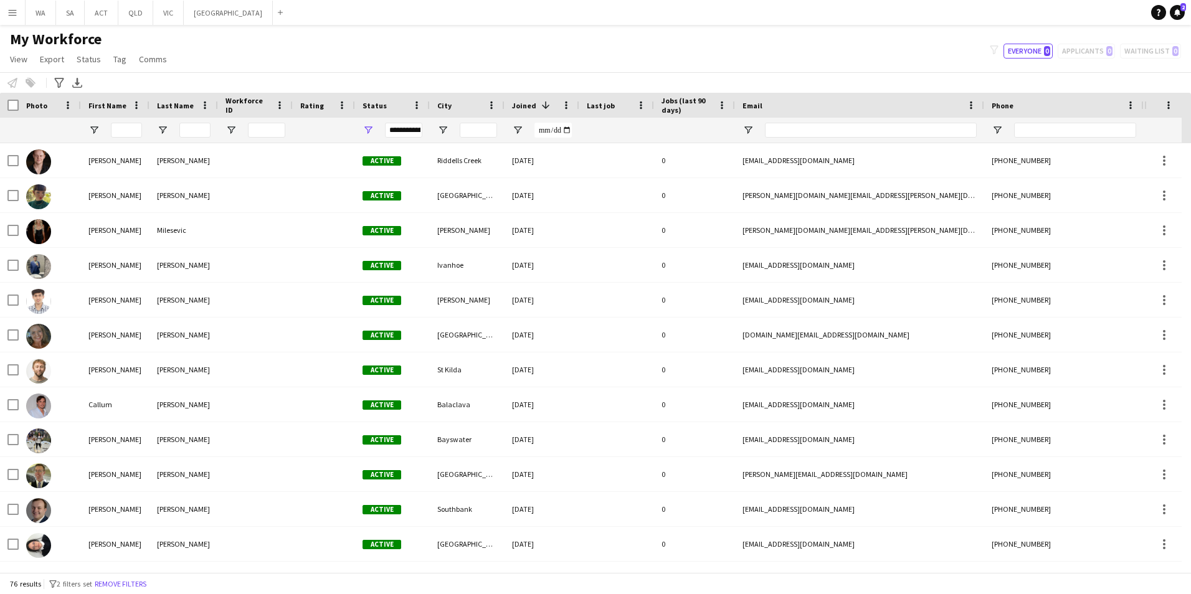
click at [478, 42] on div "My Workforce View Views Default view New view Update view Delete view Edit name…" at bounding box center [595, 51] width 1191 height 42
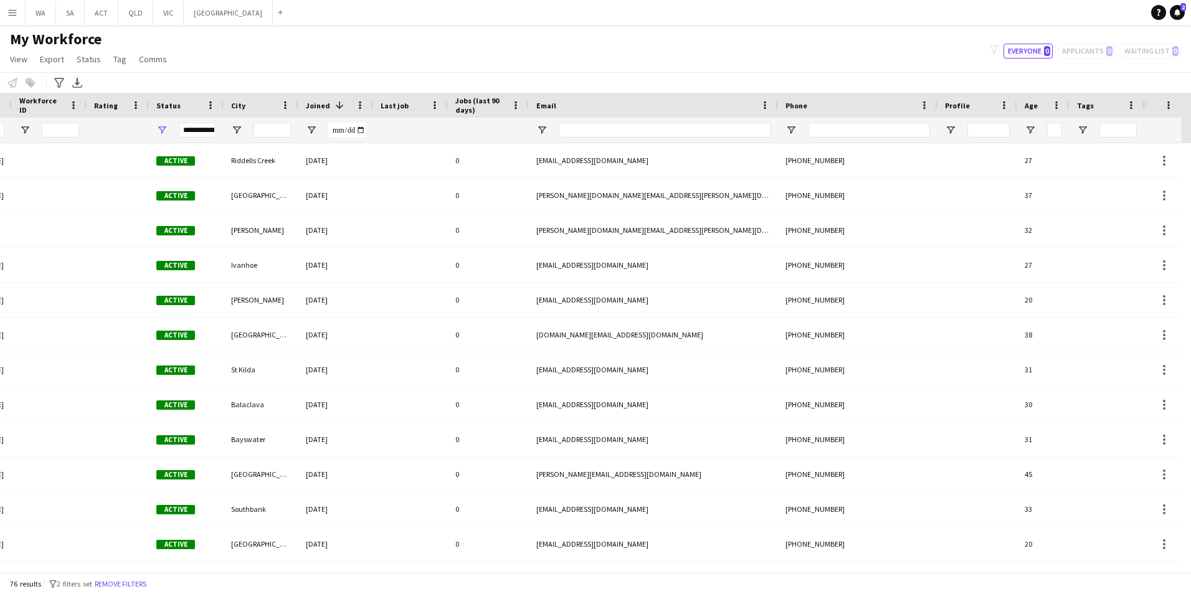
scroll to position [0, 0]
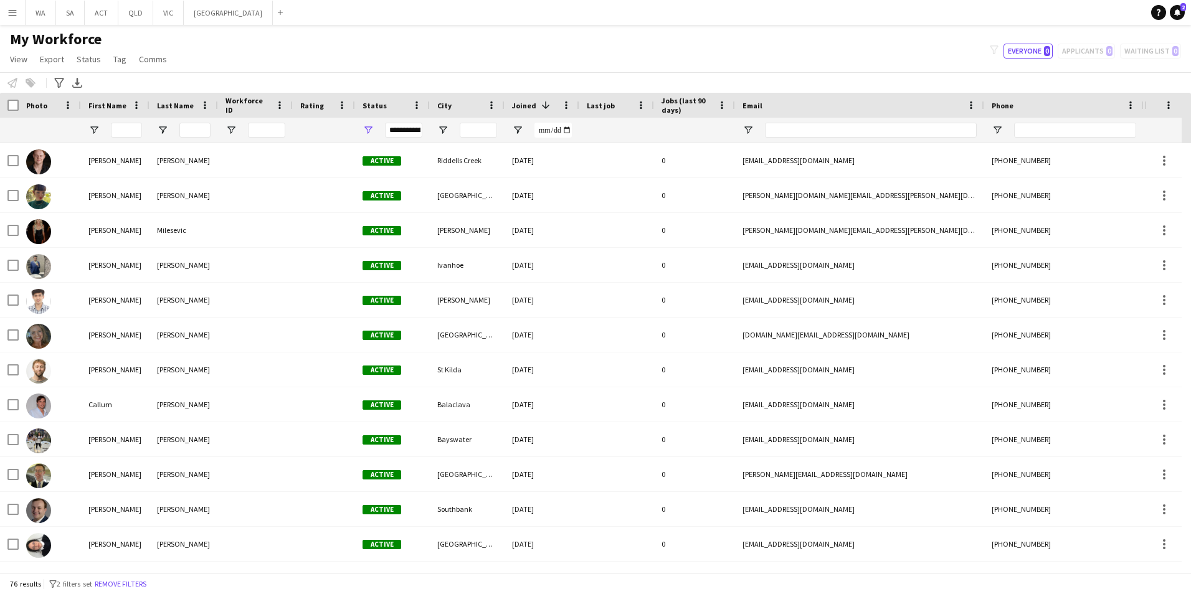
click at [400, 132] on div "**********" at bounding box center [403, 130] width 37 height 15
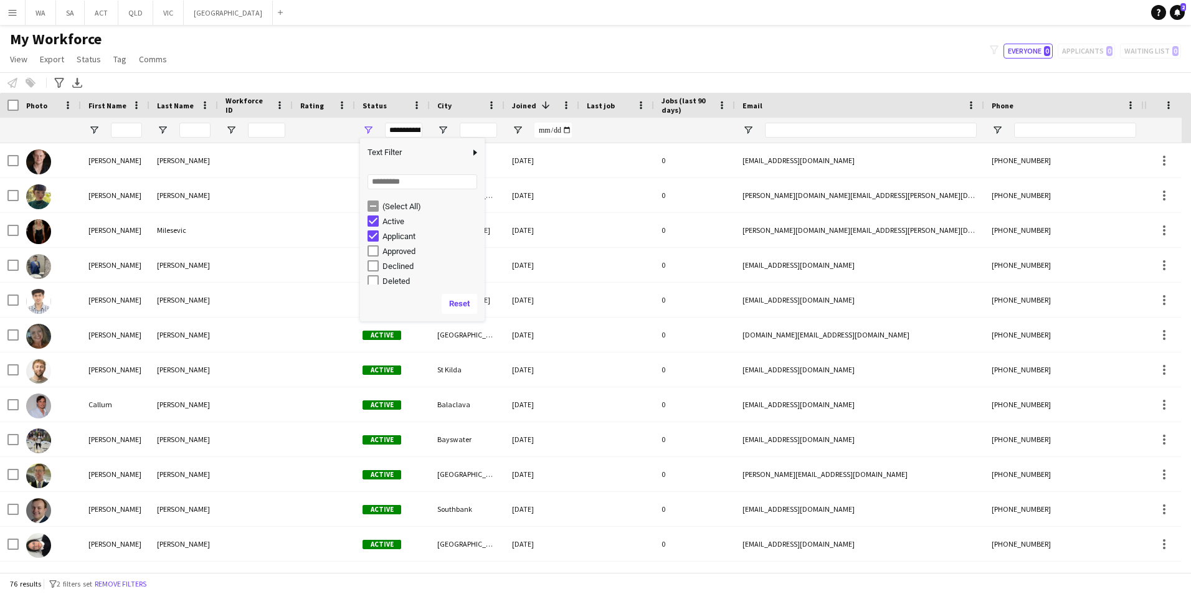
scroll to position [78, 0]
click at [408, 220] on div "In progress" at bounding box center [431, 217] width 98 height 9
type input "**********"
click at [131, 132] on input "First Name Filter Input" at bounding box center [126, 130] width 31 height 15
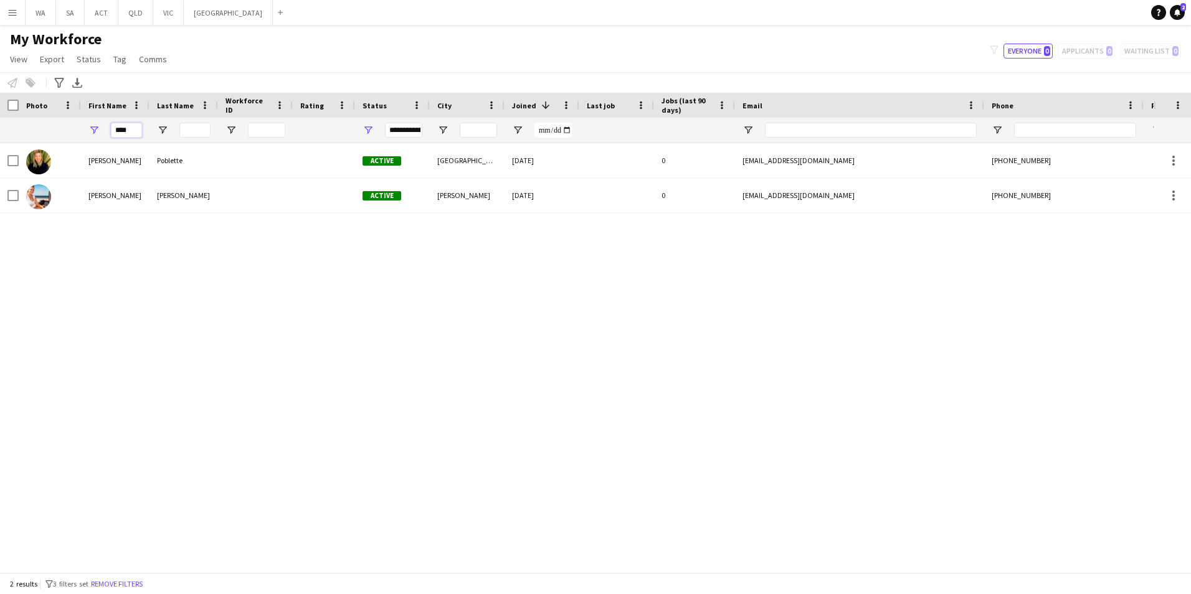
type input "****"
click at [795, 572] on div at bounding box center [576, 567] width 1153 height 9
click at [406, 131] on div "**********" at bounding box center [403, 130] width 37 height 15
click at [405, 206] on div "(Select All)" at bounding box center [431, 206] width 98 height 9
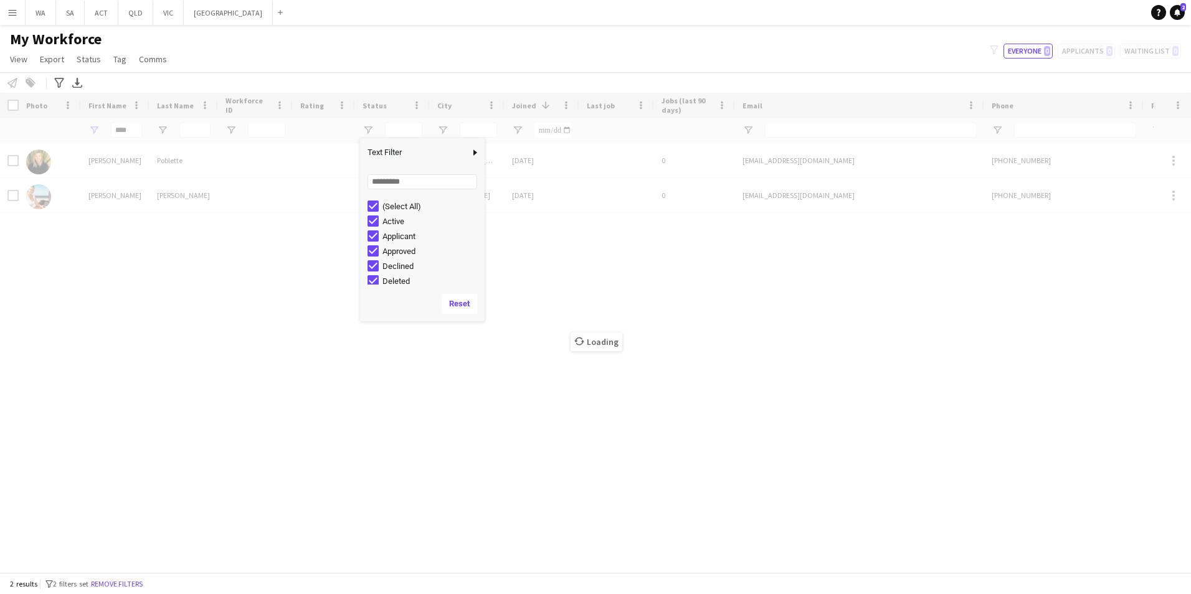
click at [227, 290] on div "Loading" at bounding box center [595, 332] width 1191 height 479
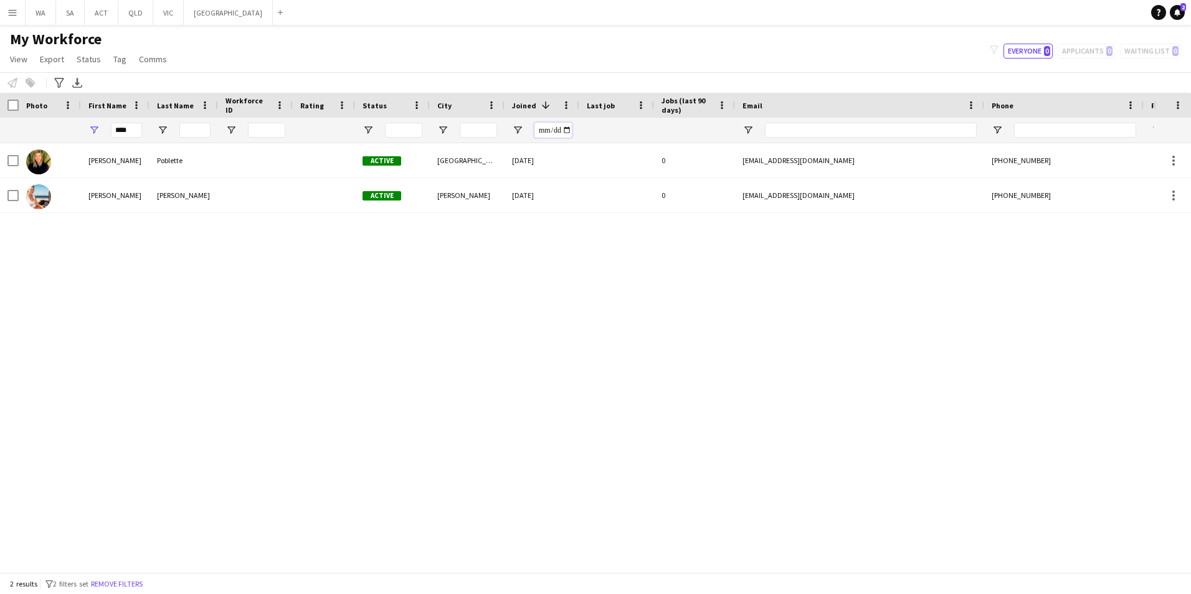
click at [547, 131] on input "Joined Filter Input" at bounding box center [552, 130] width 37 height 15
click at [568, 128] on input "Joined Filter Input" at bounding box center [552, 130] width 37 height 15
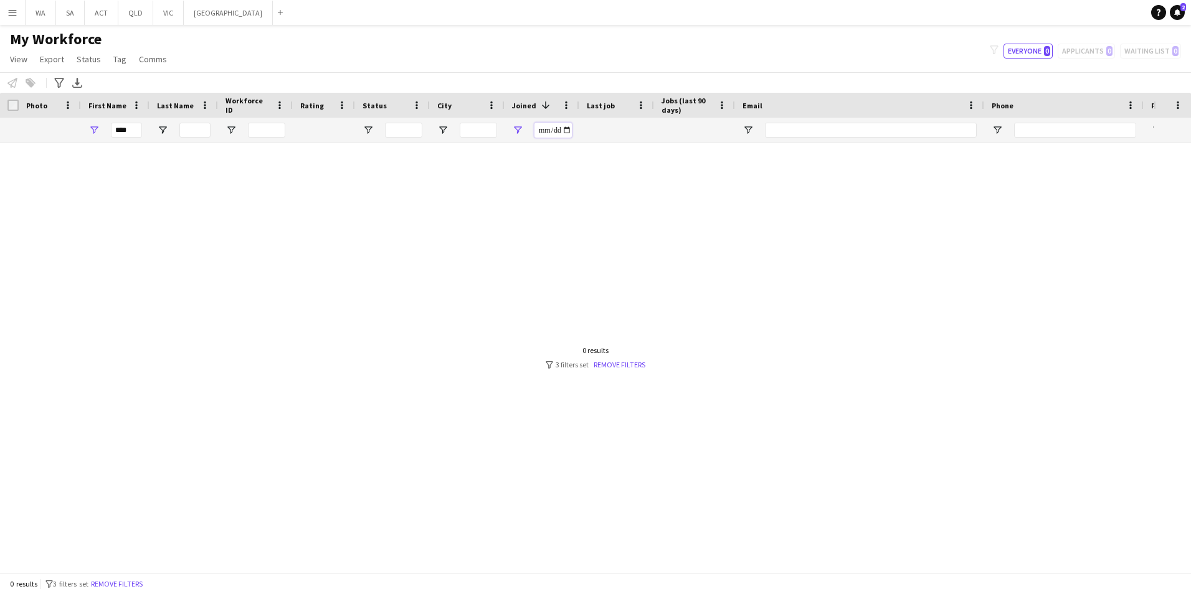
type input "**********"
click at [563, 136] on input "**********" at bounding box center [552, 130] width 37 height 15
click at [534, 129] on input "**********" at bounding box center [552, 130] width 37 height 15
click at [550, 132] on input "**********" at bounding box center [552, 130] width 37 height 15
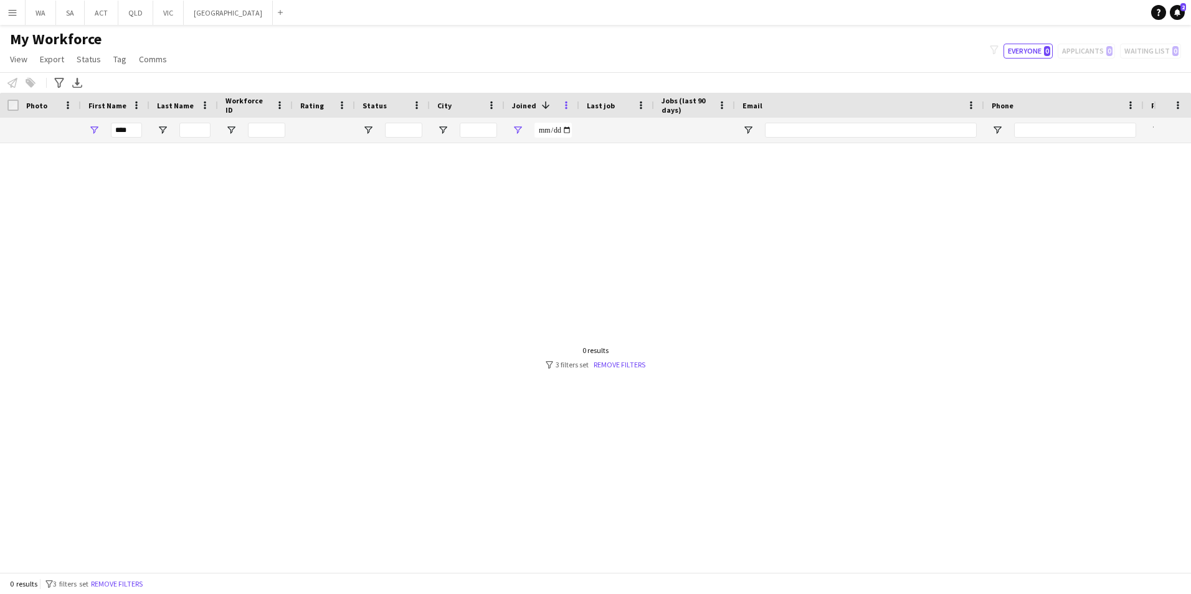
click at [566, 109] on span at bounding box center [565, 105] width 11 height 11
click at [648, 346] on div at bounding box center [576, 353] width 1153 height 420
click at [542, 131] on input "**********" at bounding box center [552, 130] width 37 height 15
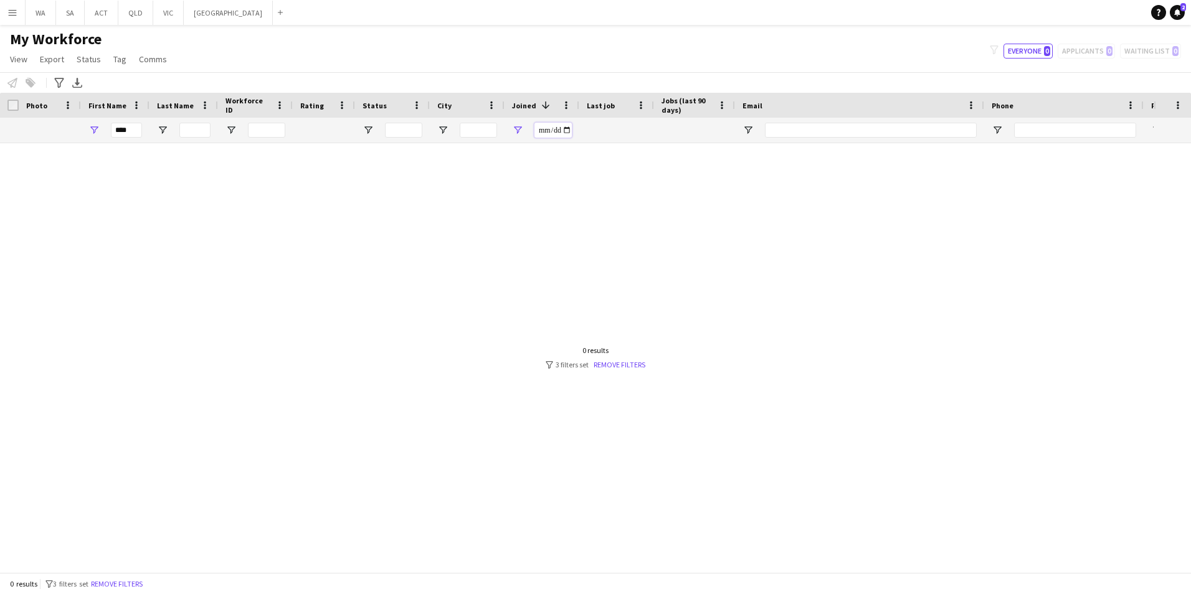
click at [542, 131] on input "**********" at bounding box center [552, 130] width 37 height 15
click at [566, 132] on input "**********" at bounding box center [552, 130] width 37 height 15
click at [643, 363] on link "Remove filters" at bounding box center [619, 364] width 52 height 9
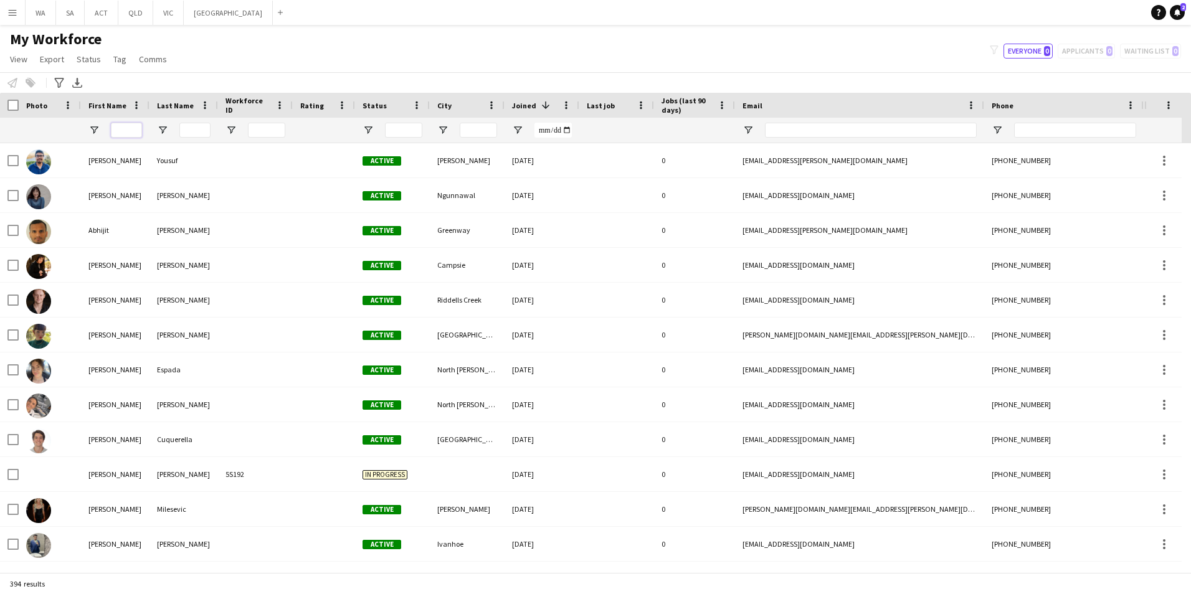
click at [130, 132] on input "First Name Filter Input" at bounding box center [126, 130] width 31 height 15
type input "******"
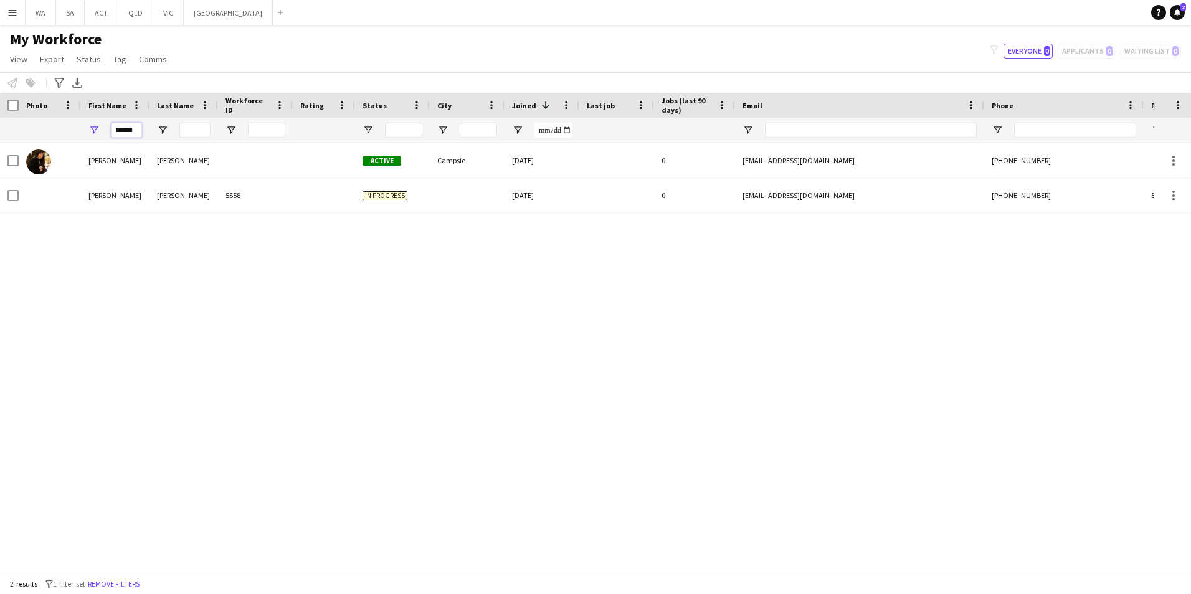
click at [130, 131] on input "******" at bounding box center [126, 130] width 31 height 15
click at [200, 136] on input "Last Name Filter Input" at bounding box center [194, 130] width 31 height 15
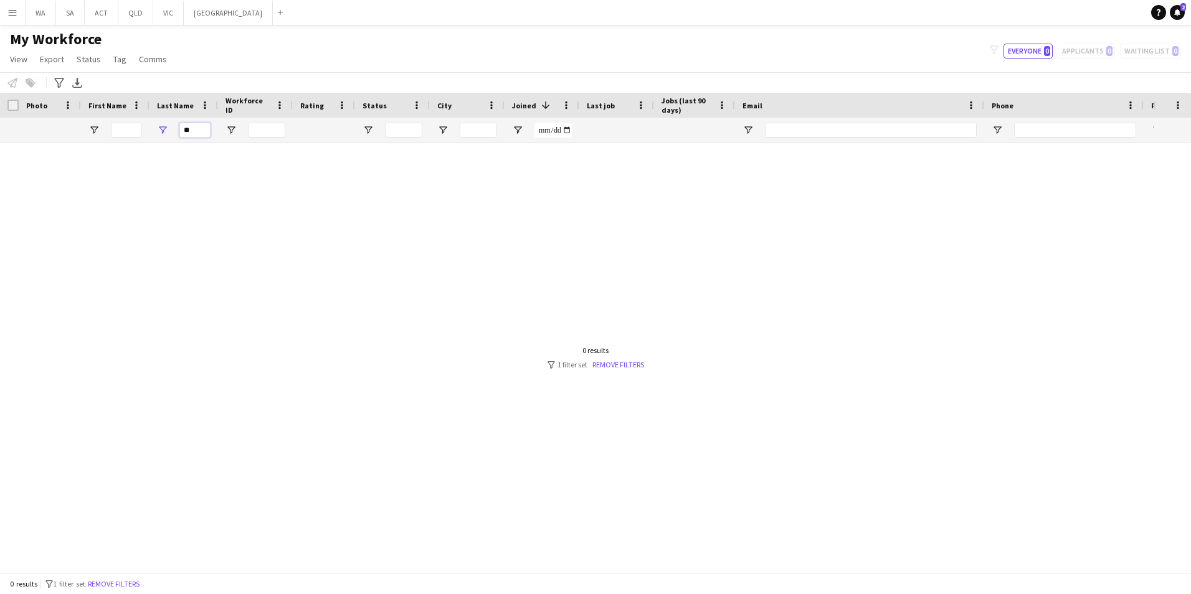
type input "*"
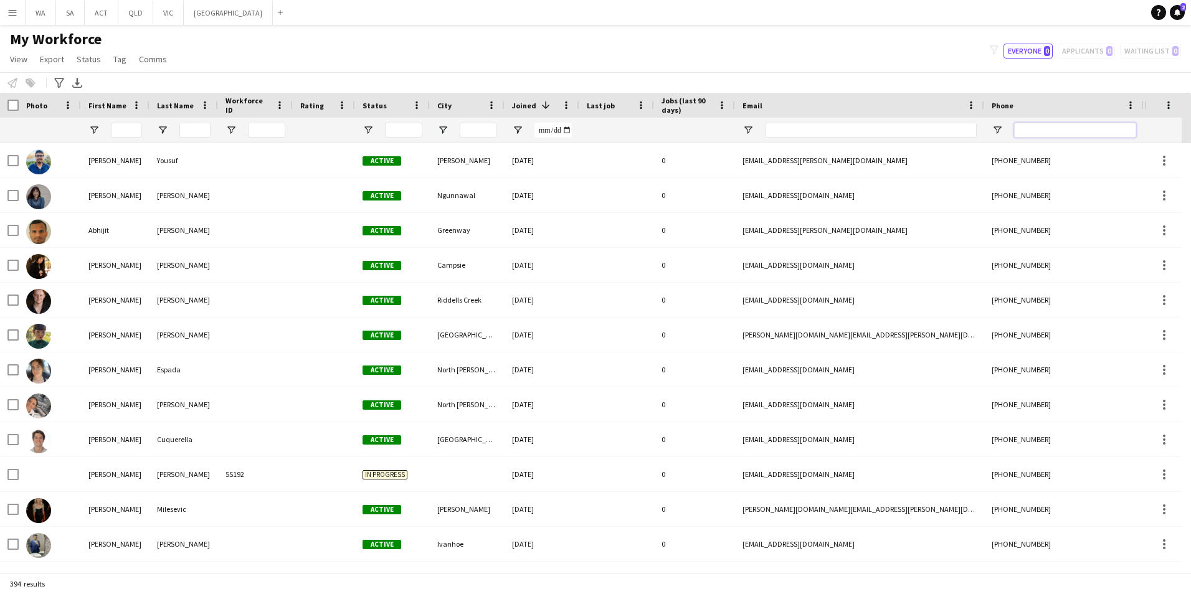
click at [1122, 129] on input "Phone Filter Input" at bounding box center [1075, 130] width 122 height 15
click at [370, 134] on span "Open Filter Menu" at bounding box center [367, 130] width 11 height 11
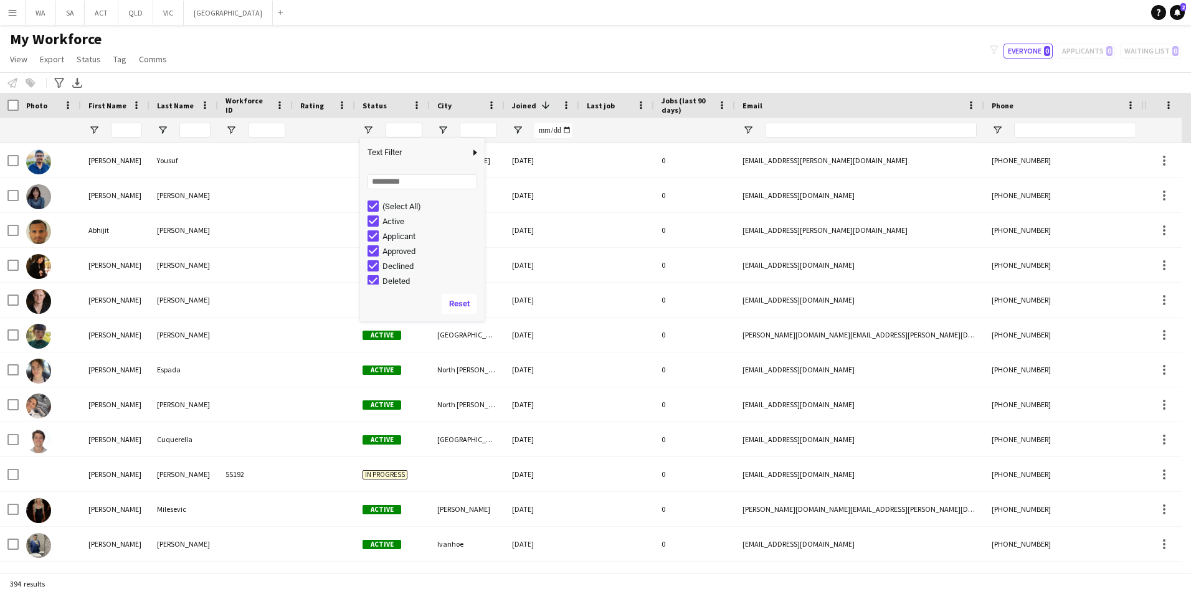
click at [402, 203] on div "(Select All)" at bounding box center [431, 206] width 98 height 9
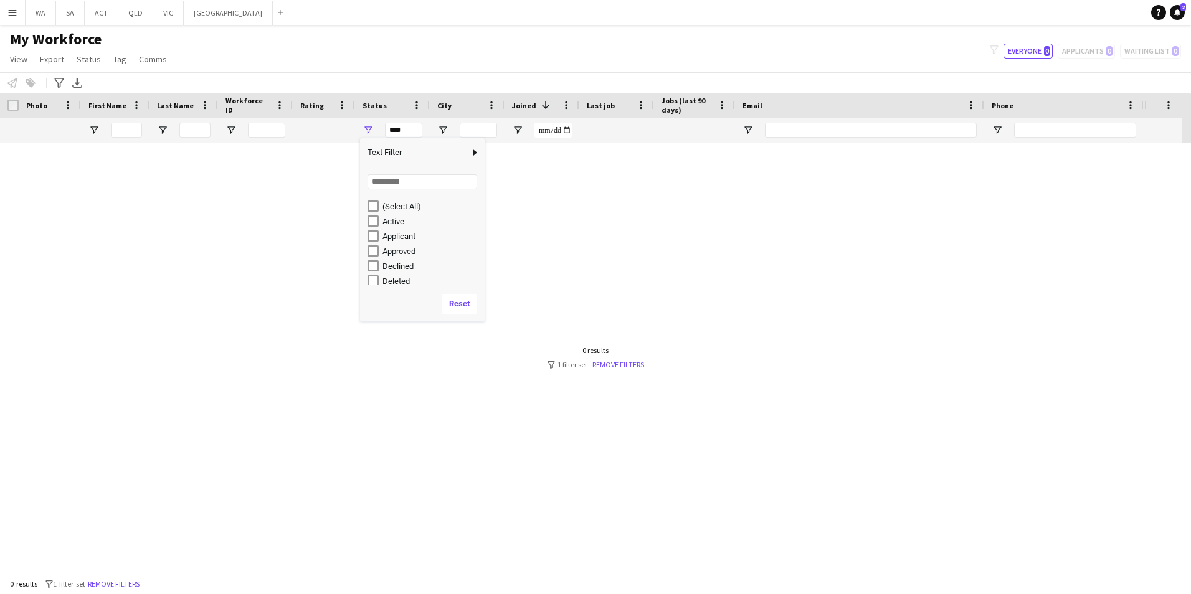
click at [391, 217] on div "Active" at bounding box center [431, 221] width 98 height 9
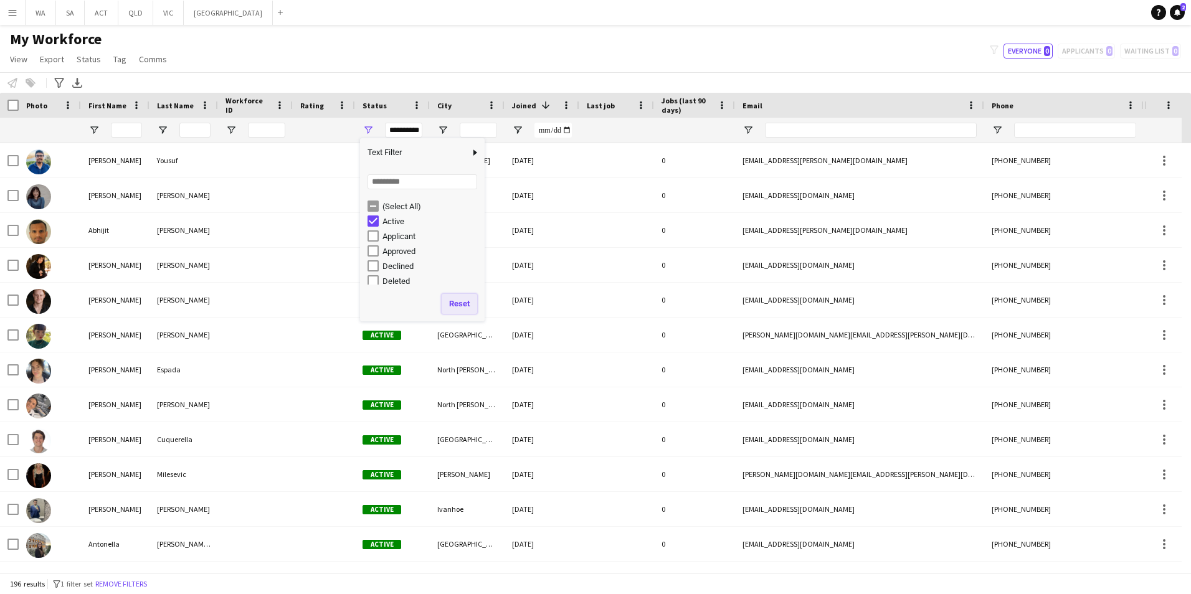
click at [464, 308] on button "Reset" at bounding box center [458, 304] width 35 height 20
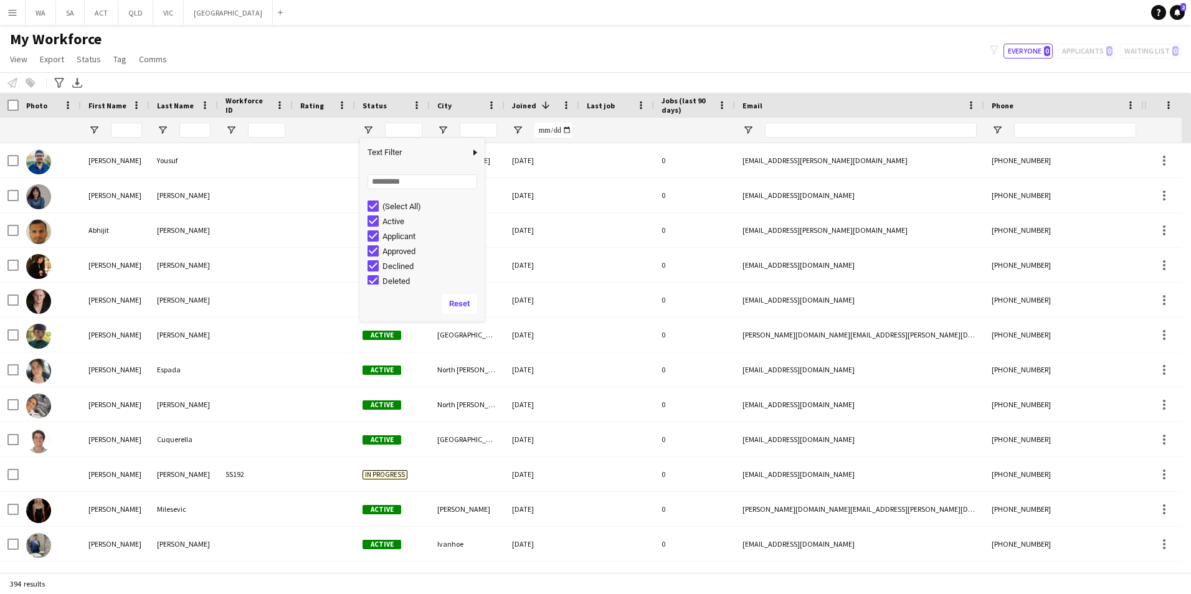
click at [392, 225] on div "Active" at bounding box center [431, 221] width 98 height 9
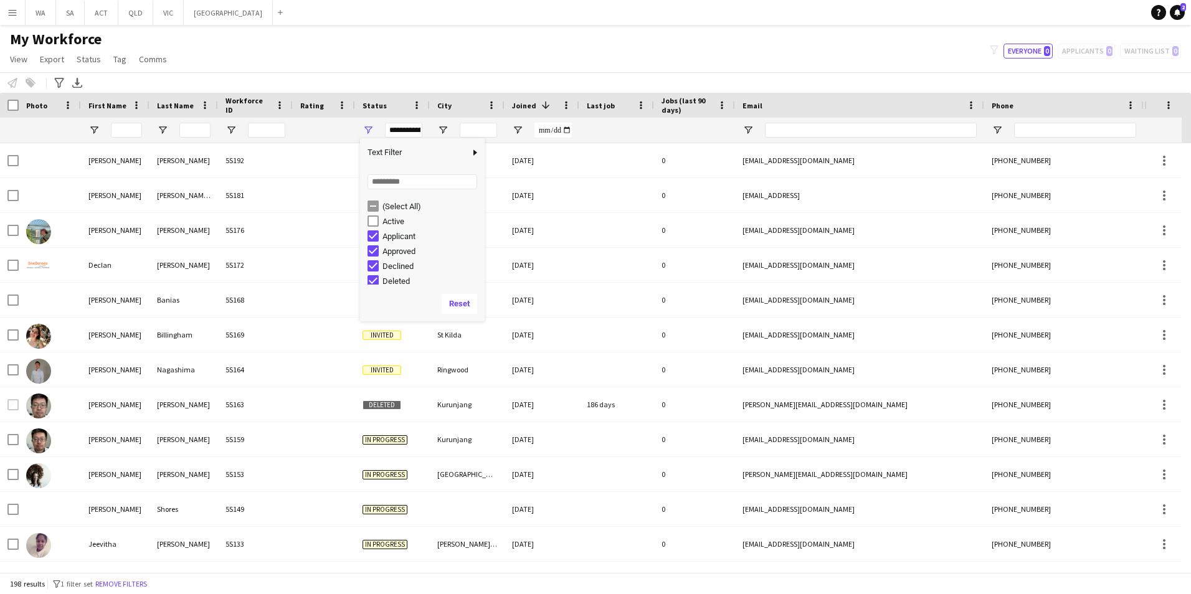
click at [397, 207] on div "(Select All)" at bounding box center [431, 206] width 98 height 9
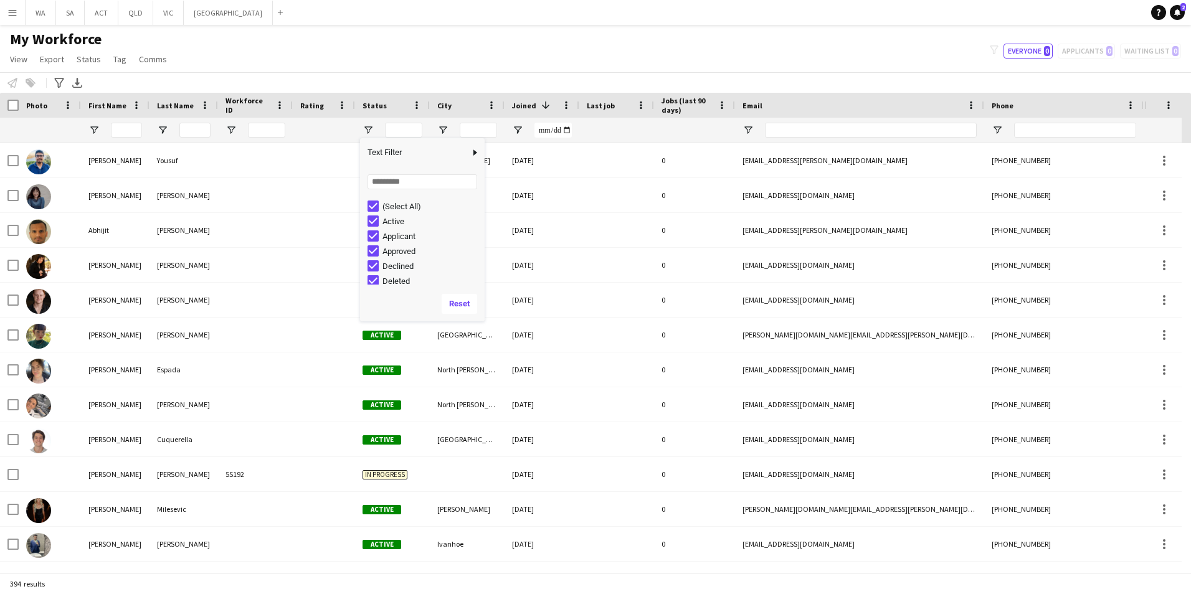
click at [397, 220] on div "Active" at bounding box center [431, 221] width 98 height 9
type input "**********"
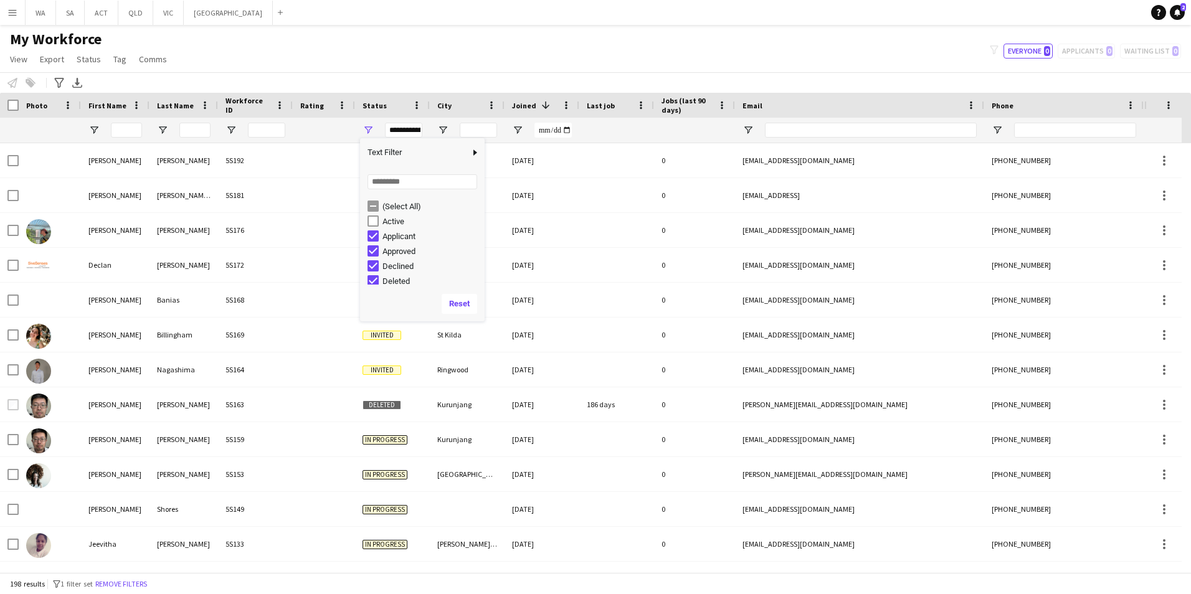
click at [399, 209] on div "(Select All)" at bounding box center [431, 206] width 98 height 9
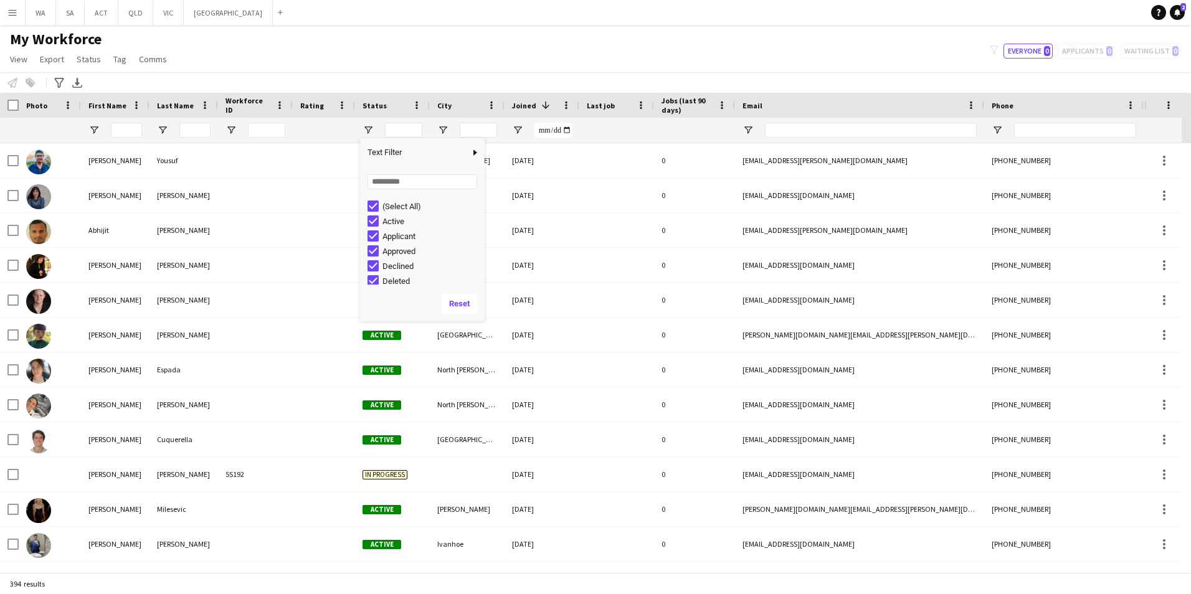
click at [394, 203] on div "(Select All)" at bounding box center [431, 206] width 98 height 9
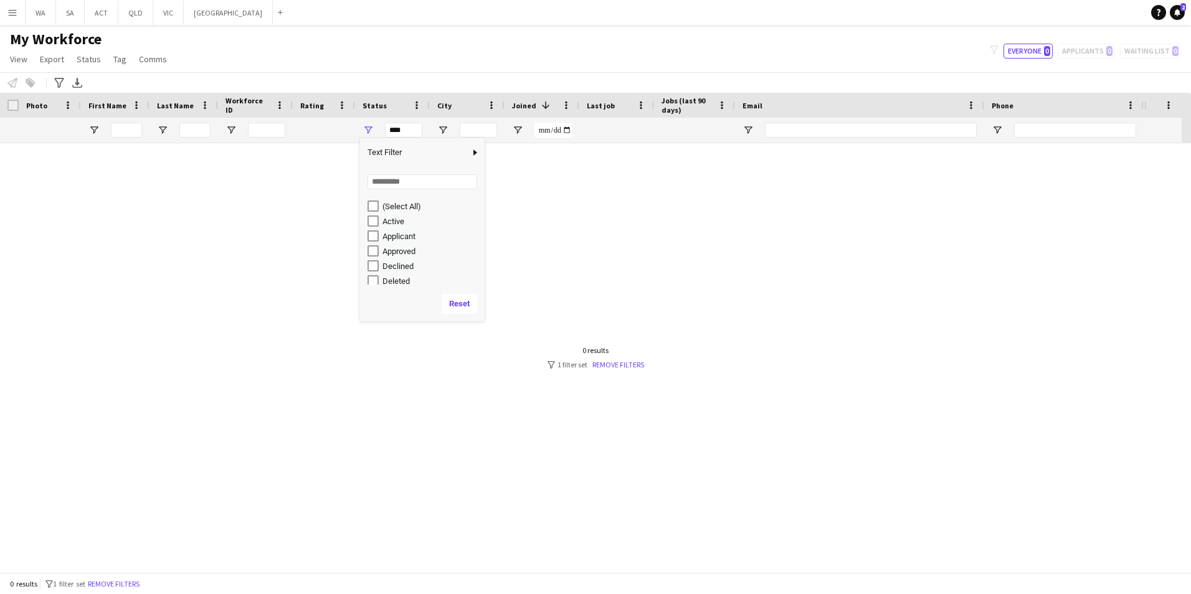
click at [394, 227] on div "Active" at bounding box center [425, 221] width 117 height 15
click at [389, 218] on div "Active" at bounding box center [431, 221] width 98 height 9
type input "**********"
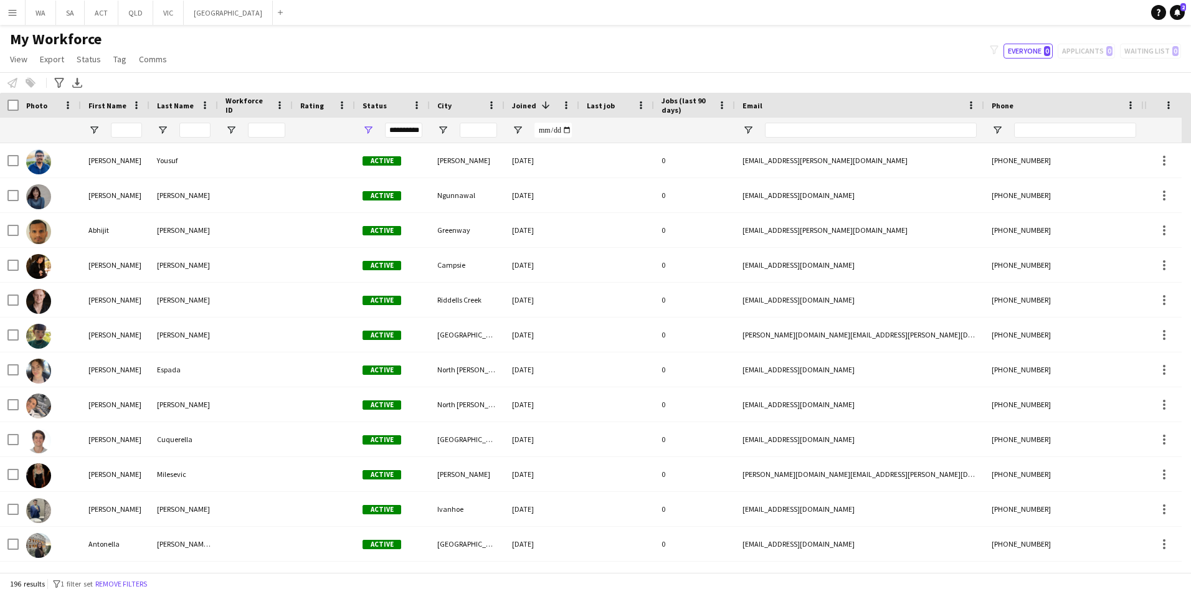
click at [479, 24] on app-navbar "Menu Boards Boards Boards All jobs Status Workforce Workforce My Workforce Recr…" at bounding box center [595, 12] width 1191 height 25
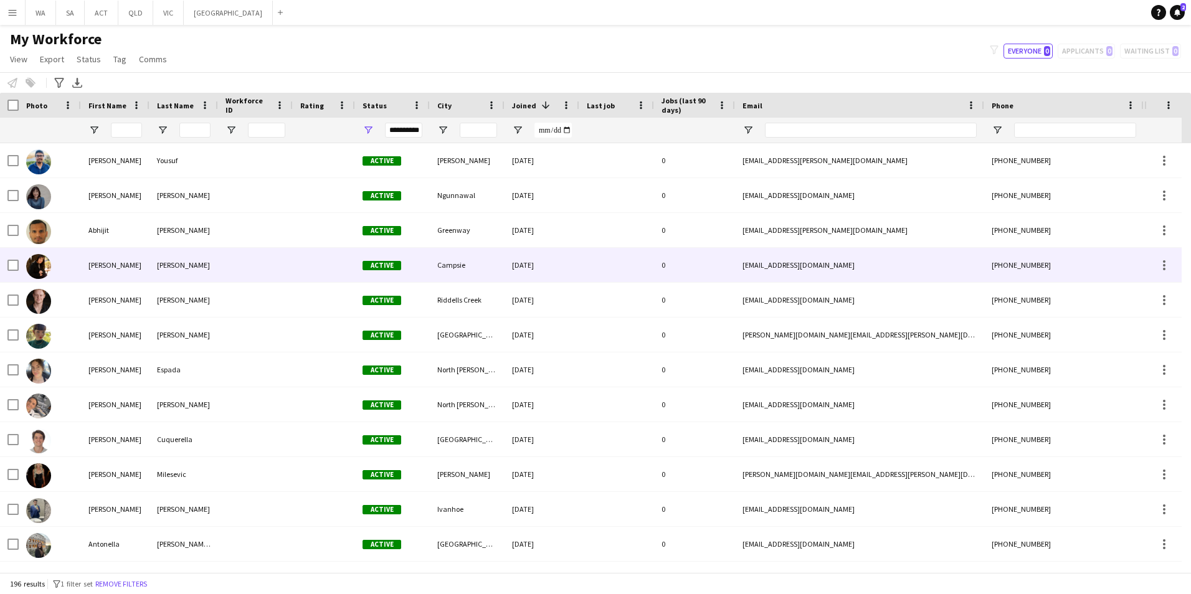
click at [158, 275] on div "[PERSON_NAME]" at bounding box center [183, 265] width 68 height 34
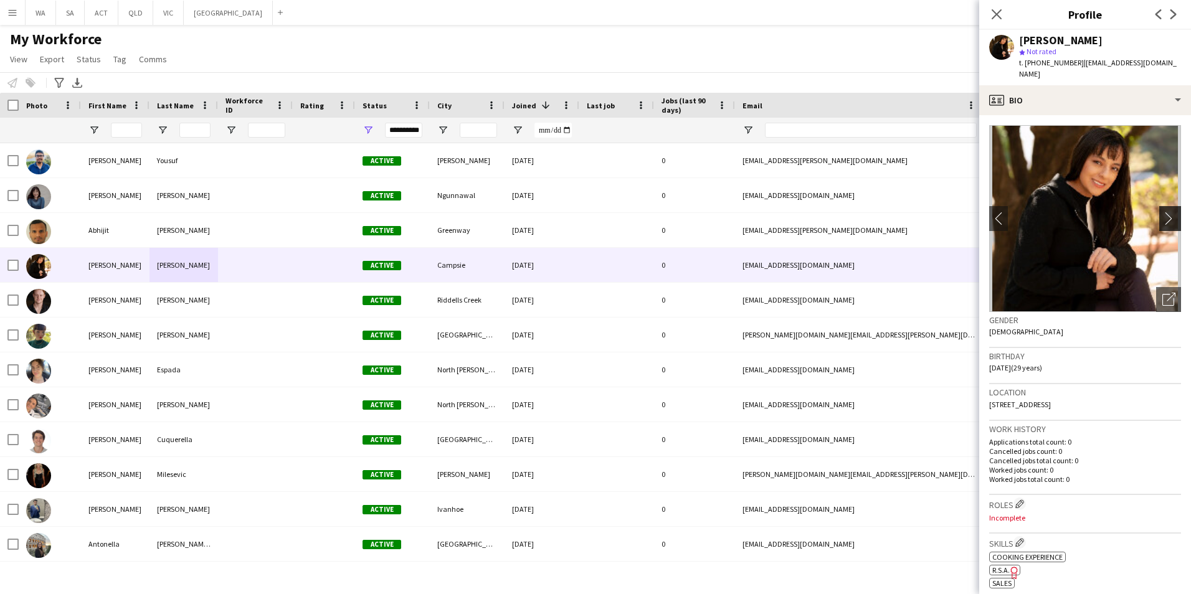
click at [1162, 212] on app-icon "chevron-right" at bounding box center [1171, 218] width 19 height 13
click at [1149, 202] on img at bounding box center [1085, 218] width 192 height 187
click at [1151, 199] on img at bounding box center [1085, 218] width 192 height 187
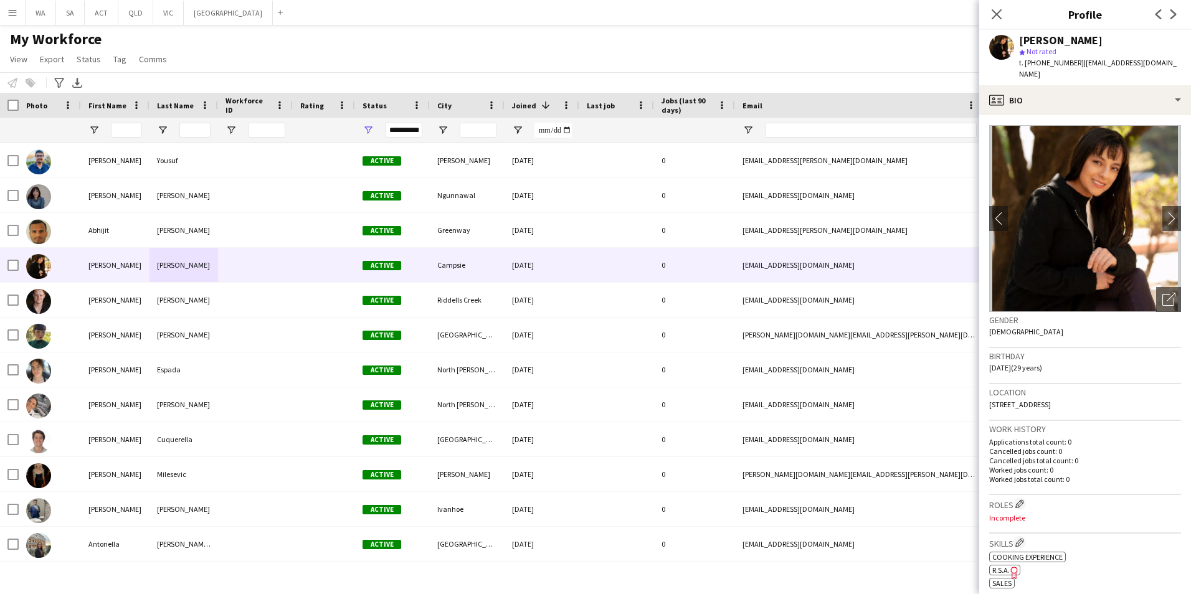
click at [1151, 199] on img at bounding box center [1085, 218] width 192 height 187
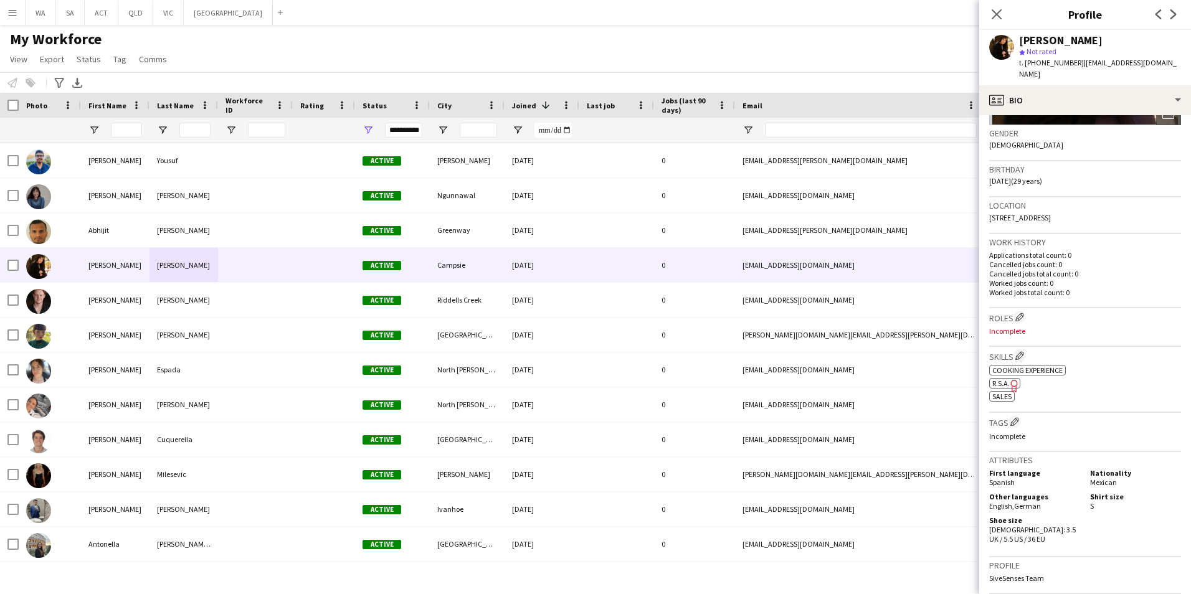
scroll to position [435, 0]
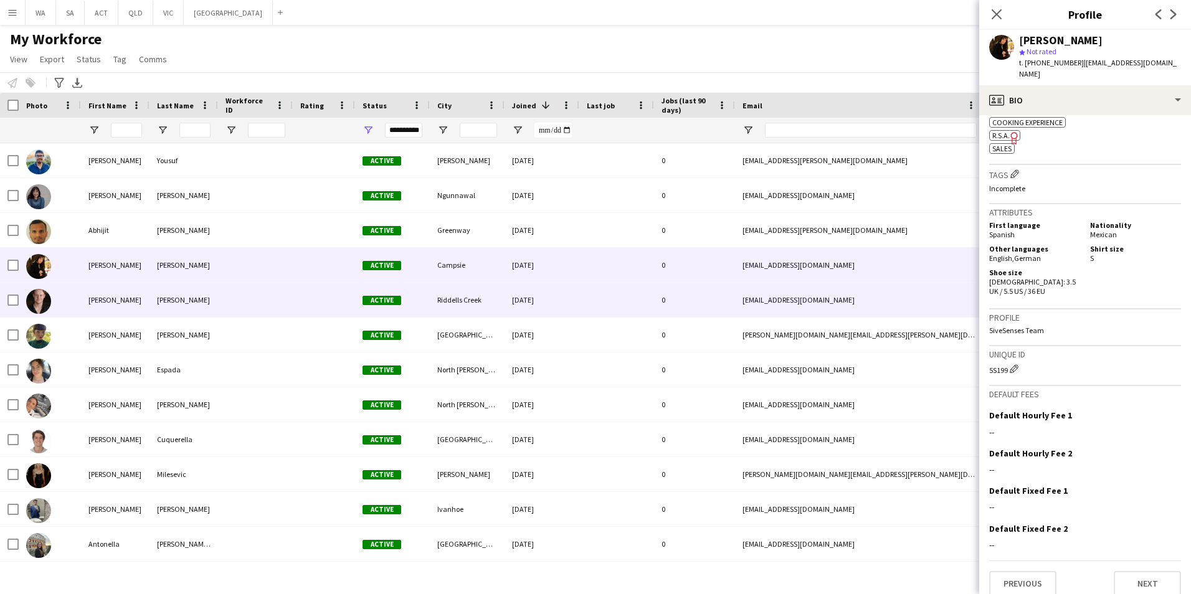
click at [821, 285] on div "[EMAIL_ADDRESS][DOMAIN_NAME]" at bounding box center [859, 300] width 249 height 34
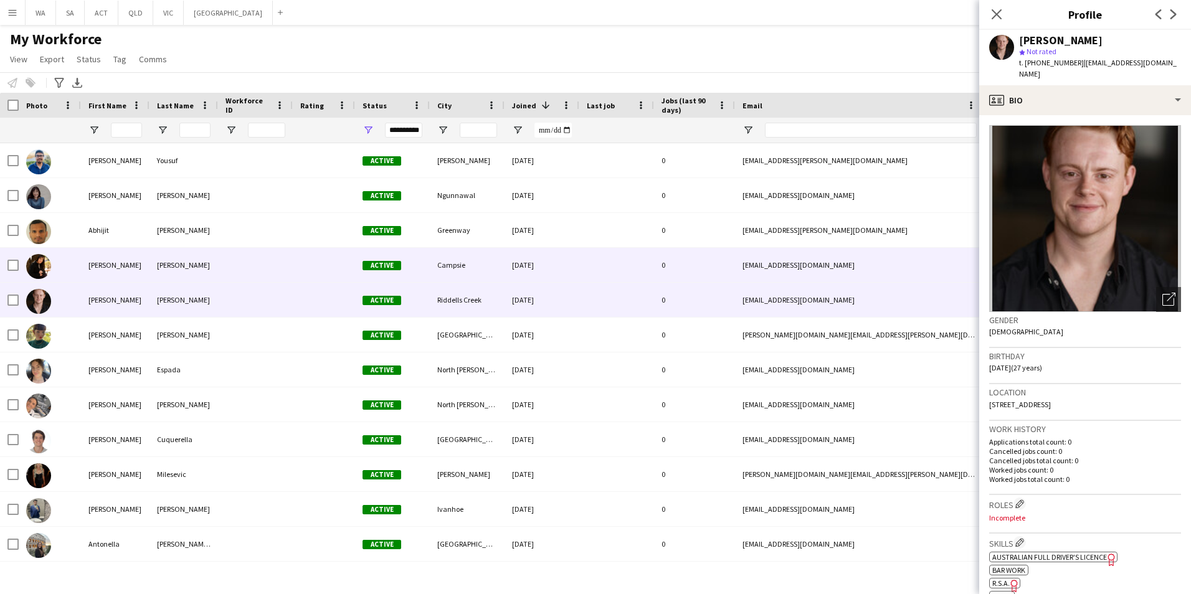
click at [821, 258] on div "[EMAIL_ADDRESS][DOMAIN_NAME]" at bounding box center [859, 265] width 249 height 34
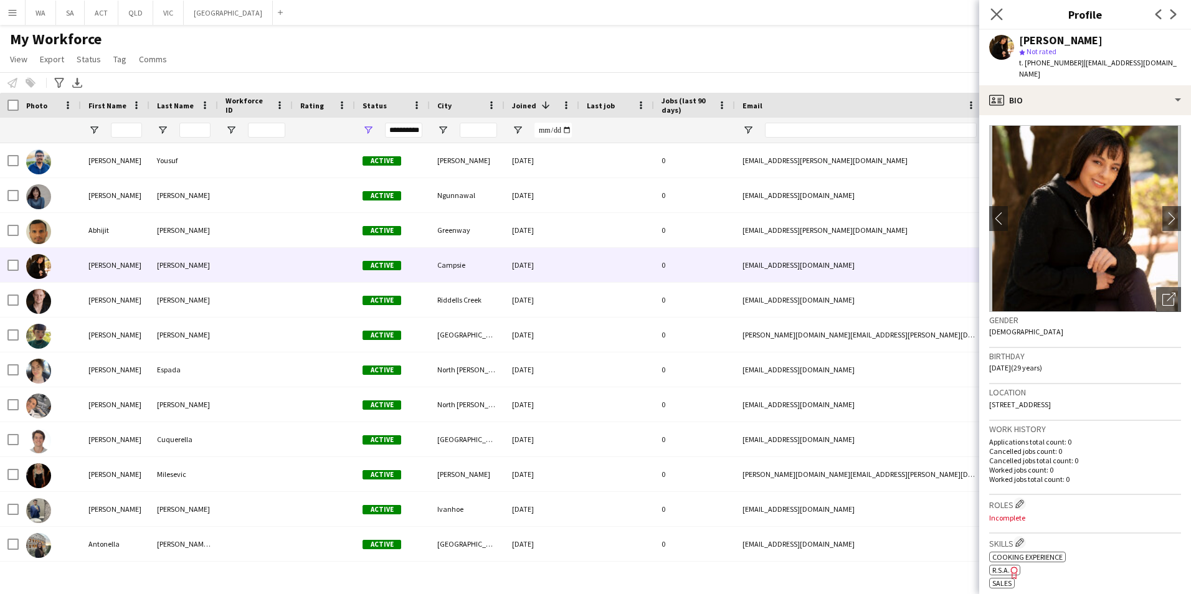
click at [990, 12] on icon "Close pop-in" at bounding box center [996, 14] width 12 height 12
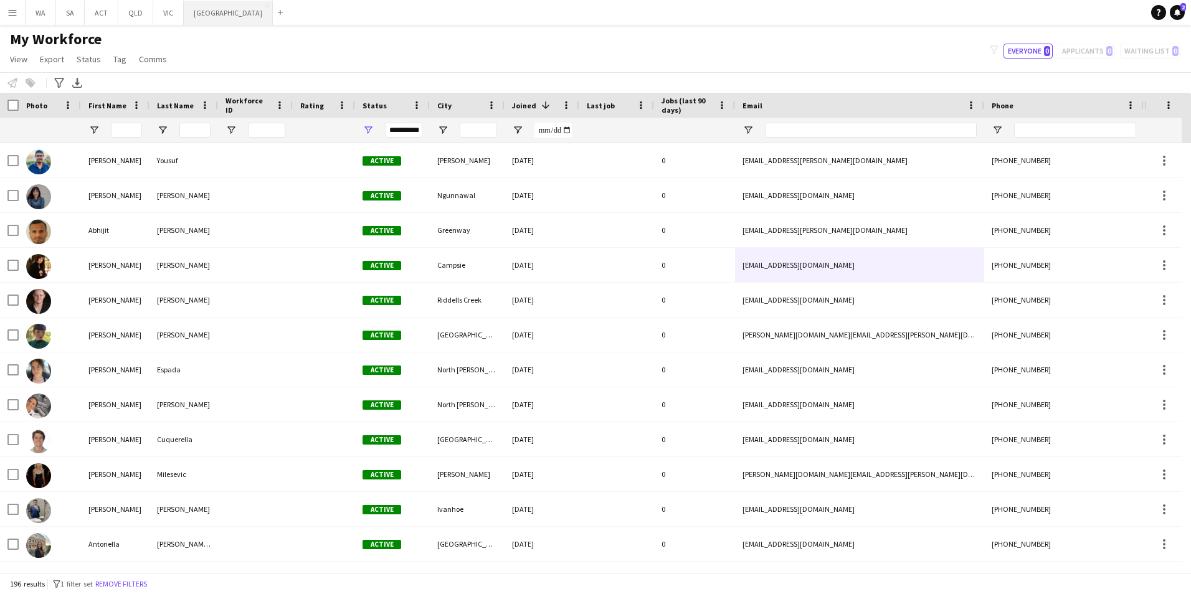
click at [194, 17] on button "NSW Close" at bounding box center [228, 13] width 89 height 24
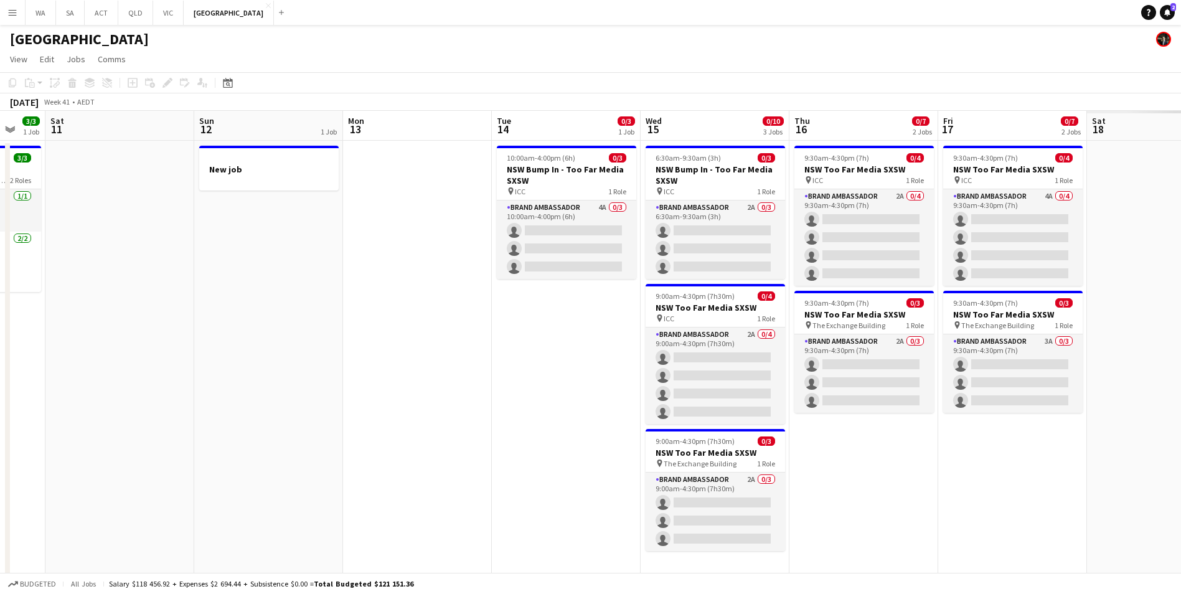
scroll to position [0, 402]
drag, startPoint x: 598, startPoint y: 417, endPoint x: 248, endPoint y: 459, distance: 353.1
click at [248, 459] on app-calendar-viewport "Wed 8 1/1 1 Job Thu 9 3/3 1 Job Fri 10 3/3 1 Job Sat 11 Sun 12 1 Job Mon 13 Tue…" at bounding box center [590, 356] width 1181 height 491
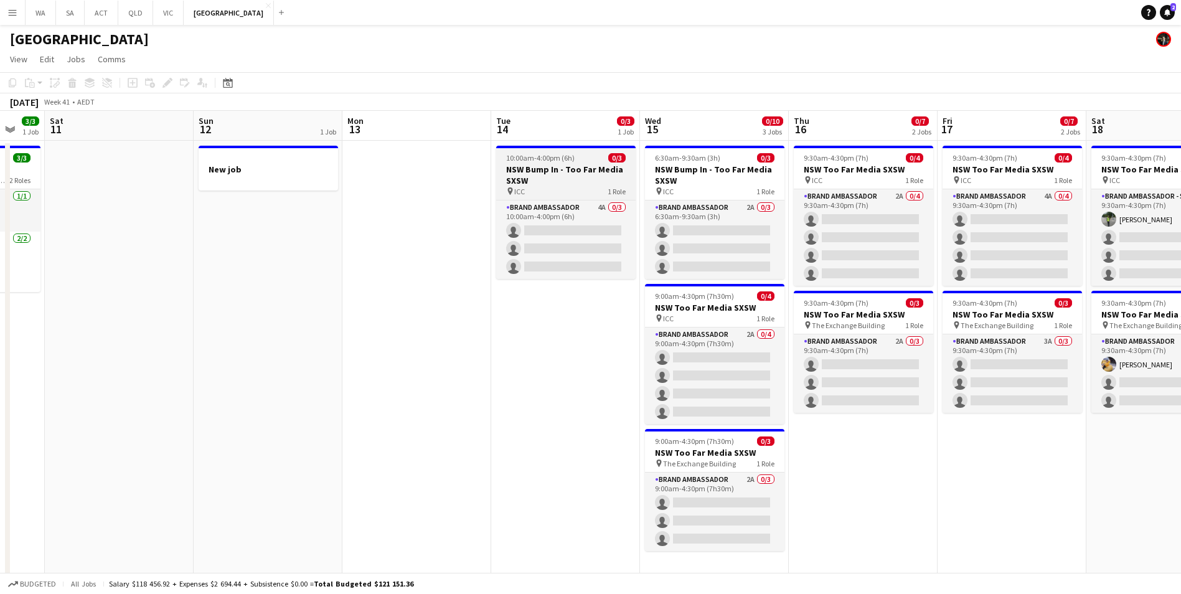
click at [565, 199] on app-job-card "10:00am-4:00pm (6h) 0/3 NSW Bump In - Too Far Media SXSW pin ICC 1 Role Brand A…" at bounding box center [565, 212] width 139 height 133
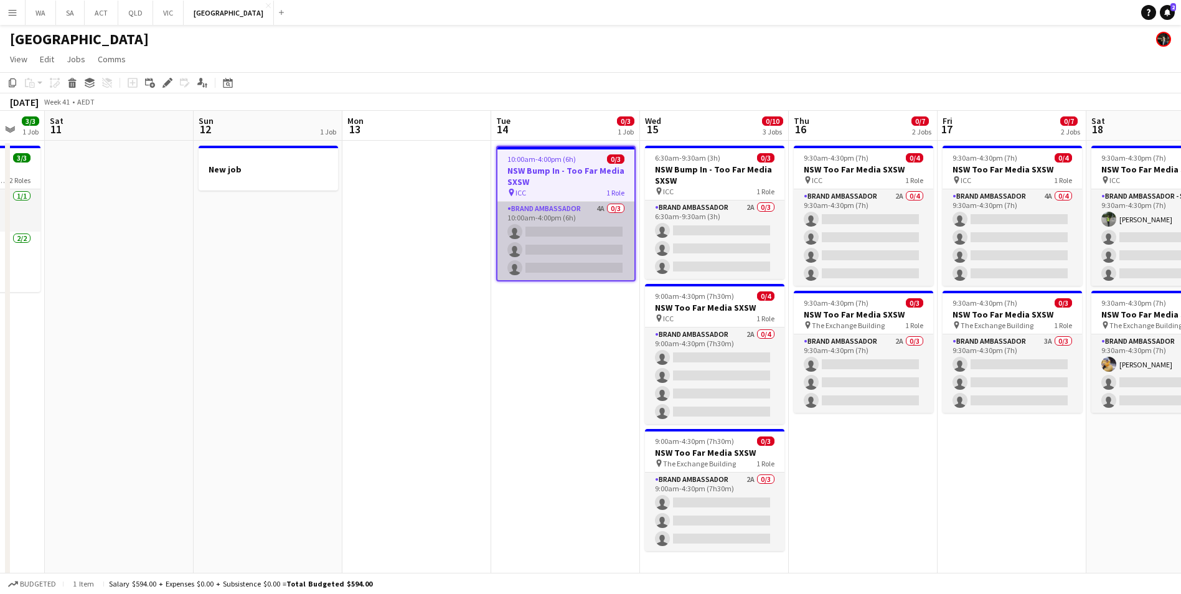
click at [562, 219] on app-card-role "Brand Ambassador 4A 0/3 10:00am-4:00pm (6h) single-neutral-actions single-neutr…" at bounding box center [566, 241] width 137 height 78
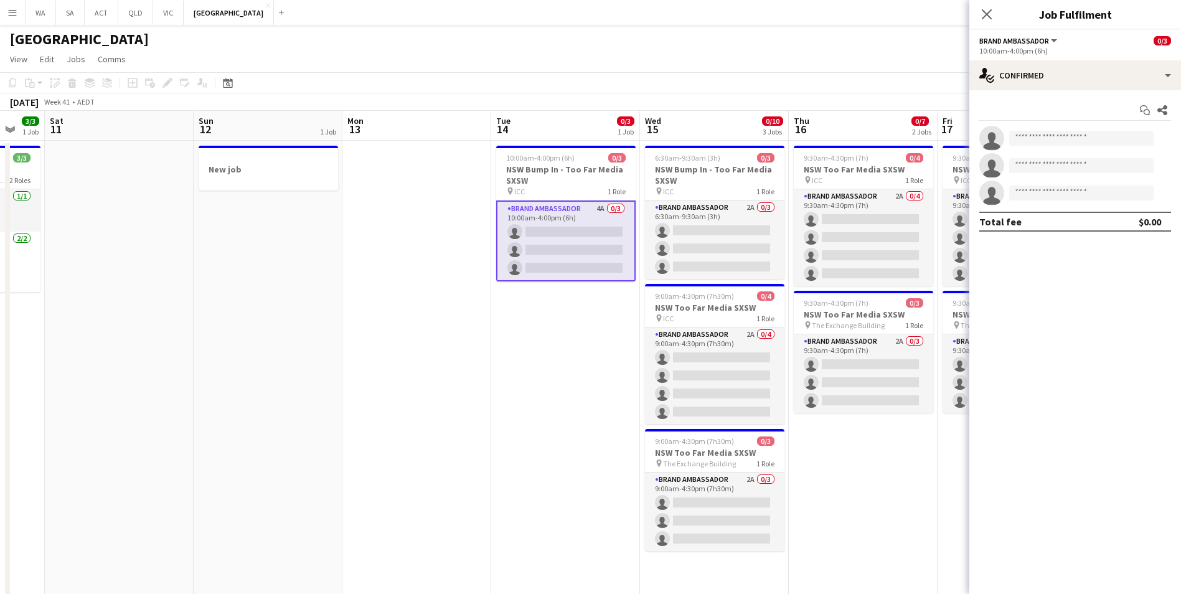
click at [903, 486] on app-date-cell "9:30am-4:30pm (7h) 0/4 NSW Too Far Media SXSW pin ICC 1 Role Brand Ambassador 2…" at bounding box center [863, 371] width 149 height 461
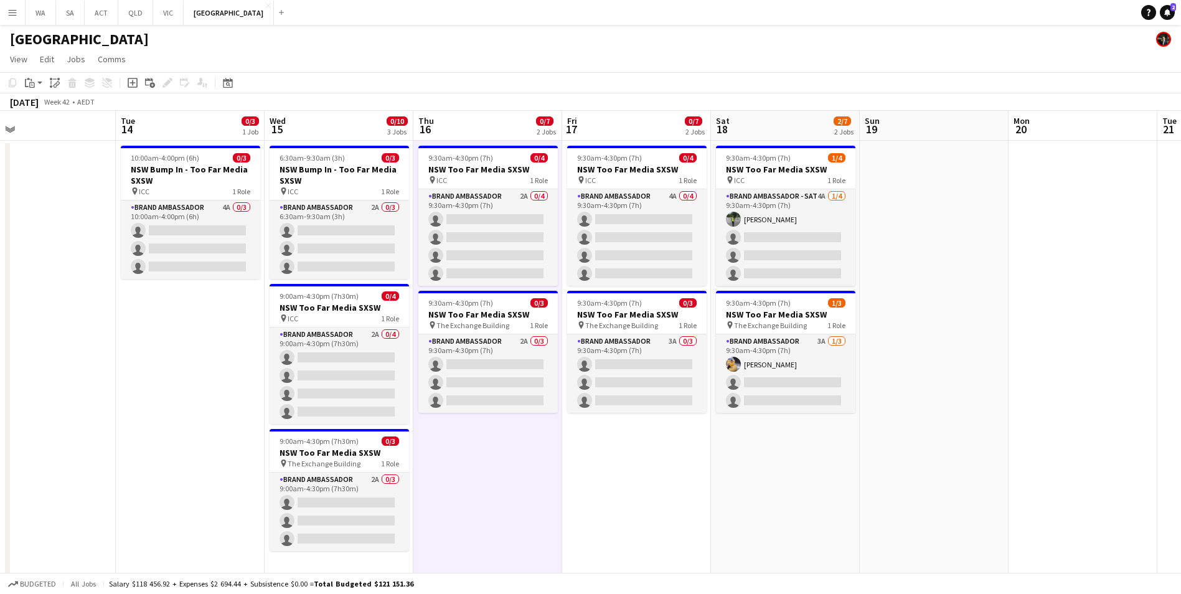
scroll to position [0, 298]
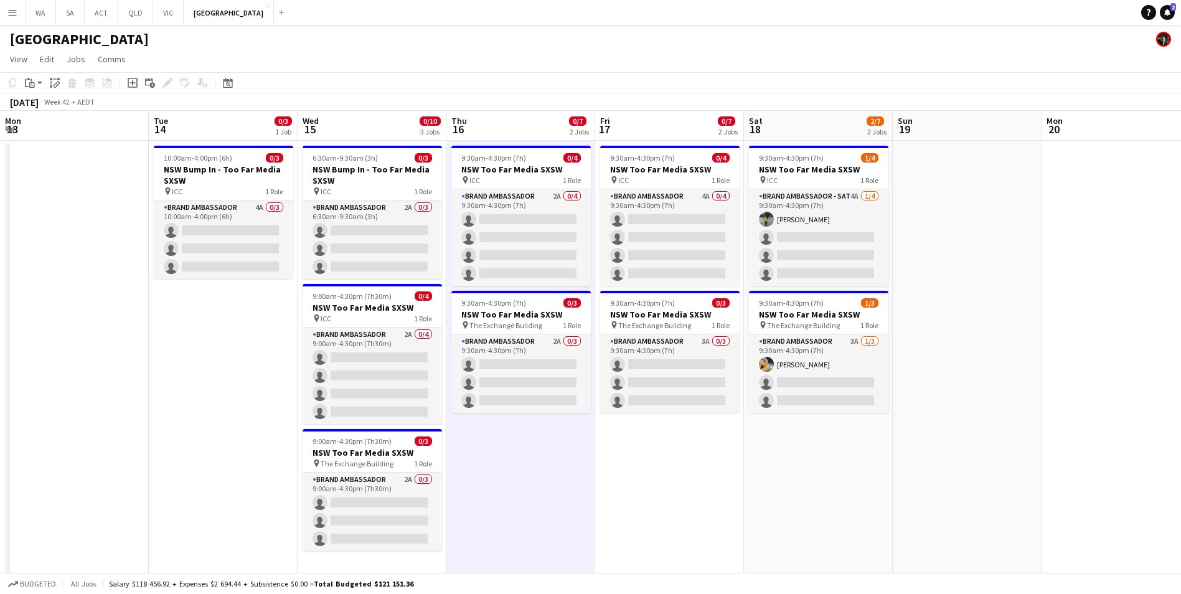
drag, startPoint x: 993, startPoint y: 522, endPoint x: 650, endPoint y: 473, distance: 346.0
click at [650, 473] on app-calendar-viewport "Sat 11 Sun 12 1 Job Mon 13 Tue 14 0/3 1 Job Wed 15 0/10 3 Jobs Thu 16 0/7 2 Job…" at bounding box center [590, 356] width 1181 height 491
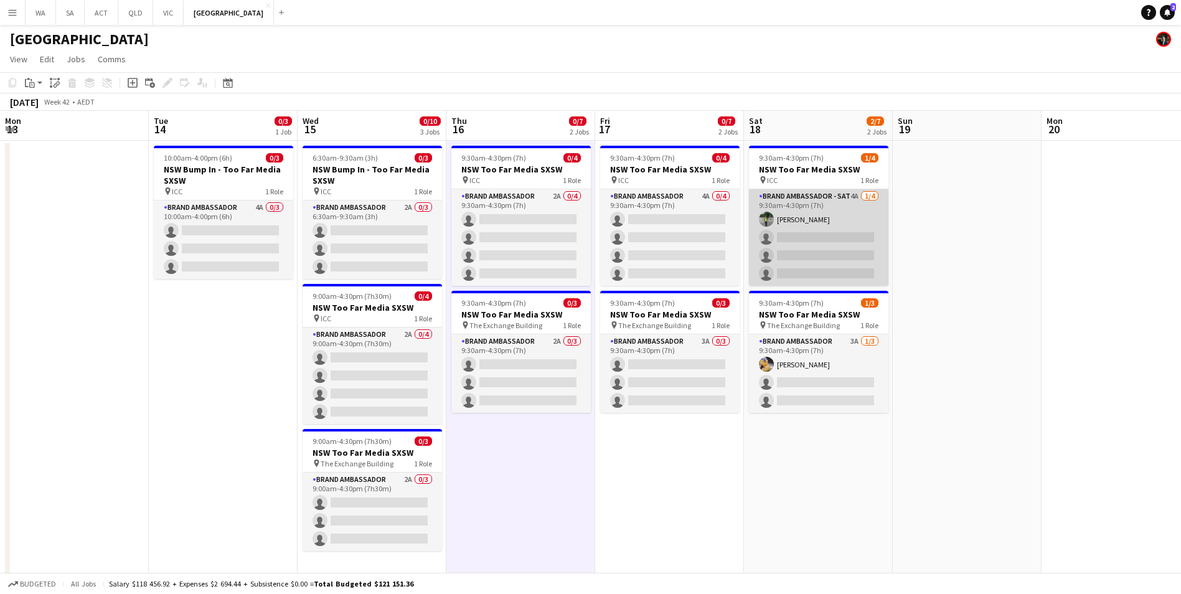
click at [793, 198] on app-card-role "Brand Ambassador - SAT 4A [DATE] 9:30am-4:30pm (7h) [PERSON_NAME] single-neutra…" at bounding box center [818, 237] width 139 height 97
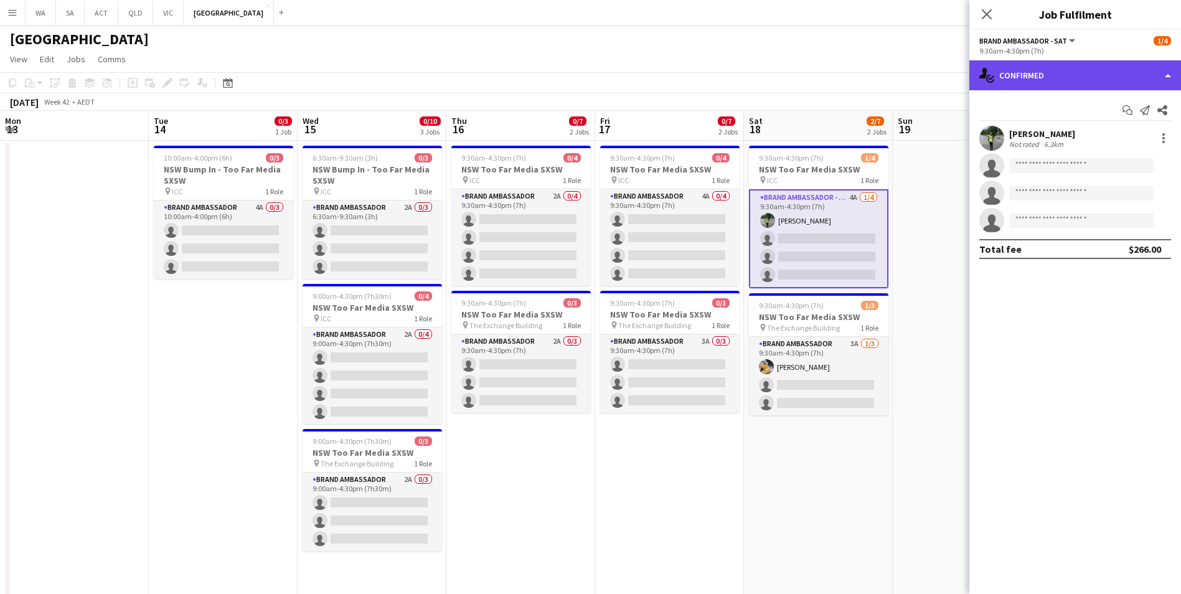
click at [1040, 78] on div "single-neutral-actions-check-2 Confirmed" at bounding box center [1075, 75] width 212 height 30
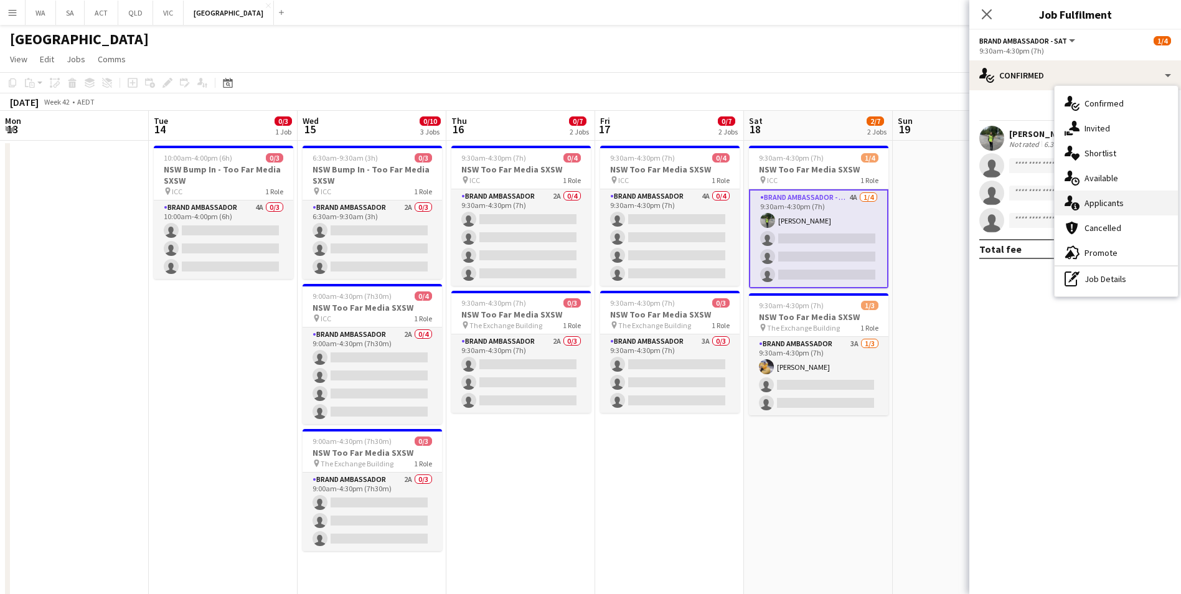
click at [1124, 213] on div "single-neutral-actions-information Applicants" at bounding box center [1116, 203] width 123 height 25
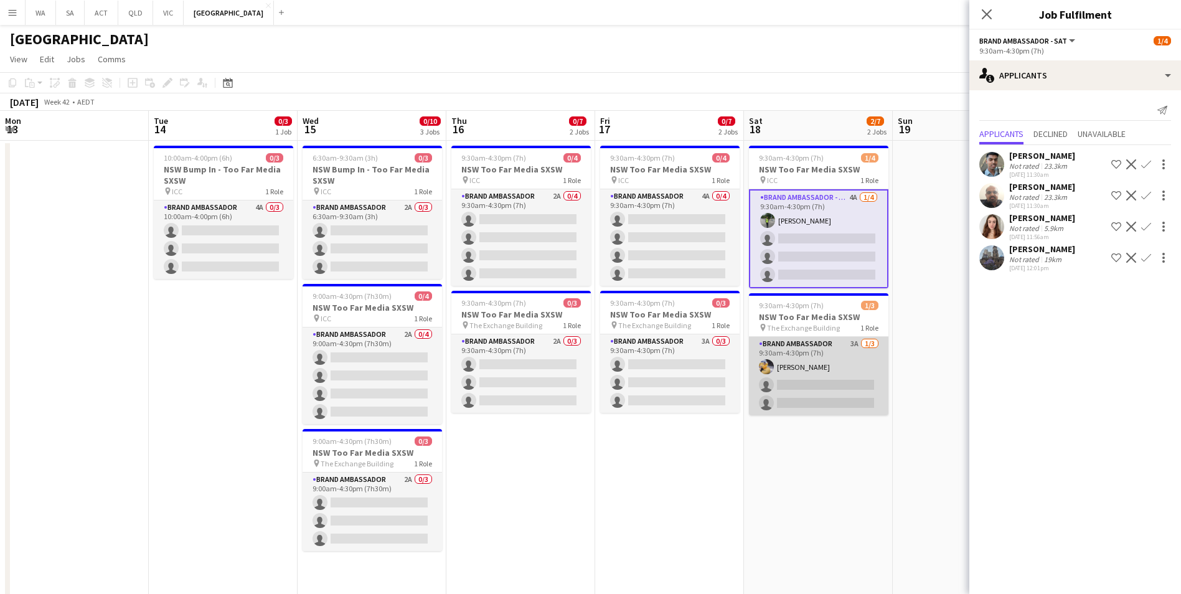
click at [802, 345] on app-card-role "Brand Ambassador 3A [DATE] 9:30am-4:30pm (7h) [PERSON_NAME] single-neutral-acti…" at bounding box center [818, 376] width 139 height 78
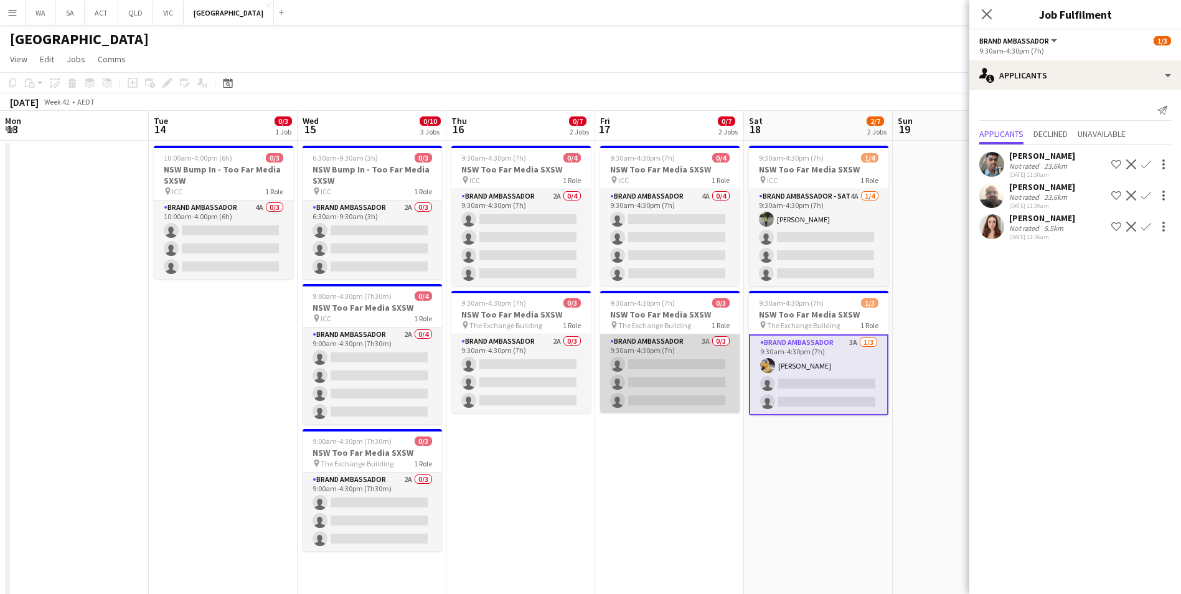
click at [639, 341] on app-card-role "Brand Ambassador 3A 0/3 9:30am-4:30pm (7h) single-neutral-actions single-neutra…" at bounding box center [669, 373] width 139 height 78
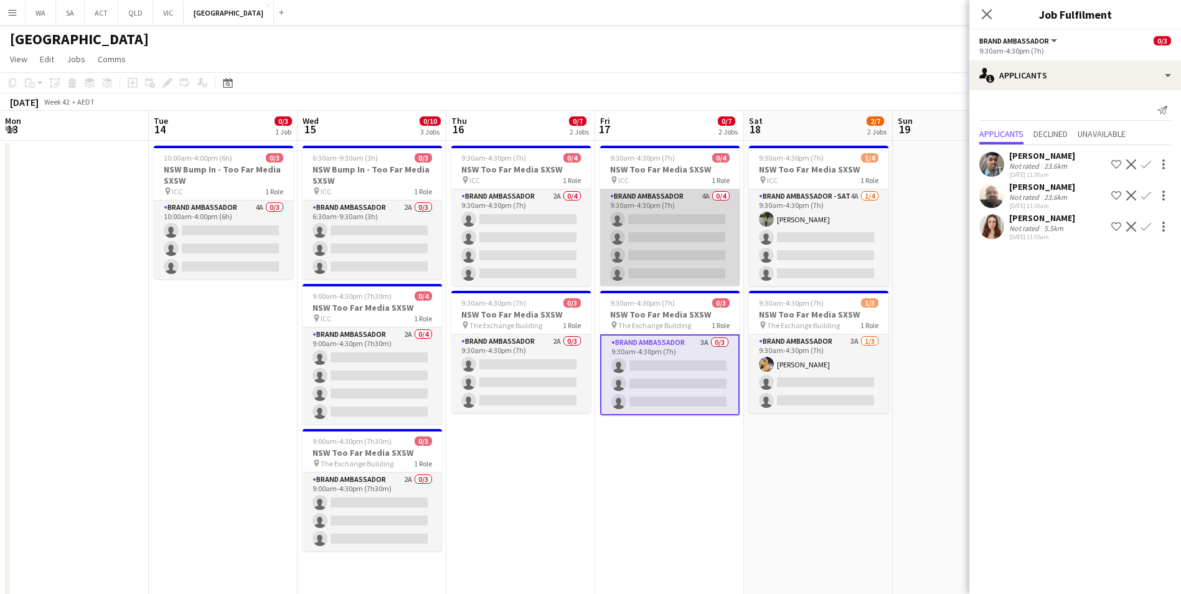
click at [644, 196] on app-card-role "Brand Ambassador 4A 0/4 9:30am-4:30pm (7h) single-neutral-actions single-neutra…" at bounding box center [669, 237] width 139 height 97
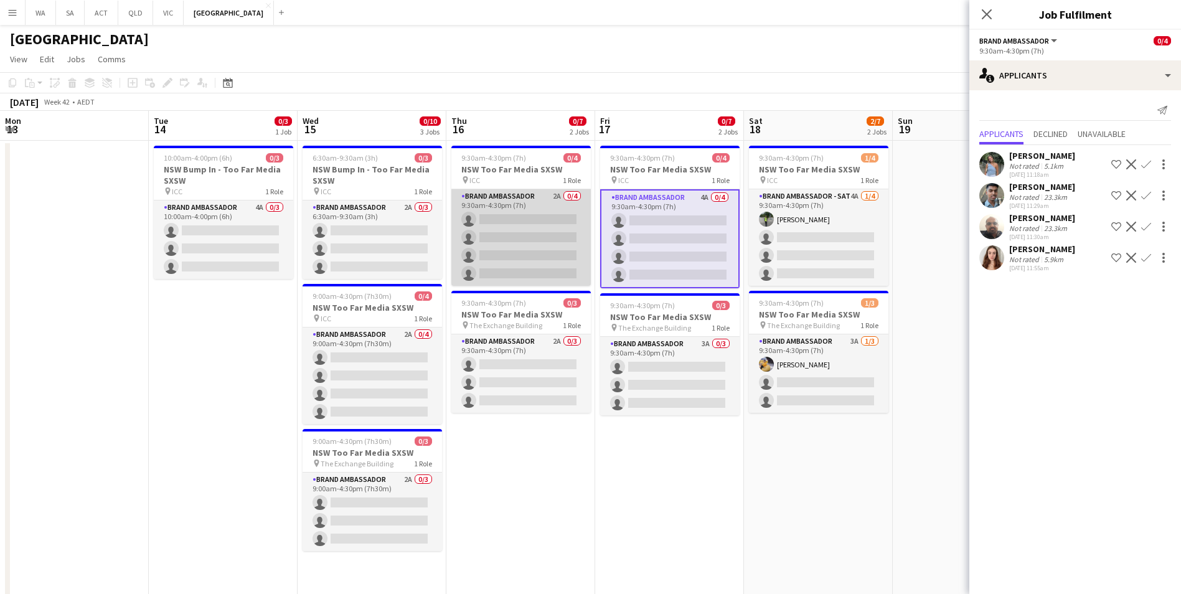
click at [498, 194] on app-card-role "Brand Ambassador 2A 0/4 9:30am-4:30pm (7h) single-neutral-actions single-neutra…" at bounding box center [520, 237] width 139 height 97
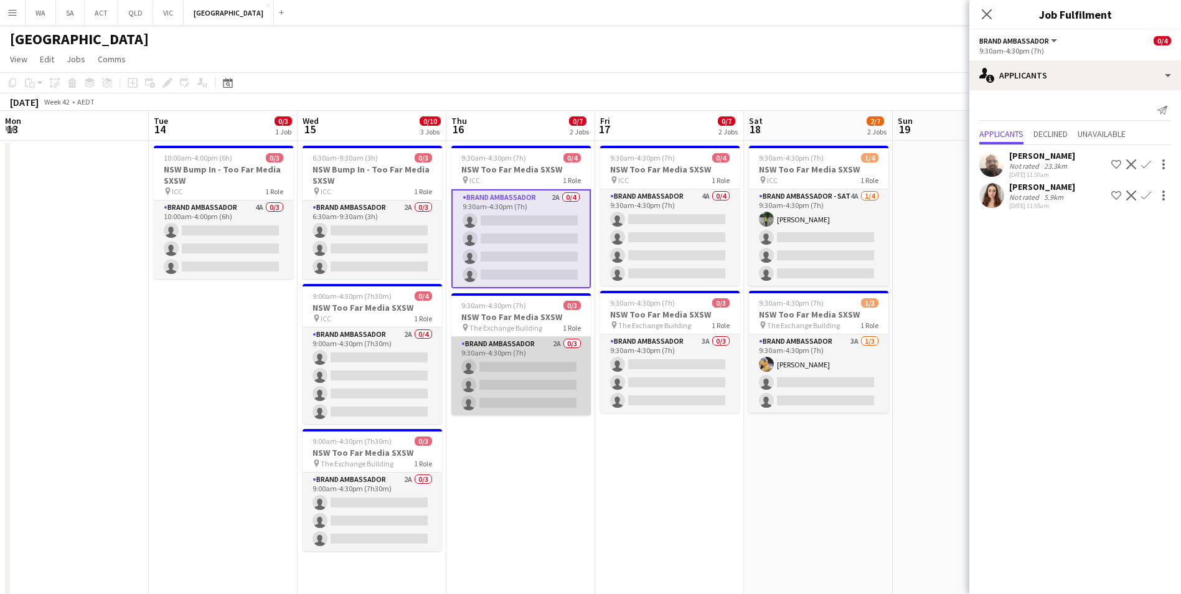
click at [532, 347] on app-card-role "Brand Ambassador 2A 0/3 9:30am-4:30pm (7h) single-neutral-actions single-neutra…" at bounding box center [520, 376] width 139 height 78
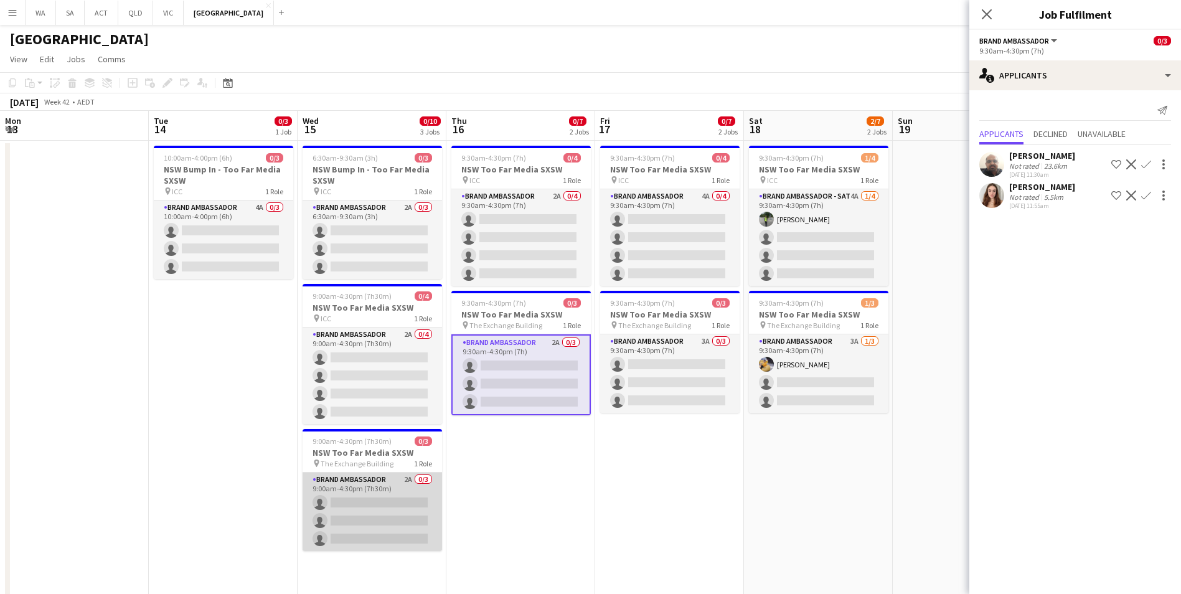
click at [370, 478] on app-card-role "Brand Ambassador 2A 0/3 9:00am-4:30pm (7h30m) single-neutral-actions single-neu…" at bounding box center [372, 512] width 139 height 78
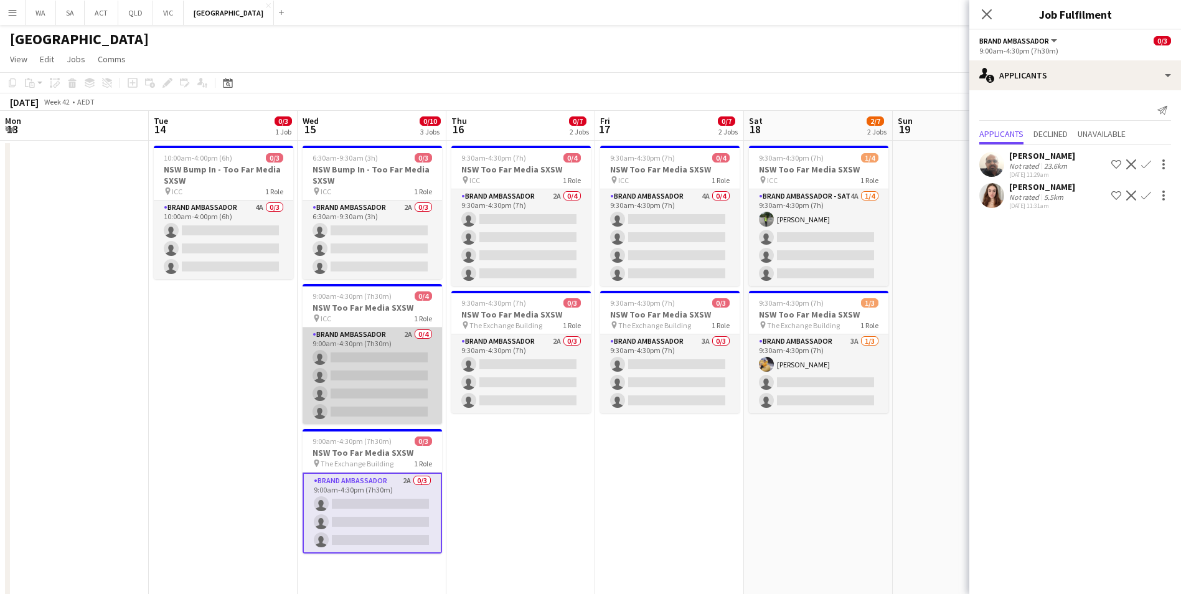
click at [367, 337] on app-card-role "Brand Ambassador 2A 0/4 9:00am-4:30pm (7h30m) single-neutral-actions single-neu…" at bounding box center [372, 376] width 139 height 97
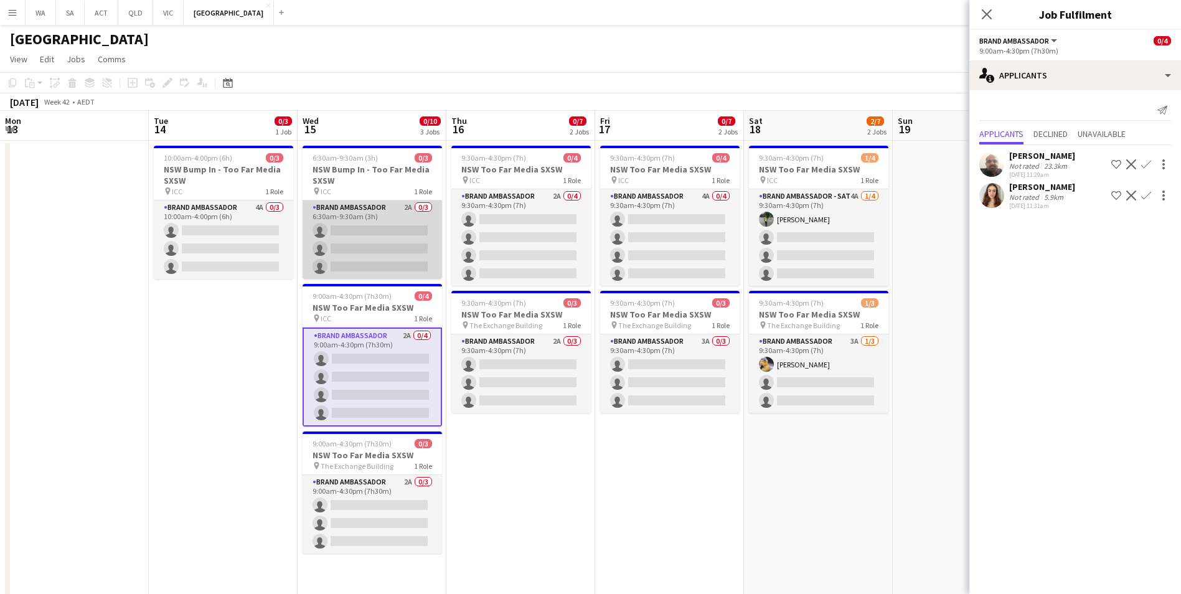
click at [367, 214] on app-card-role "Brand Ambassador 2A 0/3 6:30am-9:30am (3h) single-neutral-actions single-neutra…" at bounding box center [372, 239] width 139 height 78
